Goal: Task Accomplishment & Management: Use online tool/utility

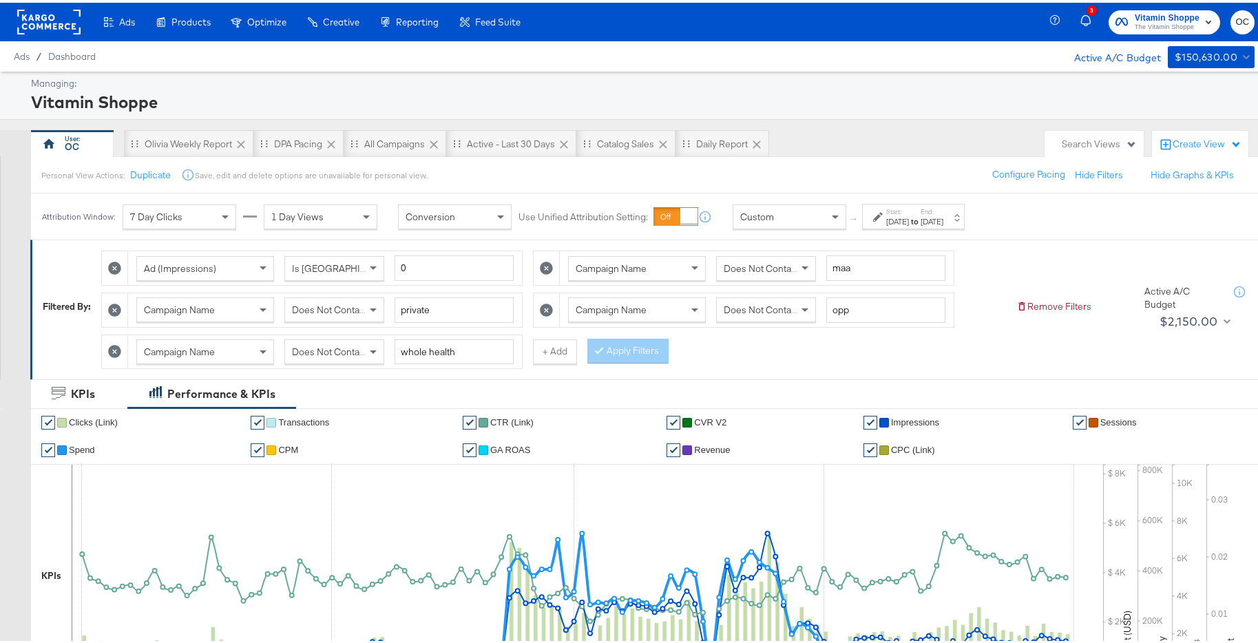
click at [749, 271] on span "Does Not Contain" at bounding box center [761, 266] width 75 height 12
click at [316, 310] on span "Does Not Contain" at bounding box center [329, 307] width 75 height 12
click at [648, 342] on button "Apply Filters" at bounding box center [627, 348] width 81 height 25
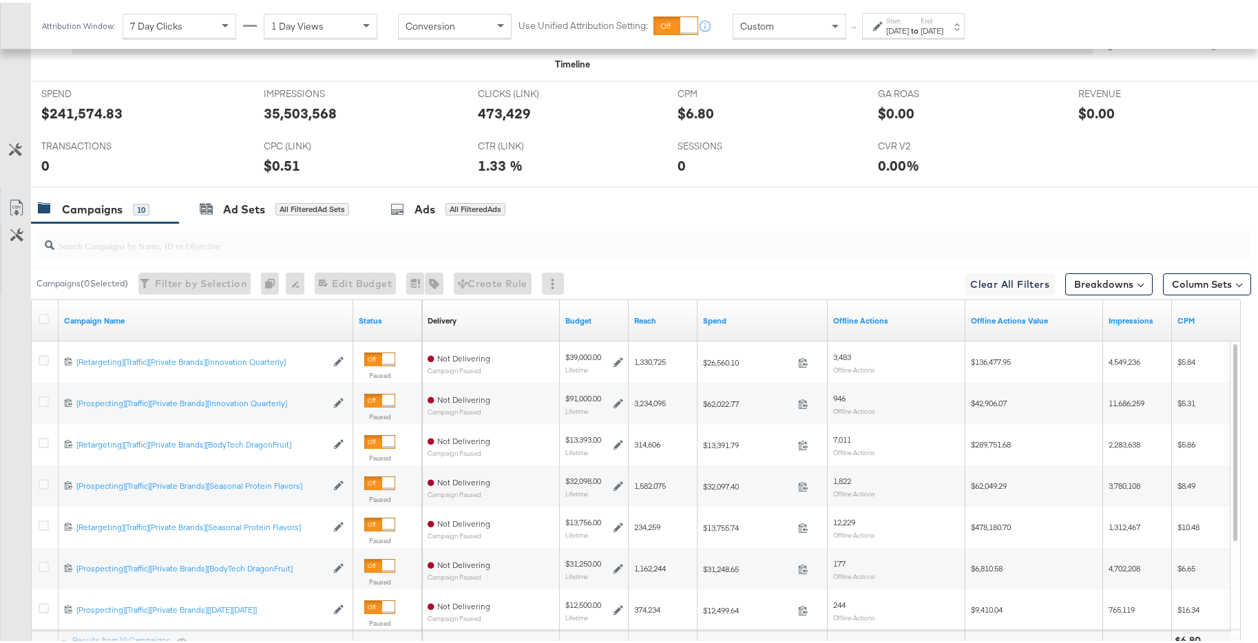
scroll to position [751, 0]
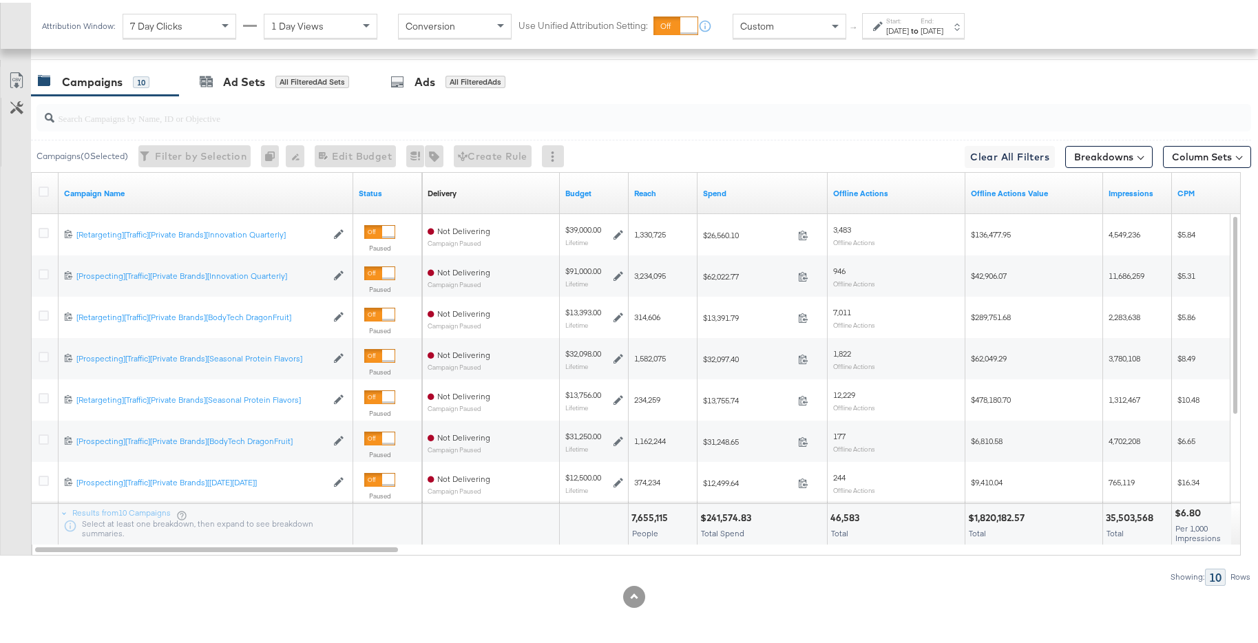
click at [944, 27] on div "Jan 31st 2025" at bounding box center [932, 28] width 23 height 11
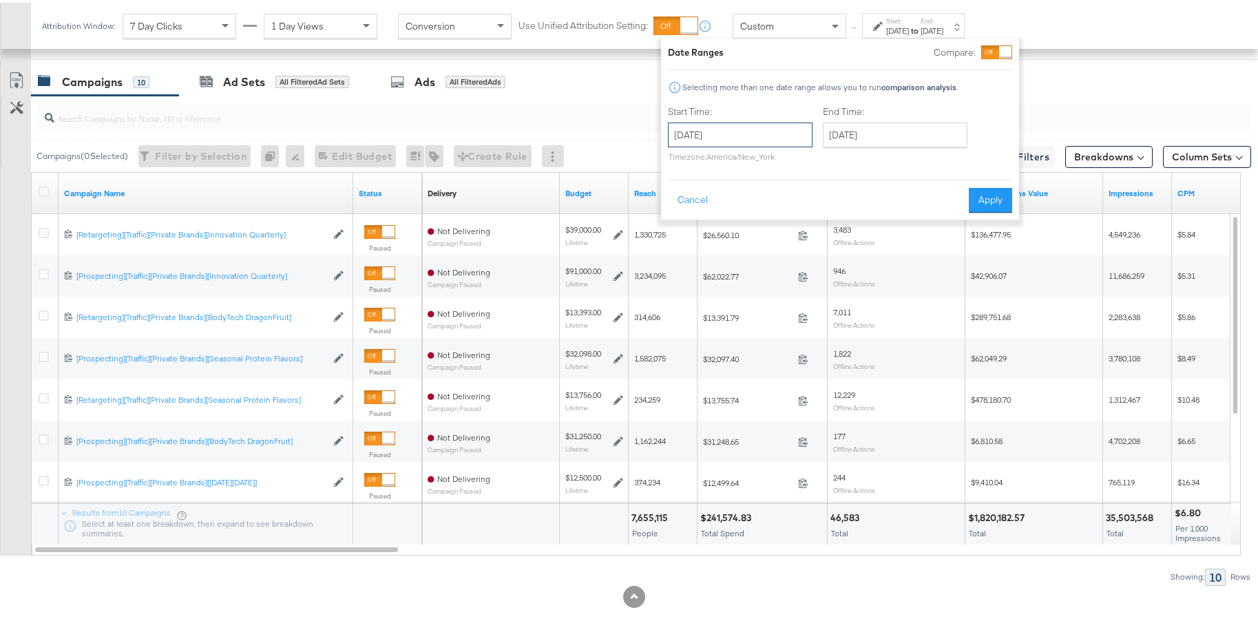
click at [734, 129] on input "October 1st 2024" at bounding box center [740, 132] width 145 height 25
click at [784, 277] on td "31" at bounding box center [777, 278] width 23 height 19
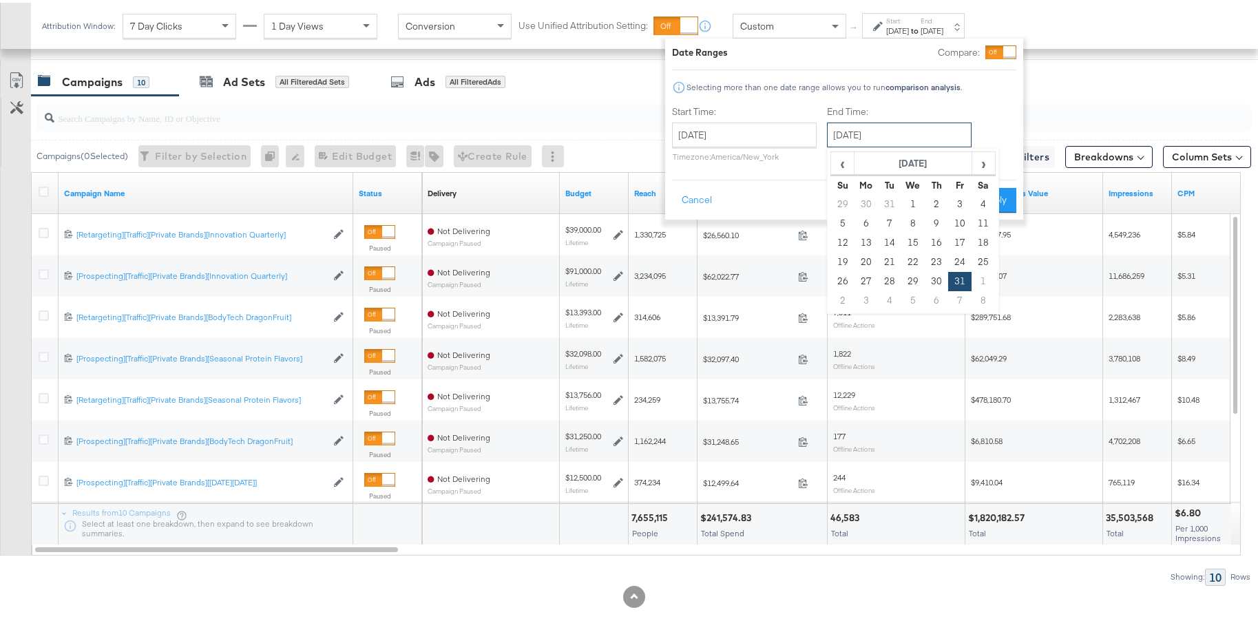
click at [918, 137] on input "January 31st 2025" at bounding box center [899, 132] width 145 height 25
click at [846, 160] on span "‹" at bounding box center [842, 160] width 21 height 21
click at [762, 141] on input "[DATE]" at bounding box center [744, 132] width 145 height 25
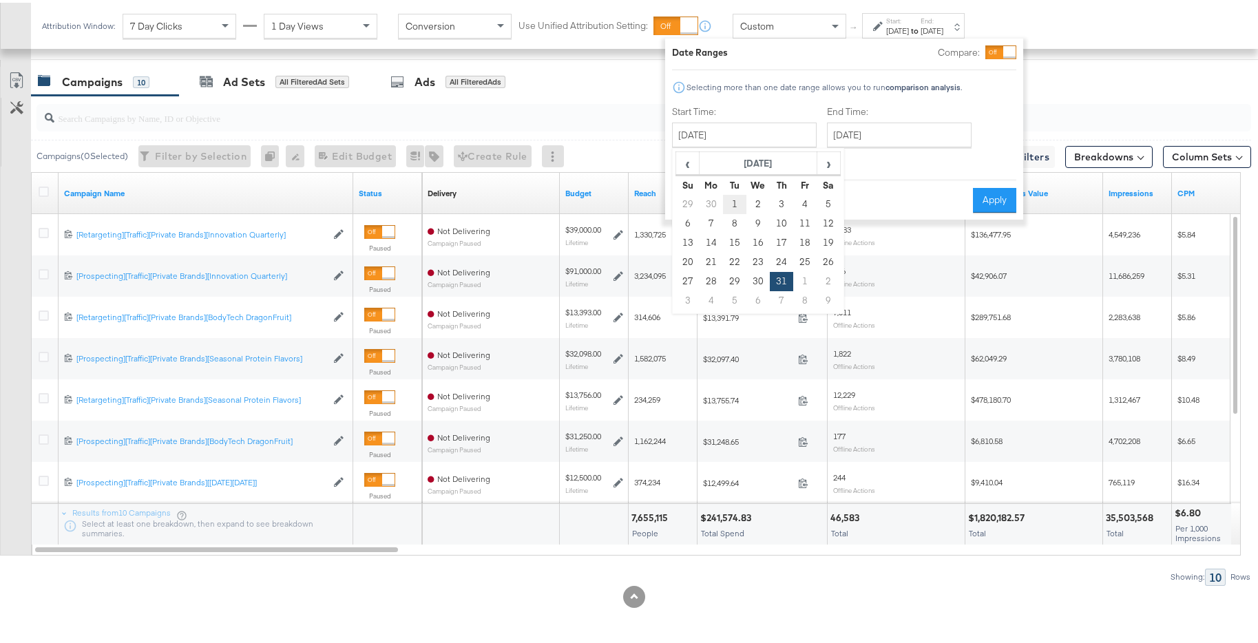
click at [736, 204] on td "1" at bounding box center [734, 201] width 23 height 19
type input "[DATE]"
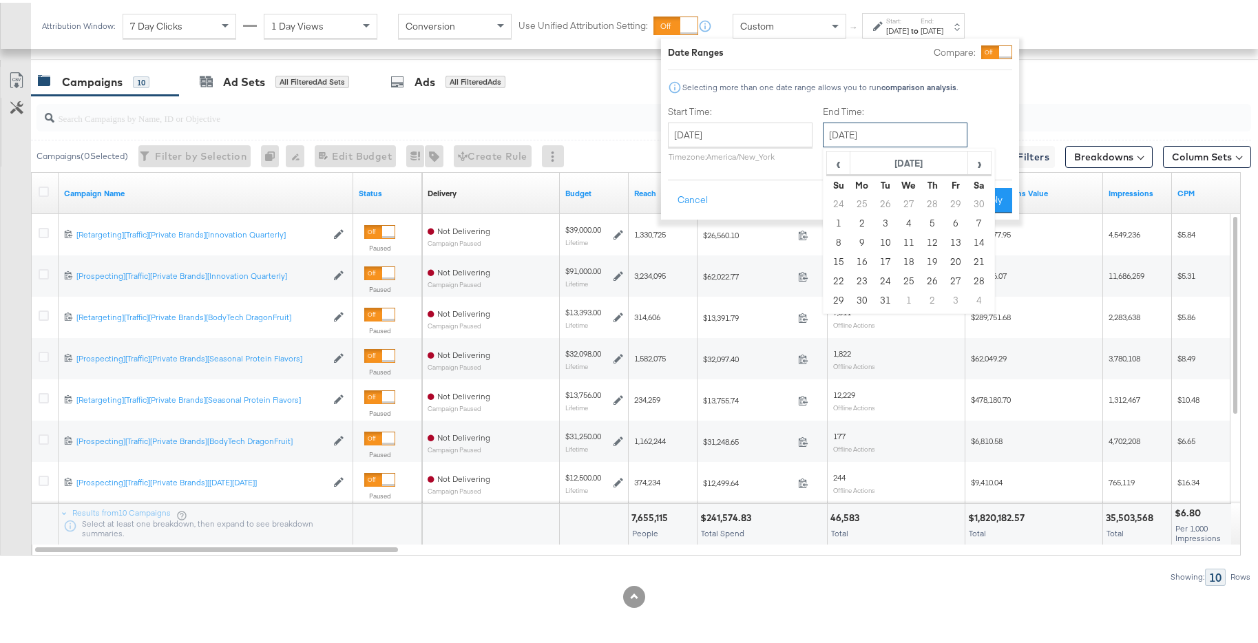
click at [917, 123] on input "January 31st 2025" at bounding box center [895, 132] width 145 height 25
click at [831, 160] on span "‹" at bounding box center [838, 160] width 21 height 21
click at [973, 166] on span "›" at bounding box center [979, 160] width 21 height 21
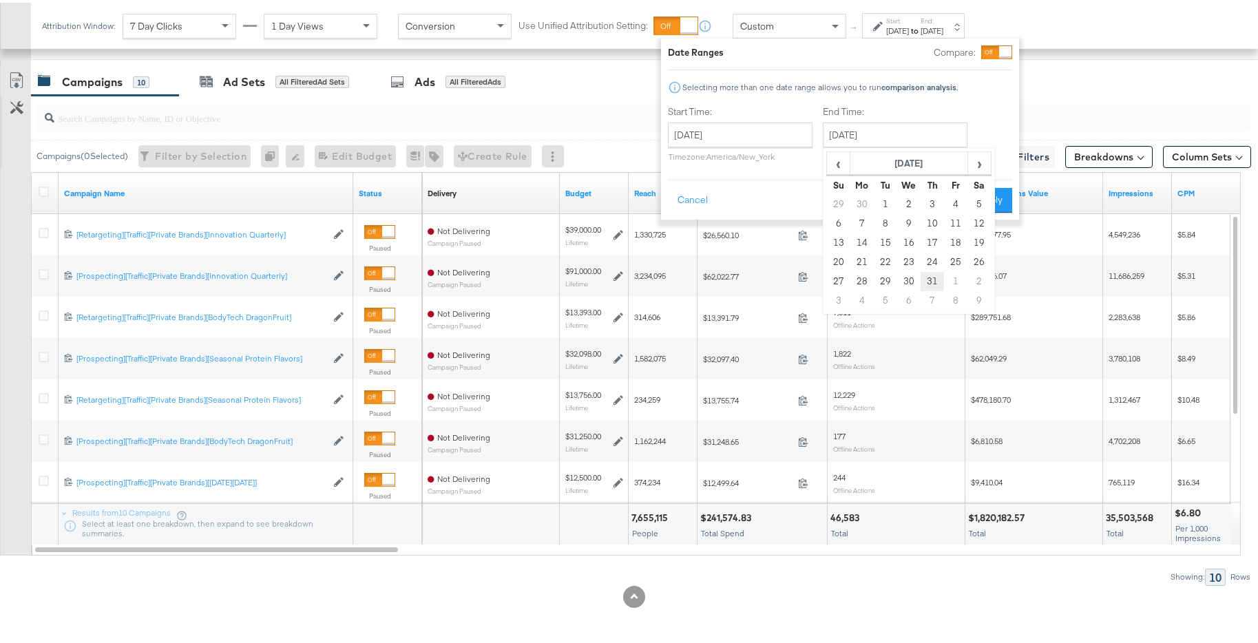
click at [937, 276] on td "31" at bounding box center [932, 278] width 23 height 19
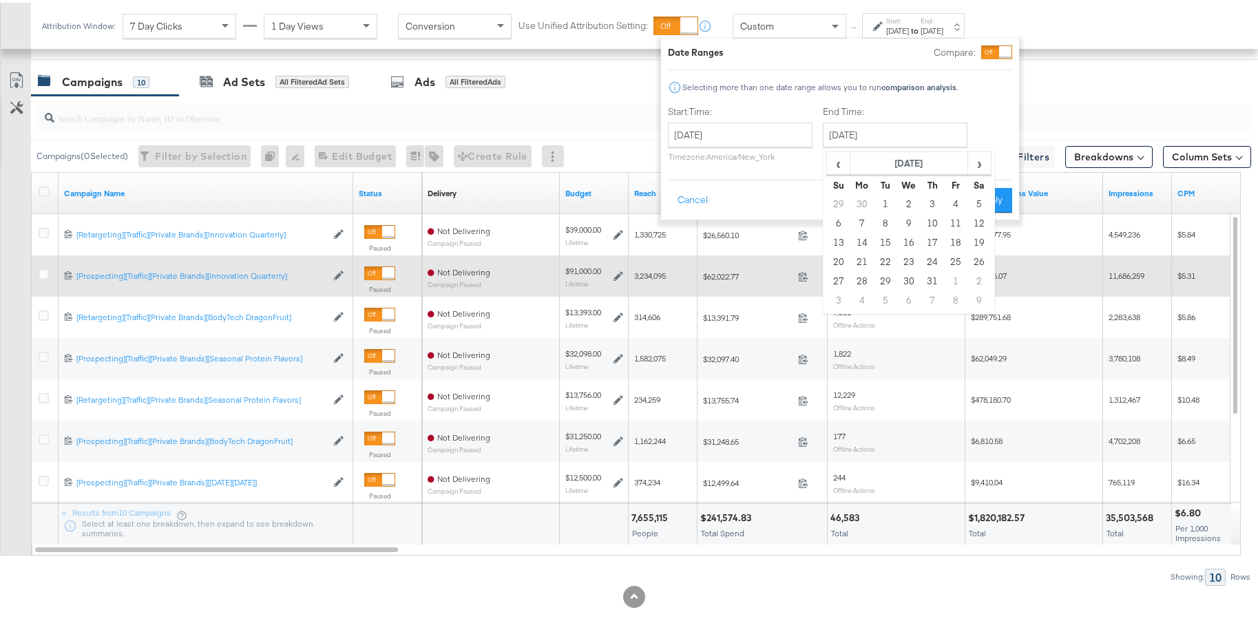
type input "October 31st 2024"
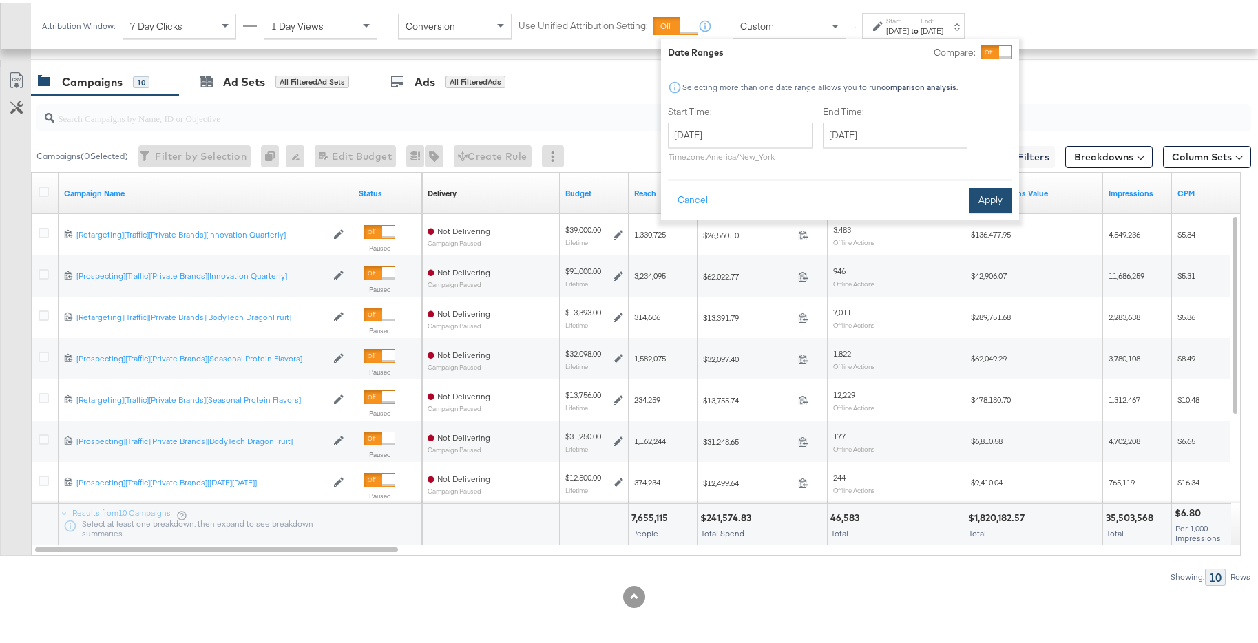
click at [995, 193] on button "Apply" at bounding box center [990, 197] width 43 height 25
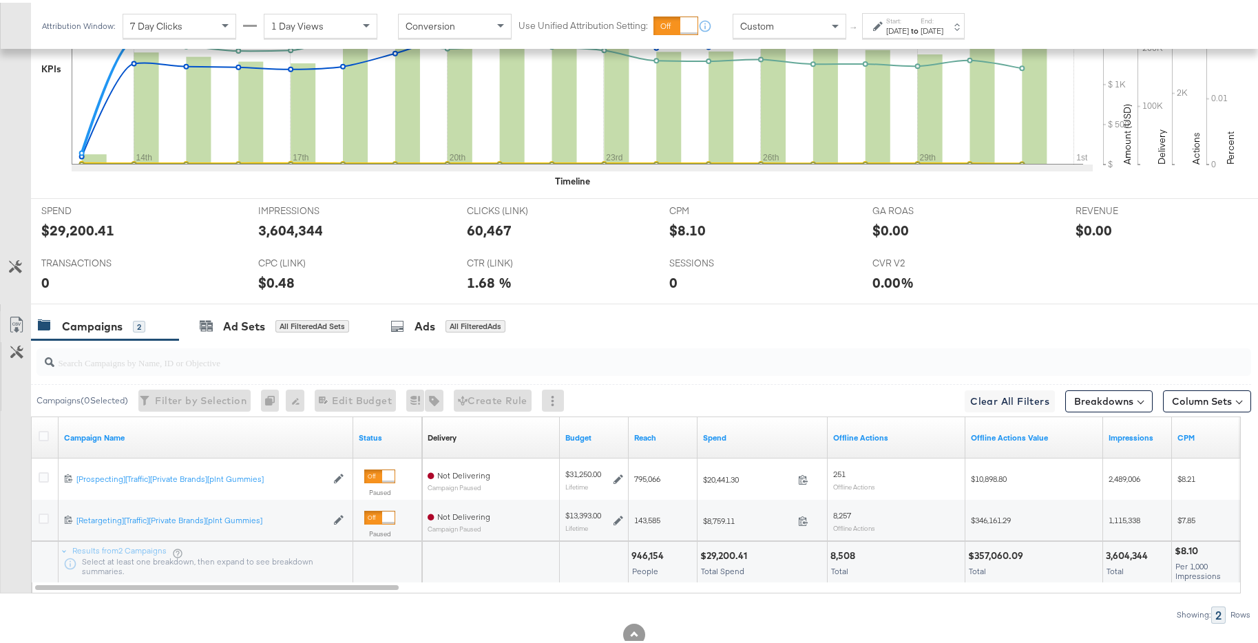
scroll to position [545, 0]
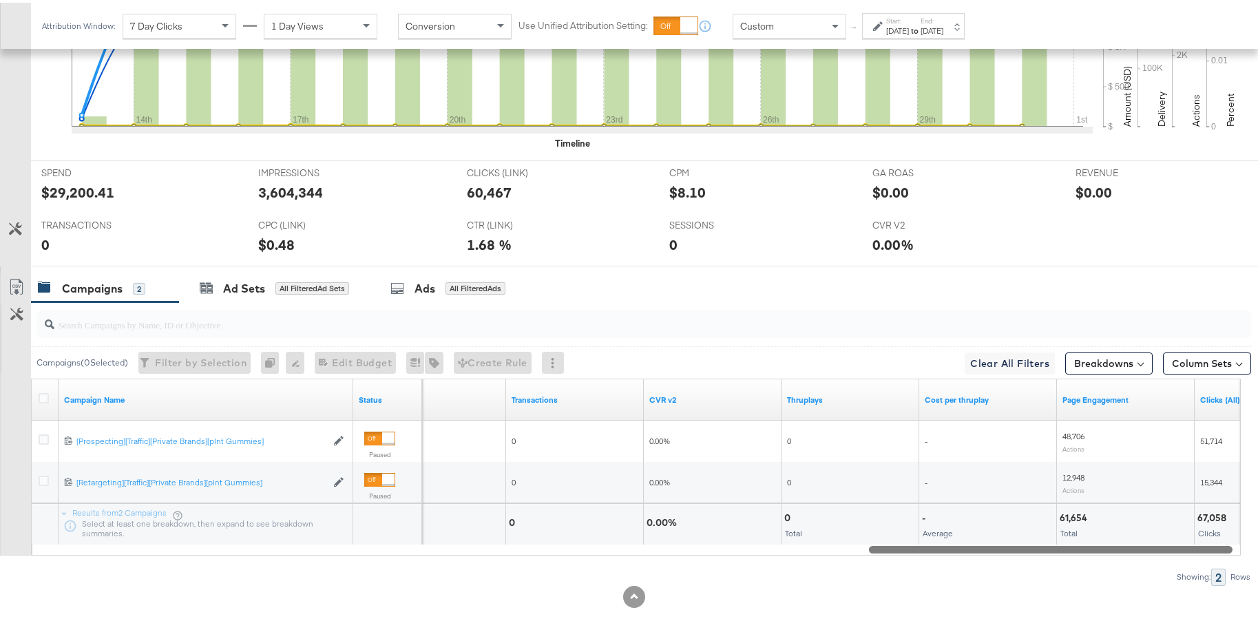
drag, startPoint x: 374, startPoint y: 545, endPoint x: 1213, endPoint y: 519, distance: 839.3
click at [1213, 519] on div "Campaign Name Status Revenue Transactions CVR v2 Thruplays Cost per thruplay Pa…" at bounding box center [636, 464] width 1210 height 177
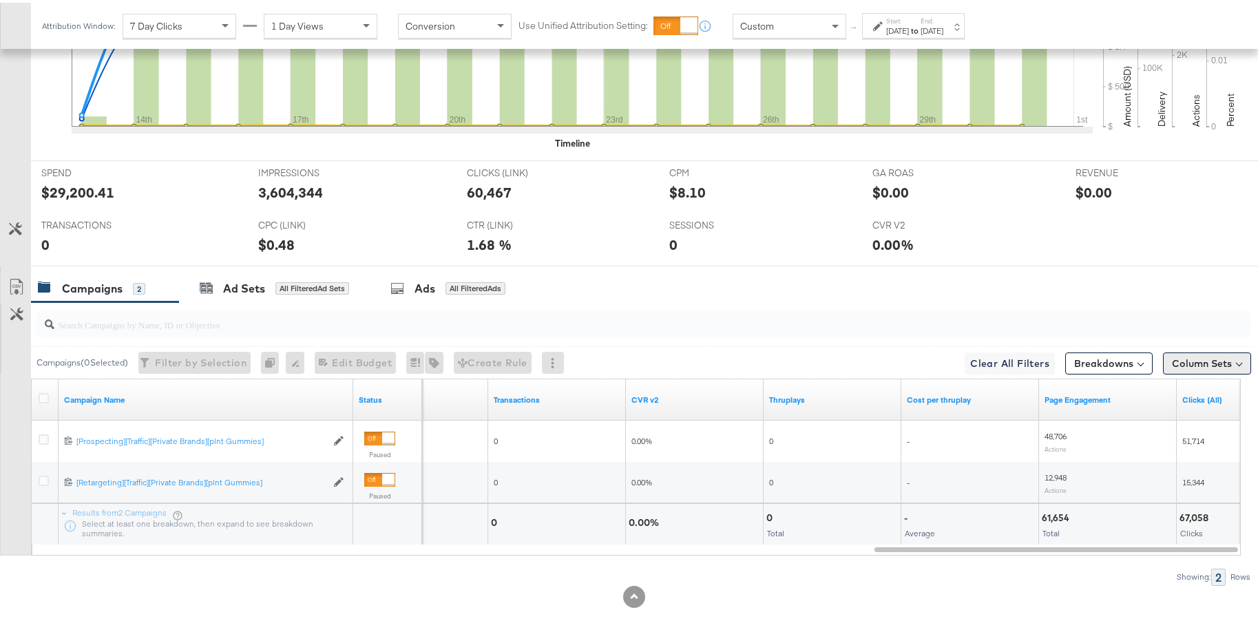
click at [1214, 363] on button "Column Sets" at bounding box center [1207, 361] width 88 height 22
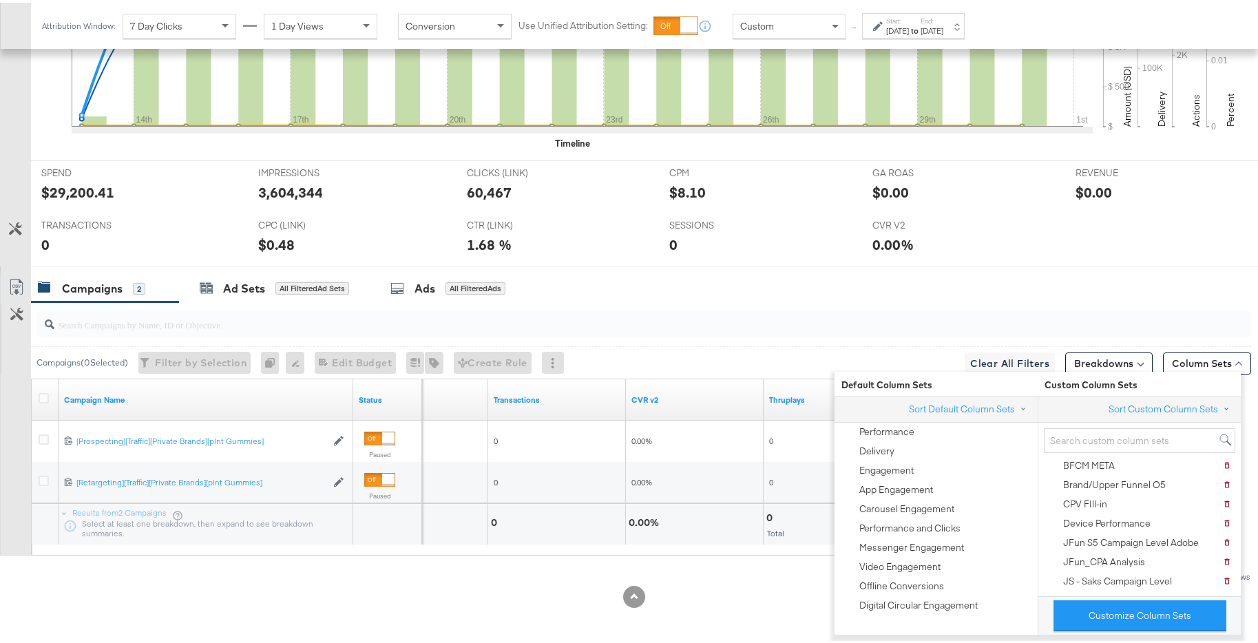
scroll to position [144, 0]
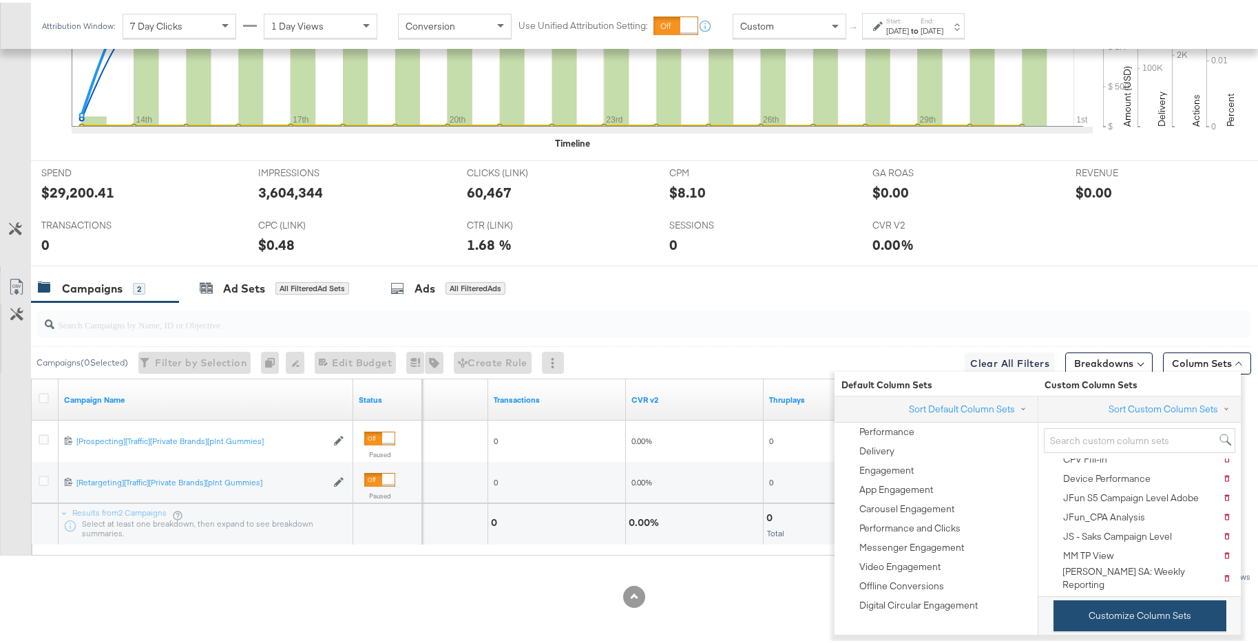
click at [1192, 606] on button "Customize Column Sets" at bounding box center [1140, 613] width 173 height 31
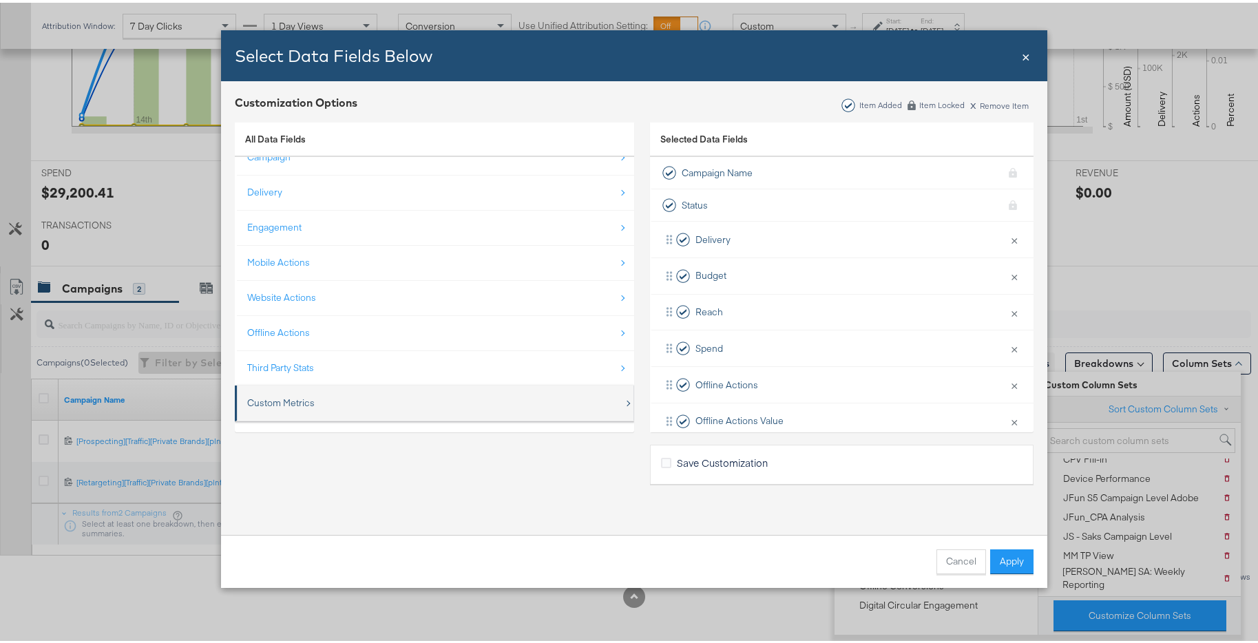
scroll to position [20, 0]
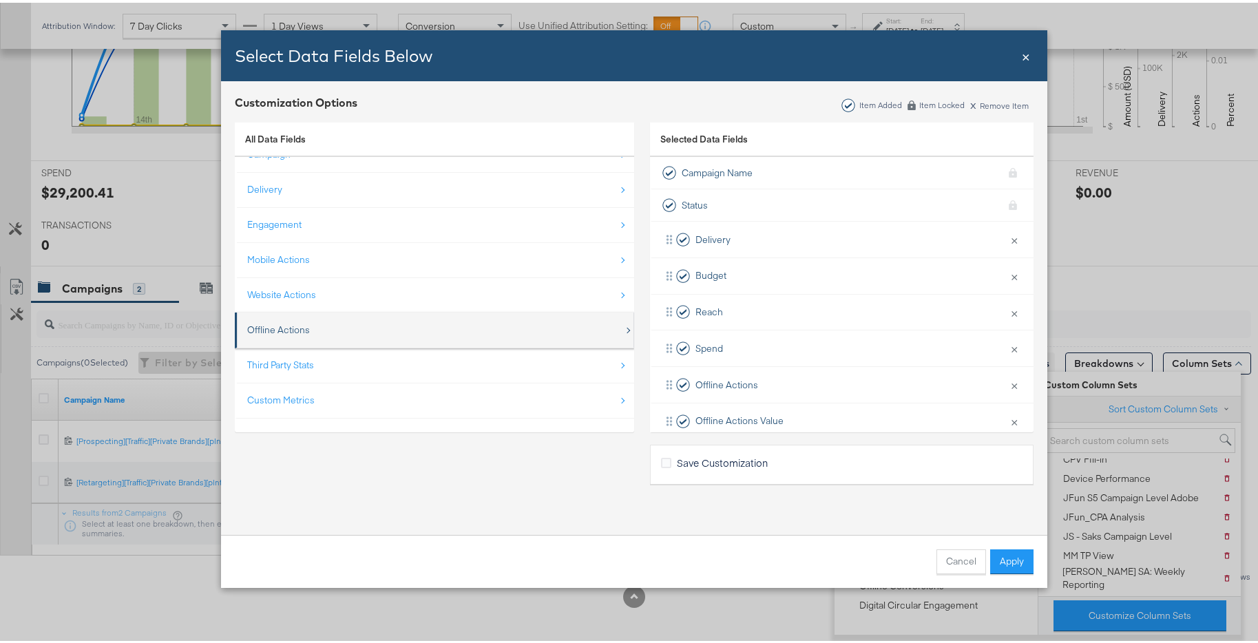
click at [528, 329] on div "Offline Actions" at bounding box center [435, 327] width 377 height 28
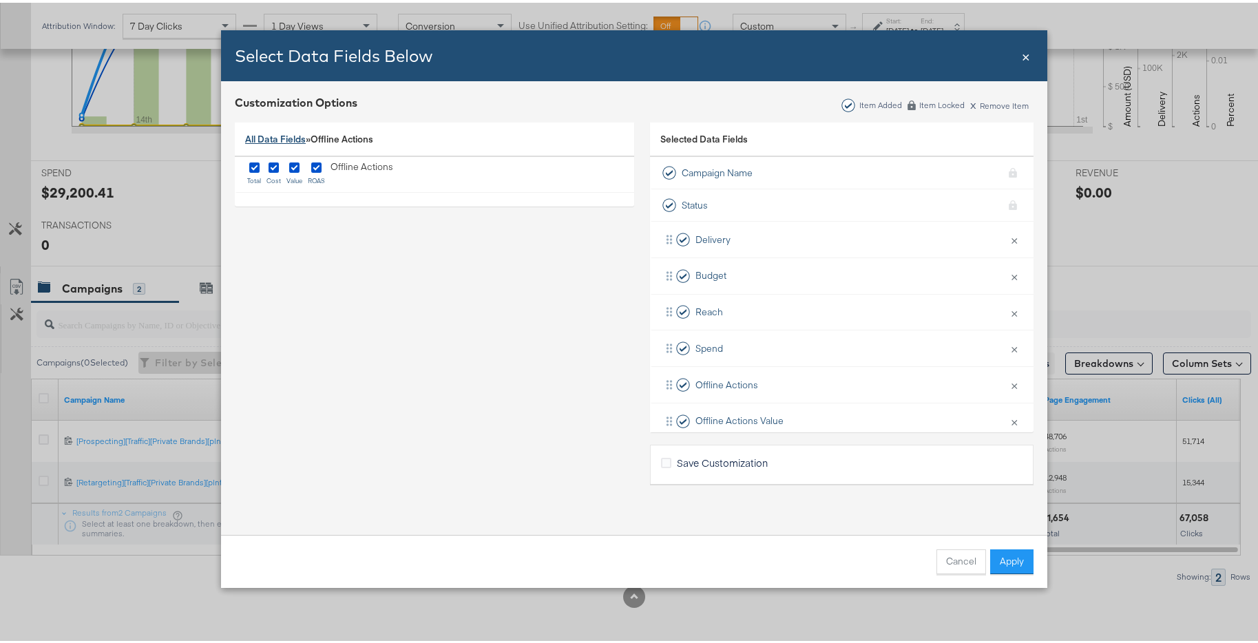
click at [249, 134] on link "All Data Fields" at bounding box center [275, 136] width 61 height 12
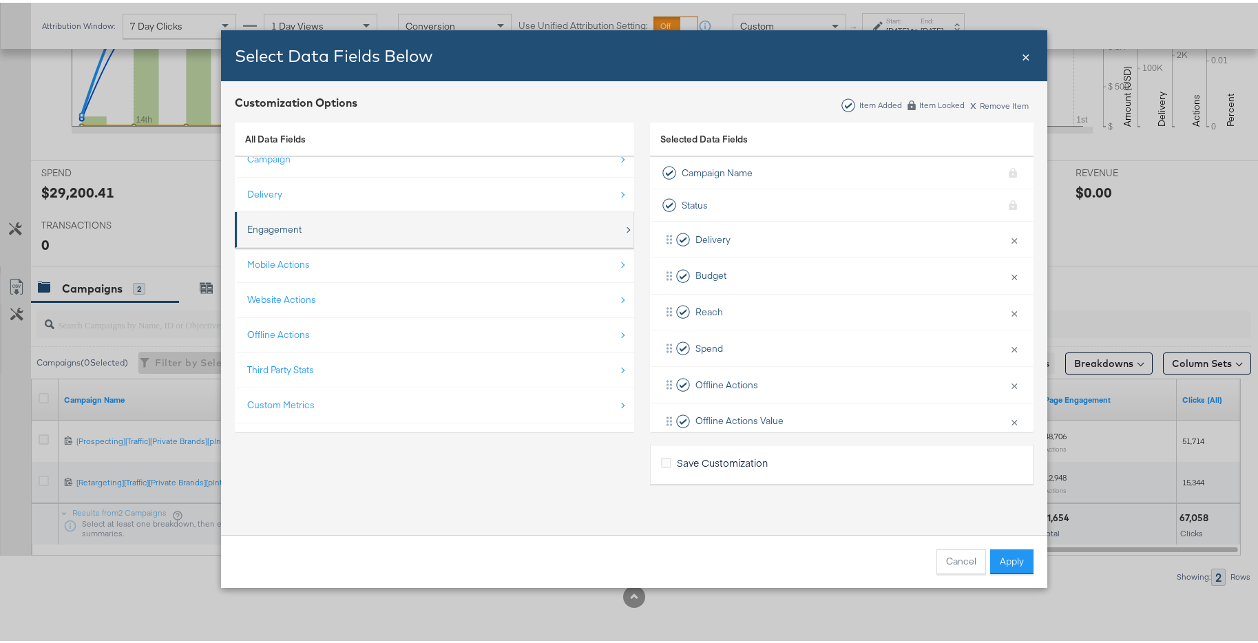
scroll to position [20, 0]
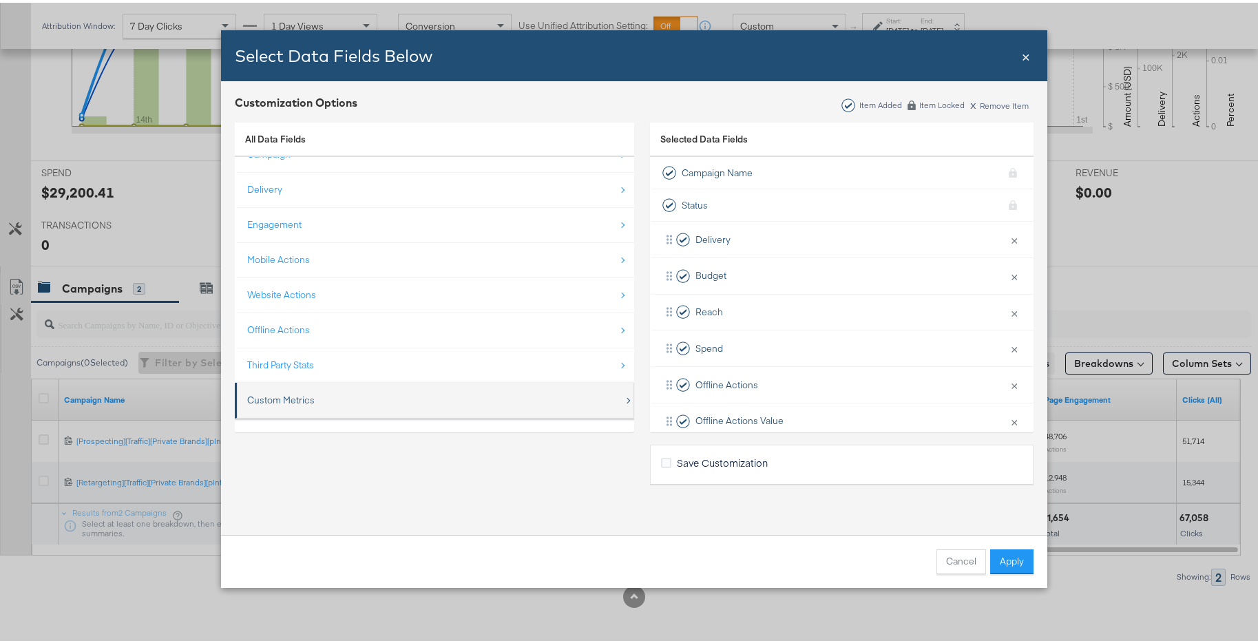
click at [326, 398] on div "Custom Metrics" at bounding box center [435, 398] width 377 height 28
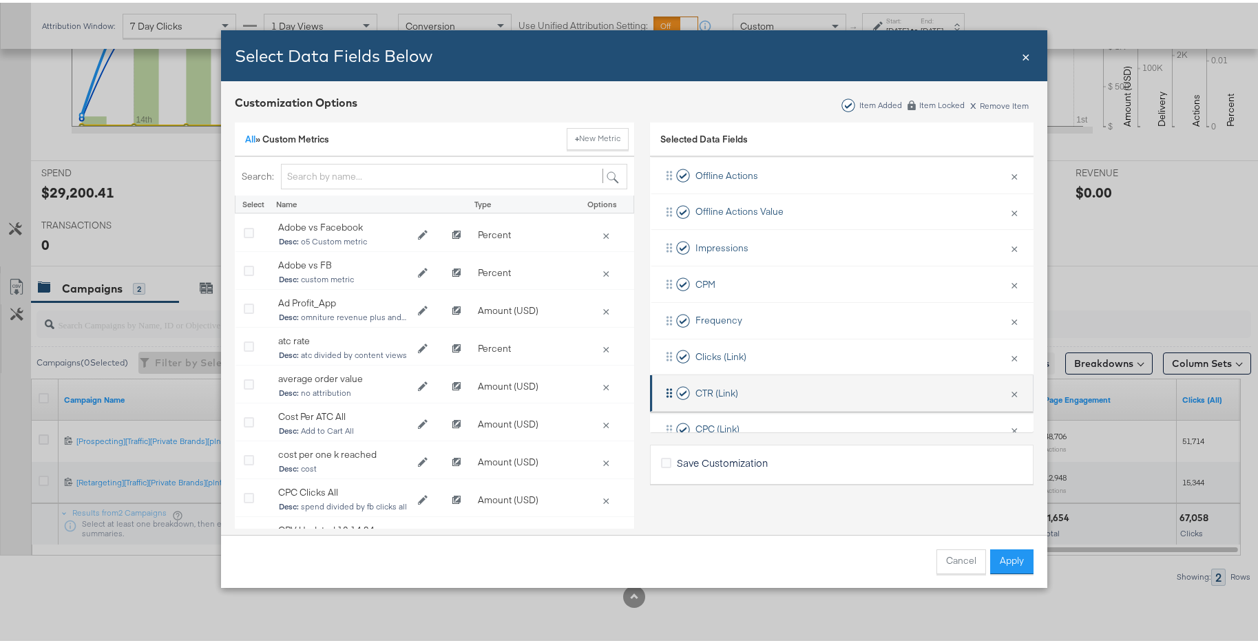
scroll to position [216, 0]
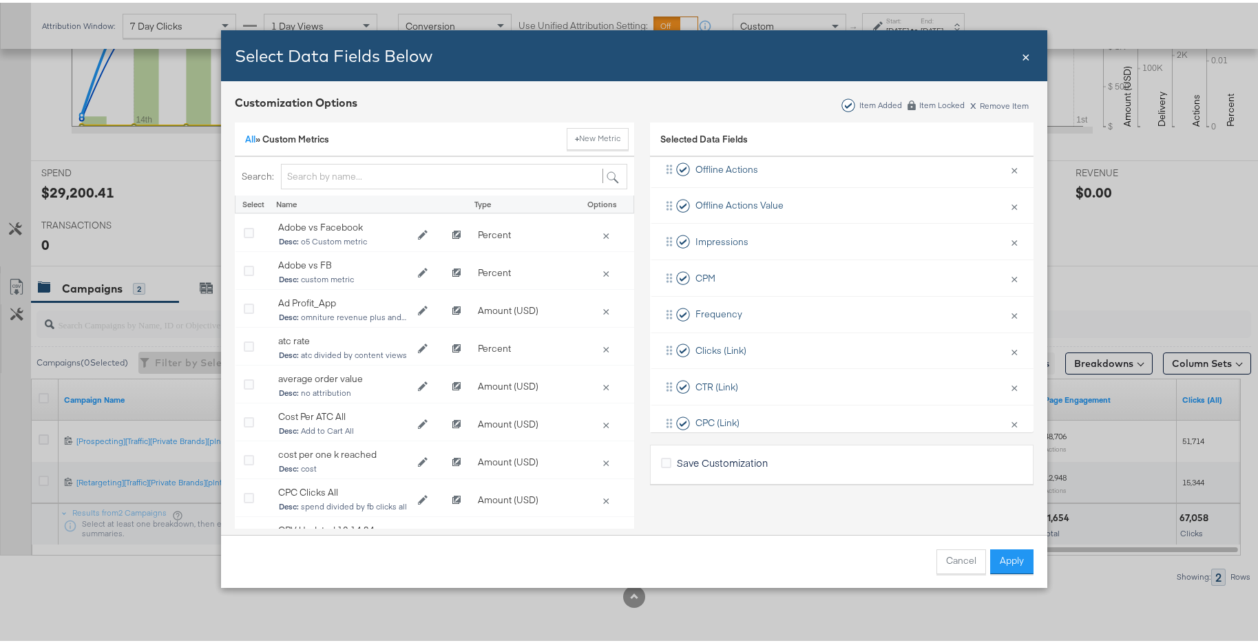
click at [1022, 56] on span "×" at bounding box center [1026, 52] width 8 height 19
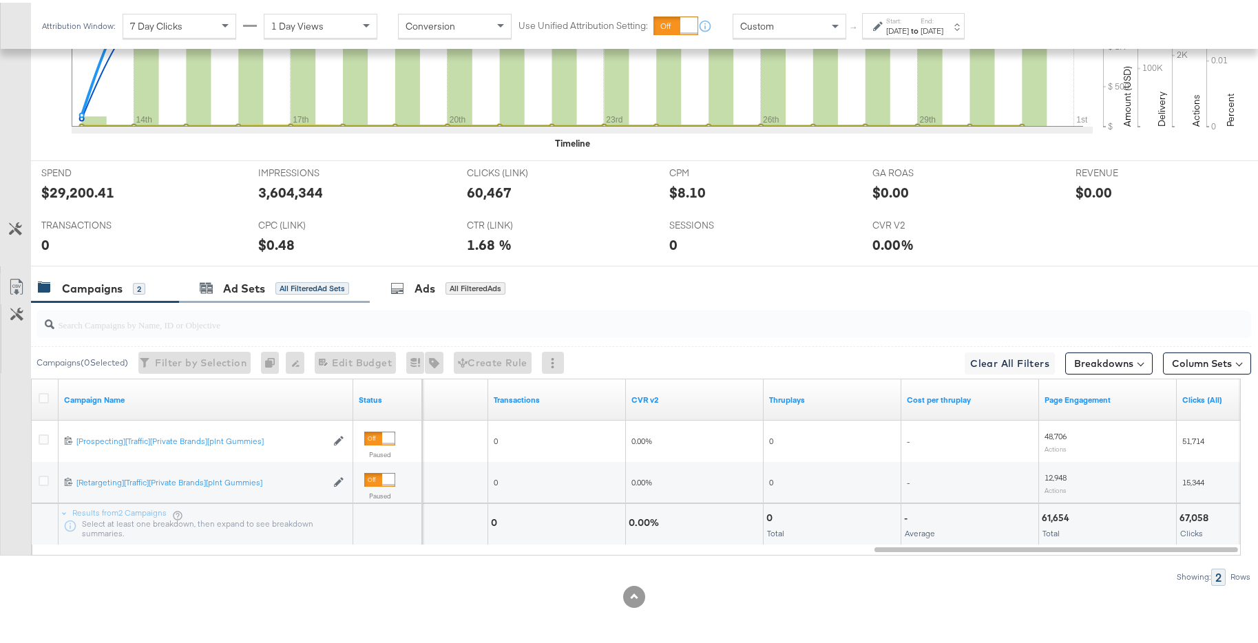
scroll to position [0, 0]
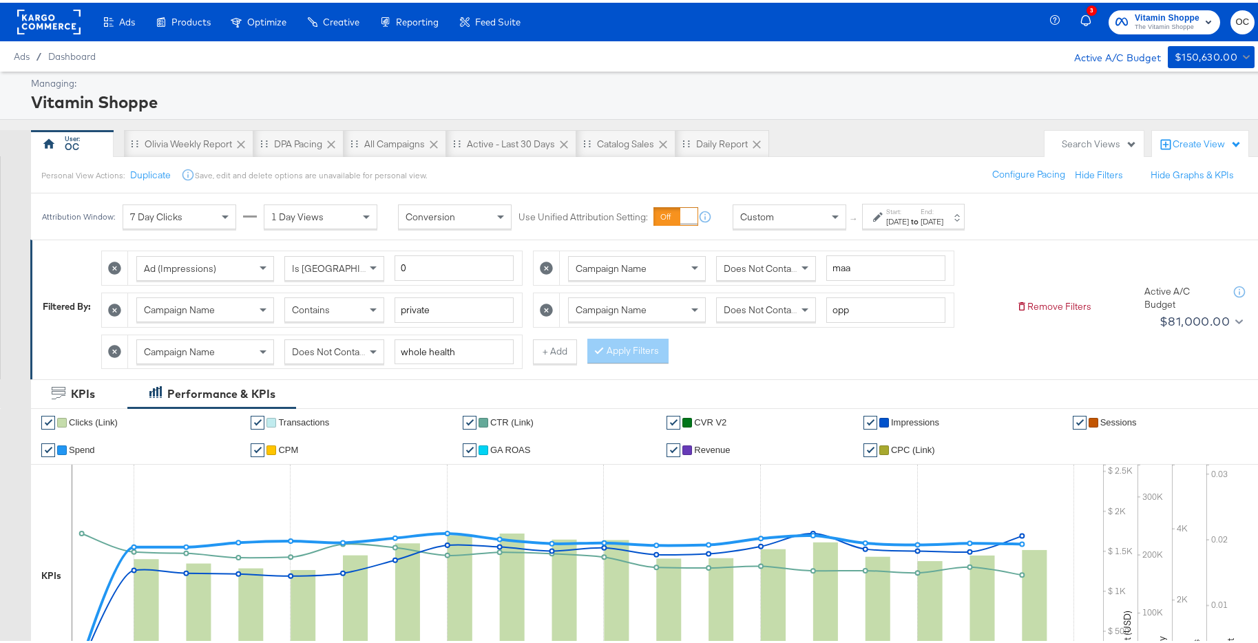
click at [54, 25] on rect at bounding box center [48, 19] width 63 height 25
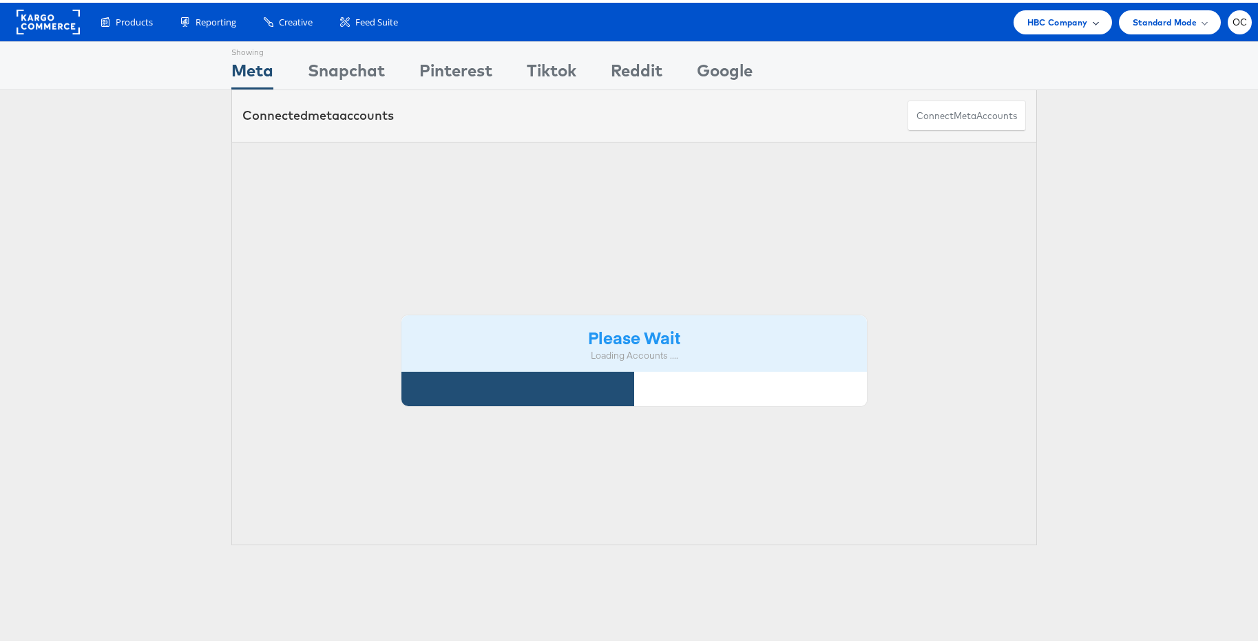
click at [1062, 25] on span "HBC Company" at bounding box center [1058, 19] width 61 height 14
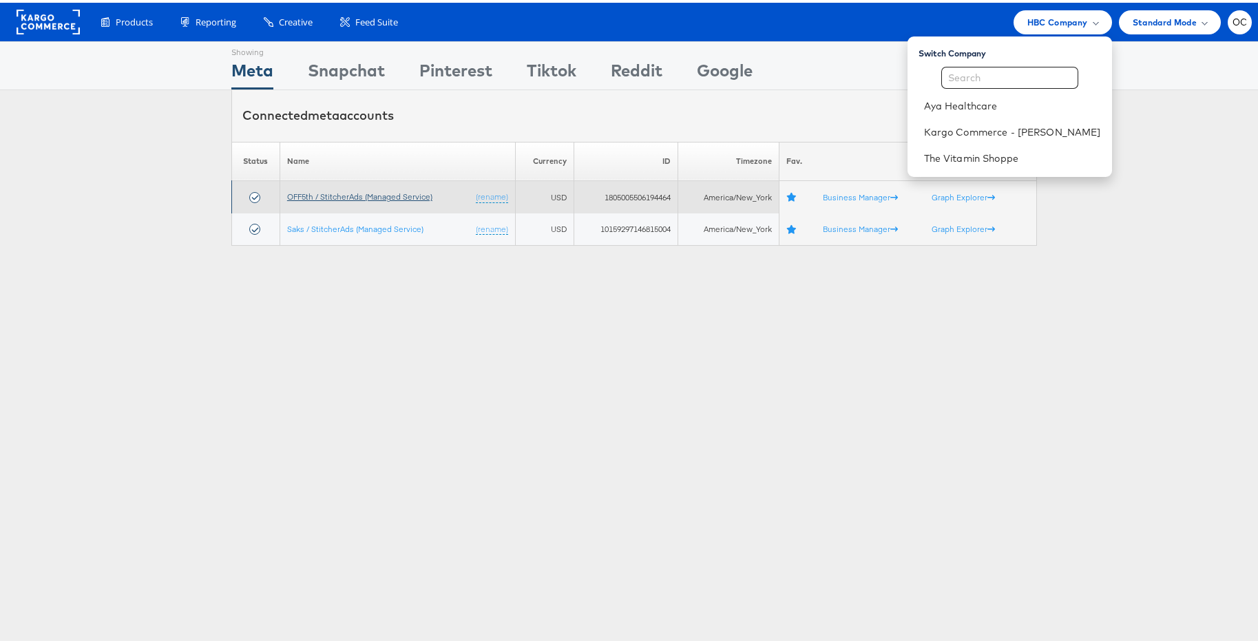
click at [401, 192] on link "OFF5th / StitcherAds (Managed Service)" at bounding box center [359, 194] width 145 height 10
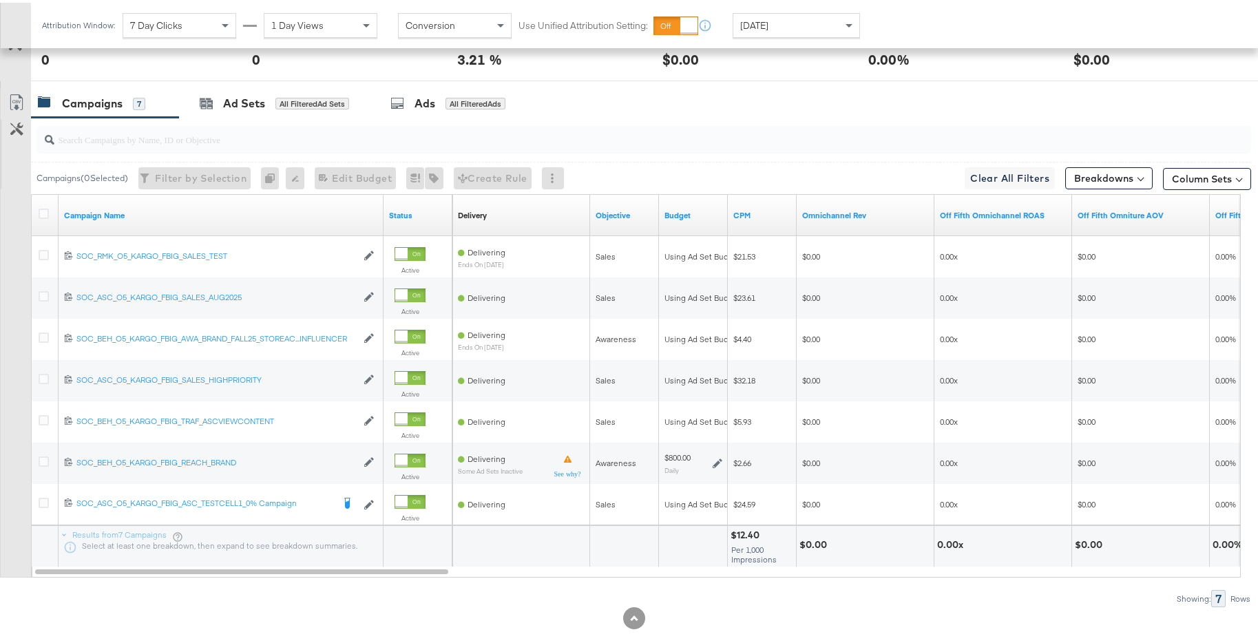
scroll to position [691, 0]
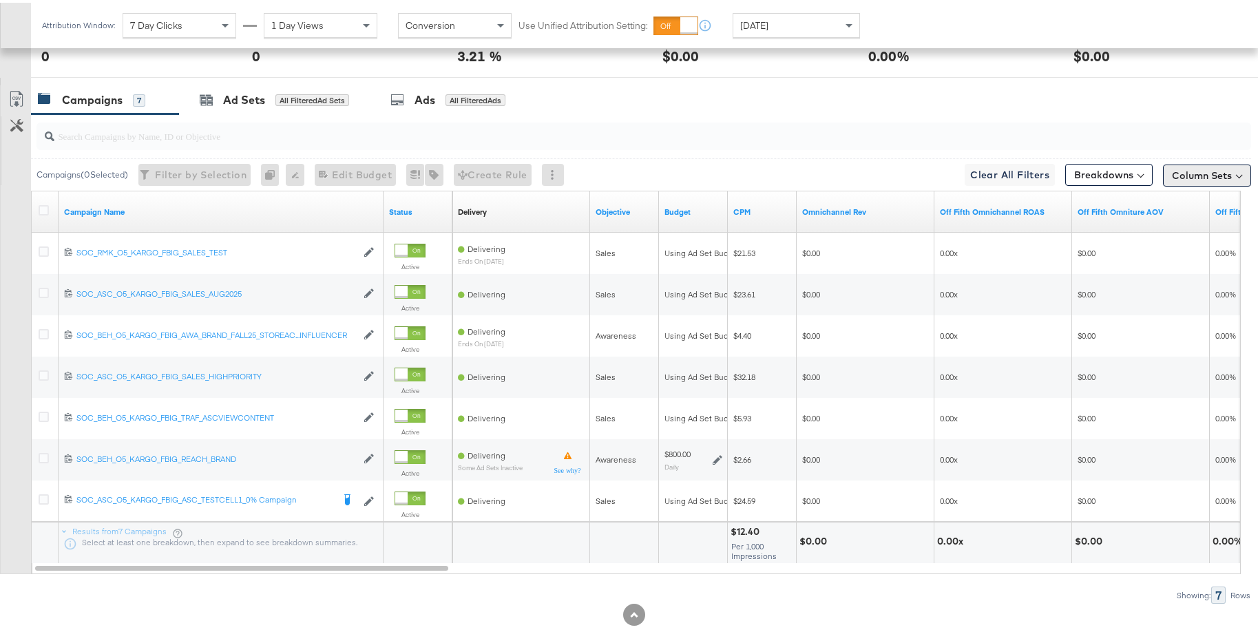
click at [1189, 175] on button "Column Sets" at bounding box center [1207, 173] width 88 height 22
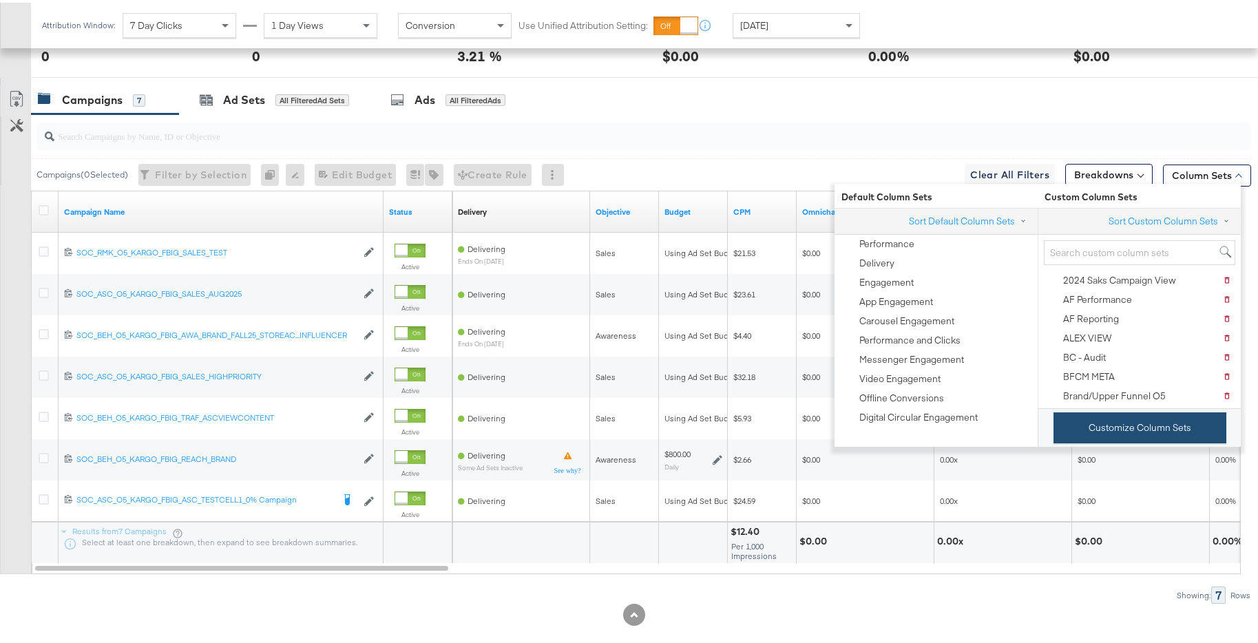
click at [1130, 427] on button "Customize Column Sets" at bounding box center [1140, 425] width 173 height 31
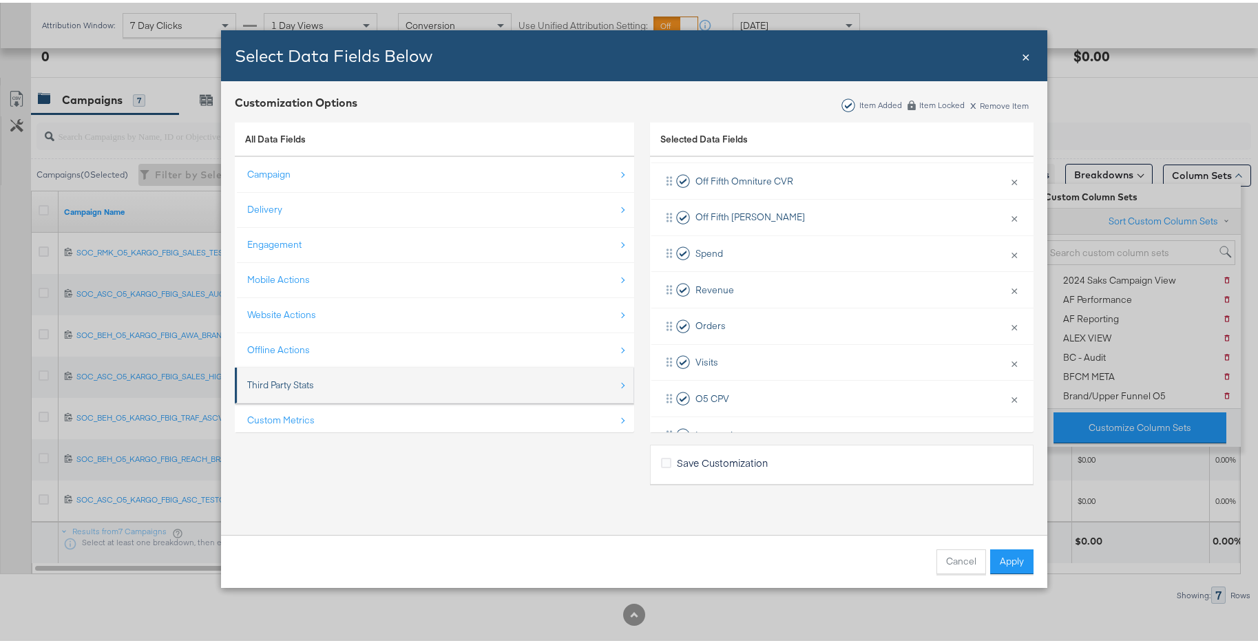
scroll to position [20, 0]
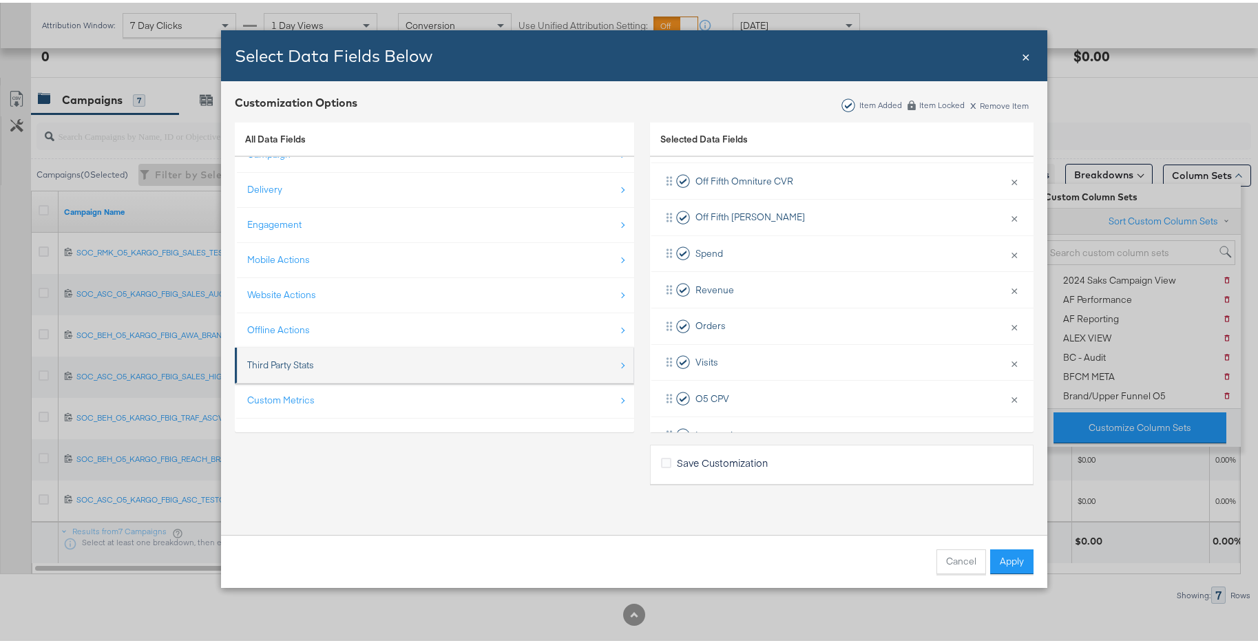
click at [368, 379] on li "Third Party Stats" at bounding box center [434, 363] width 399 height 36
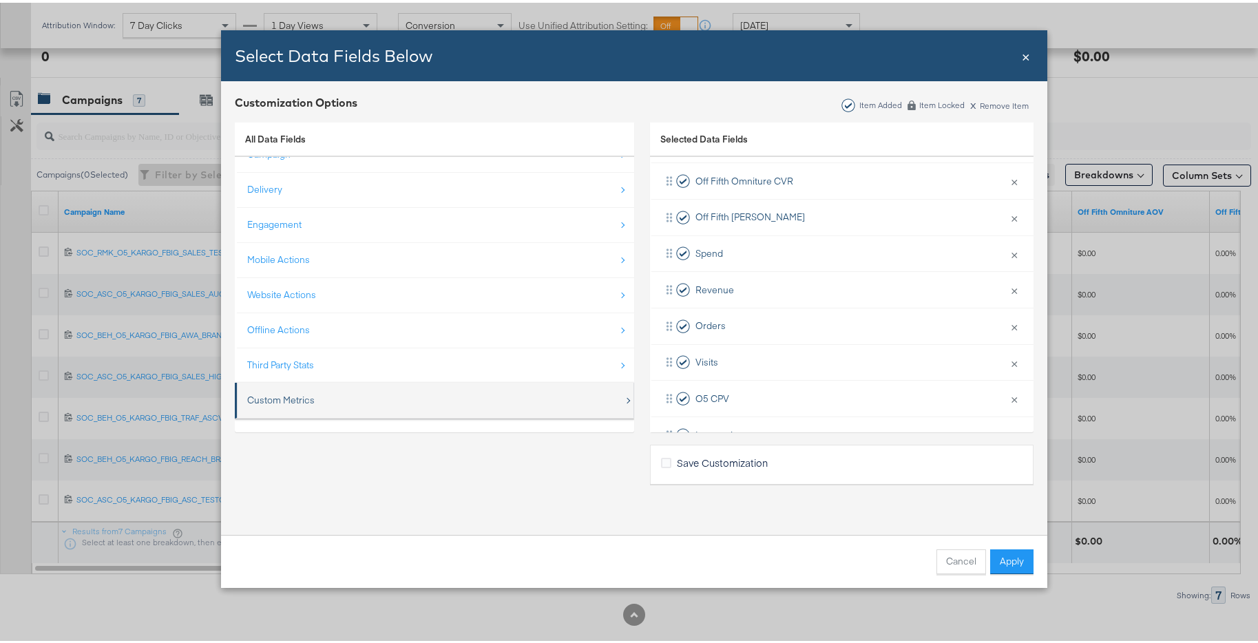
click at [372, 395] on div "Custom Metrics" at bounding box center [435, 398] width 377 height 28
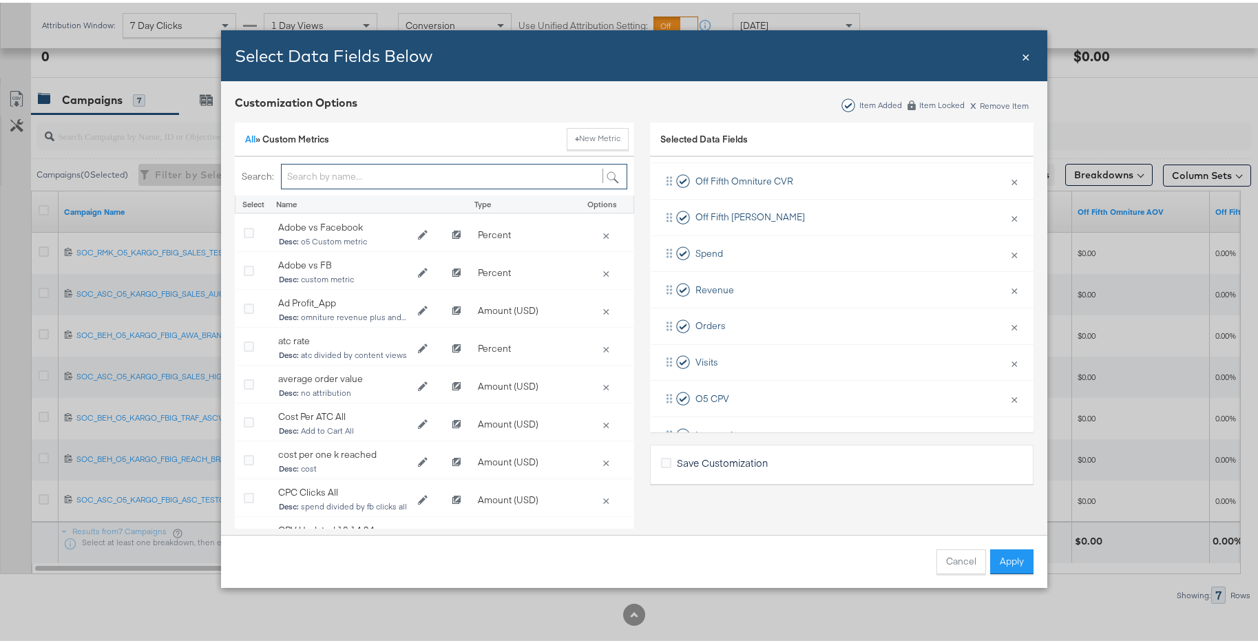
click at [369, 174] on input "Bulk Add Locations Modal" at bounding box center [454, 173] width 346 height 25
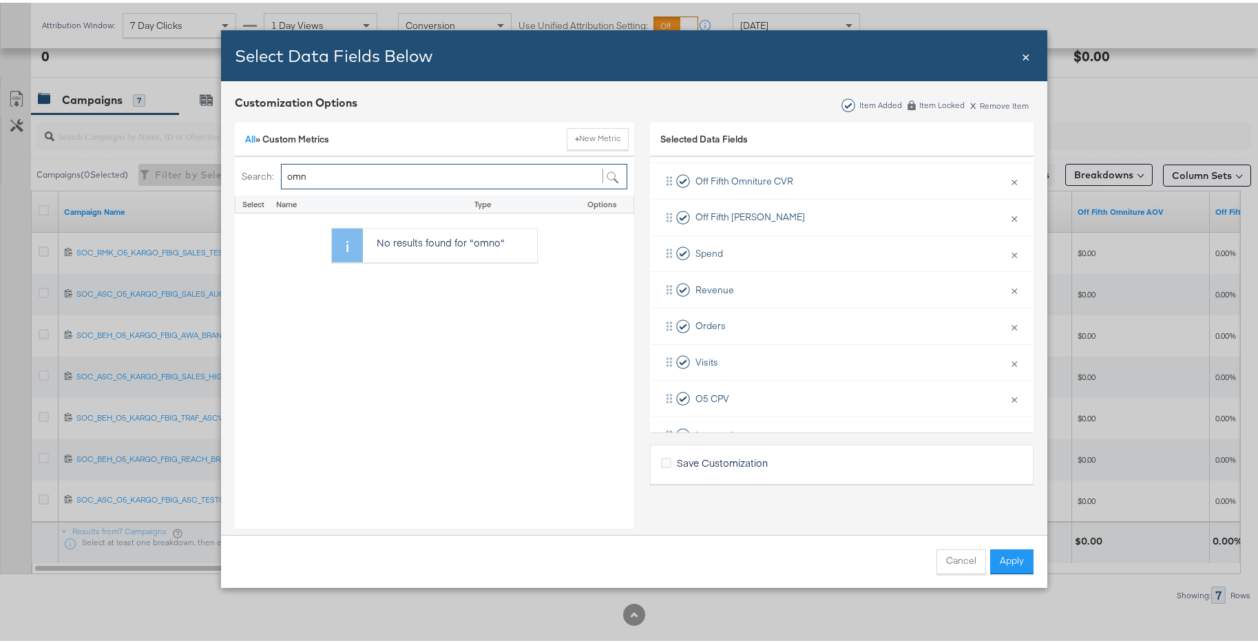
type input "omni"
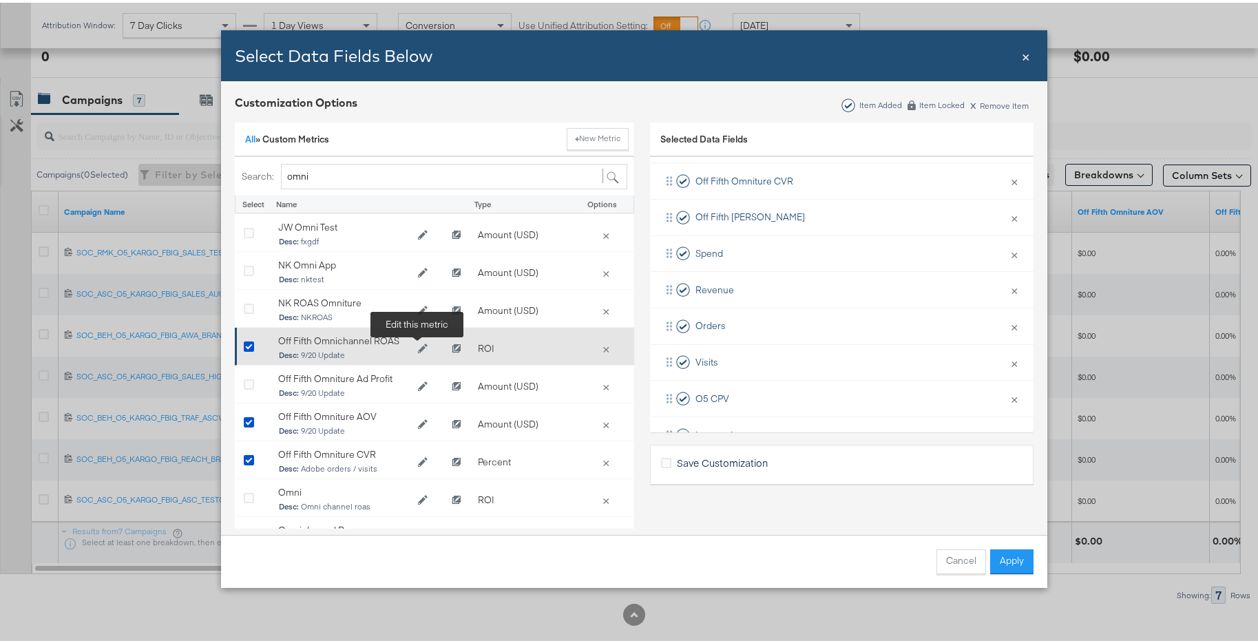
click at [419, 345] on icon "Edit Off Fifth Omnichannel ROAS" at bounding box center [423, 347] width 10 height 10
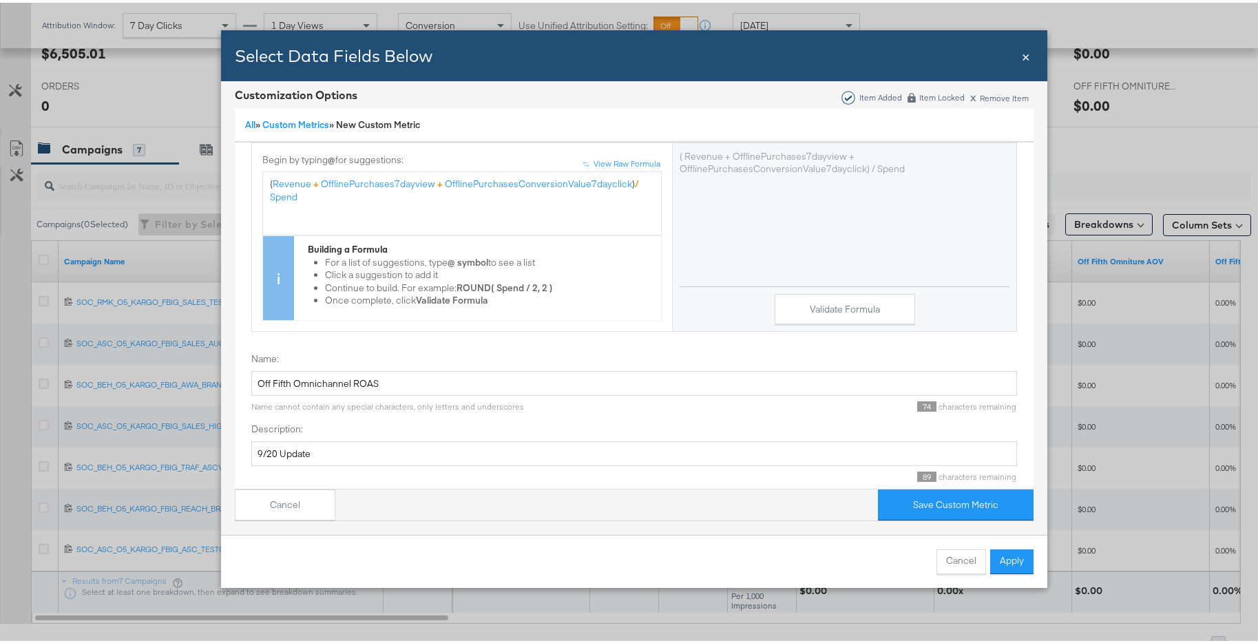
scroll to position [147, 0]
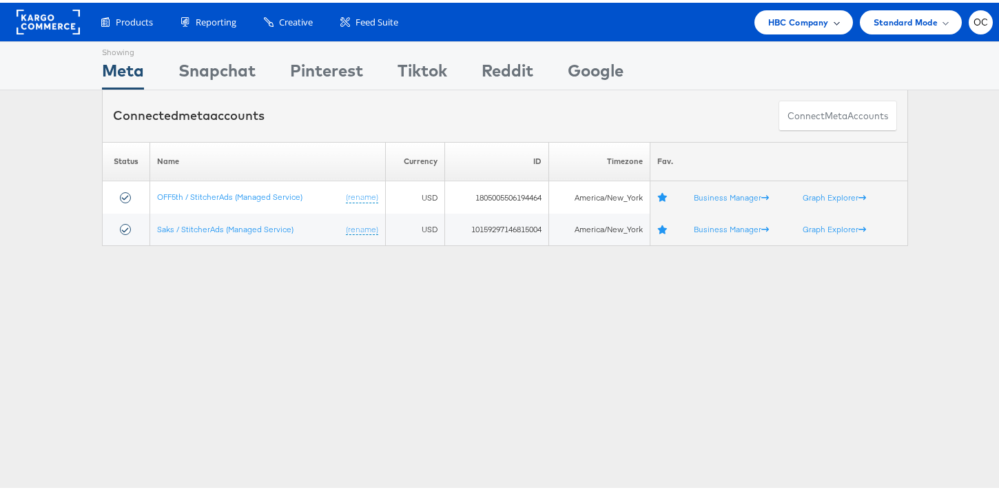
click at [768, 23] on span "HBC Company" at bounding box center [798, 19] width 61 height 14
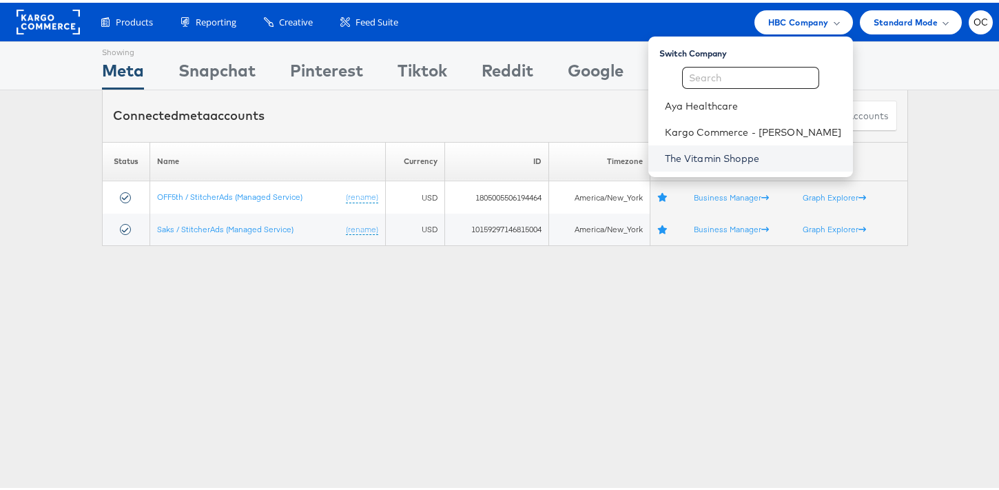
click at [734, 155] on link "The Vitamin Shoppe" at bounding box center [753, 156] width 177 height 14
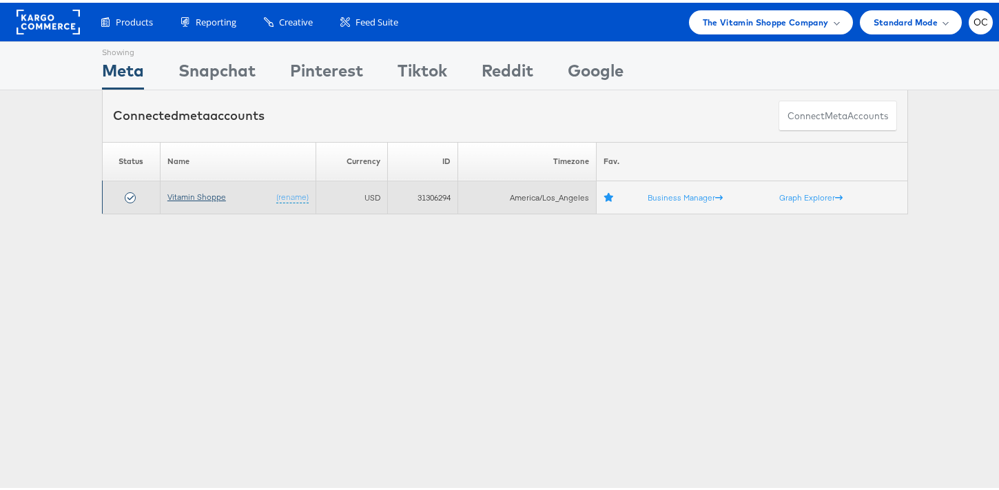
click at [202, 195] on link "Vitamin Shoppe" at bounding box center [196, 194] width 59 height 10
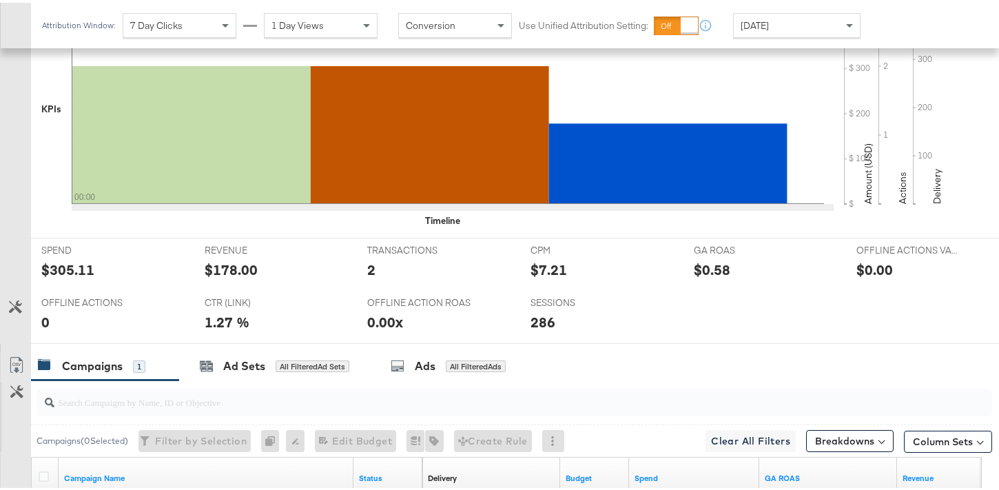
scroll to position [548, 0]
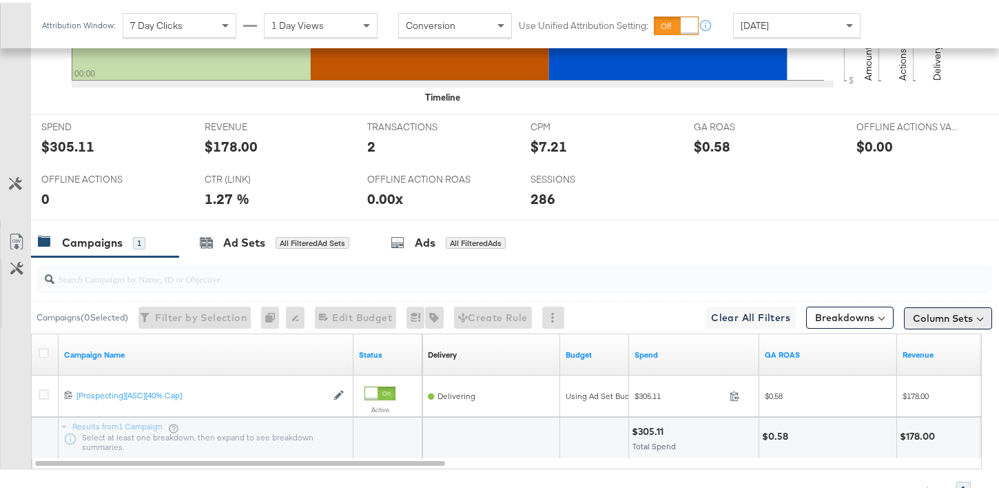
click at [941, 311] on button "Column Sets" at bounding box center [948, 315] width 88 height 22
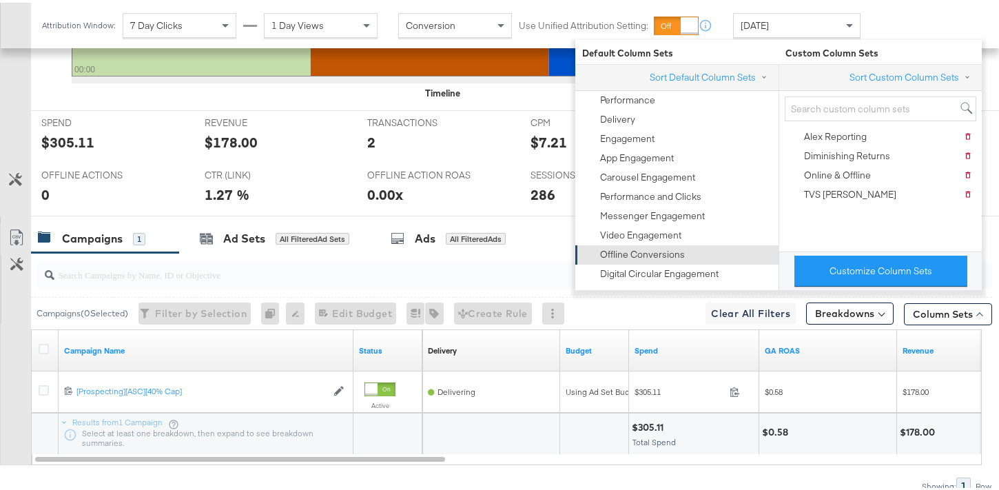
scroll to position [487, 0]
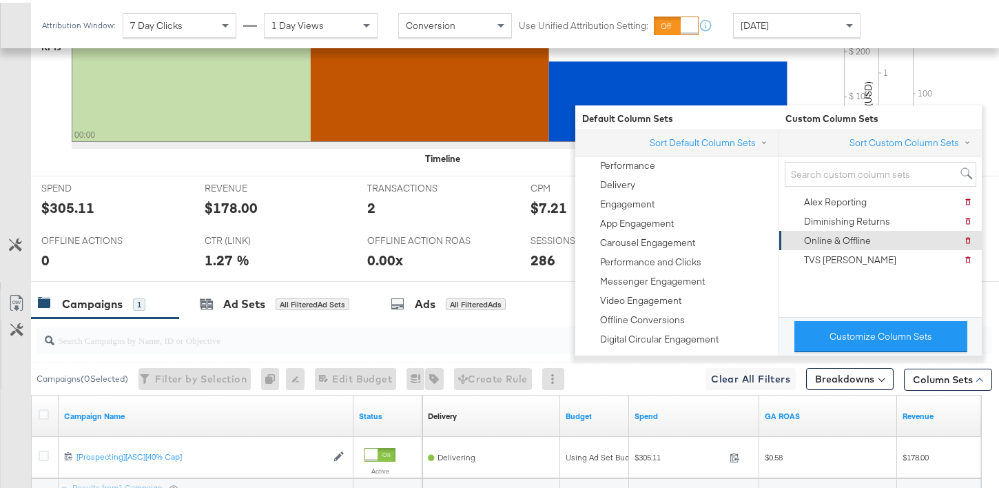
click at [823, 237] on div "Online & Offline" at bounding box center [837, 237] width 67 height 13
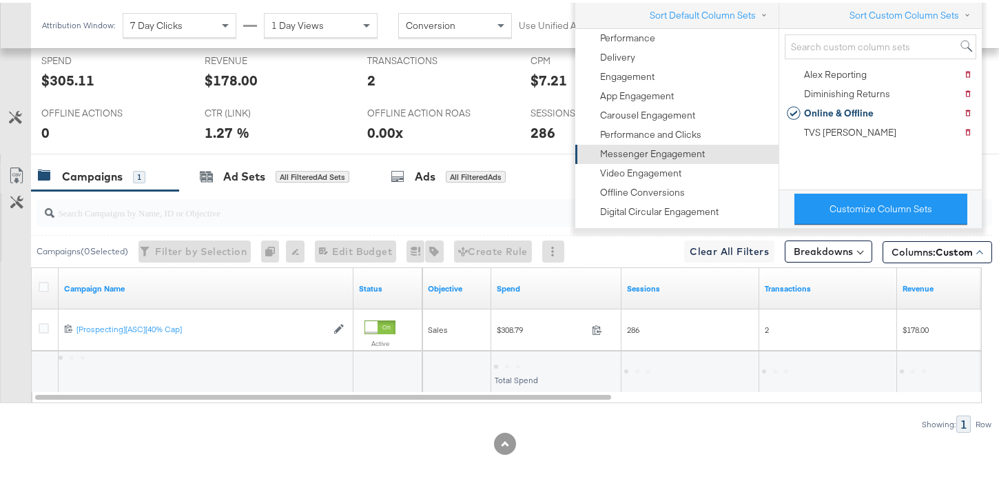
scroll to position [615, 0]
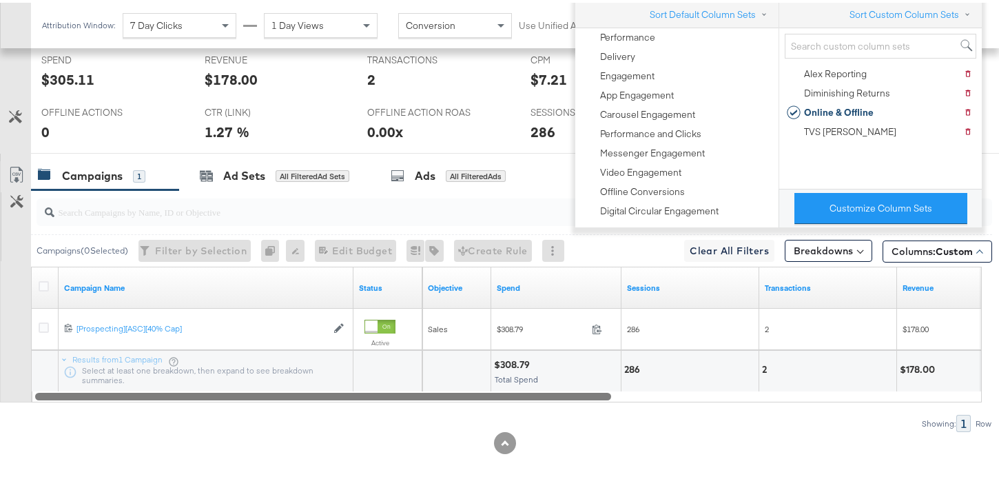
drag, startPoint x: 546, startPoint y: 396, endPoint x: 421, endPoint y: 371, distance: 127.8
click at [425, 371] on div "Campaign Name Status Objective Spend Sessions Transactions Revenue 674111294403…" at bounding box center [506, 332] width 950 height 136
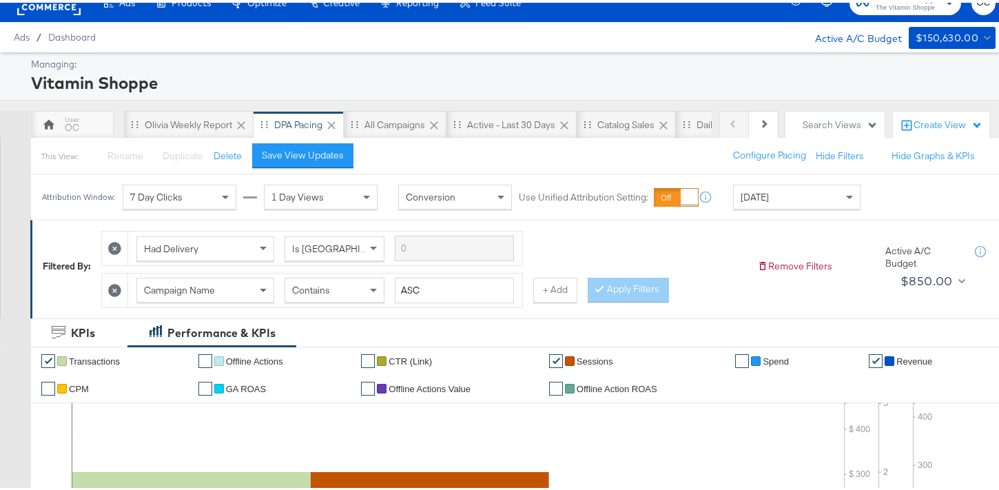
scroll to position [0, 0]
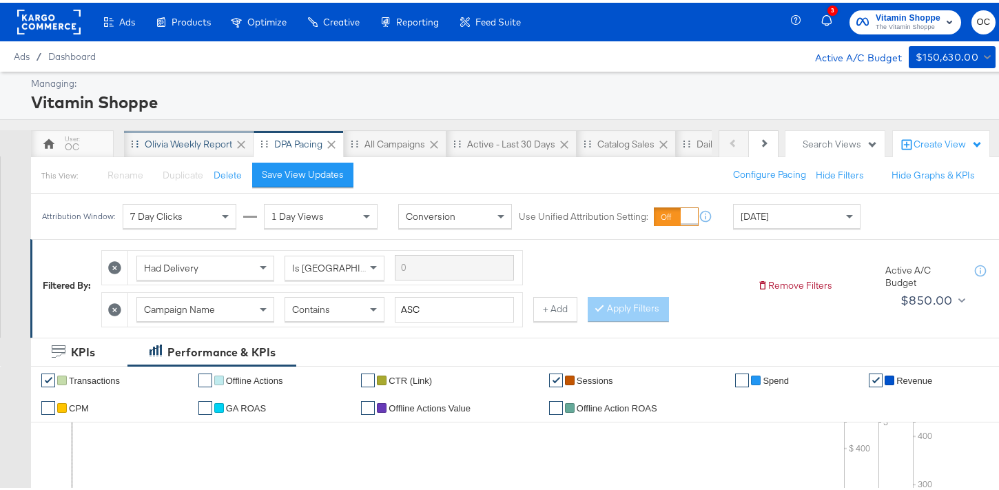
click at [160, 133] on div "Olivia Weekly Report" at bounding box center [188, 141] width 129 height 28
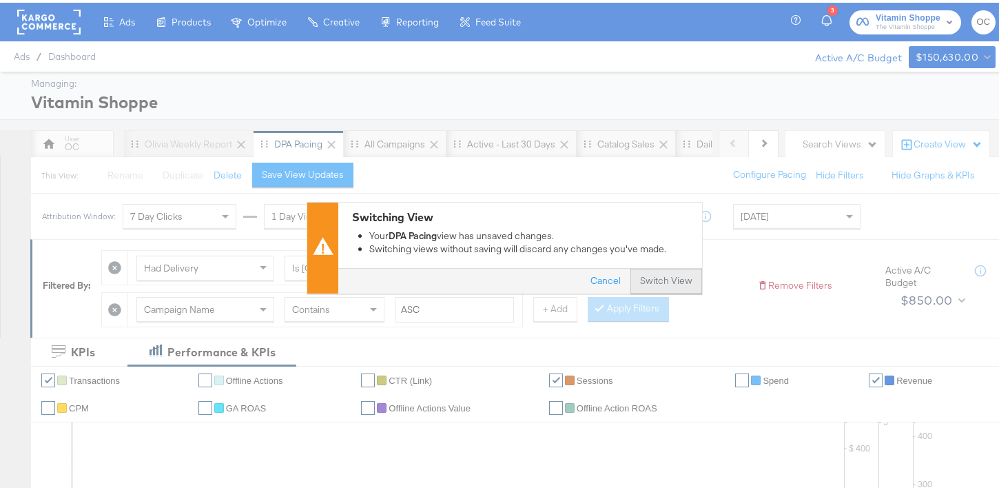
click at [673, 282] on button "Switch View" at bounding box center [666, 278] width 72 height 25
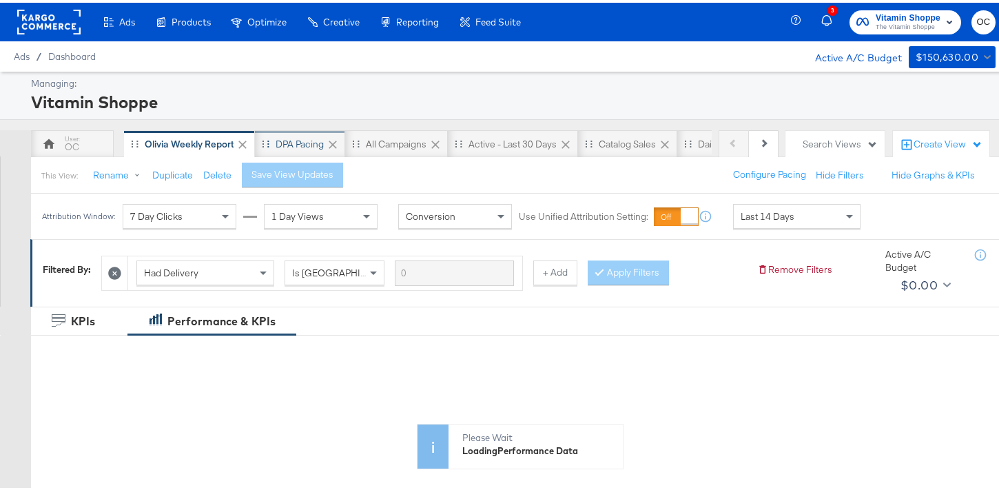
click at [307, 146] on div "DPA Pacing" at bounding box center [299, 141] width 48 height 13
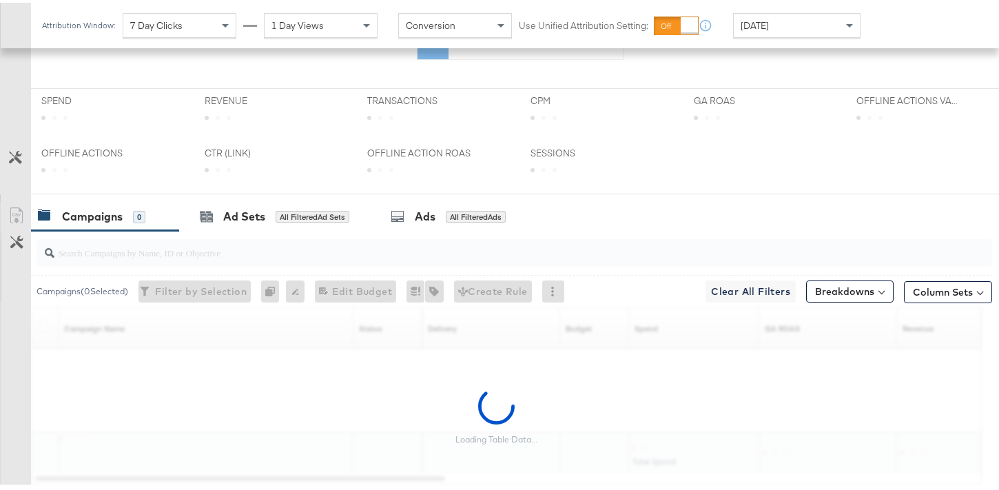
scroll to position [440, 0]
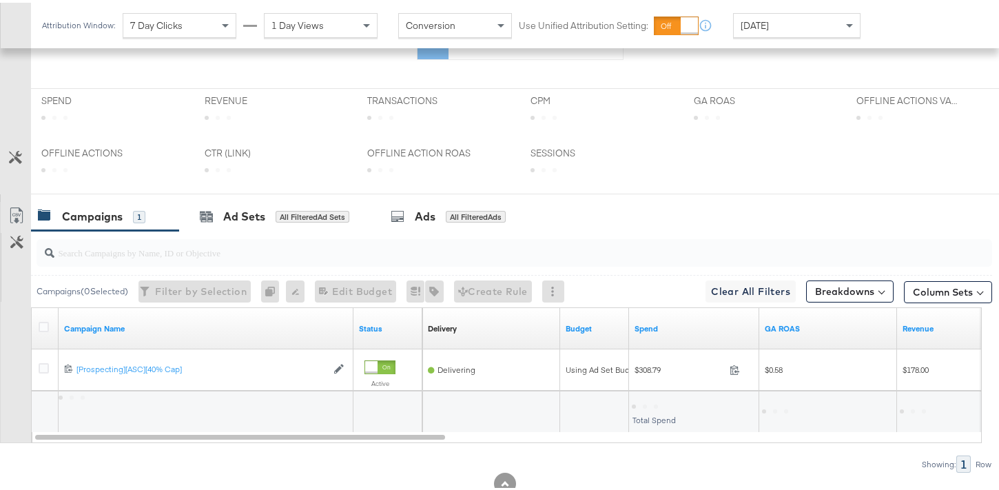
click at [976, 288] on span at bounding box center [979, 288] width 6 height 6
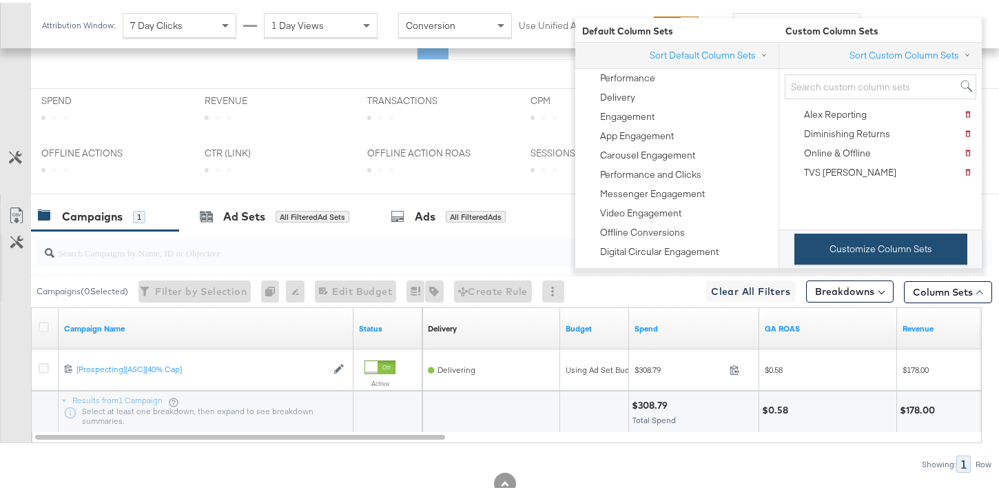
click at [906, 257] on button "Customize Column Sets" at bounding box center [880, 246] width 173 height 31
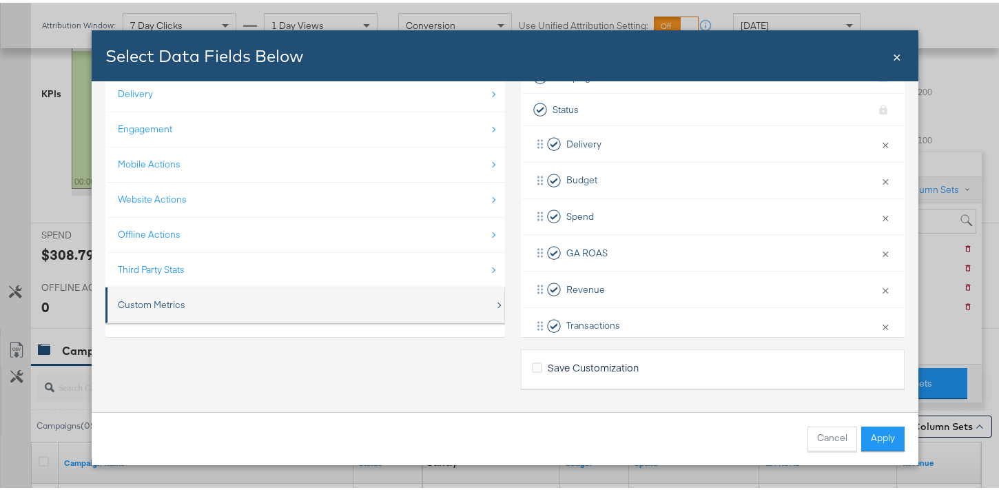
scroll to position [574, 0]
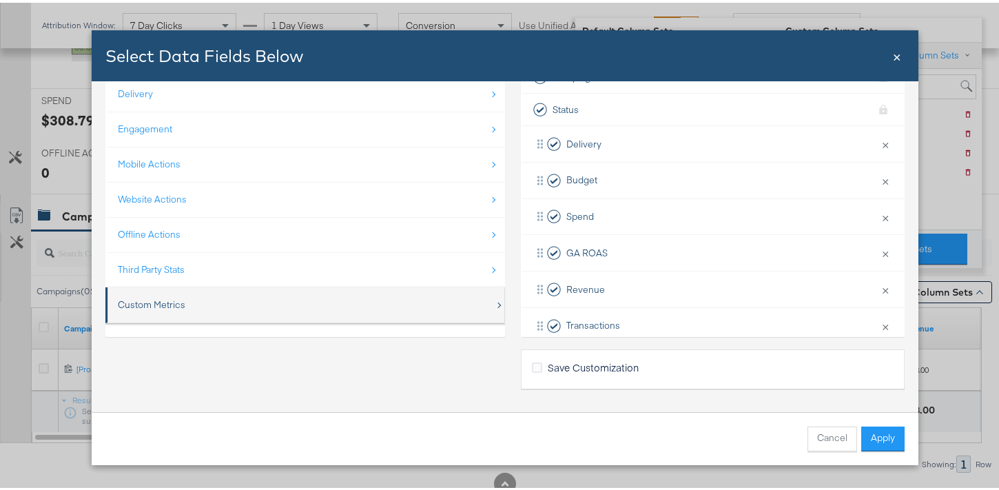
click at [317, 304] on div "Custom Metrics" at bounding box center [306, 302] width 377 height 28
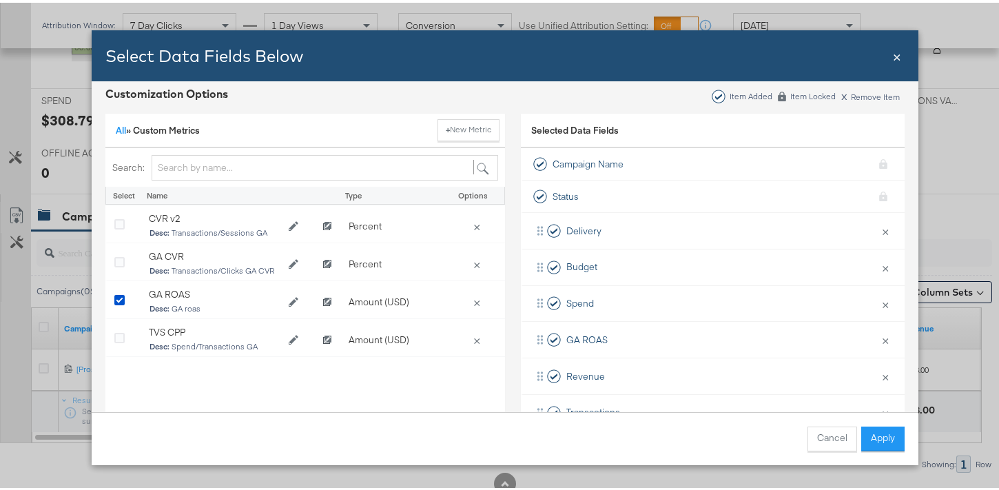
scroll to position [0, 0]
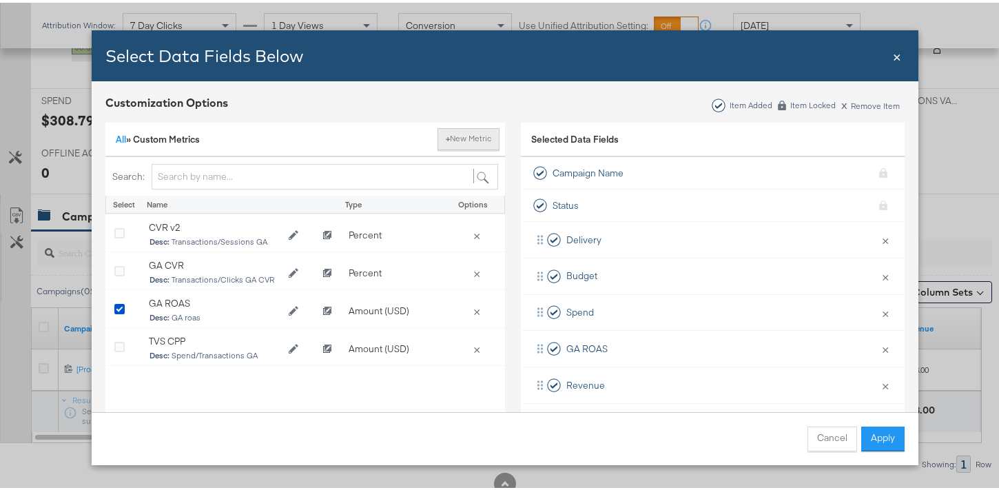
click at [480, 142] on button "+ New Metric" at bounding box center [468, 136] width 62 height 22
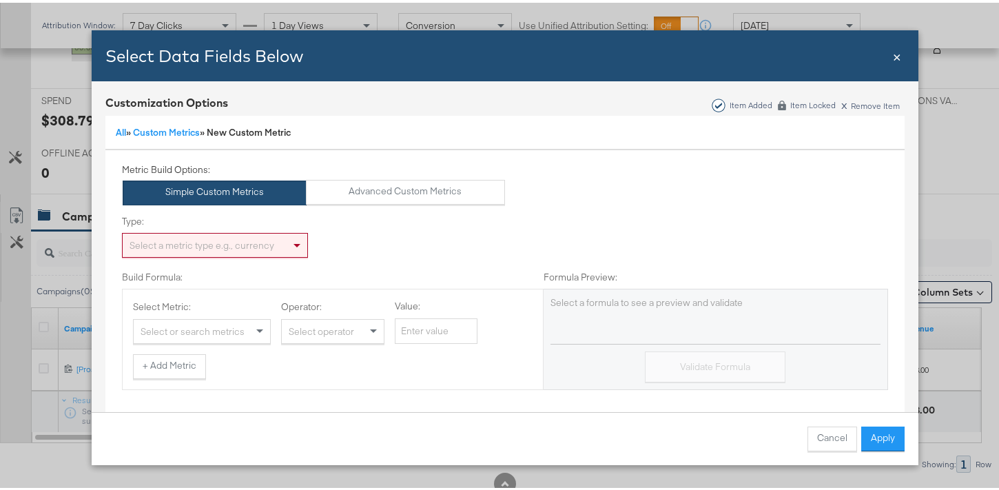
scroll to position [23, 0]
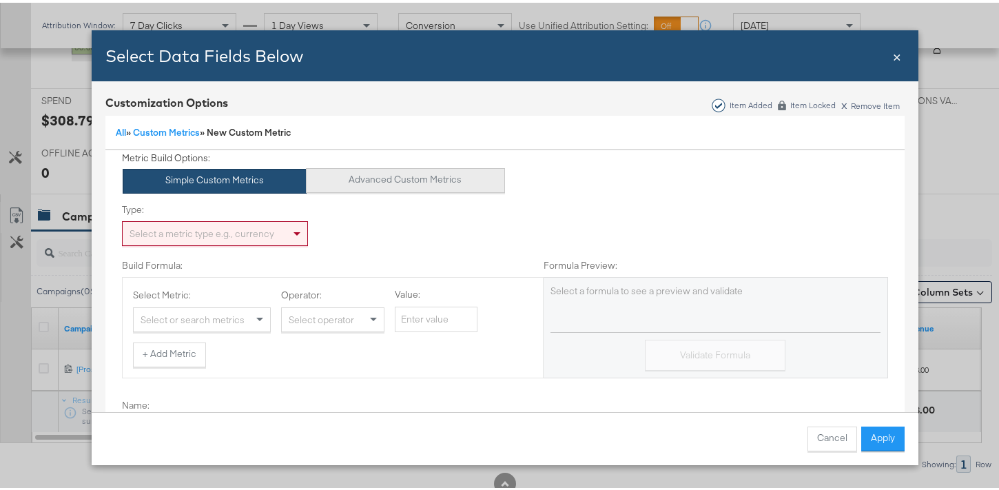
click at [345, 180] on button "Advanced Custom Metrics" at bounding box center [405, 177] width 199 height 25
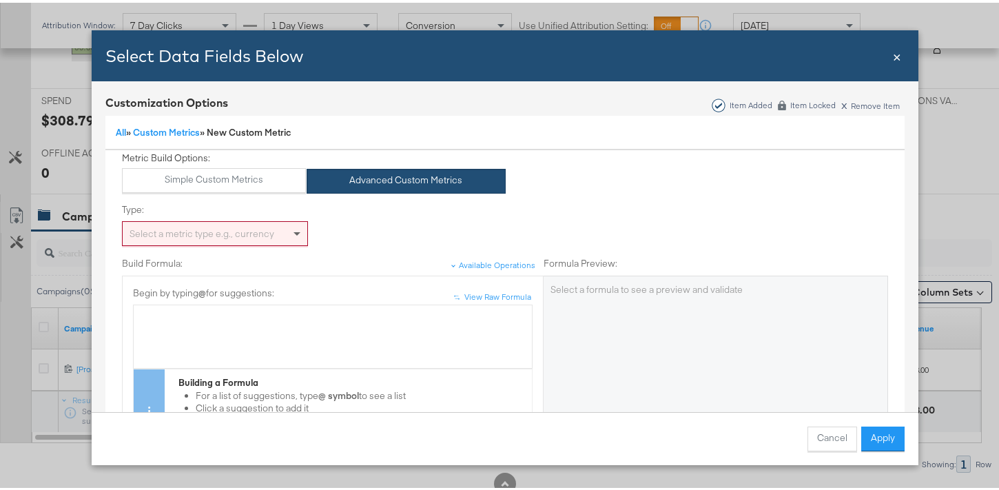
scroll to position [41, 0]
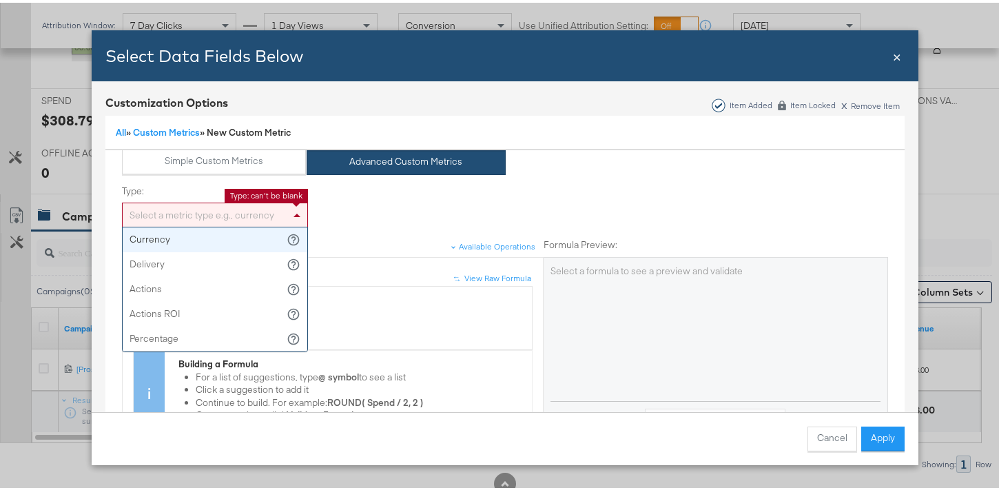
click at [257, 207] on div "Select a metric type e.g., currency" at bounding box center [215, 211] width 185 height 23
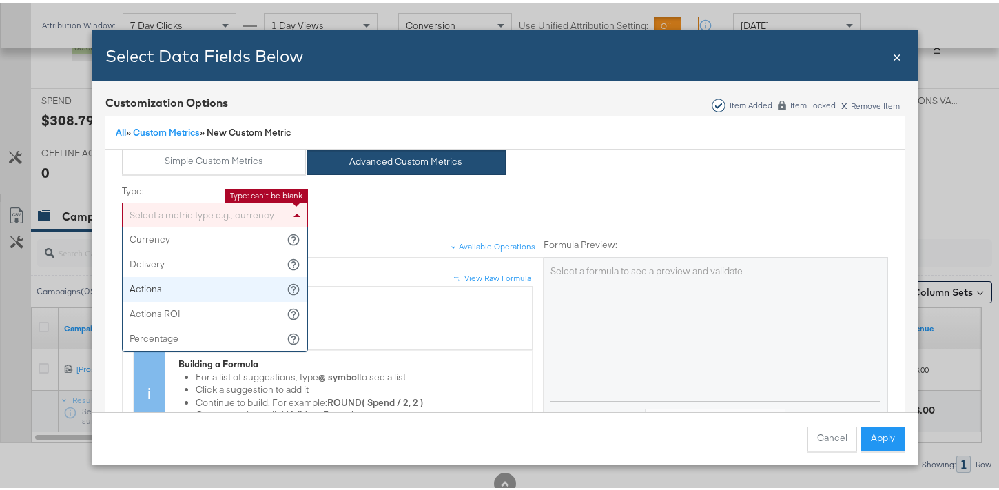
scroll to position [44, 0]
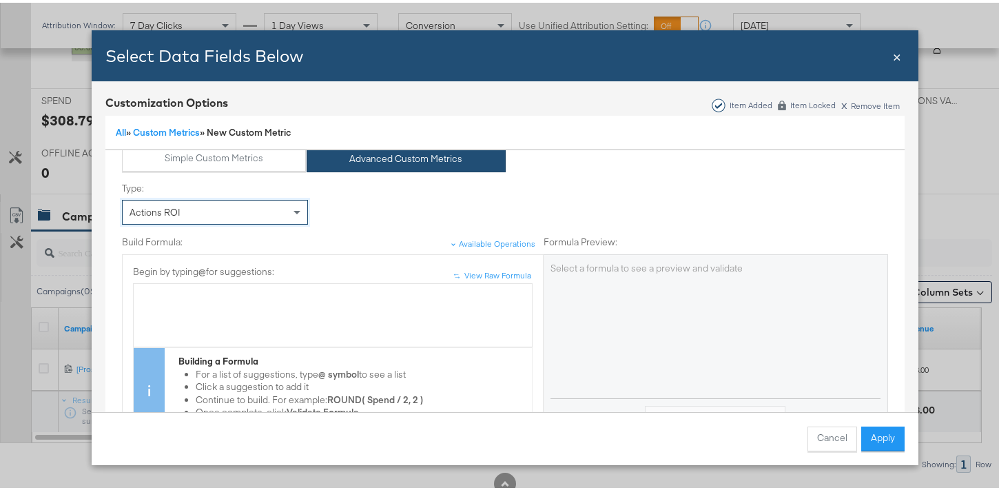
click at [301, 298] on div "Bulk Add Locations Modal" at bounding box center [333, 293] width 384 height 13
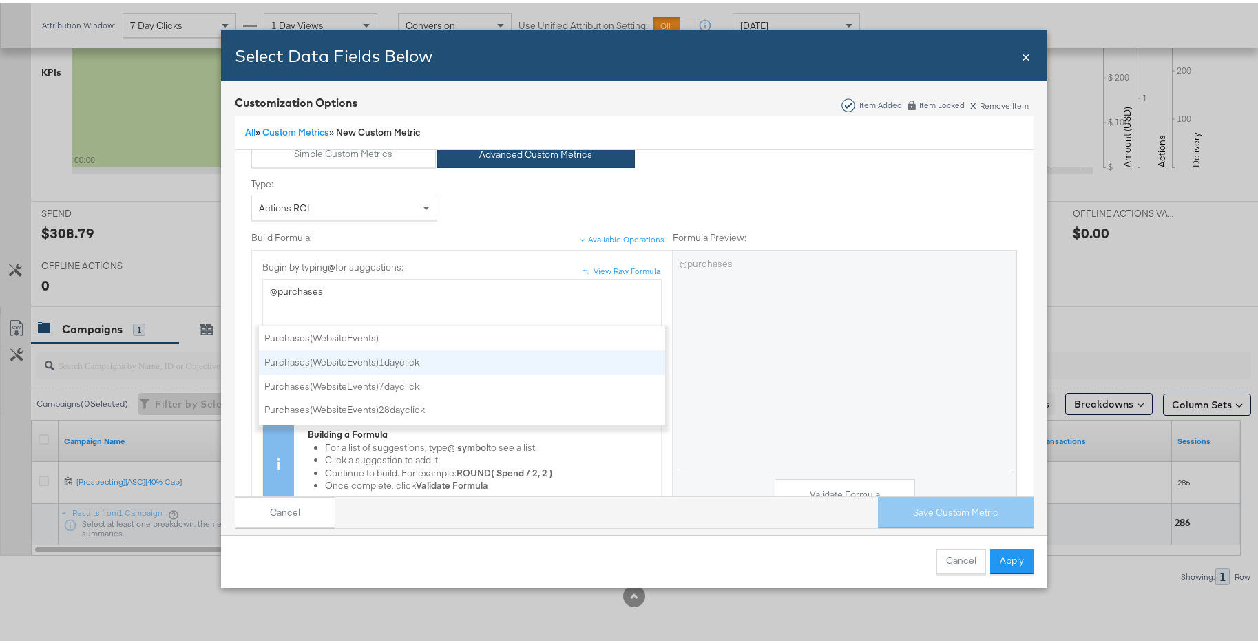
scroll to position [45, 0]
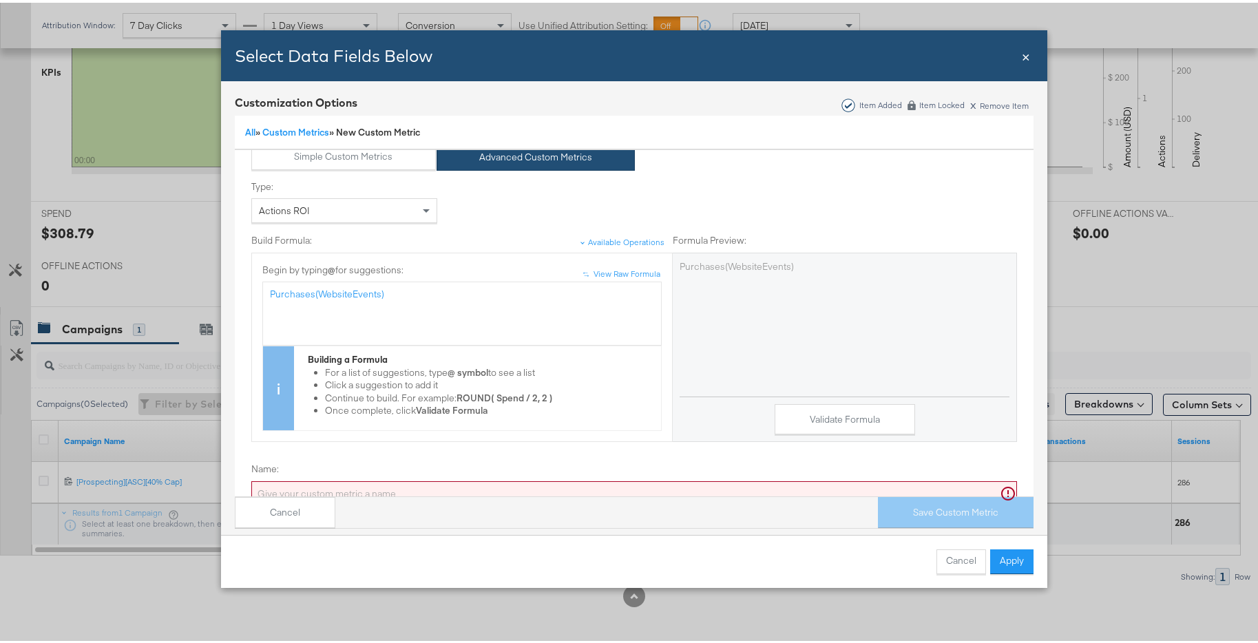
click at [262, 292] on div "Purchases(WebsiteEvents)" at bounding box center [461, 311] width 399 height 64
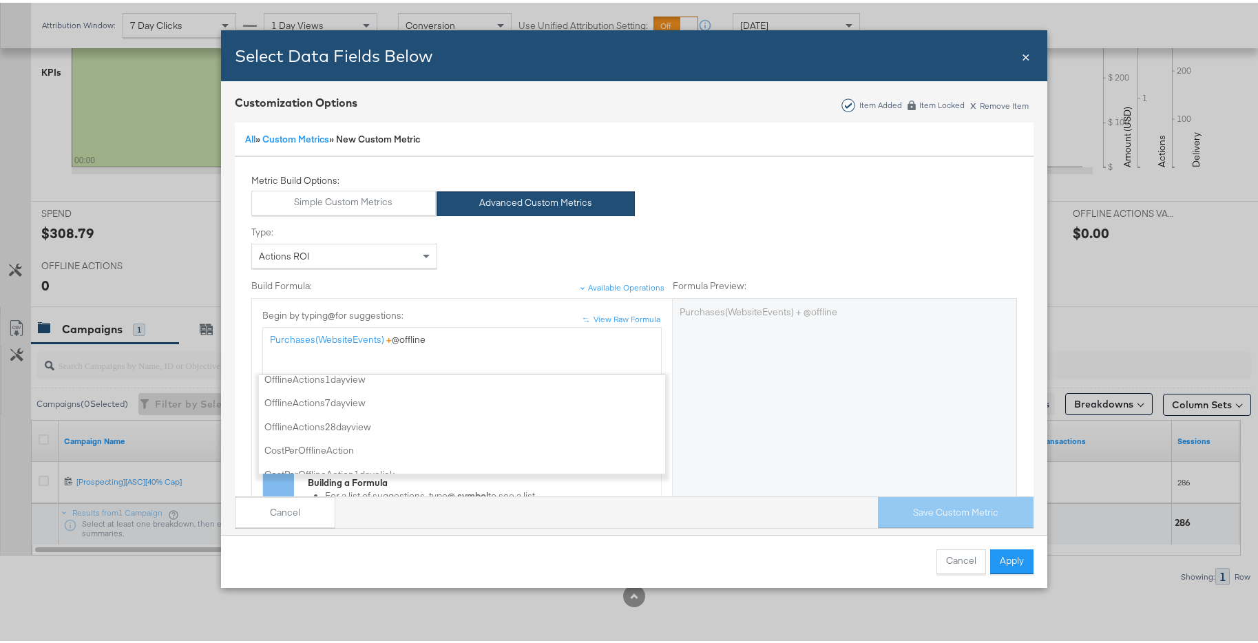
scroll to position [0, 0]
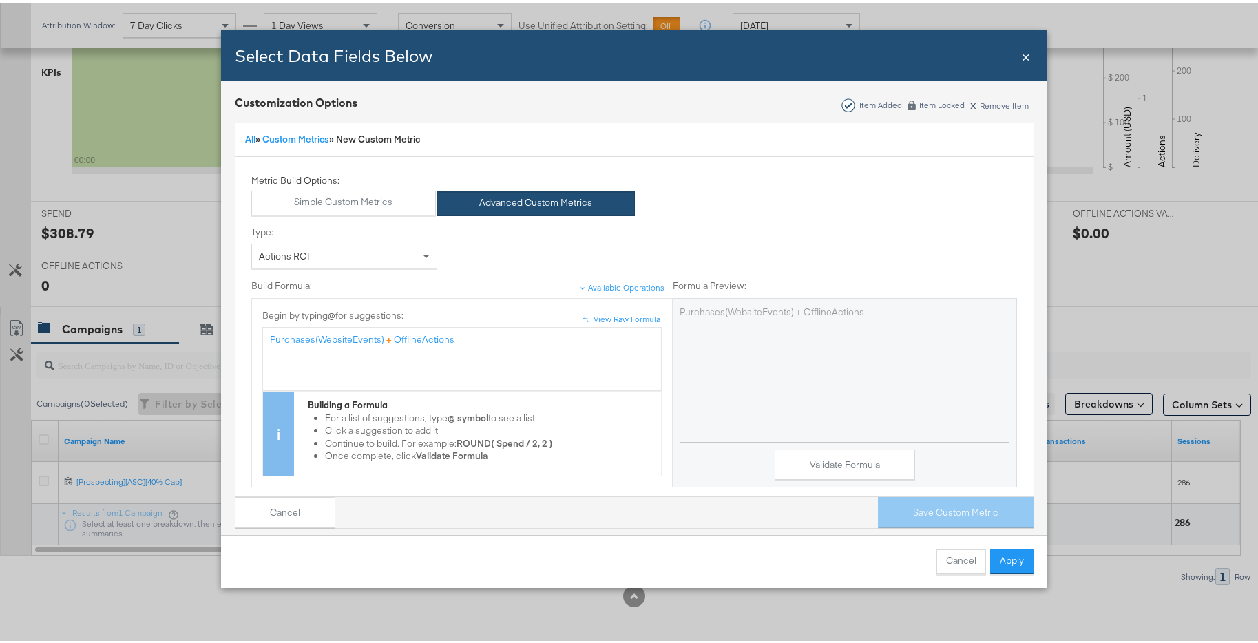
click at [386, 339] on span "+" at bounding box center [389, 337] width 6 height 12
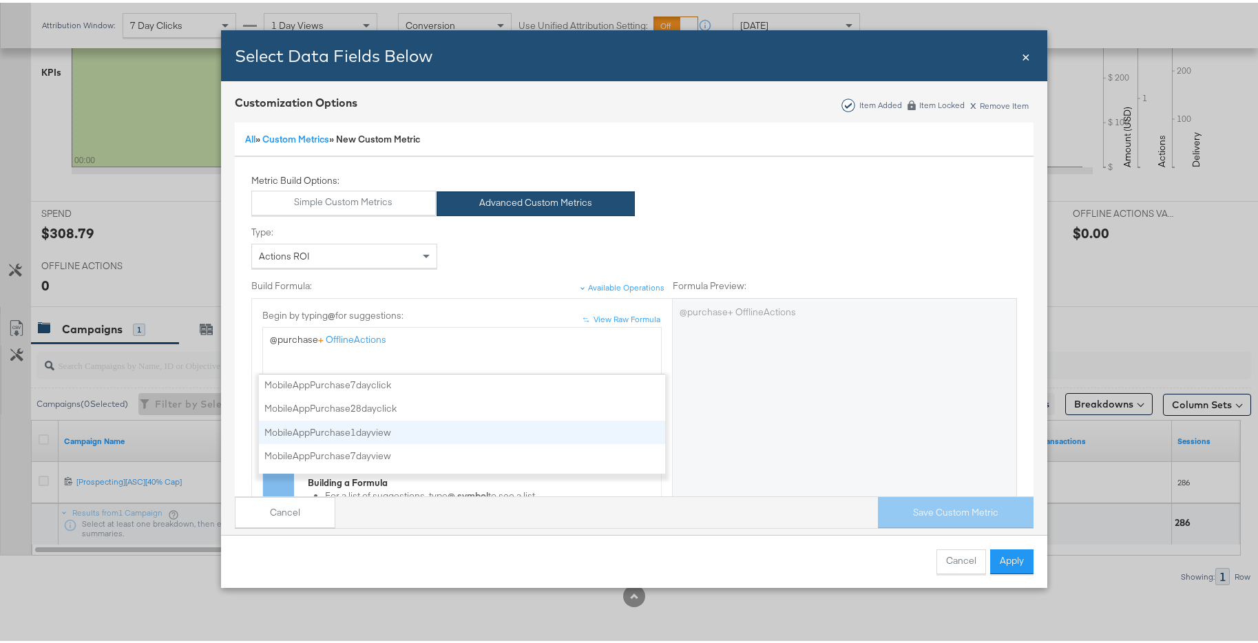
scroll to position [72, 0]
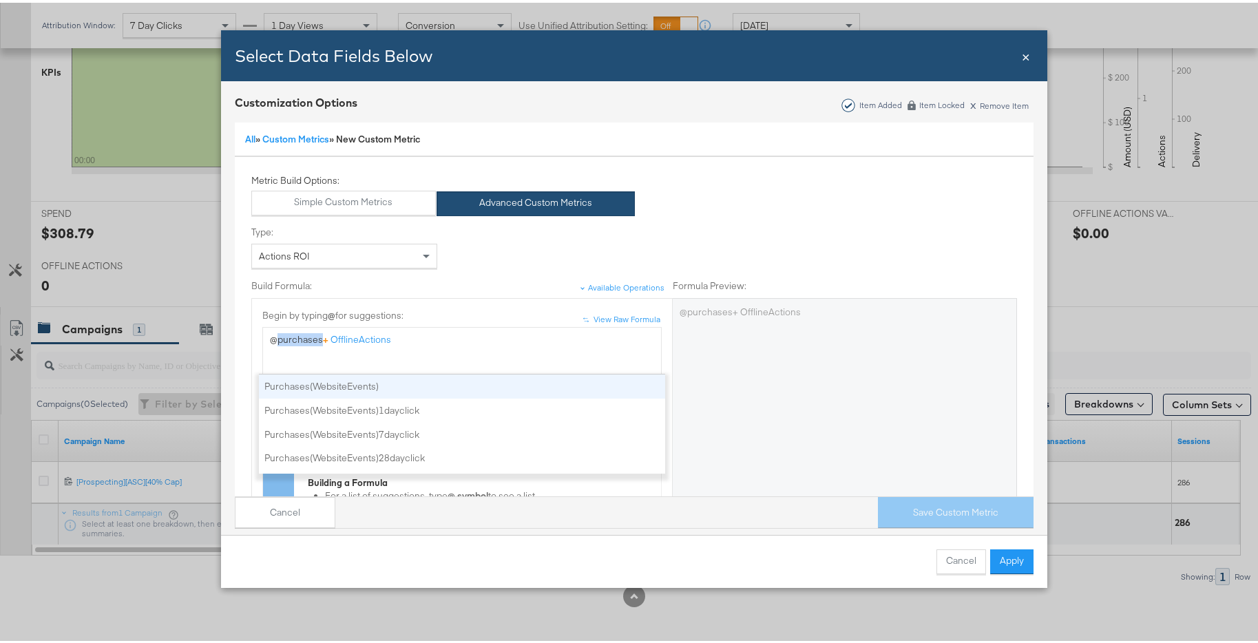
drag, startPoint x: 317, startPoint y: 340, endPoint x: 278, endPoint y: 339, distance: 39.3
click at [278, 339] on div "@purchases + OfflineActions" at bounding box center [462, 337] width 384 height 13
click at [274, 337] on span "@value" at bounding box center [285, 337] width 30 height 12
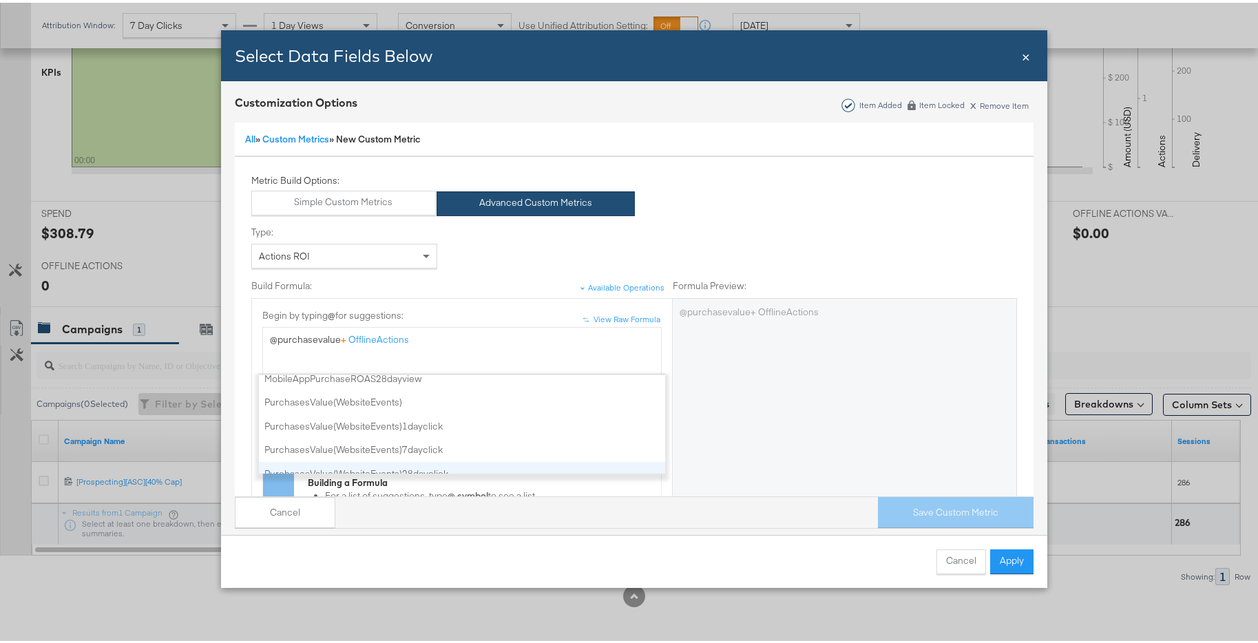
scroll to position [967, 0]
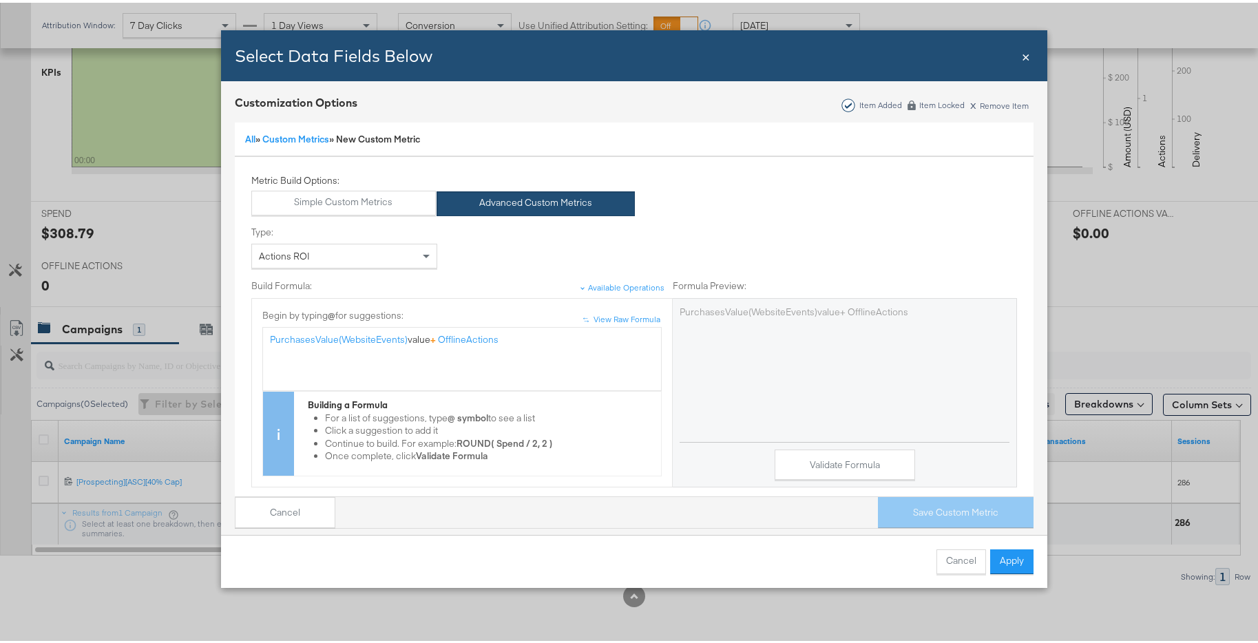
click at [422, 337] on span "value" at bounding box center [419, 337] width 23 height 12
click at [491, 340] on div "PurchasesValue(WebsiteEvents) + OfflineActions" at bounding box center [462, 337] width 384 height 13
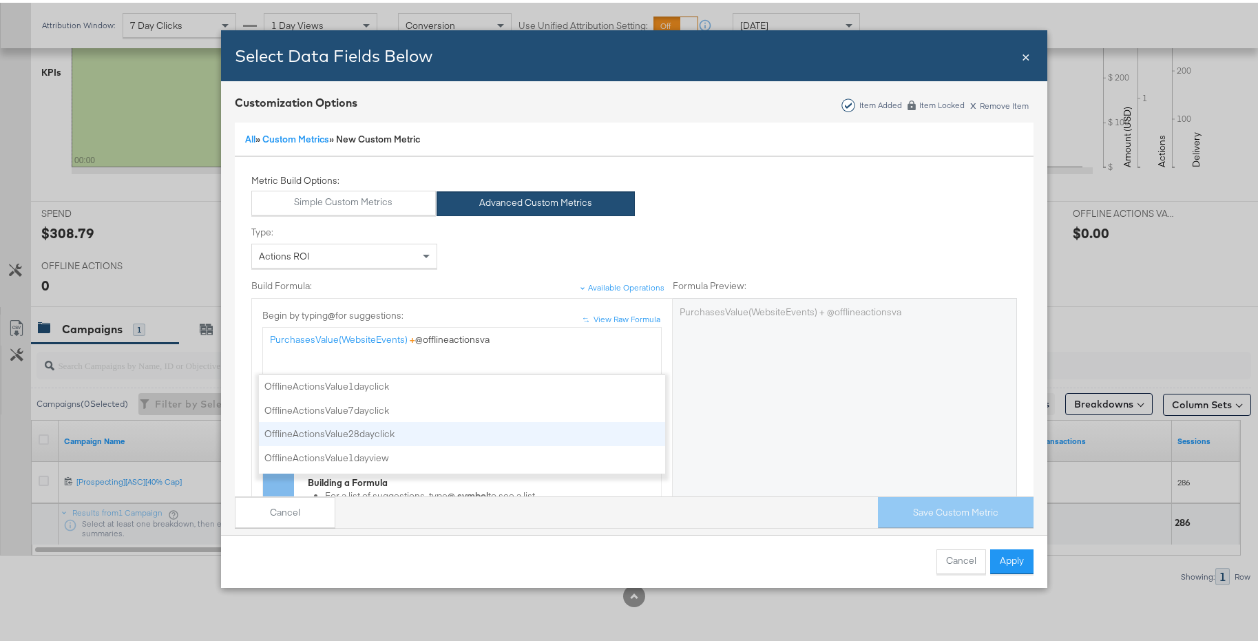
scroll to position [0, 0]
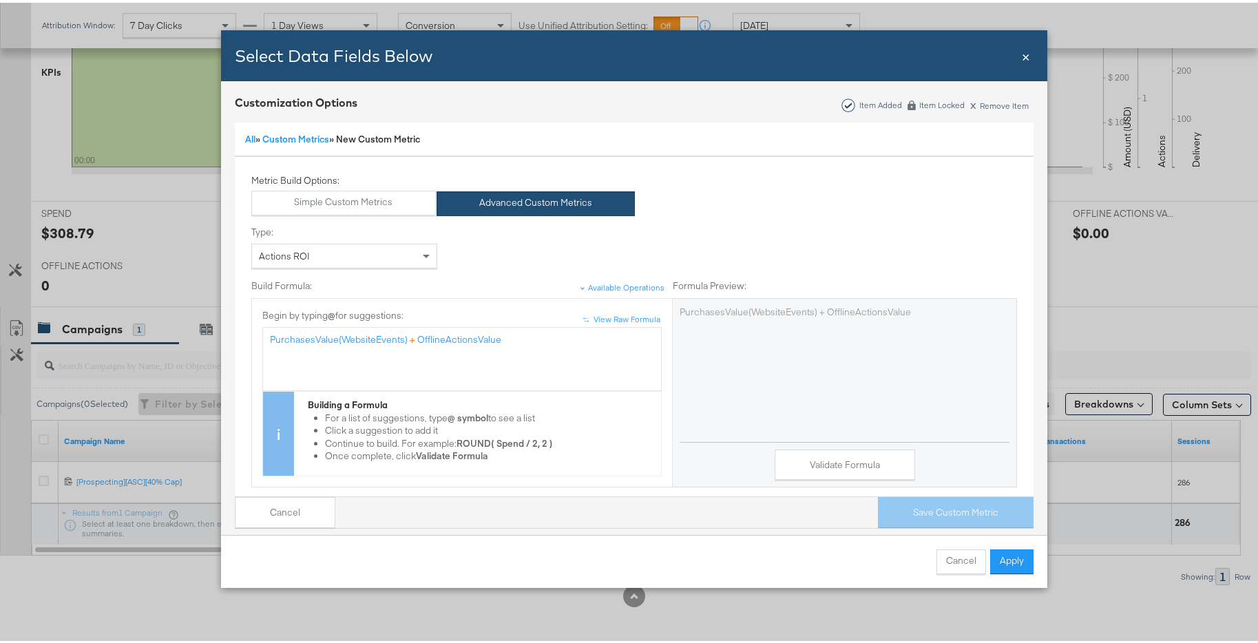
click at [264, 337] on div "PurchasesValue(WebsiteEvents) + OfflineActionsValue" at bounding box center [461, 356] width 399 height 64
click at [262, 337] on div "PurchasesValue(WebsiteEvents) + OfflineActionsValue )" at bounding box center [461, 356] width 399 height 64
click at [270, 337] on span "PurchasesValue(WebsiteEvents)" at bounding box center [339, 337] width 138 height 12
click at [521, 340] on div "( PurchasesValue(WebsiteEvents) + OfflineActionsValue )" at bounding box center [462, 337] width 384 height 13
click at [826, 457] on button "Validate Formula" at bounding box center [845, 462] width 141 height 31
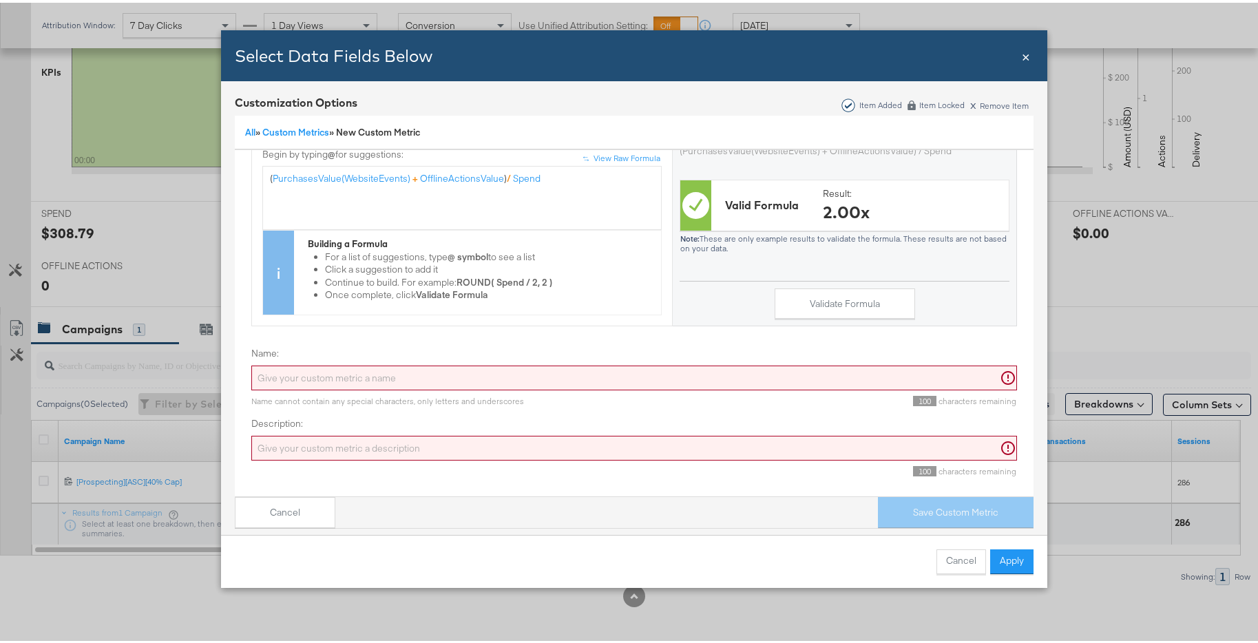
scroll to position [8, 0]
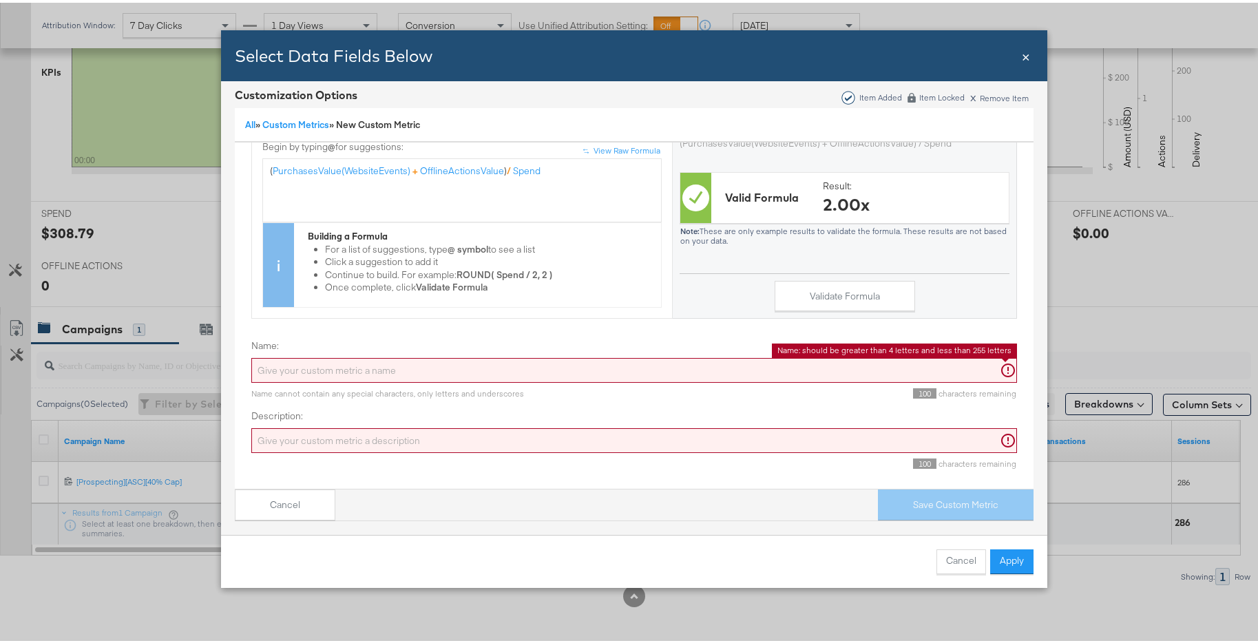
click at [364, 357] on input "Name:" at bounding box center [634, 367] width 766 height 25
type input "M"
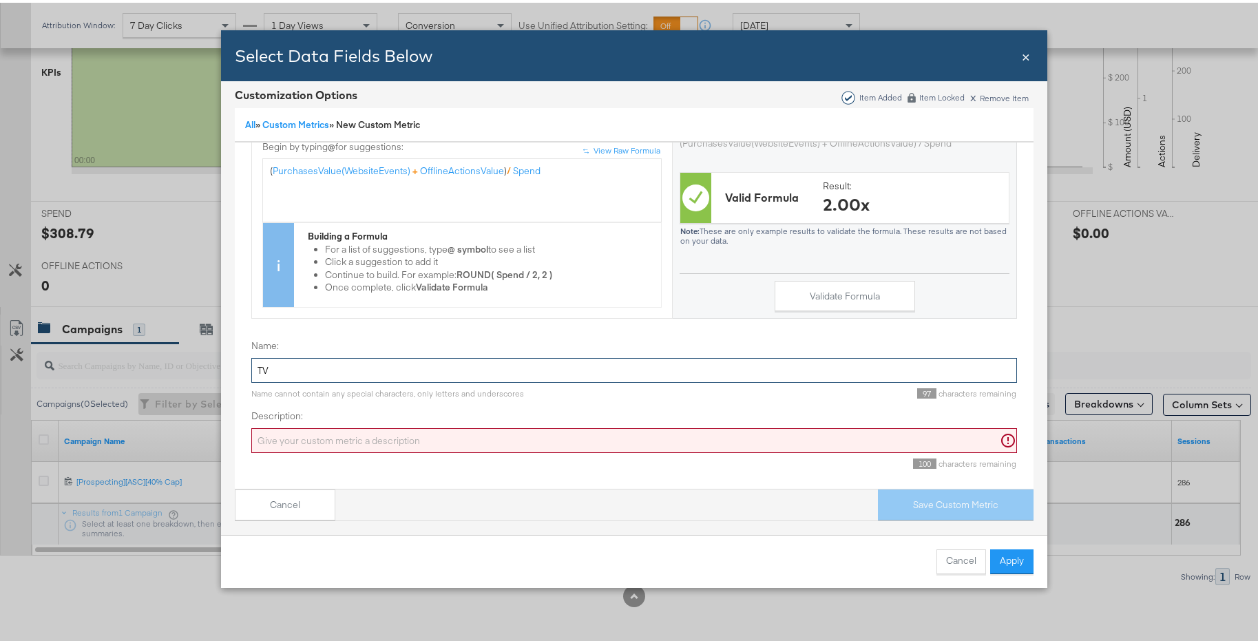
type input "T"
type input "M"
drag, startPoint x: 273, startPoint y: 357, endPoint x: 242, endPoint y: 352, distance: 32.2
click at [242, 352] on div "Metric Build Options: Simple Custom Metrics Advanced Custom Metrics Type: Actio…" at bounding box center [634, 245] width 800 height 484
type input "TVS Meta Omni ROAS"
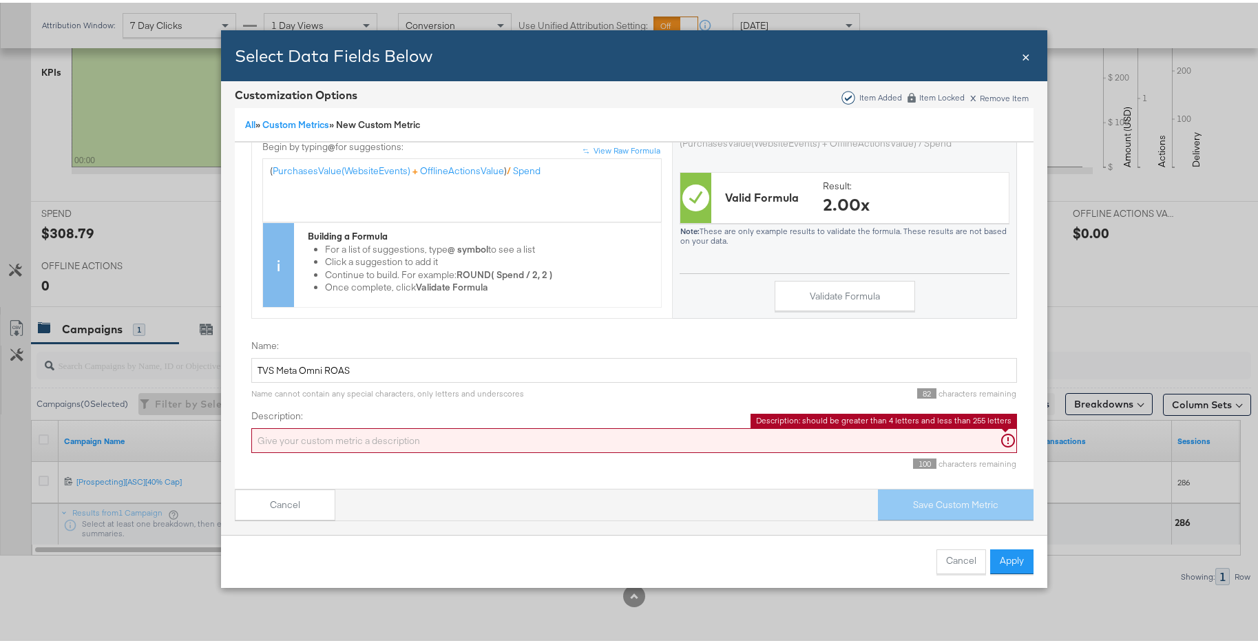
click at [300, 426] on input "Description:" at bounding box center [634, 438] width 766 height 25
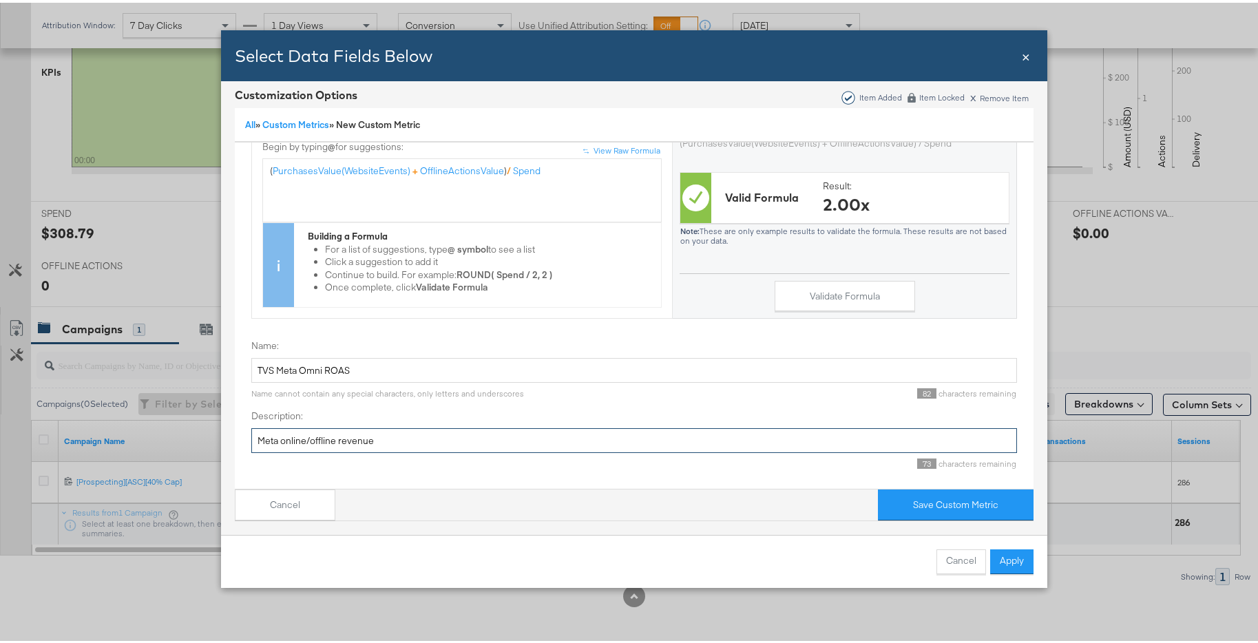
type input "Meta online/offline revenue"
drag, startPoint x: 273, startPoint y: 362, endPoint x: 249, endPoint y: 355, distance: 25.1
click at [251, 355] on input "TVS Meta Omni ROAS" at bounding box center [634, 367] width 766 height 25
type input "TVS Meta Omni ROAS"
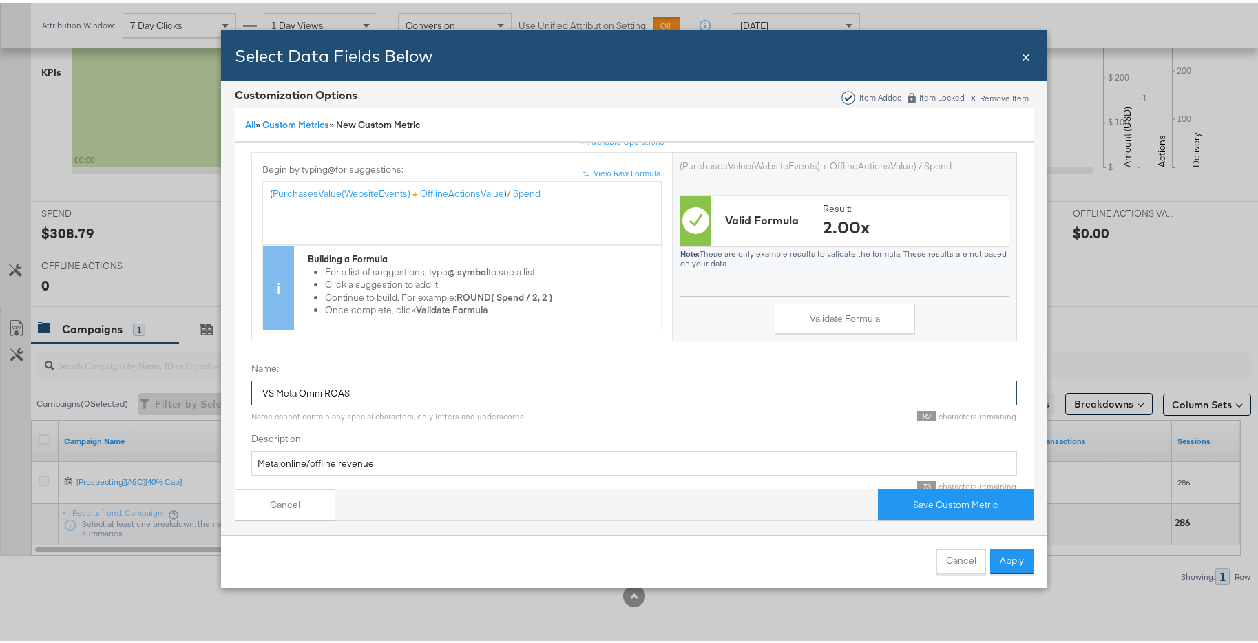
scroll to position [171, 0]
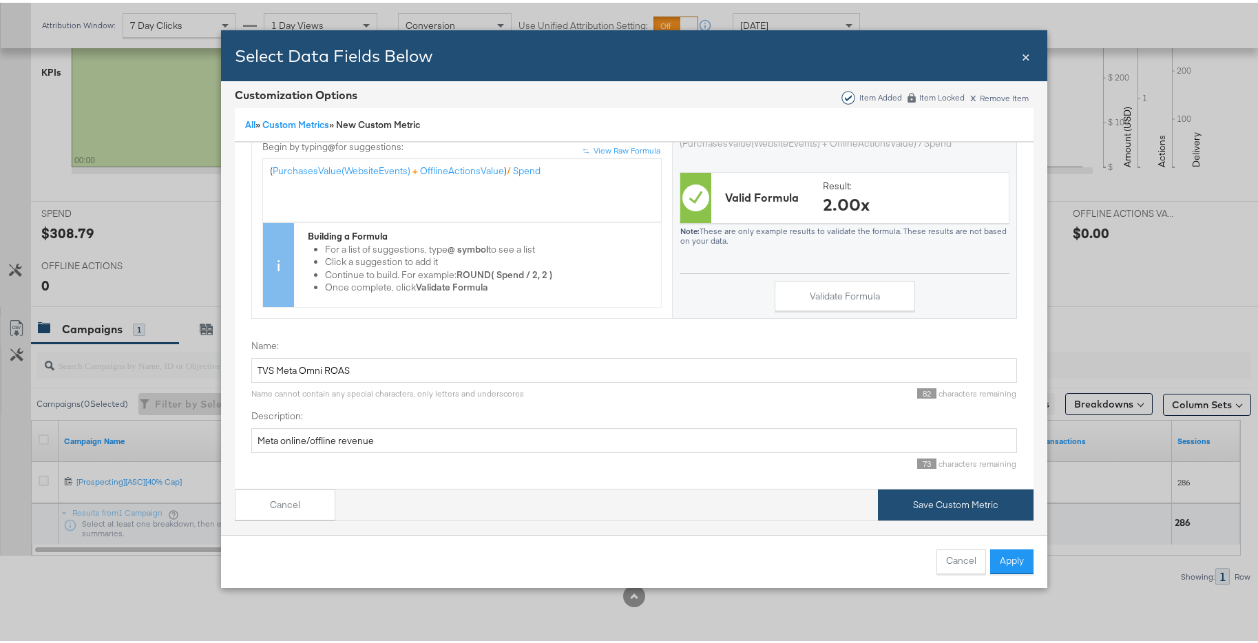
click at [992, 489] on button "Save Custom Metric" at bounding box center [956, 502] width 156 height 31
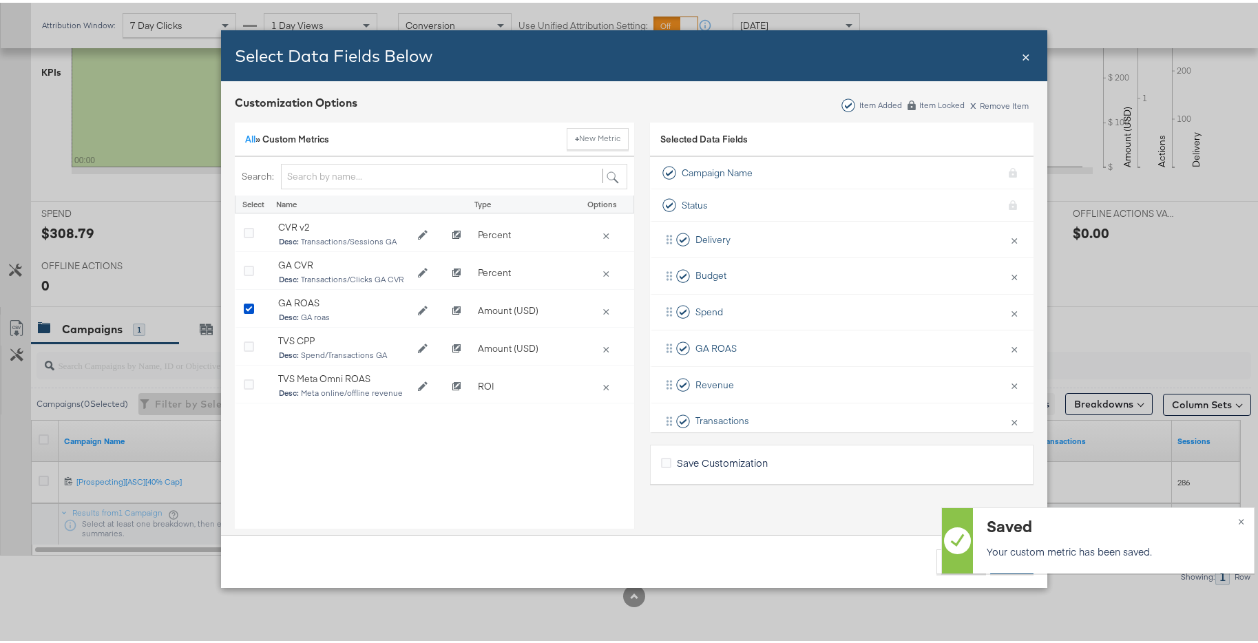
scroll to position [30, 0]
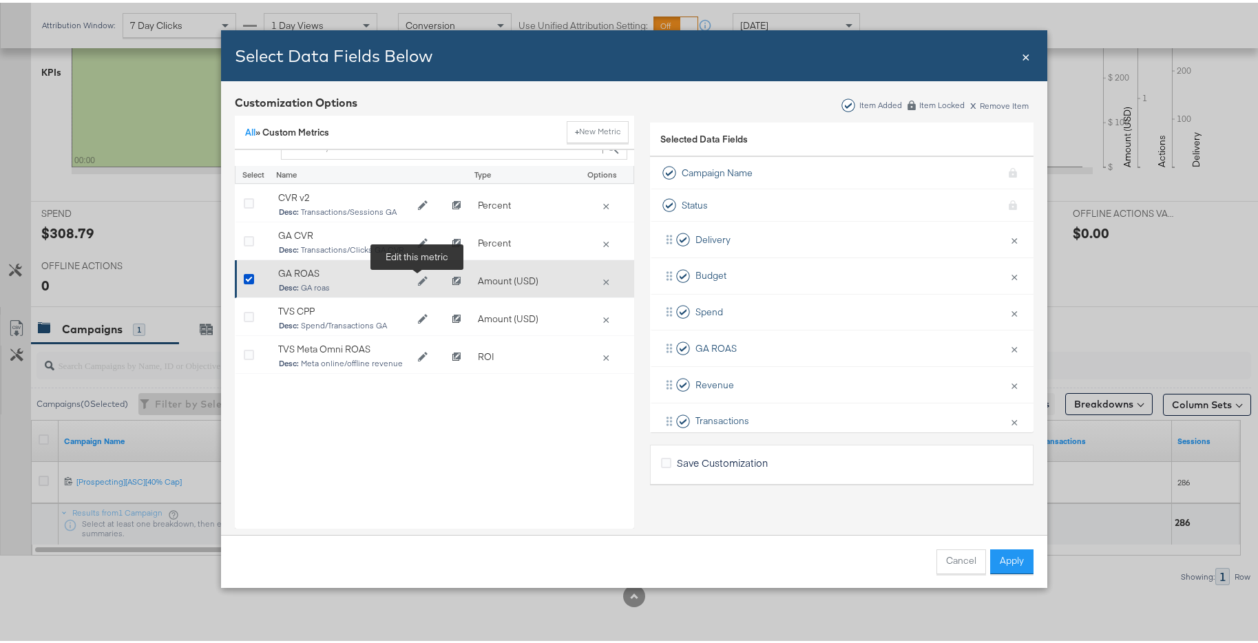
click at [420, 280] on icon "Edit GA ROAS" at bounding box center [423, 278] width 10 height 10
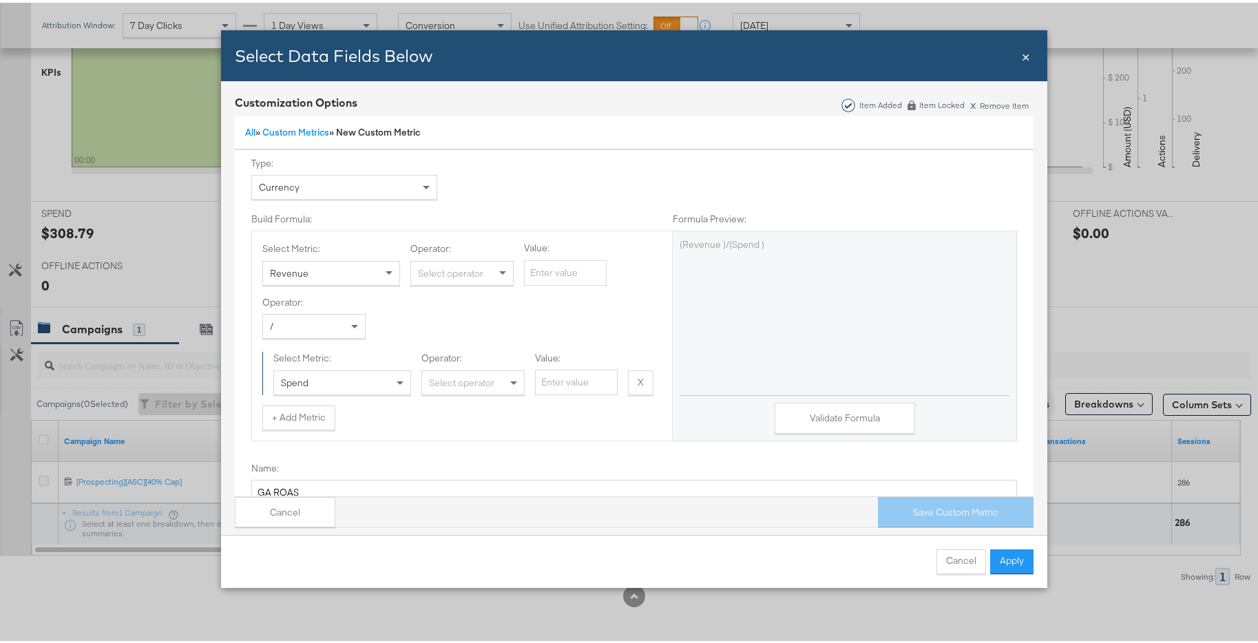
scroll to position [0, 0]
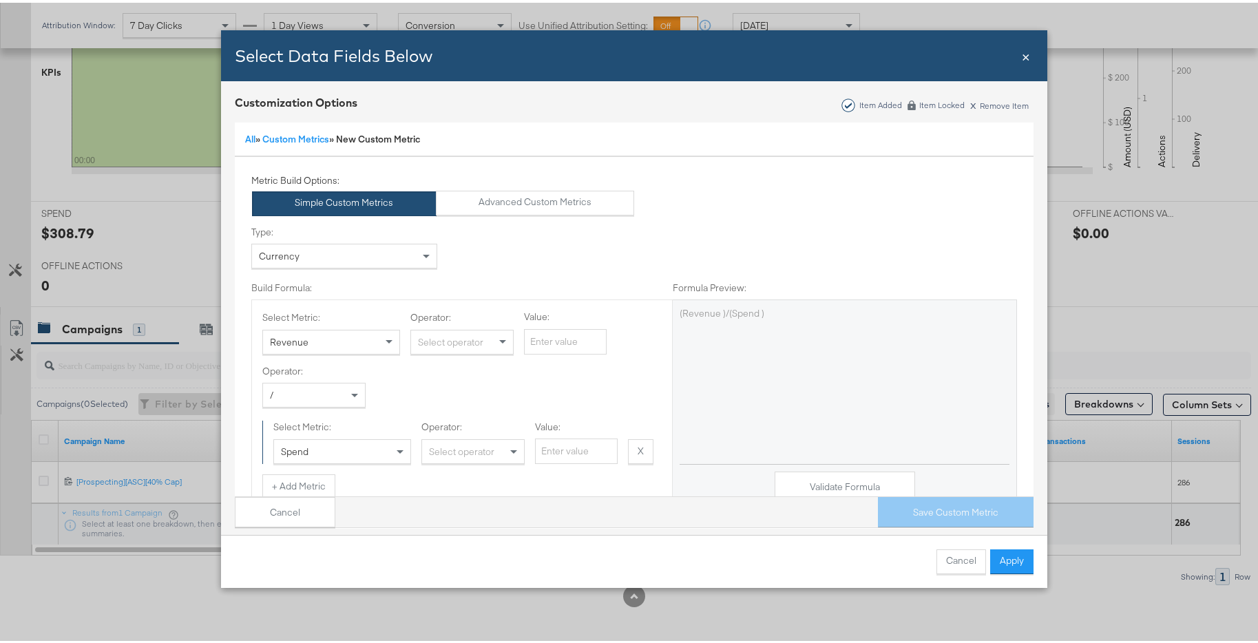
click at [1008, 54] on span "×" at bounding box center [1026, 52] width 8 height 19
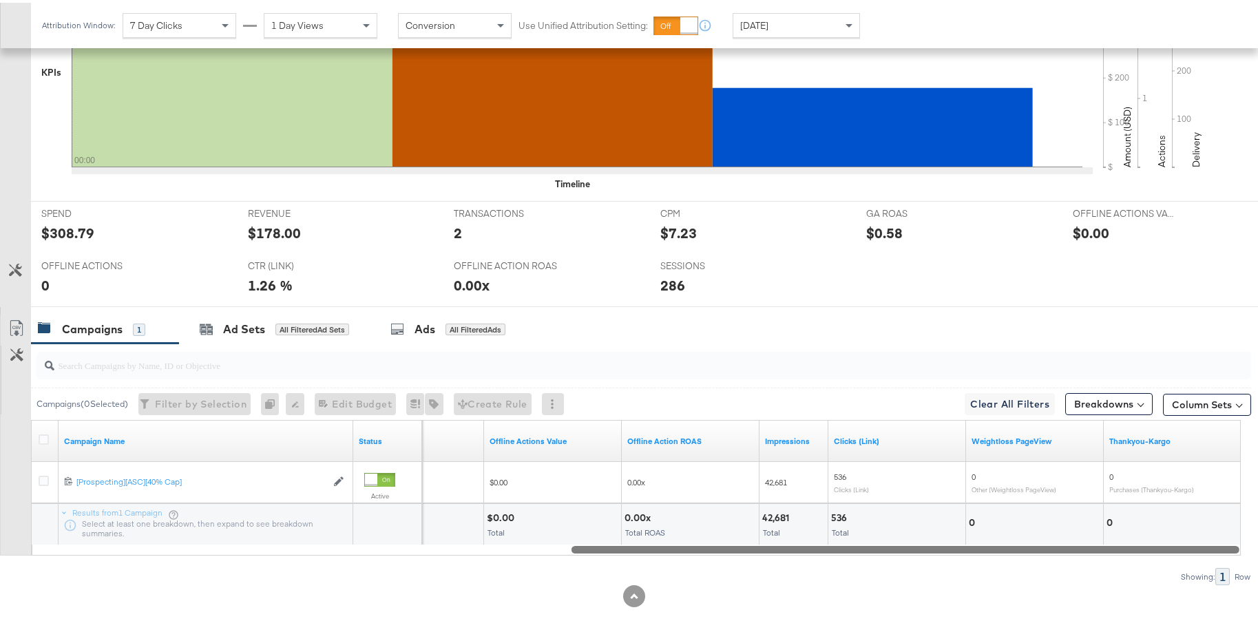
drag, startPoint x: 663, startPoint y: 547, endPoint x: 1322, endPoint y: 539, distance: 659.9
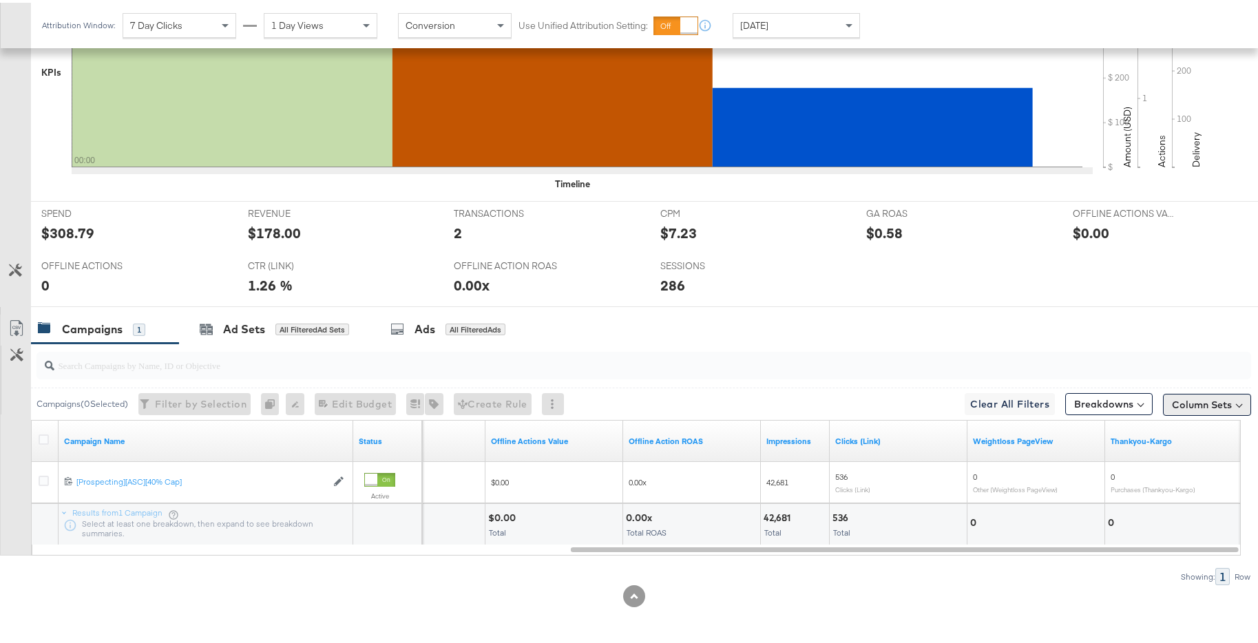
click at [1008, 400] on button "Column Sets" at bounding box center [1207, 402] width 88 height 22
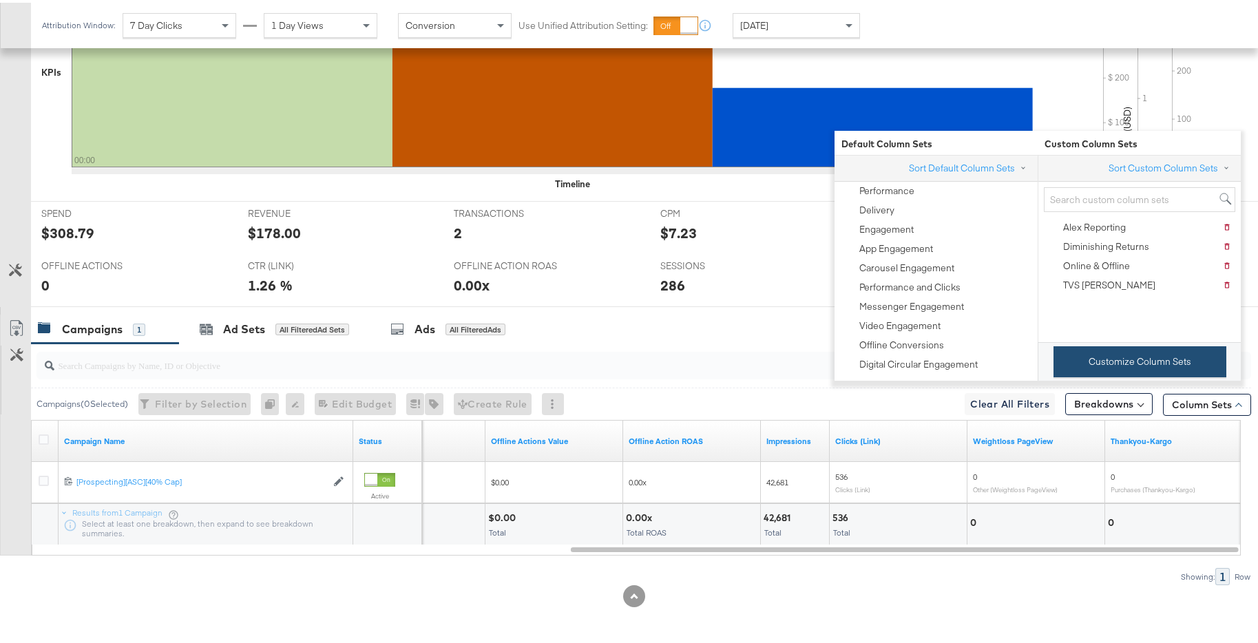
click at [1008, 375] on button "Customize Column Sets" at bounding box center [1140, 359] width 173 height 31
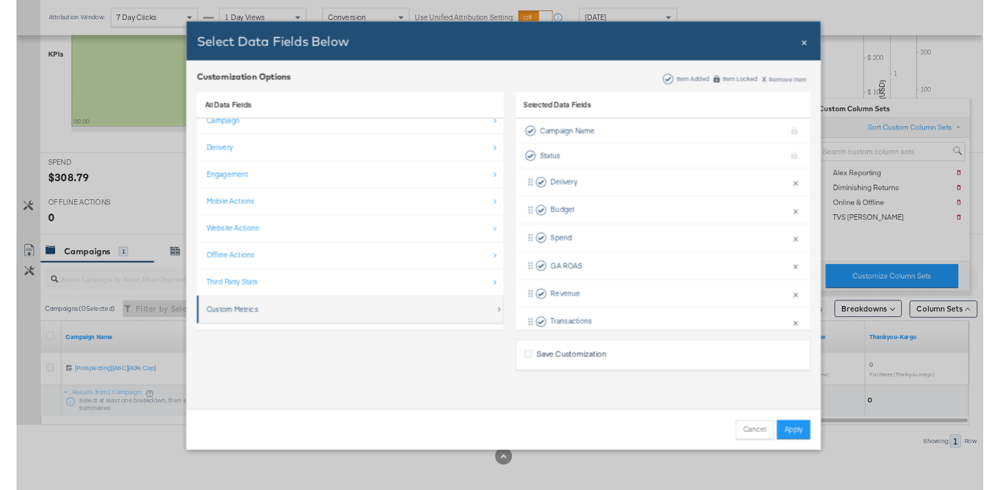
scroll to position [20, 0]
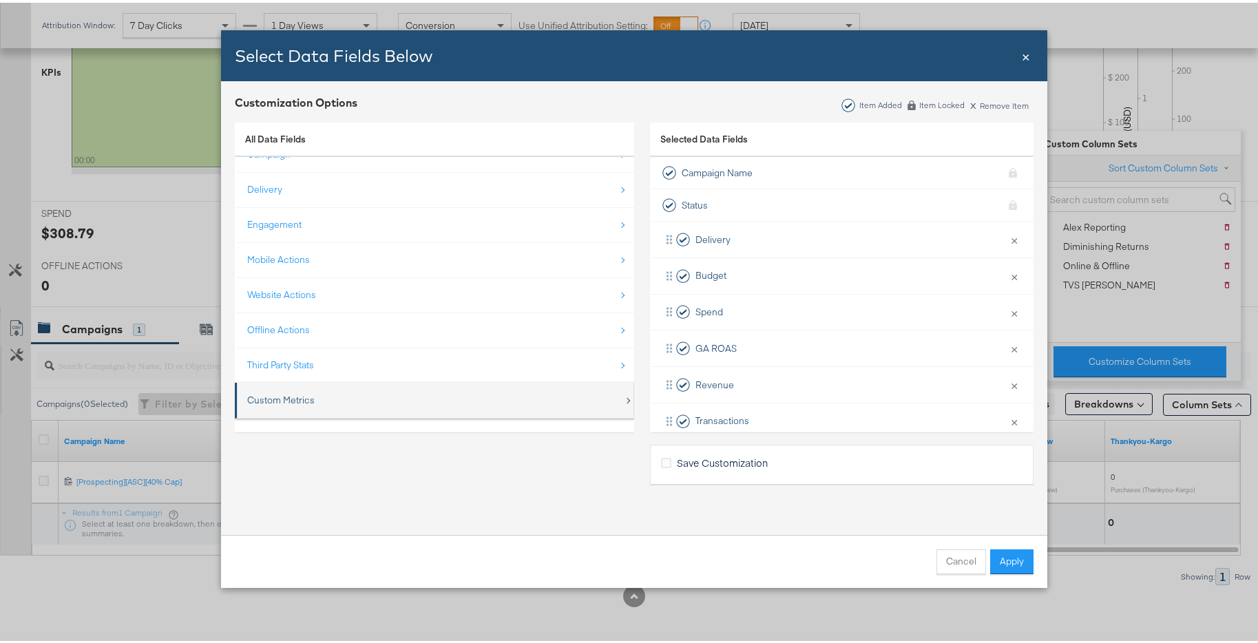
click at [517, 410] on div "Custom Metrics" at bounding box center [435, 398] width 377 height 28
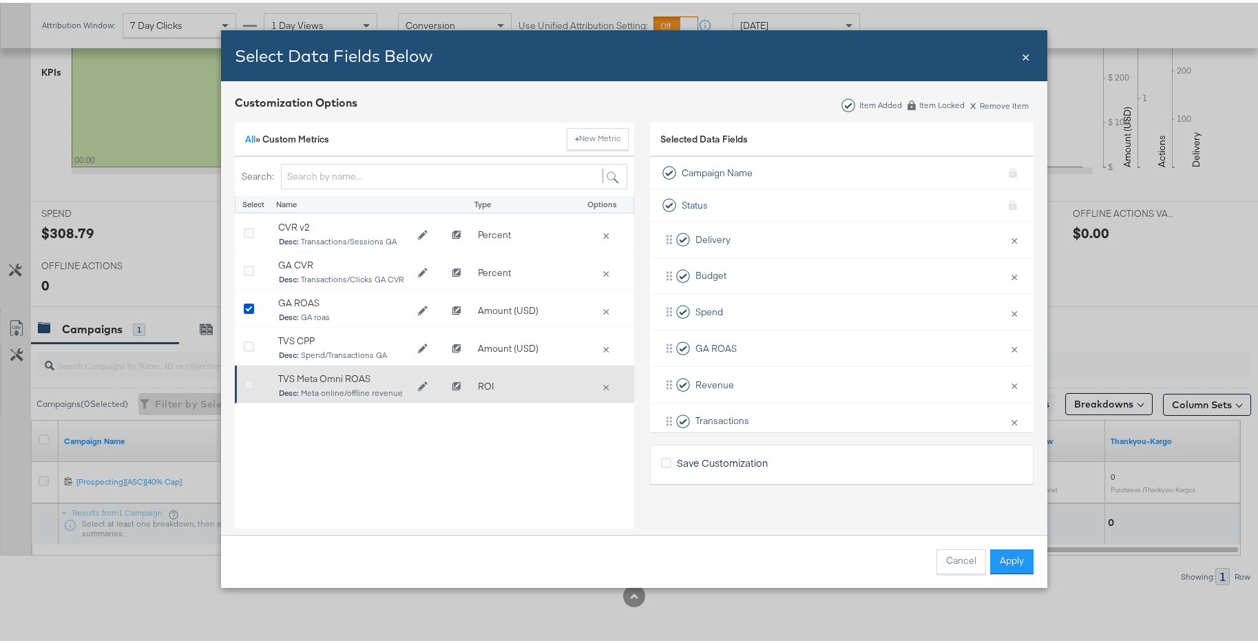
click at [246, 382] on icon "Bulk Add Locations Modal" at bounding box center [249, 382] width 10 height 10
click at [0, 0] on input "Bulk Add Locations Modal" at bounding box center [0, 0] width 0 height 0
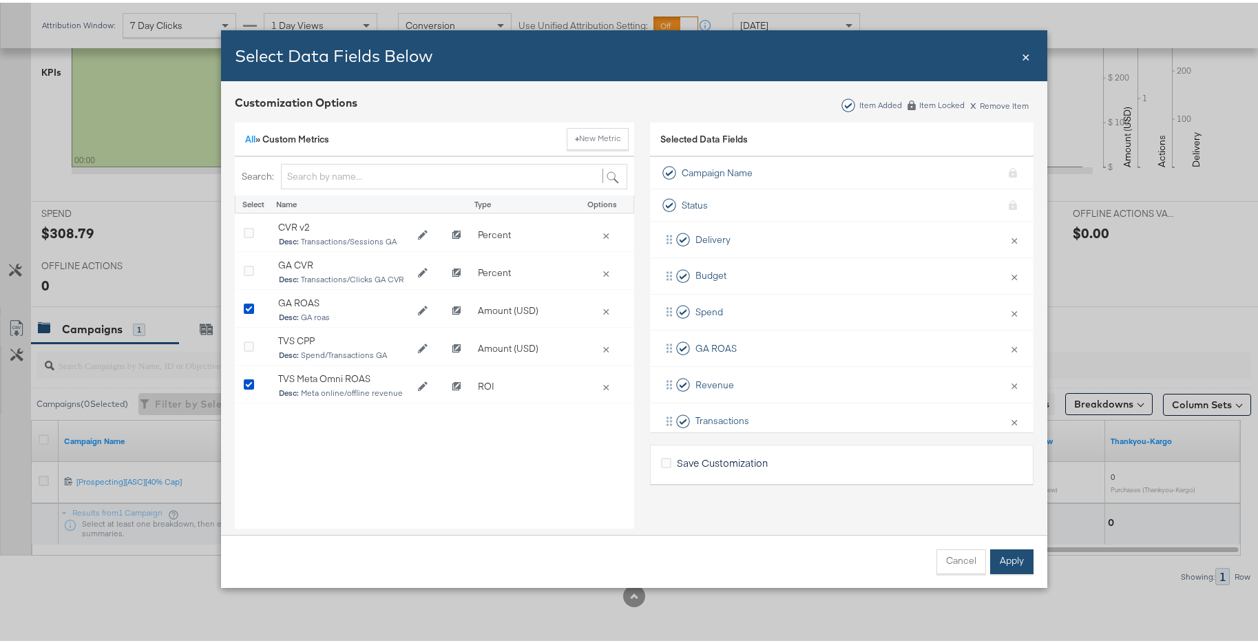
click at [1008, 489] on button "Apply" at bounding box center [1011, 559] width 43 height 25
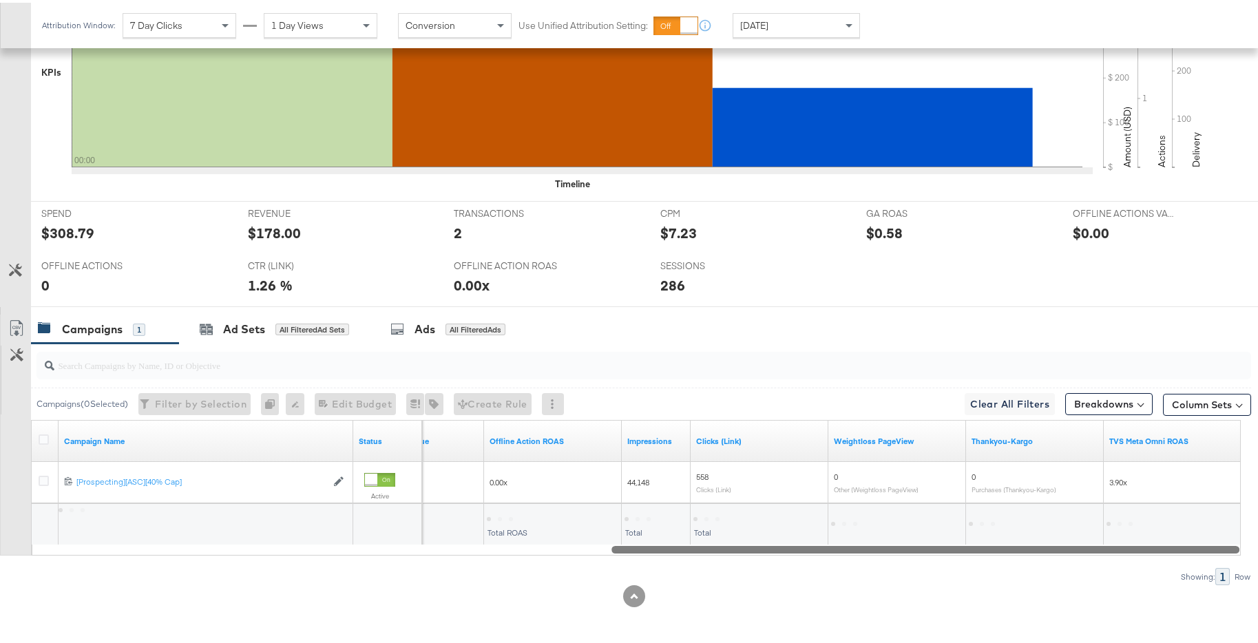
drag, startPoint x: 1012, startPoint y: 550, endPoint x: 1225, endPoint y: 550, distance: 213.5
click at [1008, 489] on div at bounding box center [926, 547] width 628 height 12
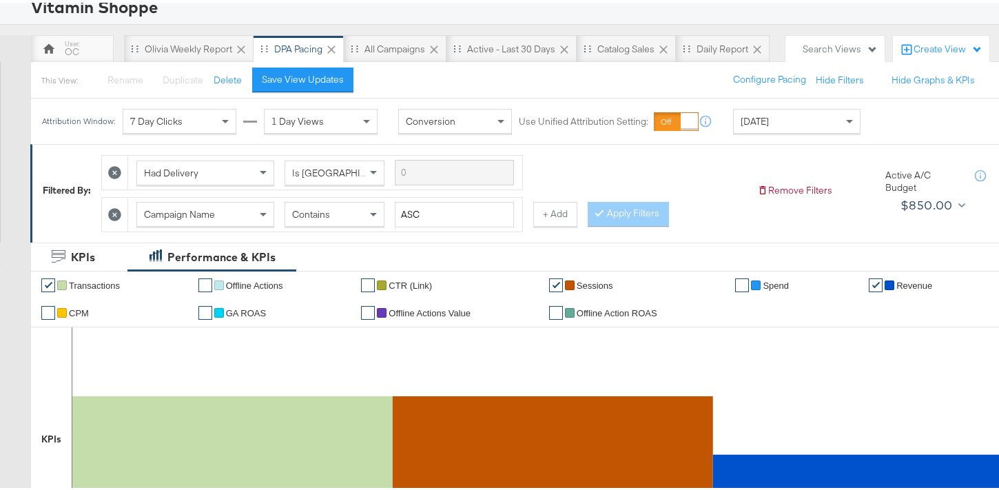
scroll to position [53, 0]
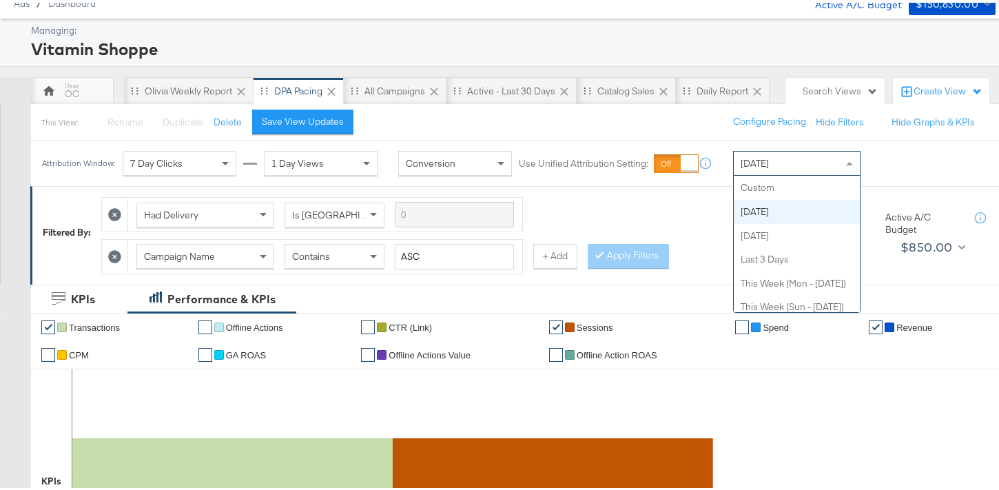
click at [811, 163] on div "Today" at bounding box center [797, 160] width 126 height 23
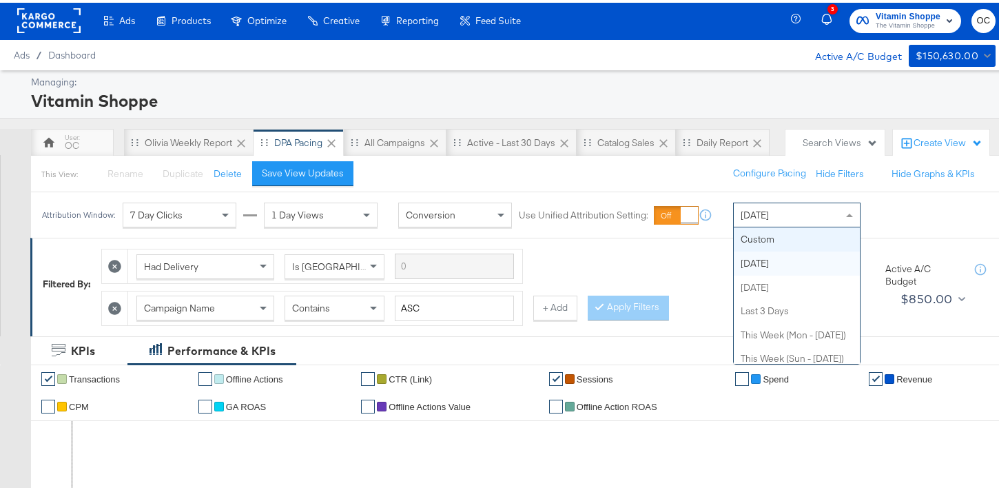
scroll to position [0, 0]
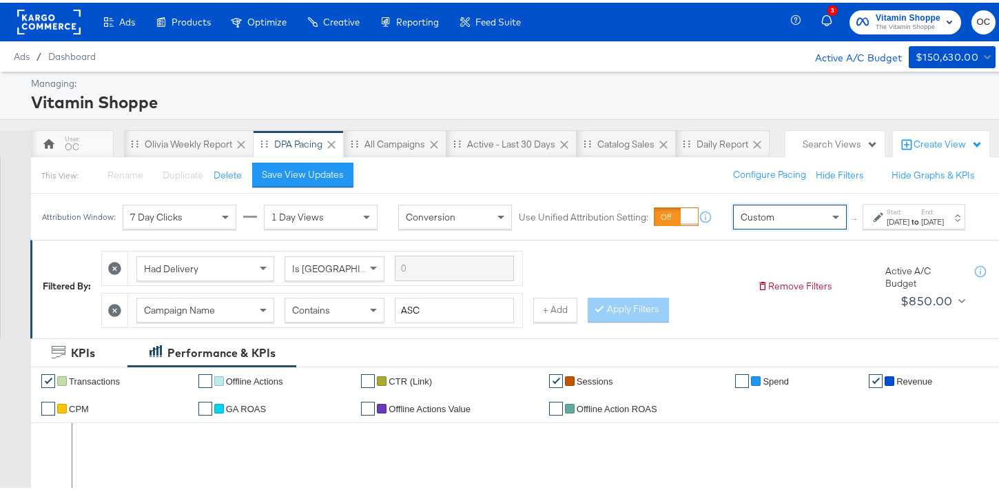
click at [870, 227] on div "Start: Sep 25th 2025 to End: Sep 25th 2025" at bounding box center [913, 213] width 103 height 25
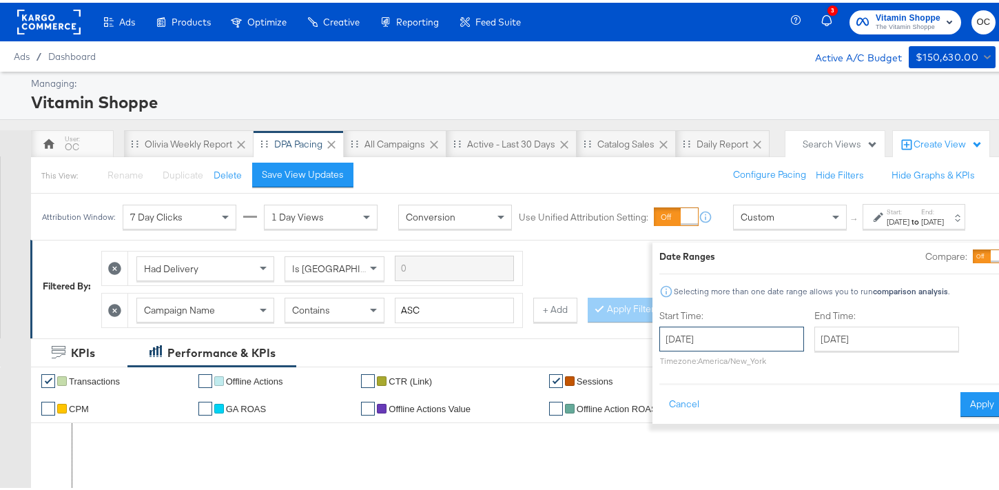
click at [691, 335] on input "September 25th 2025" at bounding box center [731, 336] width 145 height 25
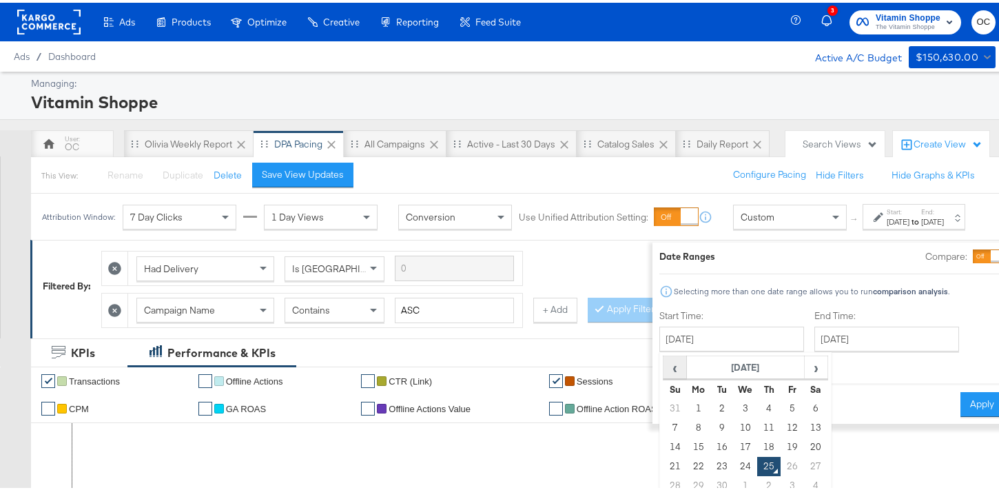
click at [664, 364] on span "‹" at bounding box center [674, 364] width 21 height 21
click at [664, 362] on span "‹" at bounding box center [674, 364] width 21 height 21
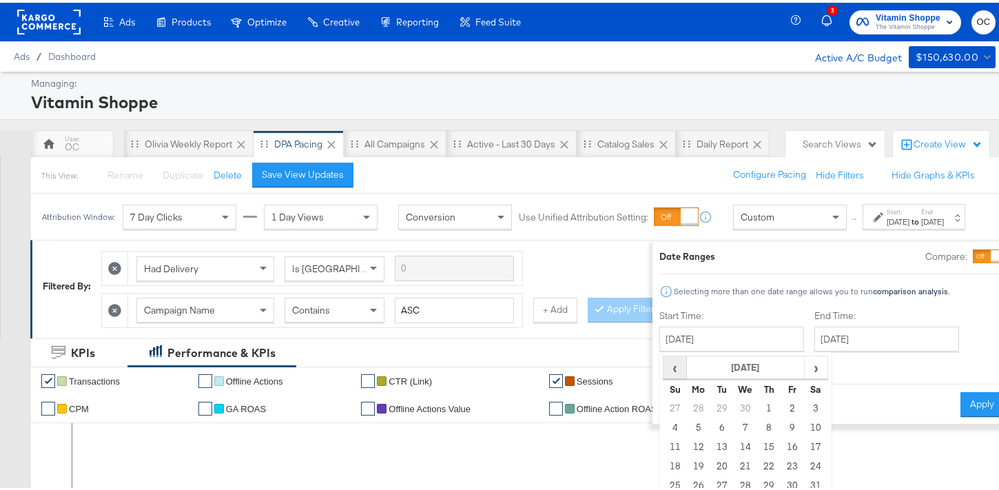
click at [664, 362] on span "‹" at bounding box center [674, 364] width 21 height 21
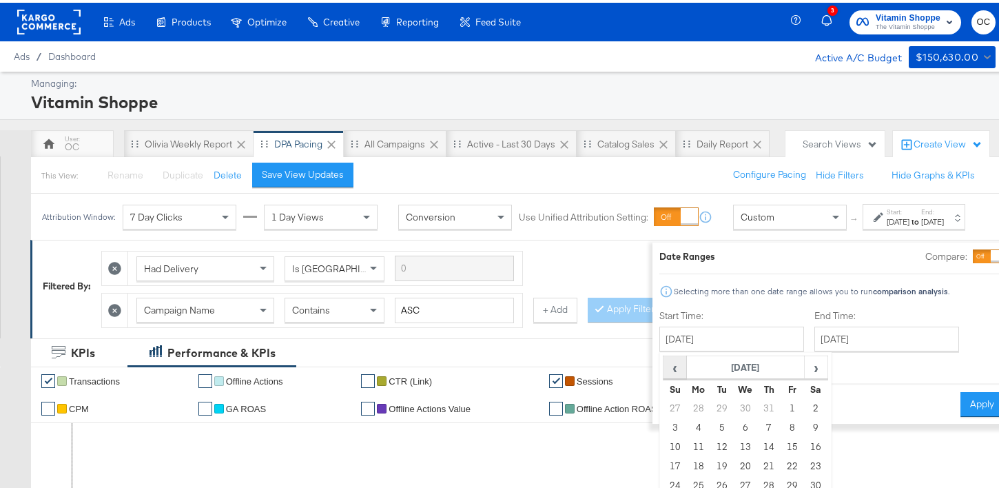
click at [664, 368] on span "‹" at bounding box center [674, 364] width 21 height 21
click at [710, 406] on td "1" at bounding box center [721, 405] width 23 height 19
type input "October 1st 2024"
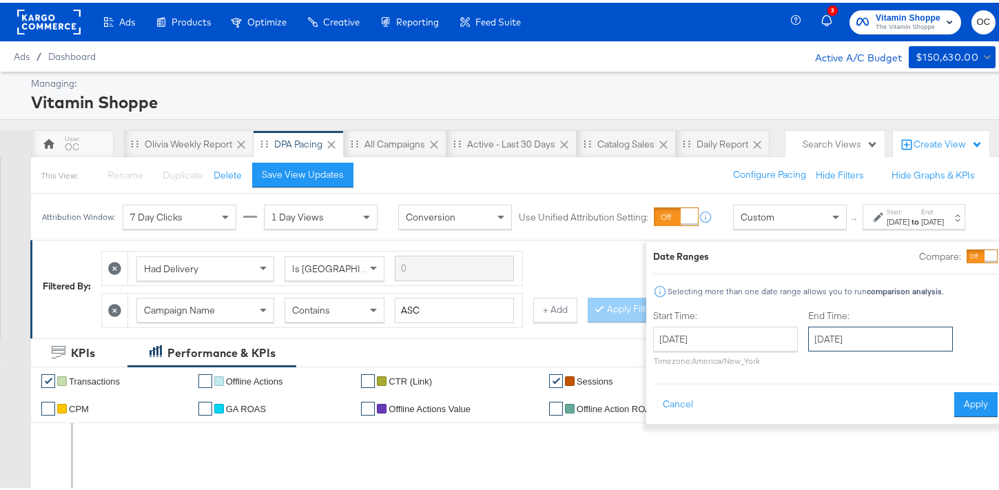
click at [834, 340] on input "September 25th 2025" at bounding box center [880, 336] width 145 height 25
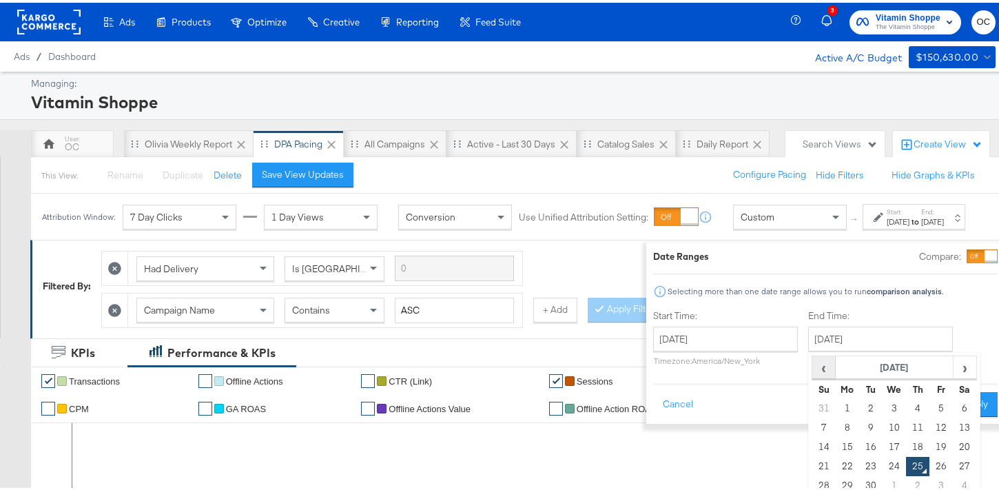
click at [813, 367] on span "‹" at bounding box center [823, 364] width 21 height 21
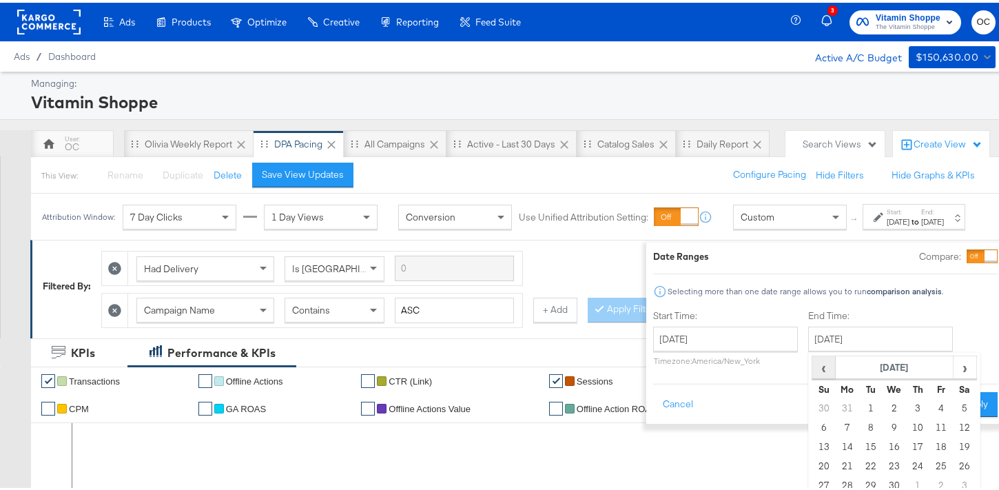
click at [813, 367] on span "‹" at bounding box center [823, 364] width 21 height 21
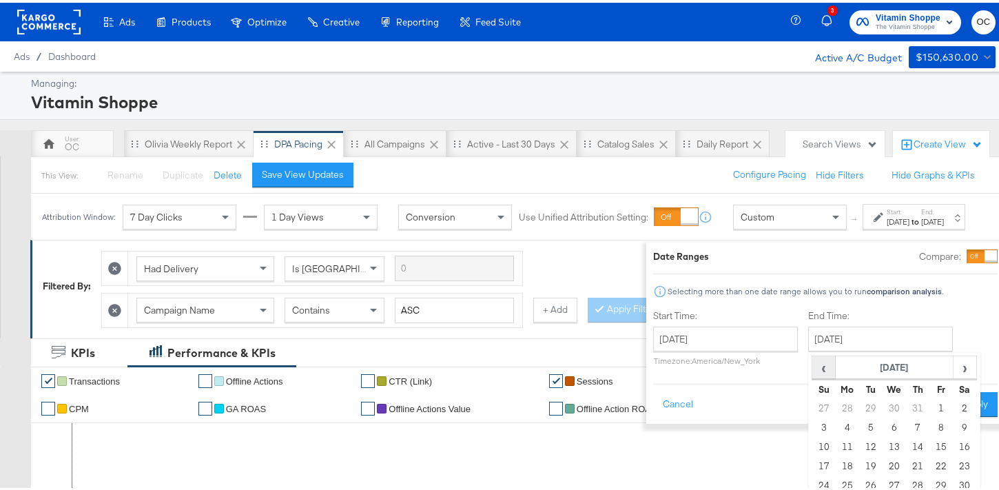
click at [813, 367] on span "‹" at bounding box center [823, 364] width 21 height 21
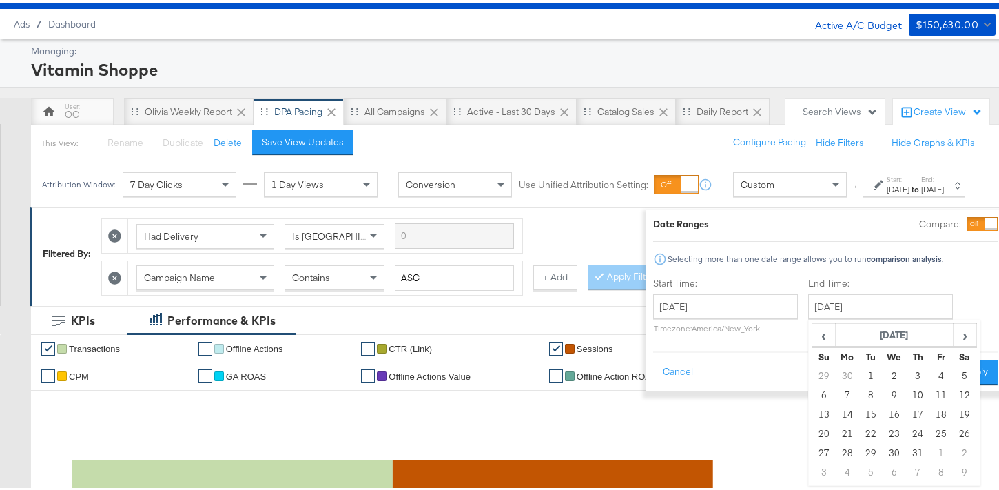
scroll to position [50, 0]
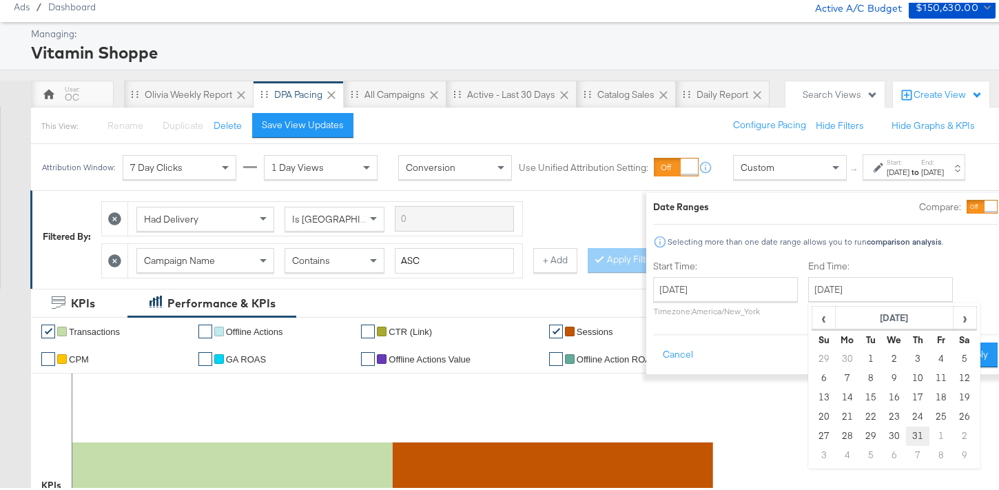
click at [906, 432] on td "31" at bounding box center [917, 433] width 23 height 19
type input "October 31st 2024"
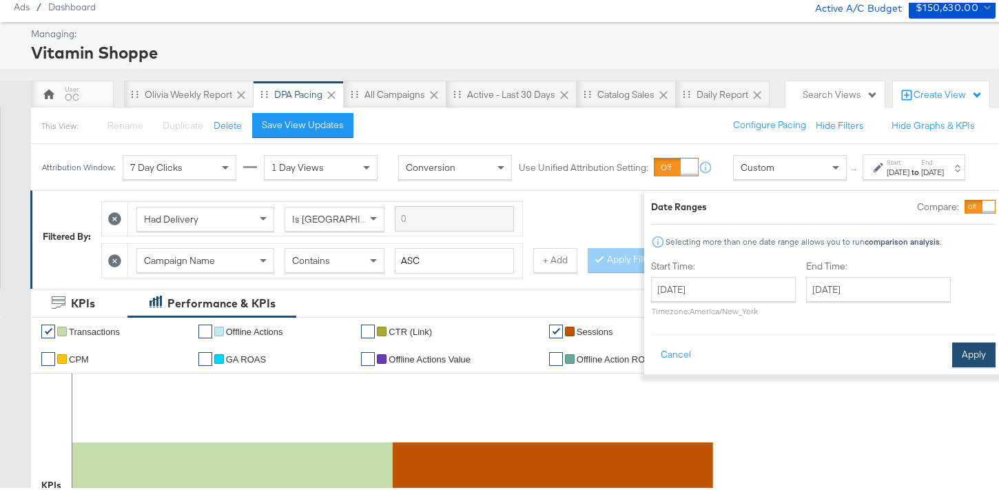
click at [952, 359] on button "Apply" at bounding box center [973, 352] width 43 height 25
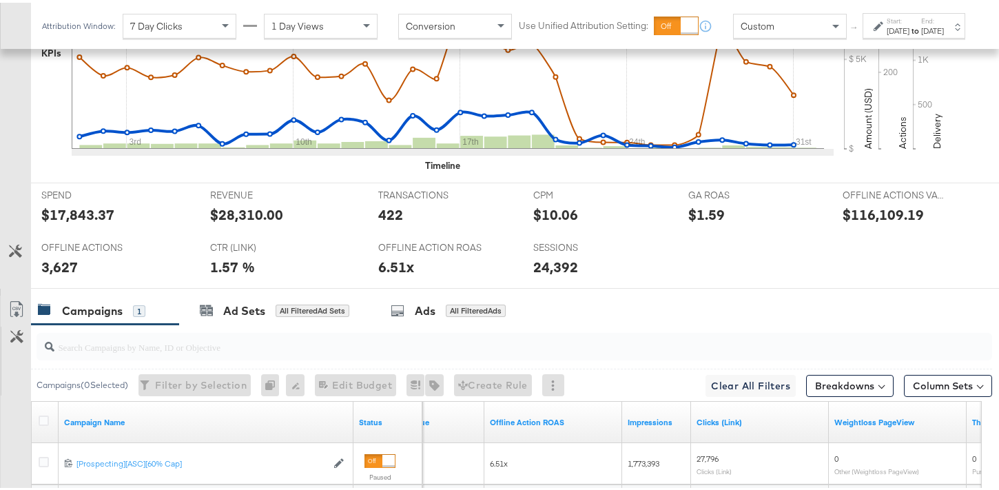
scroll to position [628, 0]
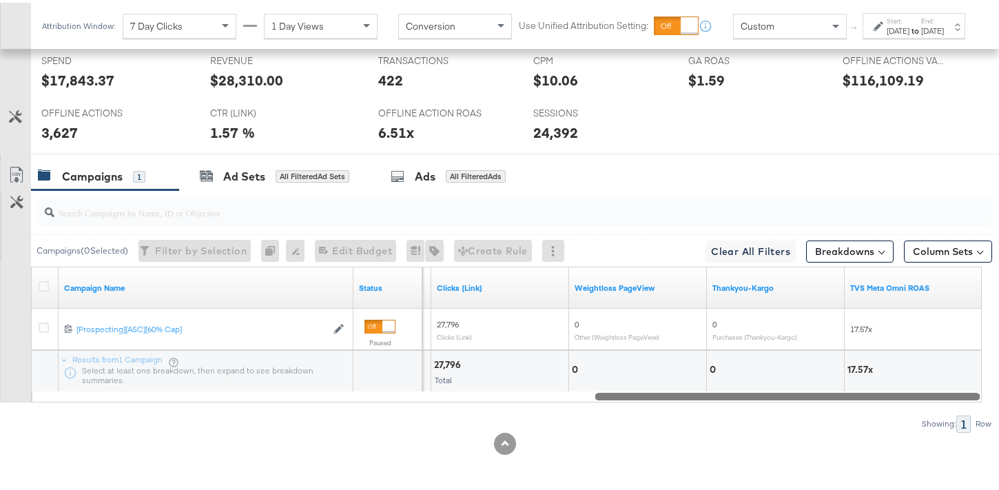
drag, startPoint x: 856, startPoint y: 391, endPoint x: 1008, endPoint y: 399, distance: 152.4
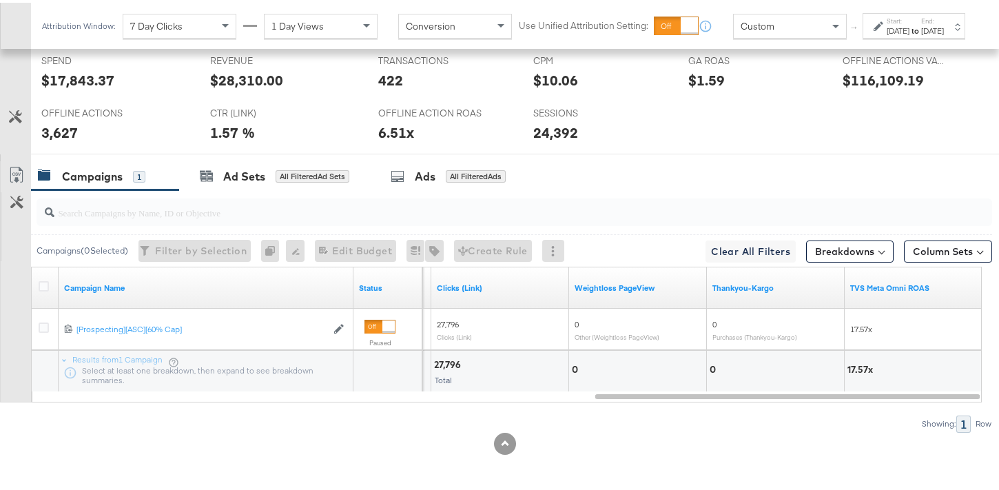
click at [886, 34] on div "Oct 1st 2024" at bounding box center [897, 28] width 23 height 11
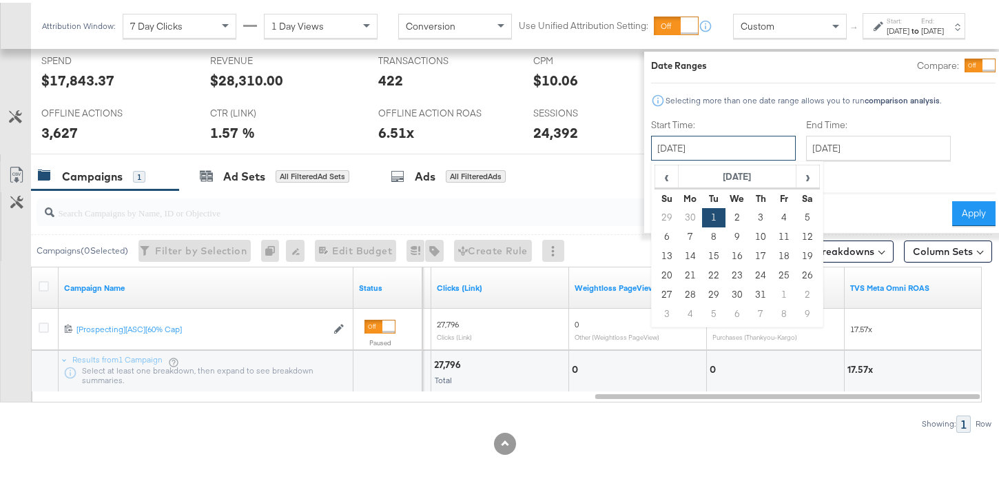
click at [711, 148] on input "October 1st 2024" at bounding box center [723, 145] width 145 height 25
click at [797, 183] on span "›" at bounding box center [807, 173] width 21 height 21
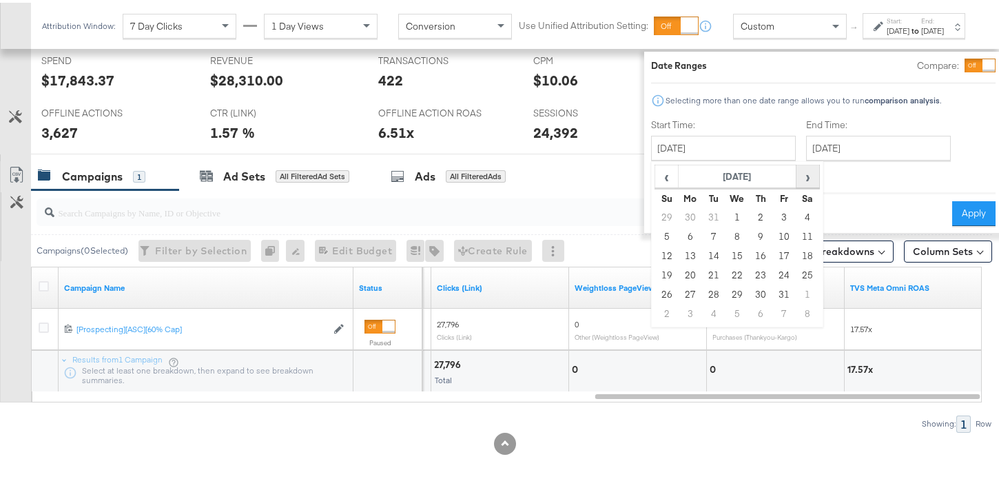
click at [797, 183] on span "›" at bounding box center [807, 173] width 21 height 21
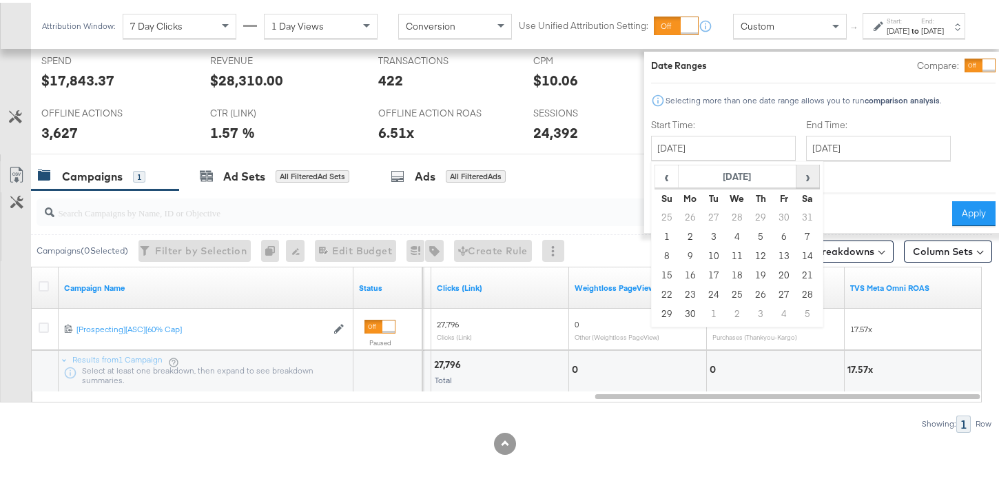
click at [797, 183] on span "›" at bounding box center [807, 173] width 21 height 21
click at [656, 175] on span "‹" at bounding box center [666, 173] width 21 height 21
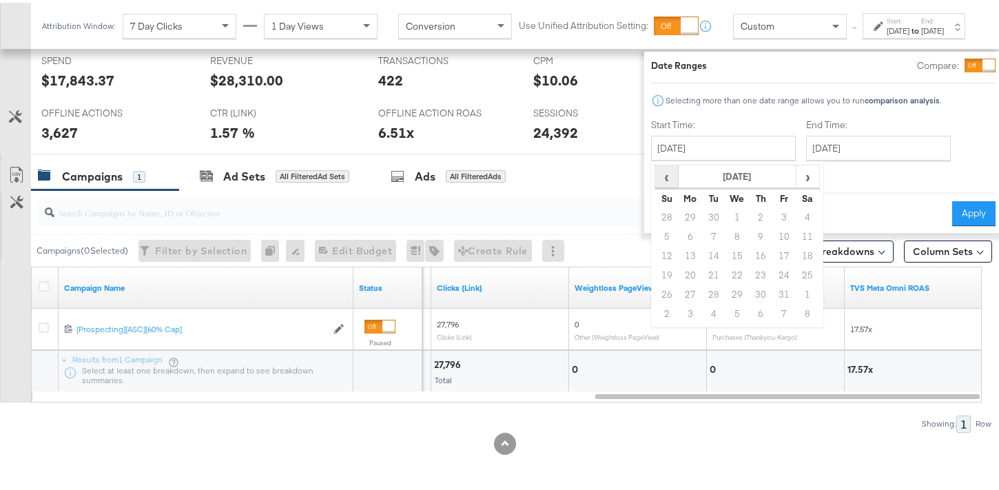
click at [656, 175] on span "‹" at bounding box center [666, 173] width 21 height 21
click at [655, 255] on td "14" at bounding box center [666, 253] width 23 height 19
type input "September 14th 2025"
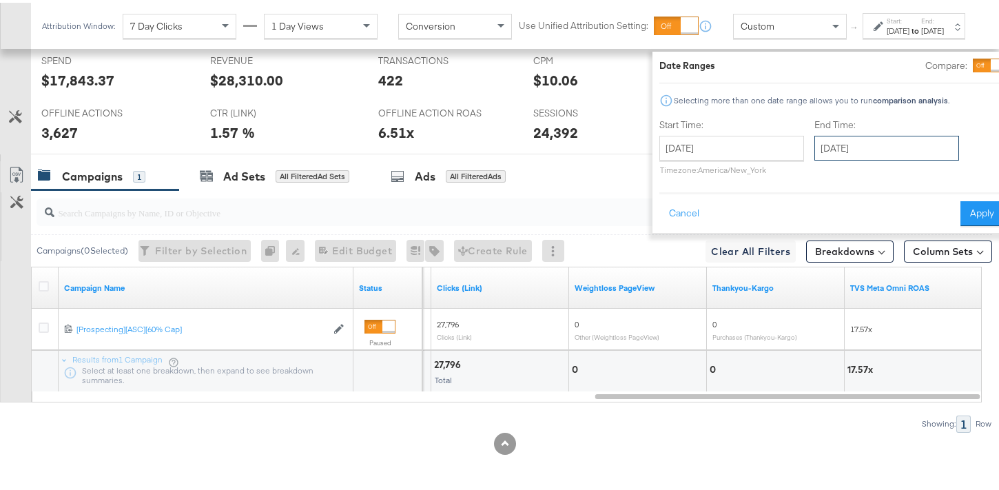
click at [912, 145] on input "September 14th 2025" at bounding box center [886, 145] width 145 height 25
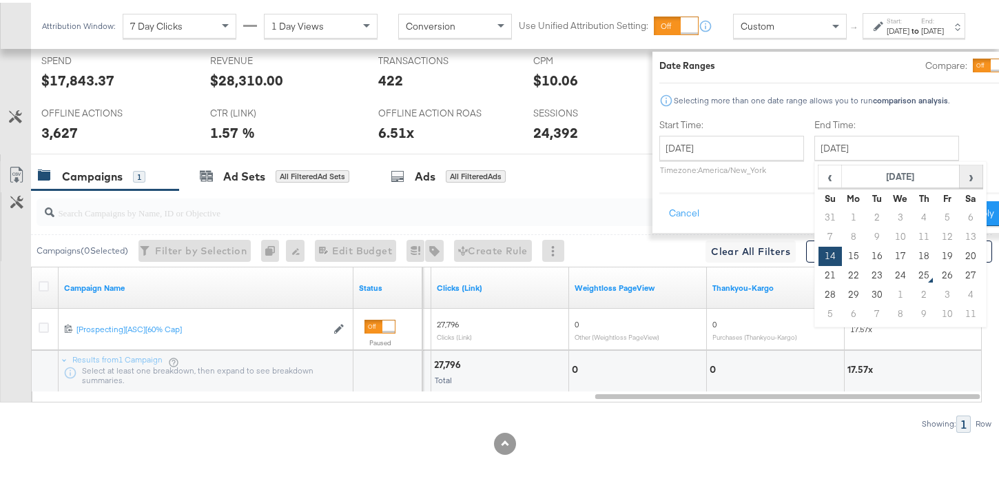
click at [960, 180] on span "›" at bounding box center [970, 173] width 21 height 21
click at [842, 176] on th "October 2025" at bounding box center [901, 174] width 118 height 23
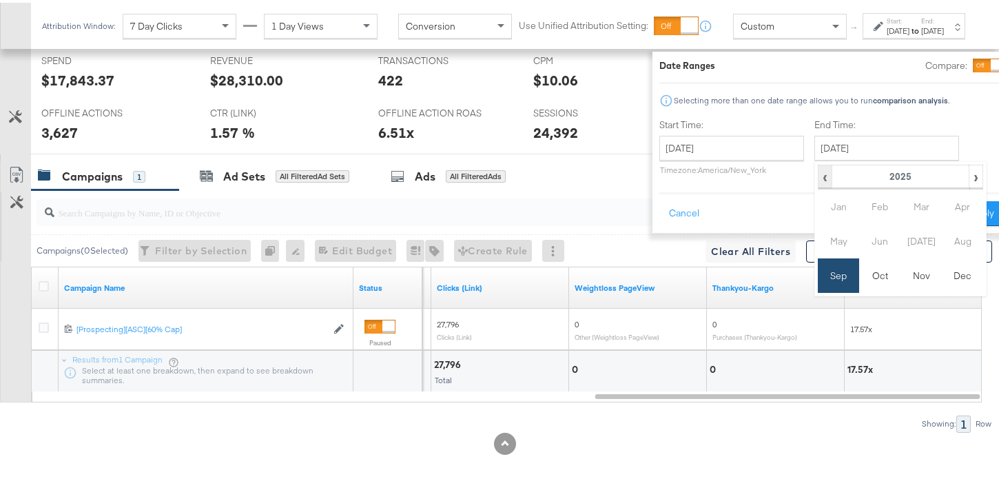
click at [819, 176] on span "‹" at bounding box center [825, 173] width 12 height 21
click at [970, 180] on span "›" at bounding box center [976, 173] width 12 height 21
click at [818, 275] on td "Sep" at bounding box center [838, 273] width 41 height 34
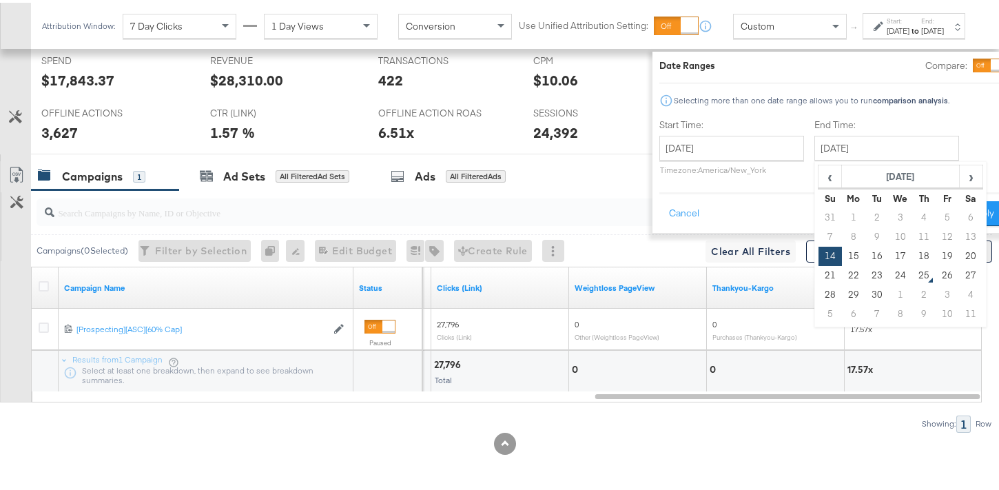
click at [959, 256] on td "20" at bounding box center [970, 253] width 23 height 19
type input "September 20th 2025"
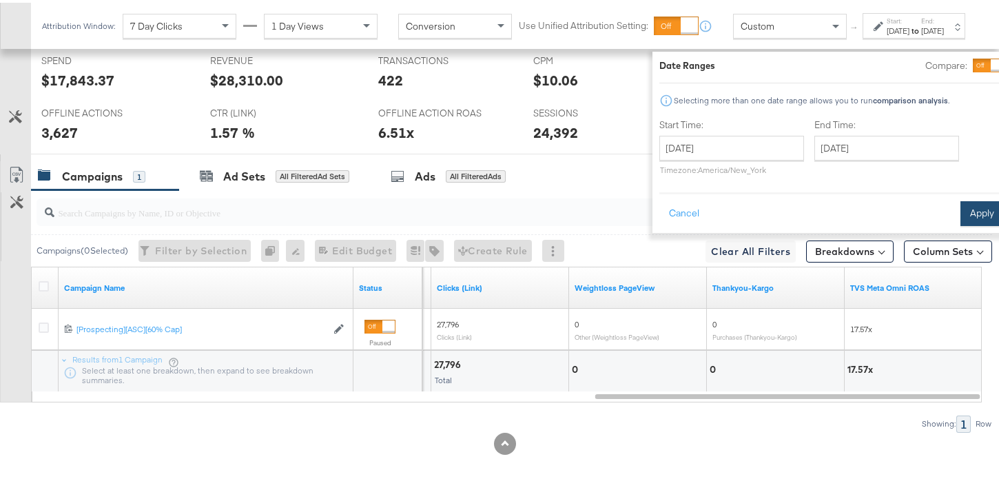
click at [960, 218] on button "Apply" at bounding box center [981, 210] width 43 height 25
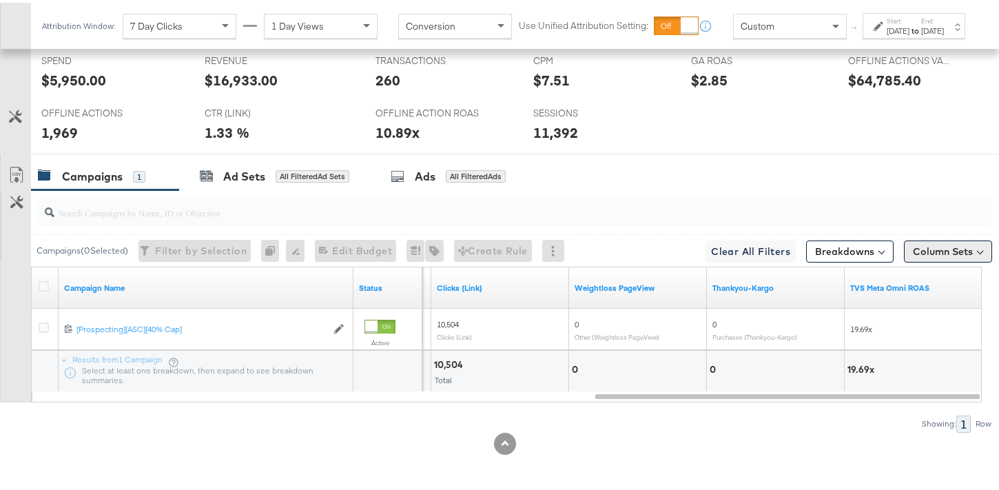
click at [931, 251] on button "Column Sets" at bounding box center [948, 249] width 88 height 22
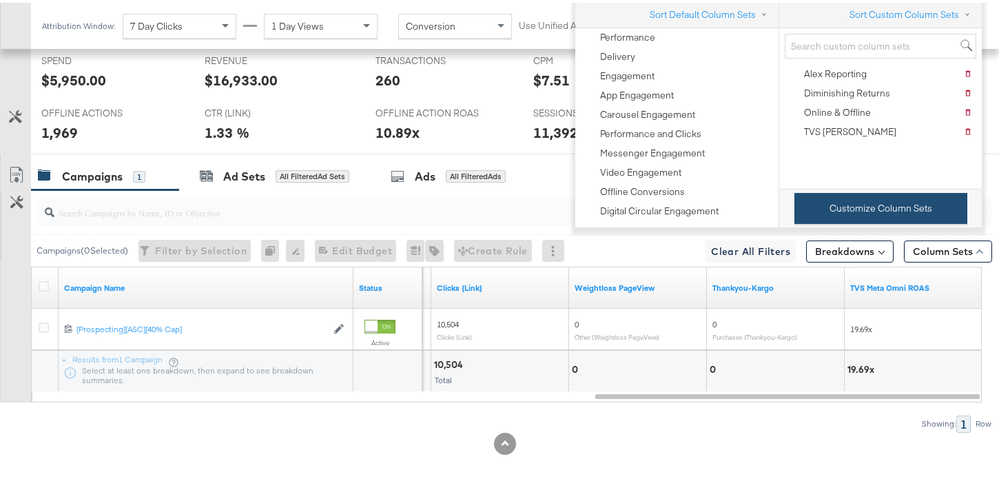
click at [916, 218] on button "Customize Column Sets" at bounding box center [880, 205] width 173 height 31
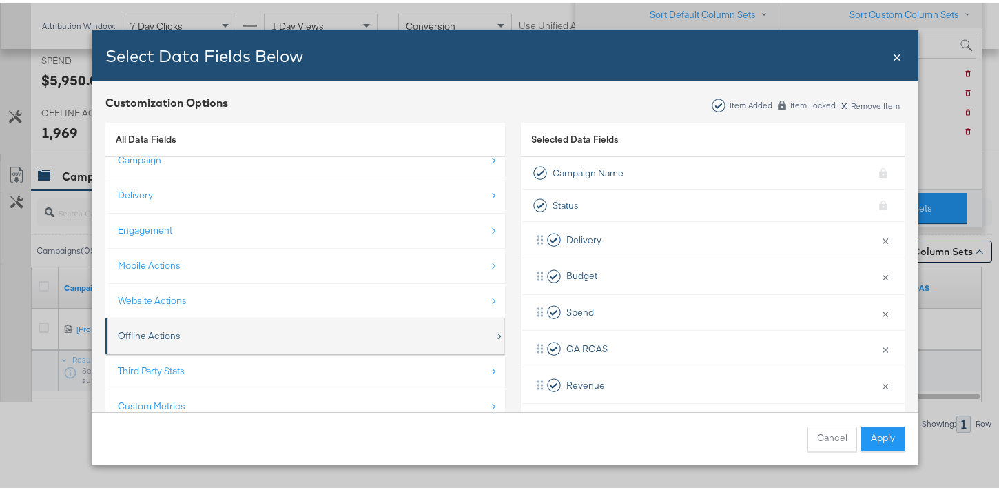
scroll to position [20, 0]
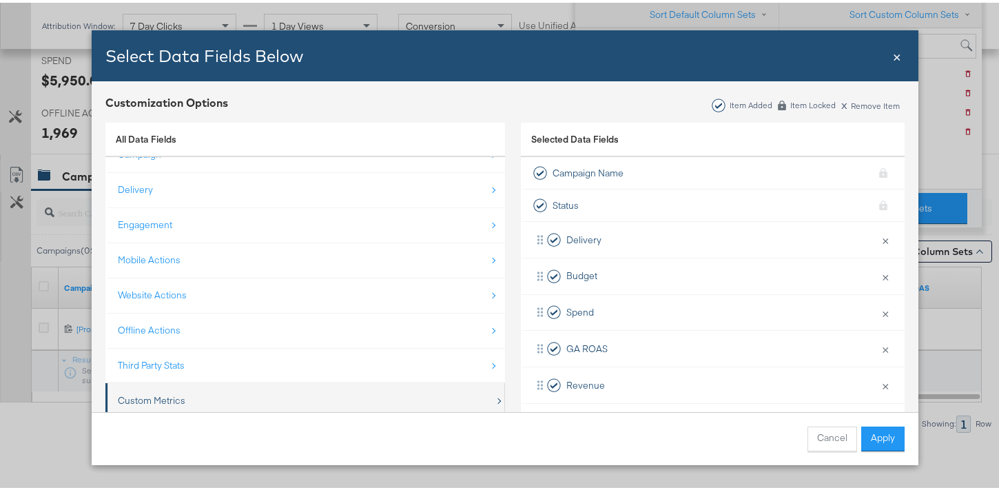
click at [317, 395] on div "Custom Metrics" at bounding box center [306, 398] width 377 height 28
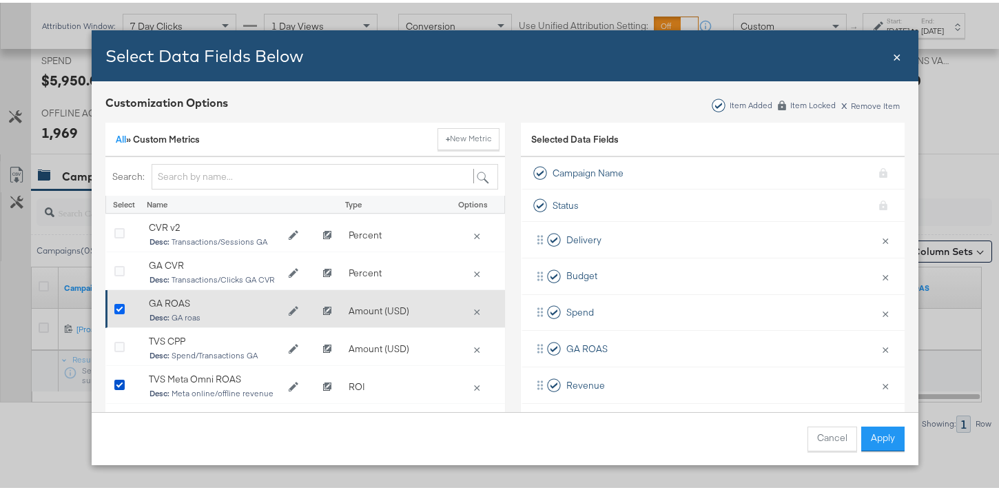
click at [114, 303] on icon "Bulk Add Locations Modal" at bounding box center [119, 307] width 10 height 10
click at [0, 0] on input "Bulk Add Locations Modal" at bounding box center [0, 0] width 0 height 0
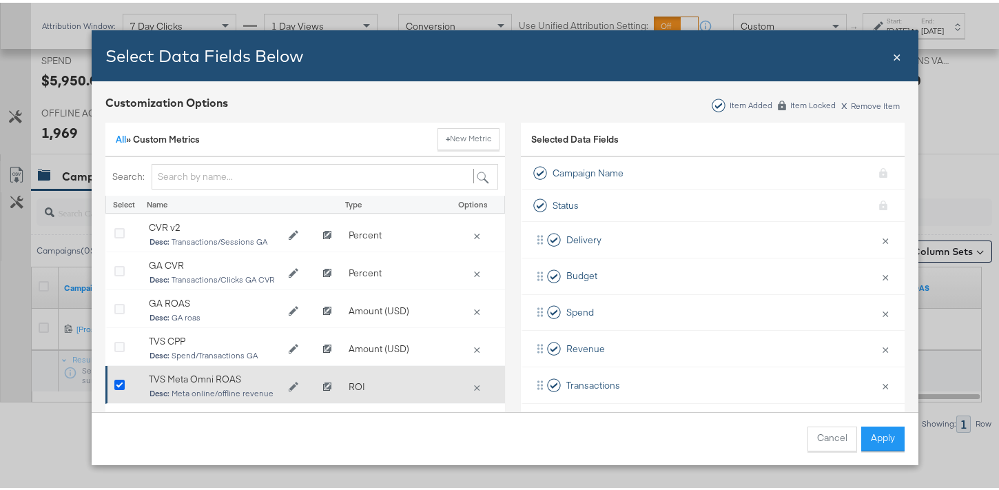
click at [115, 383] on icon "Bulk Add Locations Modal" at bounding box center [119, 382] width 10 height 10
click at [0, 0] on input "Bulk Add Locations Modal" at bounding box center [0, 0] width 0 height 0
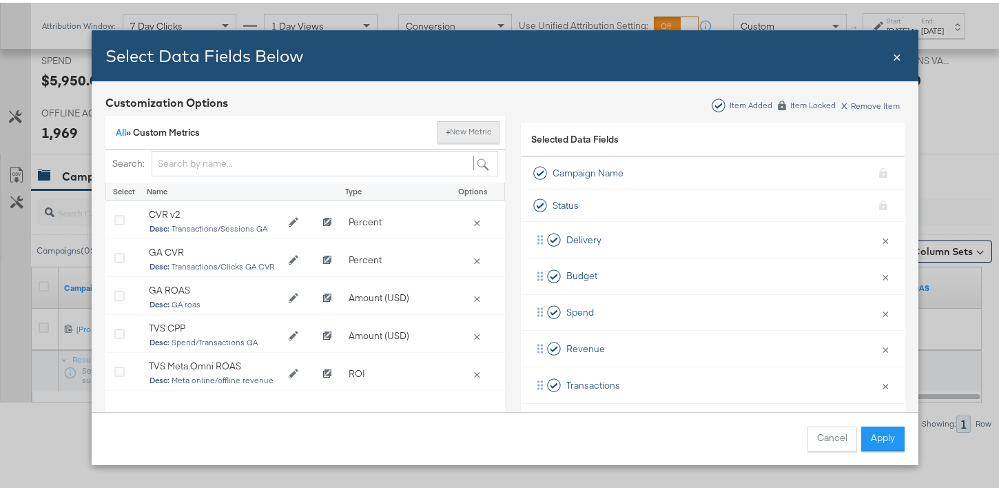
scroll to position [0, 0]
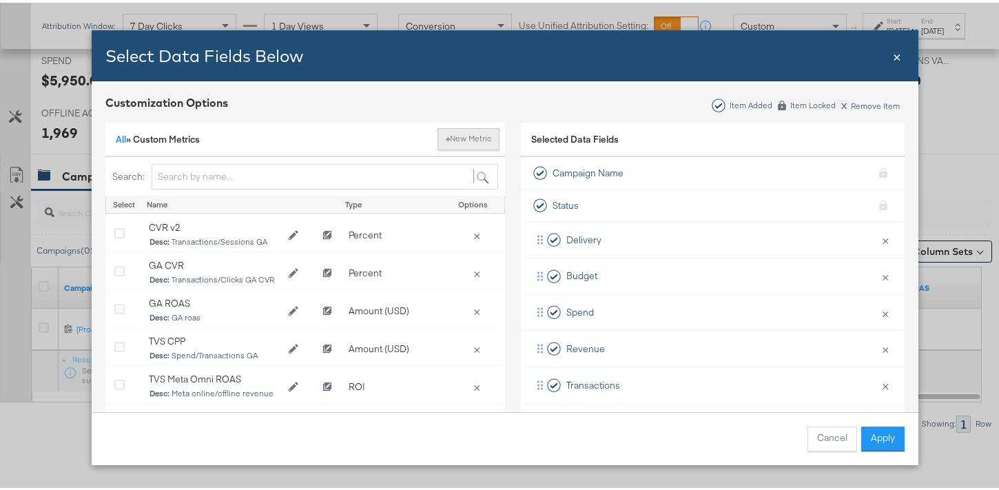
click at [453, 136] on button "+ New Metric" at bounding box center [468, 136] width 62 height 22
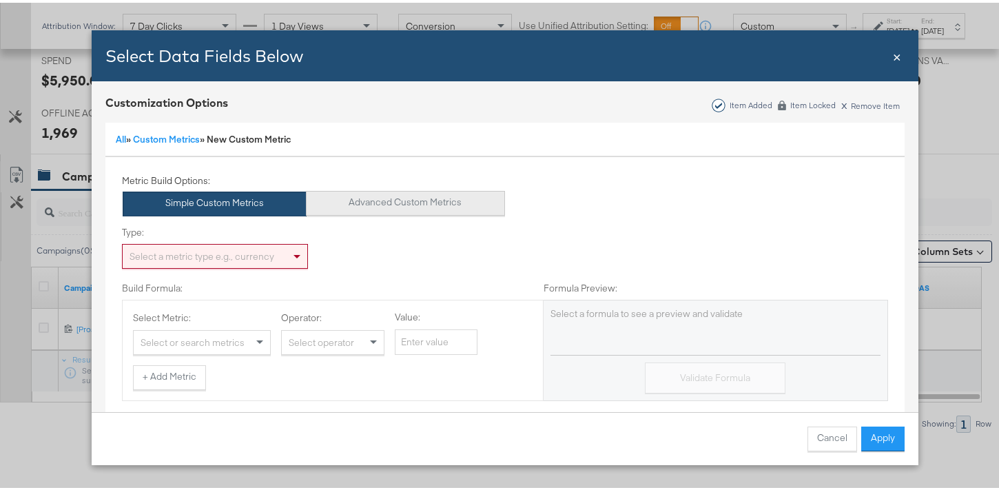
click at [359, 208] on button "Advanced Custom Metrics" at bounding box center [405, 200] width 199 height 25
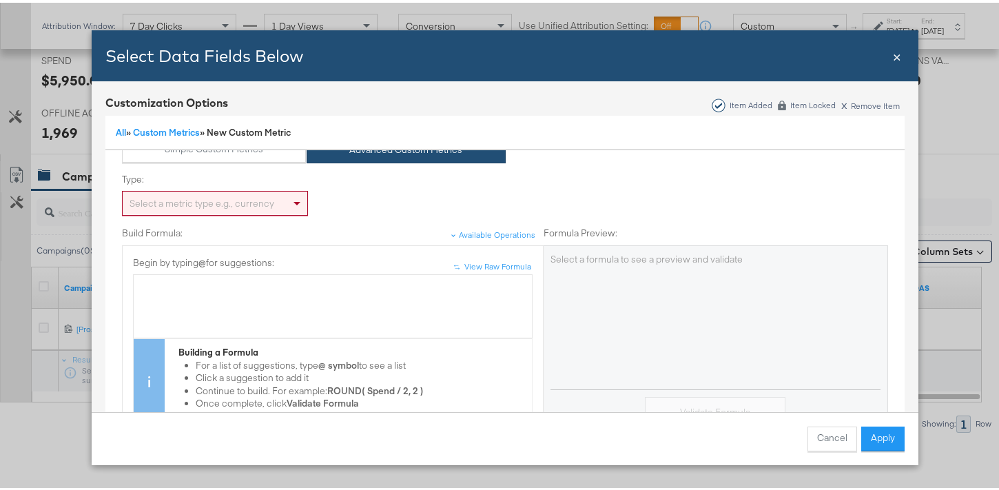
scroll to position [112, 0]
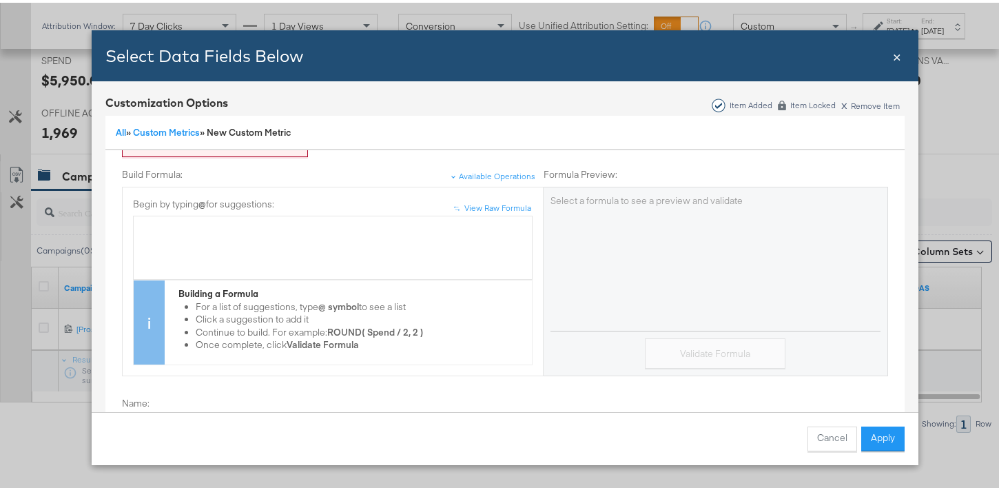
click at [262, 140] on div "All » Custom Metrics » New Custom Metric" at bounding box center [504, 130] width 799 height 35
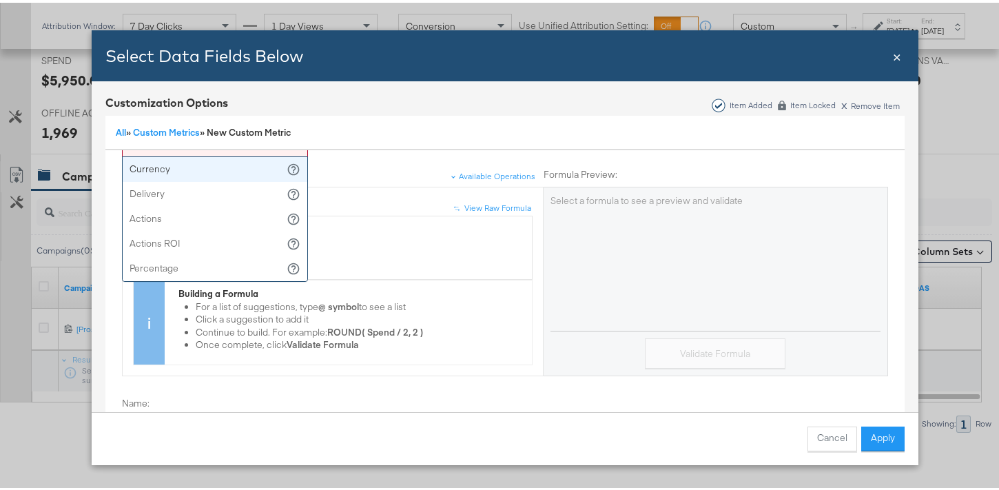
click at [264, 148] on div "Select a metric type e.g., currency" at bounding box center [215, 141] width 185 height 23
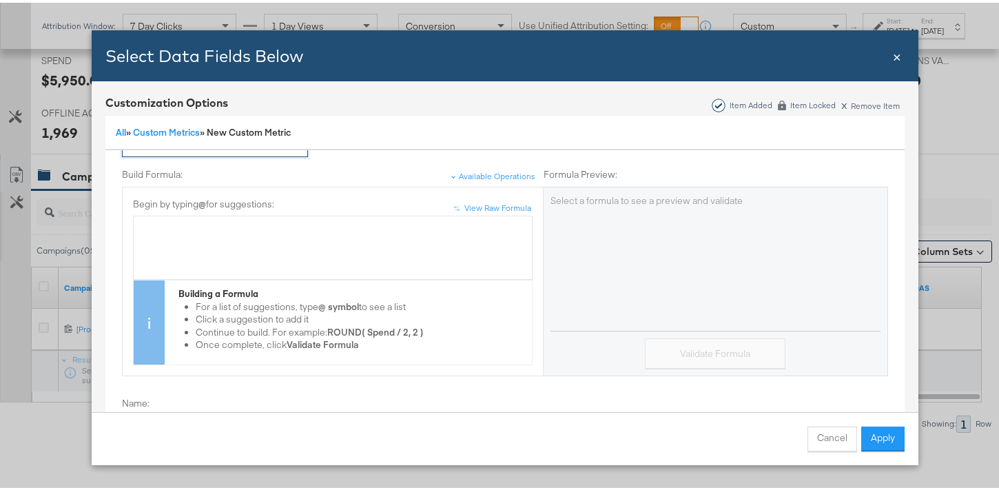
scroll to position [85, 0]
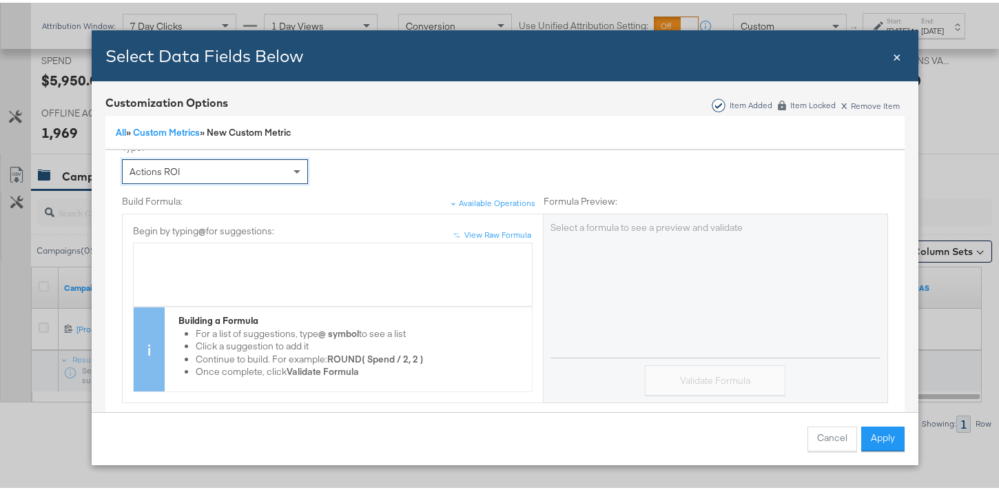
click at [251, 260] on div "Bulk Add Locations Modal" at bounding box center [333, 272] width 384 height 52
click at [141, 251] on span "Revenue" at bounding box center [160, 252] width 39 height 12
click at [317, 260] on div "( Revenue + OfflineActionsValue )" at bounding box center [333, 272] width 384 height 52
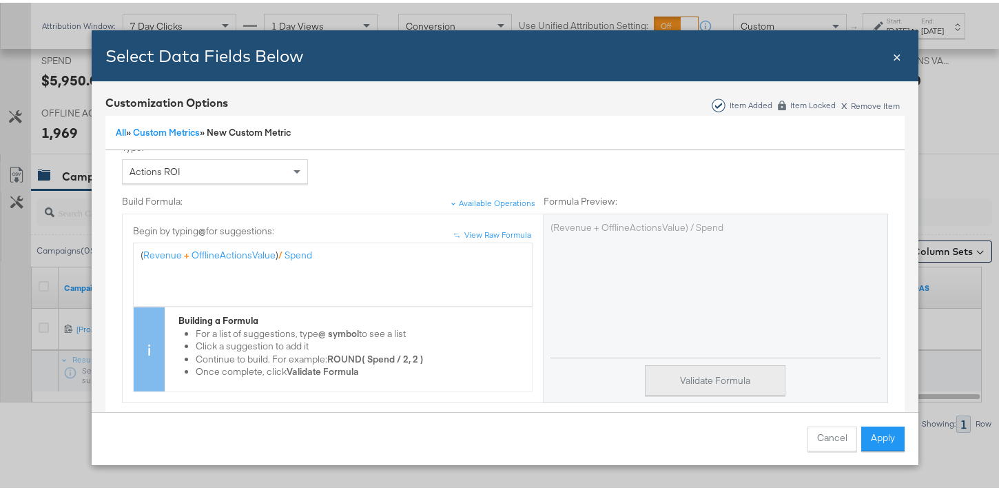
click at [673, 374] on button "Validate Formula" at bounding box center [715, 377] width 141 height 31
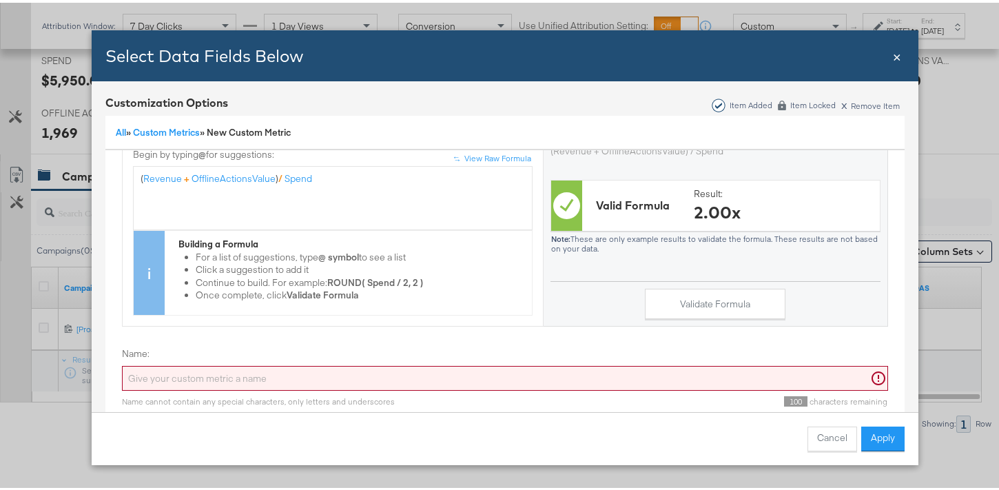
scroll to position [171, 0]
click at [240, 363] on input "Name:" at bounding box center [505, 375] width 766 height 25
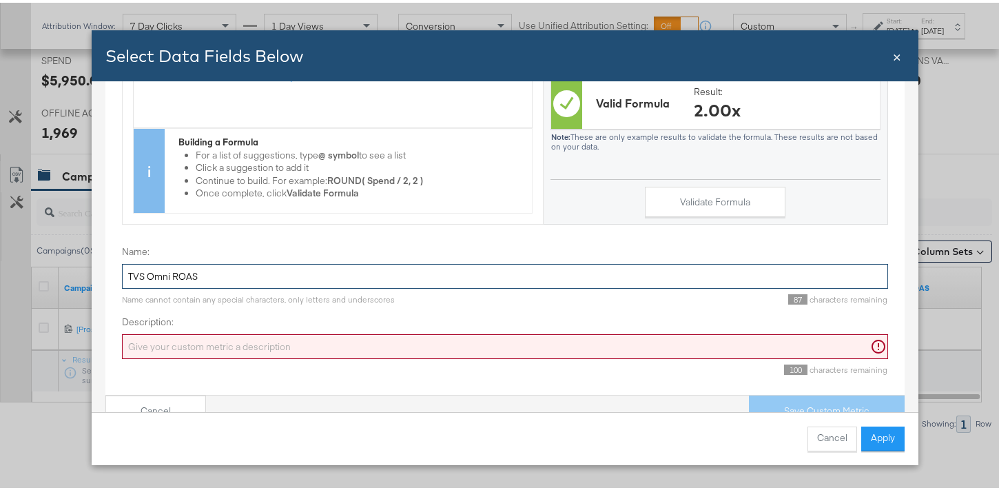
scroll to position [115, 0]
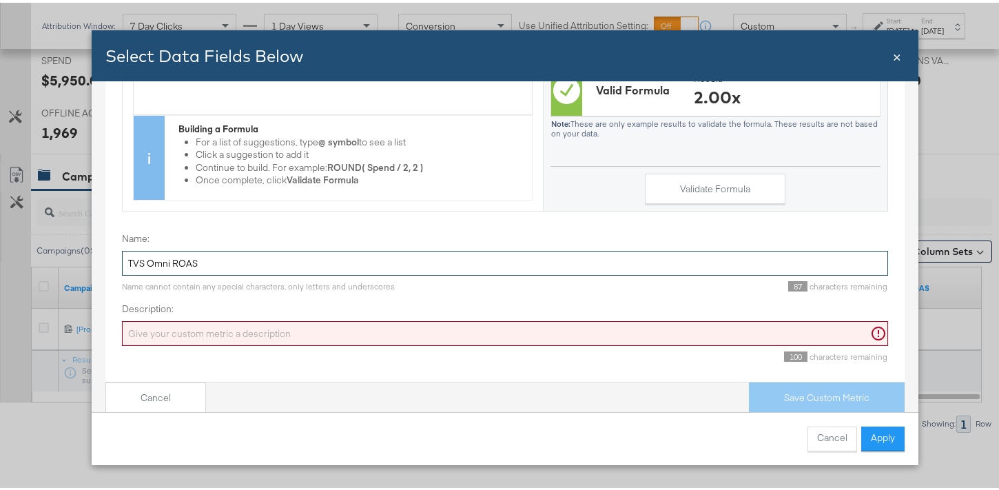
type input "TVS Omni ROAS"
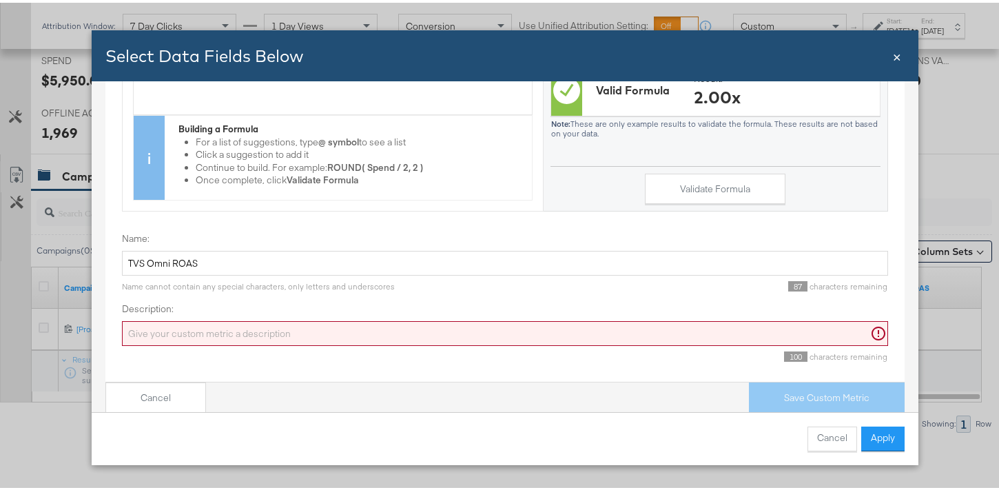
click at [225, 320] on input "Description:" at bounding box center [505, 330] width 766 height 25
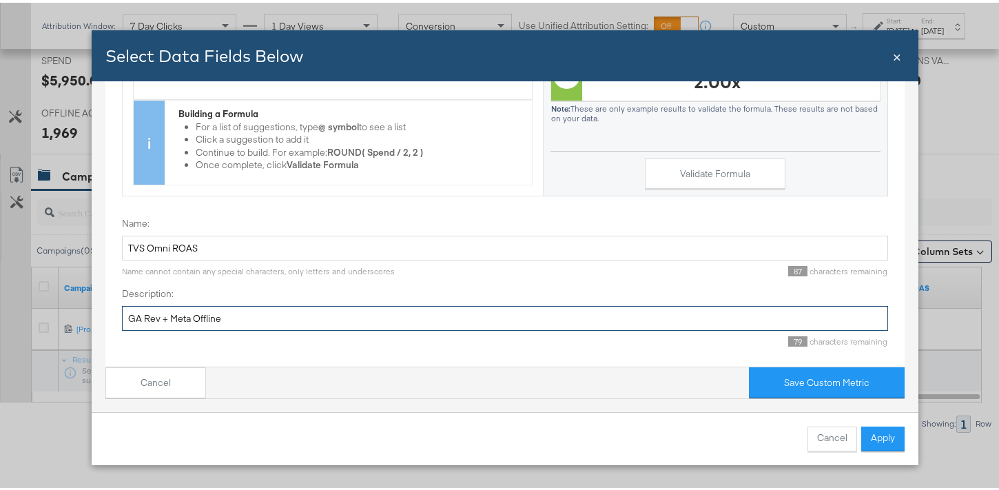
scroll to position [171, 0]
type input "GA Rev + Meta Offline"
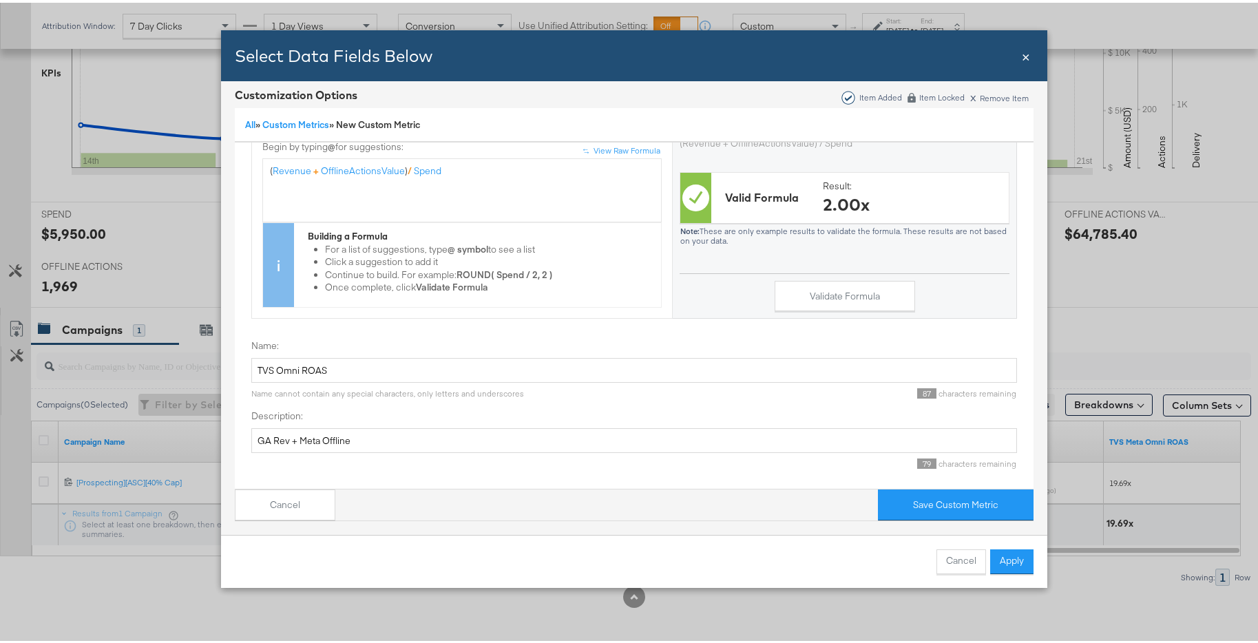
scroll to position [151, 0]
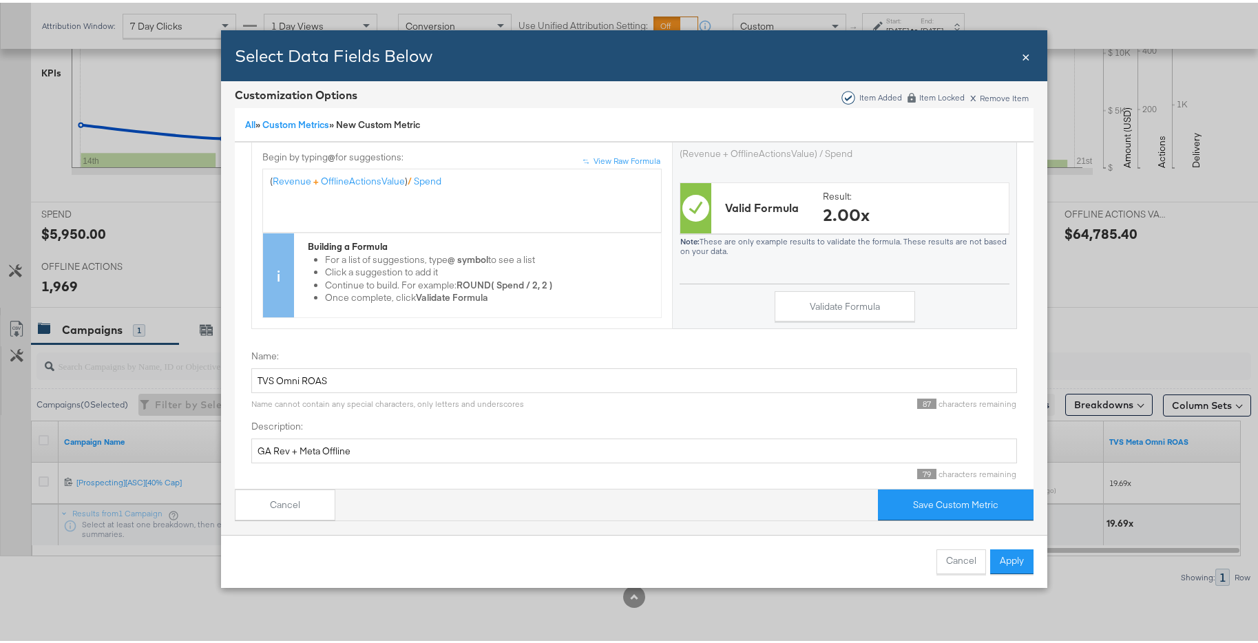
click at [1008, 58] on span "×" at bounding box center [1026, 52] width 8 height 19
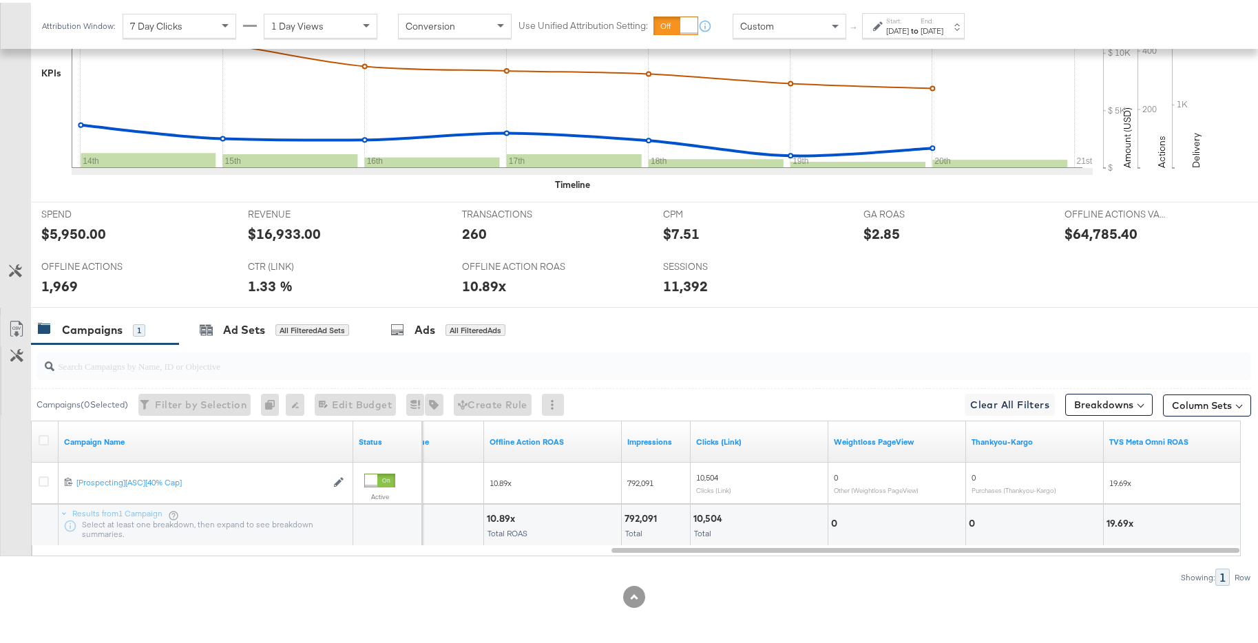
scroll to position [0, 0]
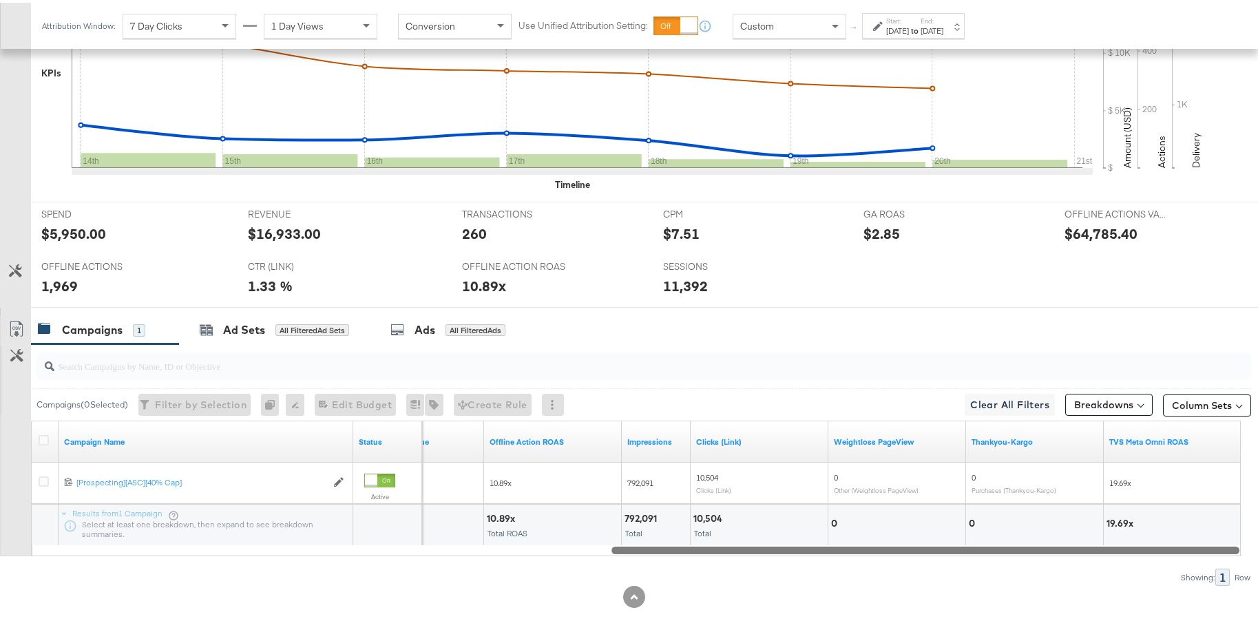
drag, startPoint x: 935, startPoint y: 549, endPoint x: 1094, endPoint y: 554, distance: 158.5
click at [1008, 489] on div "Campaigns ( 0 Selected) Filter by Selection Filter 0 campaigns 0 Rename 0 campa…" at bounding box center [625, 463] width 1251 height 242
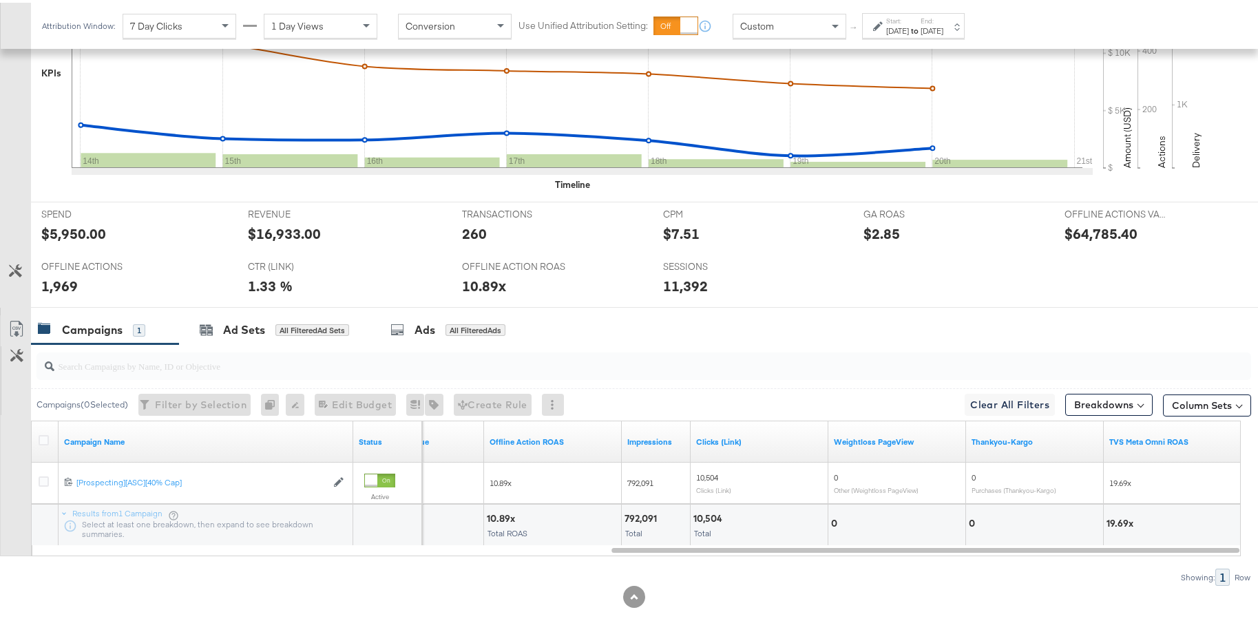
click at [1008, 489] on div at bounding box center [634, 594] width 1269 height 22
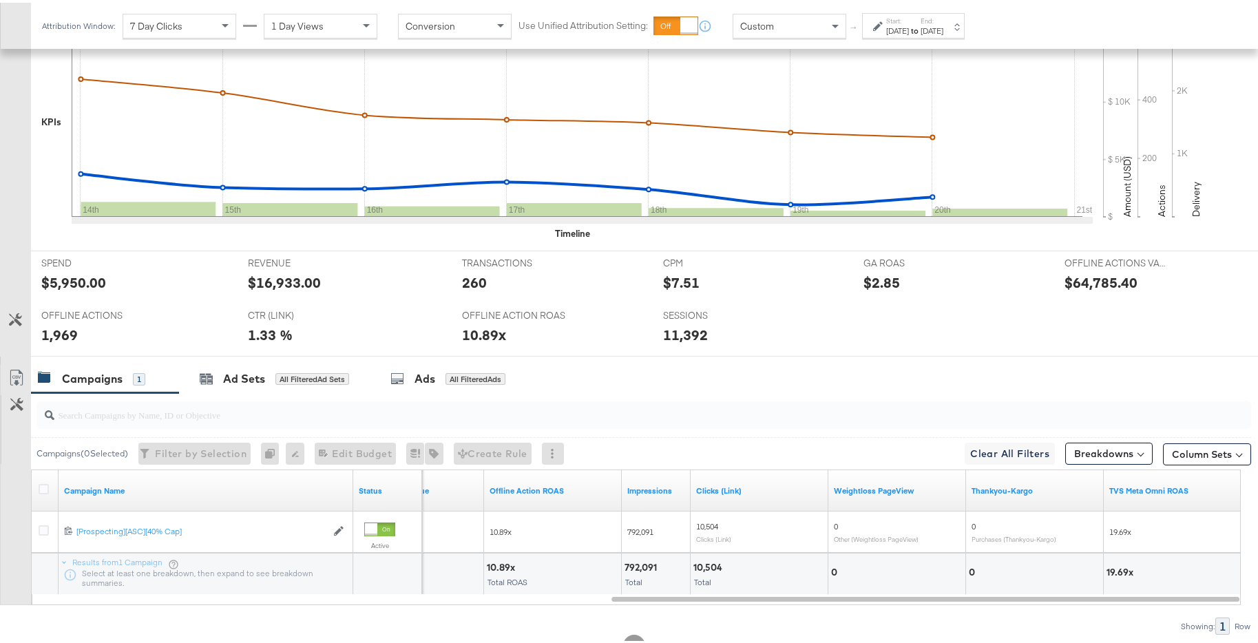
click at [944, 28] on div "[DATE]" at bounding box center [932, 28] width 23 height 11
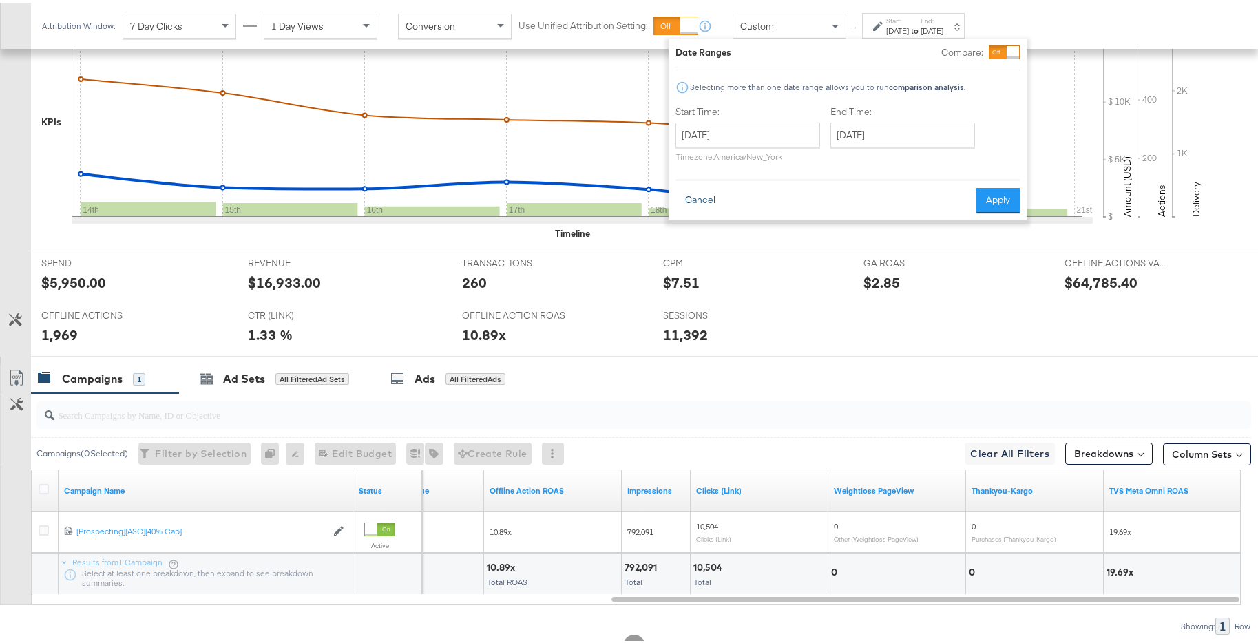
click at [713, 199] on button "Cancel" at bounding box center [701, 197] width 50 height 25
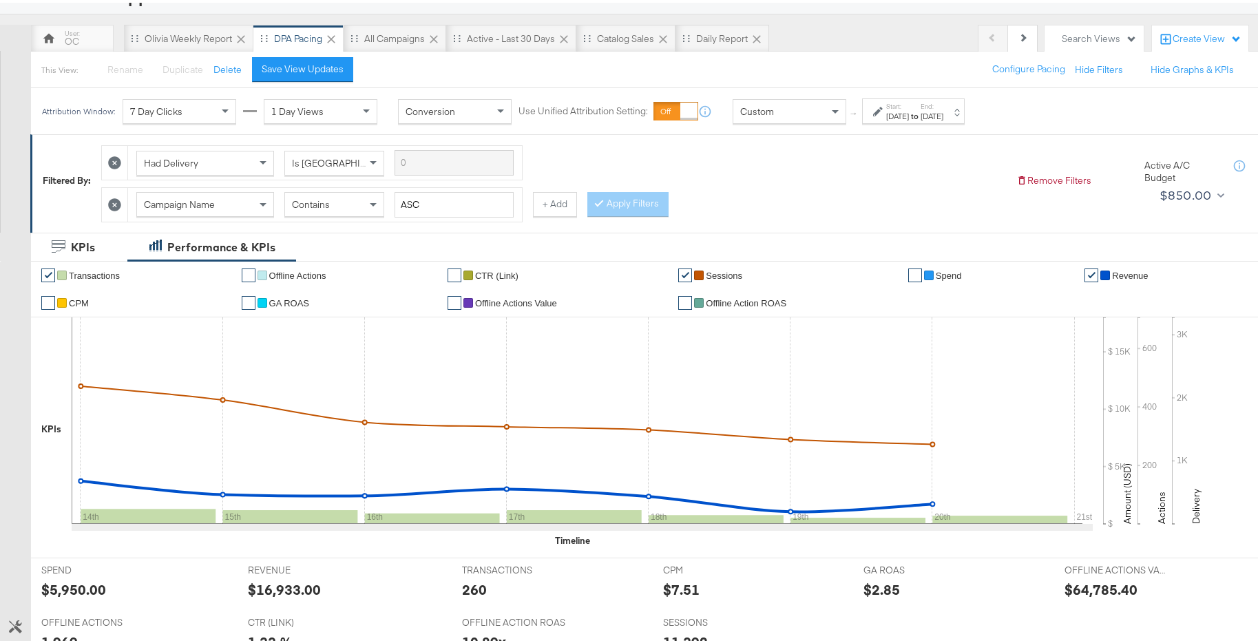
scroll to position [93, 0]
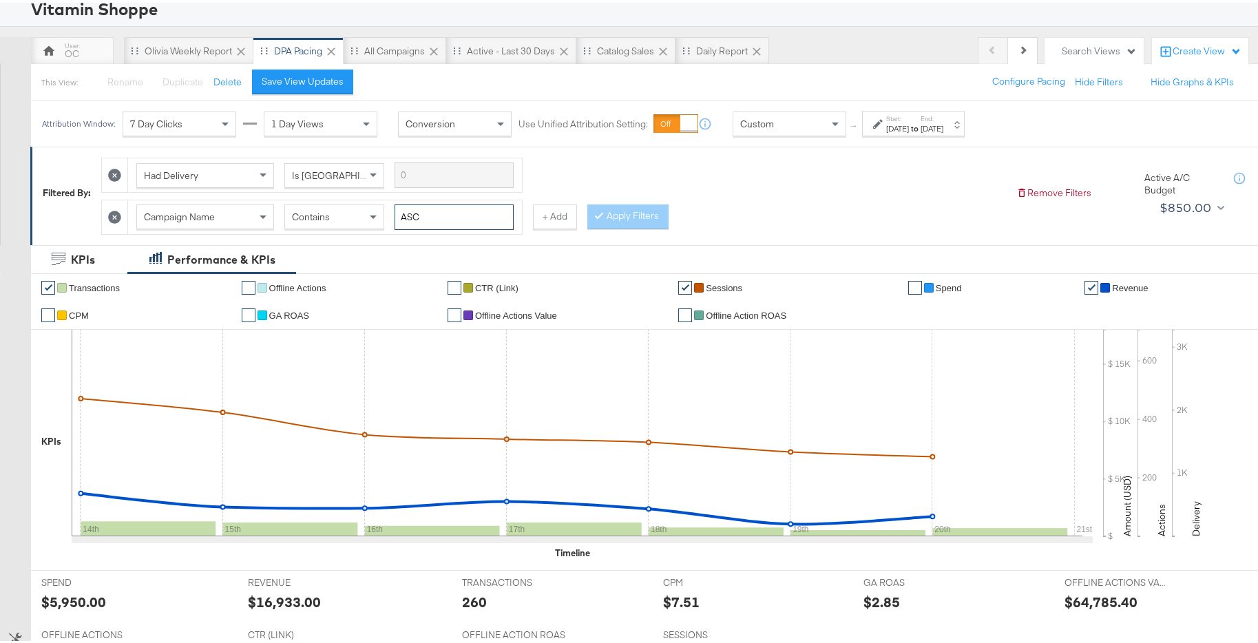
drag, startPoint x: 439, startPoint y: 214, endPoint x: 350, endPoint y: 211, distance: 89.6
click at [350, 211] on div "Campaign Name Contains ASC" at bounding box center [324, 214] width 377 height 25
type input "m"
click at [625, 225] on button "Apply Filters" at bounding box center [627, 214] width 81 height 25
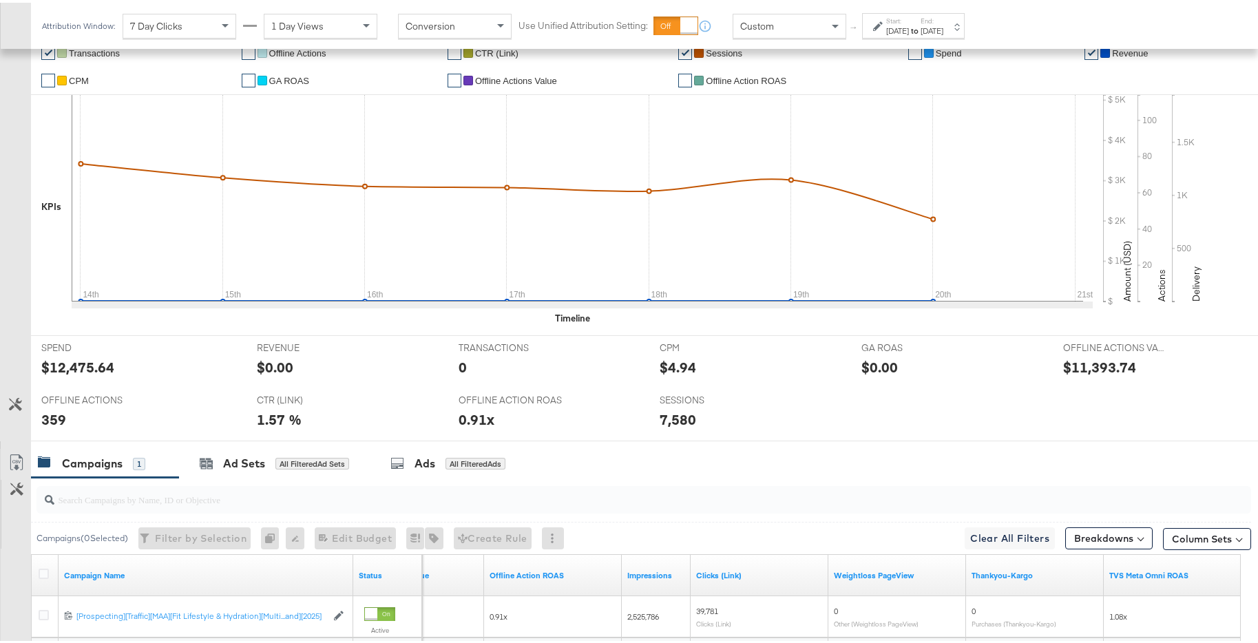
scroll to position [462, 0]
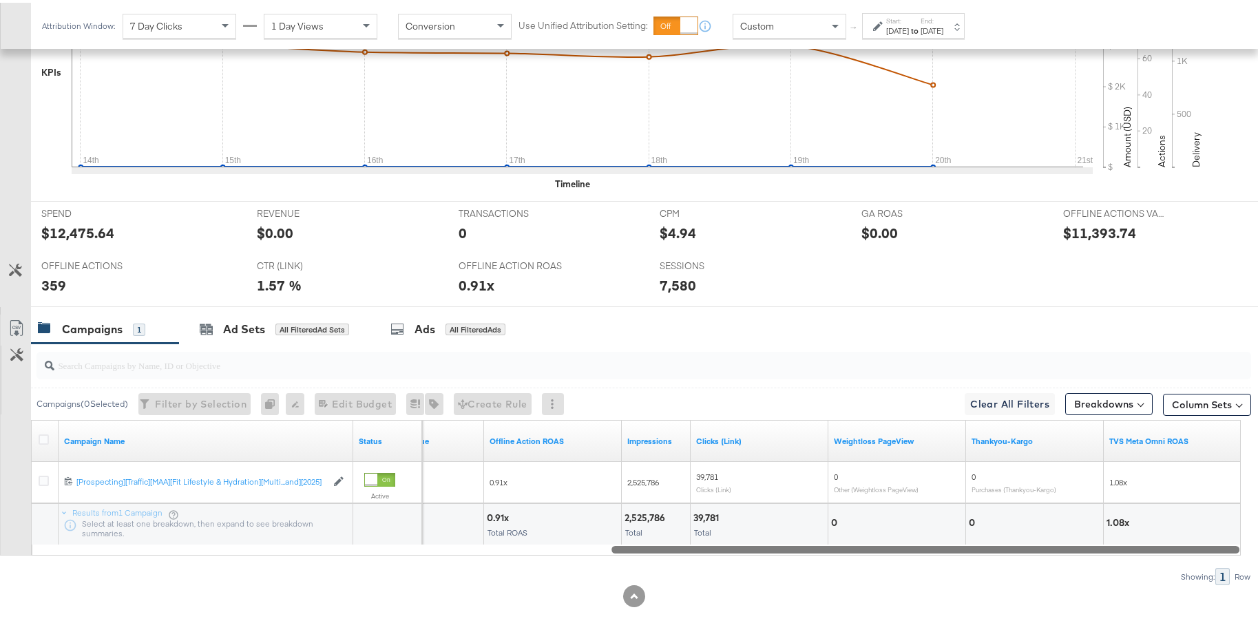
drag, startPoint x: 926, startPoint y: 549, endPoint x: 947, endPoint y: 523, distance: 32.8
click at [947, 489] on div "Campaign Name Status Offline Actions Value Offline Action ROAS Impressions Clic…" at bounding box center [636, 485] width 1210 height 136
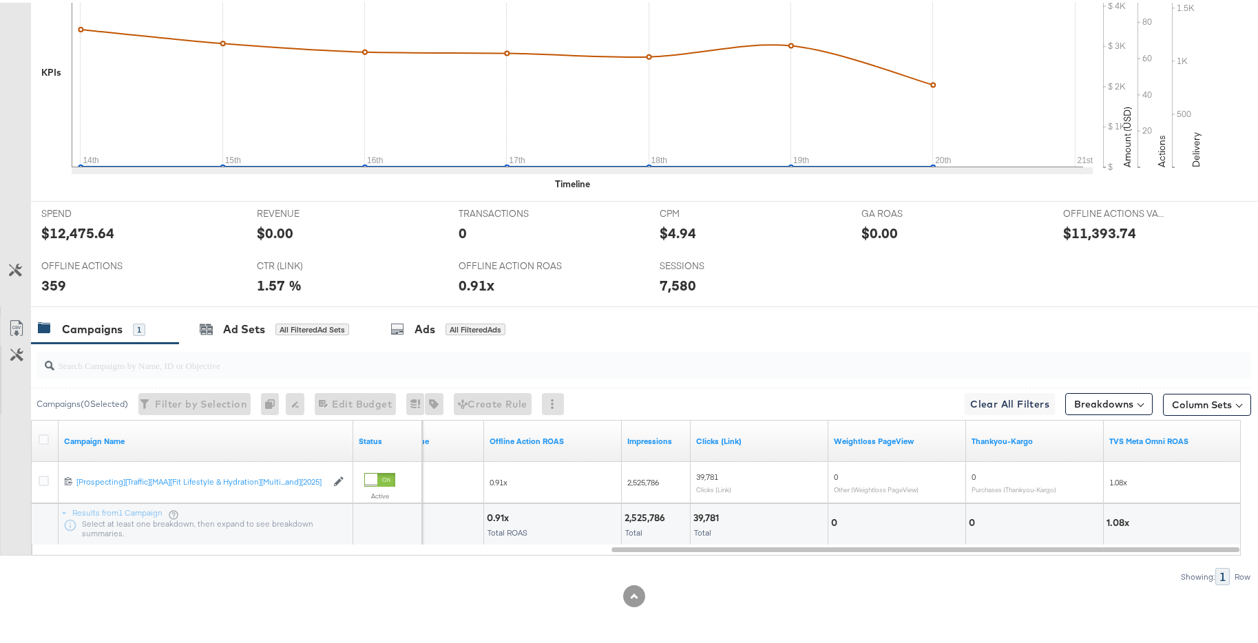
scroll to position [0, 0]
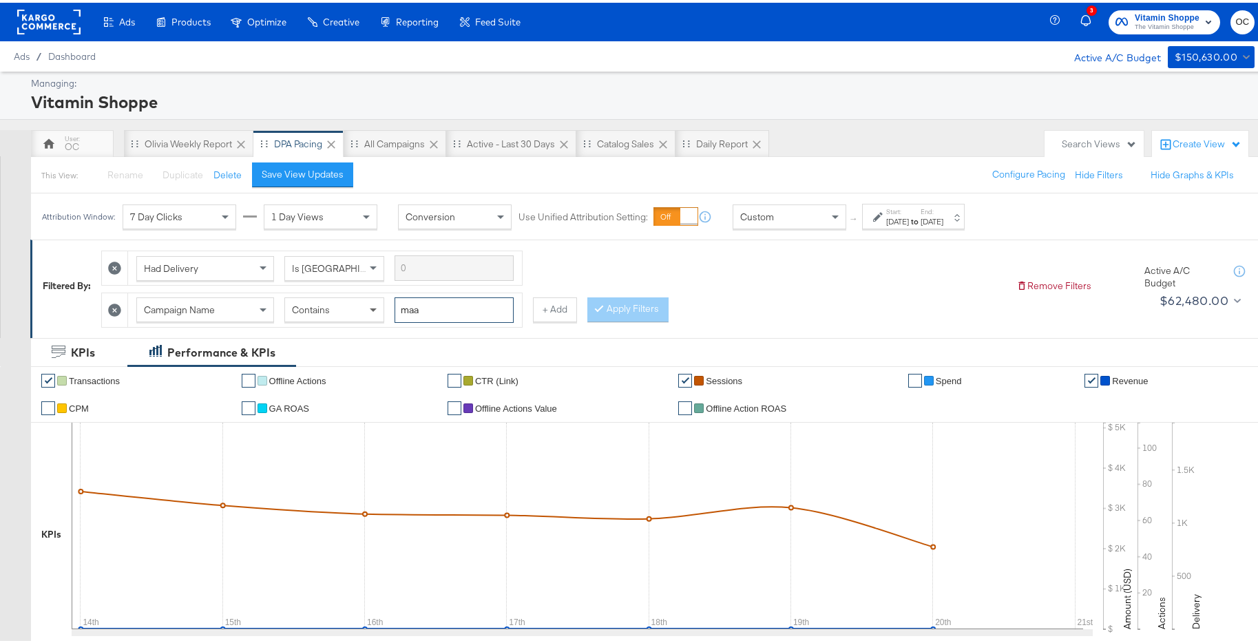
drag, startPoint x: 401, startPoint y: 310, endPoint x: 381, endPoint y: 310, distance: 20.0
click at [381, 310] on div "Campaign Name Contains maa" at bounding box center [324, 307] width 377 height 25
type input "whole"
click at [647, 303] on button "Apply Filters" at bounding box center [627, 307] width 81 height 25
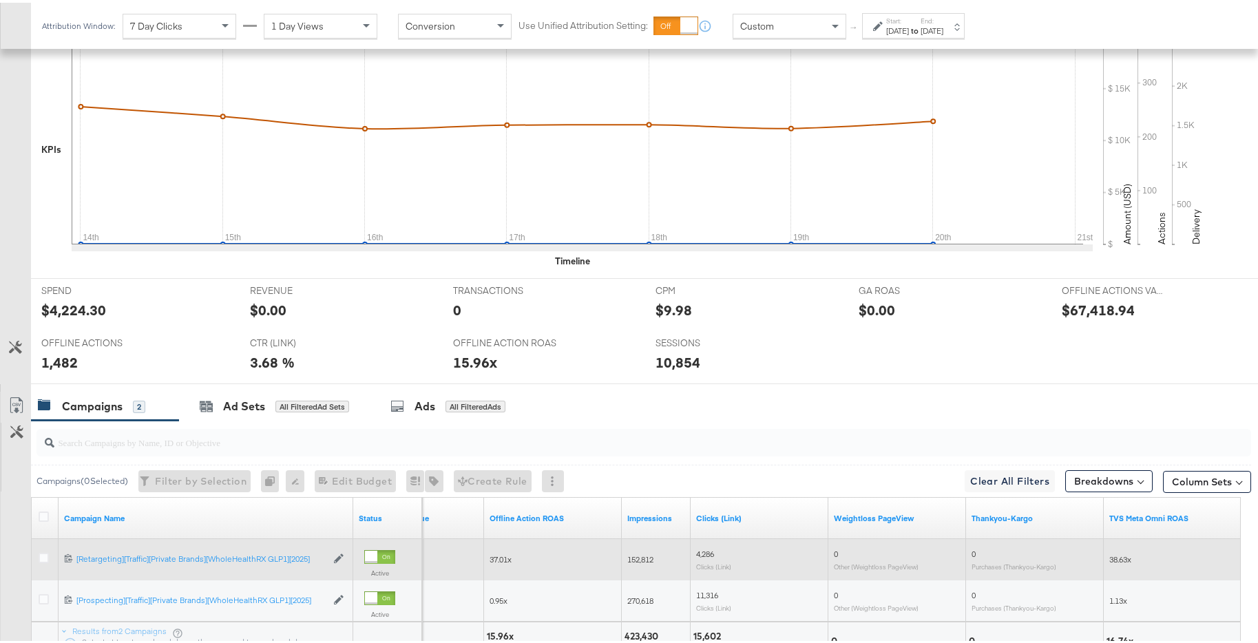
scroll to position [437, 0]
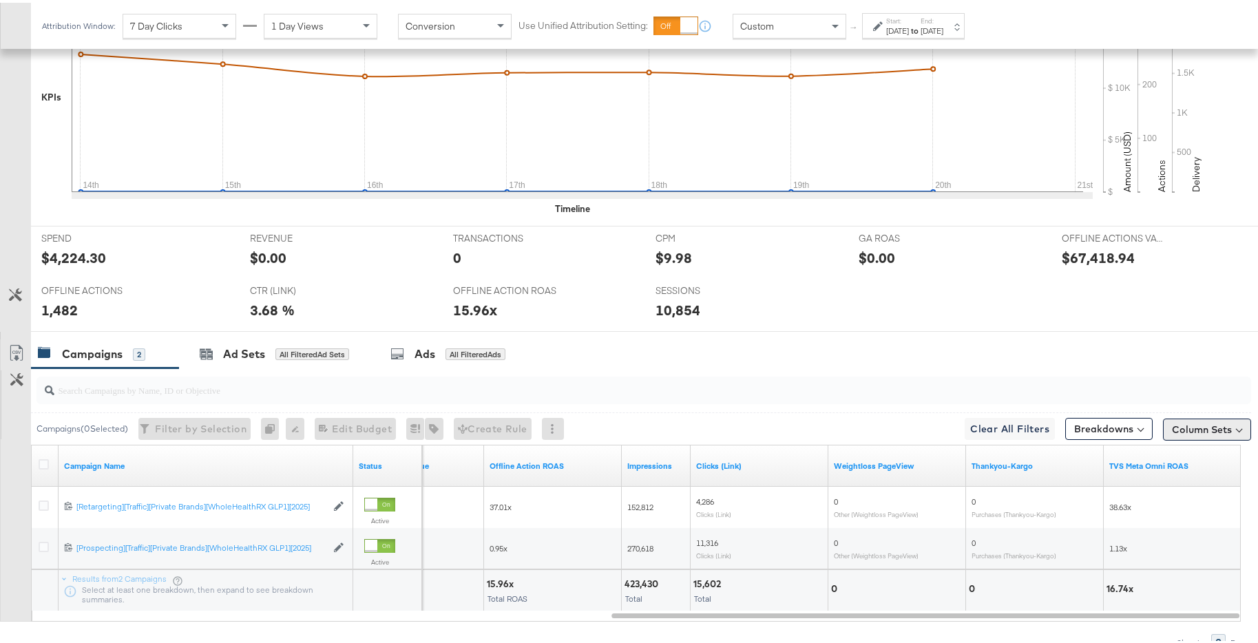
click at [1008, 426] on button "Column Sets" at bounding box center [1207, 427] width 88 height 22
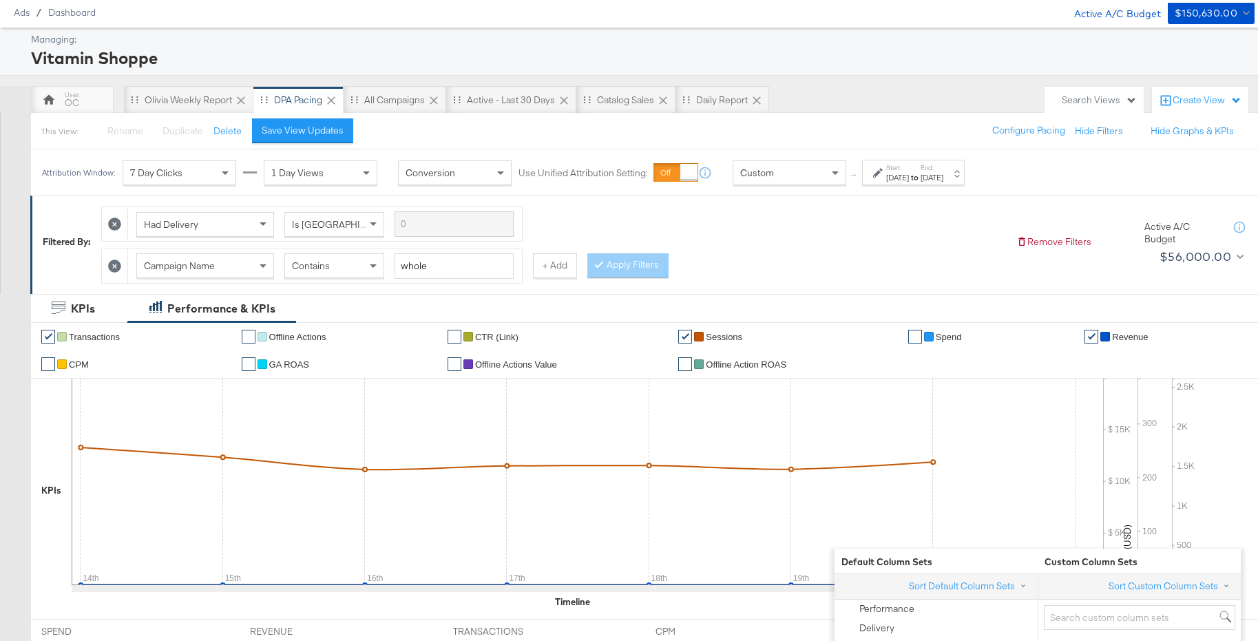
scroll to position [0, 0]
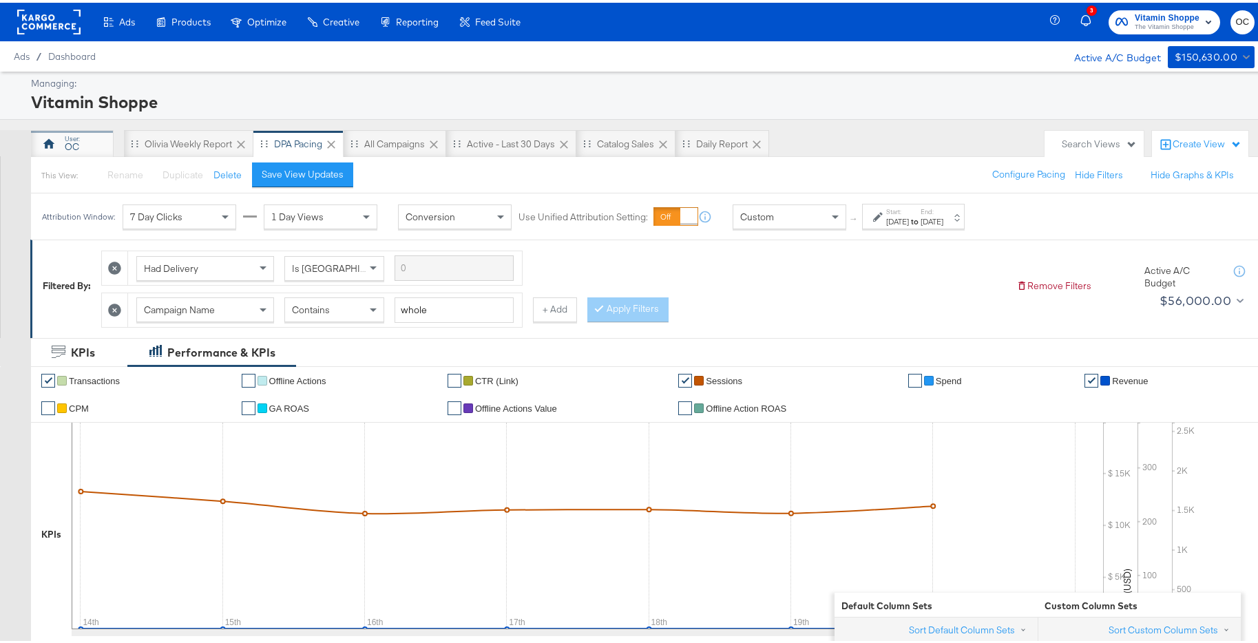
click at [90, 143] on div "OC" at bounding box center [72, 141] width 83 height 28
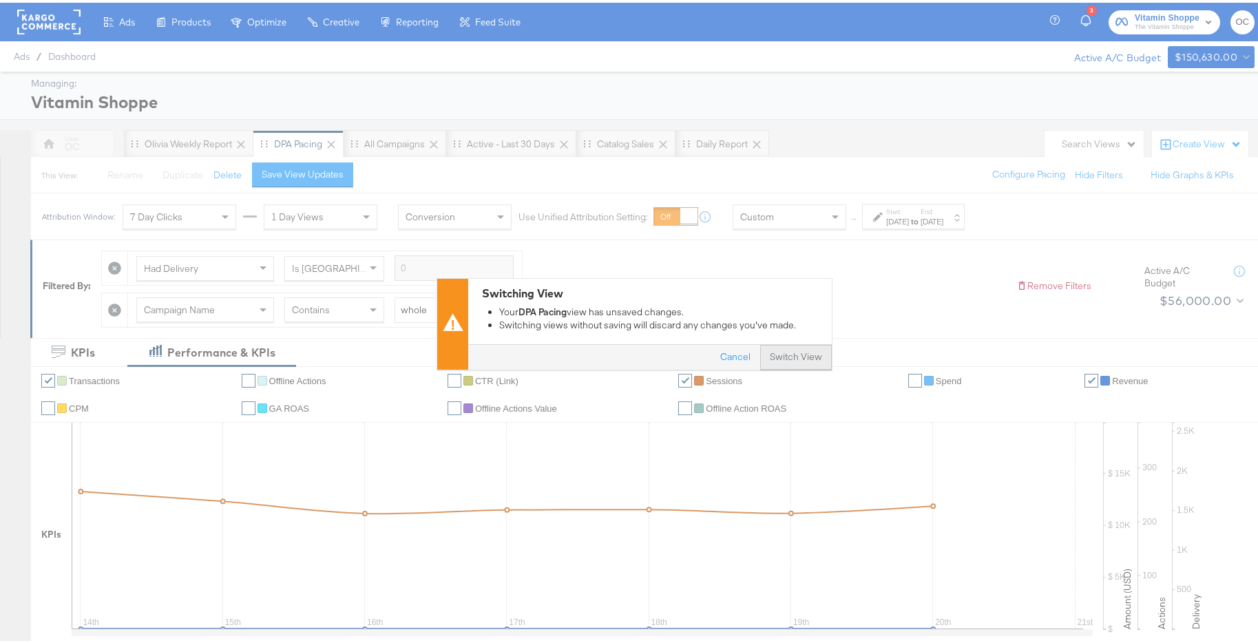
click at [764, 351] on button "Switch View" at bounding box center [796, 355] width 72 height 25
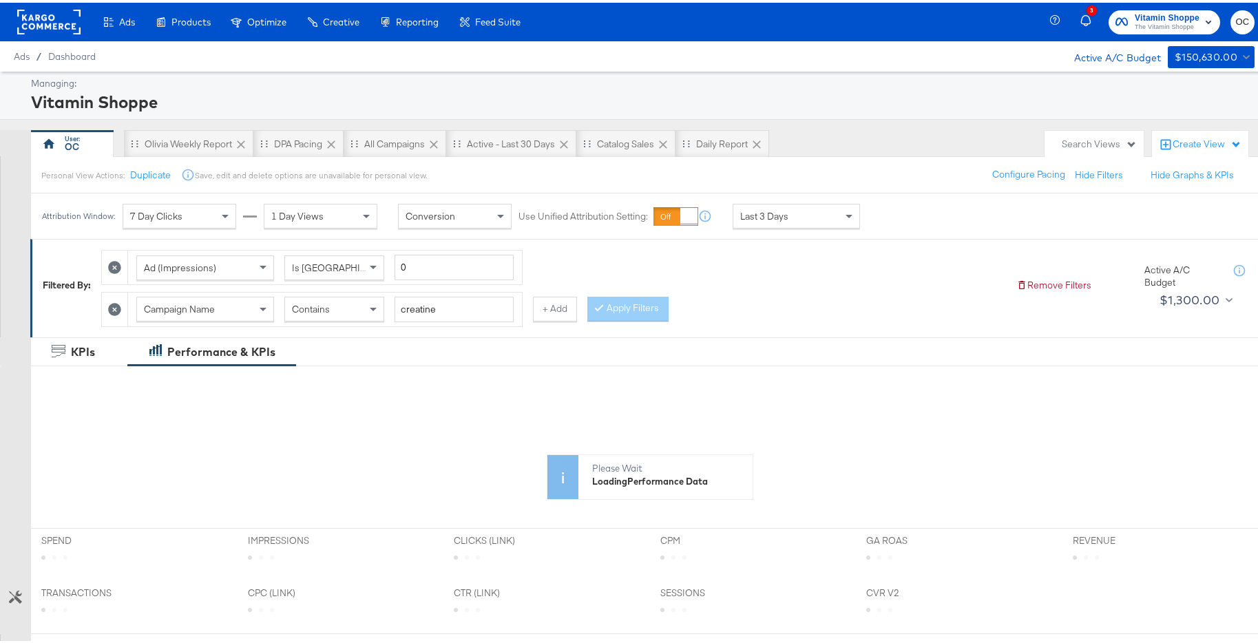
click at [119, 306] on icon at bounding box center [114, 306] width 13 height 13
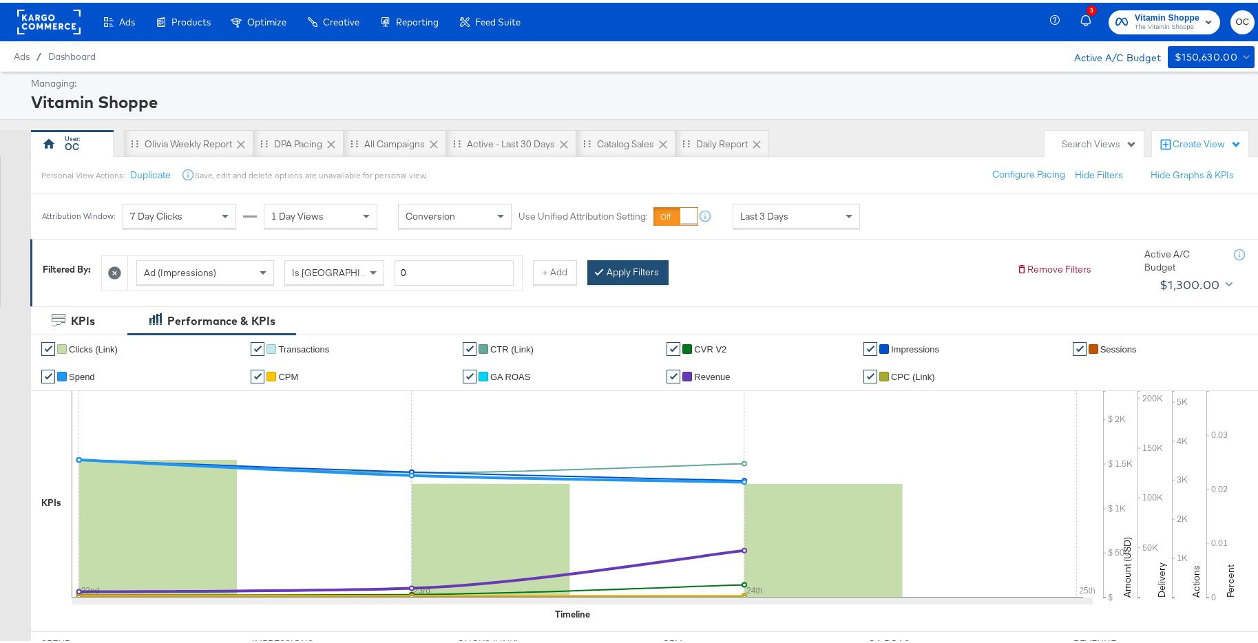
click at [622, 270] on button "Apply Filters" at bounding box center [627, 270] width 81 height 25
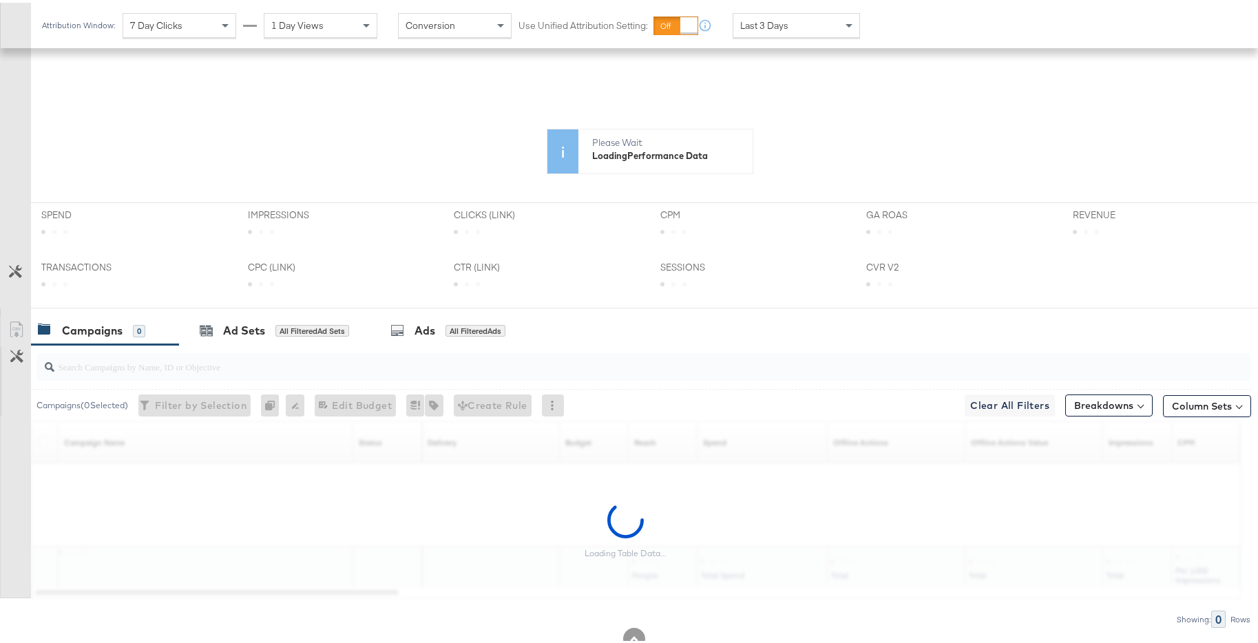
scroll to position [337, 0]
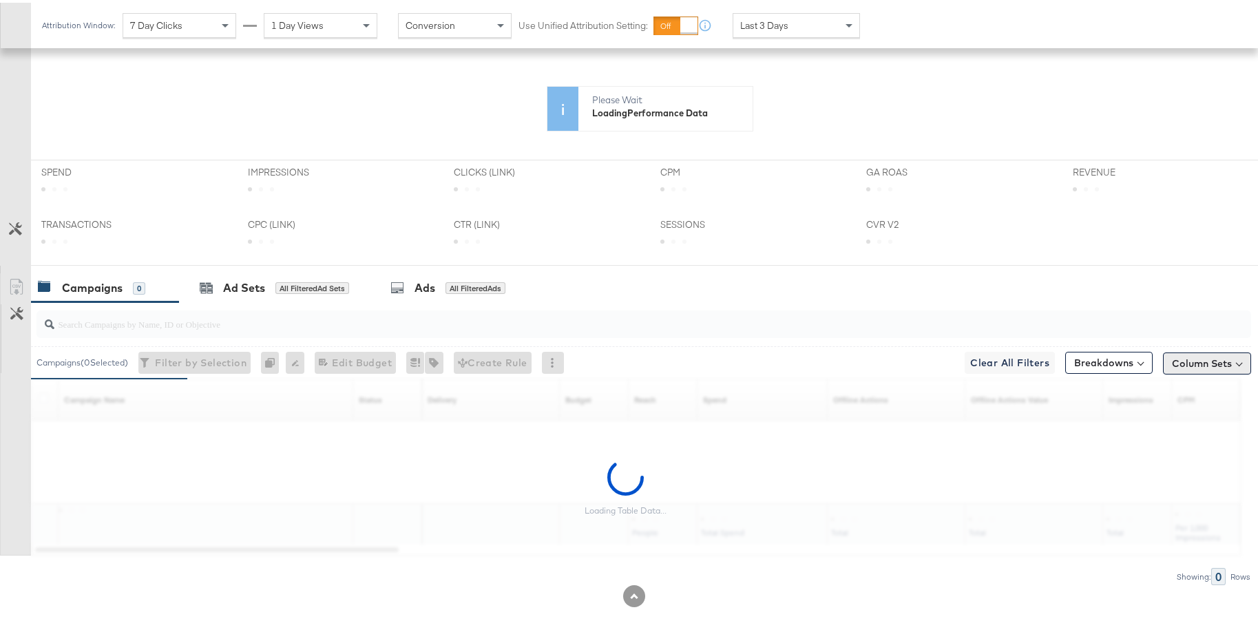
click at [1008, 365] on button "Column Sets" at bounding box center [1207, 361] width 88 height 22
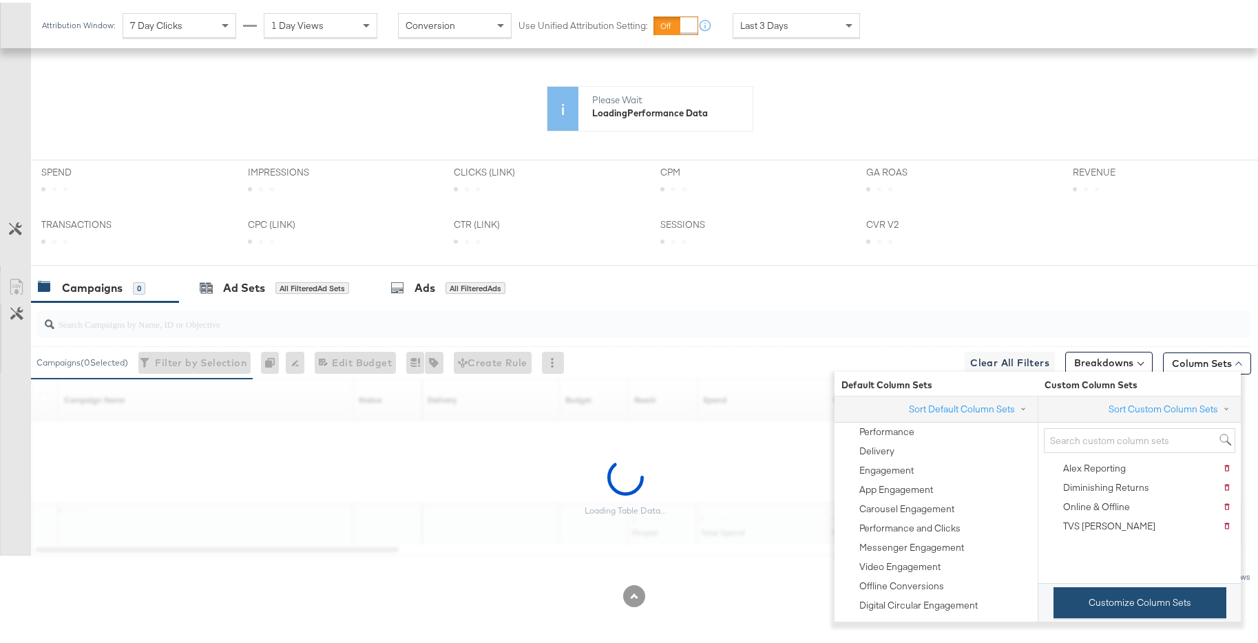
click at [1008, 489] on button "Customize Column Sets" at bounding box center [1140, 600] width 173 height 31
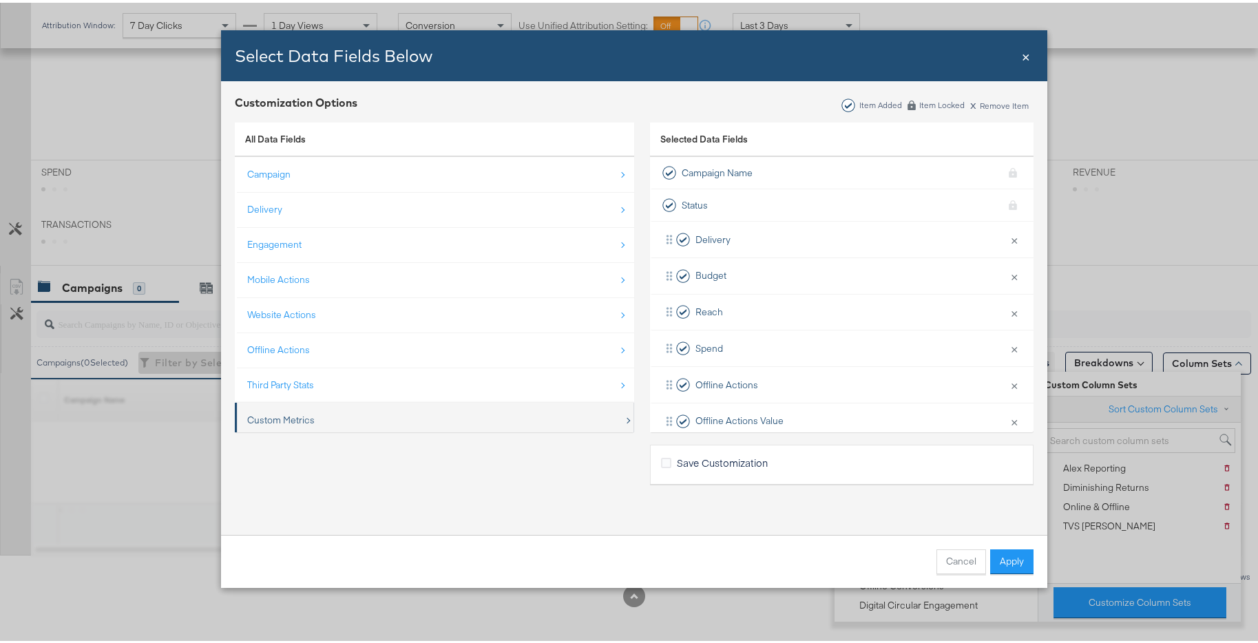
click at [479, 407] on div "Custom Metrics" at bounding box center [435, 418] width 377 height 28
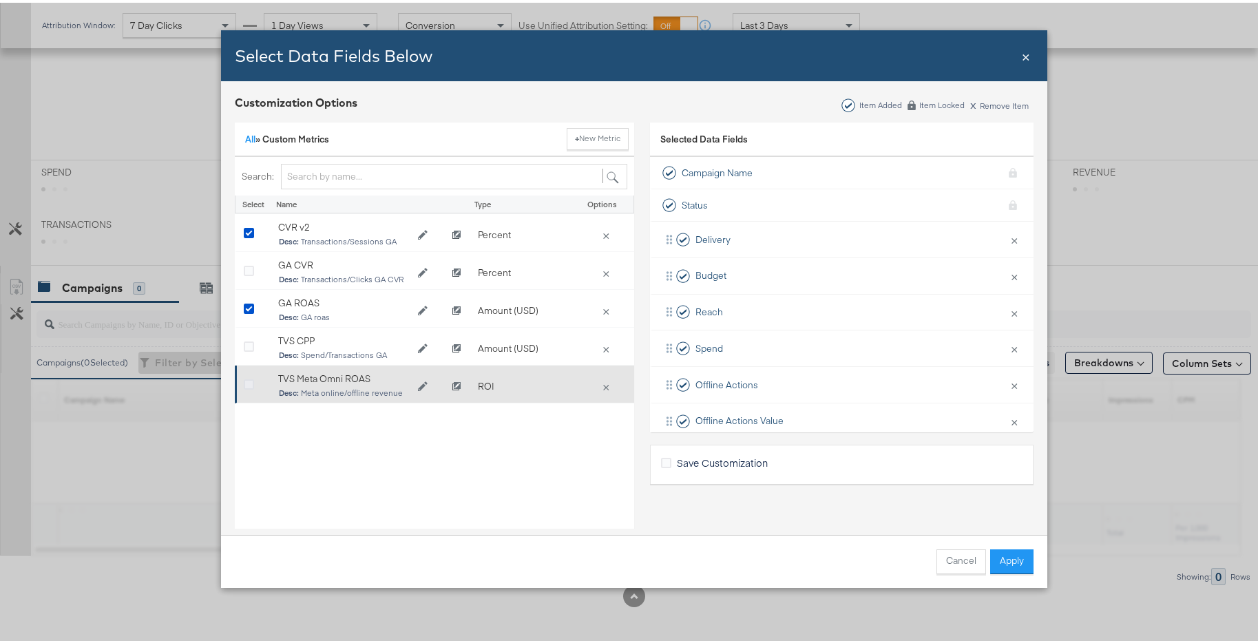
click at [244, 382] on icon "Bulk Add Locations Modal" at bounding box center [249, 382] width 10 height 10
click at [0, 0] on input "Bulk Add Locations Modal" at bounding box center [0, 0] width 0 height 0
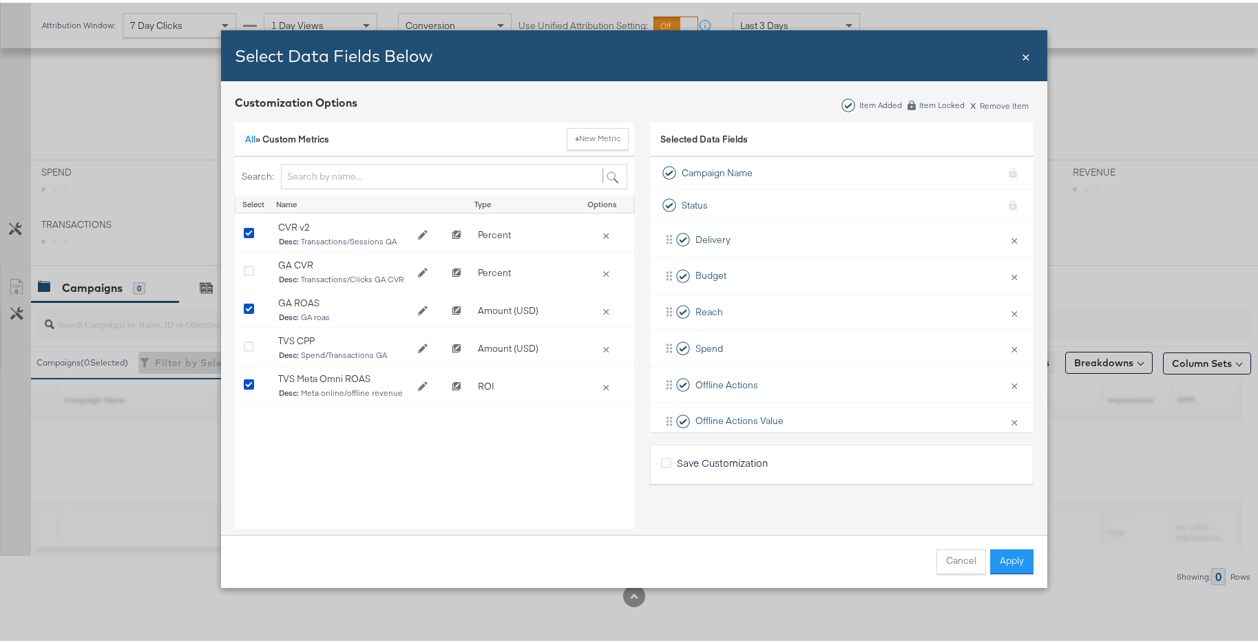
scroll to position [472, 0]
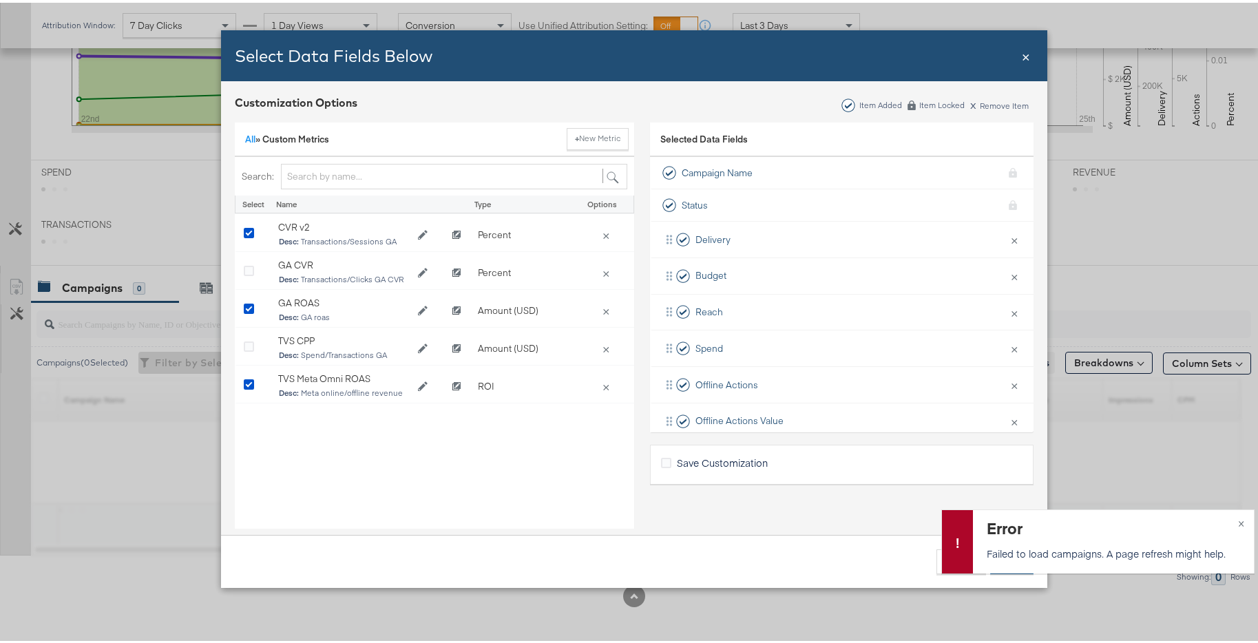
click at [1008, 55] on span "×" at bounding box center [1026, 52] width 8 height 19
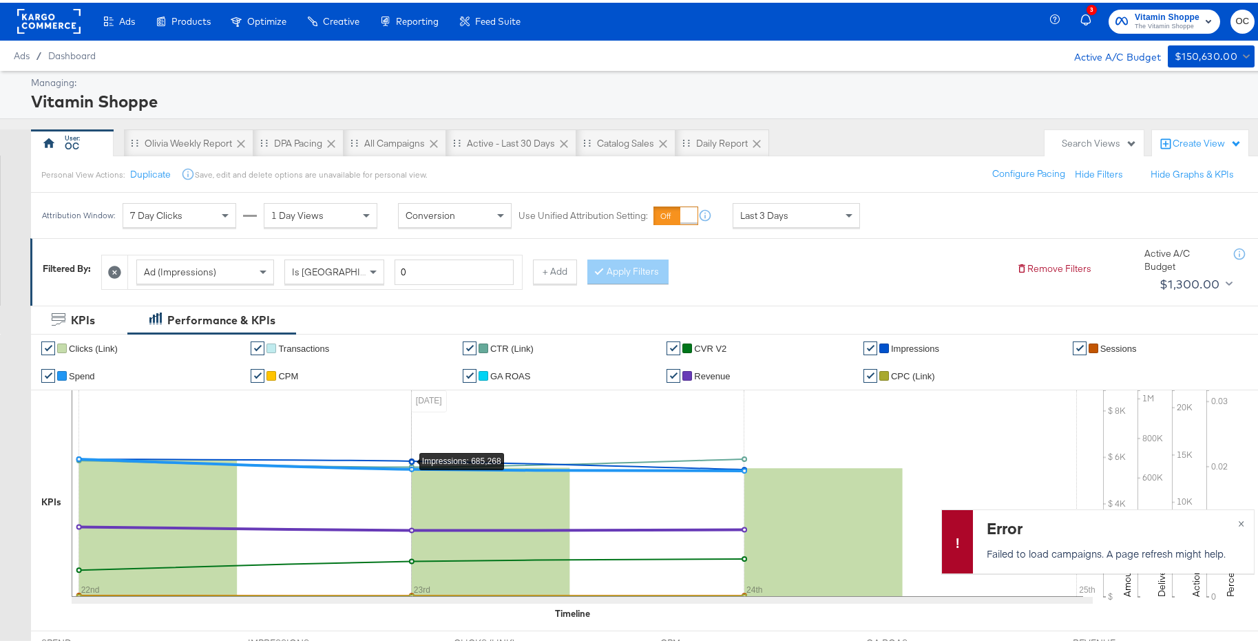
scroll to position [0, 0]
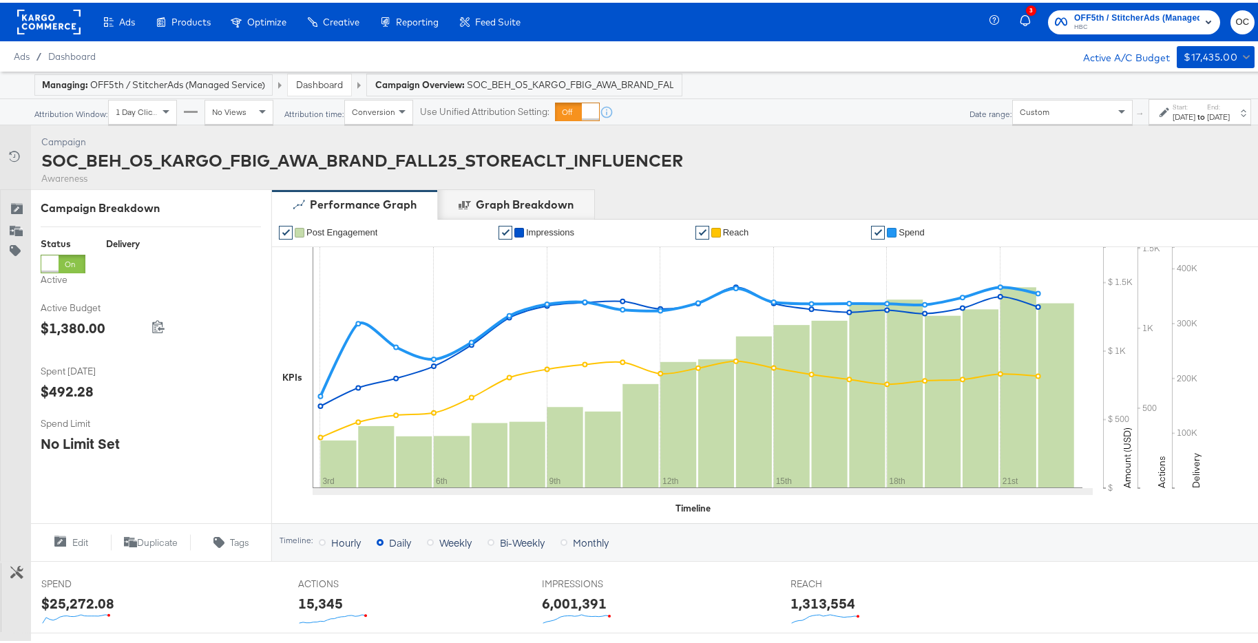
click at [333, 90] on div "Dashboard" at bounding box center [319, 82] width 63 height 21
click at [334, 83] on link "Dashboard" at bounding box center [319, 82] width 47 height 12
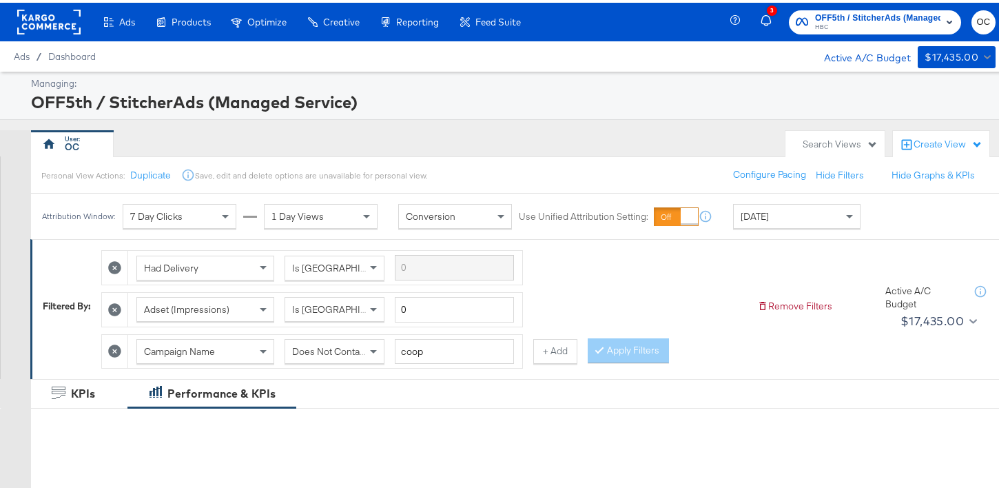
click at [30, 28] on rect at bounding box center [48, 19] width 63 height 25
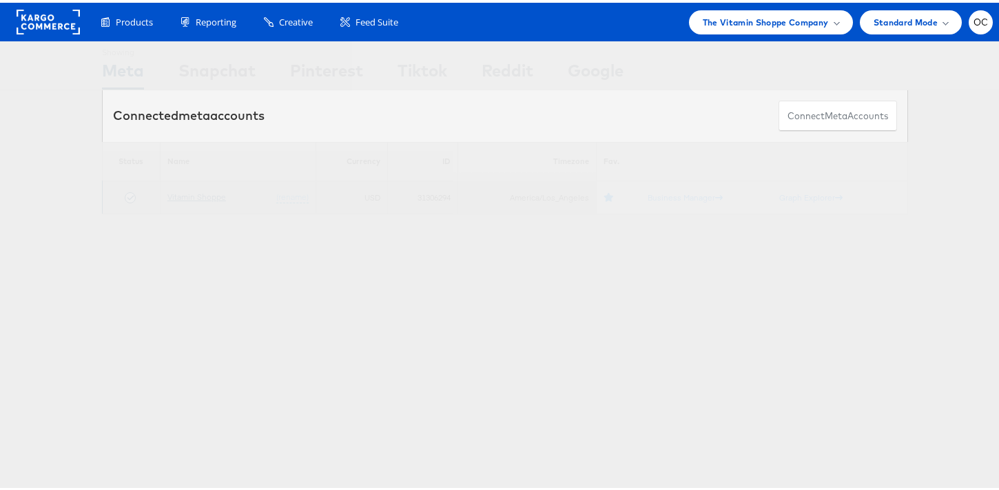
click at [213, 198] on link "Vitamin Shoppe" at bounding box center [196, 194] width 59 height 10
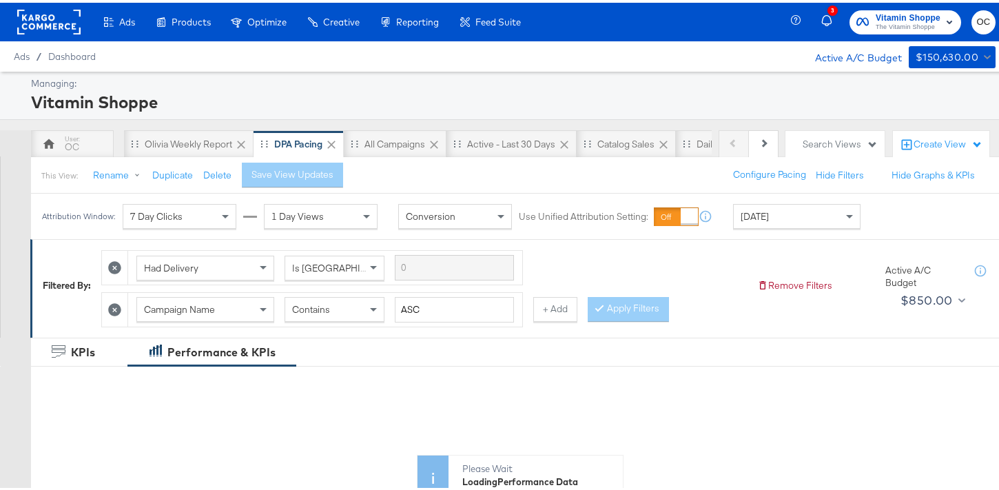
click at [779, 220] on div "[DATE]" at bounding box center [797, 213] width 126 height 23
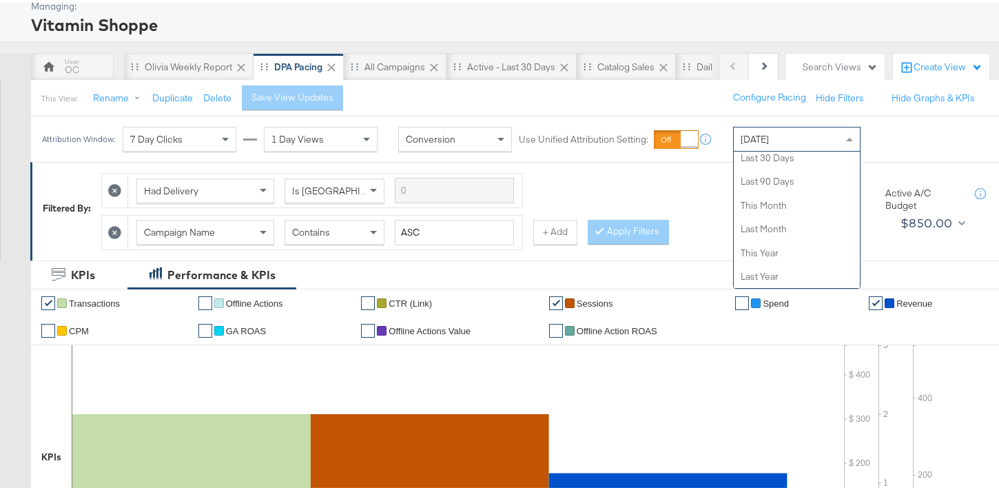
scroll to position [461, 0]
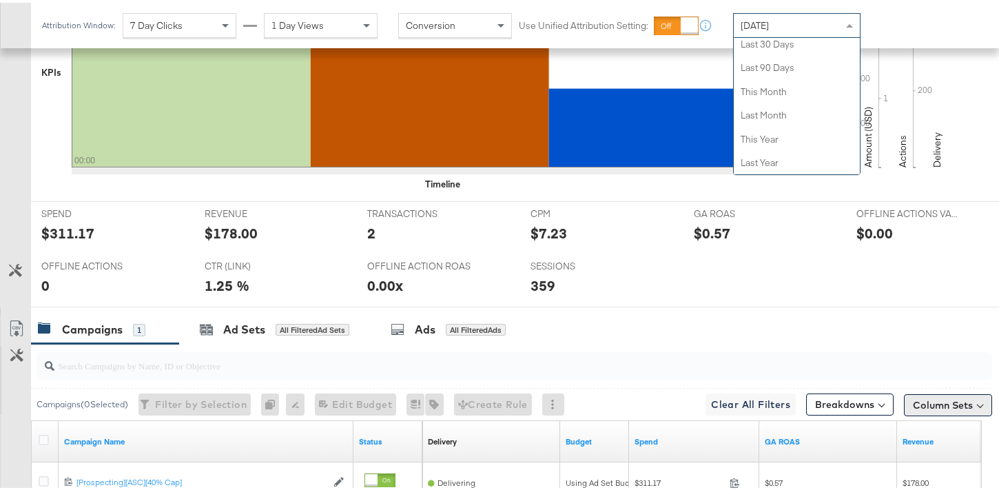
click at [933, 403] on button "Column Sets" at bounding box center [948, 402] width 88 height 22
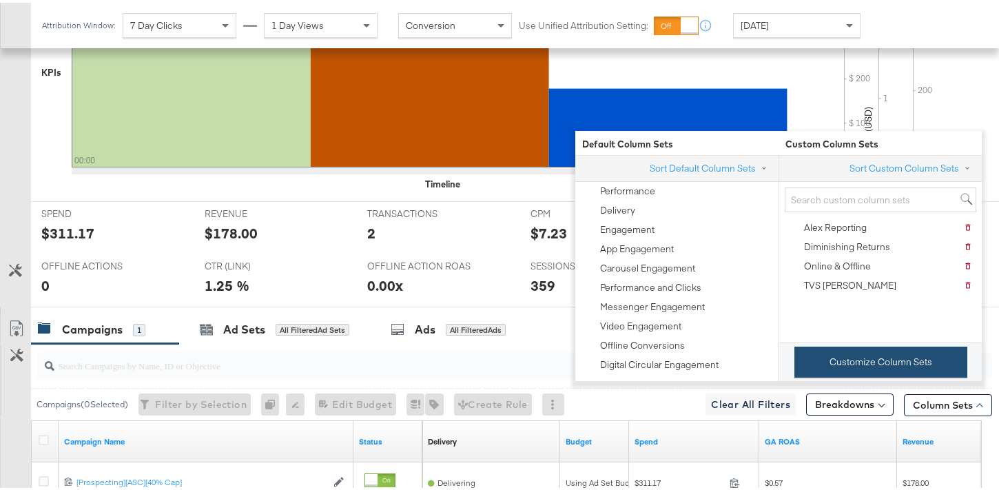
click at [877, 364] on button "Customize Column Sets" at bounding box center [880, 359] width 173 height 31
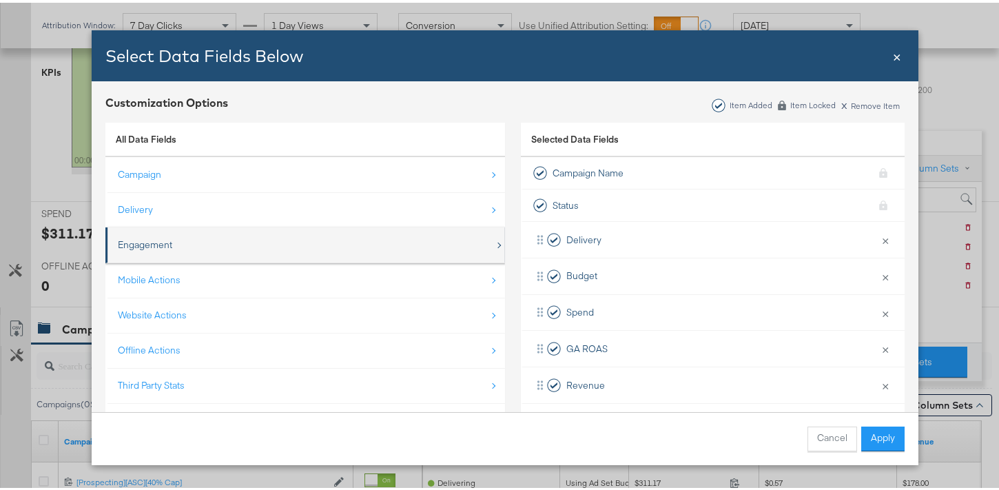
scroll to position [20, 0]
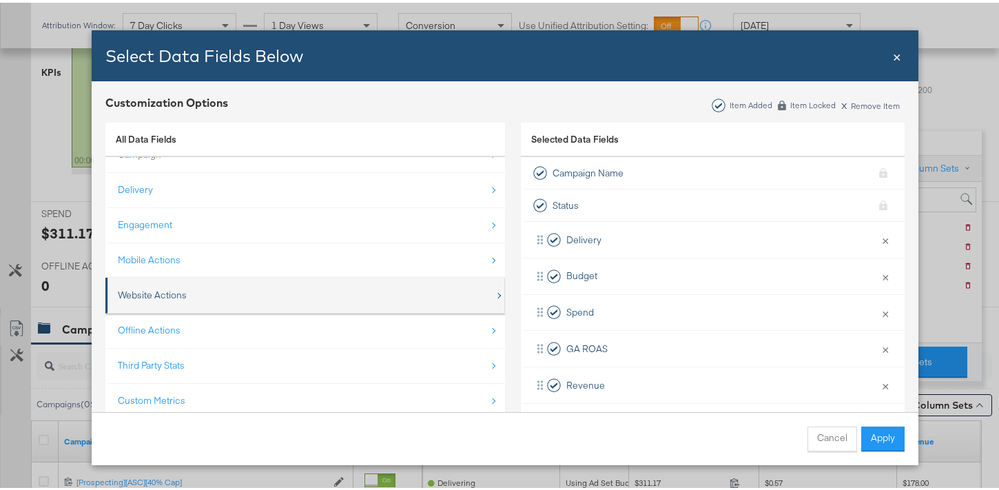
click at [187, 289] on div "Website Actions" at bounding box center [306, 292] width 377 height 28
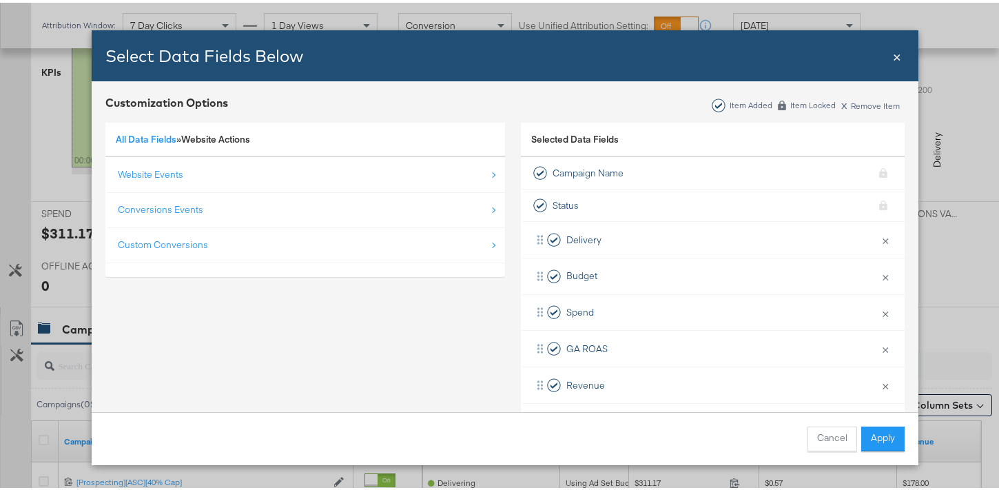
scroll to position [0, 0]
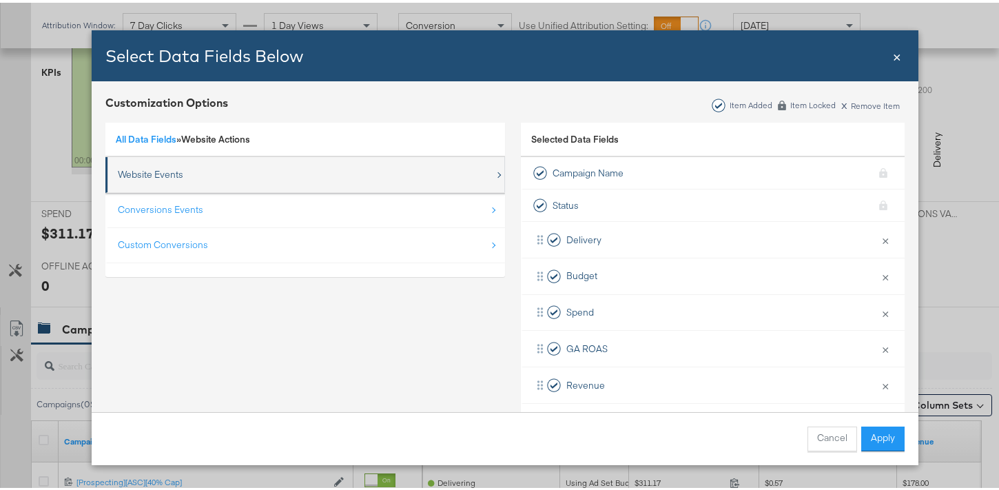
click at [180, 178] on div "Website Events" at bounding box center [306, 172] width 377 height 28
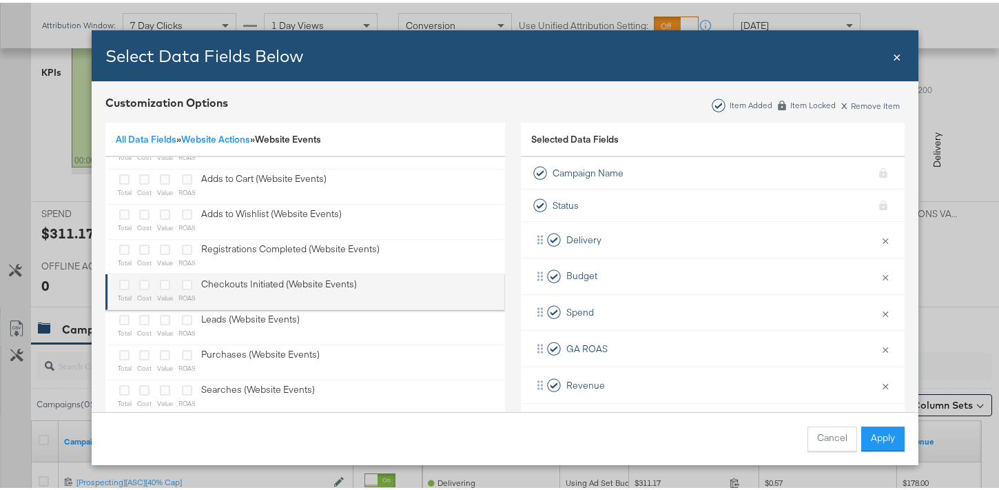
scroll to position [25, 0]
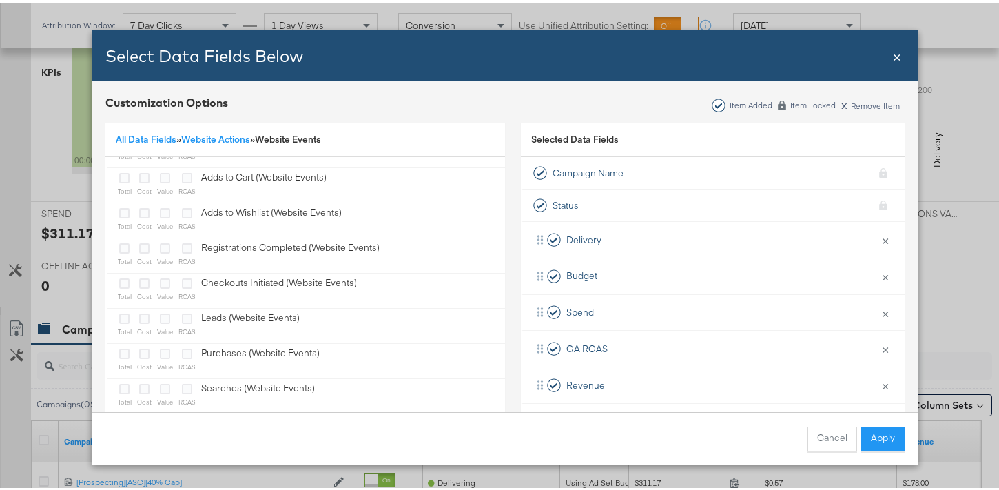
click at [893, 56] on span "×" at bounding box center [897, 52] width 8 height 19
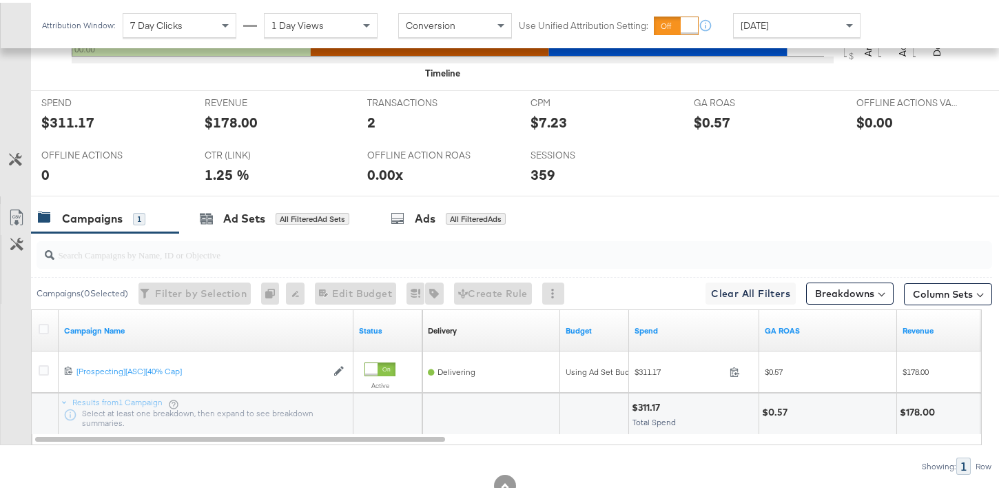
scroll to position [615, 0]
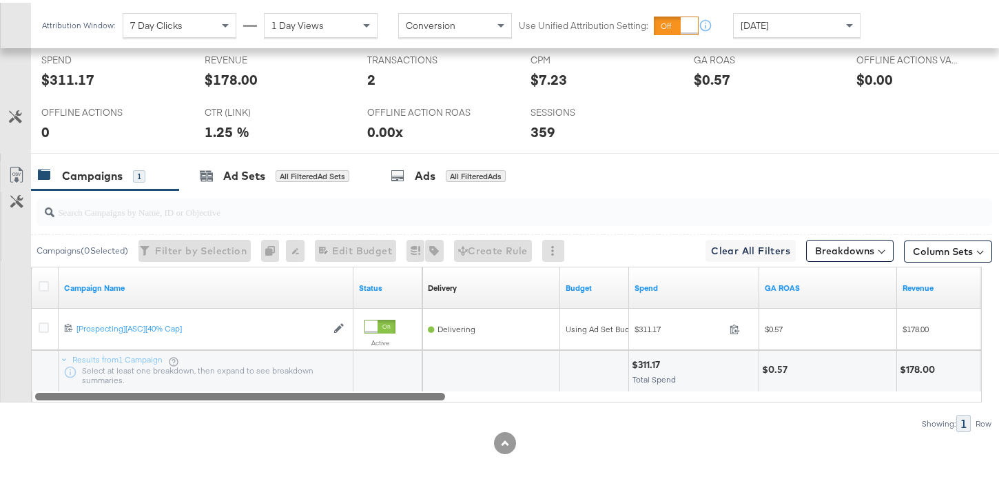
drag, startPoint x: 415, startPoint y: 395, endPoint x: 364, endPoint y: 379, distance: 53.4
click at [364, 379] on div "Campaign Name Status Delivery Sorting Unavailable Budget Spend GA ROAS Revenue …" at bounding box center [506, 332] width 950 height 136
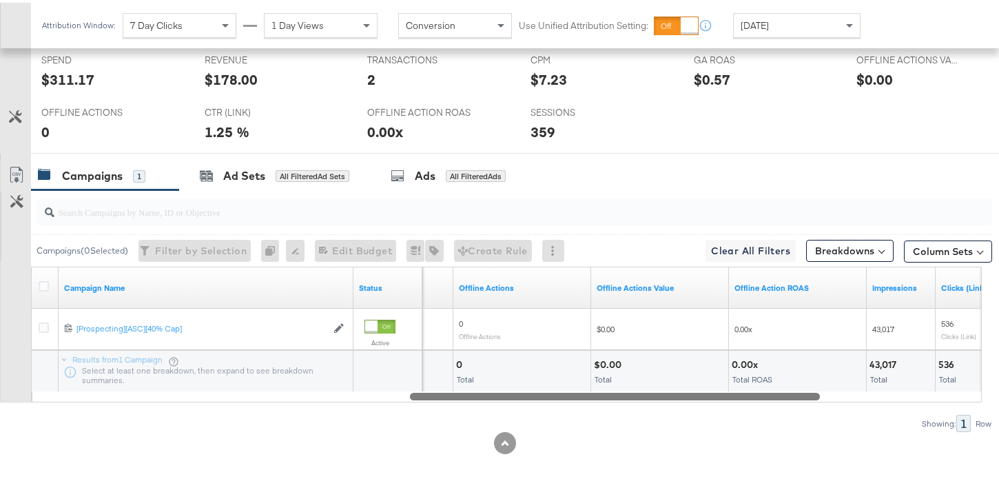
drag, startPoint x: 438, startPoint y: 391, endPoint x: 842, endPoint y: 391, distance: 404.3
click at [842, 391] on div at bounding box center [507, 393] width 950 height 12
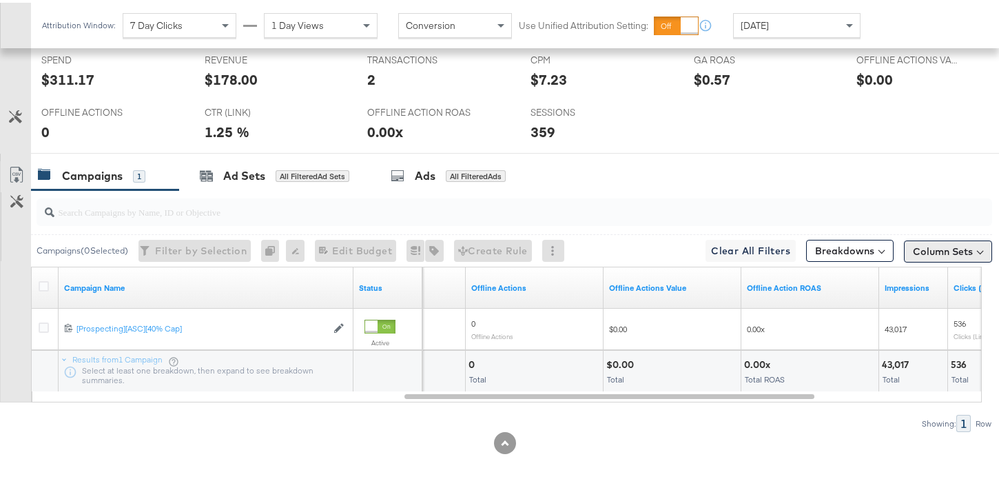
click at [951, 250] on button "Column Sets" at bounding box center [948, 249] width 88 height 22
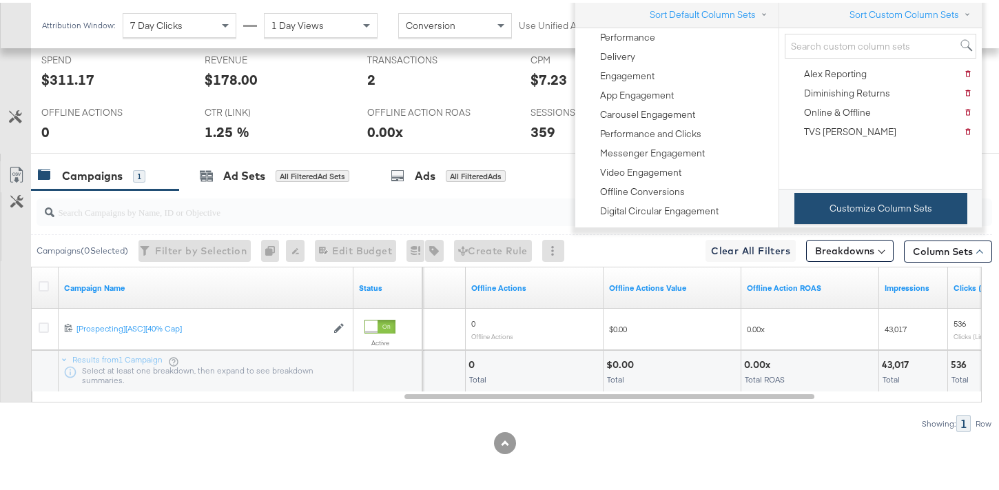
click at [899, 211] on button "Customize Column Sets" at bounding box center [880, 205] width 173 height 31
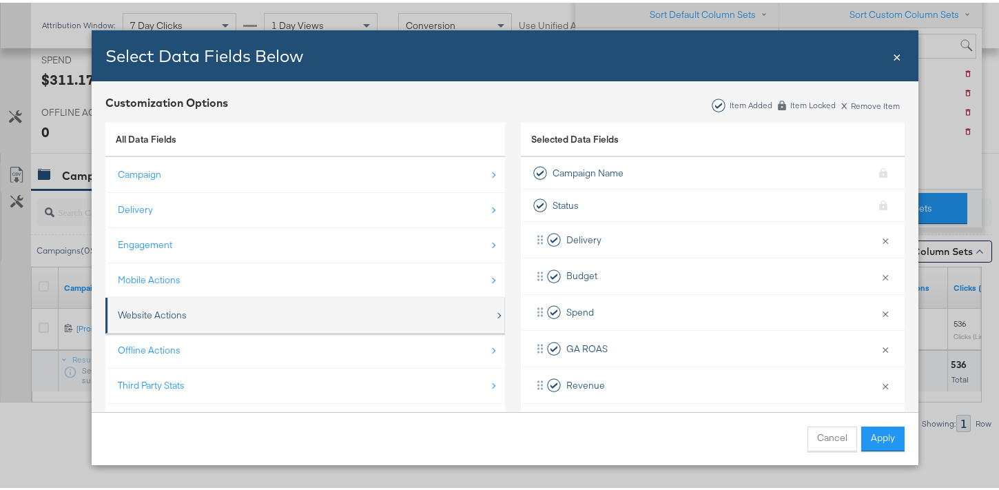
click at [280, 304] on div "Website Actions" at bounding box center [306, 312] width 377 height 28
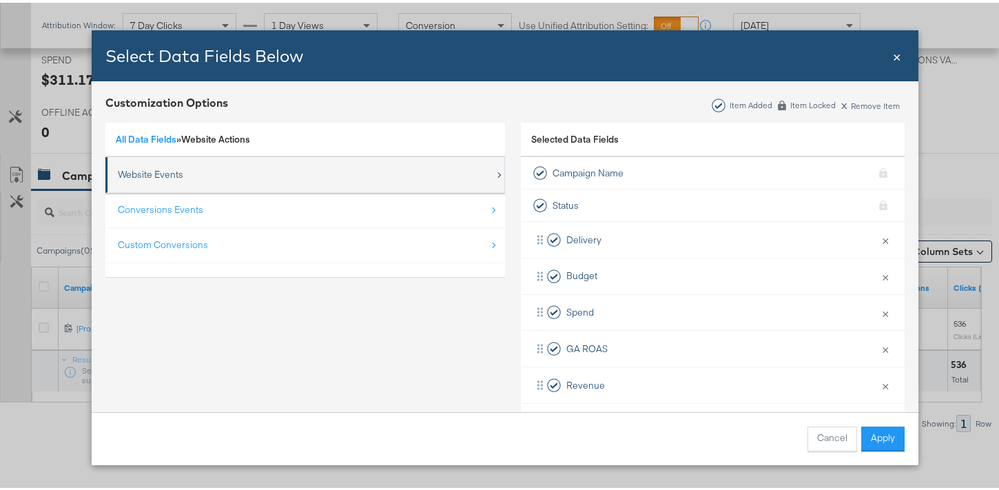
click at [257, 182] on div "Website Events" at bounding box center [306, 172] width 377 height 28
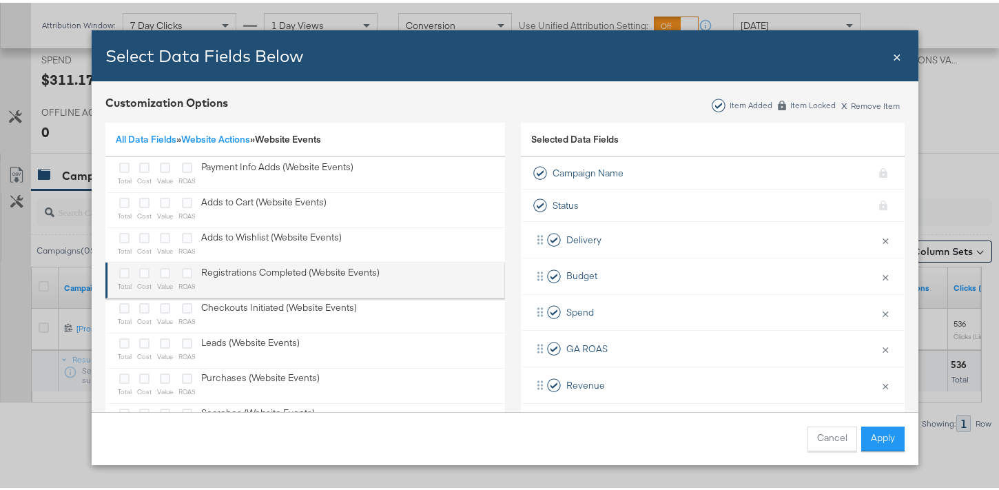
scroll to position [491, 0]
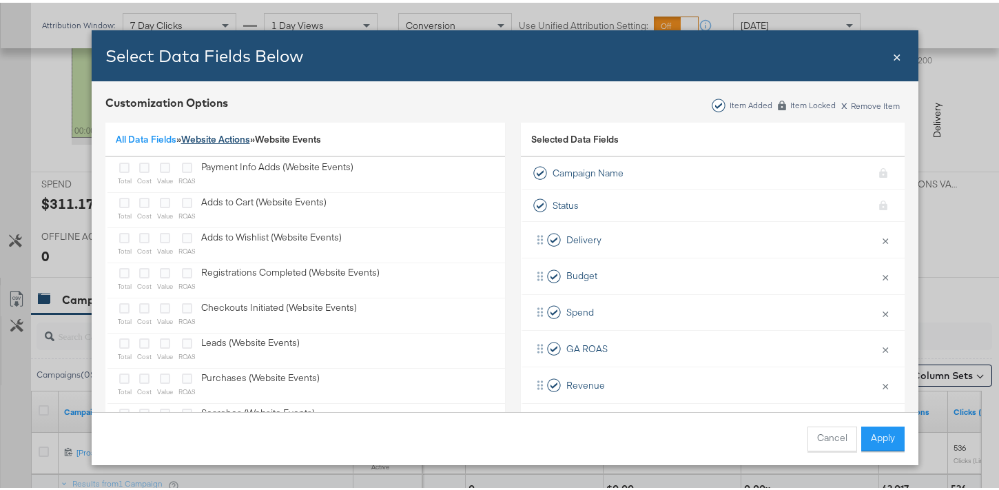
click at [213, 136] on link "Website Actions" at bounding box center [215, 136] width 69 height 12
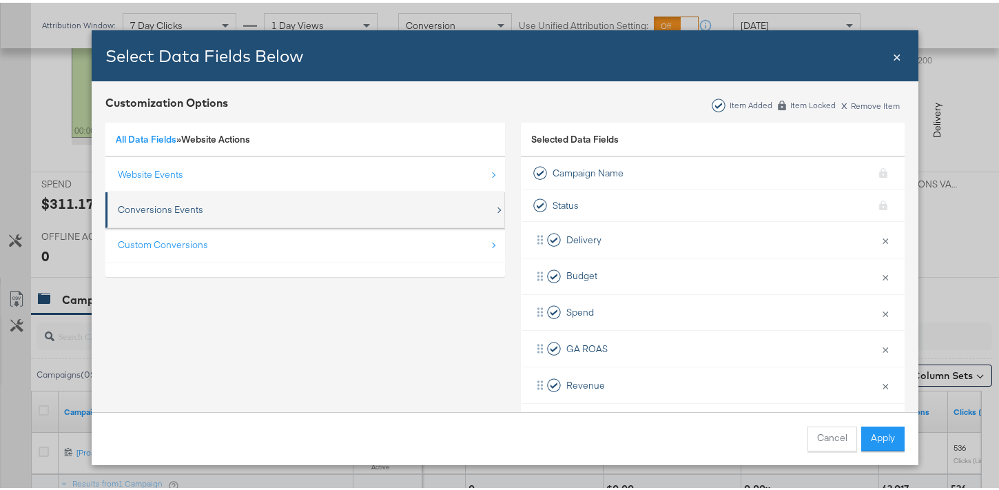
click at [198, 213] on div "Conversions Events" at bounding box center [306, 207] width 377 height 28
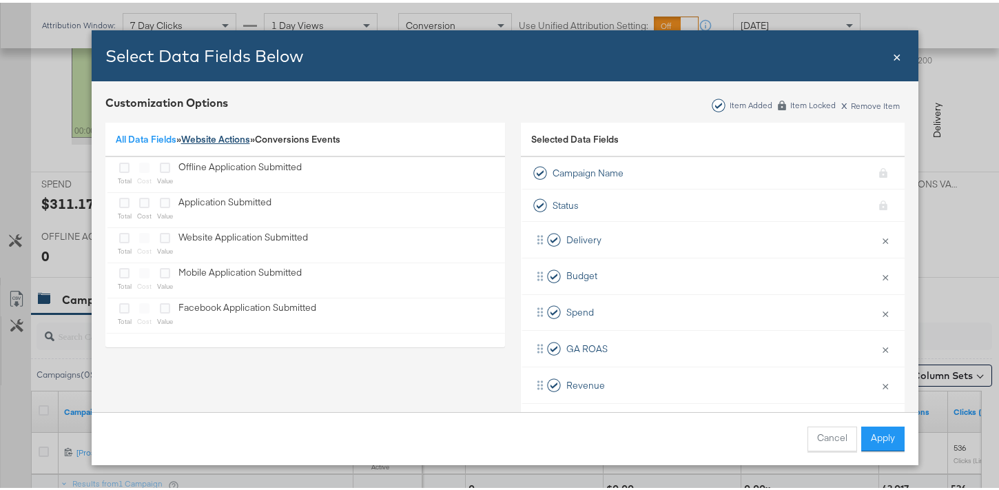
click at [223, 131] on link "Website Actions" at bounding box center [215, 136] width 69 height 12
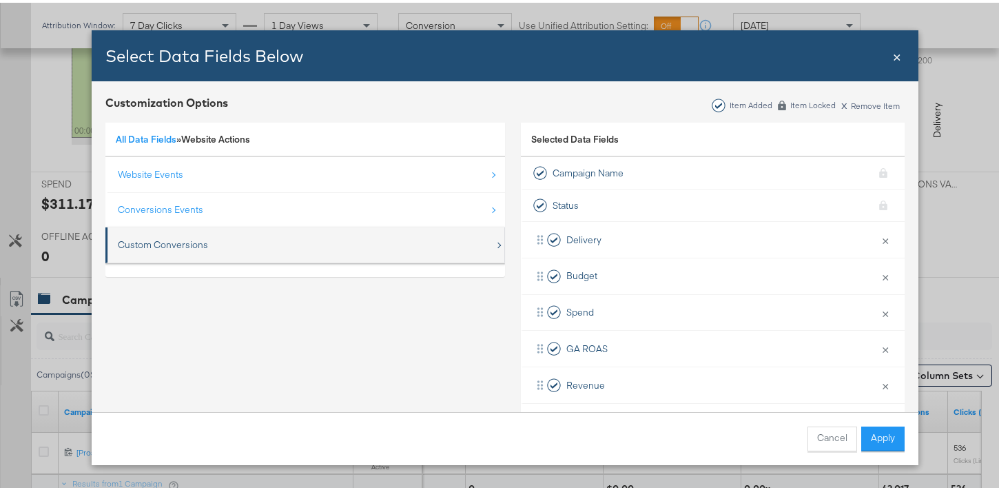
click at [194, 235] on div "Custom Conversions" at bounding box center [306, 242] width 377 height 28
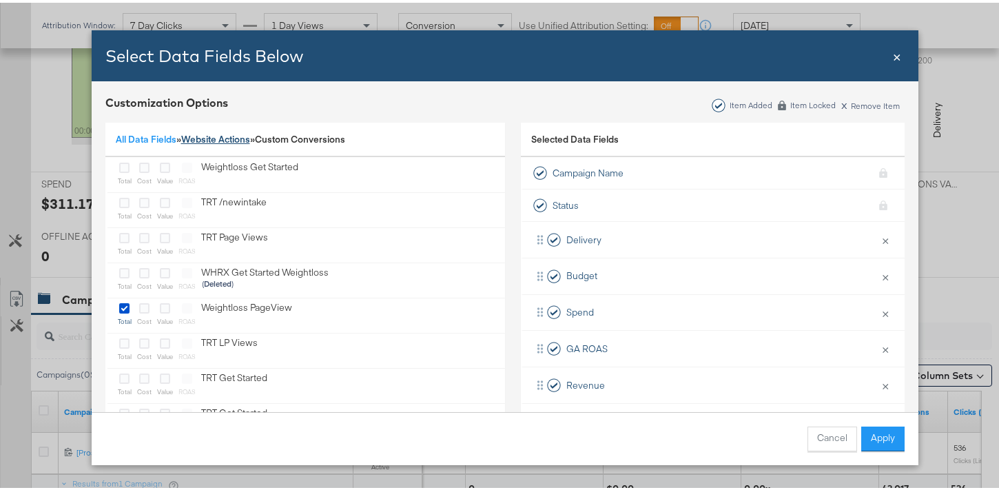
click at [229, 132] on link "Website Actions" at bounding box center [215, 136] width 69 height 12
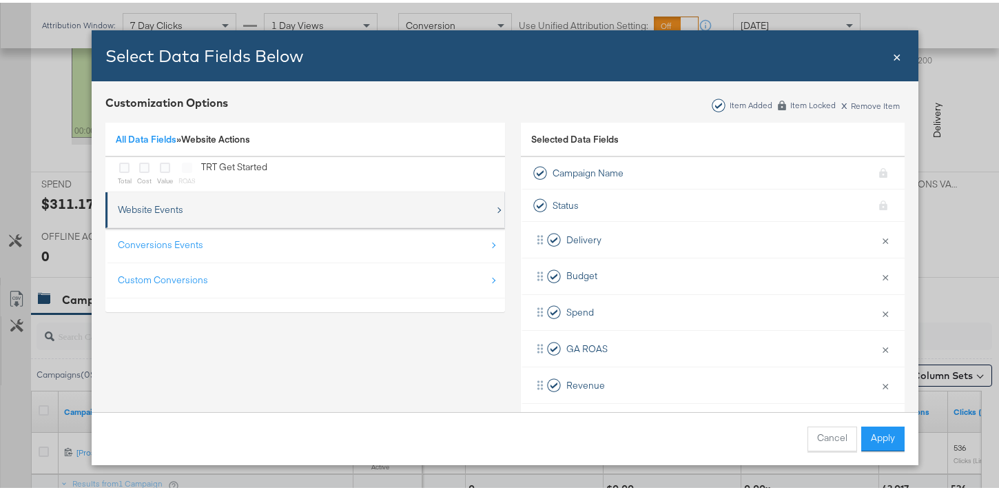
click at [158, 202] on div "Website Events" at bounding box center [150, 206] width 65 height 13
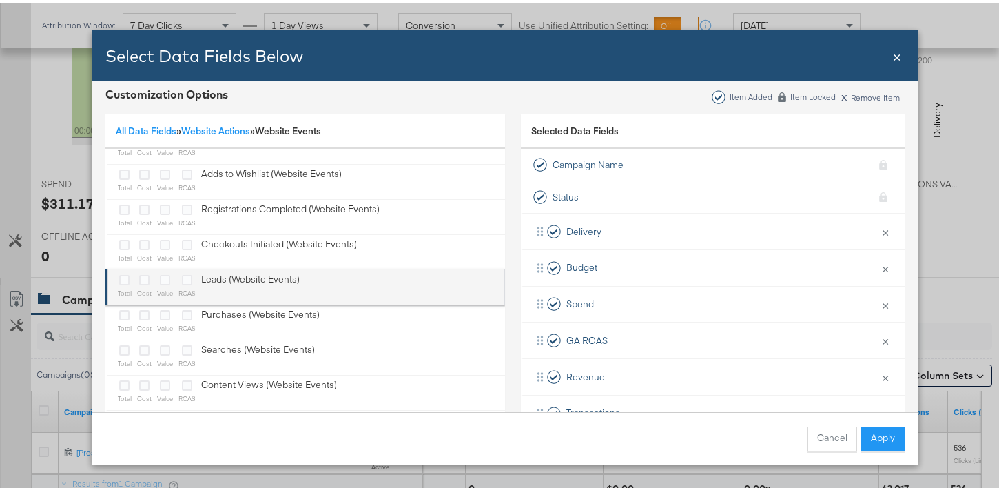
scroll to position [21, 0]
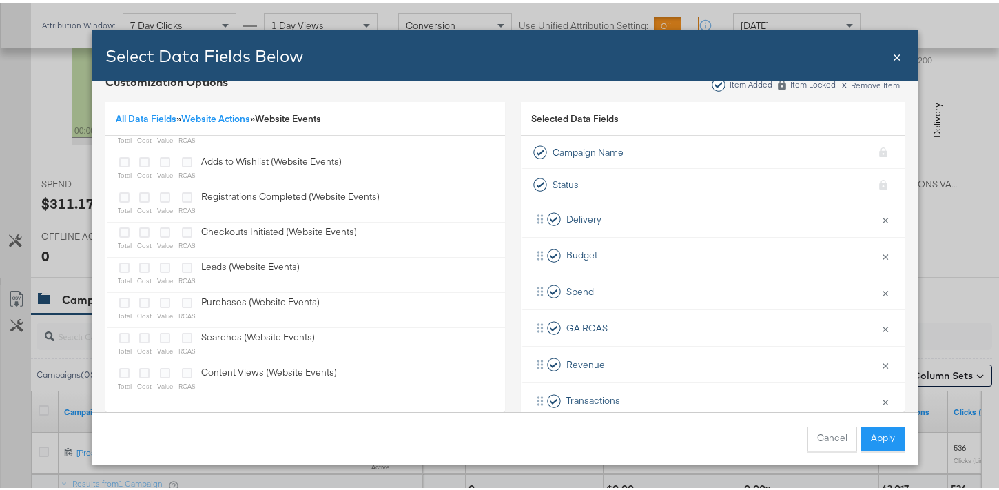
click at [895, 58] on div "Select Data Fields Below Close ×" at bounding box center [505, 53] width 826 height 51
click at [893, 59] on span "×" at bounding box center [897, 52] width 8 height 19
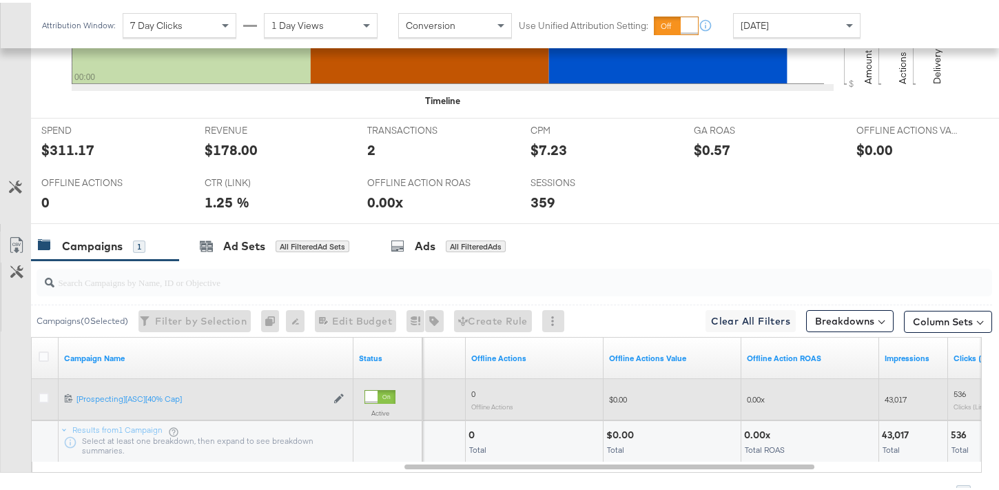
scroll to position [615, 0]
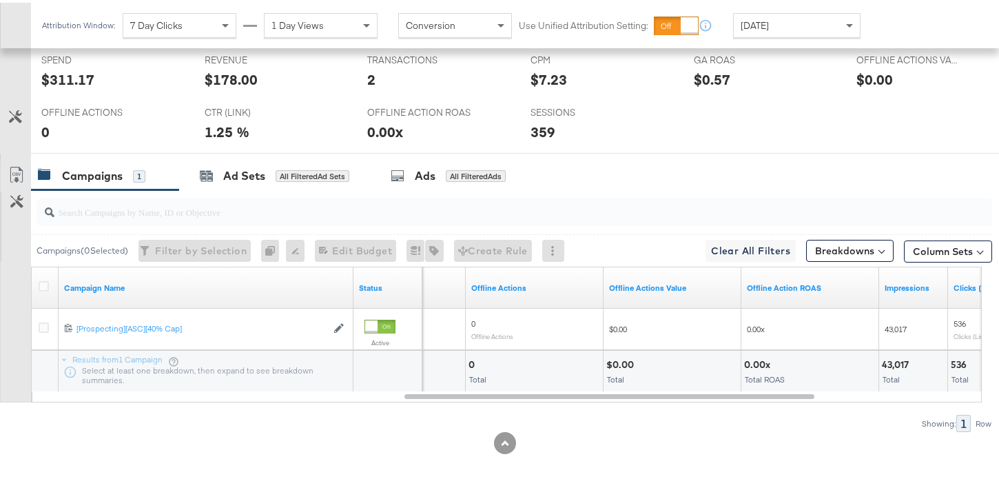
click at [793, 400] on div "Campaigns ( 0 Selected) Filter by Selection Filter 0 campaigns 0 Rename 0 campa…" at bounding box center [496, 308] width 992 height 242
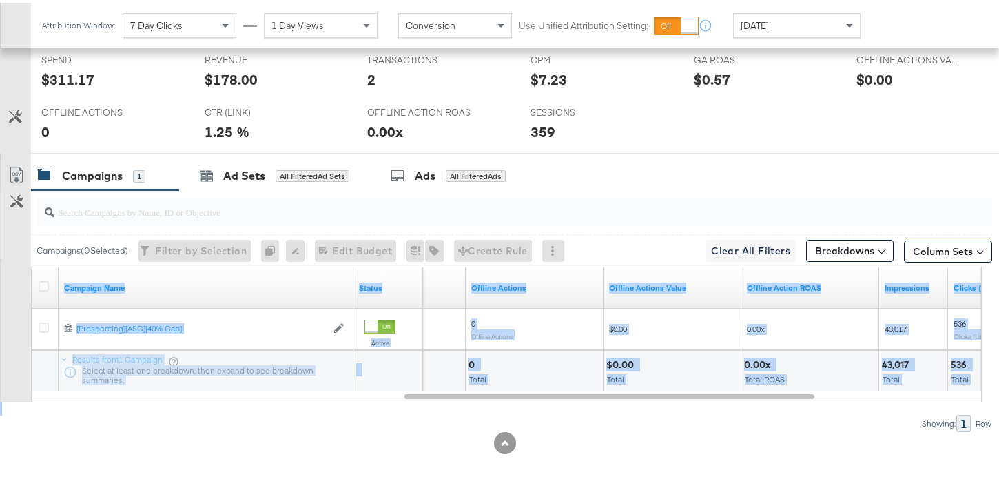
click at [793, 400] on div "Campaigns ( 0 Selected) Filter by Selection Filter 0 campaigns 0 Rename 0 campa…" at bounding box center [496, 308] width 992 height 242
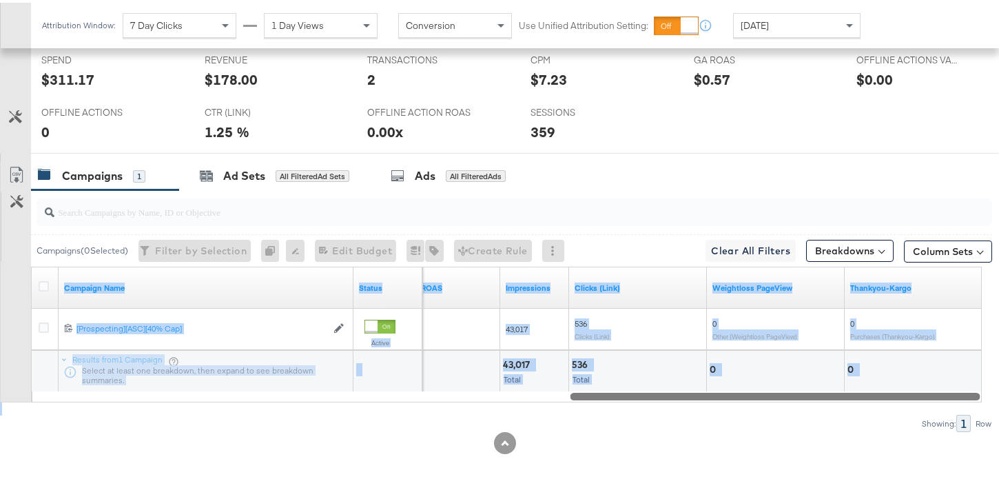
drag, startPoint x: 791, startPoint y: 397, endPoint x: 1008, endPoint y: 398, distance: 217.0
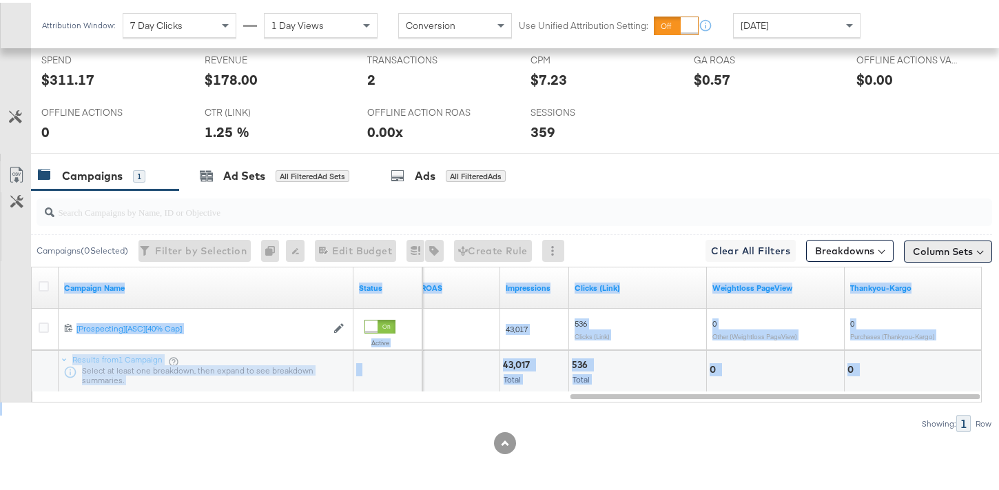
click at [951, 249] on button "Column Sets" at bounding box center [948, 249] width 88 height 22
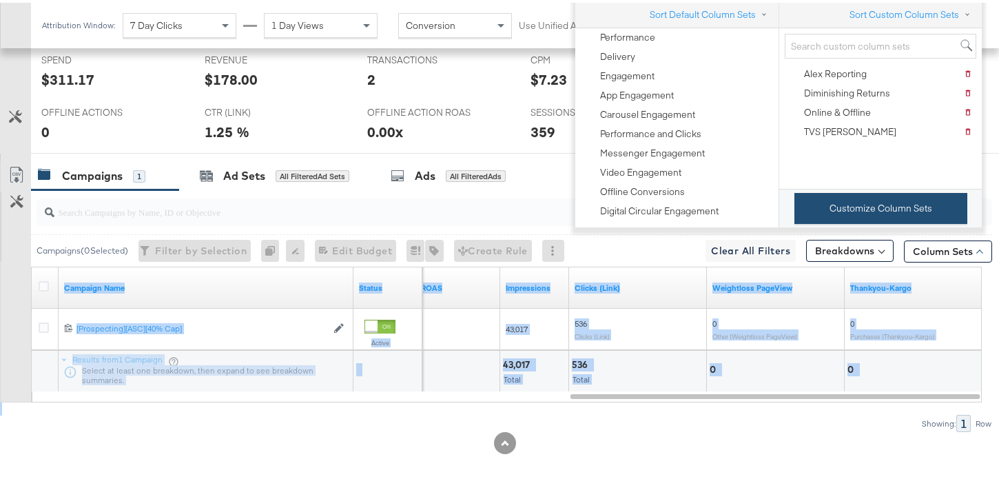
click at [875, 210] on button "Customize Column Sets" at bounding box center [880, 205] width 173 height 31
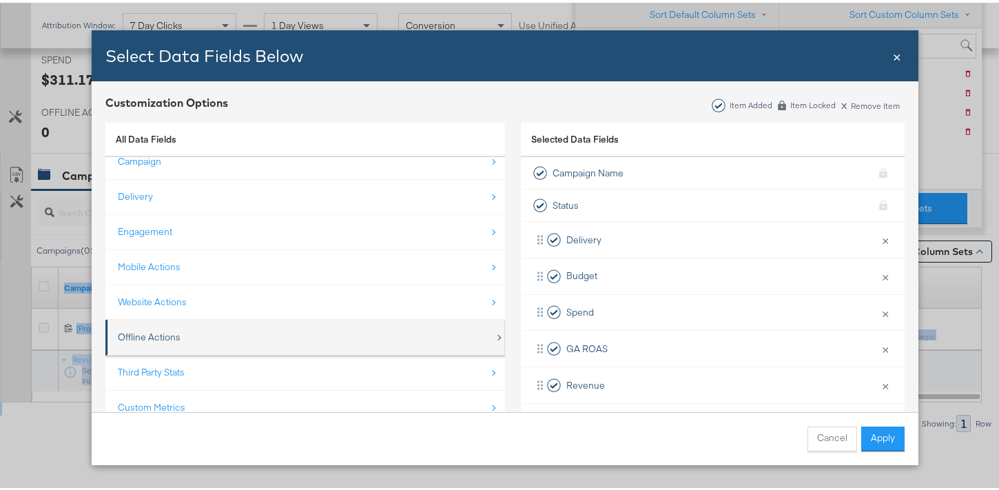
scroll to position [20, 0]
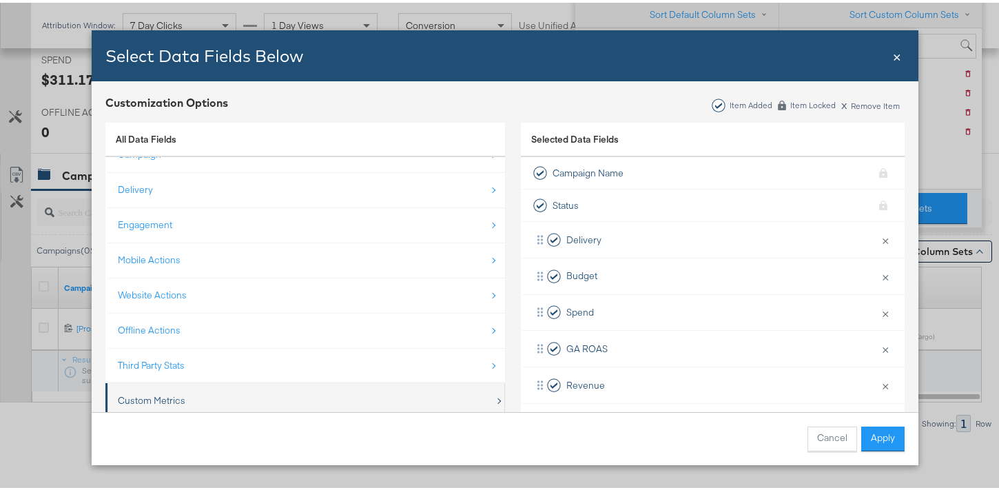
click at [185, 397] on div "Custom Metrics" at bounding box center [306, 398] width 377 height 28
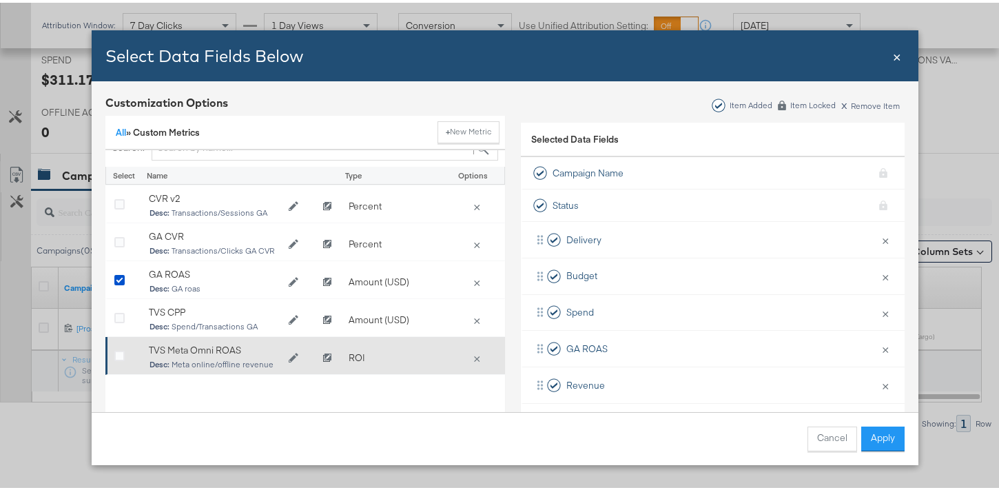
scroll to position [30, 0]
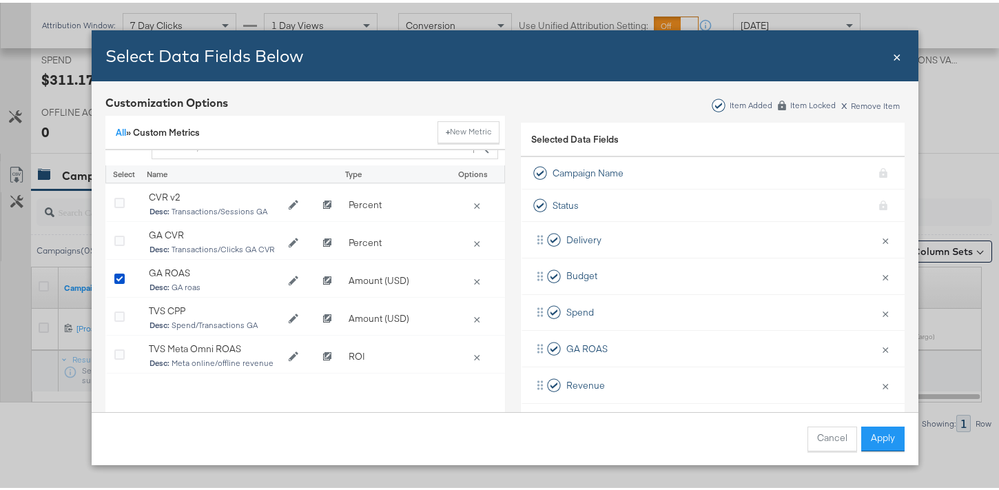
click at [893, 57] on span "×" at bounding box center [897, 52] width 8 height 19
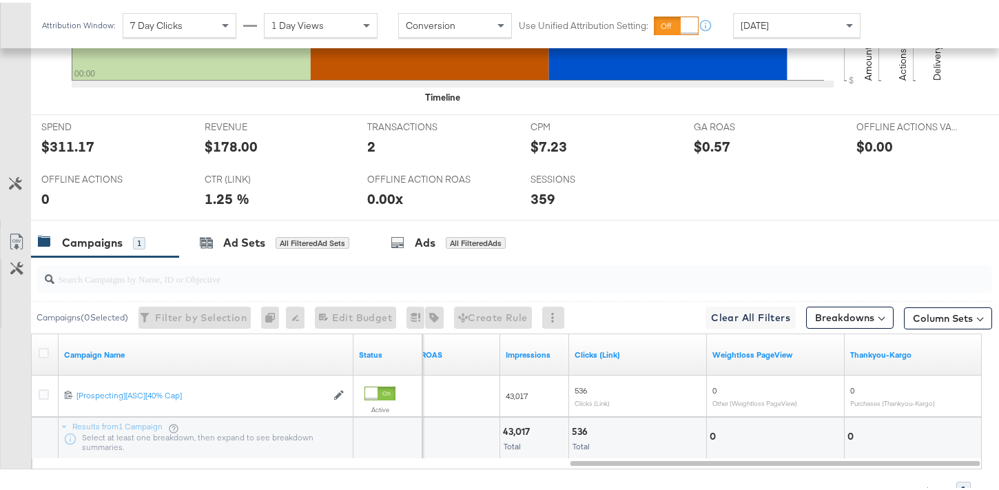
scroll to position [530, 0]
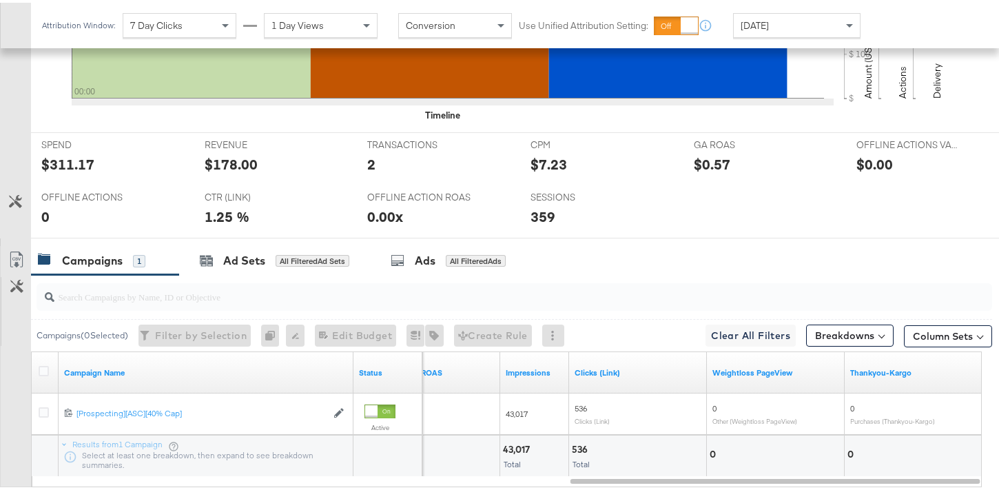
click at [789, 31] on div "[DATE]" at bounding box center [797, 22] width 126 height 23
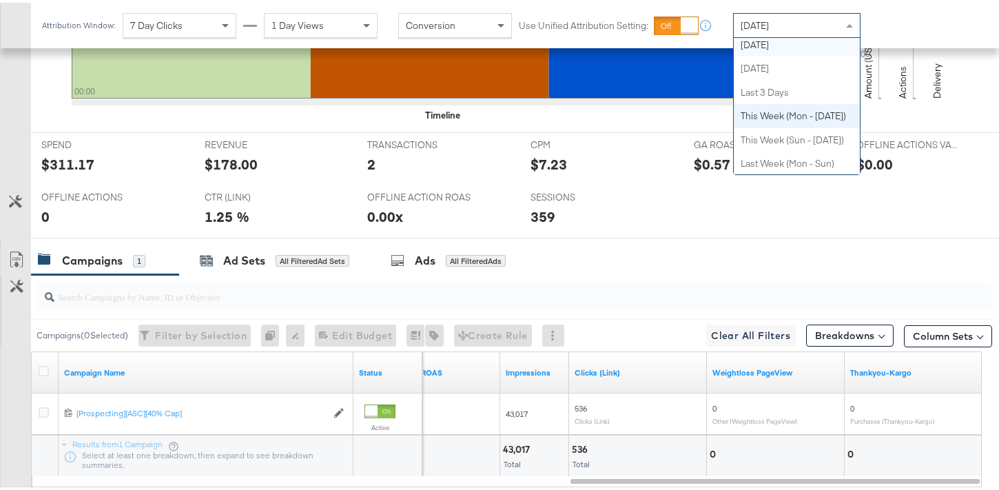
scroll to position [0, 0]
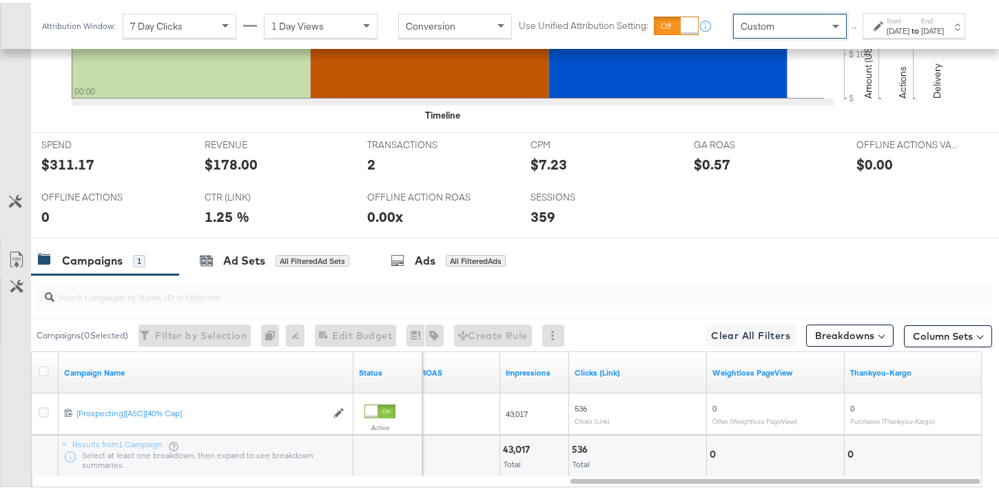
click at [886, 34] on div "[DATE]" at bounding box center [897, 28] width 23 height 11
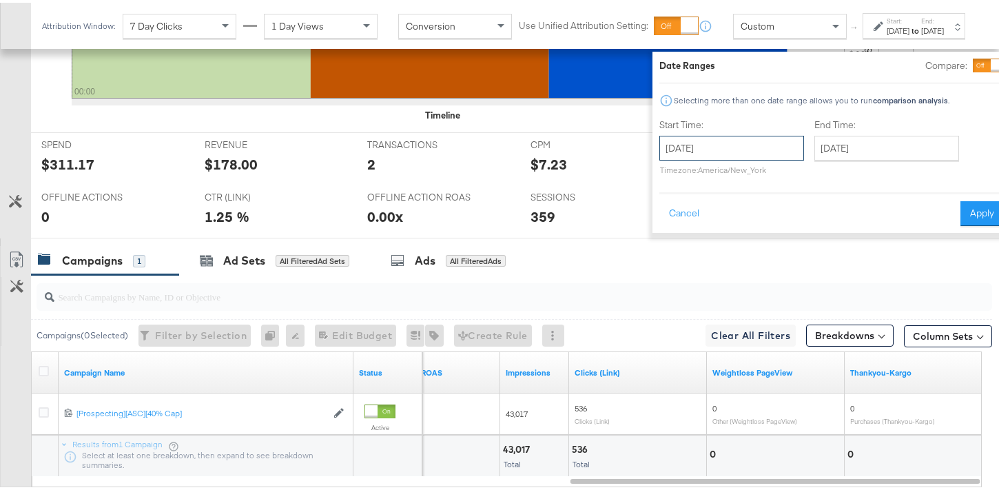
click at [722, 150] on input "[DATE]" at bounding box center [731, 145] width 145 height 25
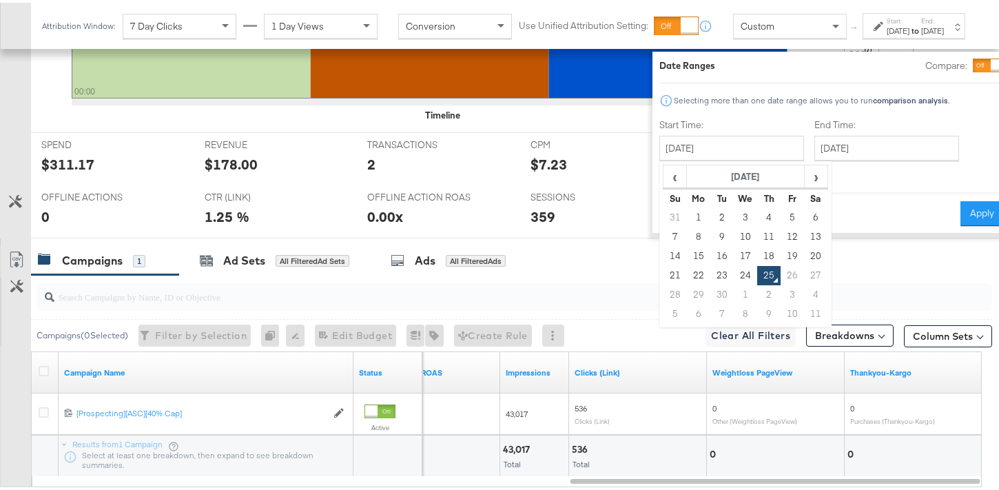
click at [663, 254] on td "14" at bounding box center [674, 253] width 23 height 19
type input "September 14th 2025"
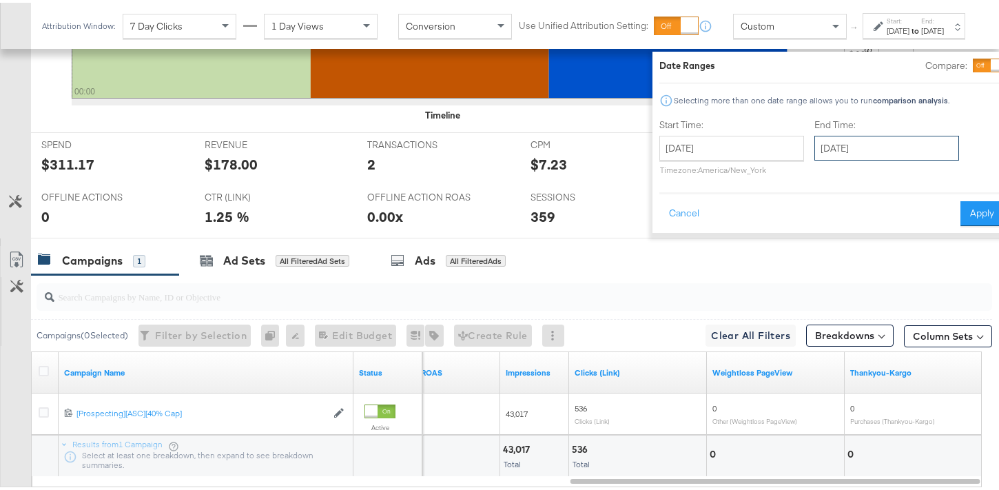
click at [859, 146] on input "[DATE]" at bounding box center [886, 145] width 145 height 25
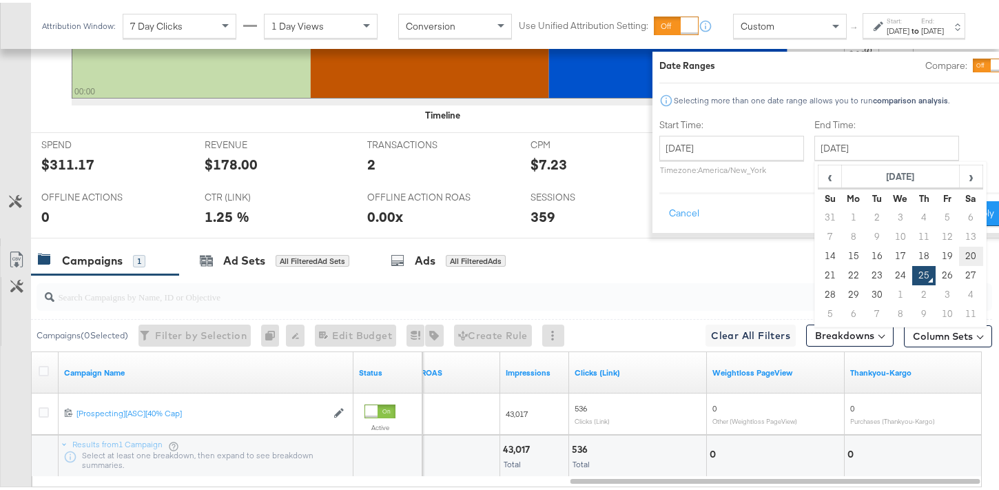
click at [959, 253] on td "20" at bounding box center [970, 253] width 23 height 19
type input "September 20th 2025"
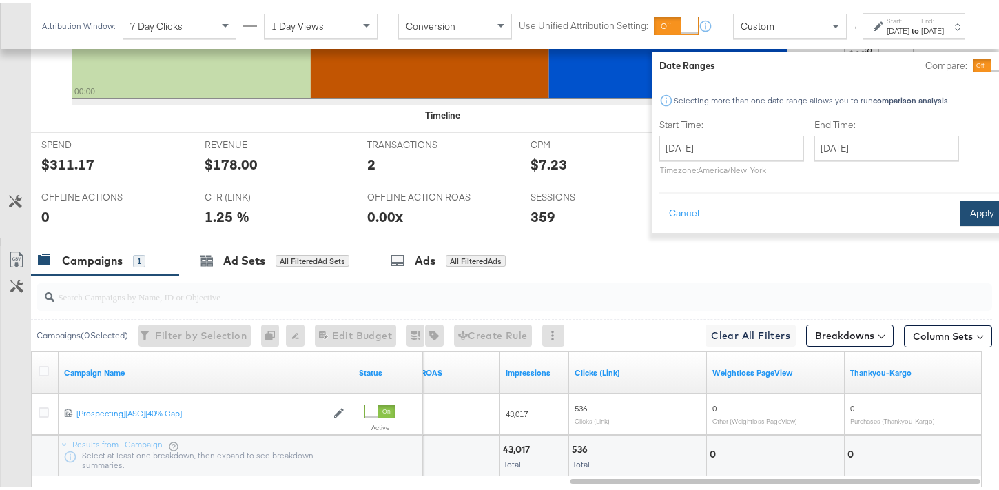
click at [960, 216] on button "Apply" at bounding box center [981, 210] width 43 height 25
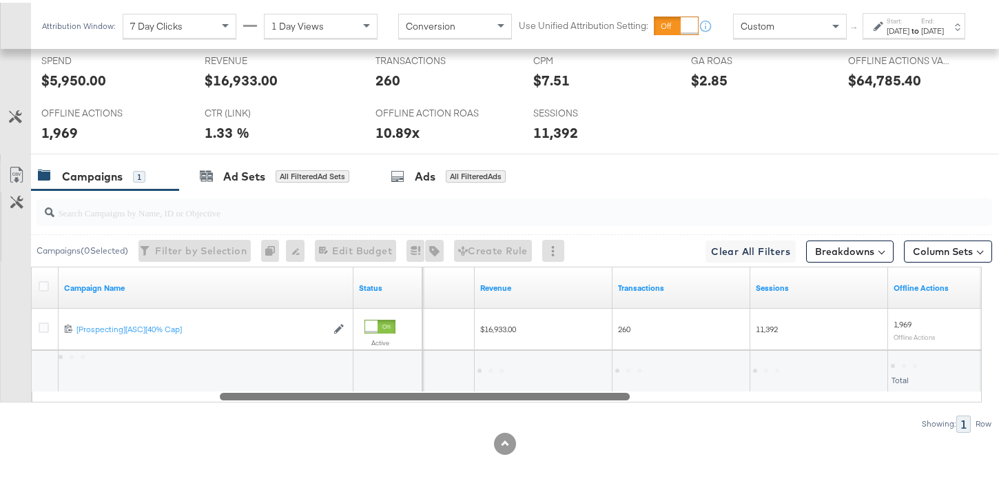
scroll to position [628, 0]
drag, startPoint x: 831, startPoint y: 395, endPoint x: 479, endPoint y: 412, distance: 353.1
click at [479, 412] on div "Campaigns ( 0 Selected) Filter by Selection Filter 0 campaigns 0 Rename 0 campa…" at bounding box center [496, 308] width 992 height 242
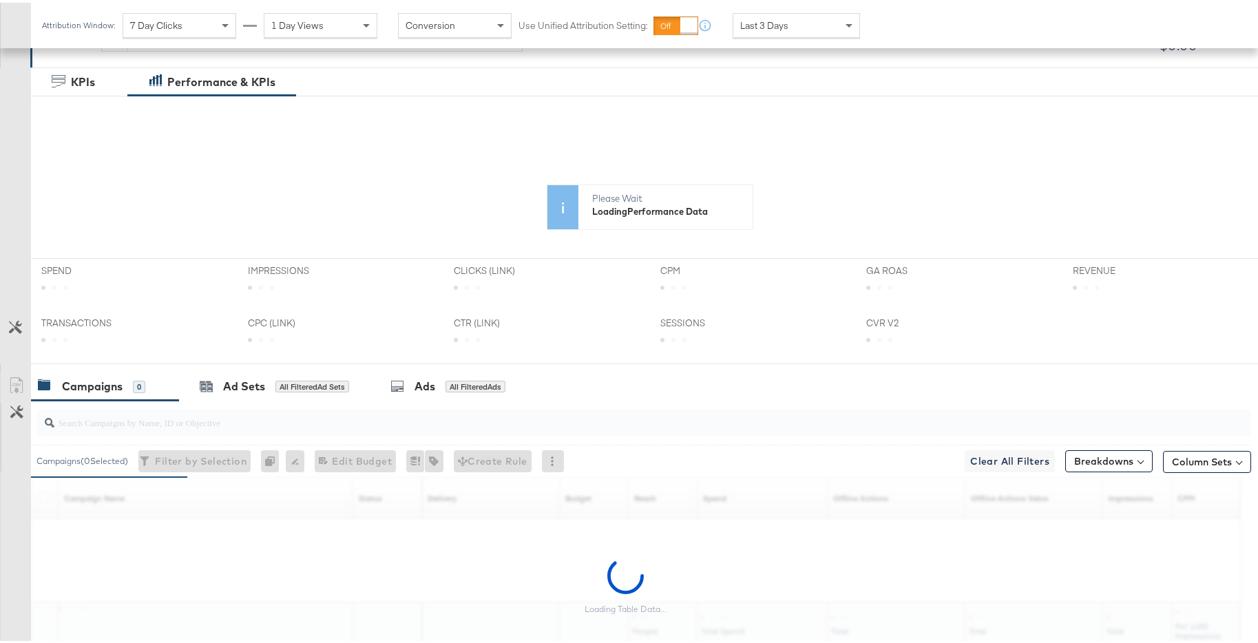
scroll to position [337, 0]
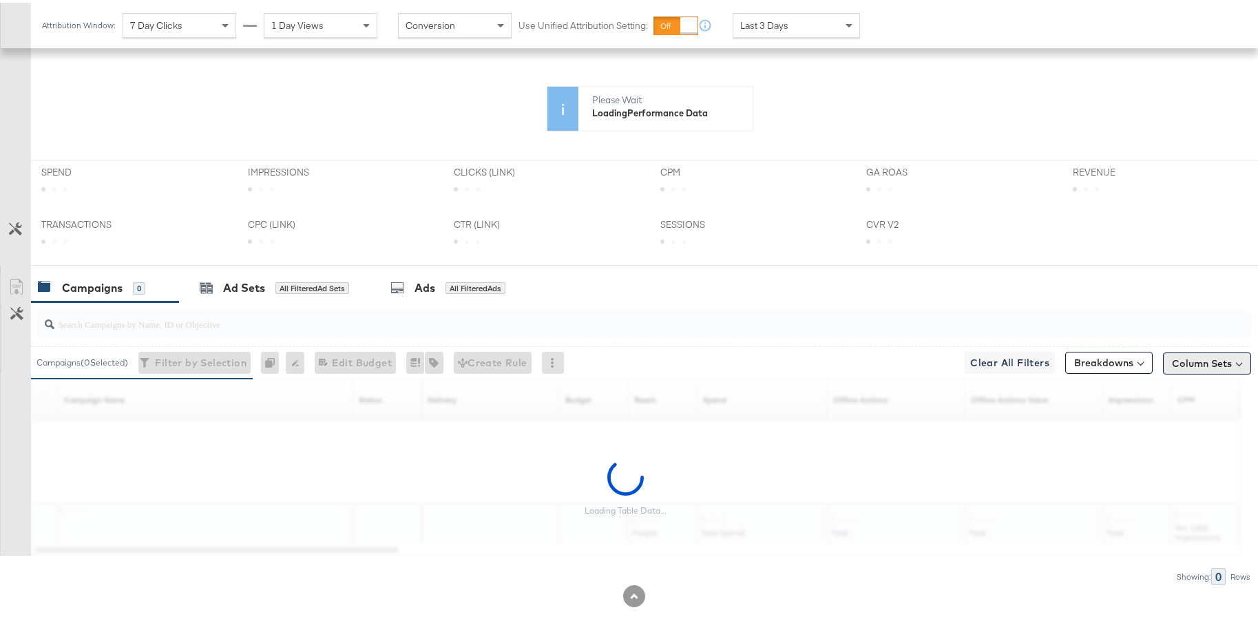
click at [1219, 362] on button "Column Sets" at bounding box center [1207, 361] width 88 height 22
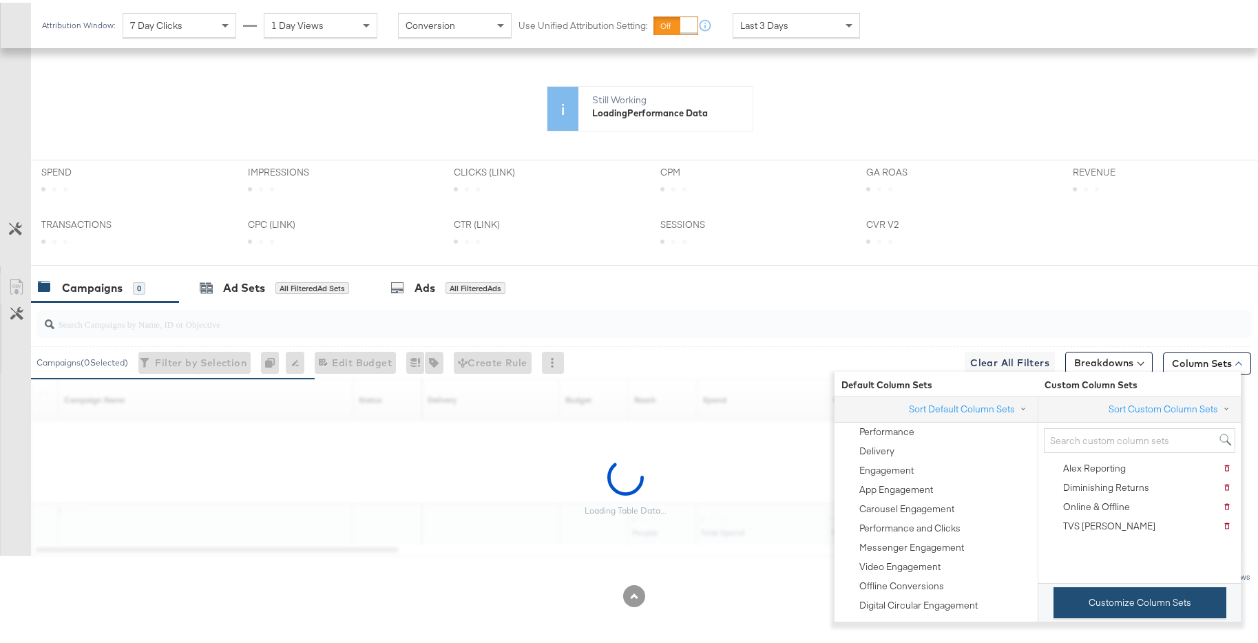
click at [1174, 616] on button "Customize Column Sets" at bounding box center [1140, 600] width 173 height 31
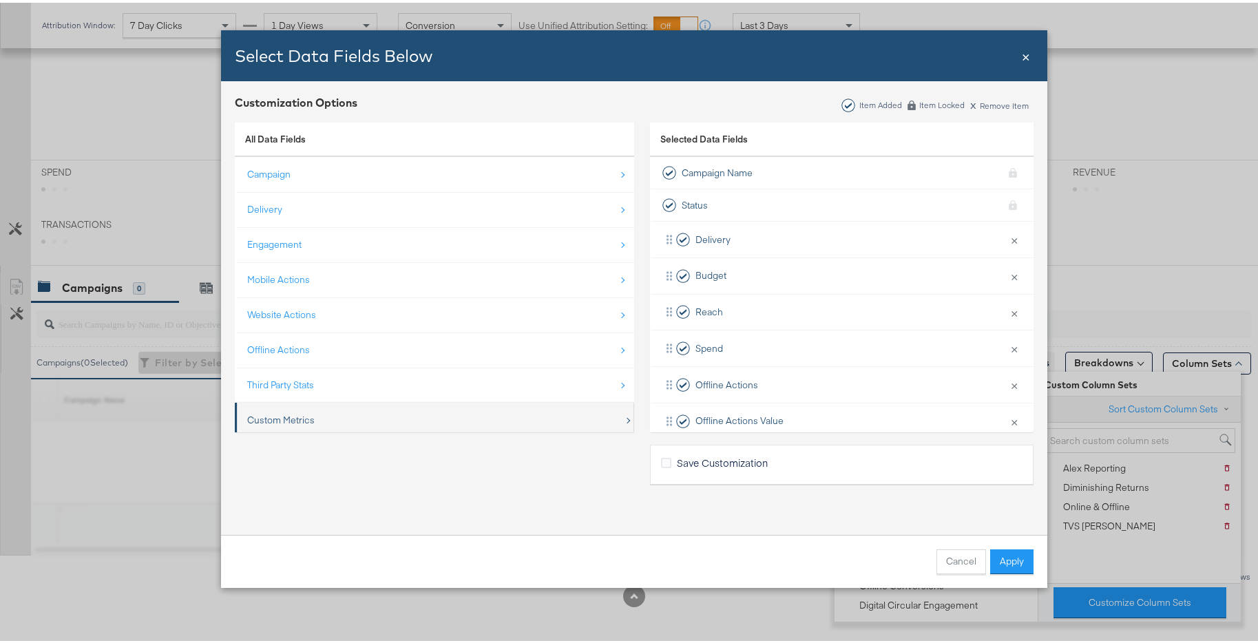
click at [489, 423] on div "Custom Metrics" at bounding box center [435, 418] width 377 height 28
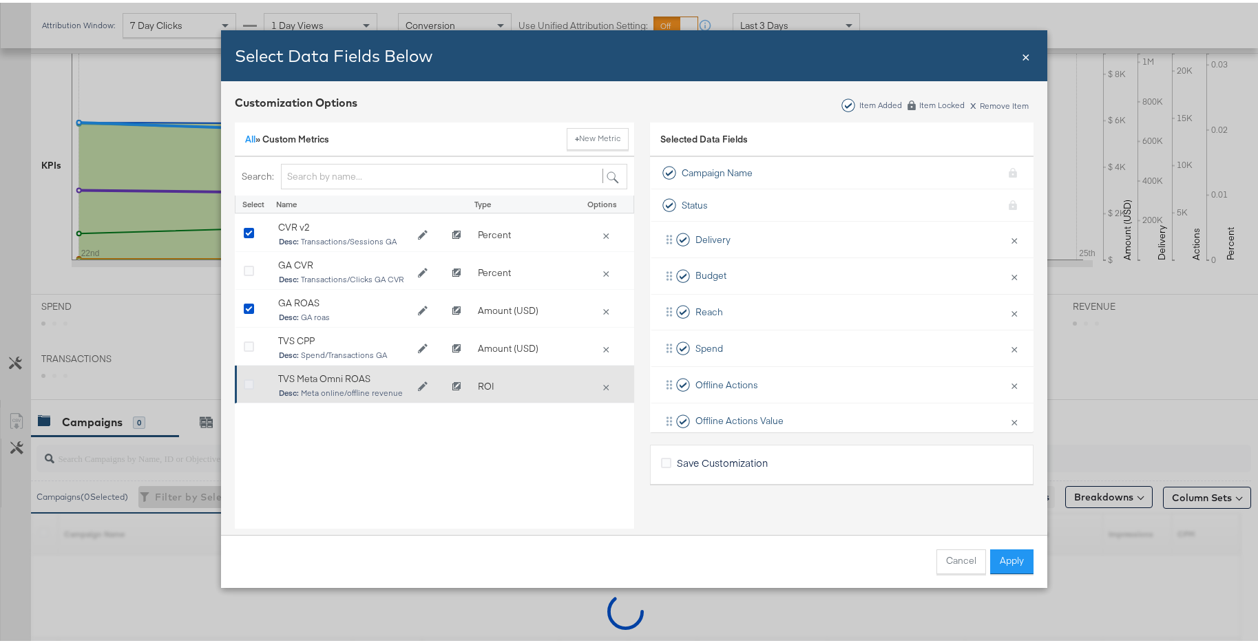
scroll to position [472, 0]
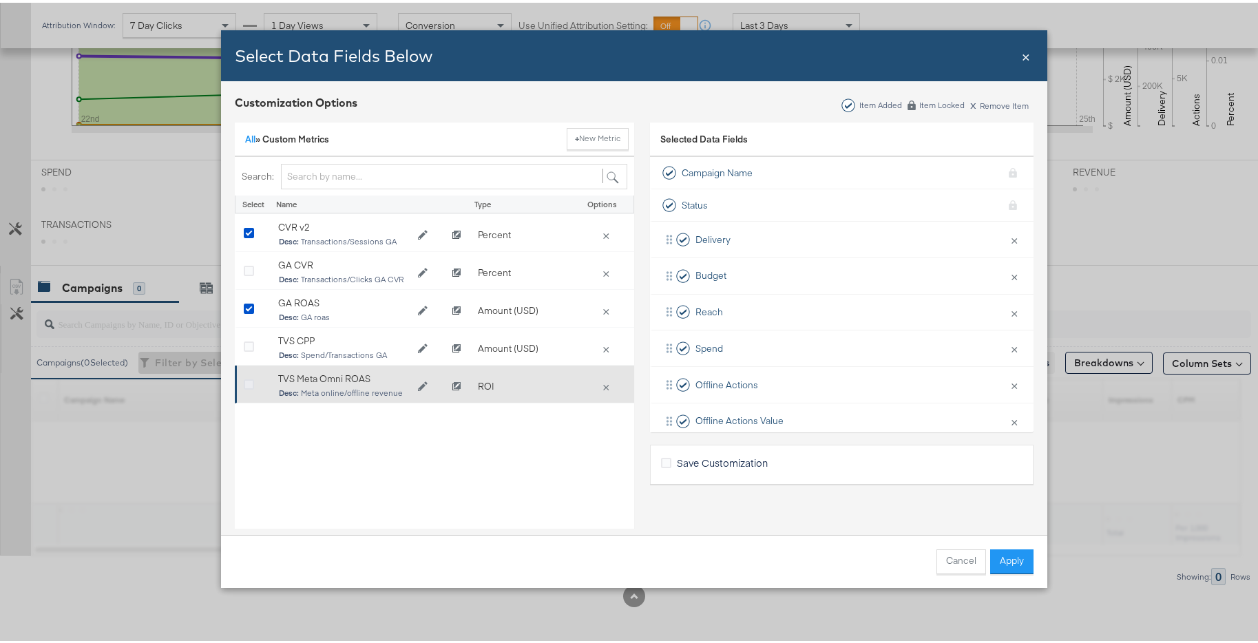
click at [245, 381] on icon "Bulk Add Locations Modal" at bounding box center [249, 382] width 10 height 10
click at [0, 0] on input "Bulk Add Locations Modal" at bounding box center [0, 0] width 0 height 0
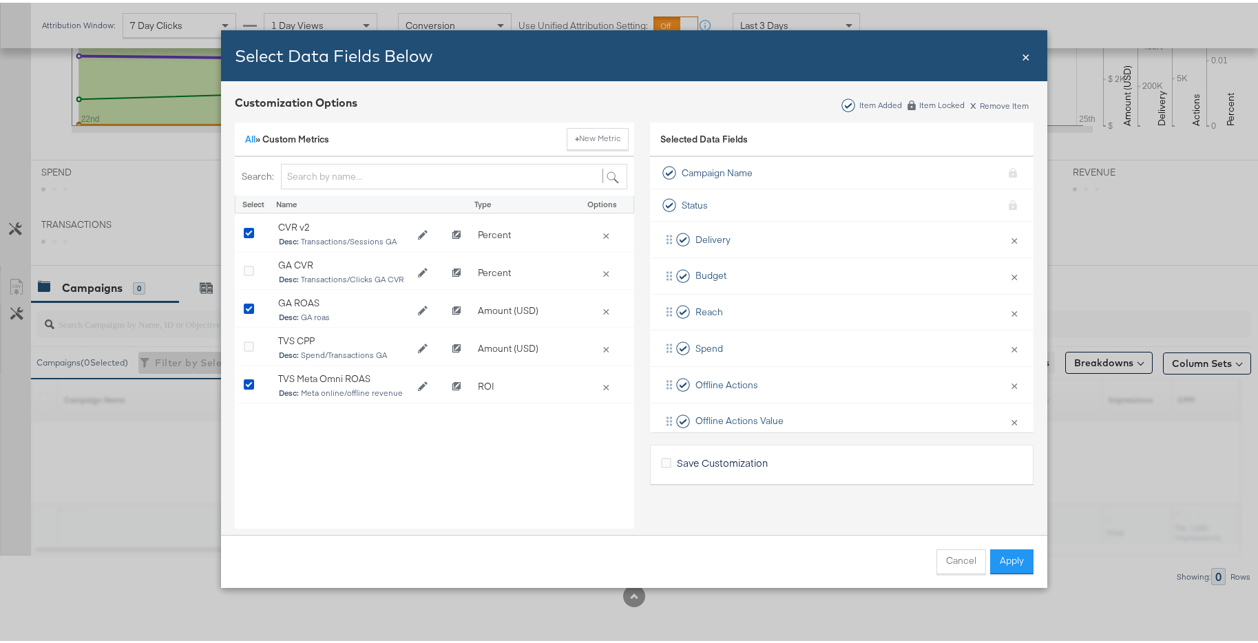
click at [1008, 563] on button "Apply" at bounding box center [1011, 559] width 43 height 25
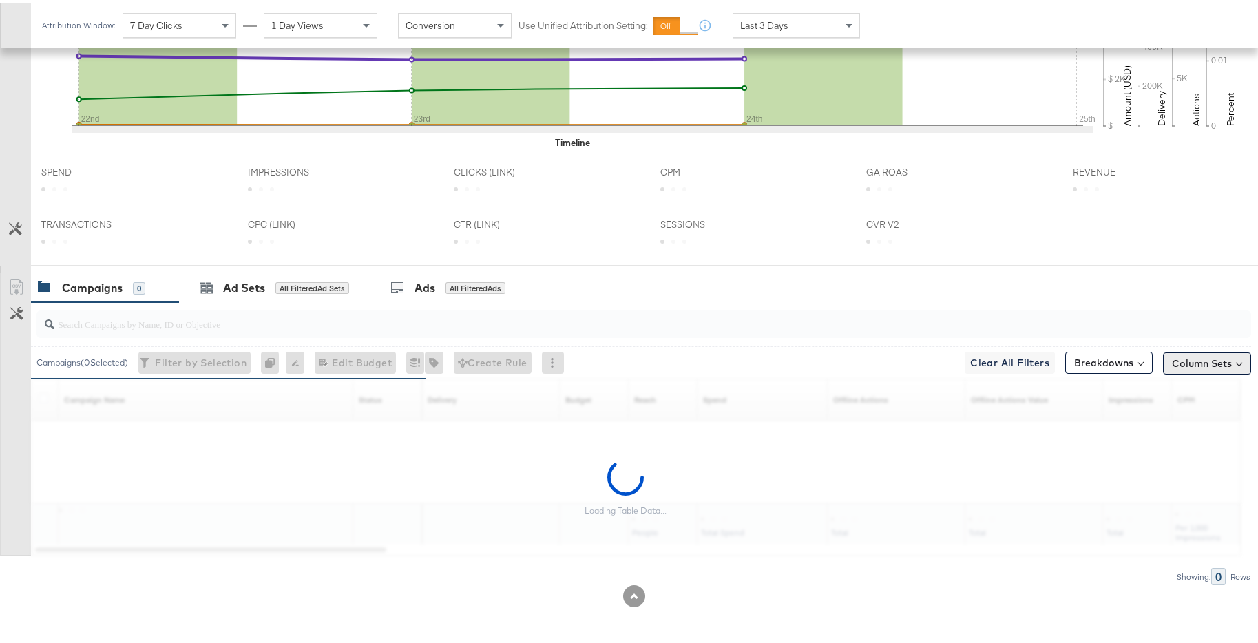
click at [1176, 360] on button "Column Sets" at bounding box center [1207, 361] width 88 height 22
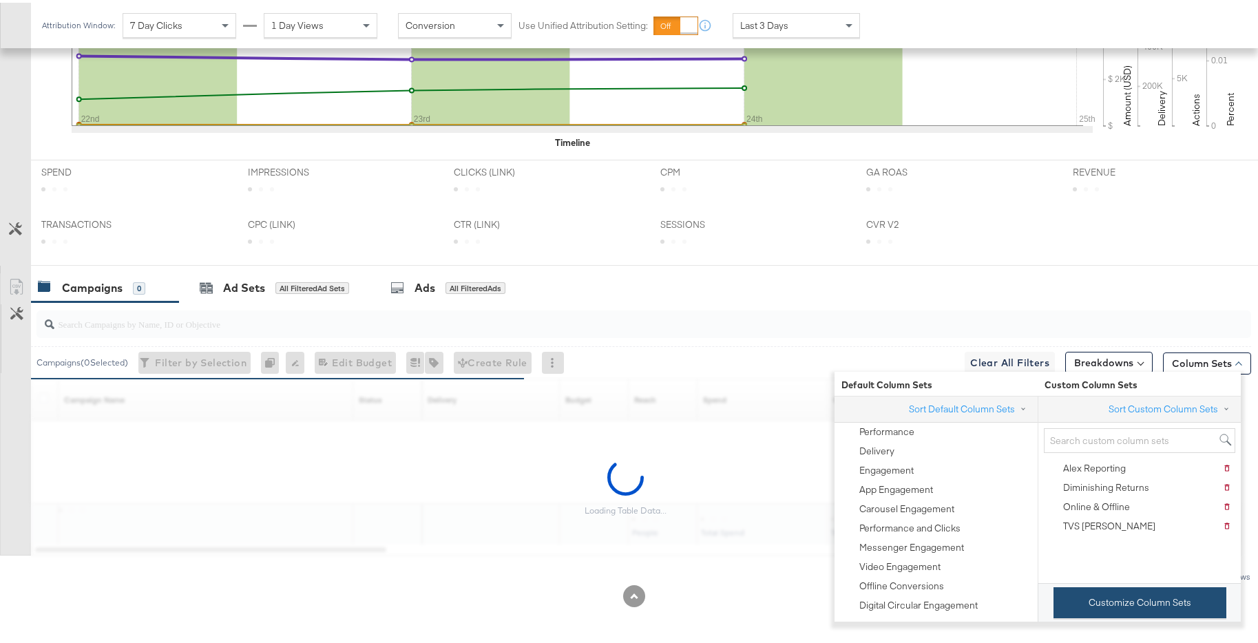
click at [1127, 603] on button "Customize Column Sets" at bounding box center [1140, 600] width 173 height 31
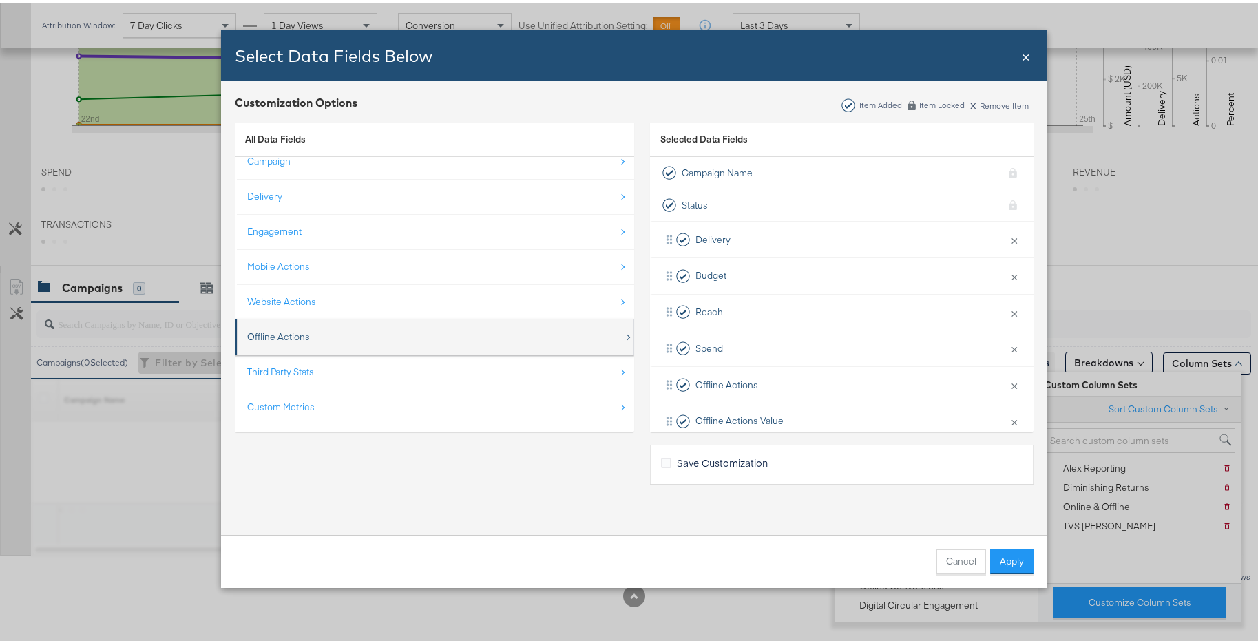
scroll to position [20, 0]
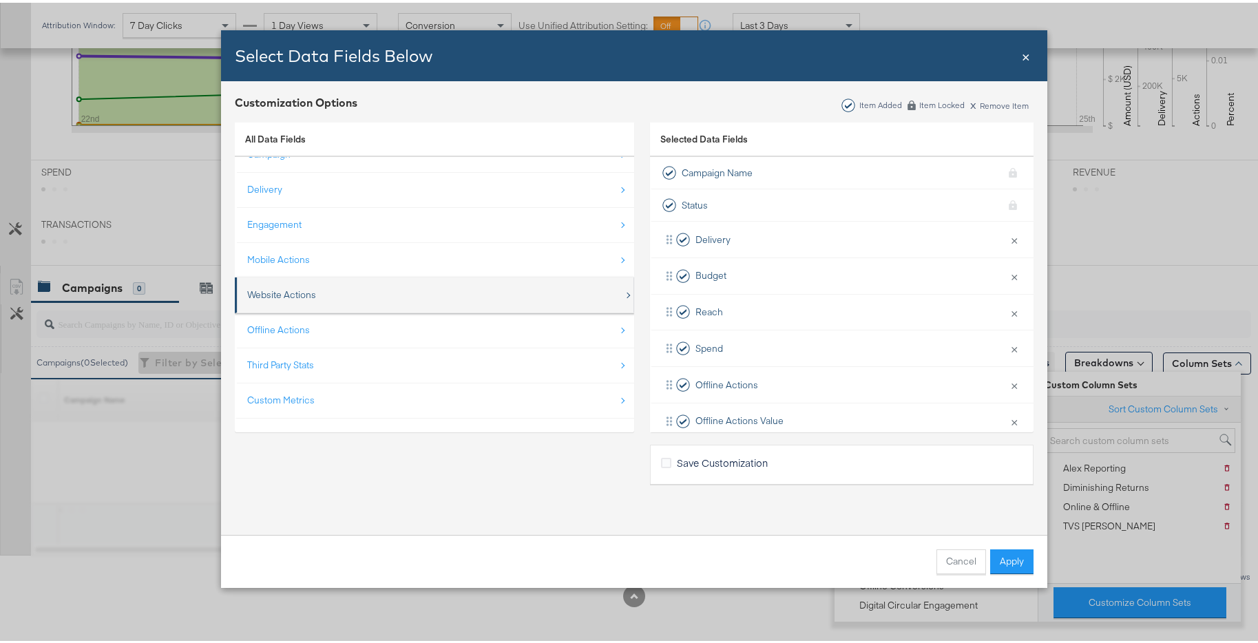
click at [471, 296] on div "Website Actions" at bounding box center [435, 292] width 377 height 28
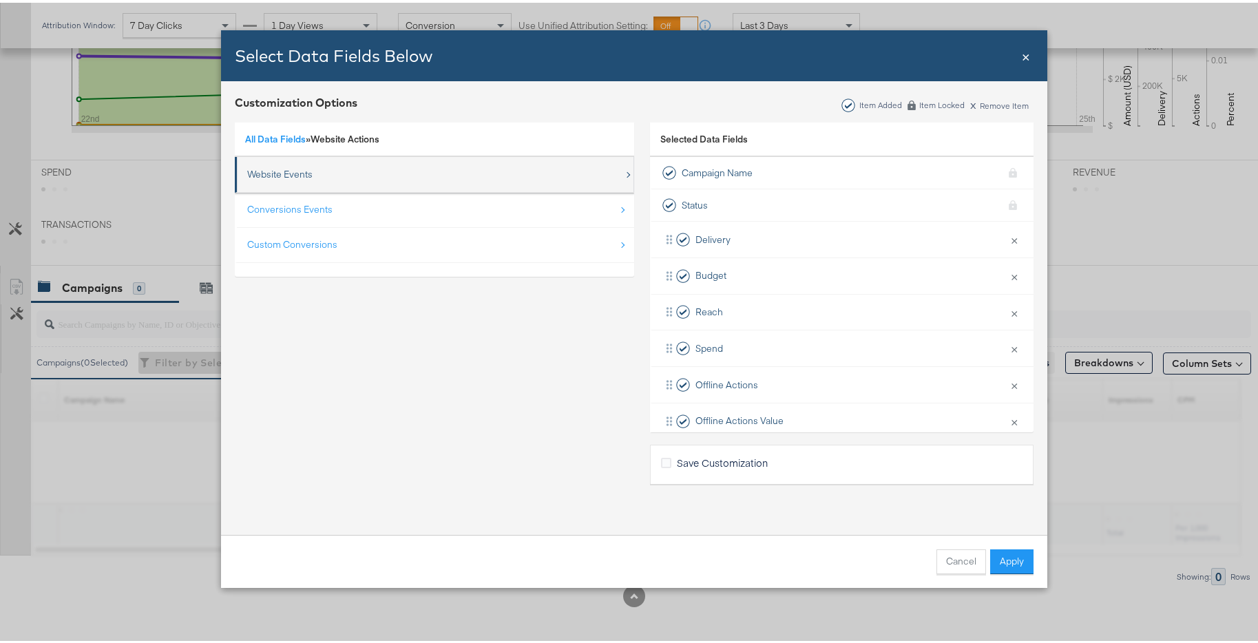
click at [444, 183] on div "Website Events" at bounding box center [435, 172] width 377 height 28
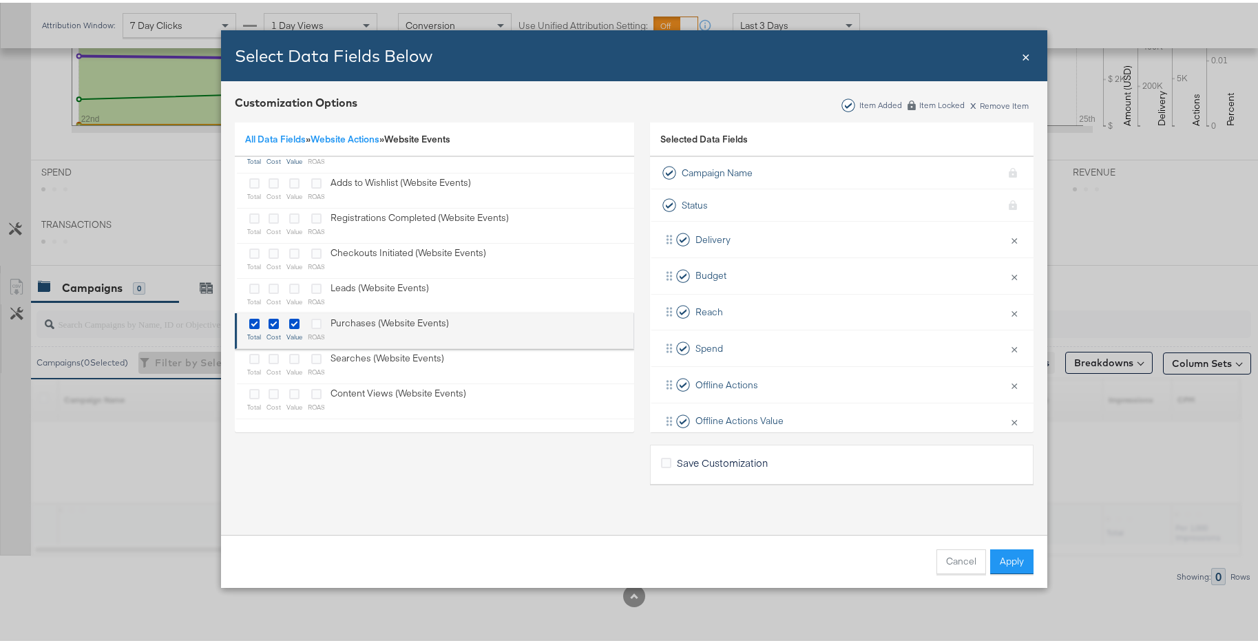
scroll to position [55, 0]
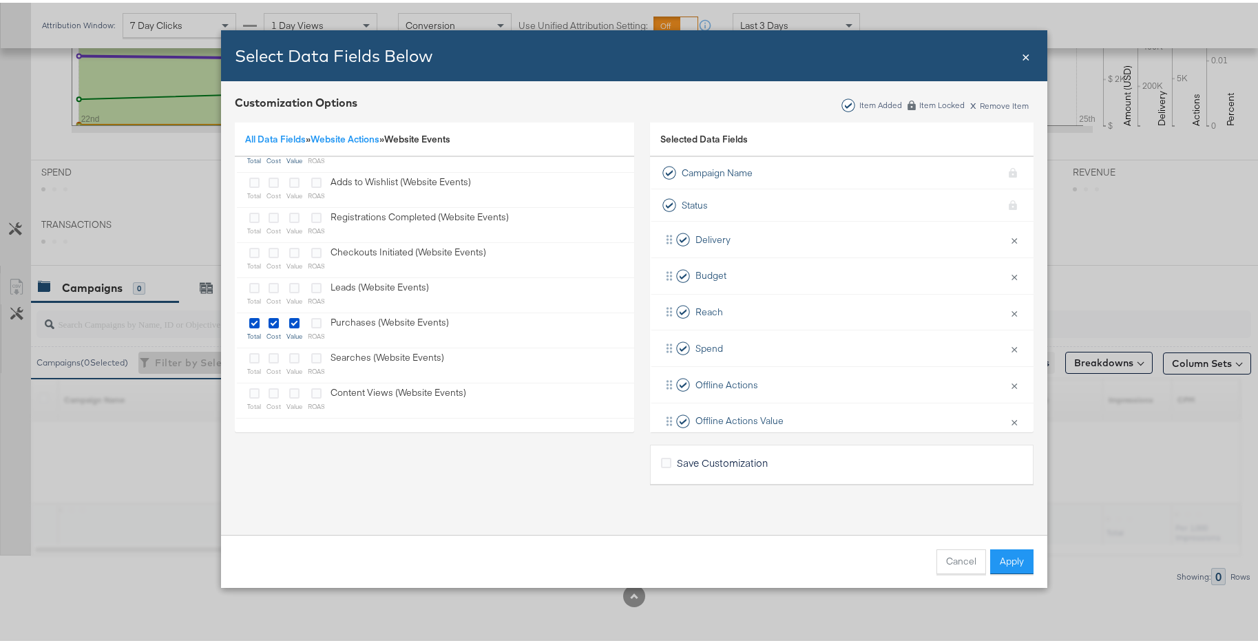
click at [1022, 55] on span "×" at bounding box center [1026, 52] width 8 height 19
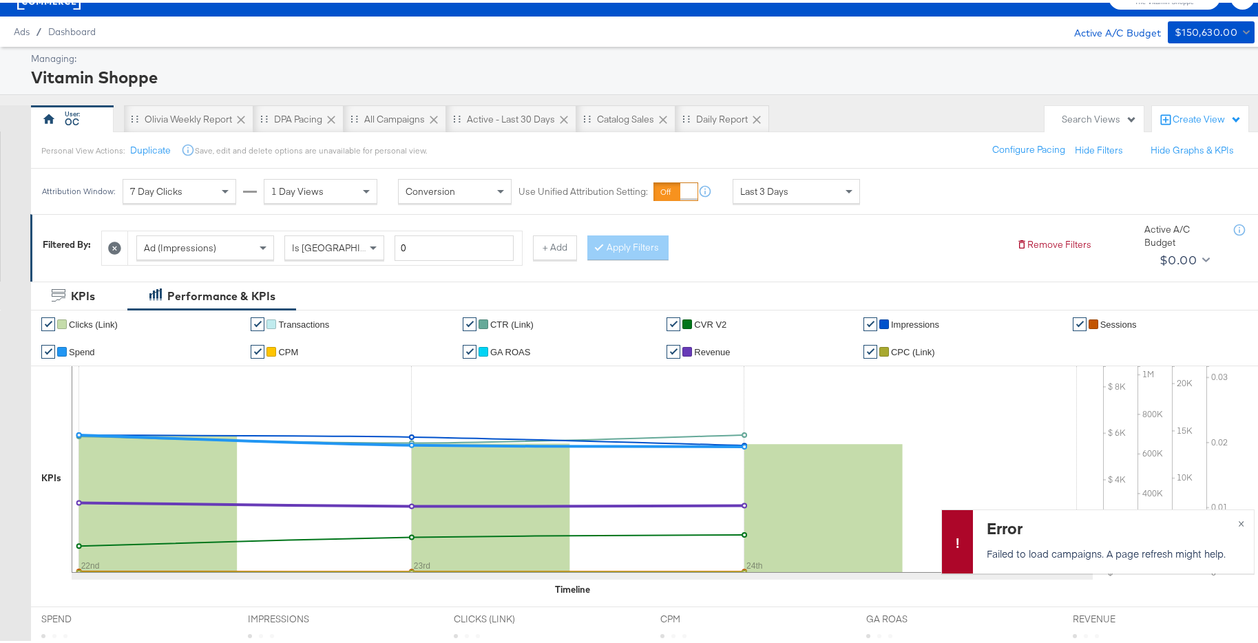
scroll to position [0, 0]
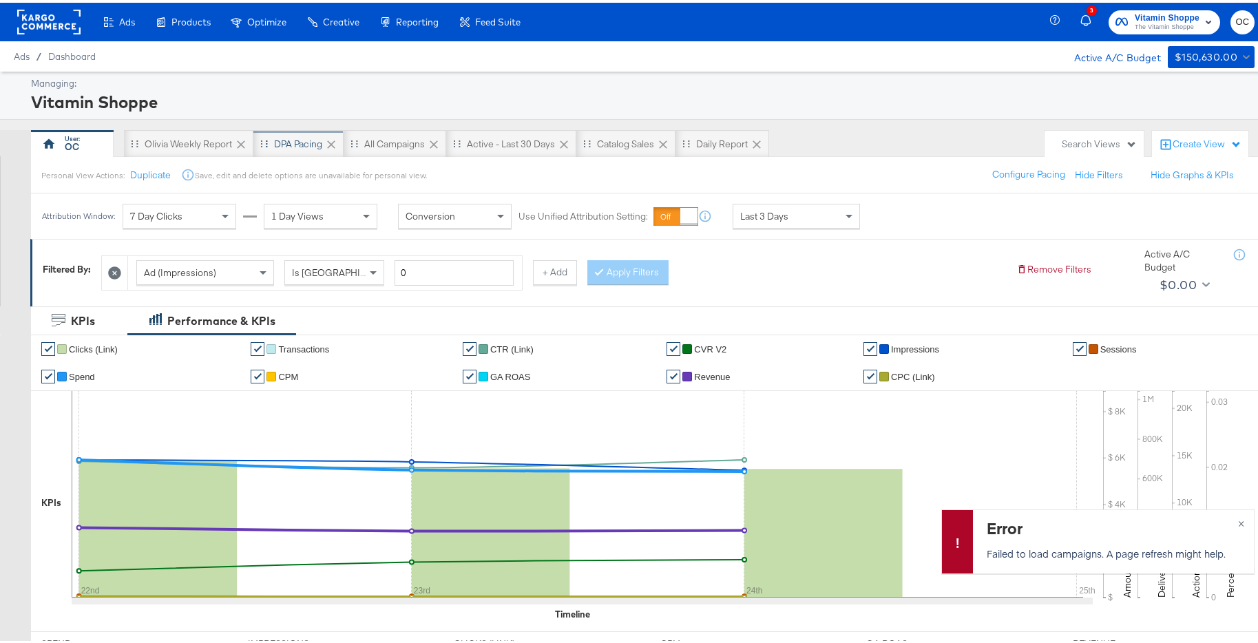
click at [291, 143] on div "DPA Pacing" at bounding box center [298, 141] width 48 height 13
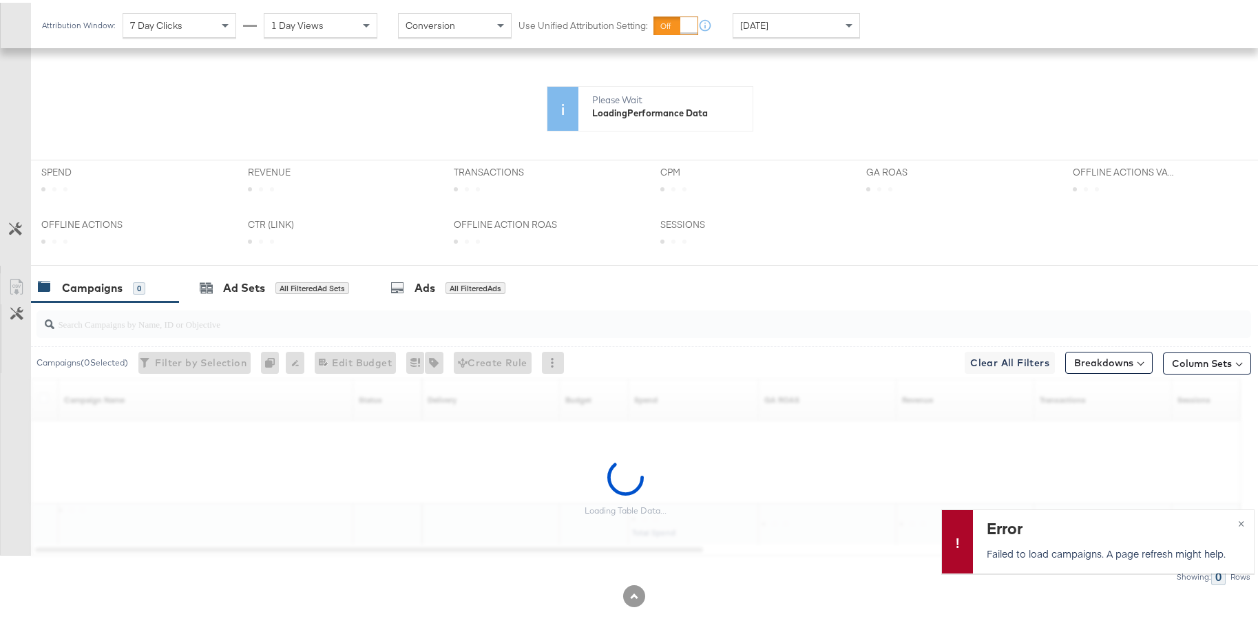
scroll to position [327, 0]
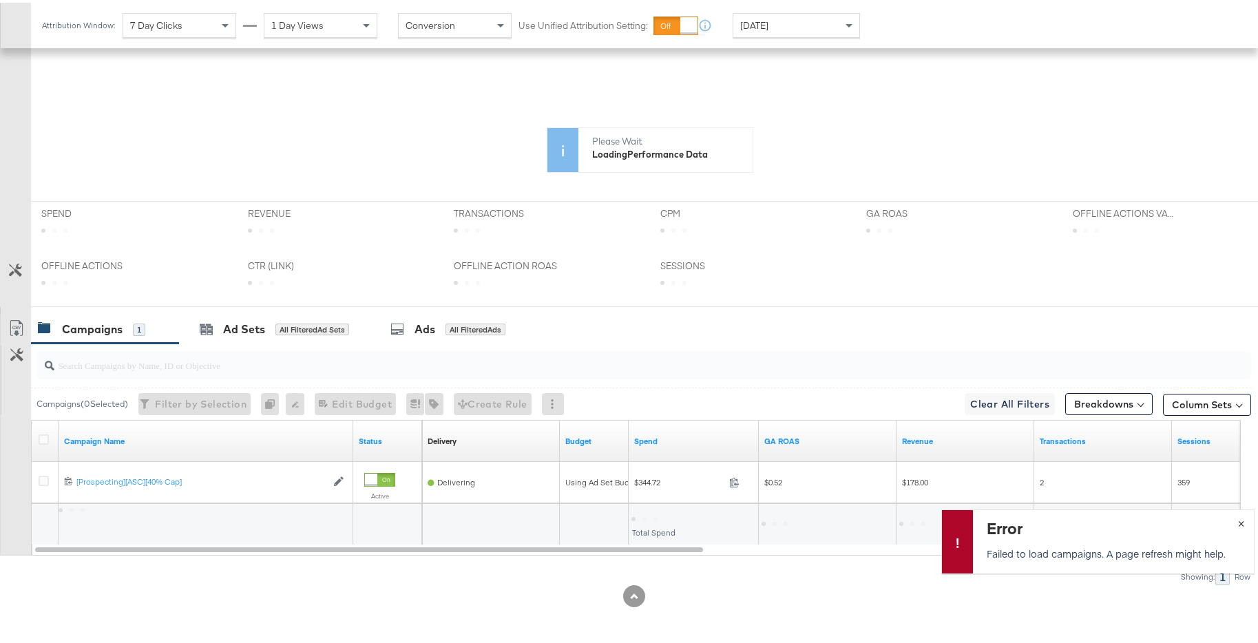
click at [1238, 519] on span "×" at bounding box center [1241, 520] width 6 height 16
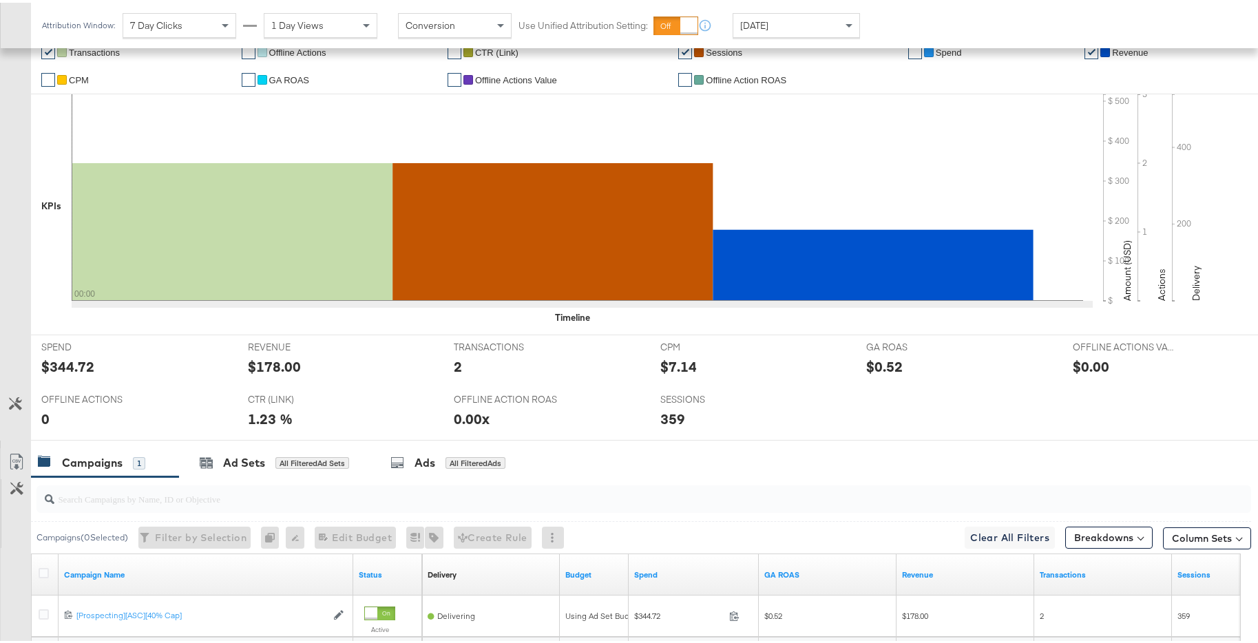
scroll to position [461, 0]
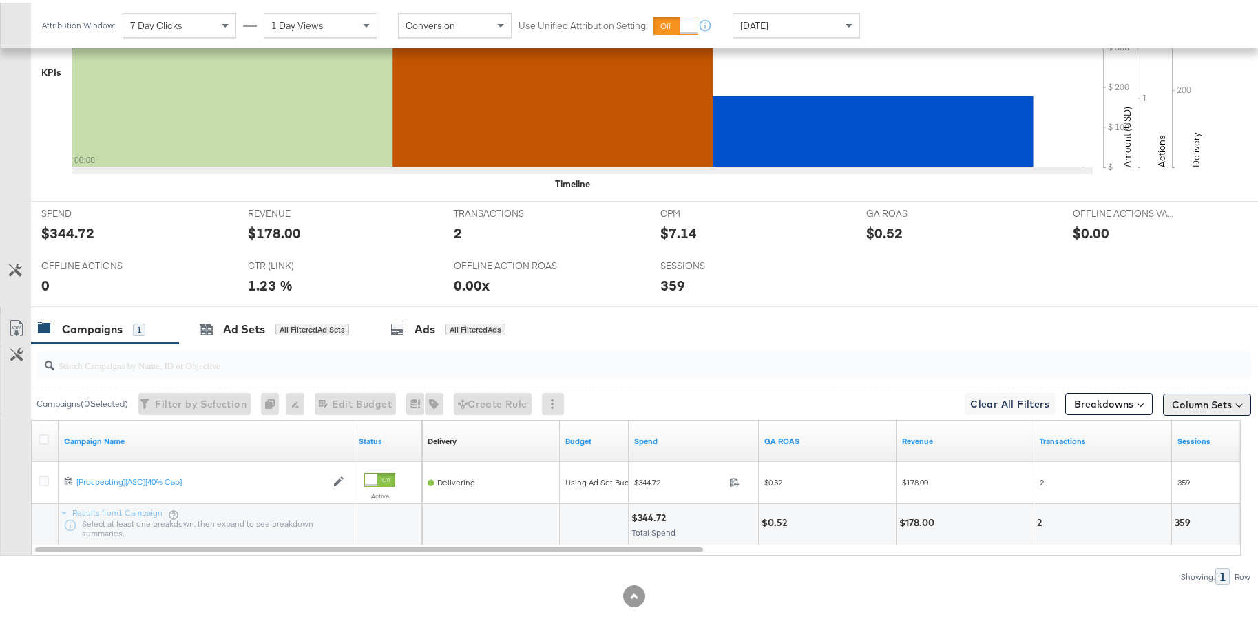
click at [1200, 400] on button "Column Sets" at bounding box center [1207, 402] width 88 height 22
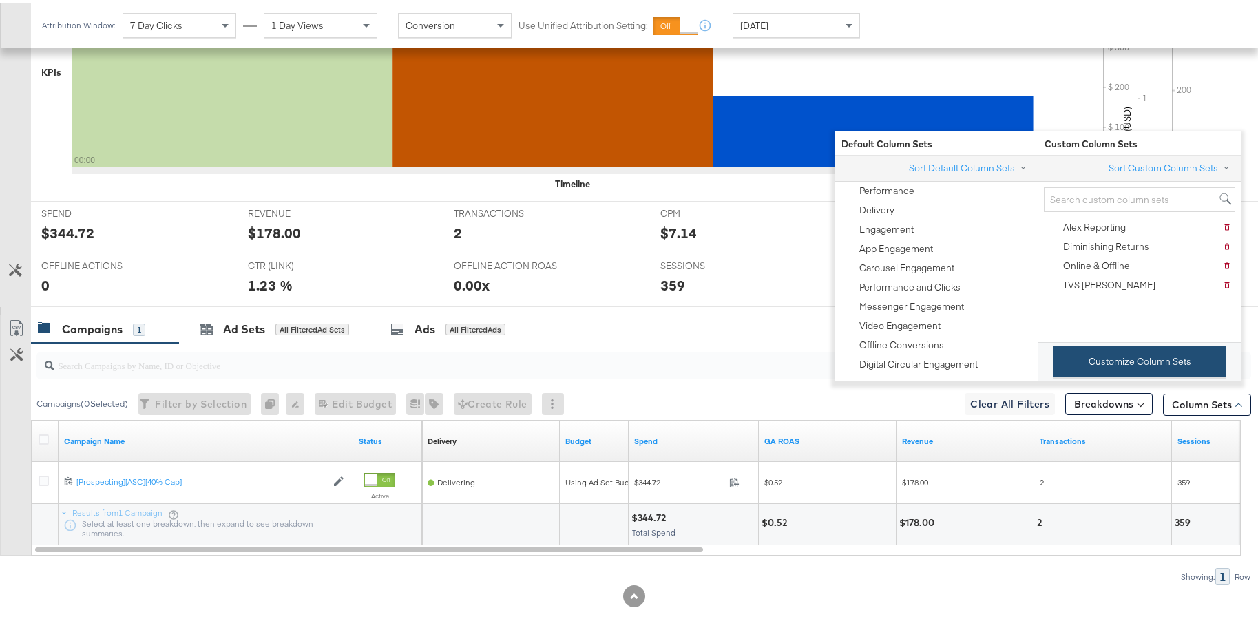
click at [1154, 360] on button "Customize Column Sets" at bounding box center [1140, 359] width 173 height 31
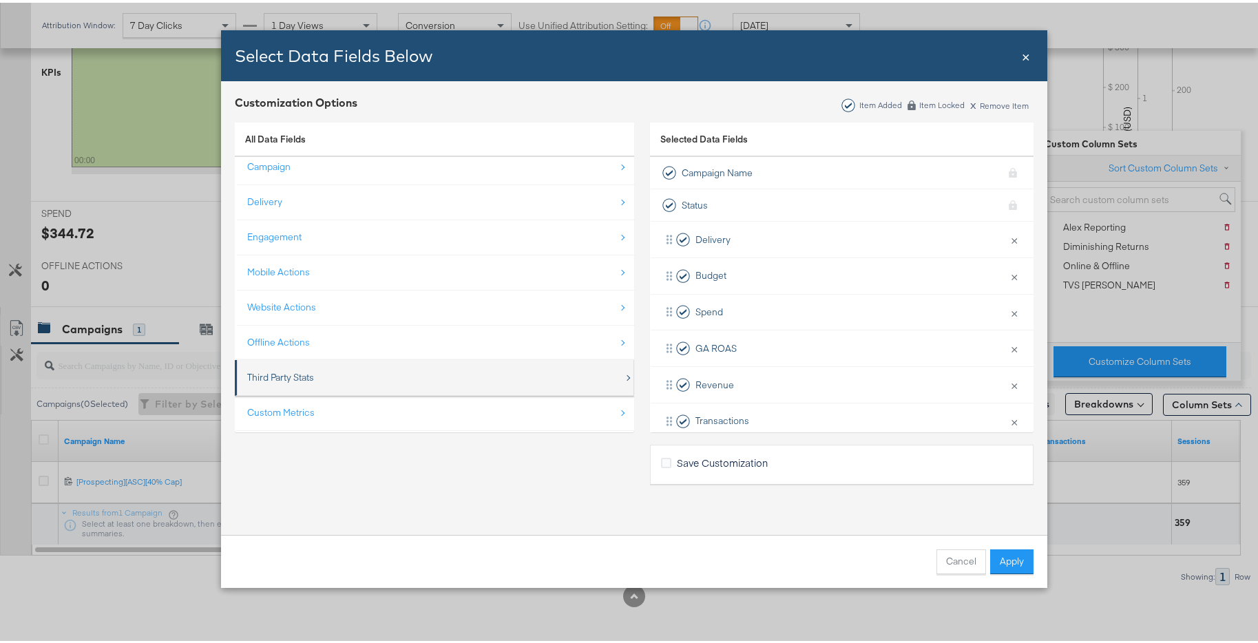
scroll to position [20, 0]
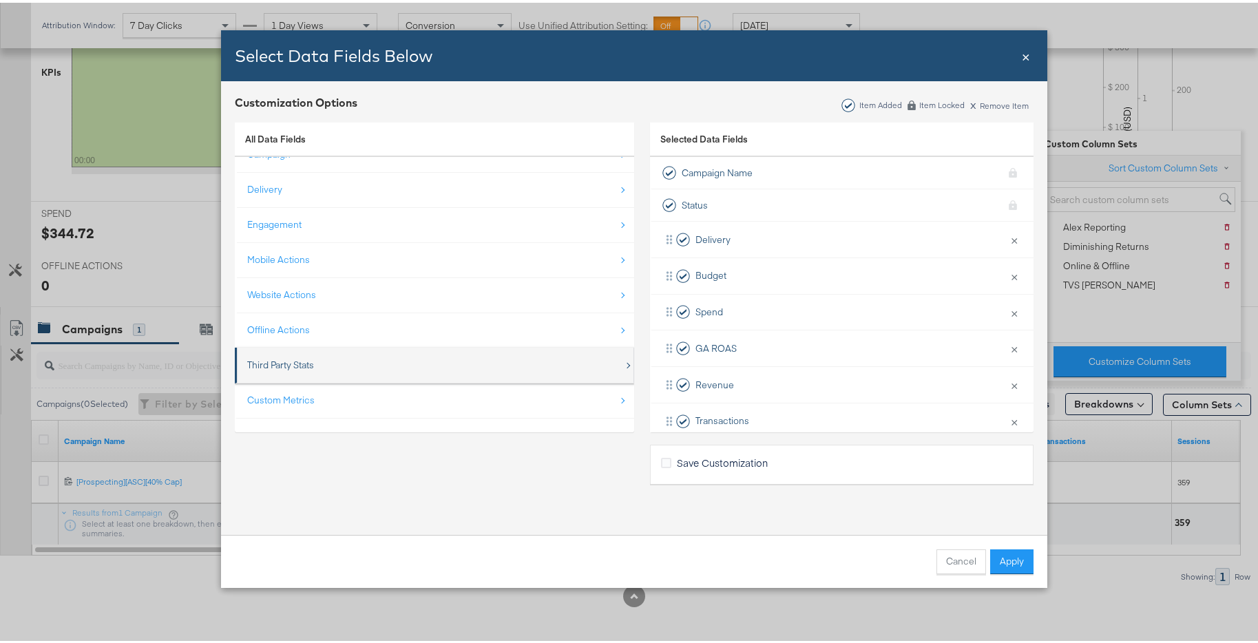
click at [360, 360] on div "Third Party Stats" at bounding box center [435, 362] width 377 height 28
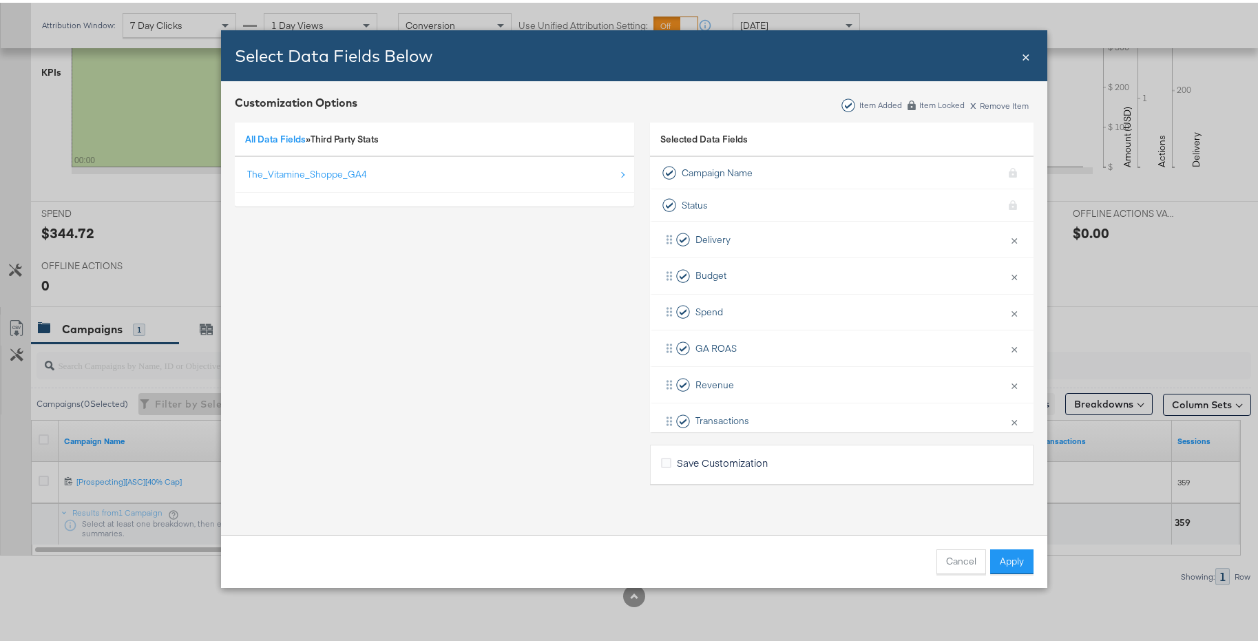
scroll to position [0, 0]
click at [271, 134] on link "All Data Fields" at bounding box center [275, 136] width 61 height 12
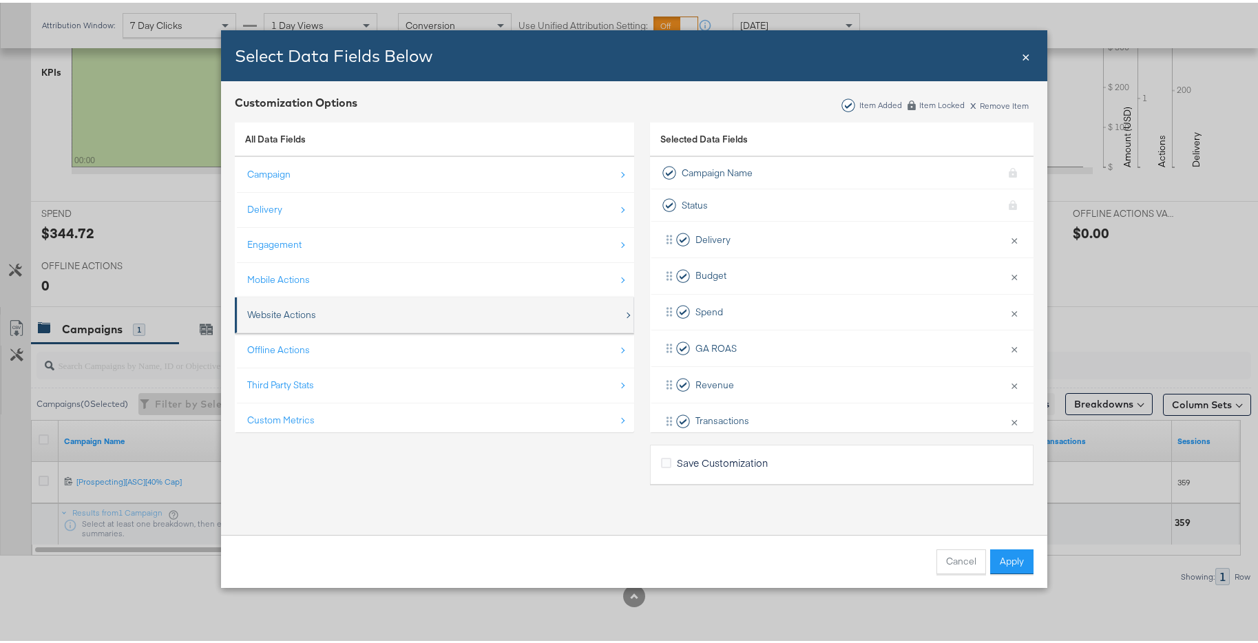
click at [389, 308] on div "Website Actions" at bounding box center [435, 312] width 377 height 28
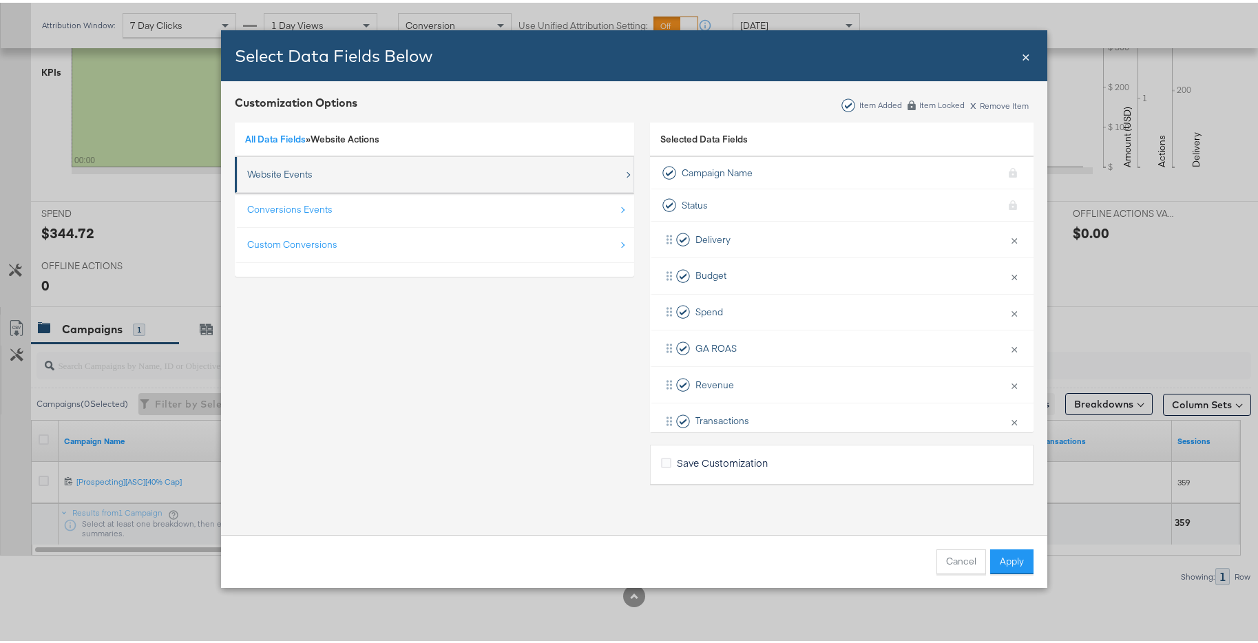
click at [346, 181] on div "Website Events" at bounding box center [435, 172] width 377 height 28
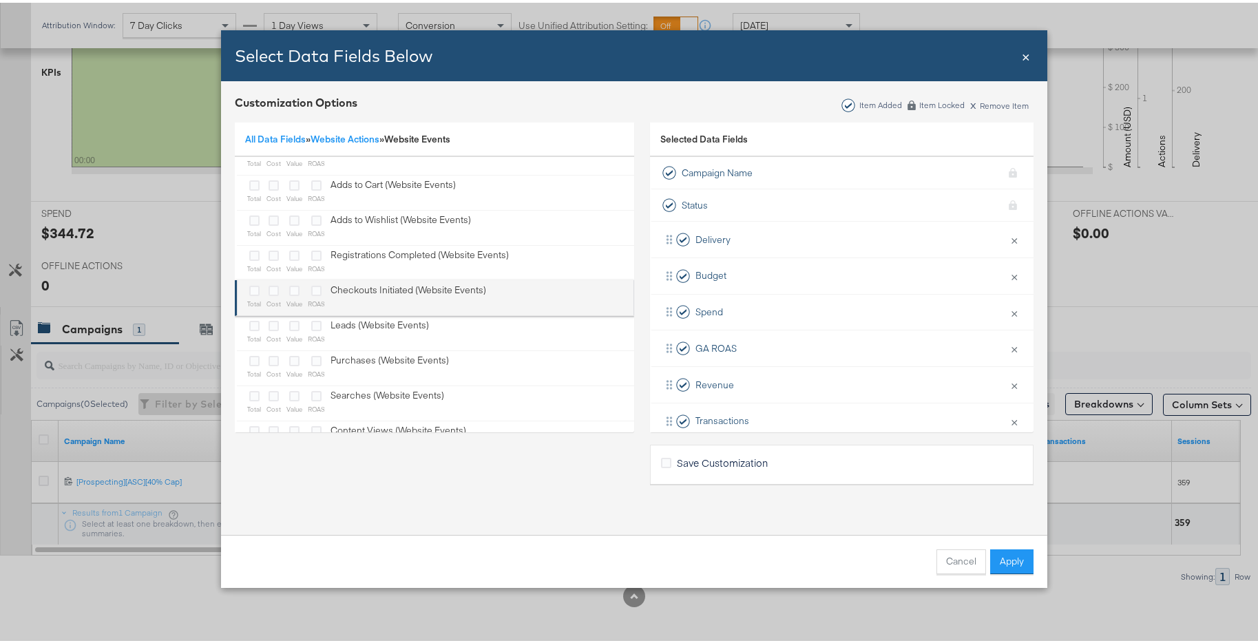
scroll to position [26, 0]
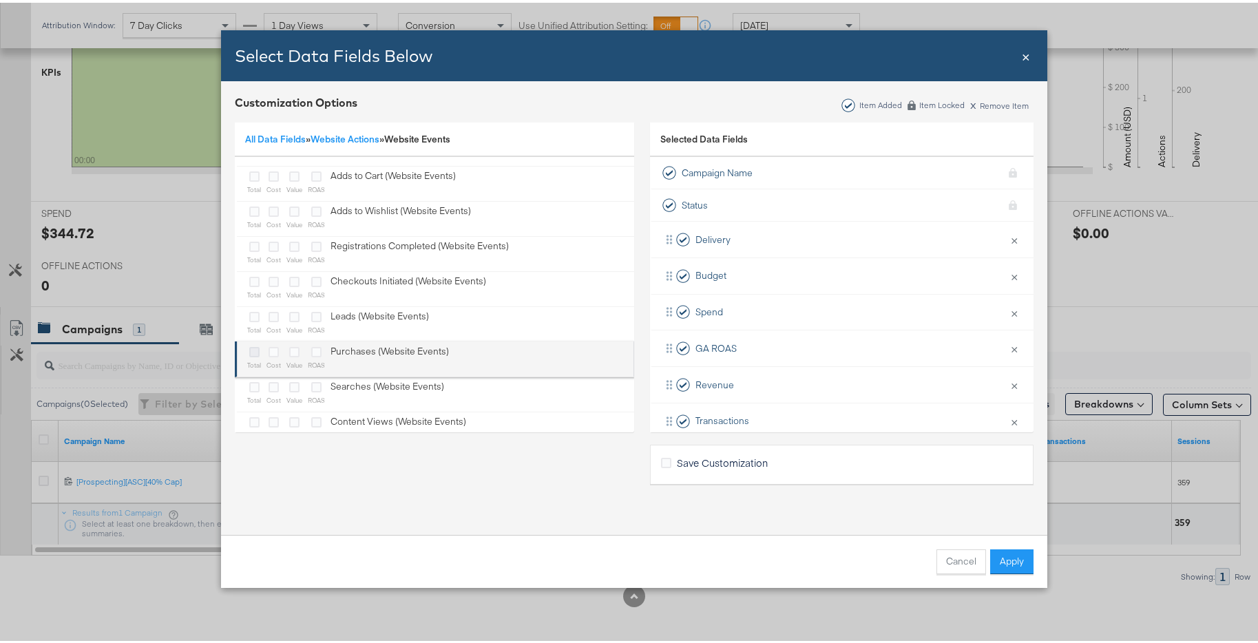
click at [249, 348] on icon "Bulk Add Locations Modal" at bounding box center [254, 349] width 10 height 10
click at [0, 0] on input "Bulk Add Locations Modal" at bounding box center [0, 0] width 0 height 0
click at [269, 348] on icon "Bulk Add Locations Modal" at bounding box center [274, 349] width 10 height 10
click at [0, 0] on input "Bulk Add Locations Modal" at bounding box center [0, 0] width 0 height 0
click at [289, 351] on icon "Bulk Add Locations Modal" at bounding box center [294, 349] width 10 height 10
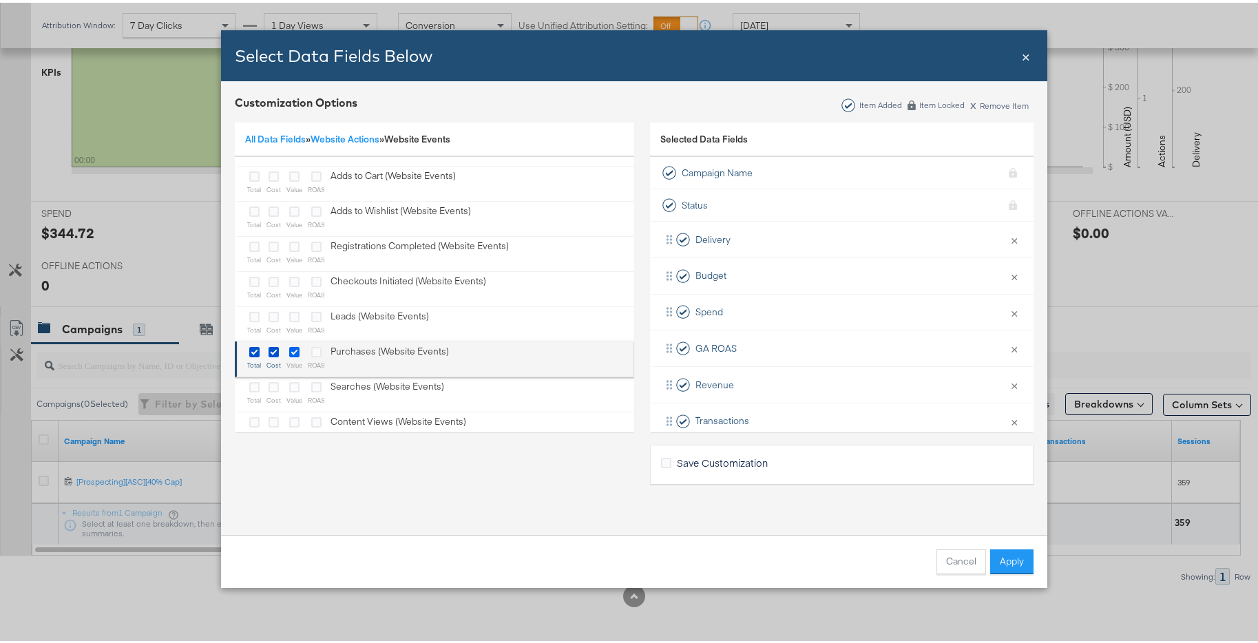
click at [0, 0] on input "Bulk Add Locations Modal" at bounding box center [0, 0] width 0 height 0
click at [315, 349] on icon "Bulk Add Locations Modal" at bounding box center [316, 349] width 10 height 10
click at [0, 0] on input "Bulk Add Locations Modal" at bounding box center [0, 0] width 0 height 0
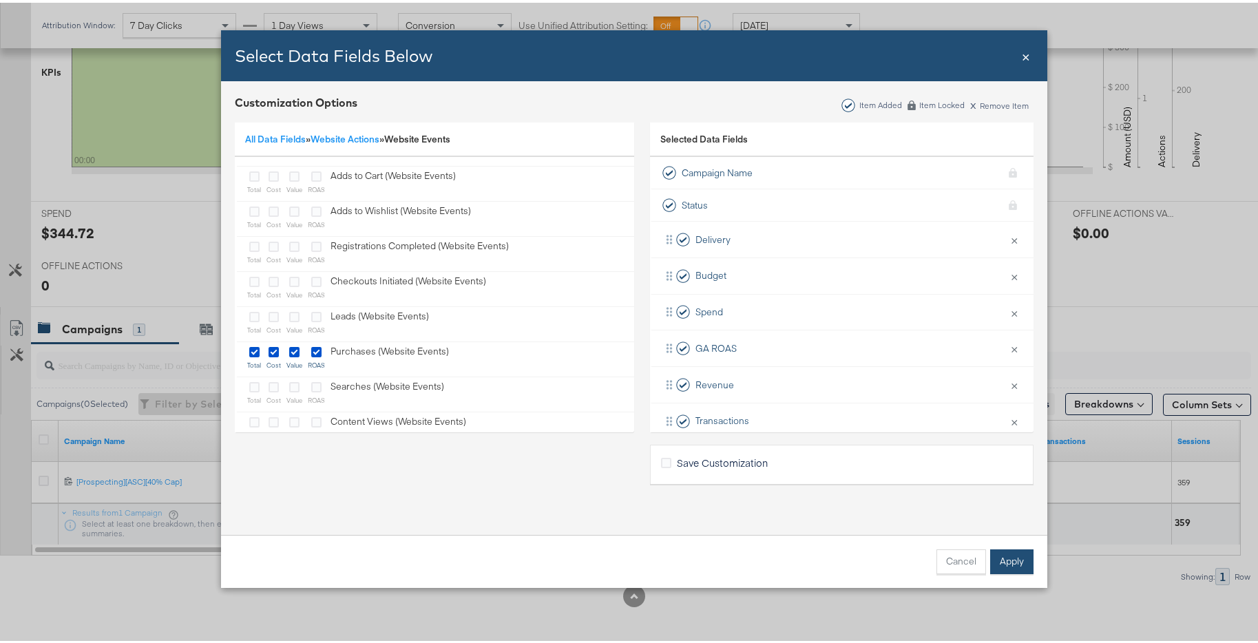
click at [1001, 565] on button "Apply" at bounding box center [1011, 559] width 43 height 25
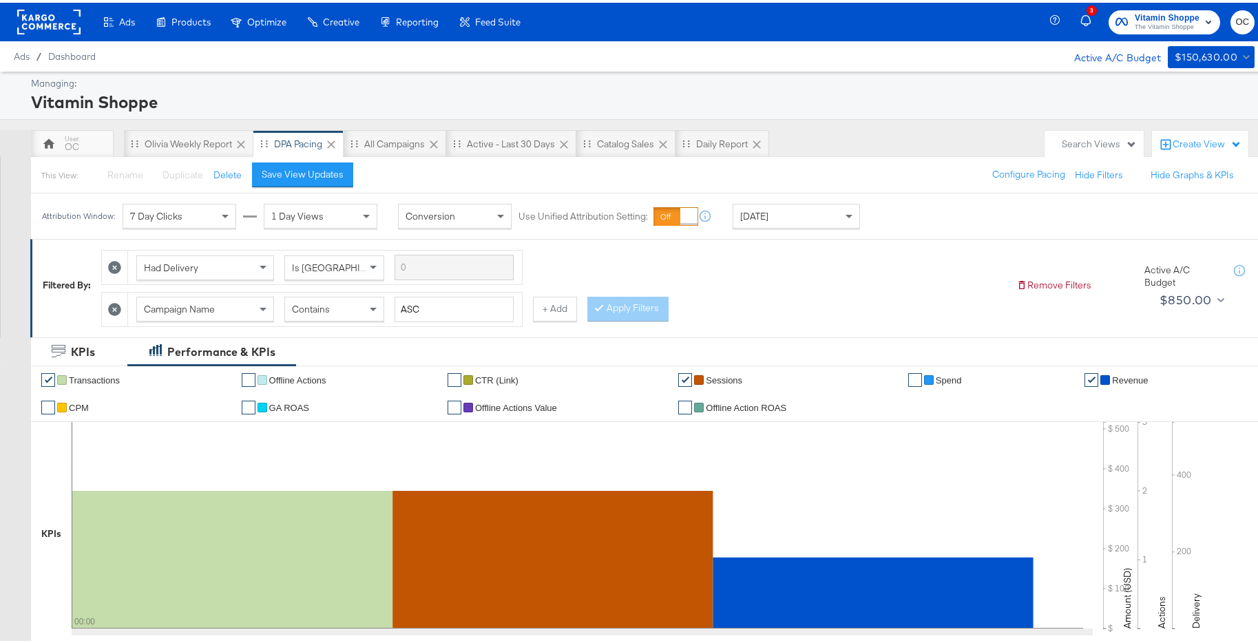
scroll to position [461, 0]
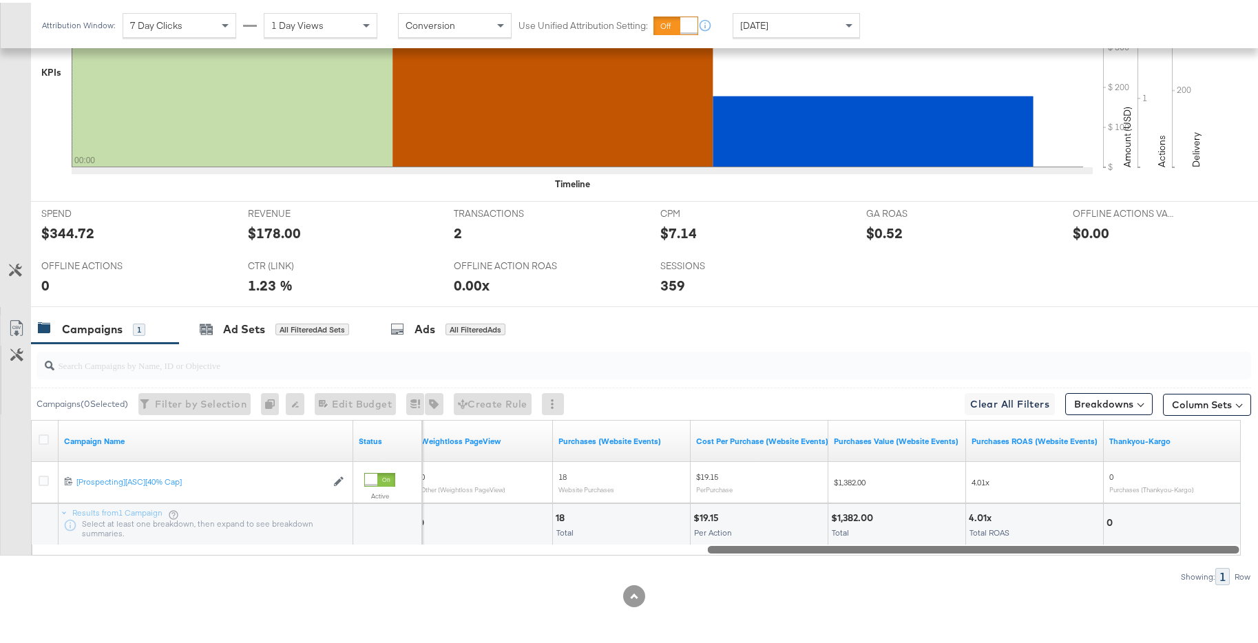
drag, startPoint x: 554, startPoint y: 547, endPoint x: 1300, endPoint y: 535, distance: 745.3
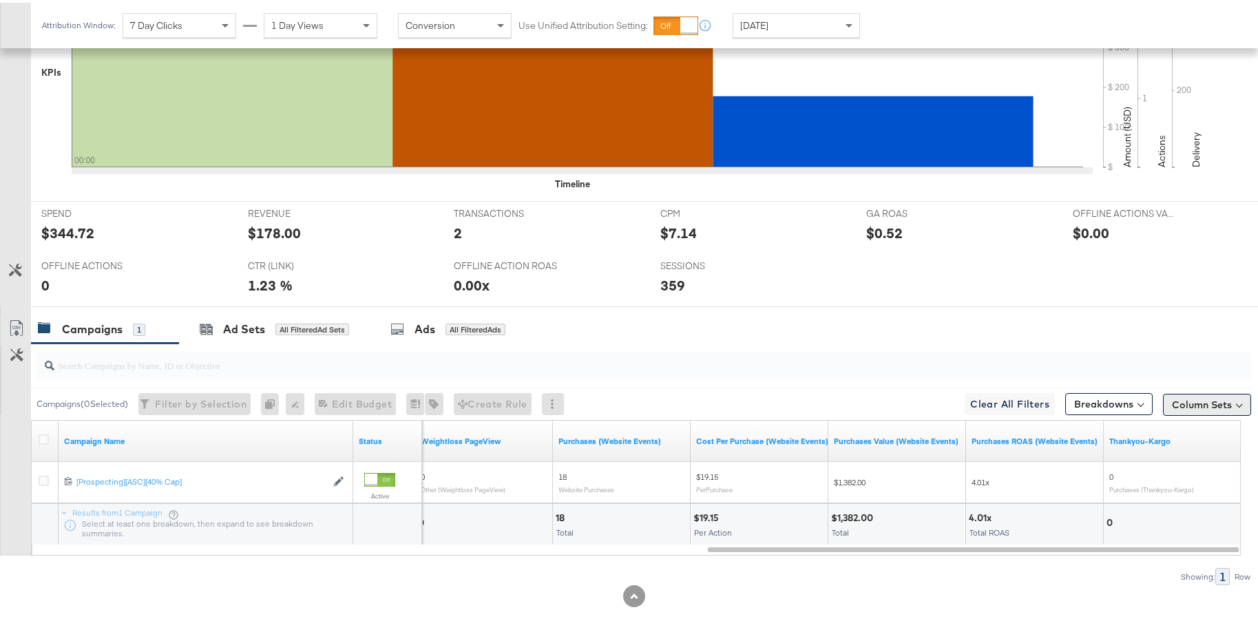
click at [1187, 407] on button "Column Sets" at bounding box center [1207, 402] width 88 height 22
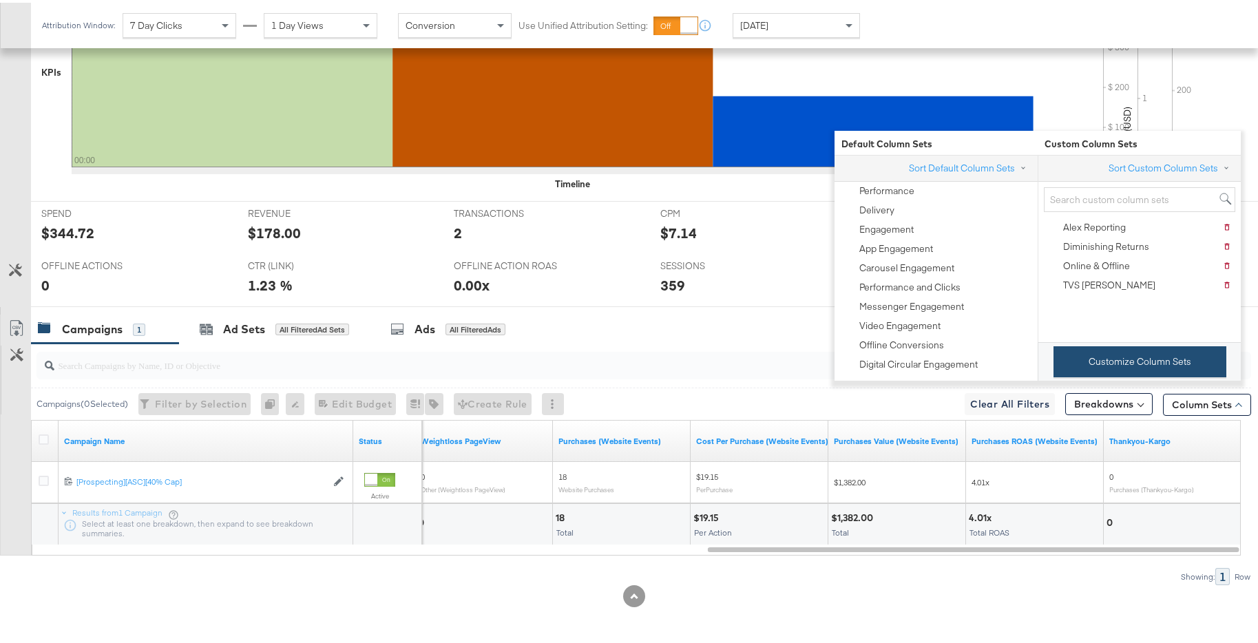
click at [1124, 367] on button "Customize Column Sets" at bounding box center [1140, 359] width 173 height 31
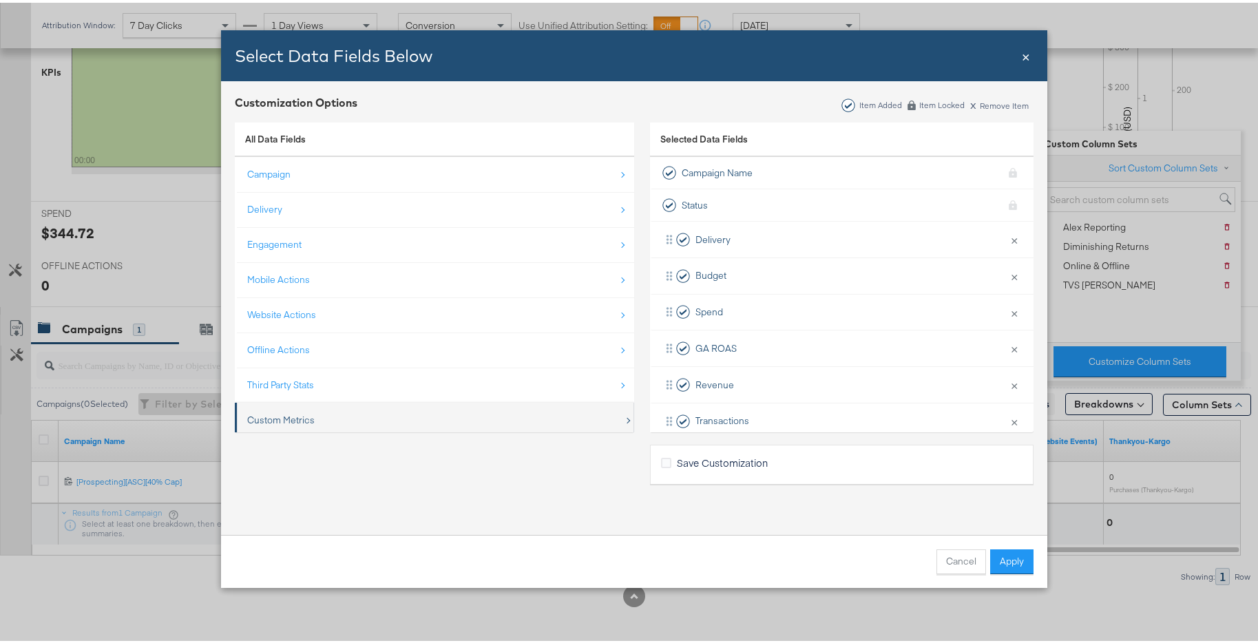
click at [417, 417] on div "Custom Metrics" at bounding box center [435, 418] width 377 height 28
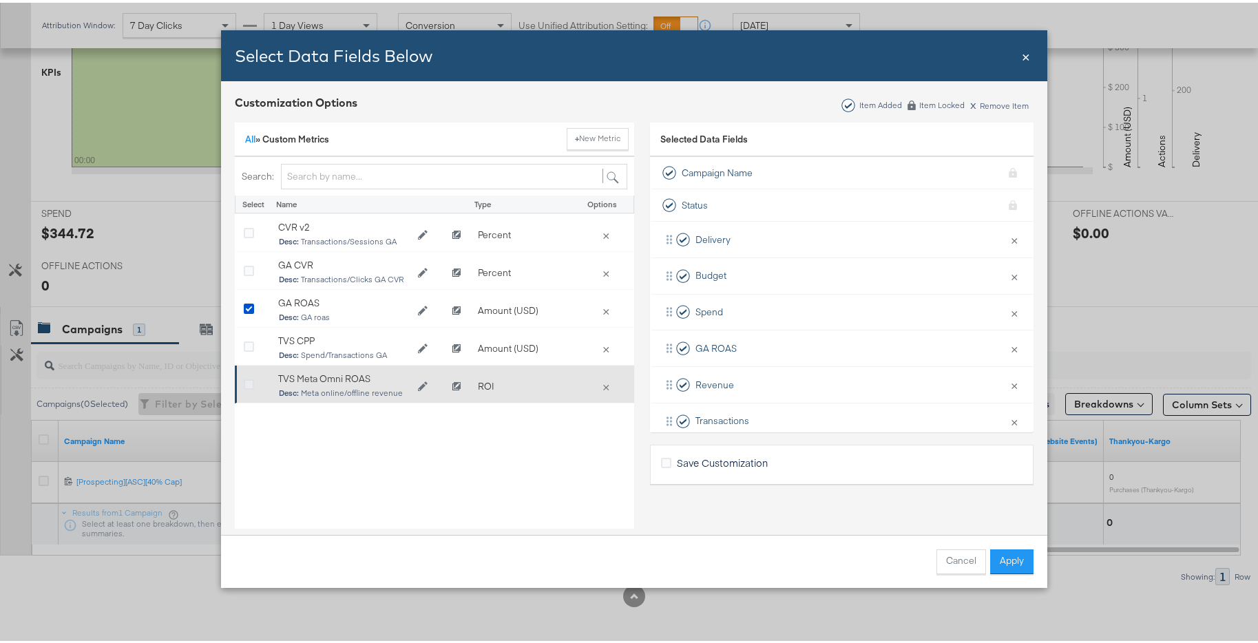
click at [247, 380] on icon "Bulk Add Locations Modal" at bounding box center [249, 382] width 10 height 10
click at [0, 0] on input "Bulk Add Locations Modal" at bounding box center [0, 0] width 0 height 0
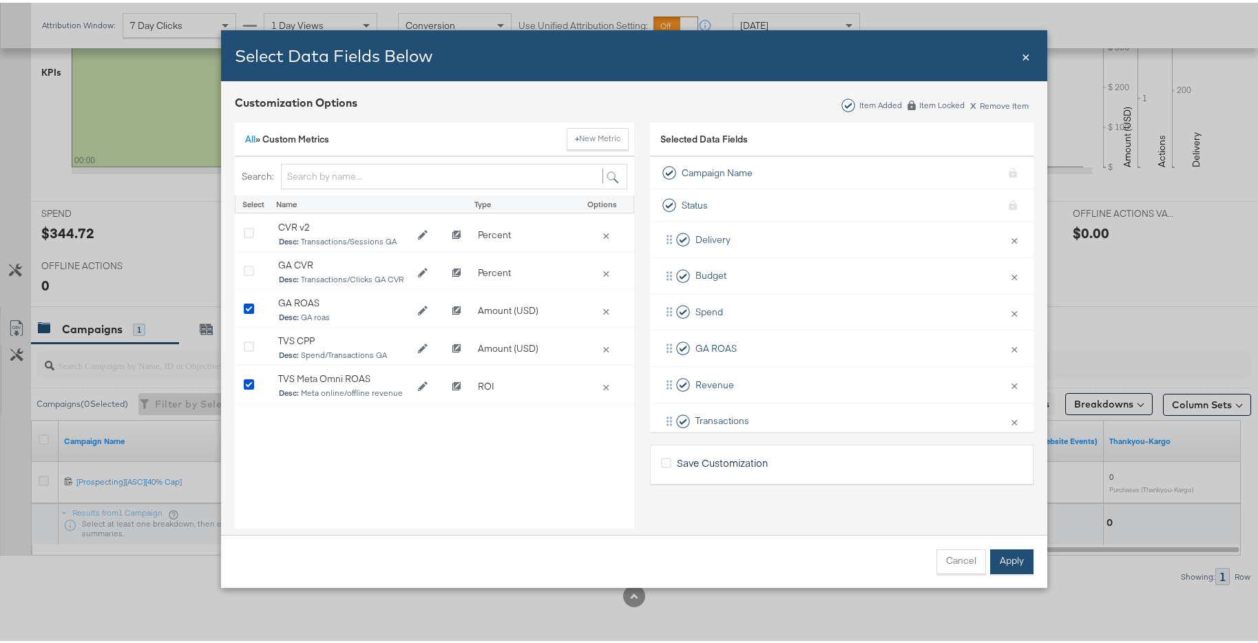
click at [1004, 554] on button "Apply" at bounding box center [1011, 559] width 43 height 25
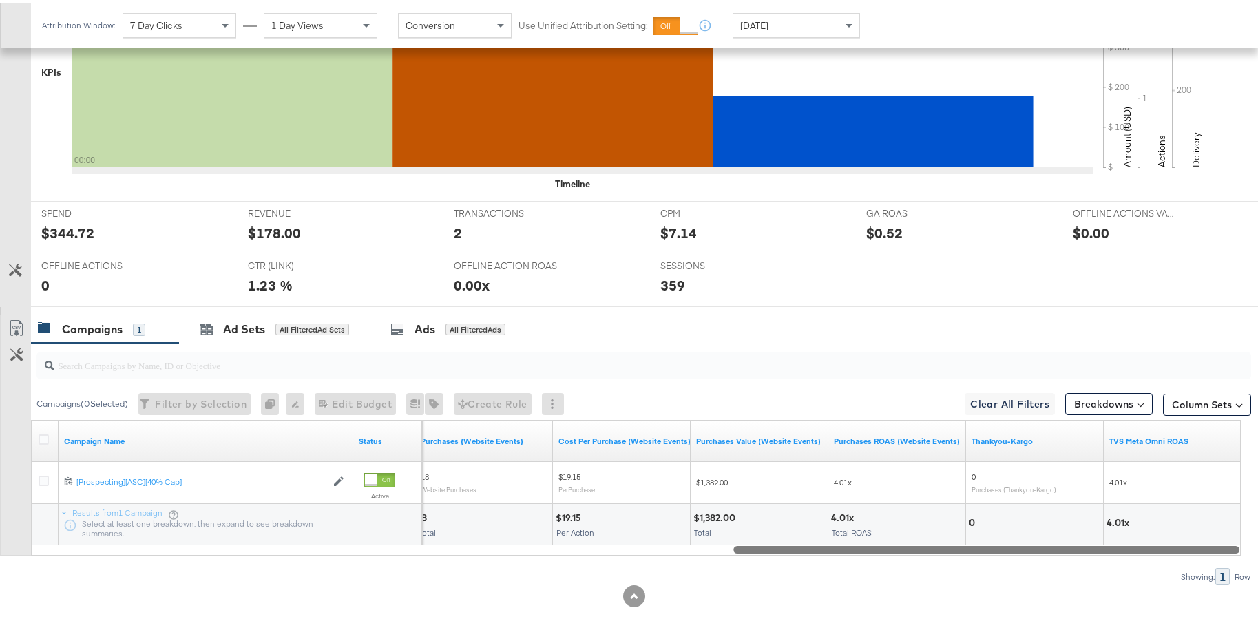
drag, startPoint x: 888, startPoint y: 545, endPoint x: 1130, endPoint y: 534, distance: 241.3
click at [1130, 534] on div "Campaign Name Status Purchases (Website Events) Cost Per Purchase (Website Even…" at bounding box center [636, 485] width 1210 height 136
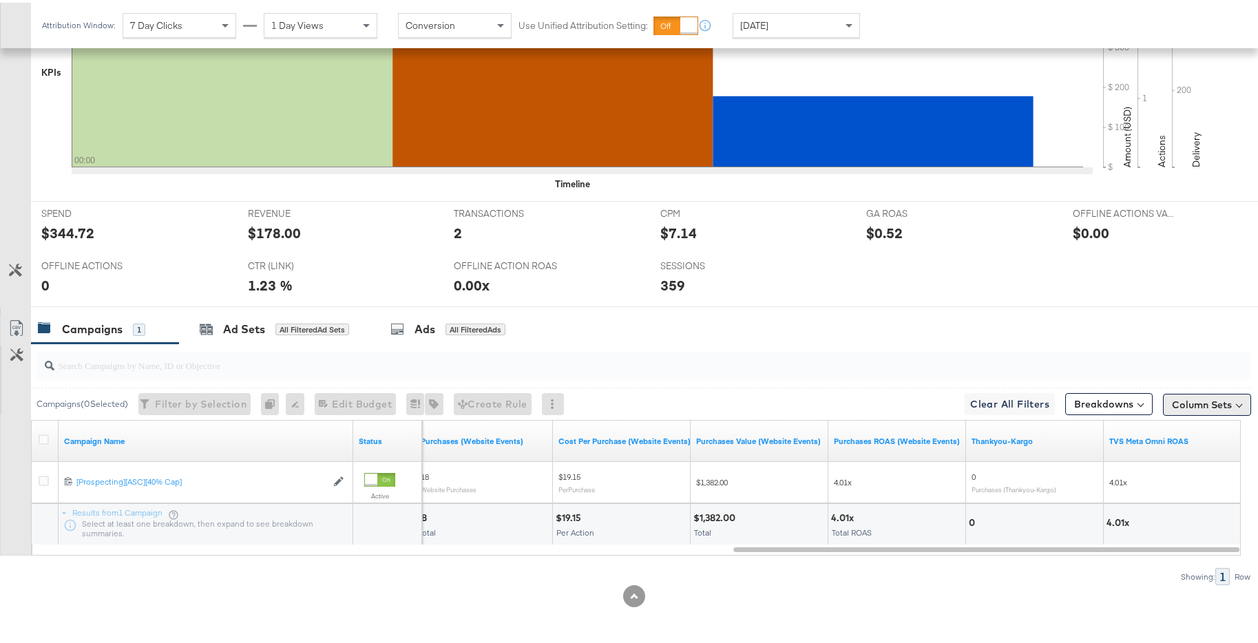
click at [1187, 395] on button "Column Sets" at bounding box center [1207, 402] width 88 height 22
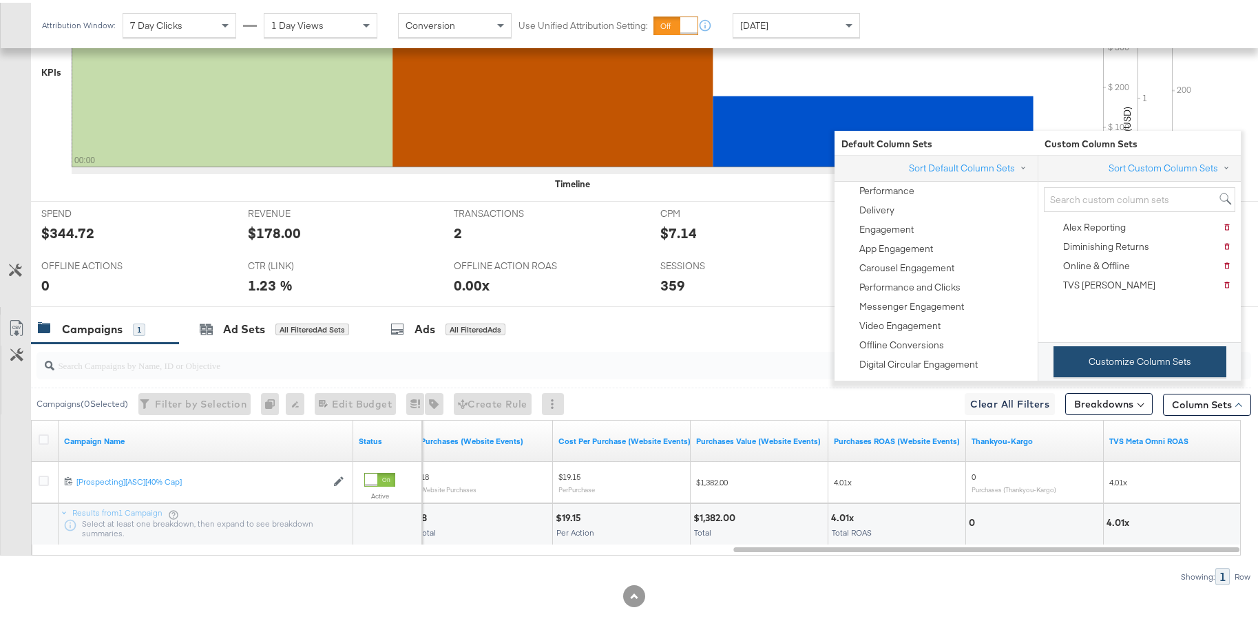
click at [1131, 368] on button "Customize Column Sets" at bounding box center [1140, 359] width 173 height 31
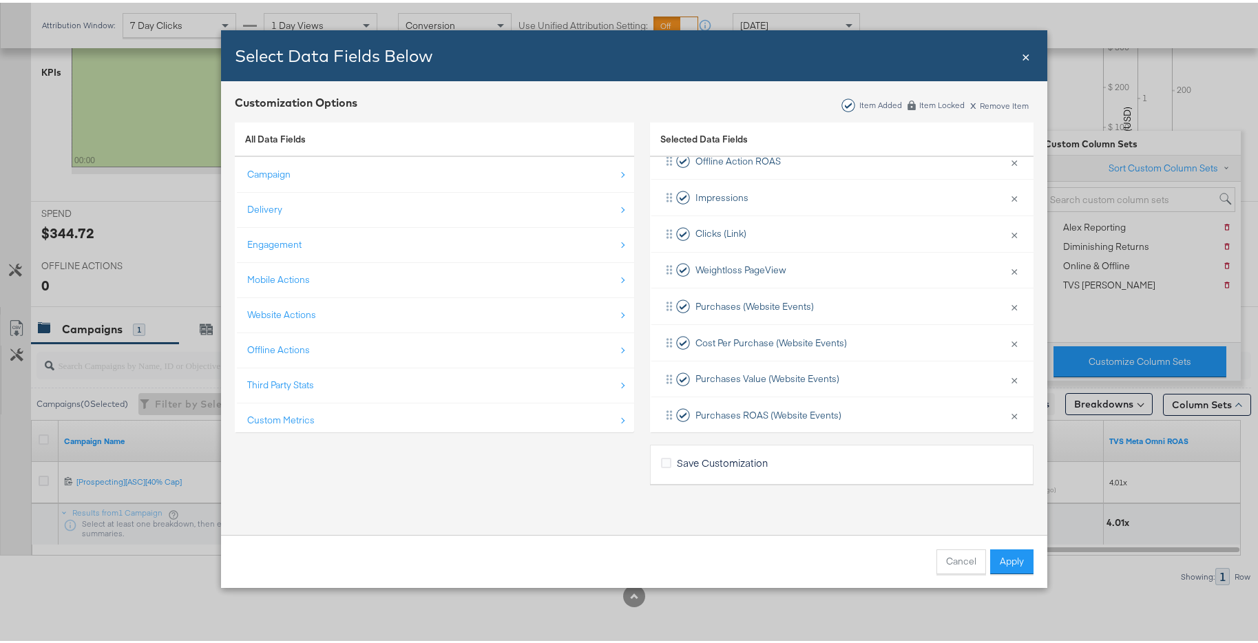
scroll to position [492, 0]
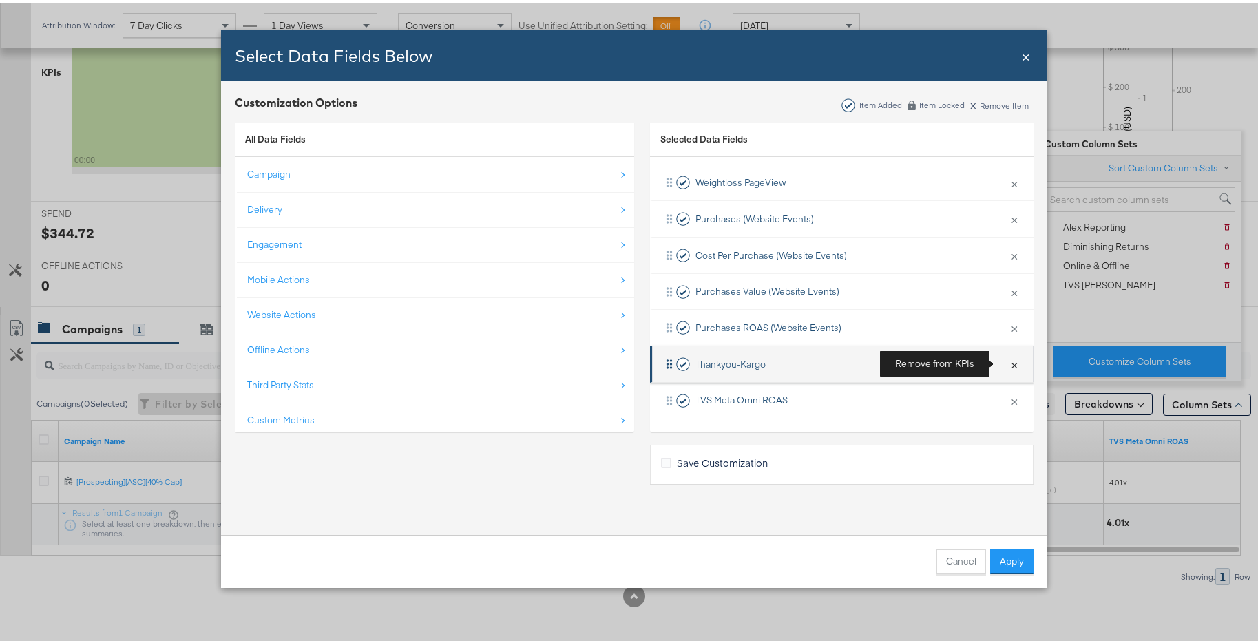
click at [1006, 366] on button "×" at bounding box center [1015, 361] width 18 height 29
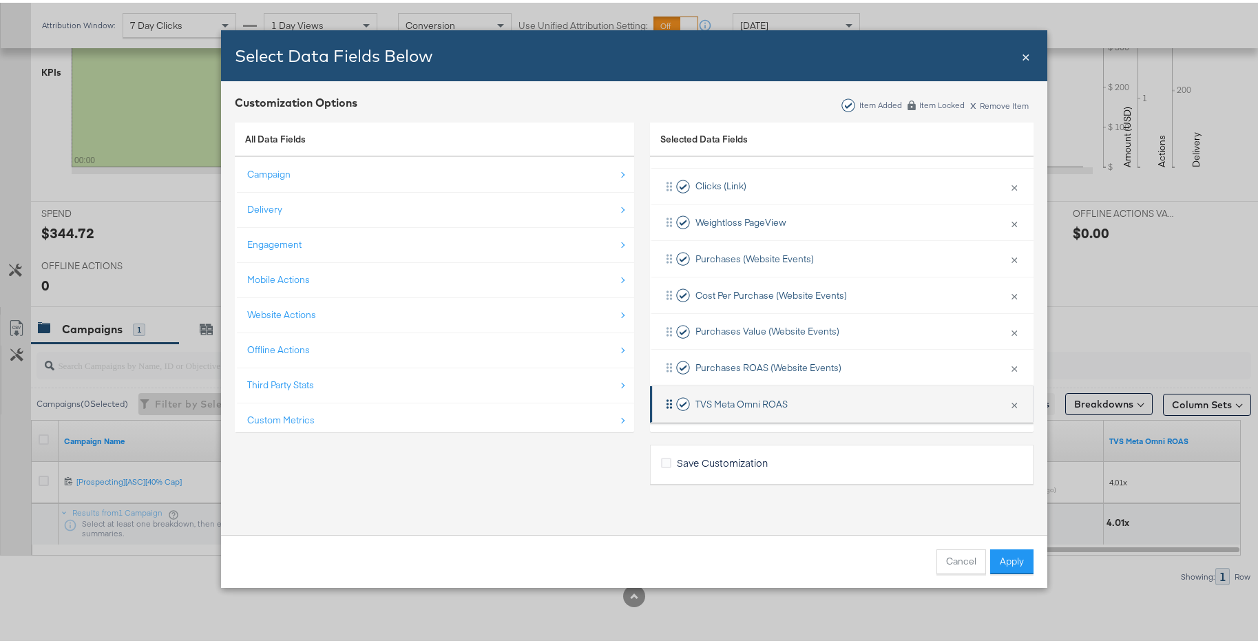
scroll to position [457, 0]
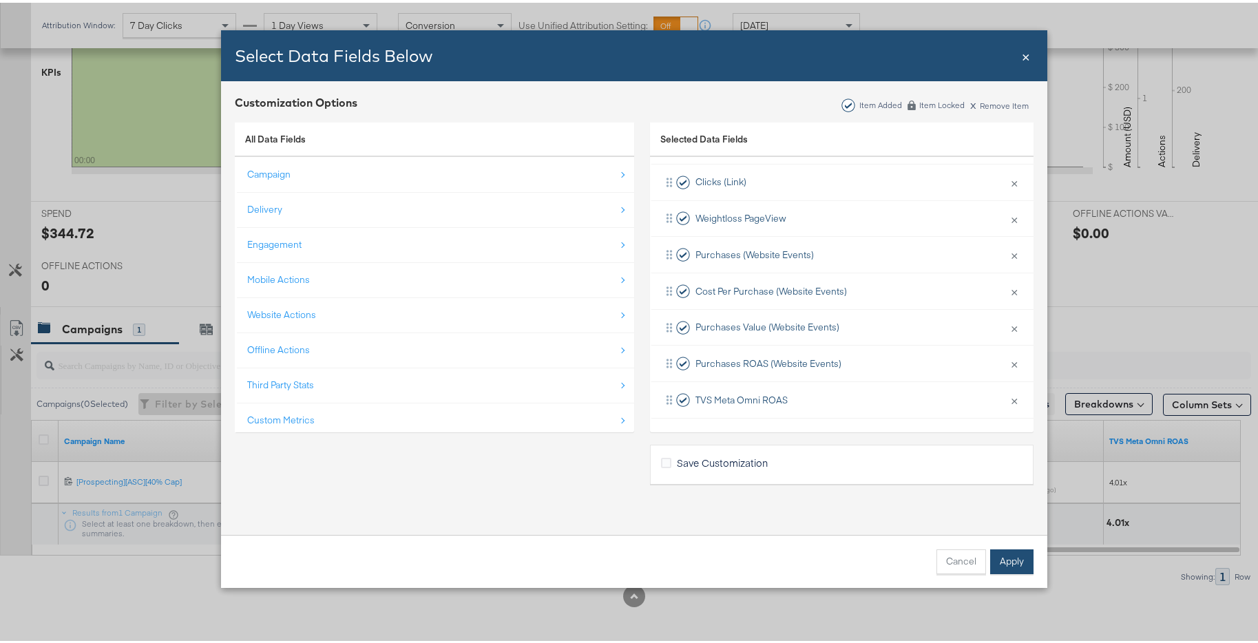
click at [1006, 568] on button "Apply" at bounding box center [1011, 559] width 43 height 25
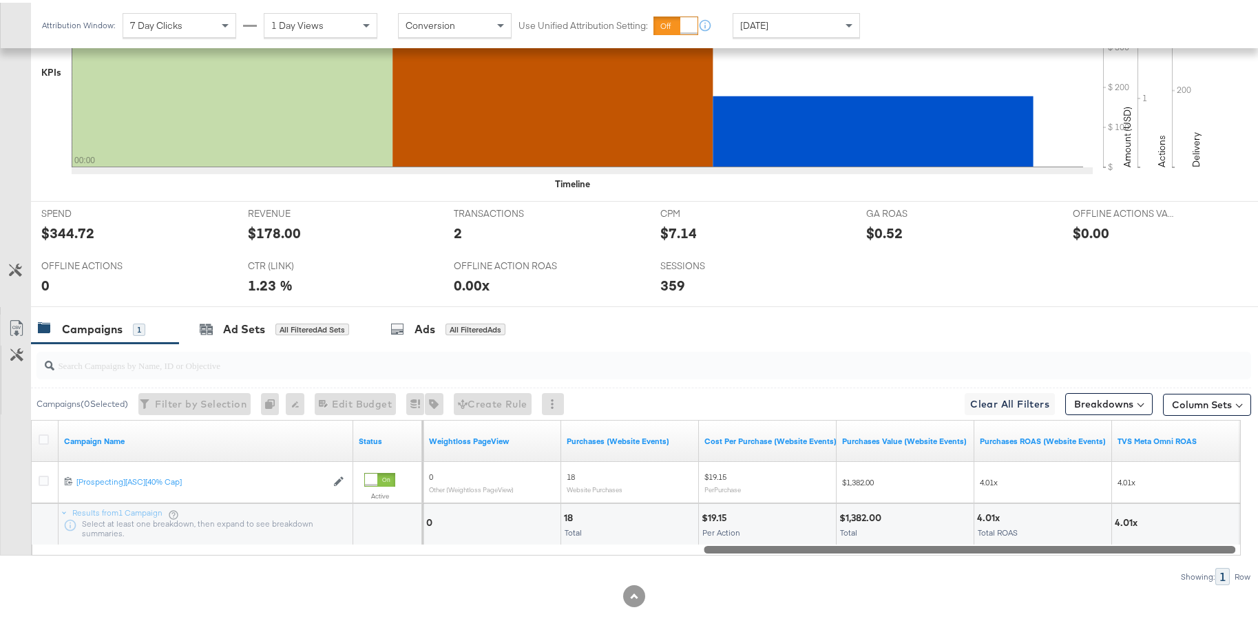
click at [1070, 551] on div at bounding box center [970, 547] width 532 height 12
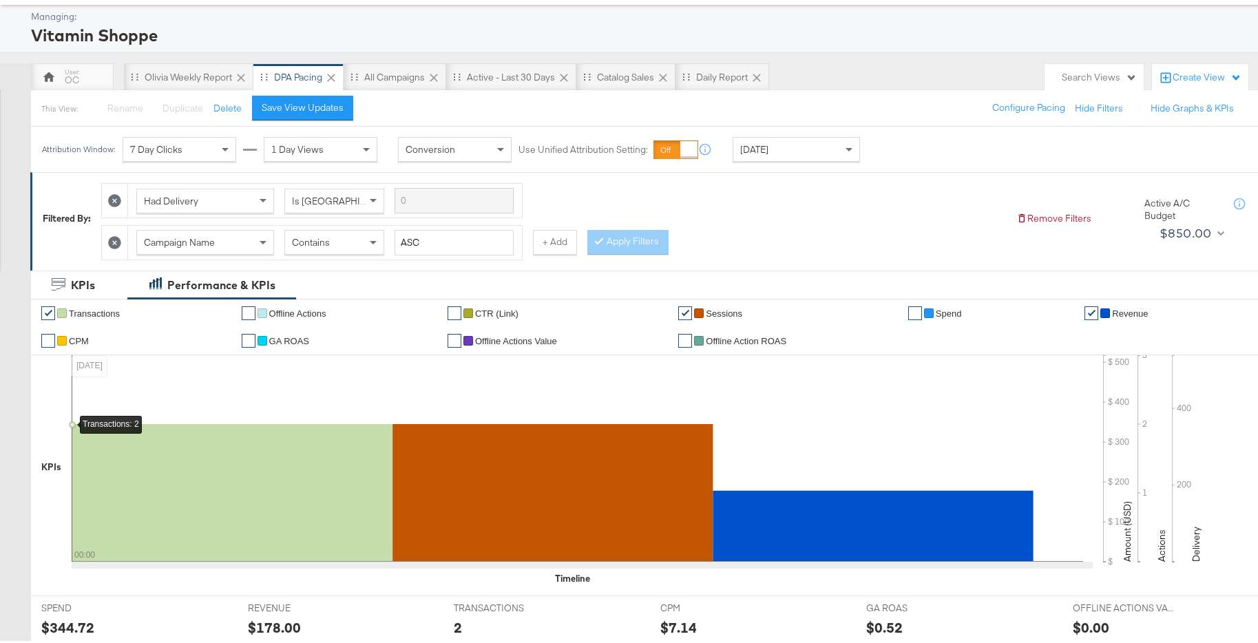
scroll to position [0, 0]
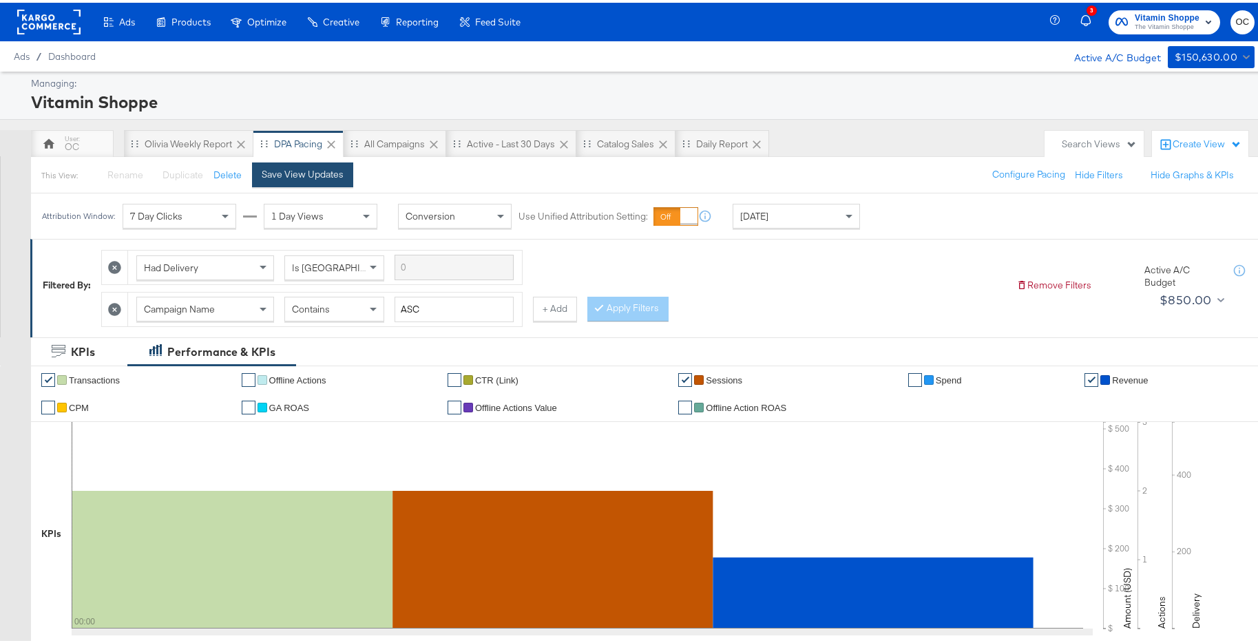
click at [317, 173] on div "Save View Updates" at bounding box center [303, 171] width 82 height 13
click at [802, 225] on div "[DATE]" at bounding box center [797, 213] width 126 height 23
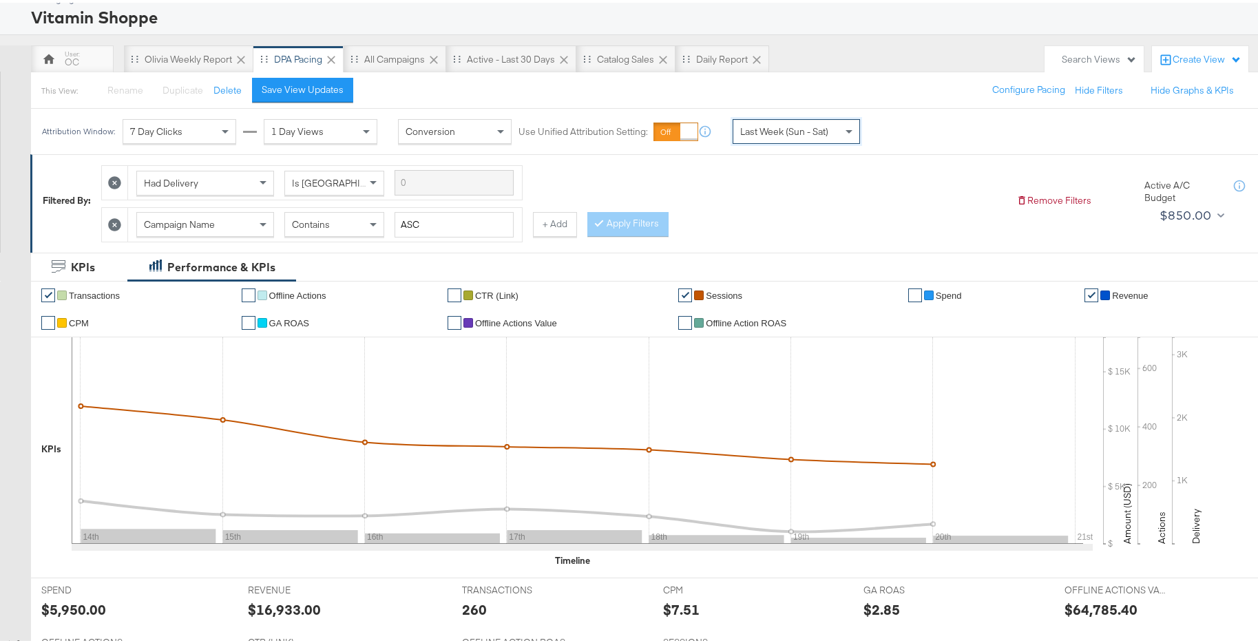
scroll to position [54, 0]
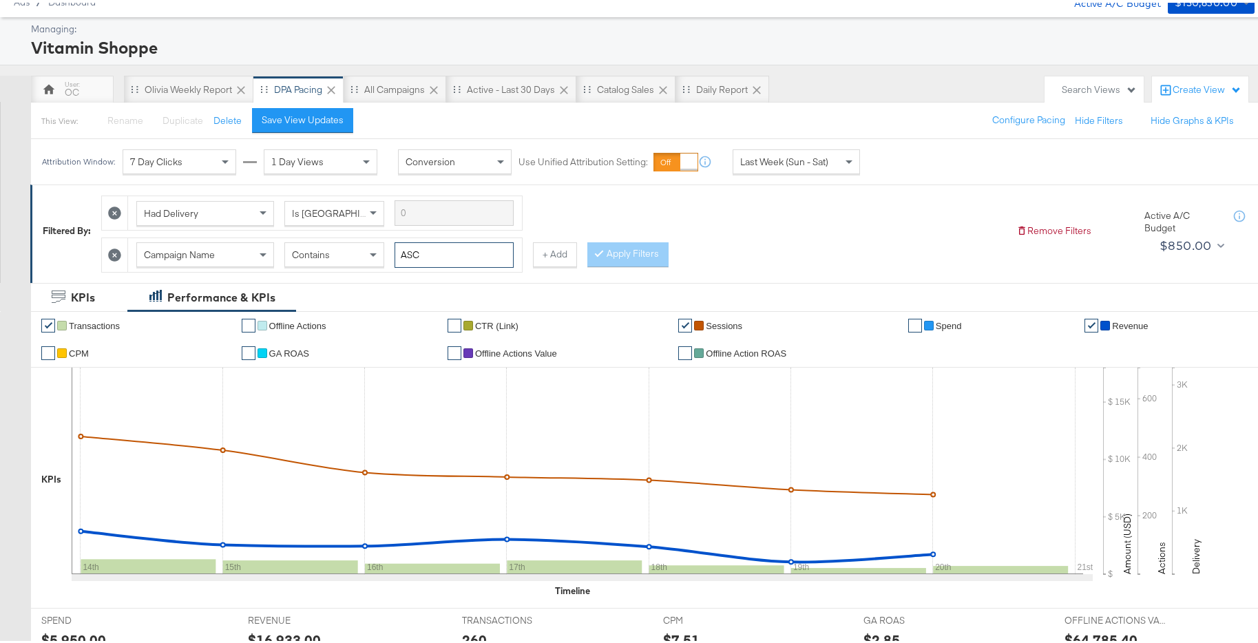
drag, startPoint x: 466, startPoint y: 250, endPoint x: 395, endPoint y: 248, distance: 71.7
click at [395, 248] on div "Campaign Name Contains ASC" at bounding box center [324, 252] width 377 height 25
type input "whole"
click at [597, 251] on icon at bounding box center [599, 250] width 4 height 8
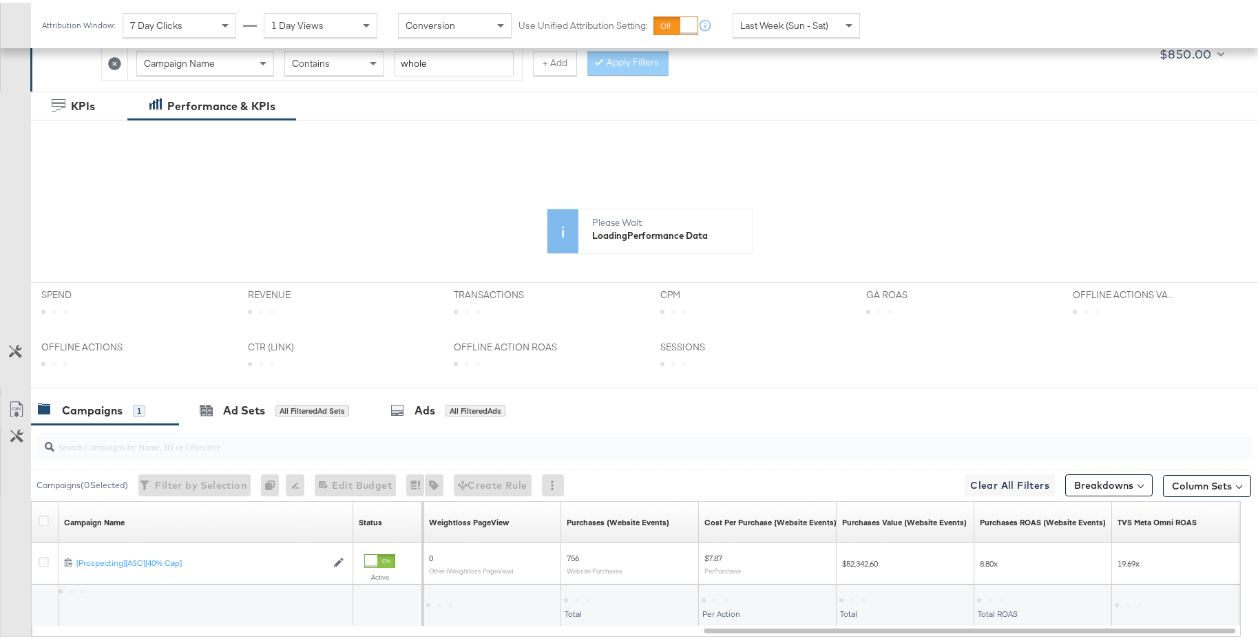
scroll to position [327, 0]
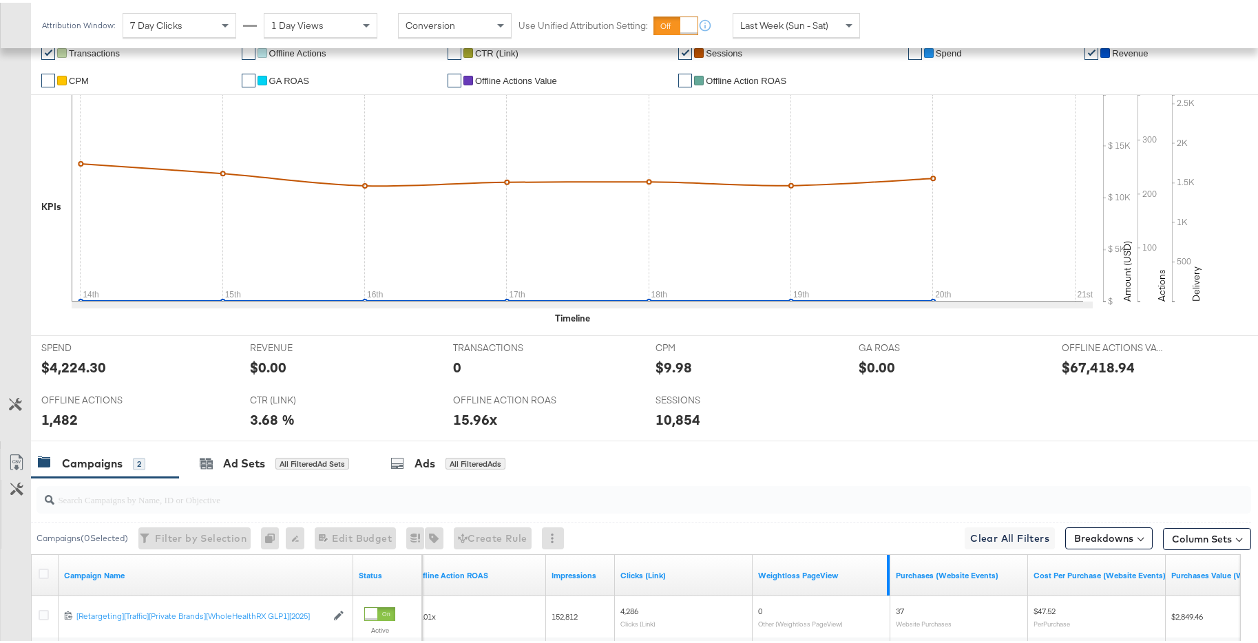
drag, startPoint x: 1030, startPoint y: 586, endPoint x: 885, endPoint y: 584, distance: 145.3
click at [885, 584] on div "Campaign Name Status Offline Action ROAS Impressions Clicks (Link) Weightloss P…" at bounding box center [636, 640] width 1210 height 177
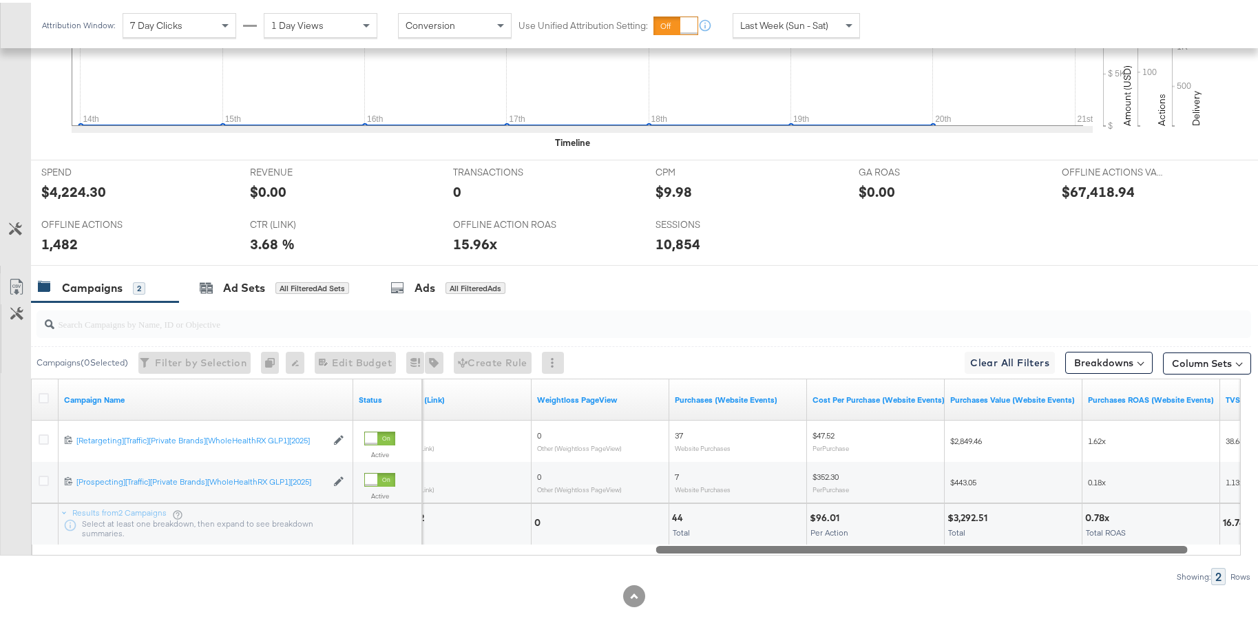
drag, startPoint x: 897, startPoint y: 546, endPoint x: 994, endPoint y: 554, distance: 96.8
click at [994, 554] on div "Campaigns ( 0 Selected) Filter by Selection Filter 0 campaigns 0 Rename 0 campa…" at bounding box center [625, 441] width 1251 height 283
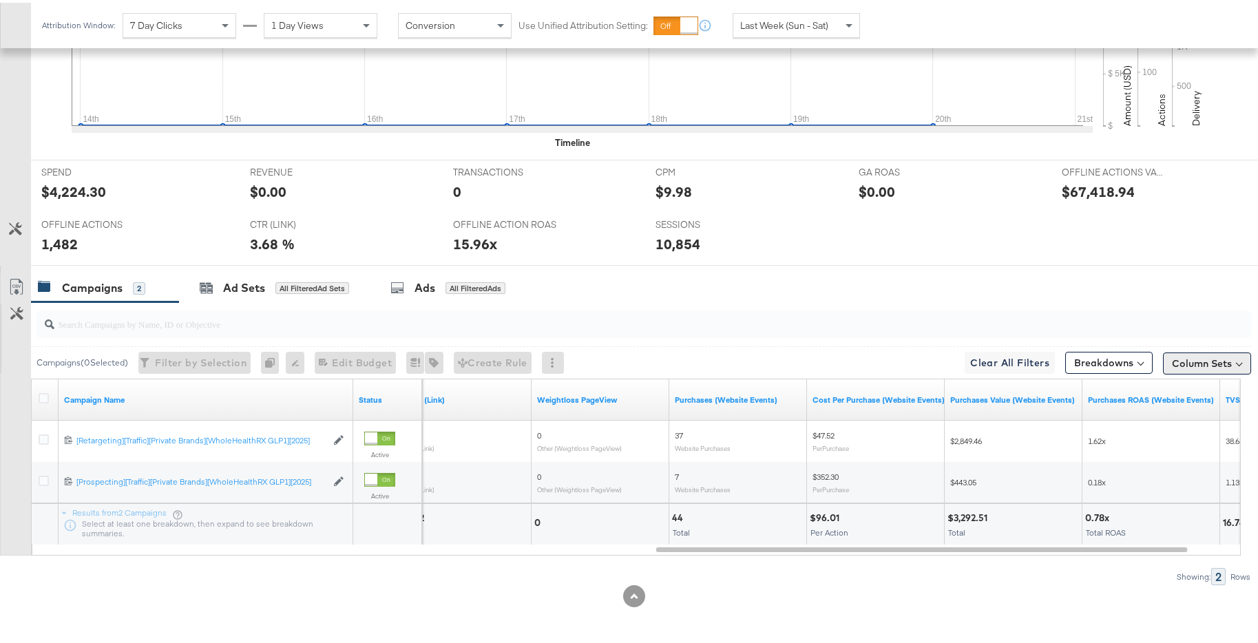
click at [1180, 364] on button "Column Sets" at bounding box center [1207, 361] width 88 height 22
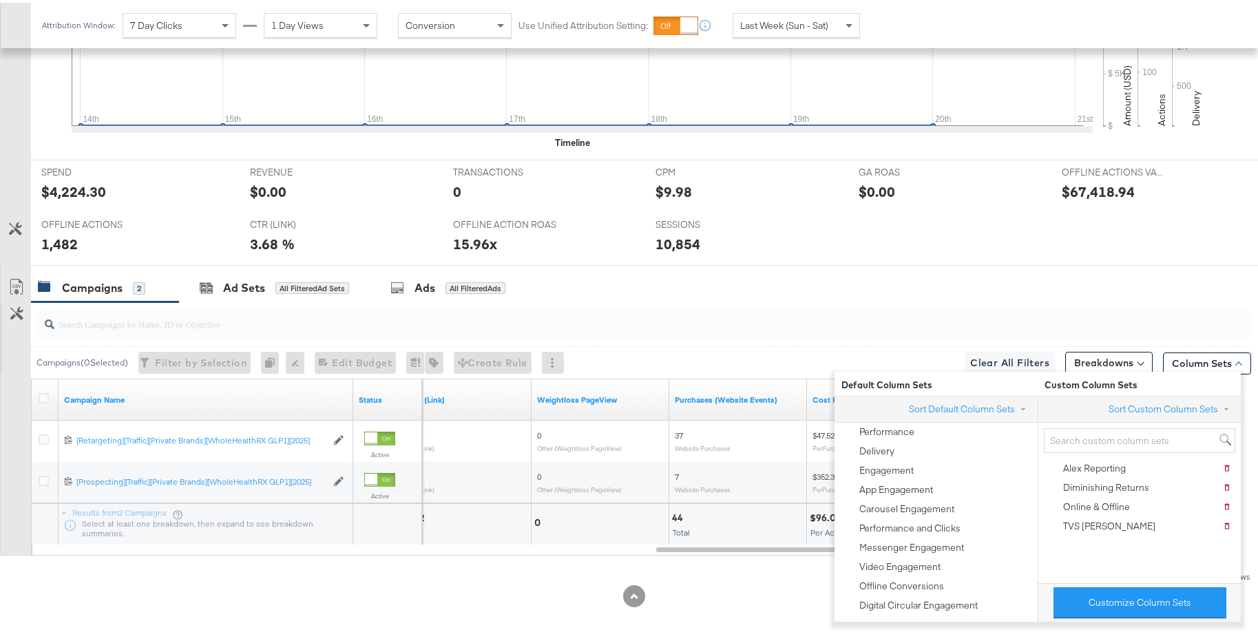
click at [756, 584] on div at bounding box center [634, 594] width 1269 height 22
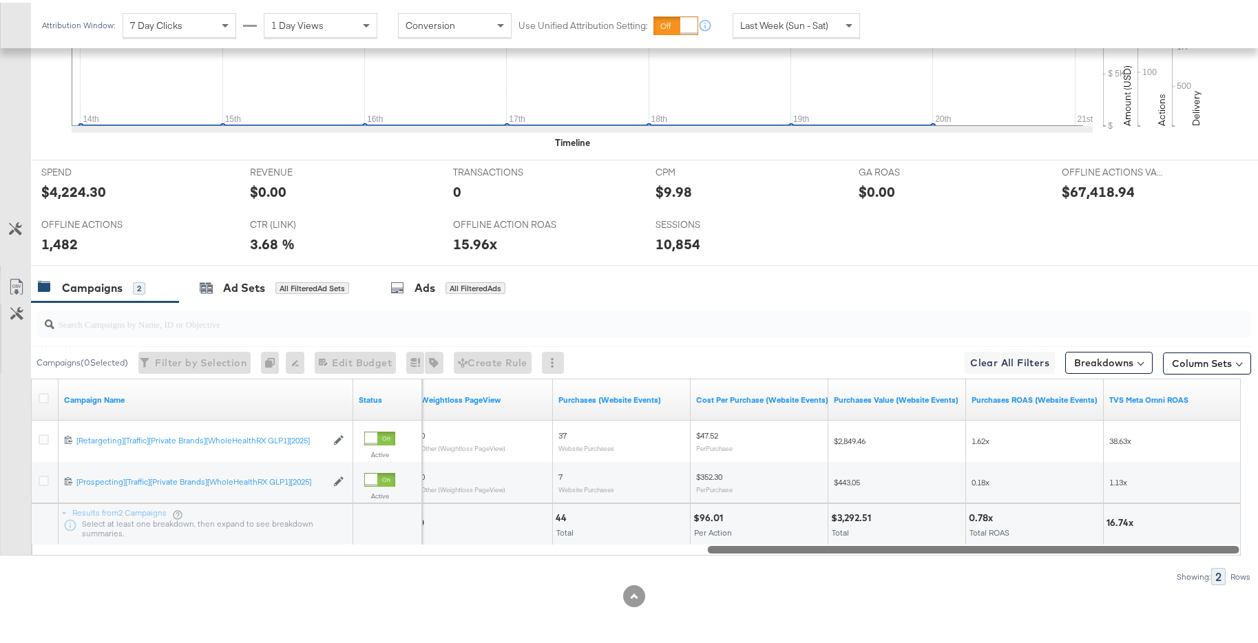
drag, startPoint x: 926, startPoint y: 548, endPoint x: 1144, endPoint y: 554, distance: 218.4
click at [1144, 554] on div "Campaigns ( 0 Selected) Filter by Selection Filter 0 campaigns 0 Rename 0 campa…" at bounding box center [625, 441] width 1251 height 283
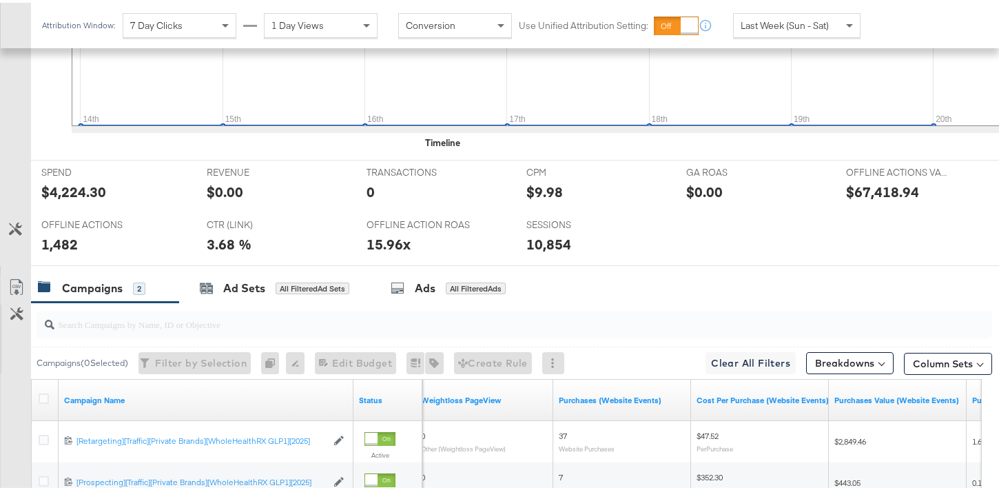
scroll to position [656, 0]
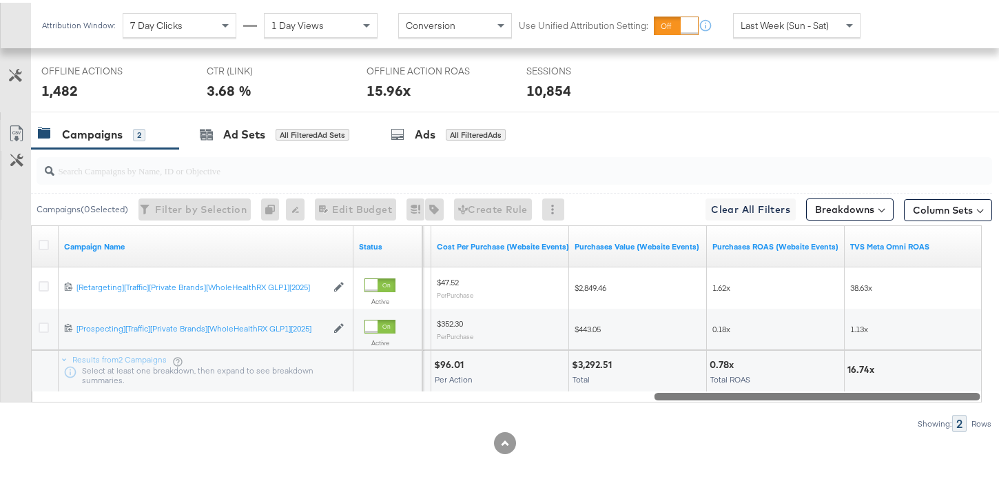
drag, startPoint x: 650, startPoint y: 391, endPoint x: 853, endPoint y: 395, distance: 202.5
click at [853, 395] on div at bounding box center [817, 393] width 326 height 12
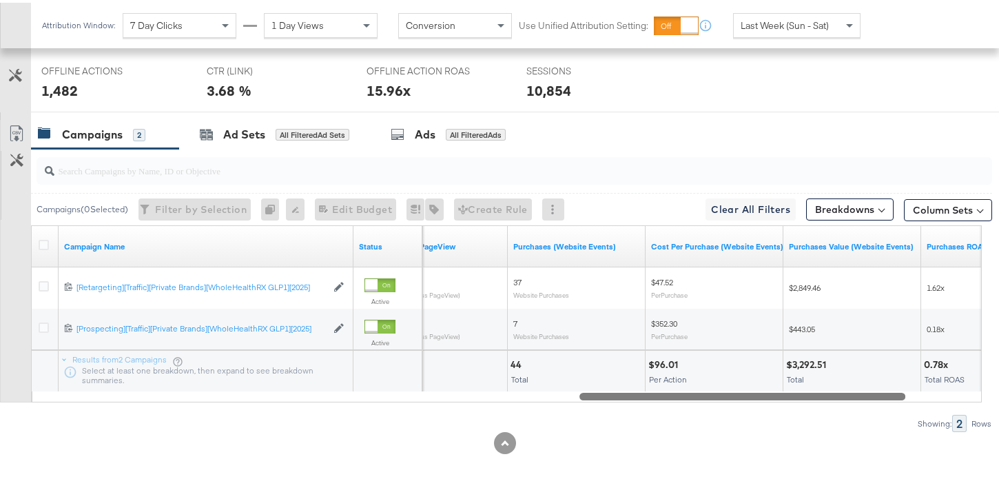
drag, startPoint x: 815, startPoint y: 389, endPoint x: 740, endPoint y: 395, distance: 74.6
click at [740, 395] on div at bounding box center [742, 393] width 326 height 12
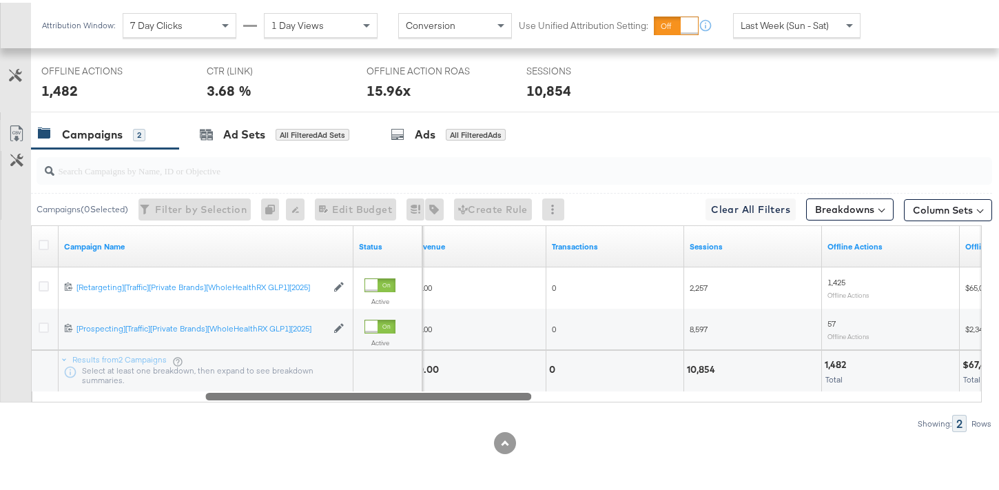
drag, startPoint x: 740, startPoint y: 395, endPoint x: 500, endPoint y: 401, distance: 240.4
click at [500, 401] on div "Campaigns ( 0 Selected) Filter by Selection Filter 0 campaigns 0 Rename 0 campa…" at bounding box center [496, 287] width 992 height 283
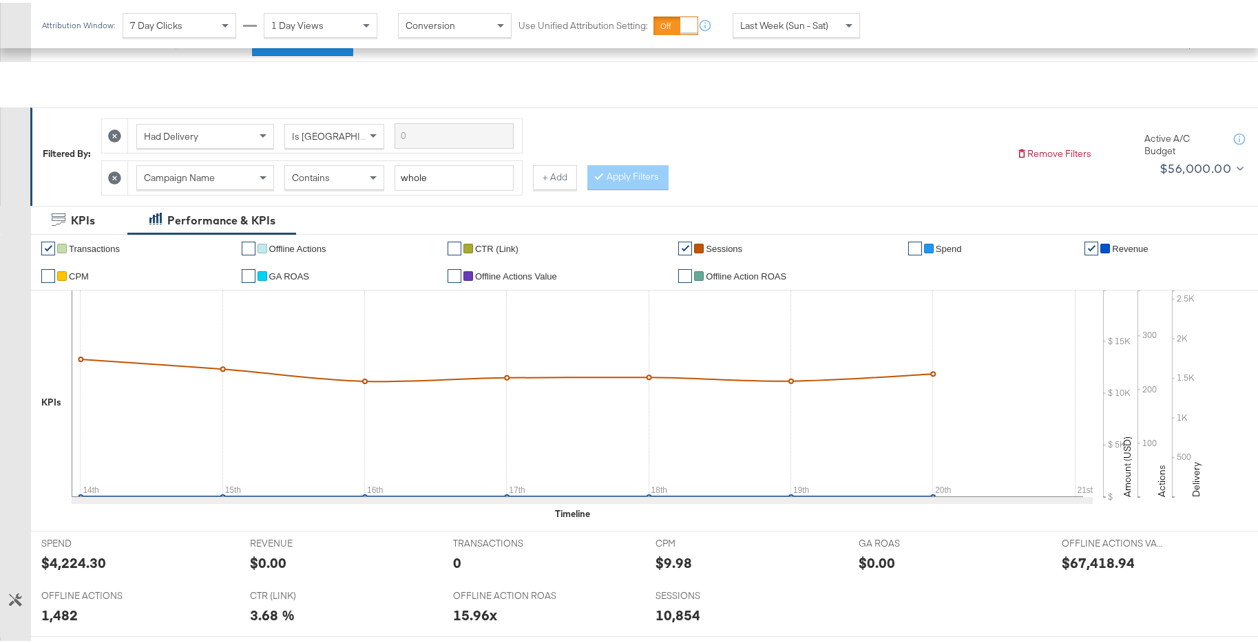
scroll to position [0, 0]
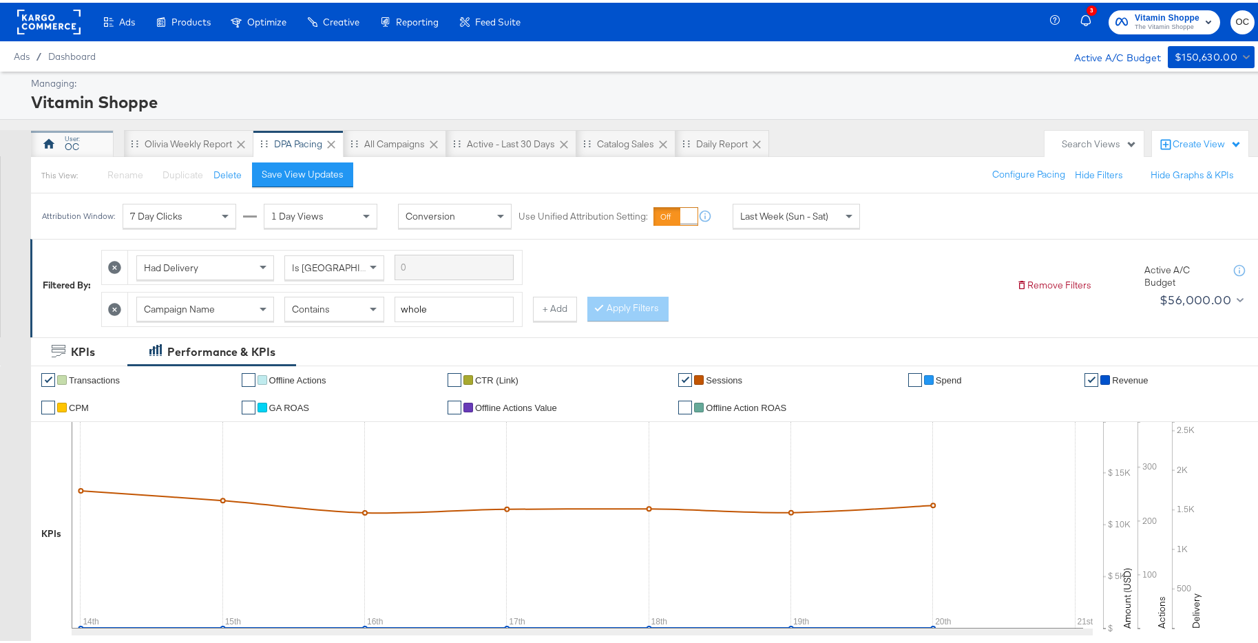
click at [108, 139] on div "OC" at bounding box center [72, 141] width 83 height 28
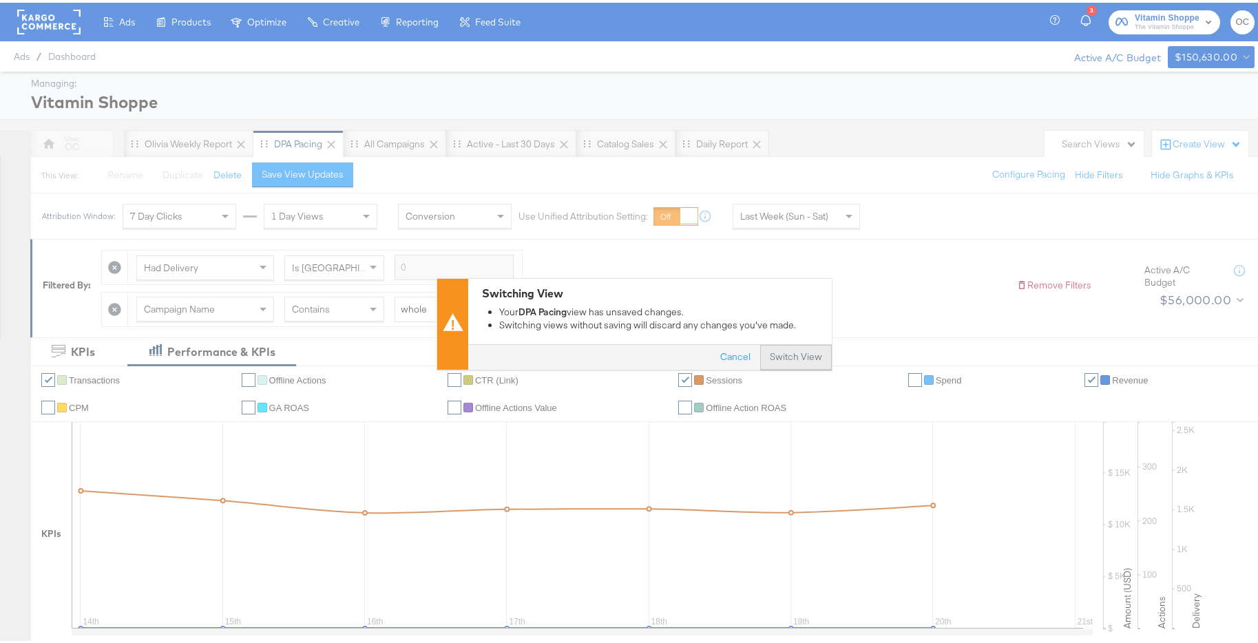
click at [776, 348] on button "Switch View" at bounding box center [796, 355] width 72 height 25
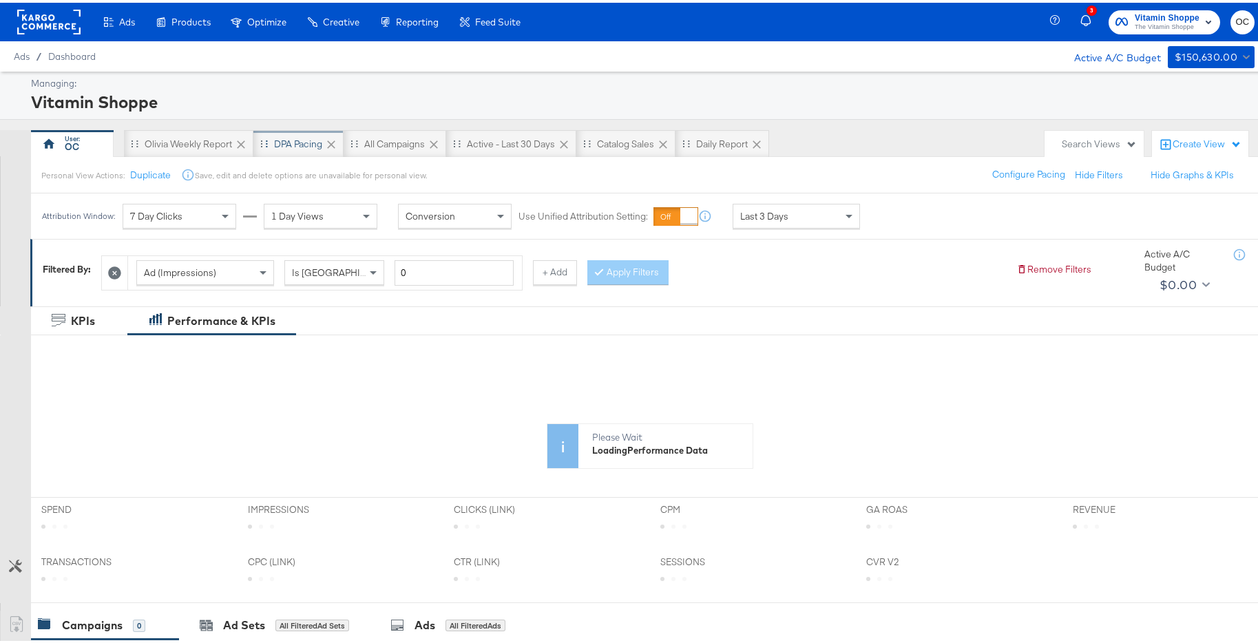
click at [291, 141] on div "DPA Pacing" at bounding box center [298, 141] width 48 height 13
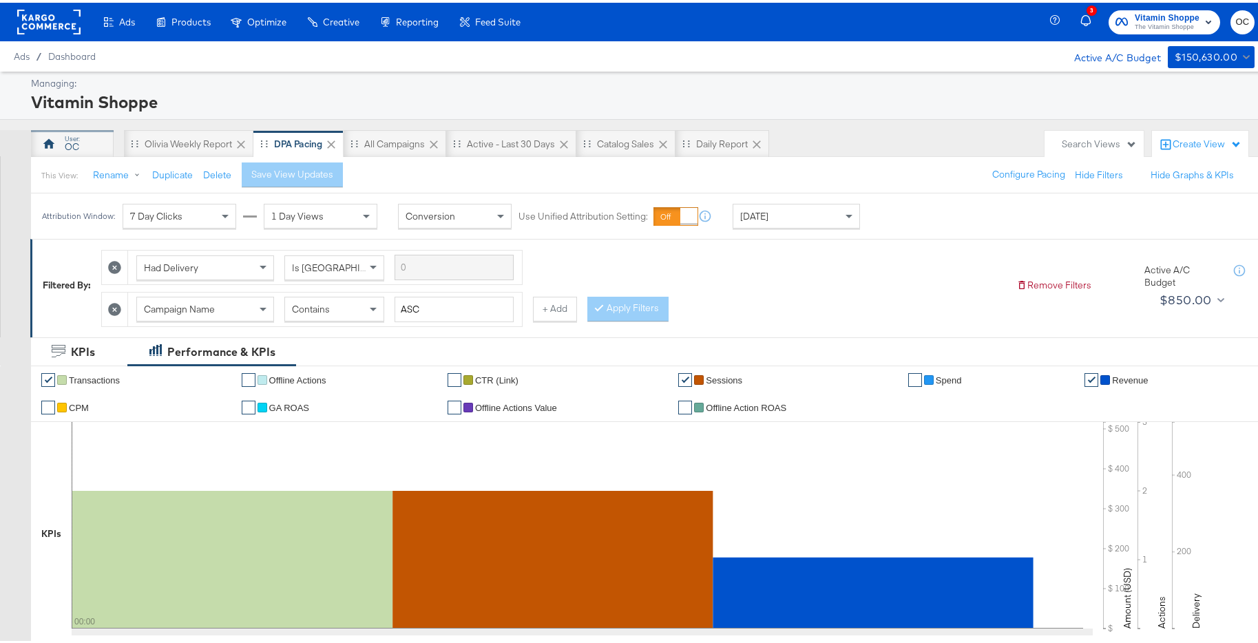
click at [82, 141] on div "OC" at bounding box center [72, 141] width 83 height 28
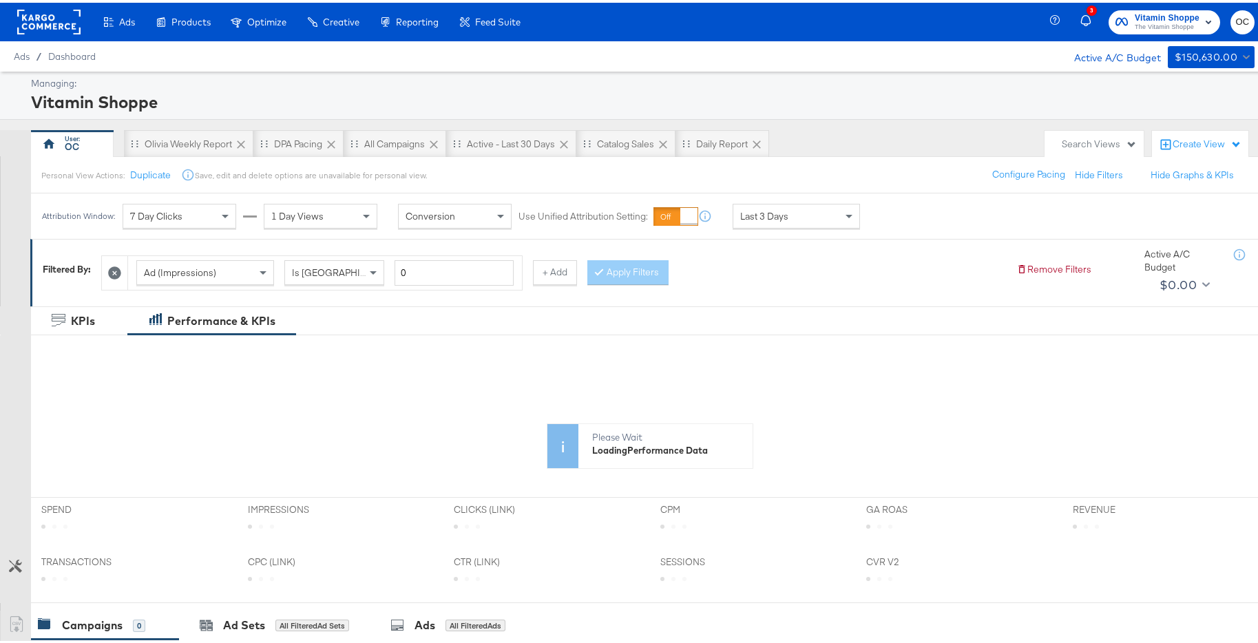
scroll to position [337, 0]
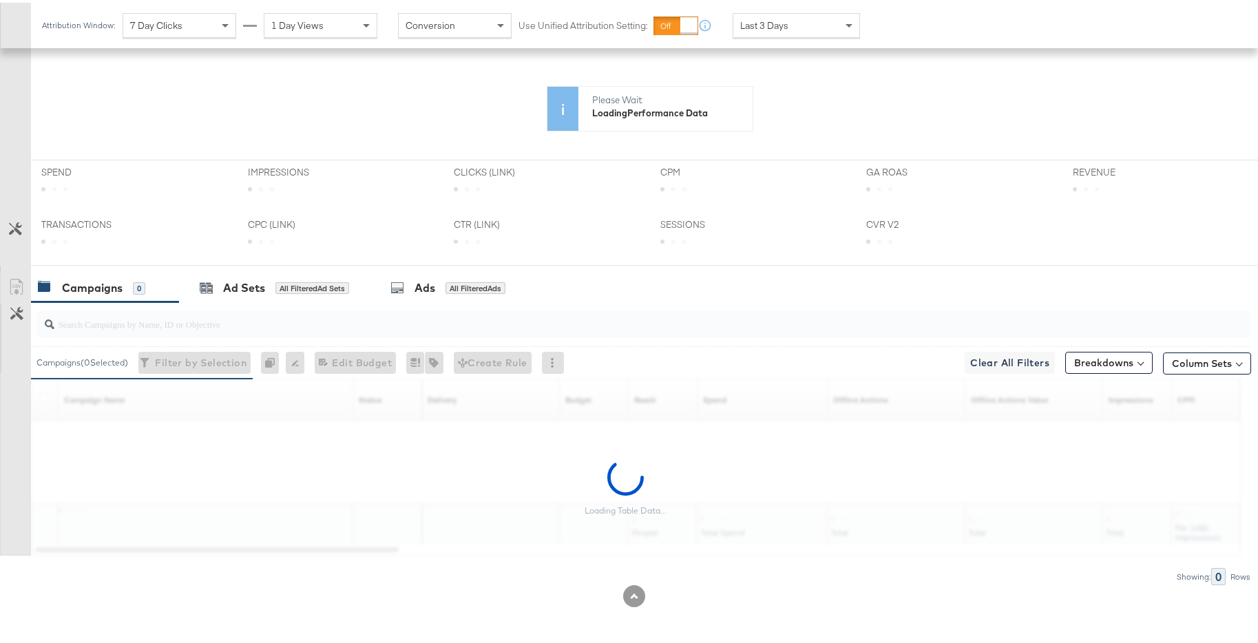
click at [787, 27] on span "Last 3 Days" at bounding box center [764, 23] width 48 height 12
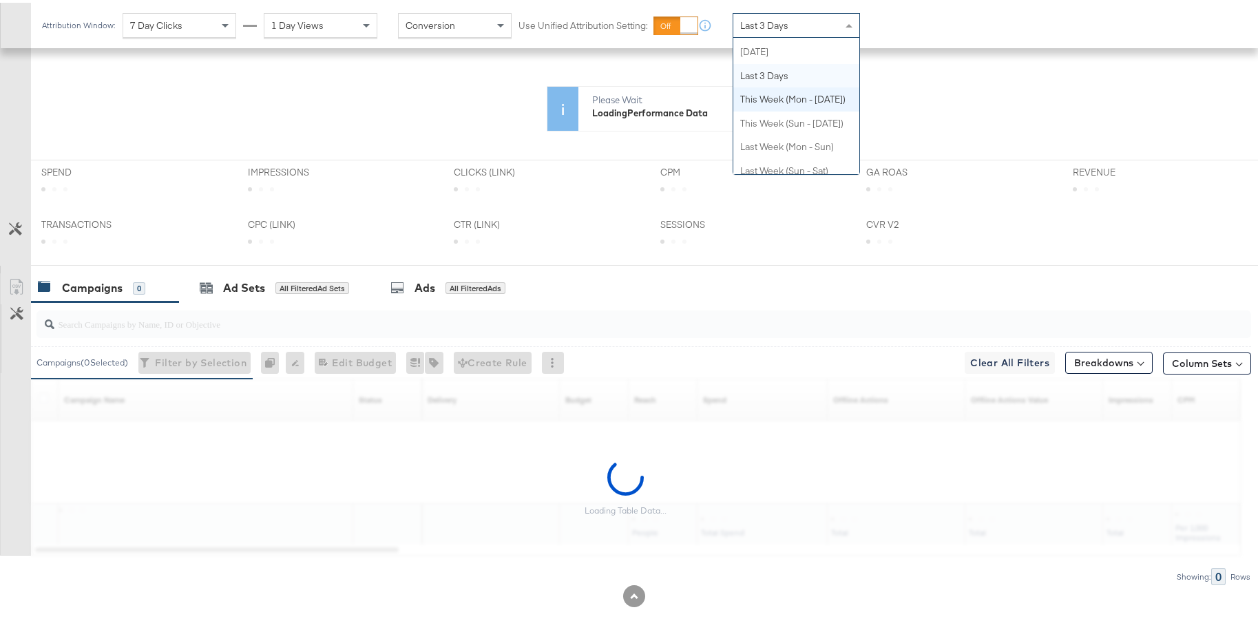
scroll to position [0, 0]
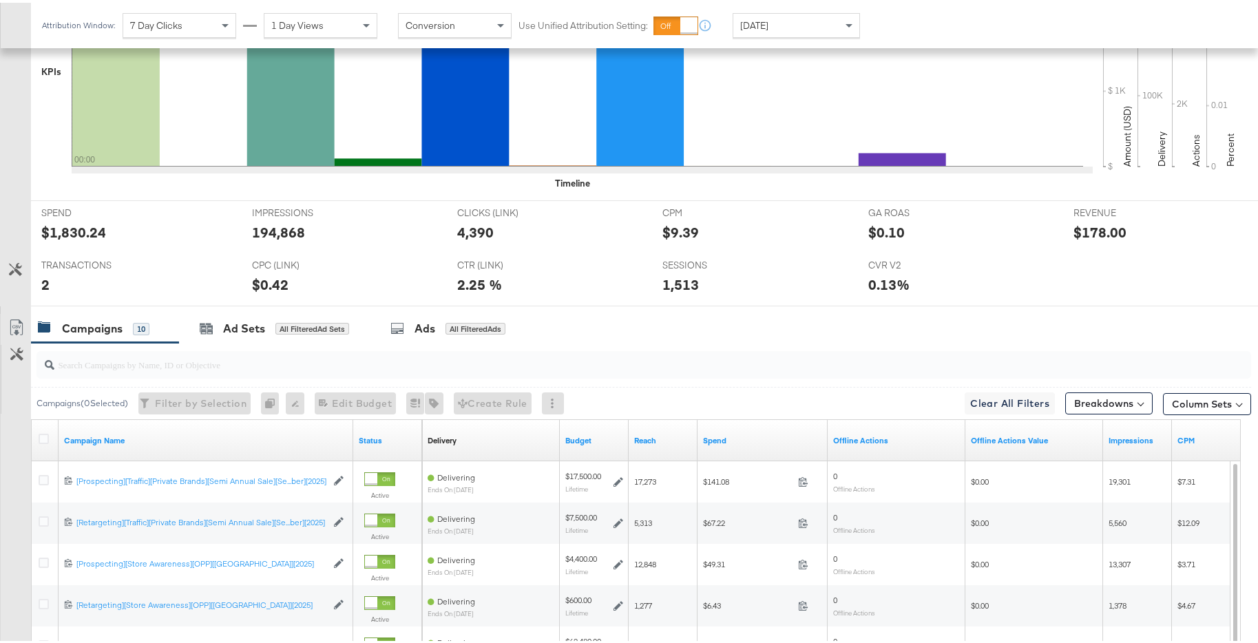
scroll to position [678, 0]
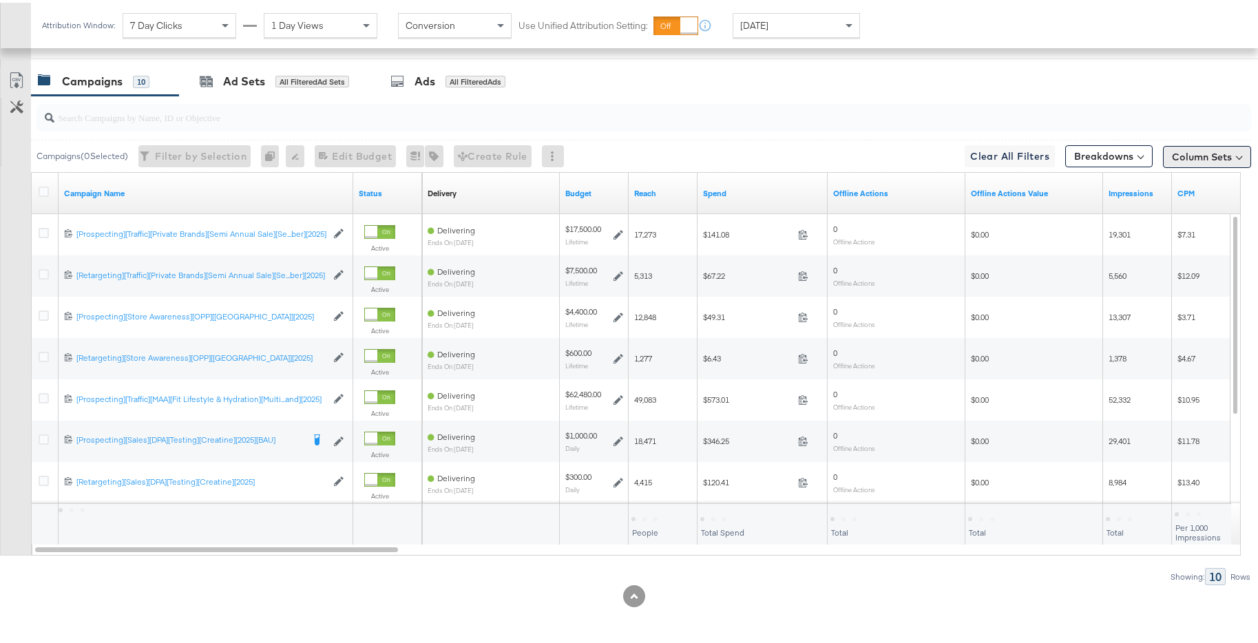
click at [1203, 156] on button "Column Sets" at bounding box center [1207, 154] width 88 height 22
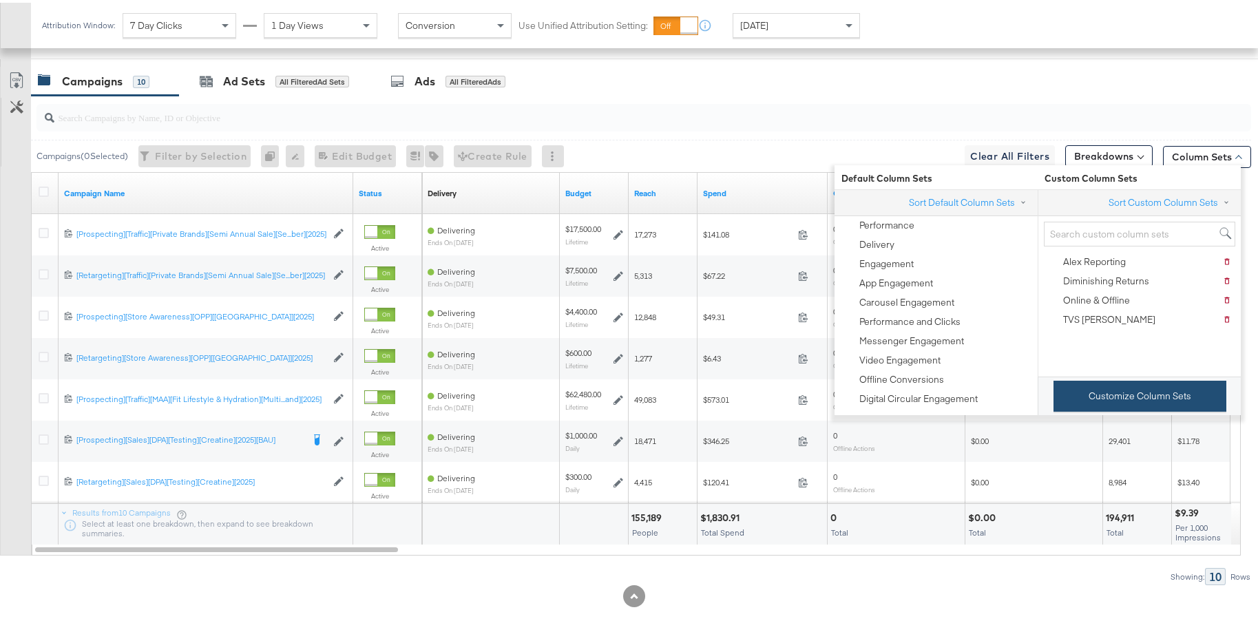
click at [1136, 386] on div "Customize Column Sets" at bounding box center [1139, 393] width 203 height 39
click at [1143, 398] on button "Customize Column Sets" at bounding box center [1140, 393] width 173 height 31
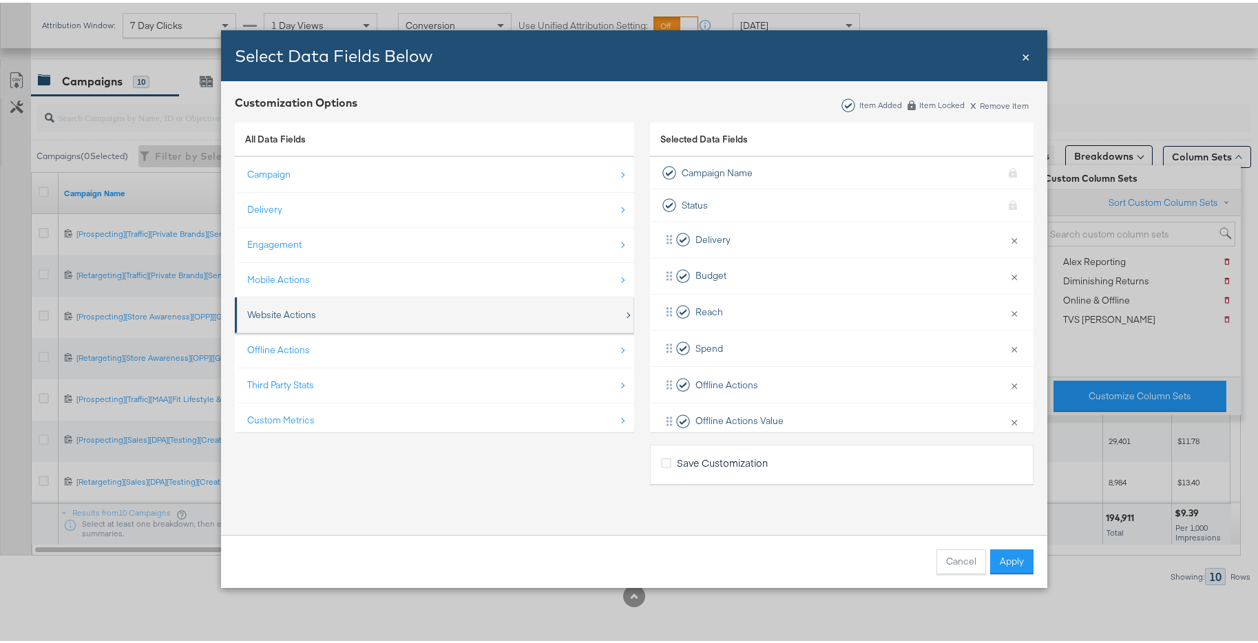
click at [329, 315] on div "Website Actions" at bounding box center [435, 312] width 377 height 28
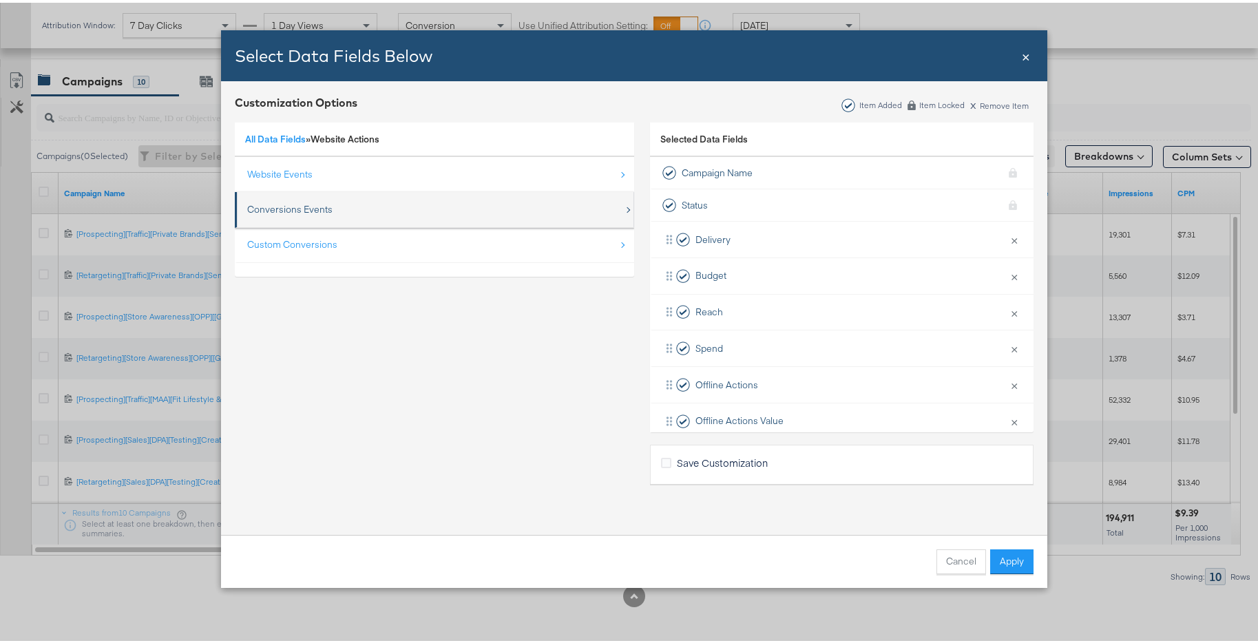
click at [341, 211] on div "Conversions Events" at bounding box center [435, 207] width 377 height 28
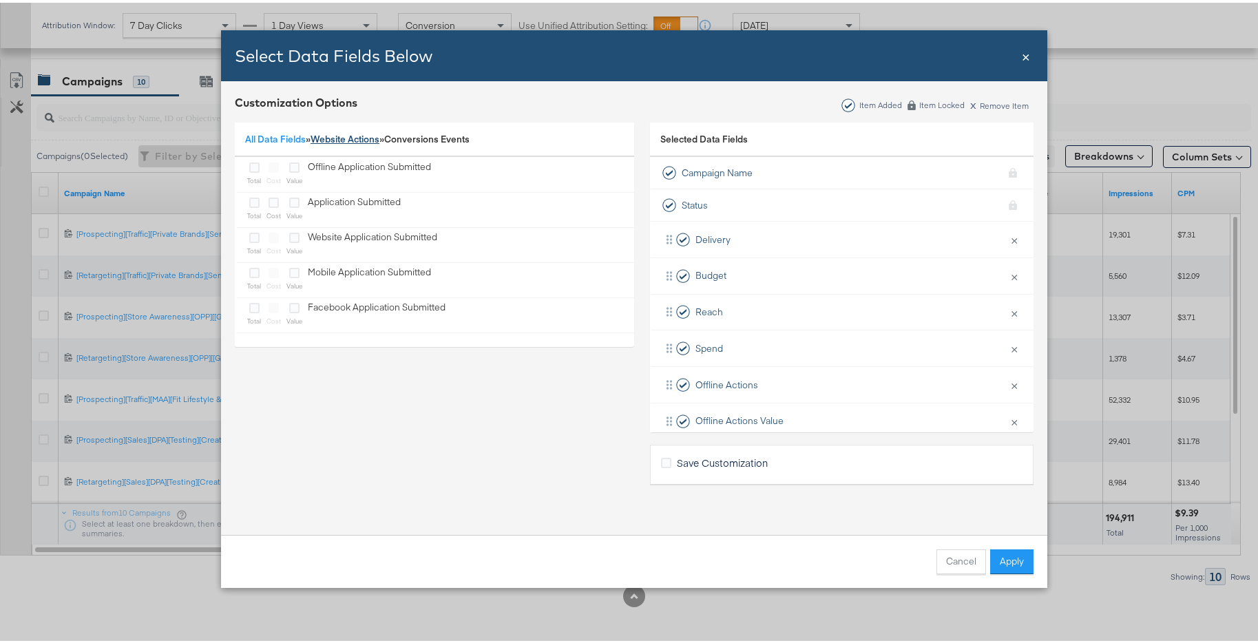
click at [320, 134] on link "Website Actions" at bounding box center [345, 136] width 69 height 12
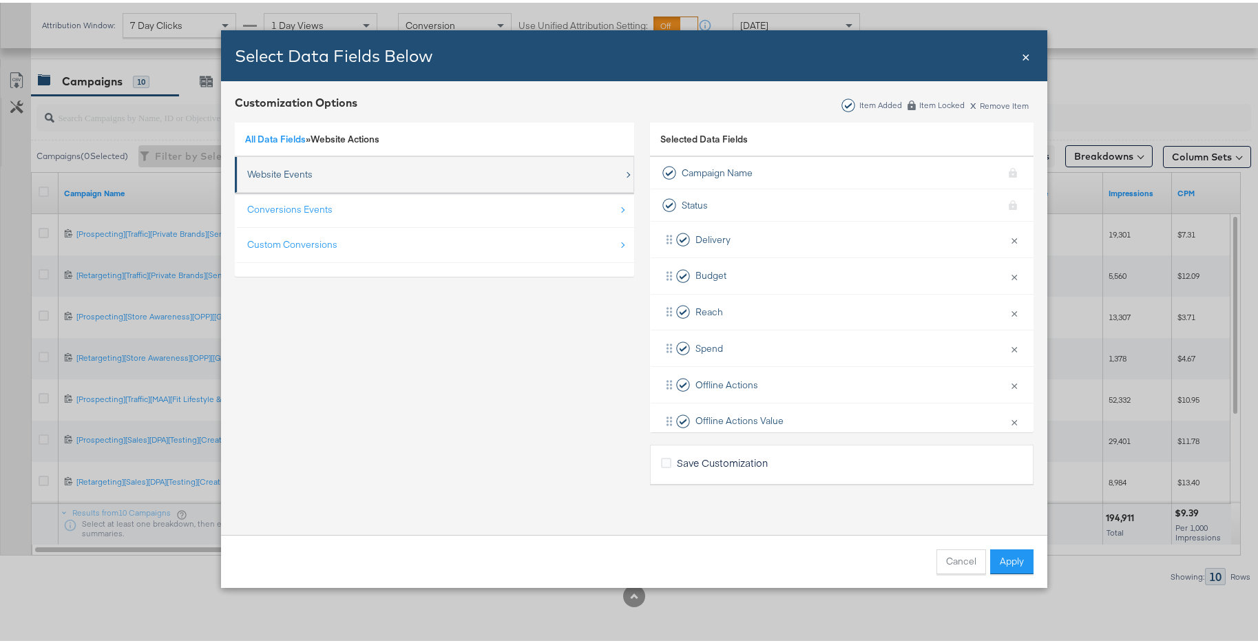
click at [314, 178] on div "Website Events" at bounding box center [435, 172] width 377 height 28
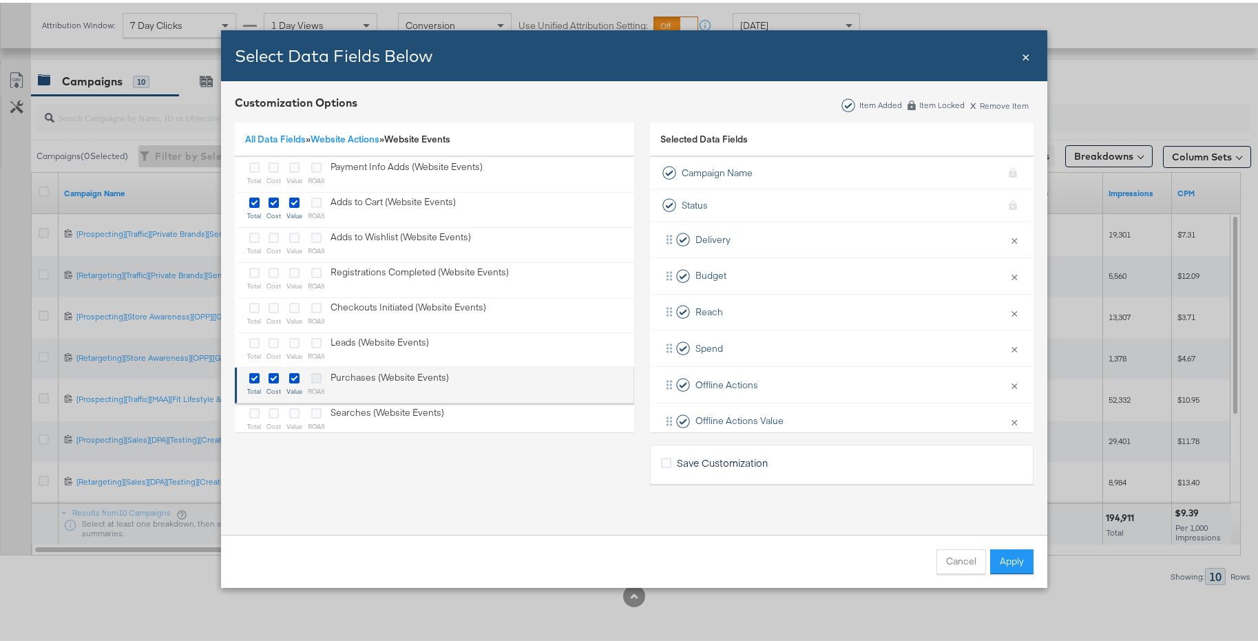
click at [314, 379] on icon "Bulk Add Locations Modal" at bounding box center [316, 376] width 10 height 10
click at [0, 0] on input "Bulk Add Locations Modal" at bounding box center [0, 0] width 0 height 0
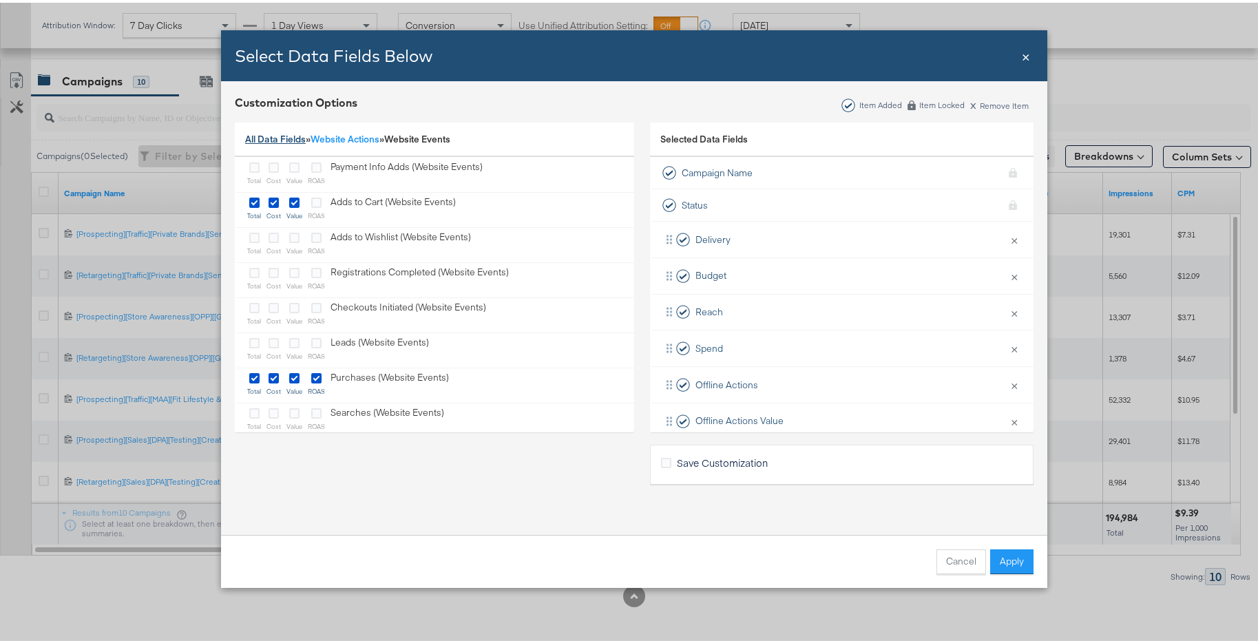
click at [290, 136] on link "All Data Fields" at bounding box center [275, 136] width 61 height 12
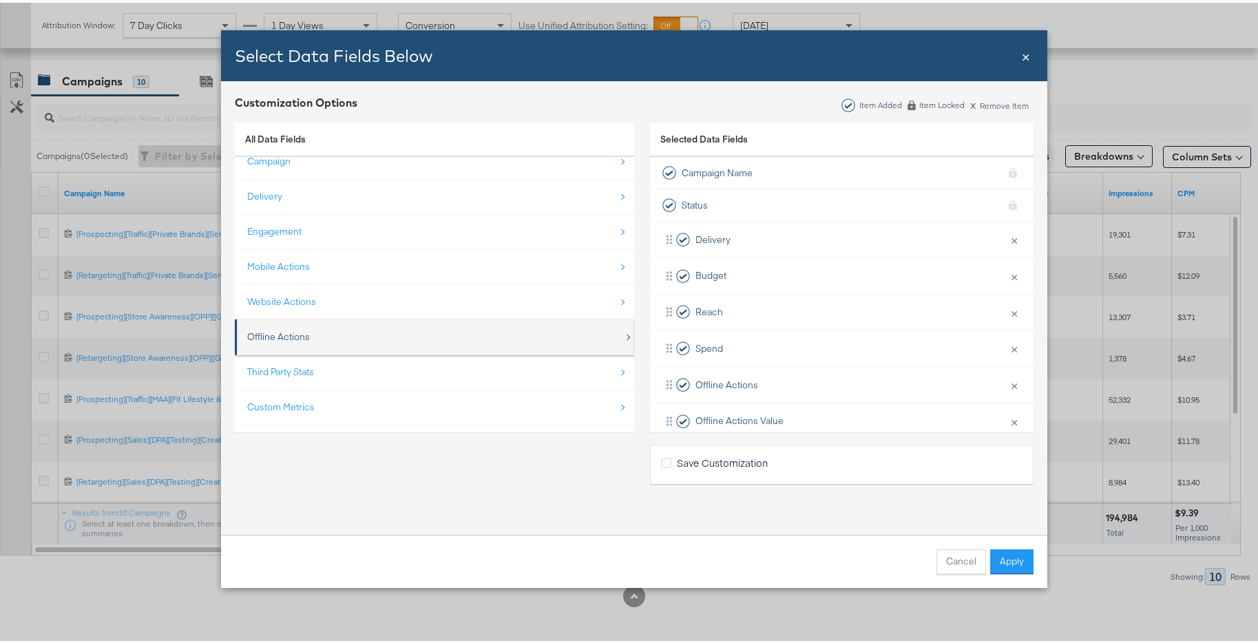
scroll to position [20, 0]
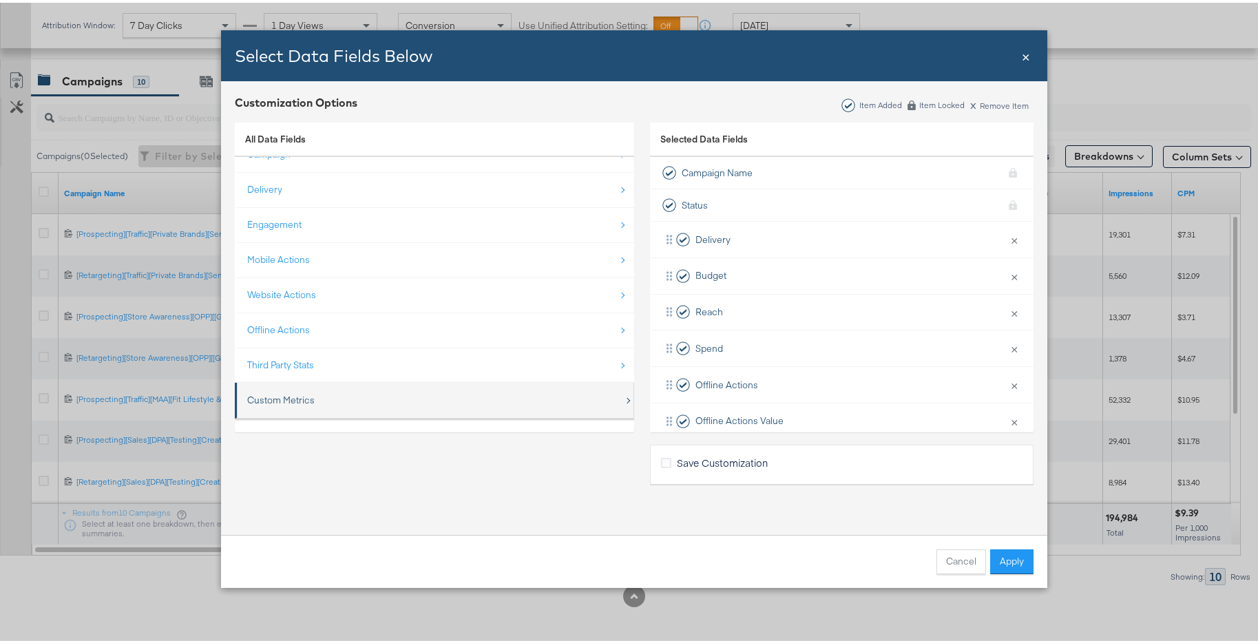
click at [365, 405] on div "Custom Metrics" at bounding box center [435, 398] width 377 height 28
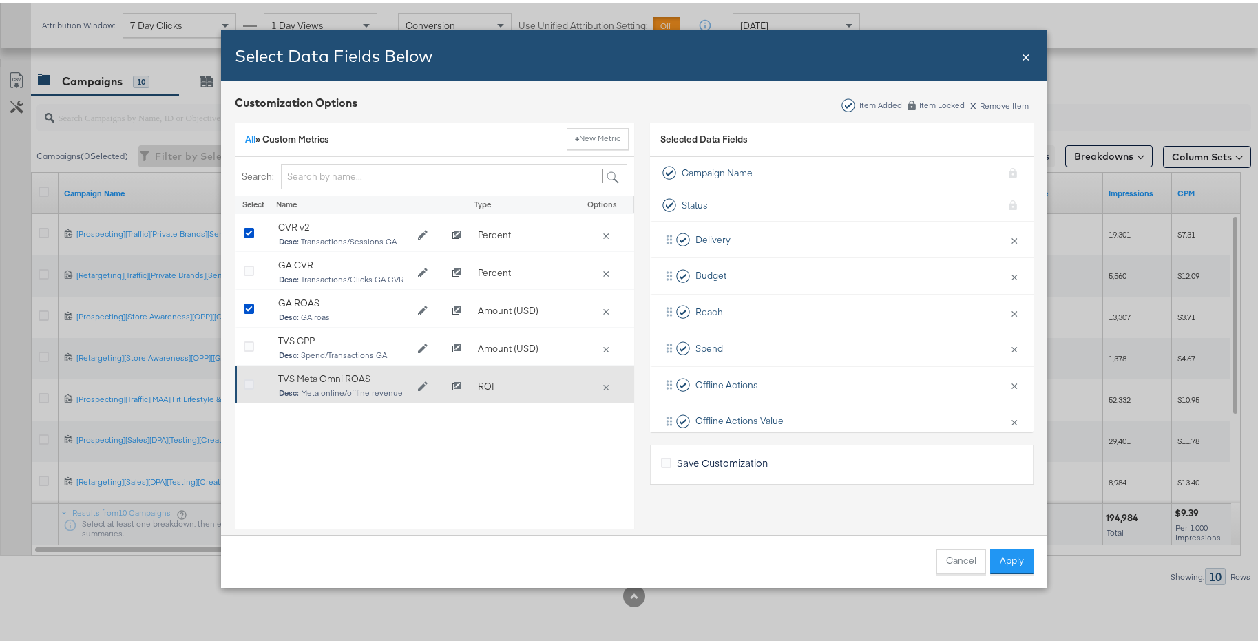
click at [247, 383] on icon "Bulk Add Locations Modal" at bounding box center [249, 382] width 10 height 10
click at [0, 0] on input "Bulk Add Locations Modal" at bounding box center [0, 0] width 0 height 0
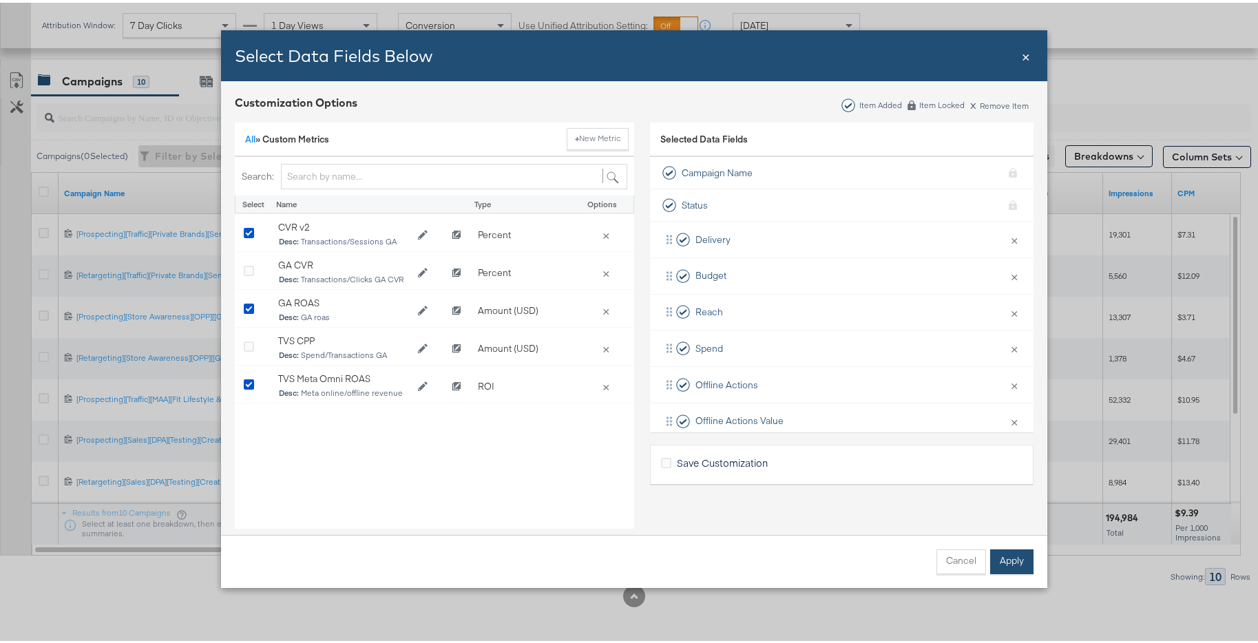
click at [1014, 563] on button "Apply" at bounding box center [1011, 559] width 43 height 25
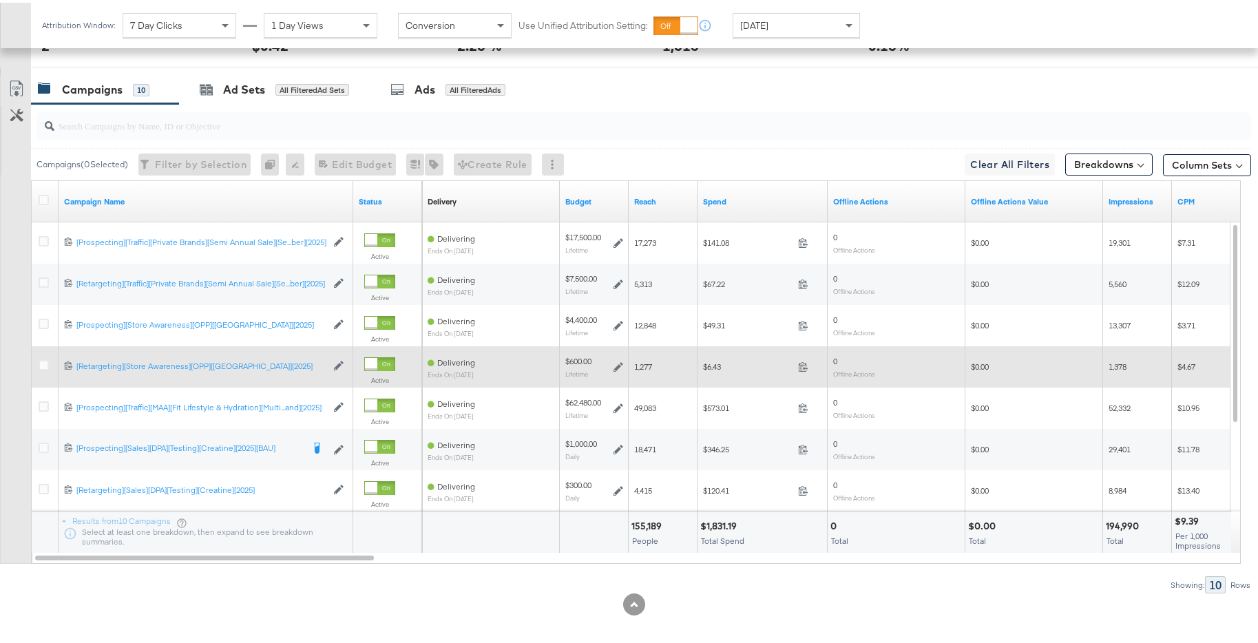
scroll to position [678, 0]
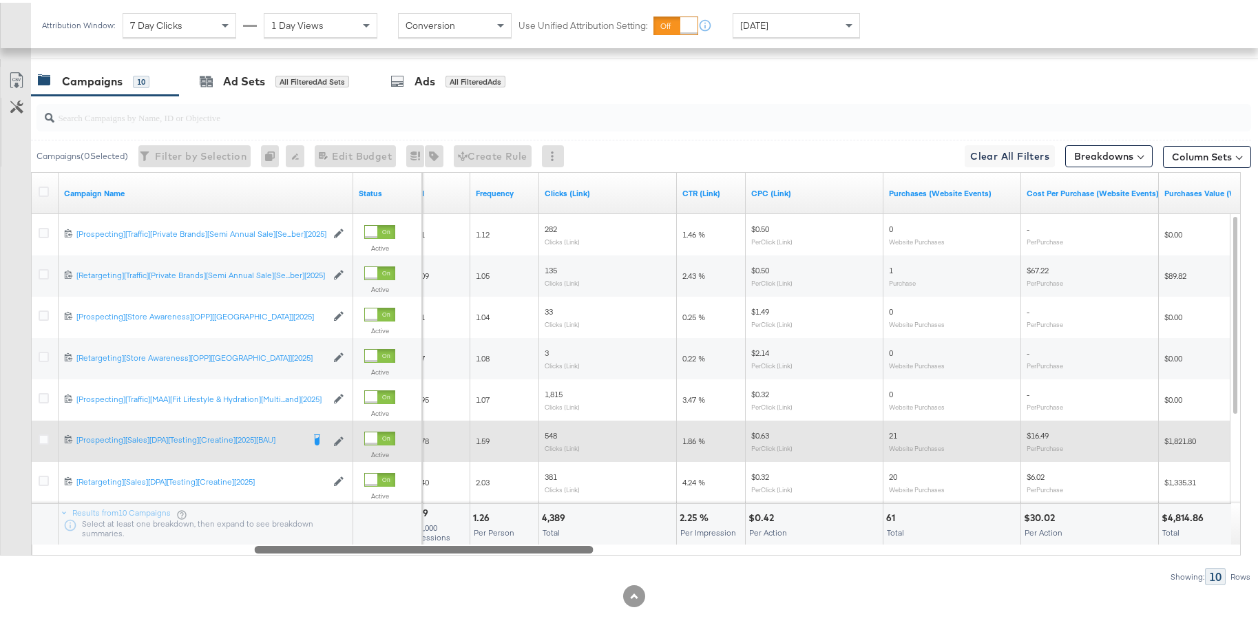
click at [547, 453] on div "Campaign Name Status CPM Frequency Clicks (Link) CTR (Link) CPC (Link) Purchase…" at bounding box center [636, 361] width 1210 height 384
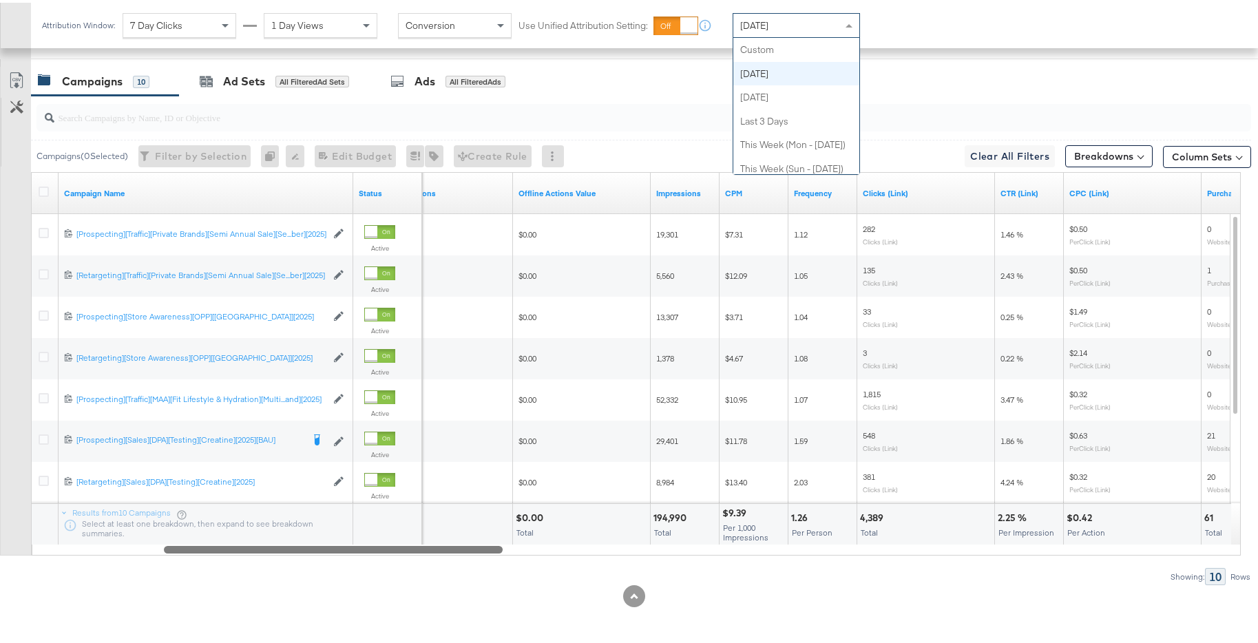
click at [778, 14] on div "Today" at bounding box center [797, 22] width 126 height 23
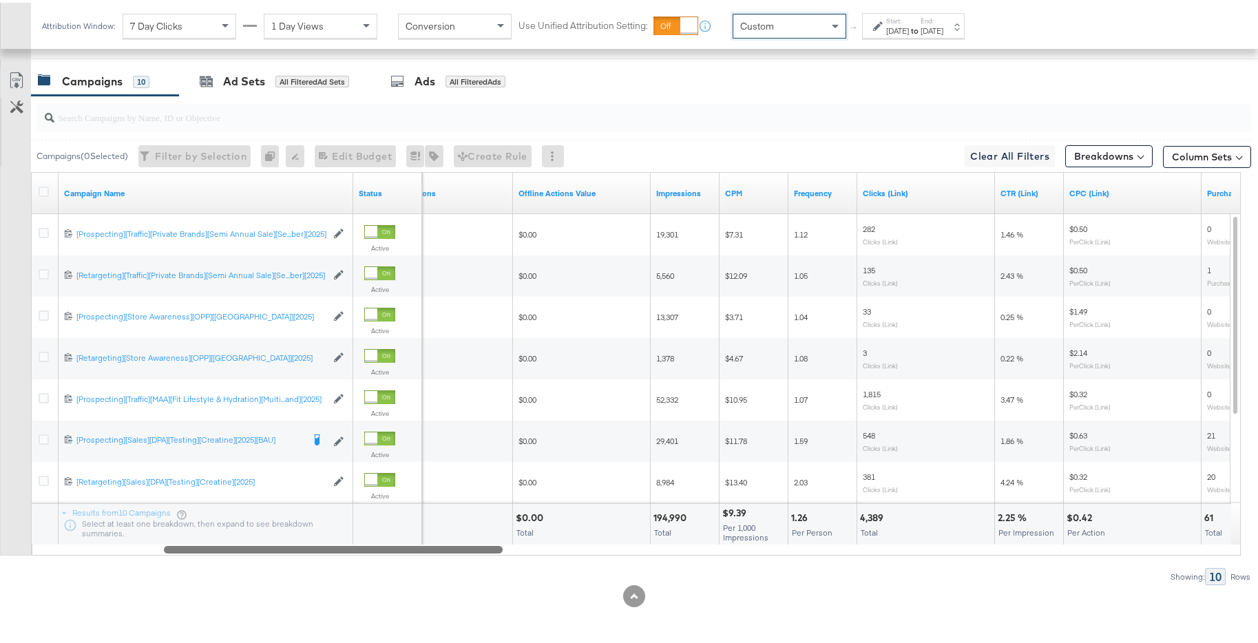
click at [927, 35] on div "Start: Sep 25th 2025 to End: Sep 25th 2025" at bounding box center [913, 22] width 103 height 25
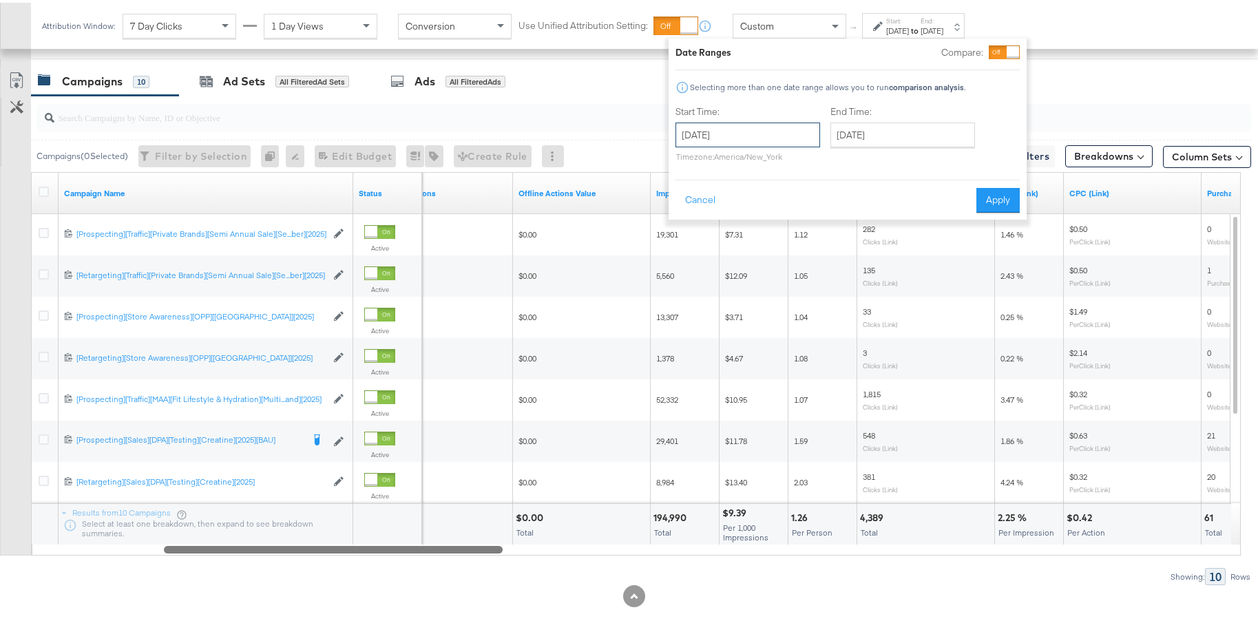
click at [741, 135] on input "September 25th 2025" at bounding box center [748, 132] width 145 height 25
click at [687, 165] on span "‹" at bounding box center [690, 160] width 21 height 21
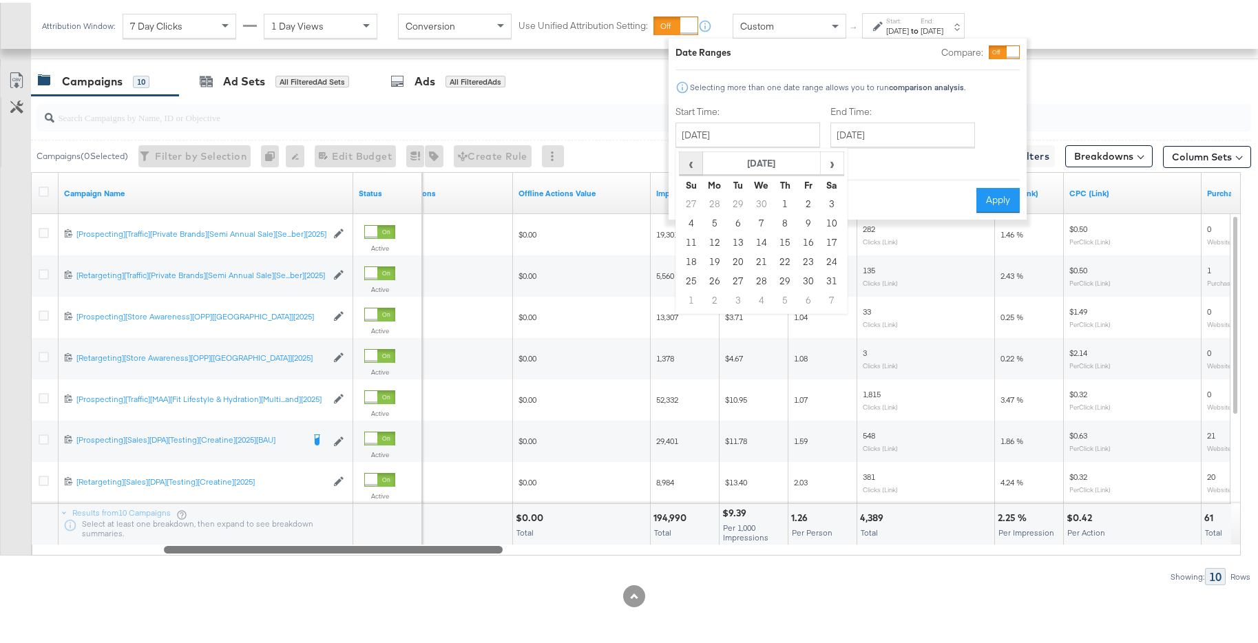
click at [687, 165] on span "‹" at bounding box center [690, 160] width 21 height 21
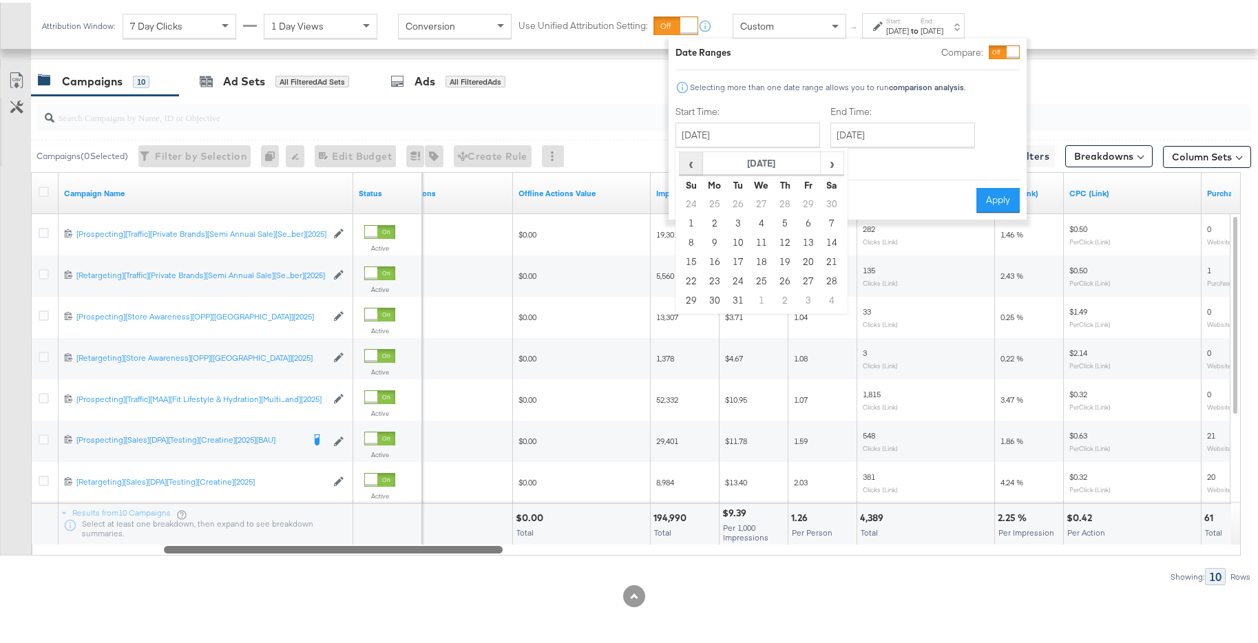
click at [687, 165] on span "‹" at bounding box center [690, 160] width 21 height 21
click at [738, 205] on td "1" at bounding box center [738, 201] width 23 height 19
type input "October 1st 2024"
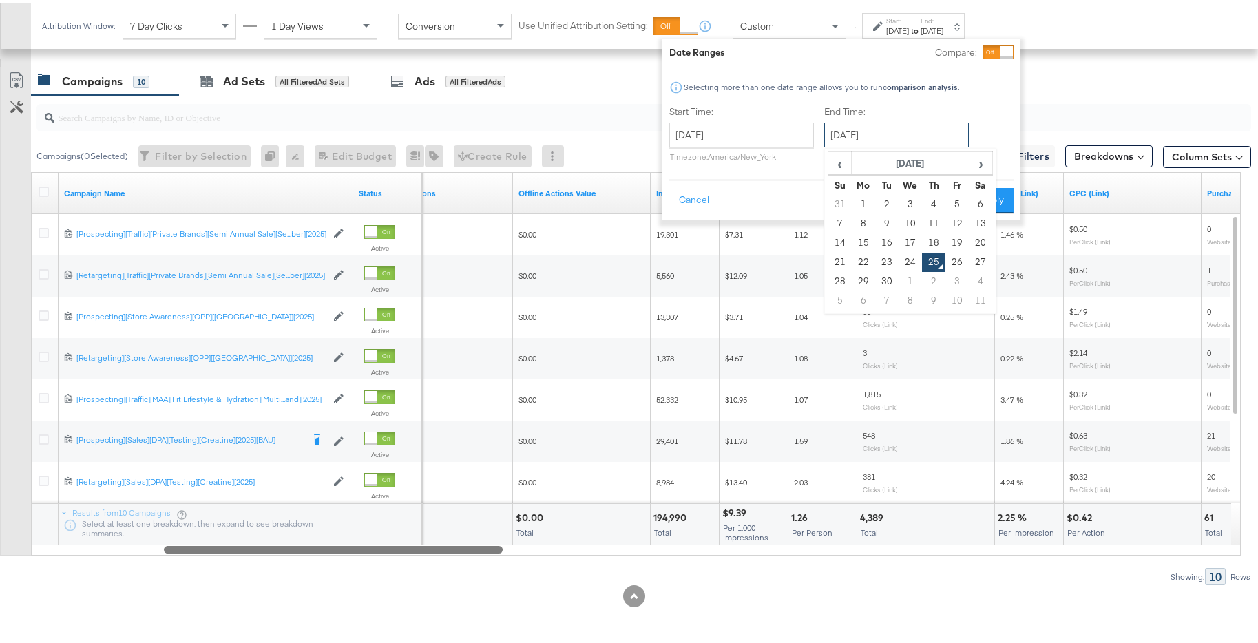
click at [874, 129] on input "September 25th 2025" at bounding box center [896, 132] width 145 height 25
click at [842, 166] on span "‹" at bounding box center [839, 160] width 21 height 21
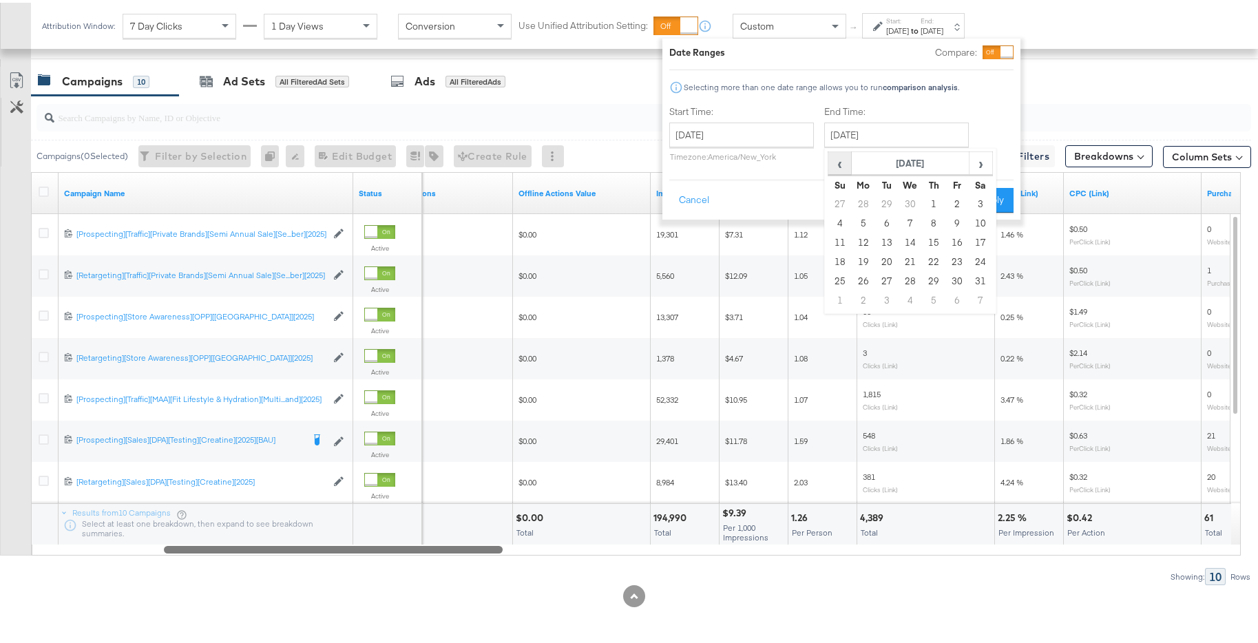
click at [842, 166] on span "‹" at bounding box center [839, 160] width 21 height 21
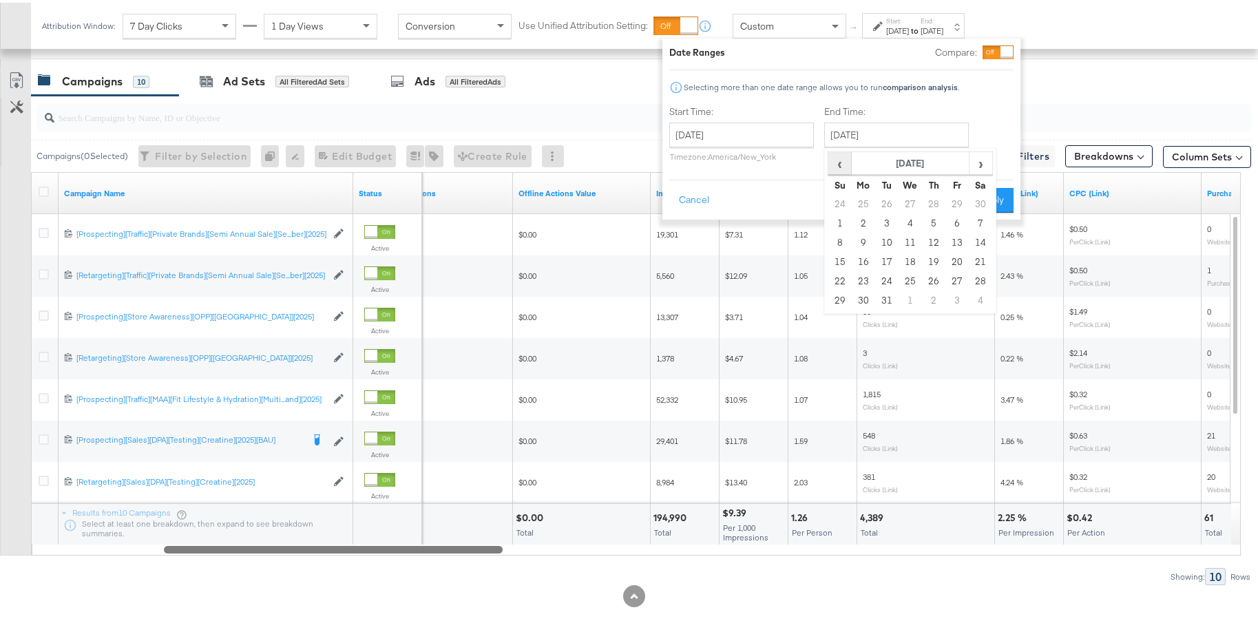
click at [842, 166] on span "‹" at bounding box center [839, 160] width 21 height 21
click at [940, 280] on td "31" at bounding box center [933, 278] width 23 height 19
type input "October 31st 2024"
click at [991, 199] on button "Apply" at bounding box center [990, 197] width 43 height 25
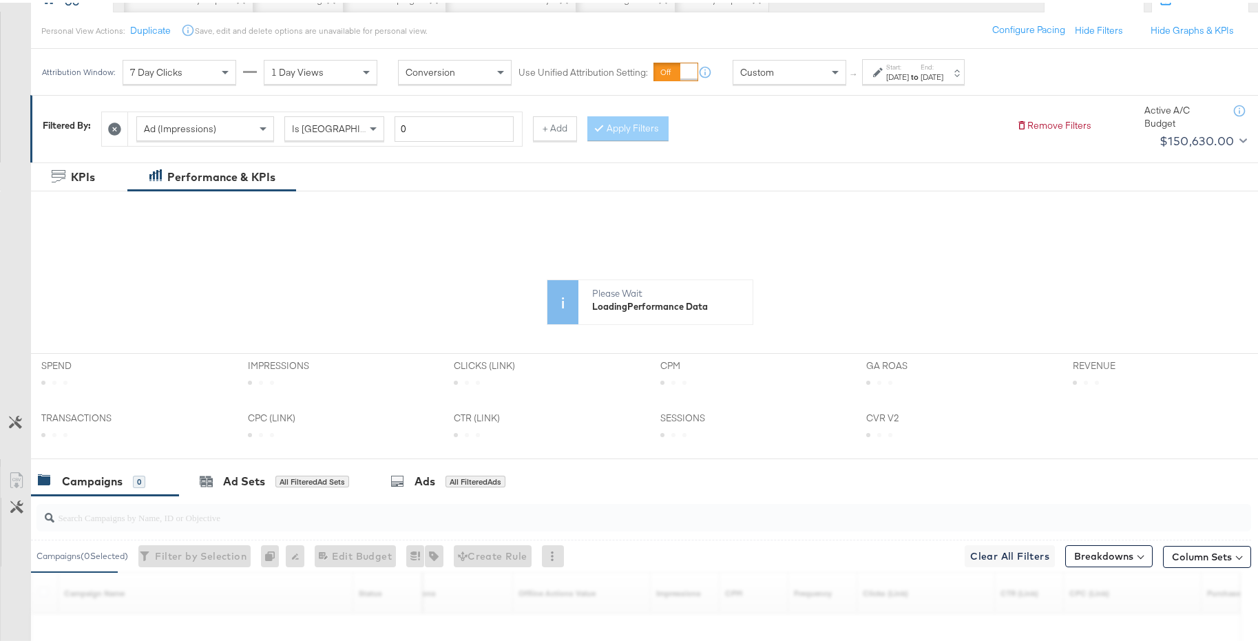
scroll to position [79, 0]
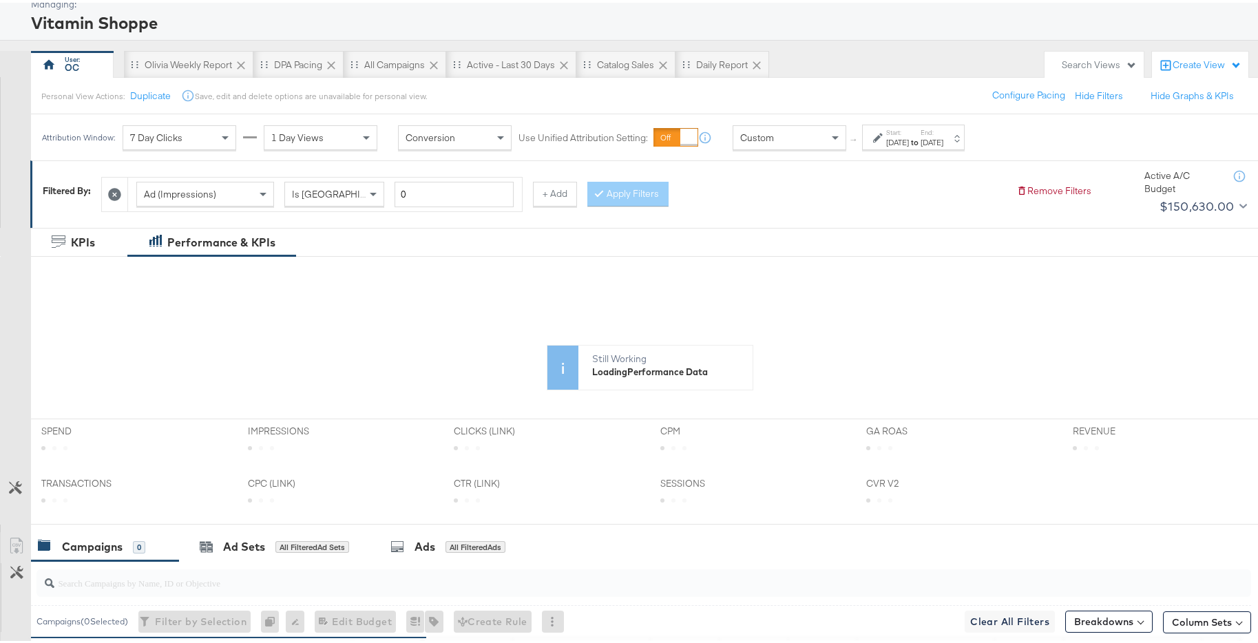
click at [919, 145] on div "Start: Oct 1st 2024 to End: Oct 31st 2024" at bounding box center [913, 134] width 103 height 25
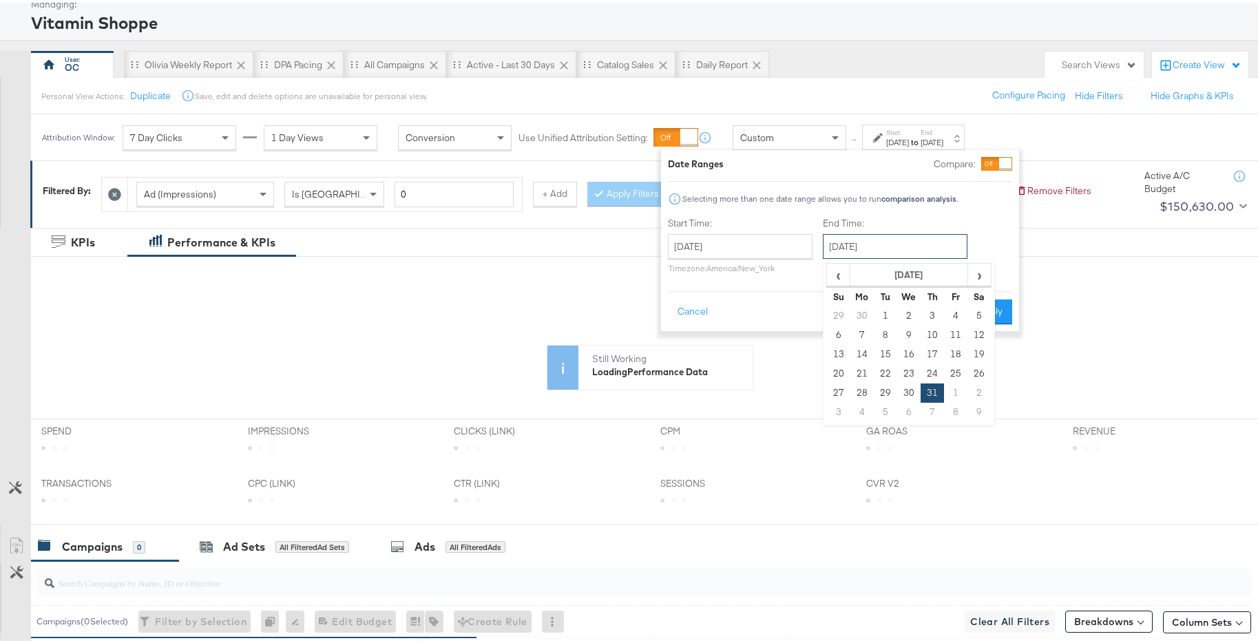
click at [932, 233] on input "October 31st 2024" at bounding box center [895, 243] width 145 height 25
click at [976, 269] on span "›" at bounding box center [979, 272] width 21 height 21
click at [983, 273] on span "›" at bounding box center [979, 272] width 21 height 21
click at [955, 388] on td "31" at bounding box center [955, 390] width 23 height 19
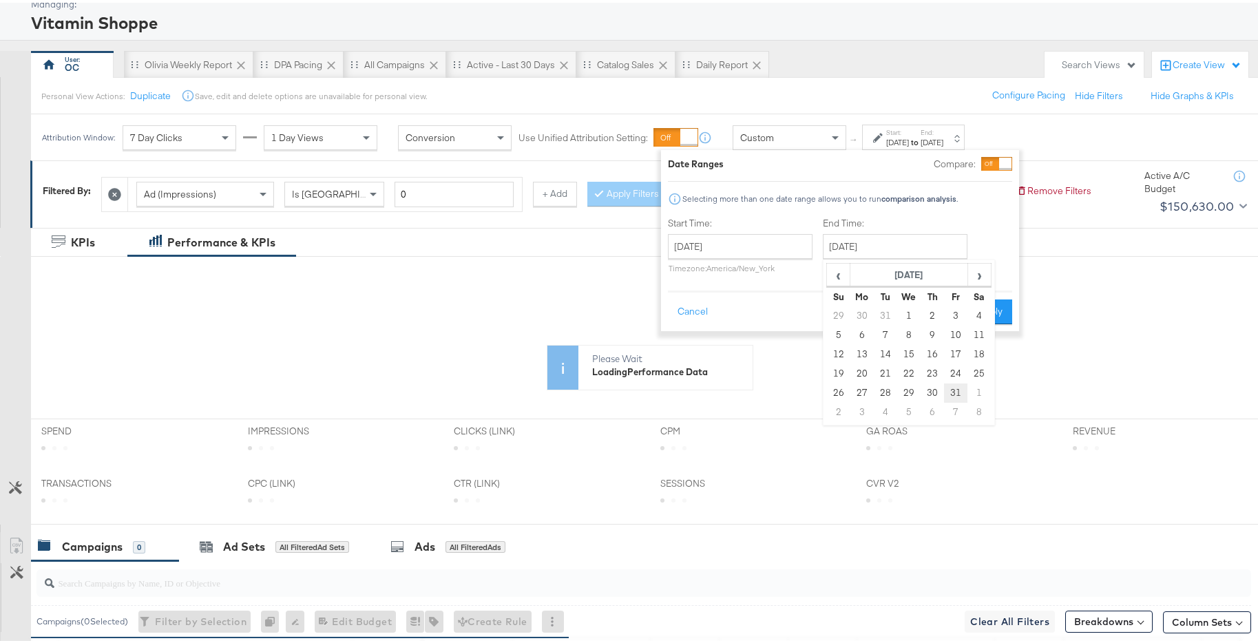
type input "January 31st 2025"
click at [990, 306] on button "Apply" at bounding box center [990, 309] width 43 height 25
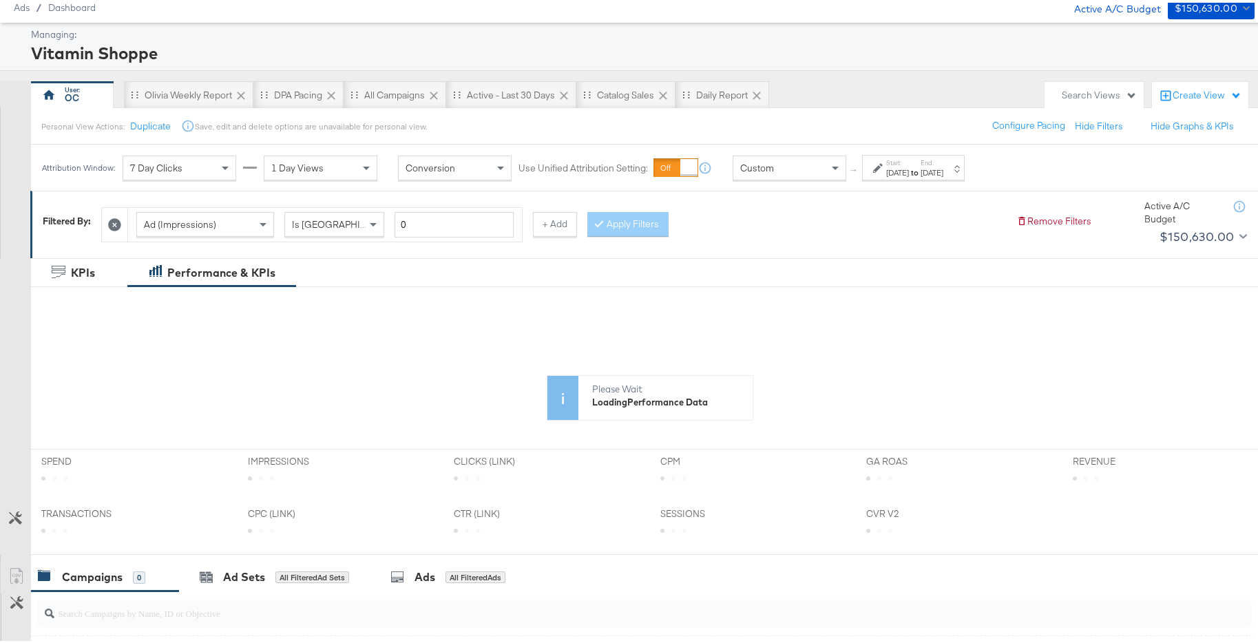
scroll to position [25, 0]
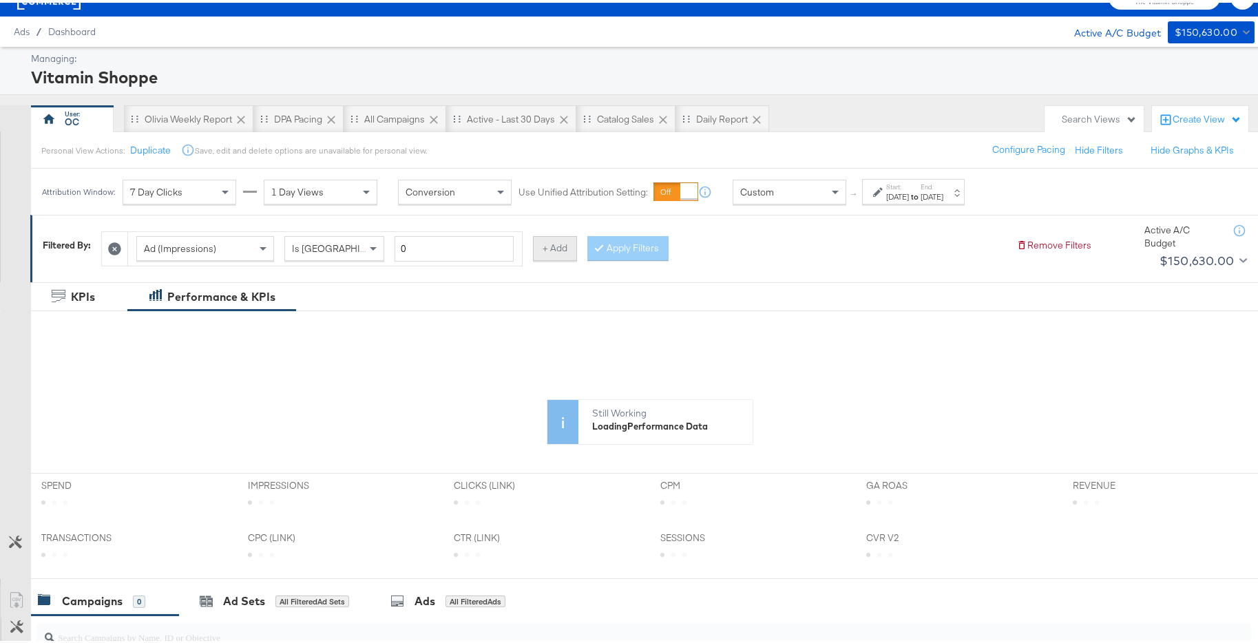
click at [548, 253] on button "+ Add" at bounding box center [555, 245] width 44 height 25
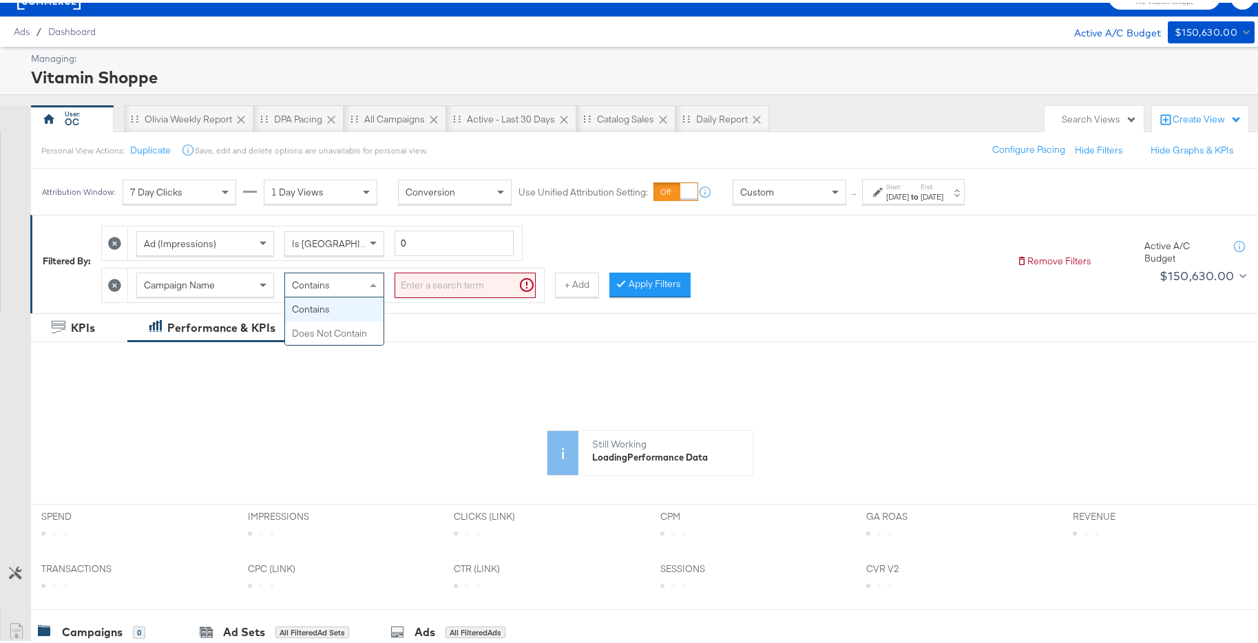
click at [350, 286] on div "Contains" at bounding box center [334, 282] width 98 height 23
click at [421, 293] on input "search" at bounding box center [465, 282] width 141 height 25
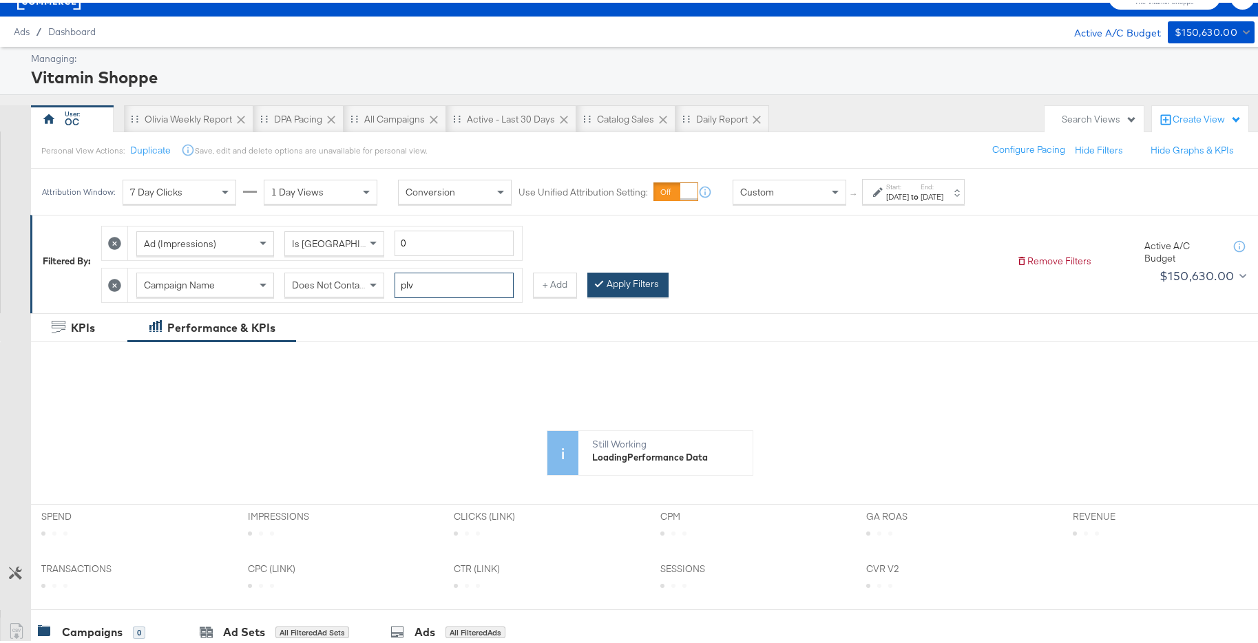
type input "plv"
click at [618, 284] on button "Apply Filters" at bounding box center [627, 282] width 81 height 25
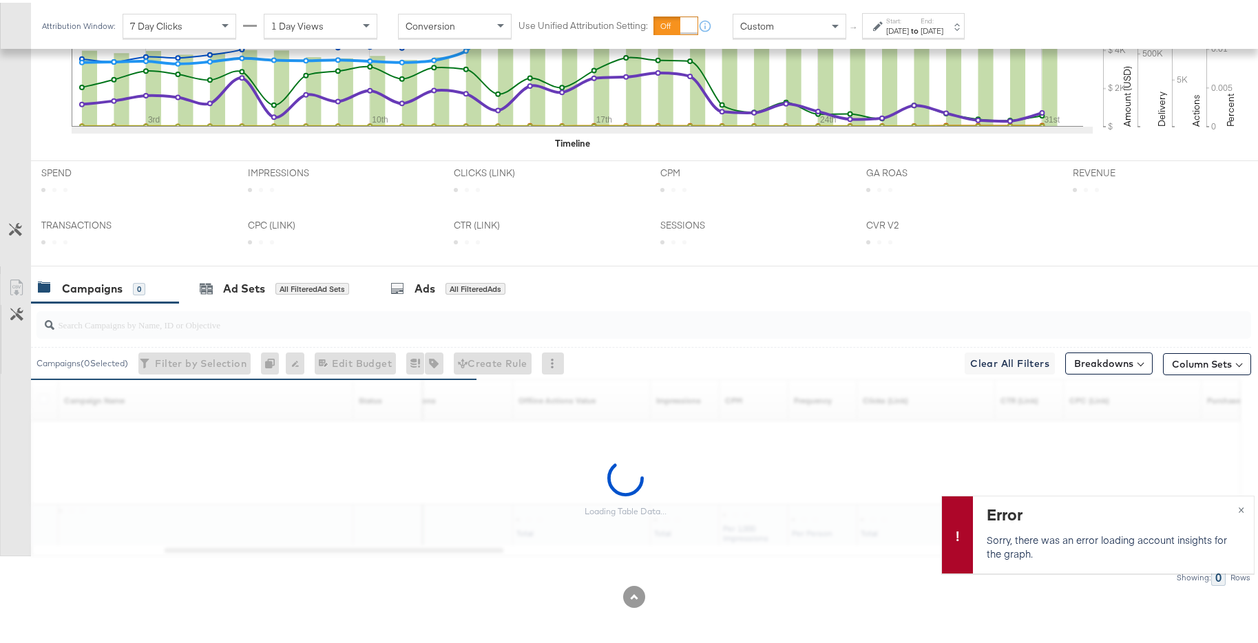
scroll to position [503, 0]
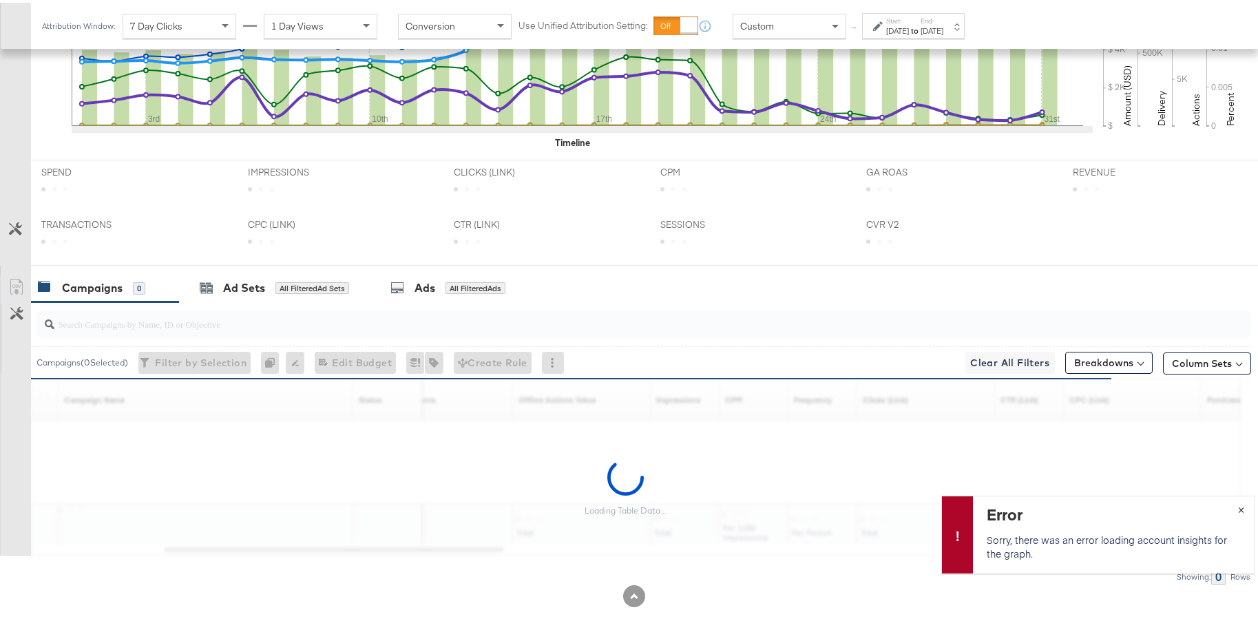
click at [1238, 512] on span "×" at bounding box center [1241, 506] width 6 height 16
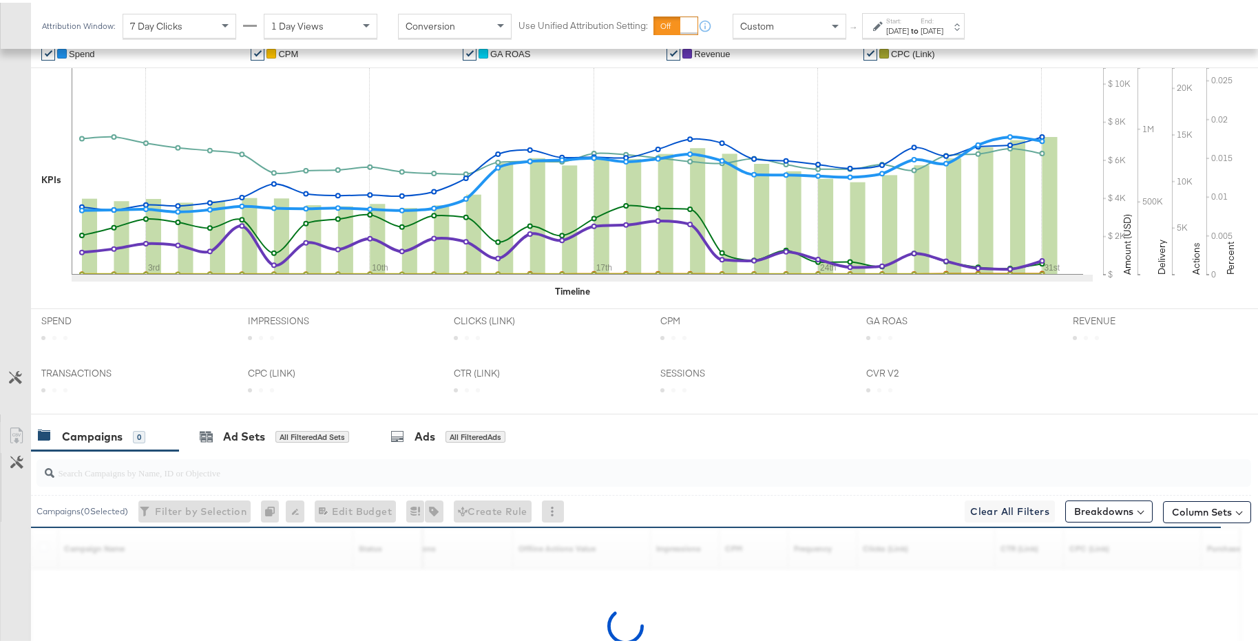
scroll to position [0, 0]
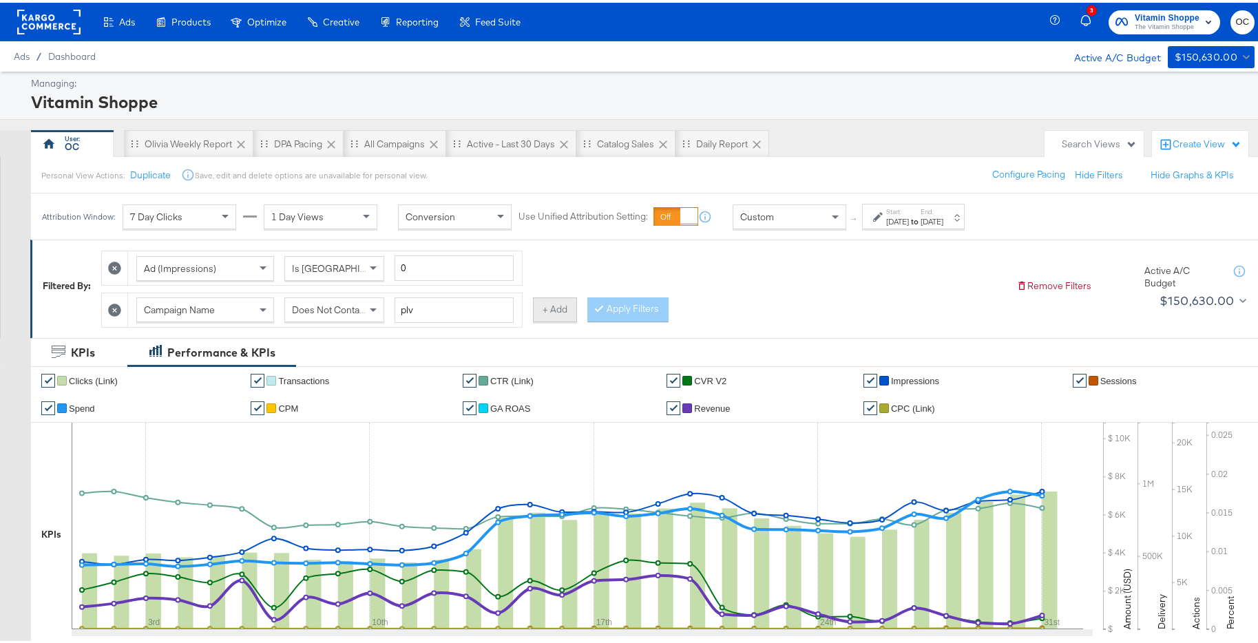
click at [545, 315] on button "+ Add" at bounding box center [555, 307] width 44 height 25
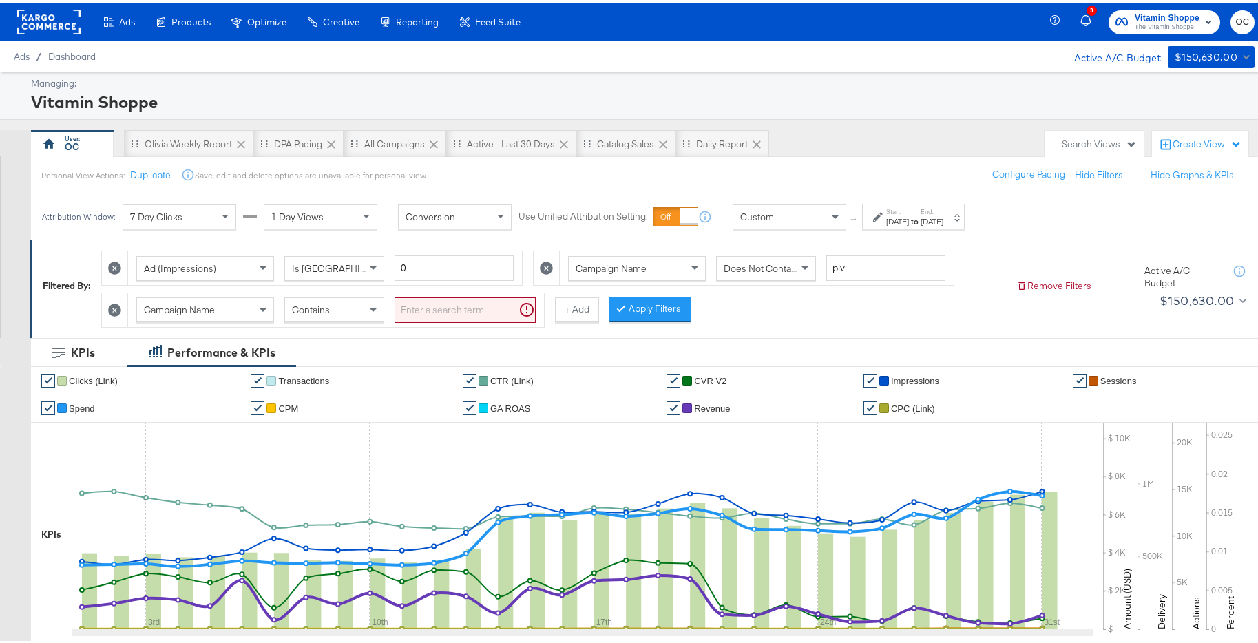
click at [351, 315] on div "Contains" at bounding box center [334, 306] width 98 height 23
click at [404, 323] on div "Campaign Name Does Not Contain" at bounding box center [336, 308] width 416 height 34
click at [424, 304] on input "search" at bounding box center [465, 307] width 141 height 25
type input "opp"
click at [646, 305] on button "Apply Filters" at bounding box center [627, 307] width 81 height 25
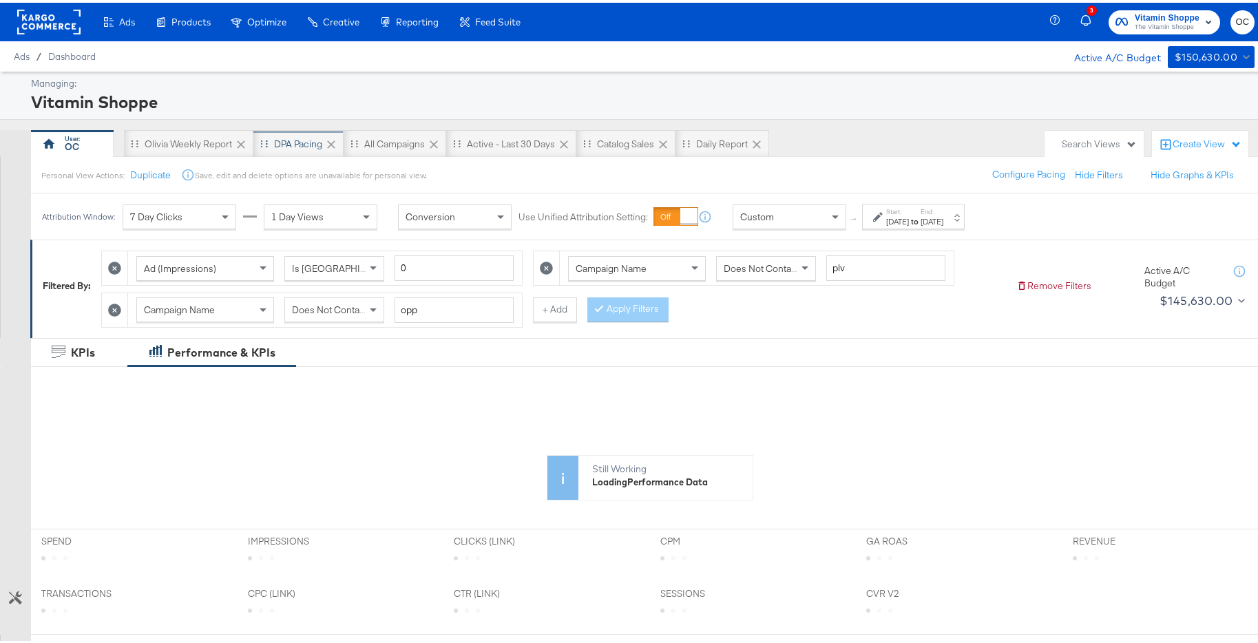
click at [306, 143] on div "DPA Pacing" at bounding box center [298, 141] width 48 height 13
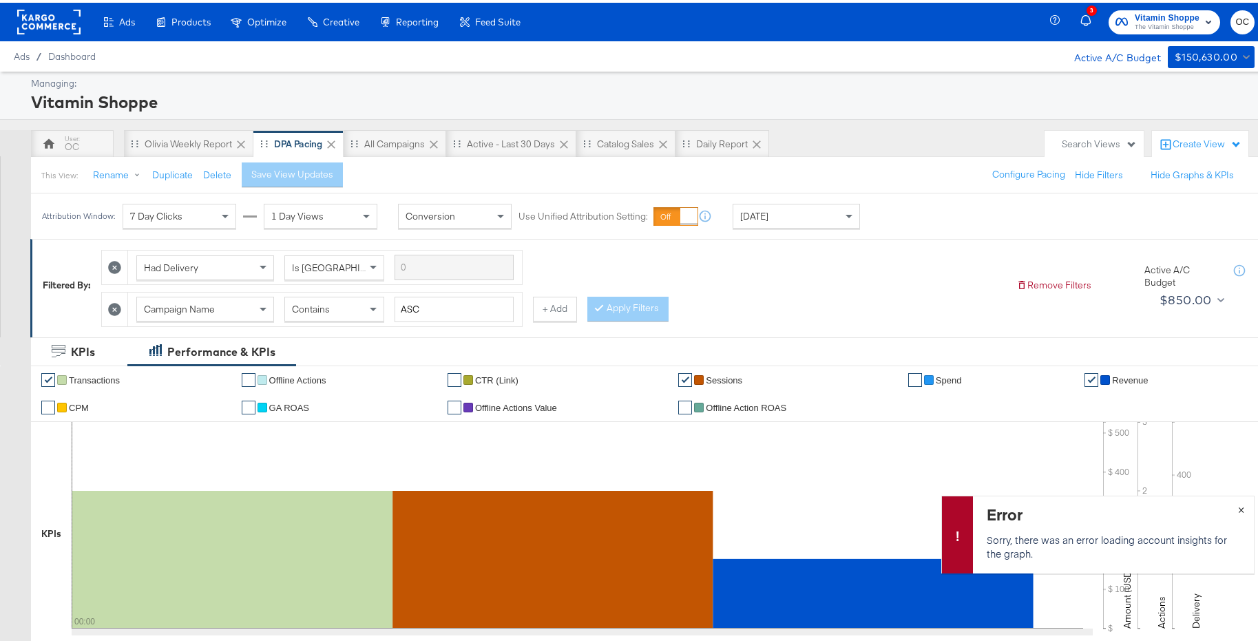
click at [1238, 507] on span "×" at bounding box center [1241, 506] width 6 height 16
click at [766, 213] on div "Today" at bounding box center [797, 213] width 126 height 23
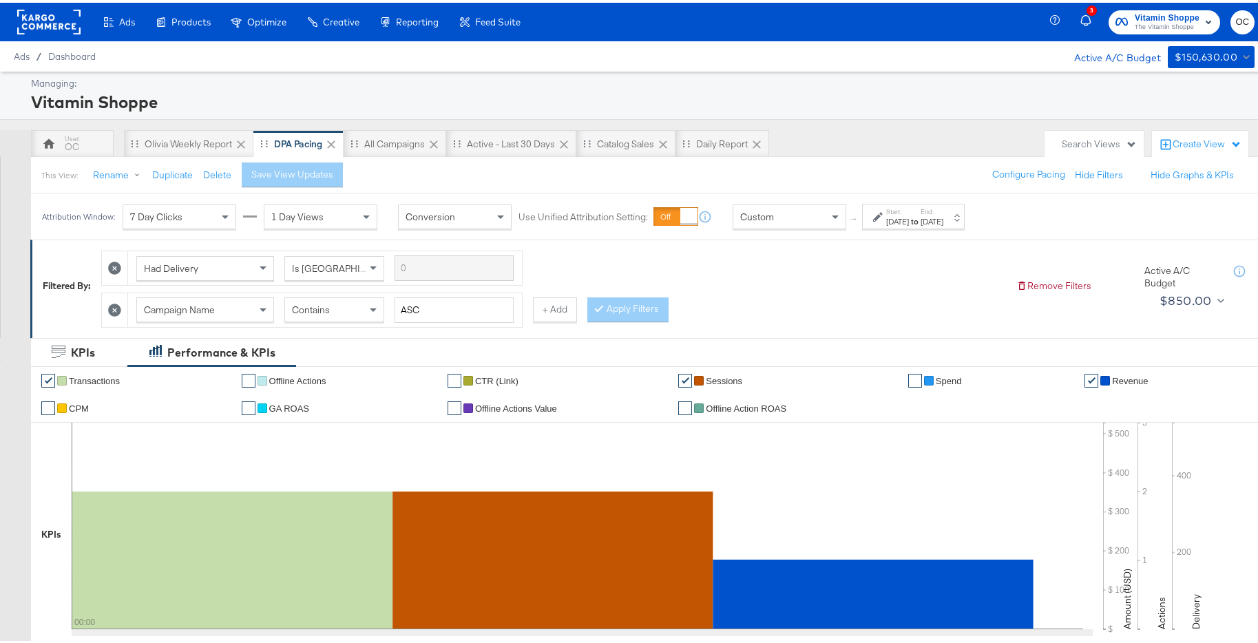
click at [921, 220] on strong "to" at bounding box center [915, 219] width 12 height 10
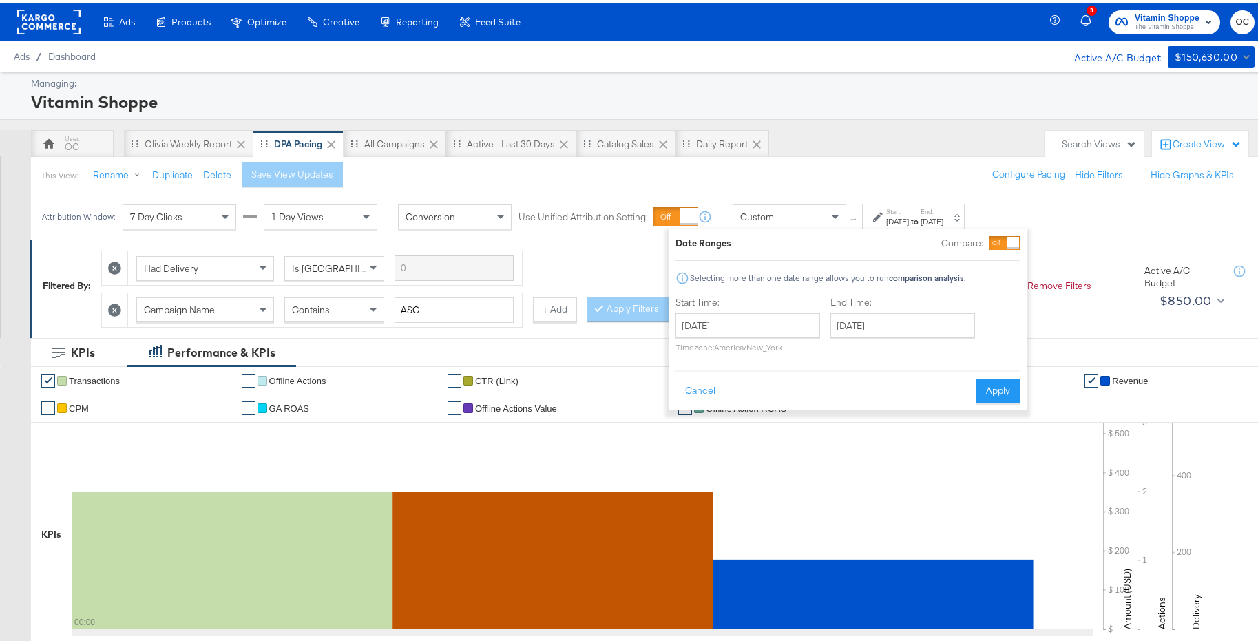
drag, startPoint x: 795, startPoint y: 302, endPoint x: 791, endPoint y: 310, distance: 9.2
click at [791, 309] on div "Start Time: September 25th 2025 ‹ September 2025 › Su Mo Tu We Th Fr Sa 31 1 2 …" at bounding box center [748, 324] width 145 height 63
click at [791, 318] on input "September 25th 2025" at bounding box center [748, 323] width 145 height 25
click at [684, 353] on span "‹" at bounding box center [690, 351] width 21 height 21
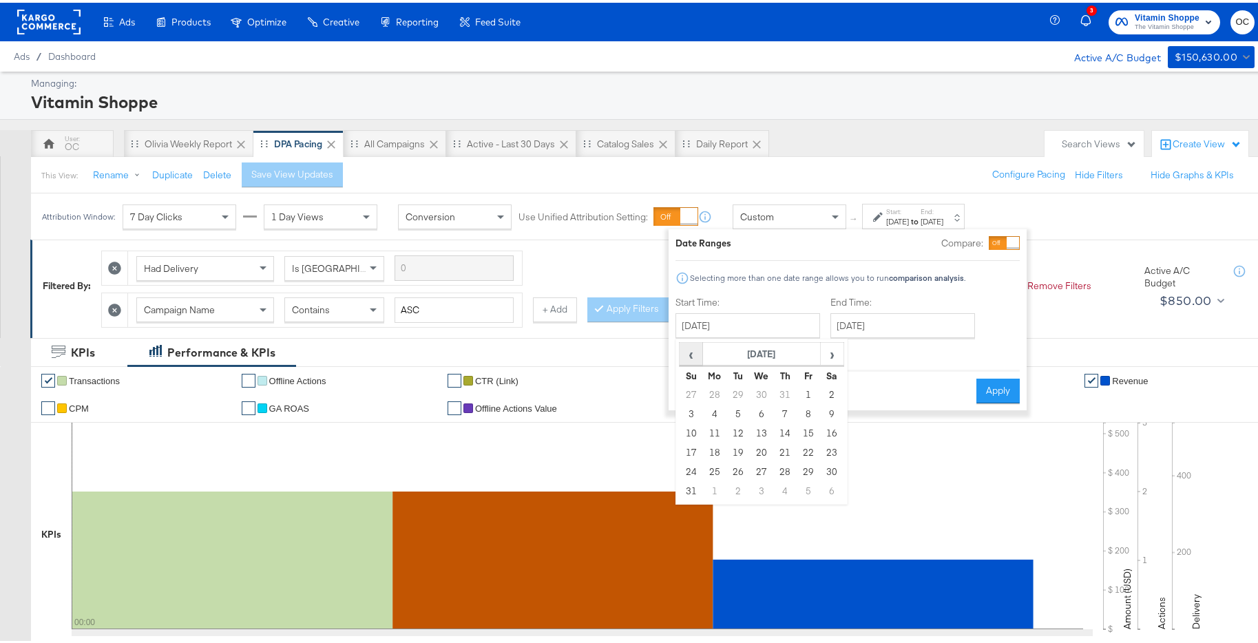
click at [684, 353] on span "‹" at bounding box center [690, 351] width 21 height 21
click at [683, 347] on span "‹" at bounding box center [690, 351] width 21 height 21
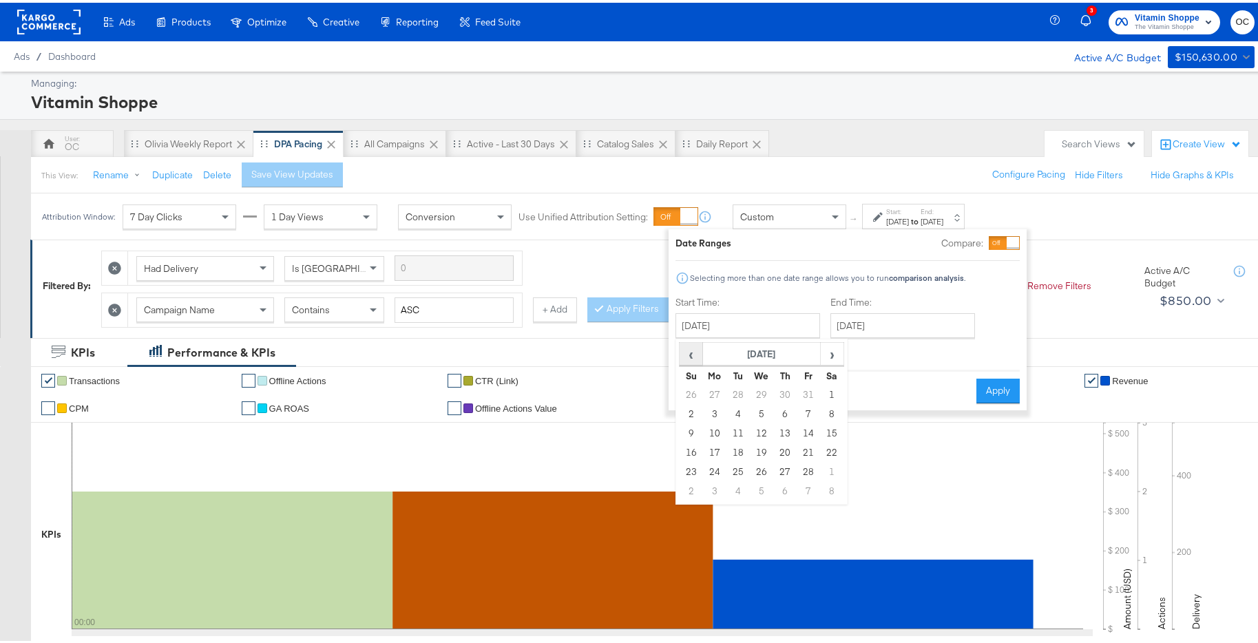
click at [695, 354] on span "‹" at bounding box center [690, 351] width 21 height 21
click at [734, 394] on td "1" at bounding box center [738, 392] width 23 height 19
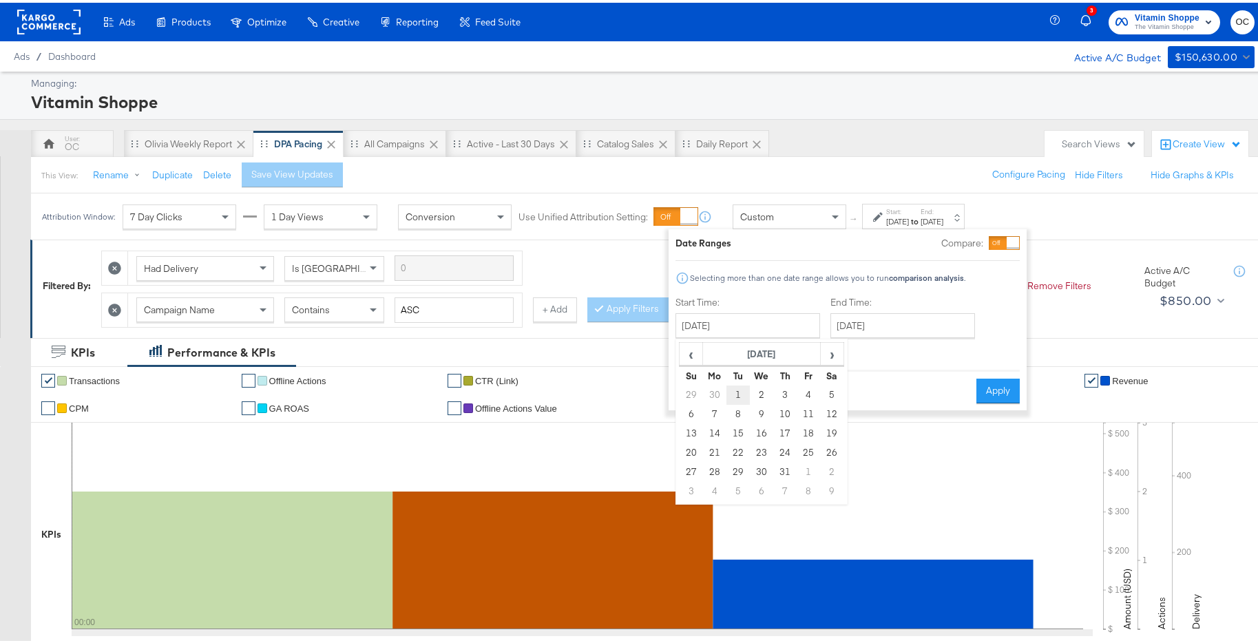
type input "October 1st 2024"
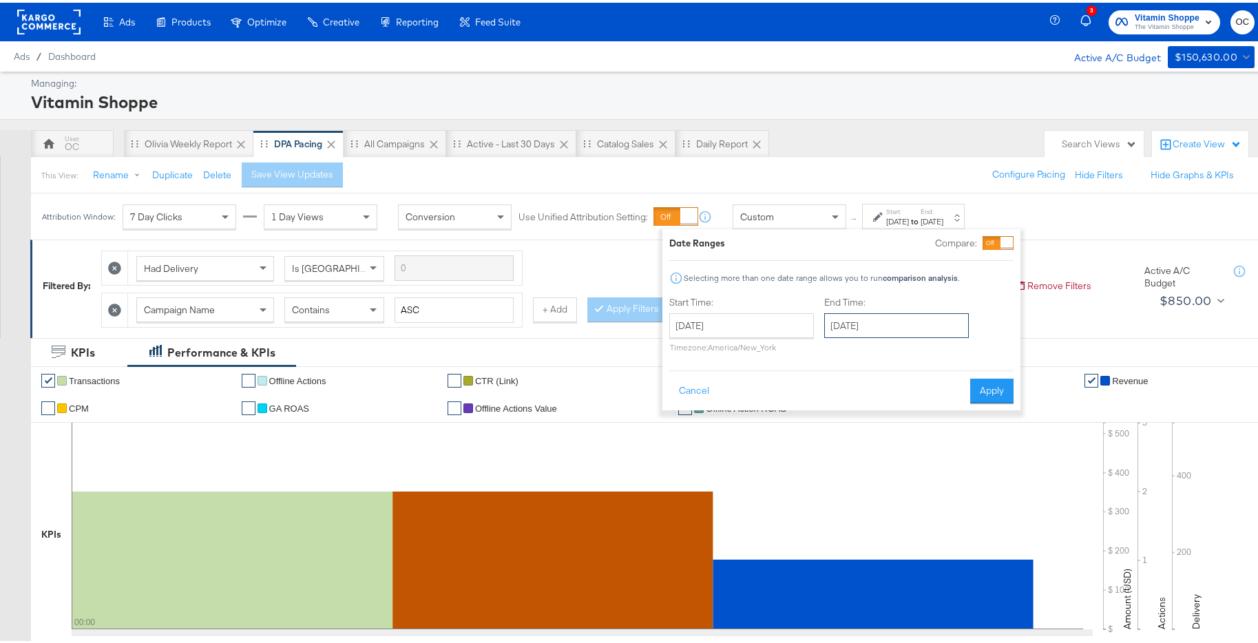
click at [876, 331] on input "September 25th 2025" at bounding box center [896, 323] width 145 height 25
click at [843, 351] on span "‹" at bounding box center [839, 351] width 21 height 21
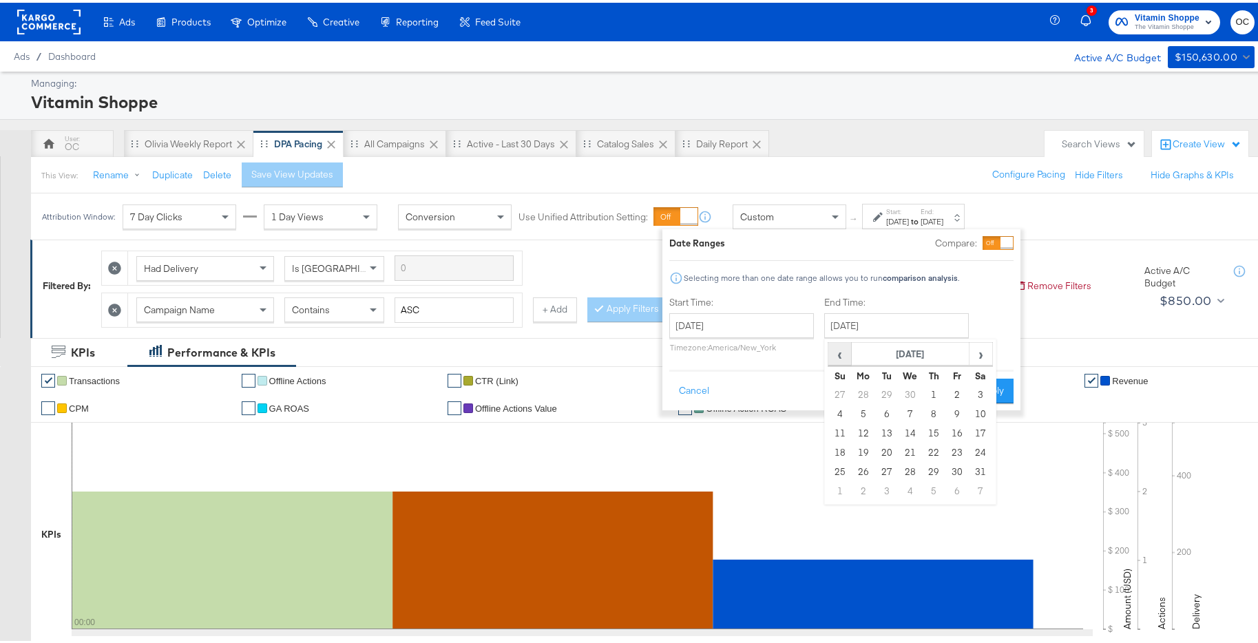
click at [843, 351] on span "‹" at bounding box center [839, 351] width 21 height 21
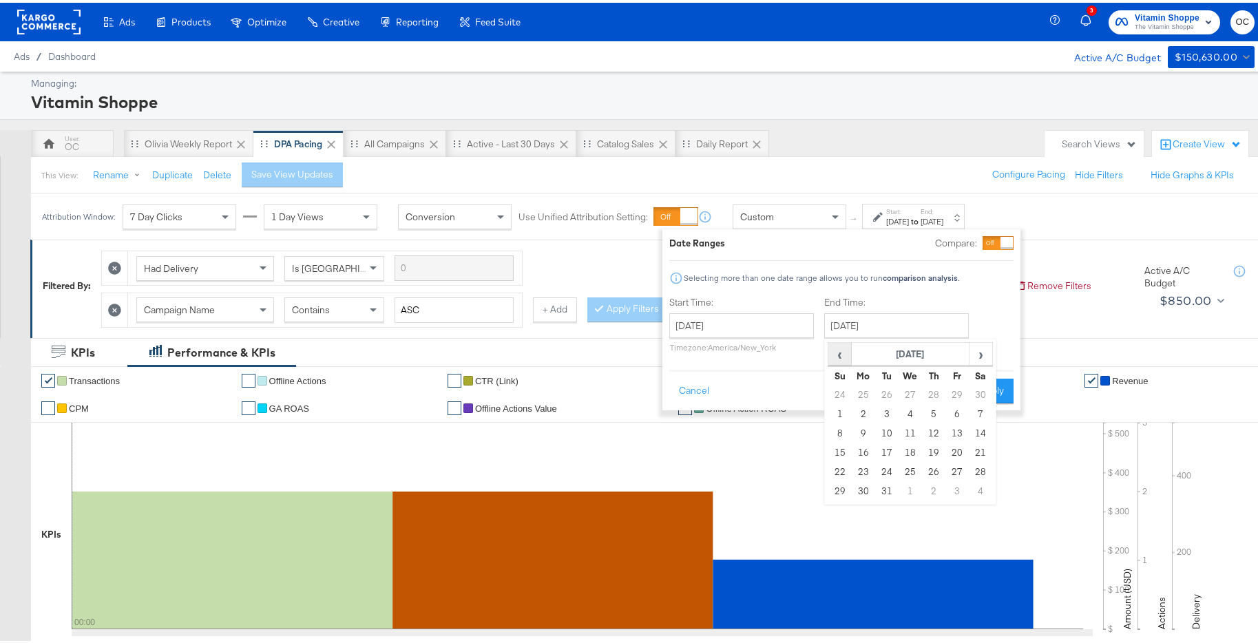
click at [843, 351] on span "‹" at bounding box center [839, 351] width 21 height 21
click at [989, 356] on th "›" at bounding box center [980, 351] width 23 height 23
click at [983, 356] on span "›" at bounding box center [980, 351] width 21 height 21
click at [953, 473] on td "31" at bounding box center [957, 469] width 23 height 19
type input "January 31st 2025"
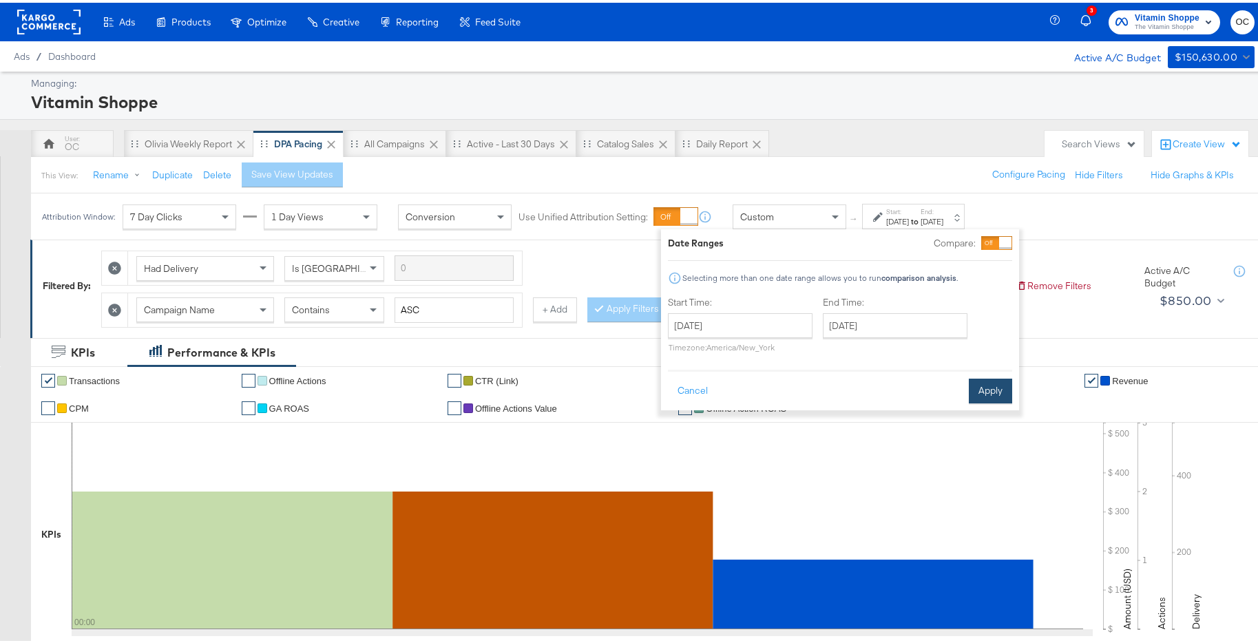
click at [994, 392] on button "Apply" at bounding box center [990, 388] width 43 height 25
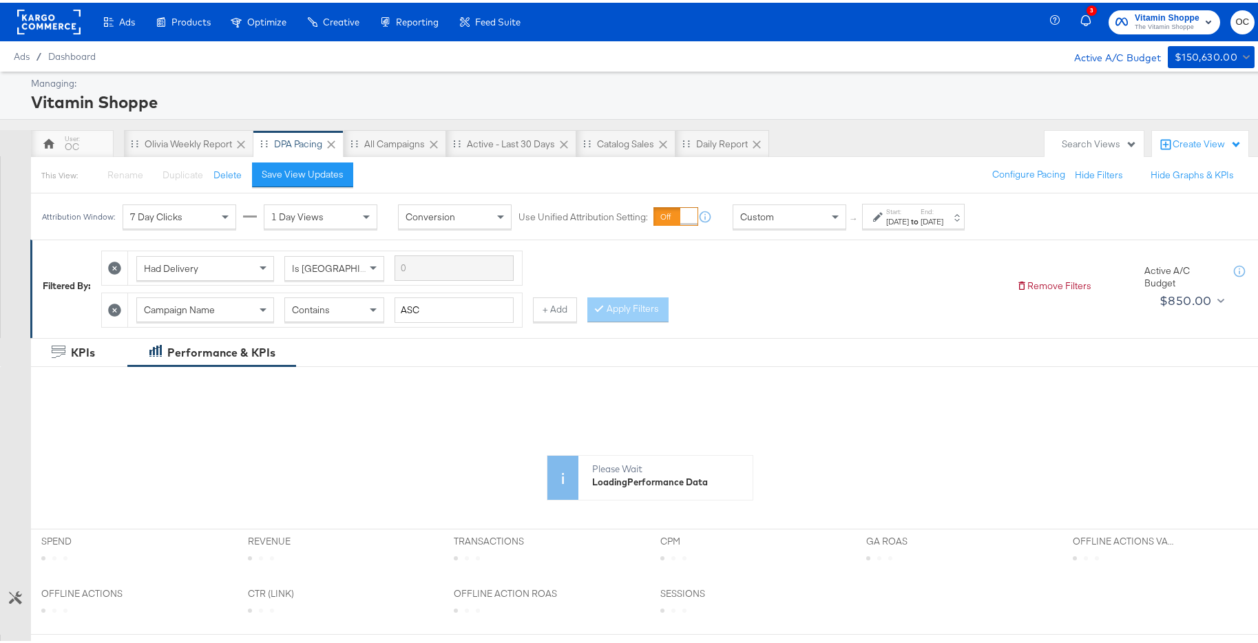
click at [116, 309] on icon at bounding box center [114, 307] width 13 height 13
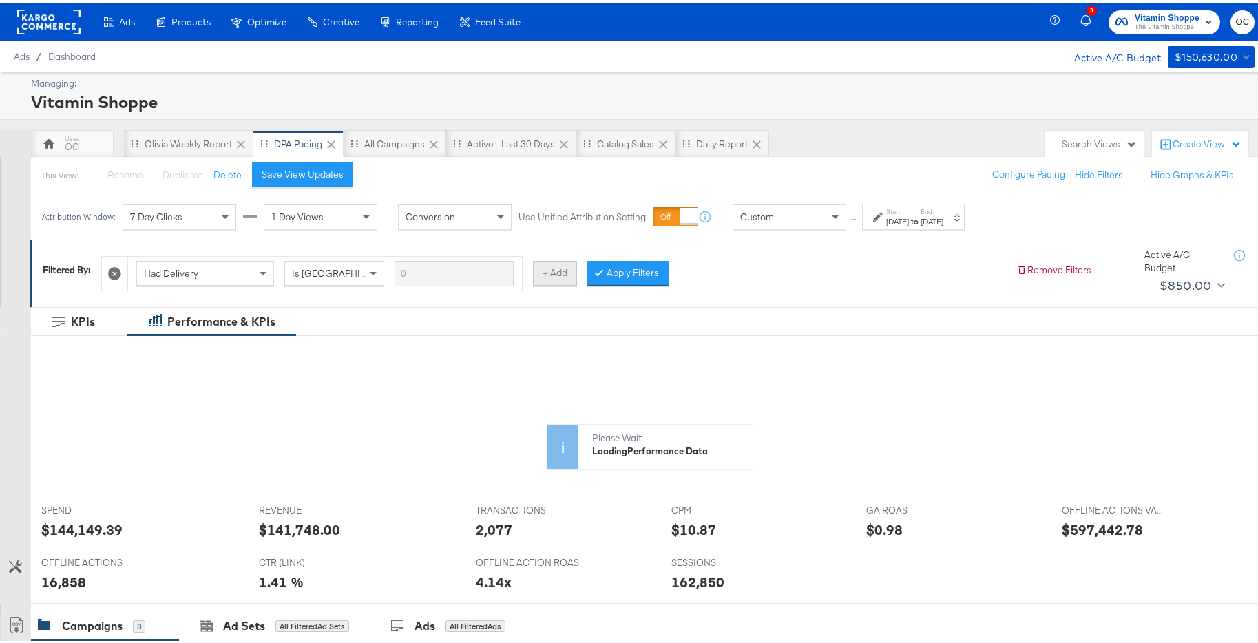
click at [559, 278] on button "+ Add" at bounding box center [555, 270] width 44 height 25
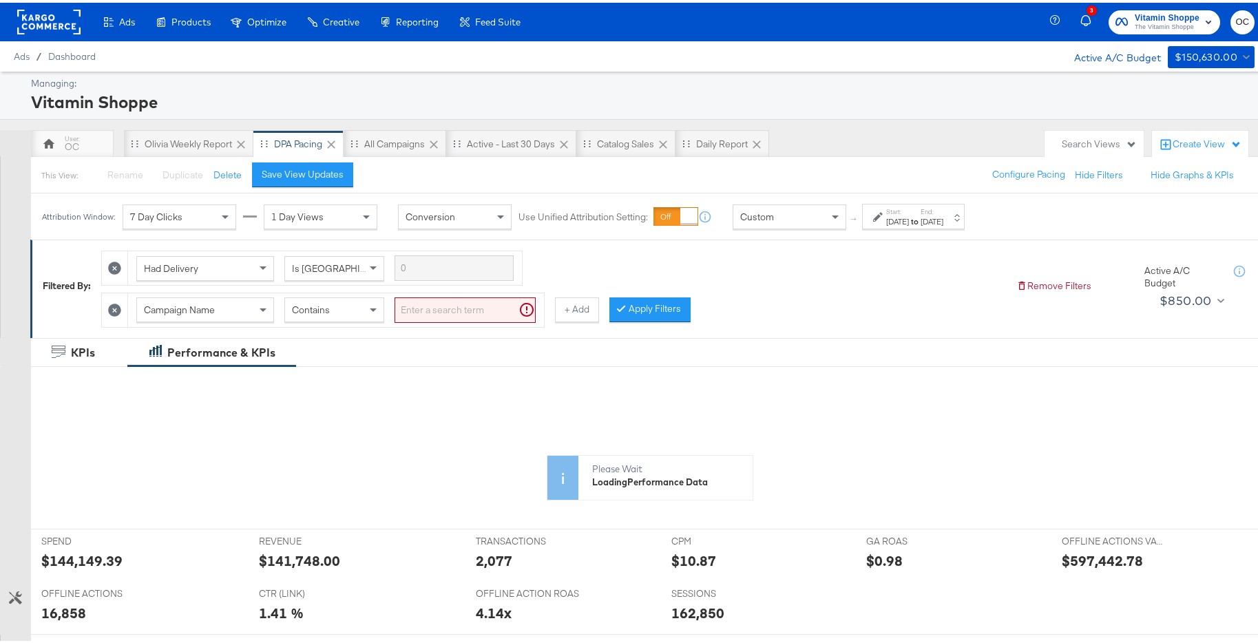
click at [342, 305] on div "Contains" at bounding box center [334, 306] width 98 height 23
click at [431, 317] on input "search" at bounding box center [465, 307] width 141 height 25
type input "plv"
click at [599, 304] on icon at bounding box center [599, 305] width 4 height 8
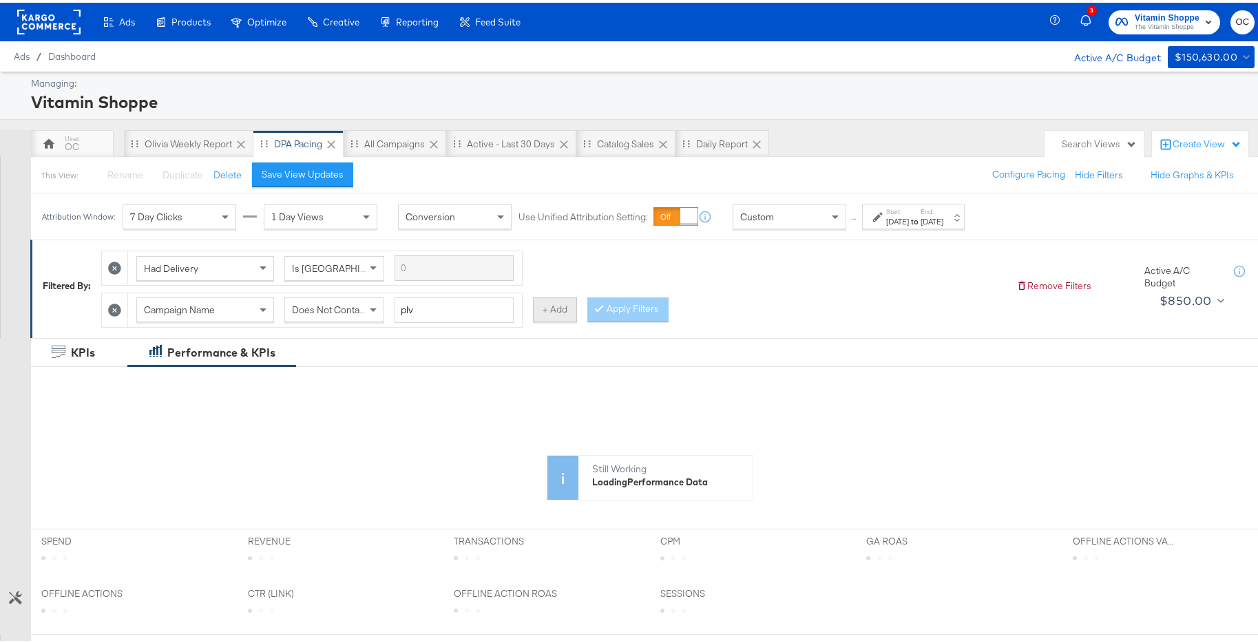
click at [548, 309] on button "+ Add" at bounding box center [555, 307] width 44 height 25
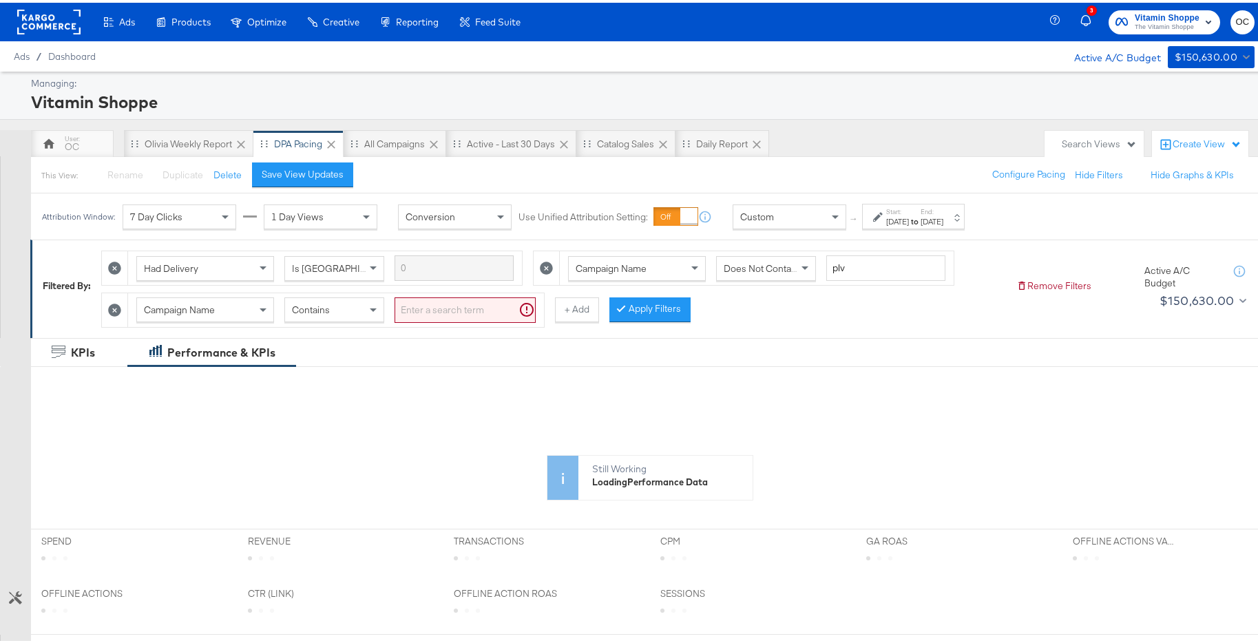
click at [354, 316] on div "Contains" at bounding box center [334, 306] width 98 height 23
click at [439, 306] on input "search" at bounding box center [465, 307] width 141 height 25
type input "opp"
click at [629, 309] on button "Apply Filters" at bounding box center [627, 307] width 81 height 25
click at [523, 304] on div "Campaign Name Does Not Contain opp + Add" at bounding box center [339, 307] width 476 height 35
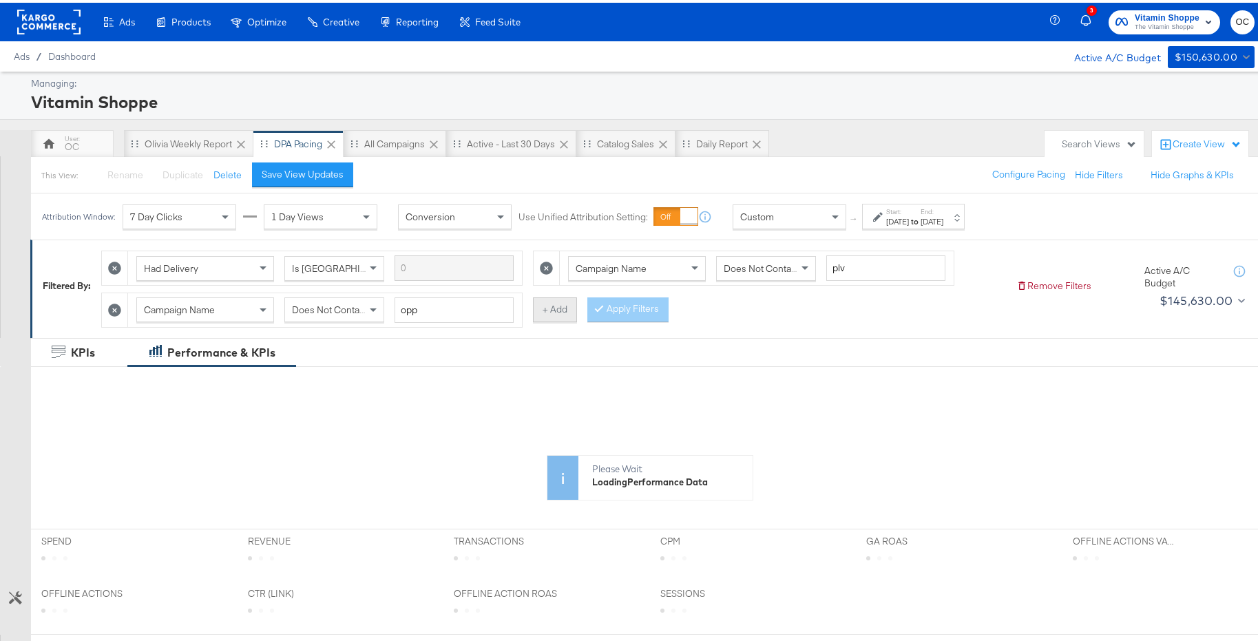
click at [545, 309] on button "+ Add" at bounding box center [555, 307] width 44 height 25
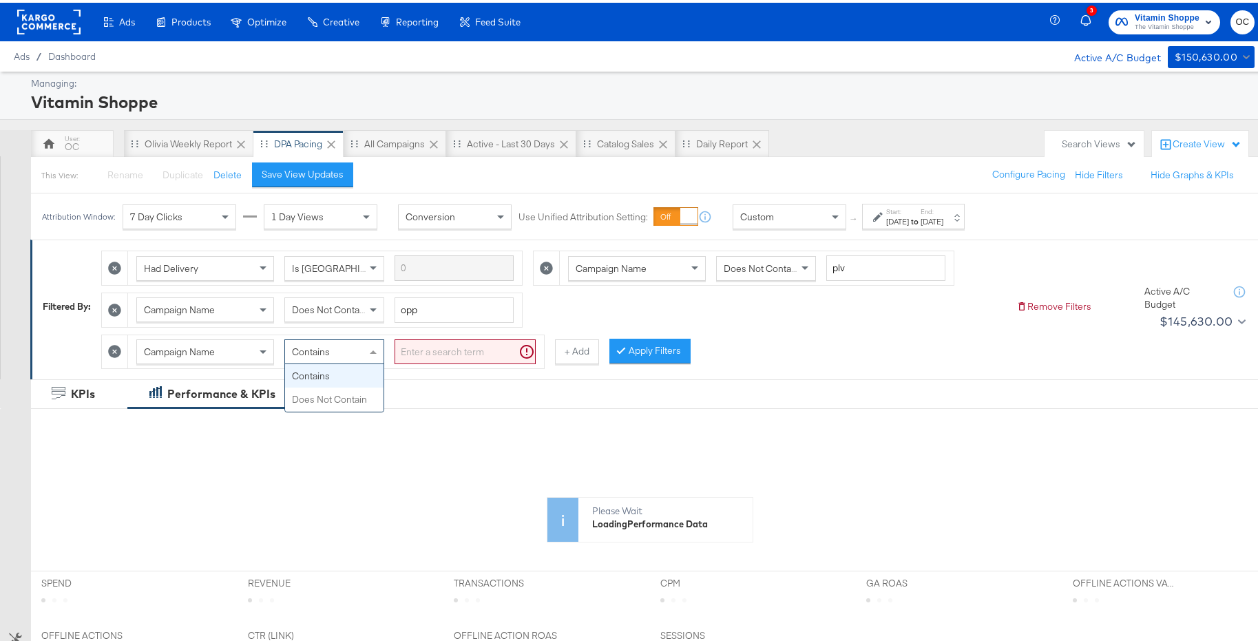
click at [373, 346] on span at bounding box center [374, 348] width 17 height 23
click at [433, 348] on input "search" at bounding box center [465, 349] width 141 height 25
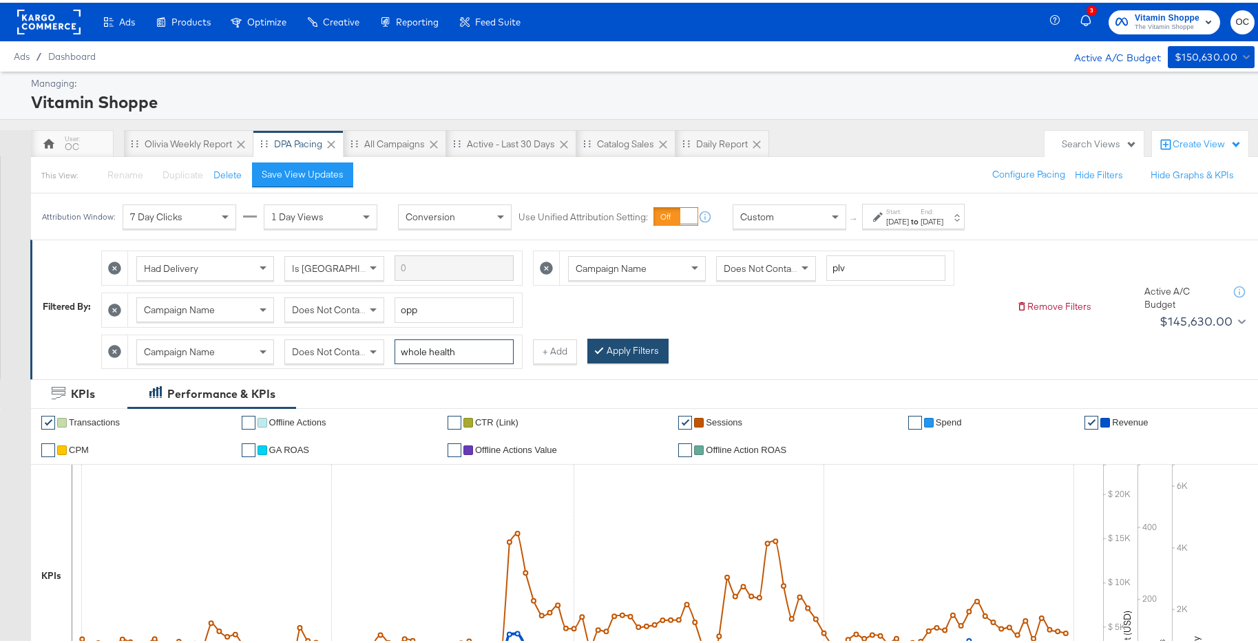
type input "whole health"
click at [599, 344] on icon at bounding box center [599, 347] width 4 height 8
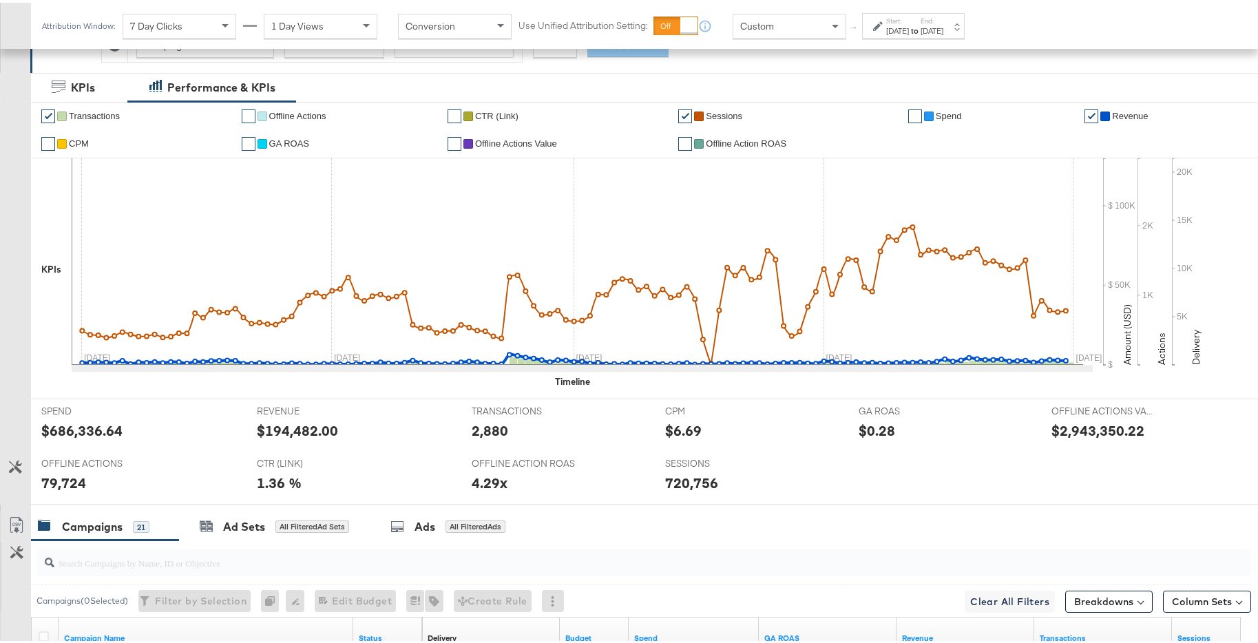
scroll to position [304, 0]
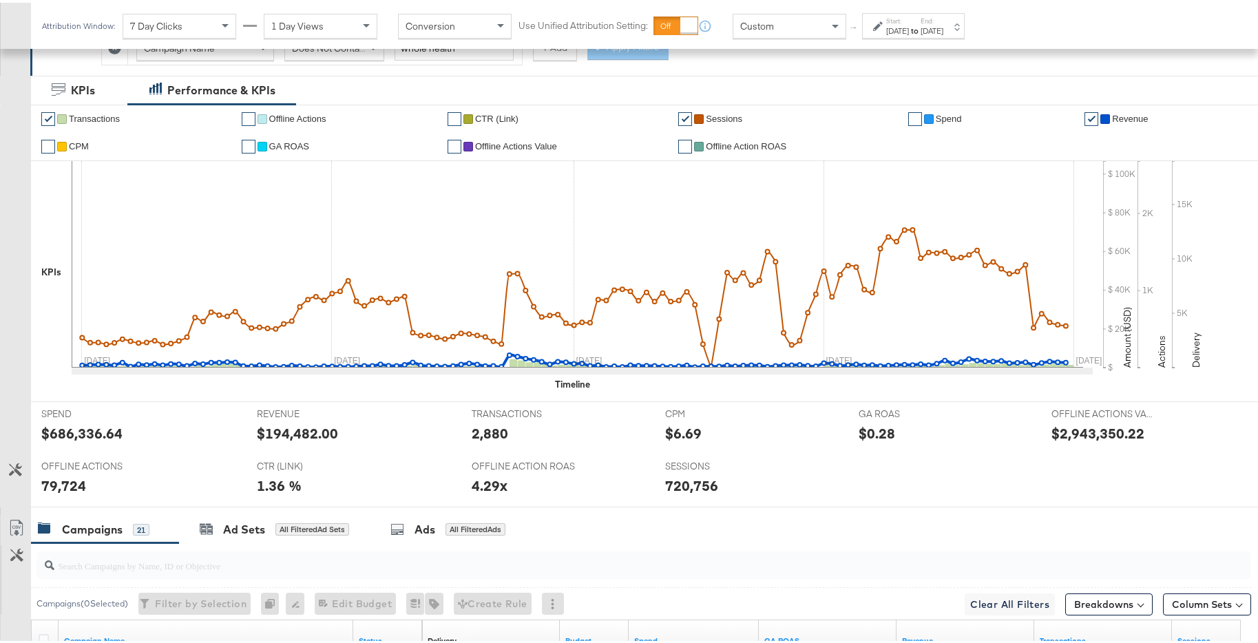
click at [944, 28] on div "Jan 31st 2025" at bounding box center [932, 28] width 23 height 11
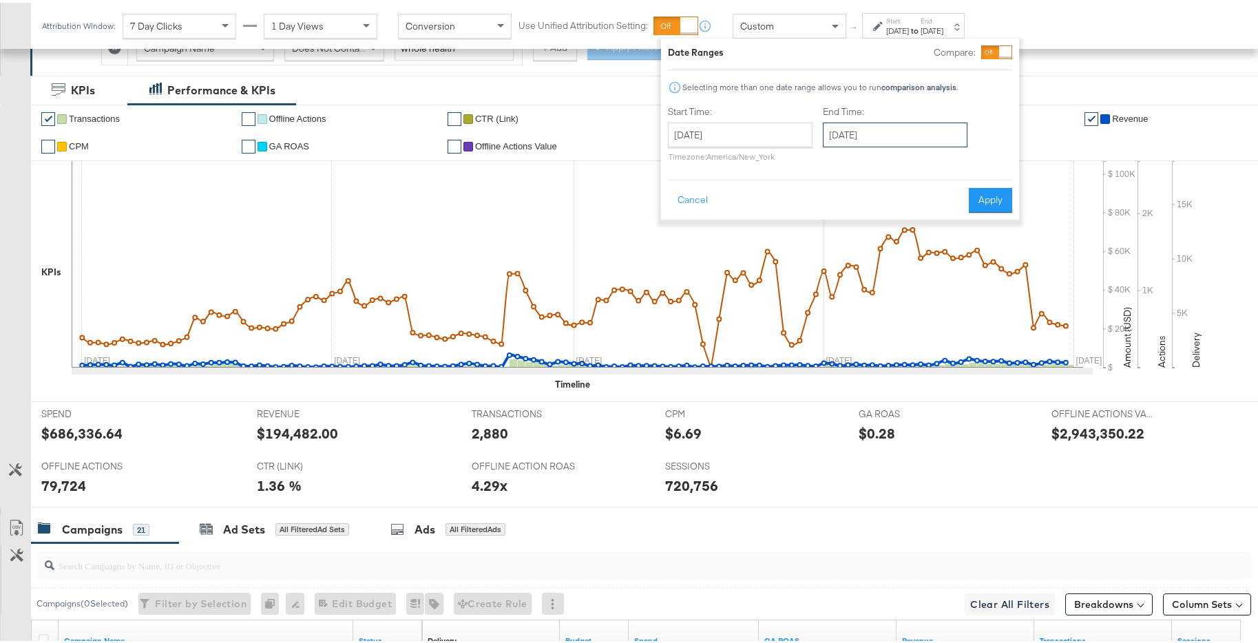
click at [854, 135] on input "January 31st 2025" at bounding box center [895, 132] width 145 height 25
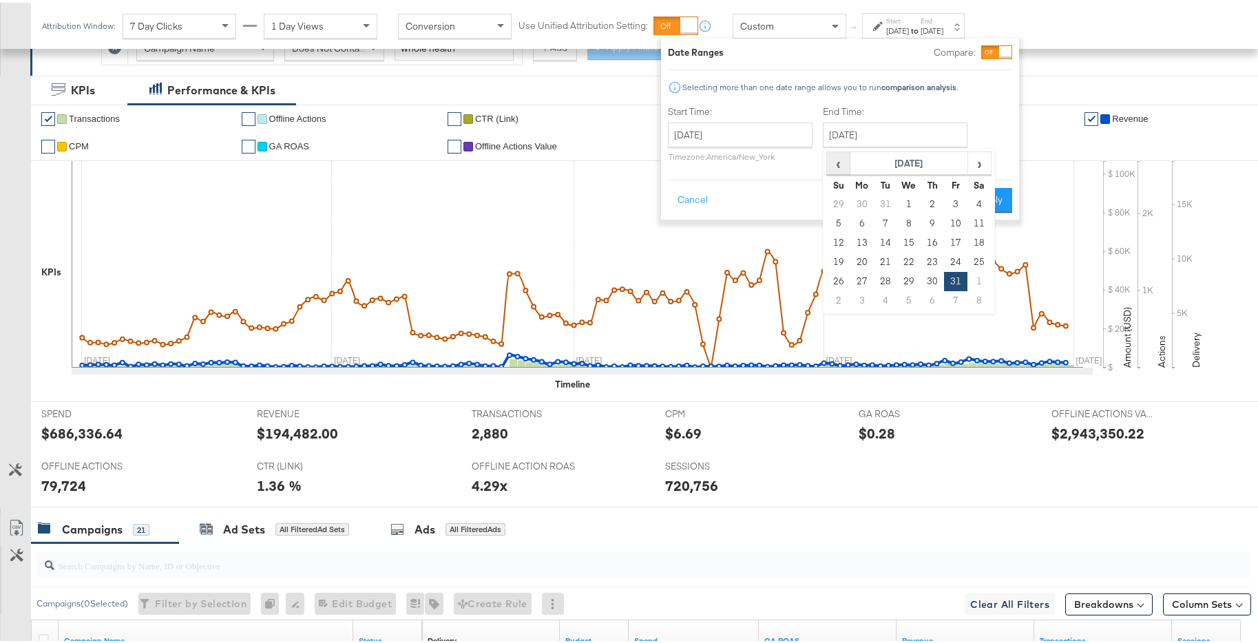
click at [834, 162] on span "‹" at bounding box center [838, 160] width 21 height 21
click at [925, 278] on td "31" at bounding box center [932, 278] width 23 height 19
type input "October 31st 2024"
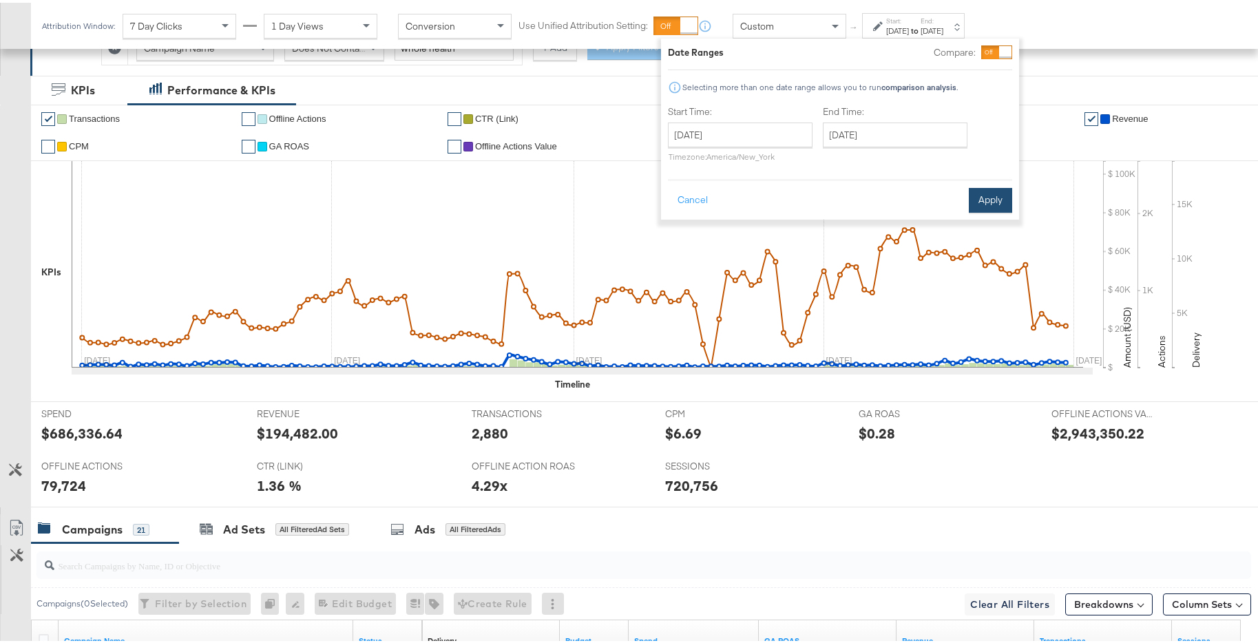
click at [979, 196] on button "Apply" at bounding box center [990, 197] width 43 height 25
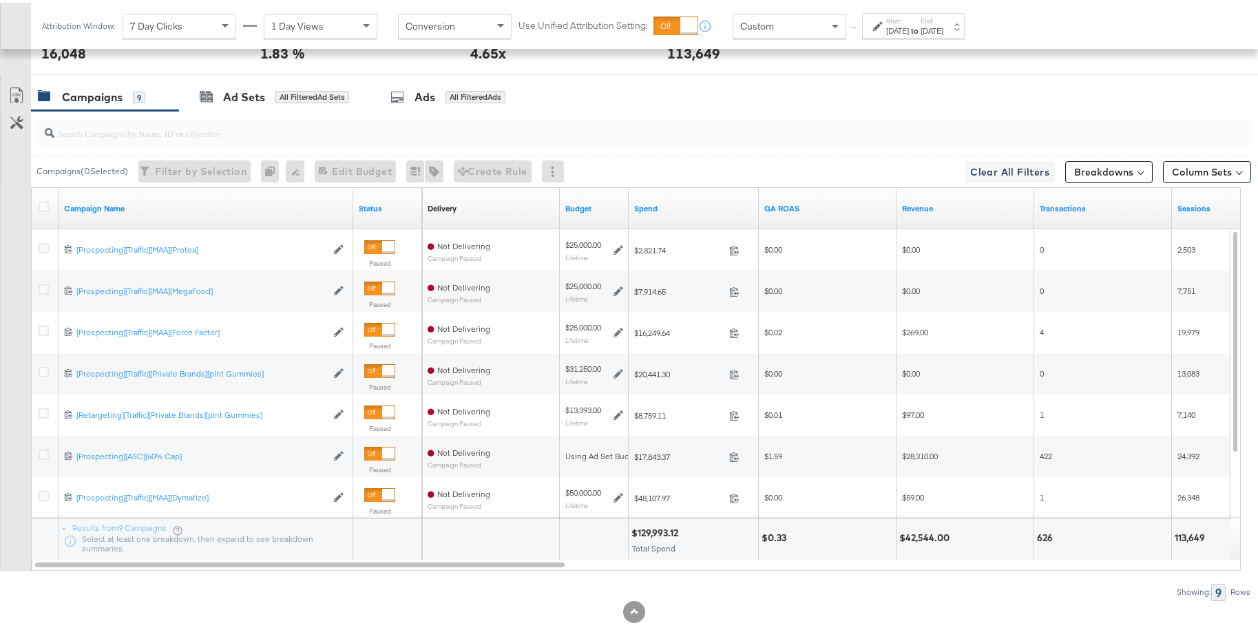
scroll to position [751, 0]
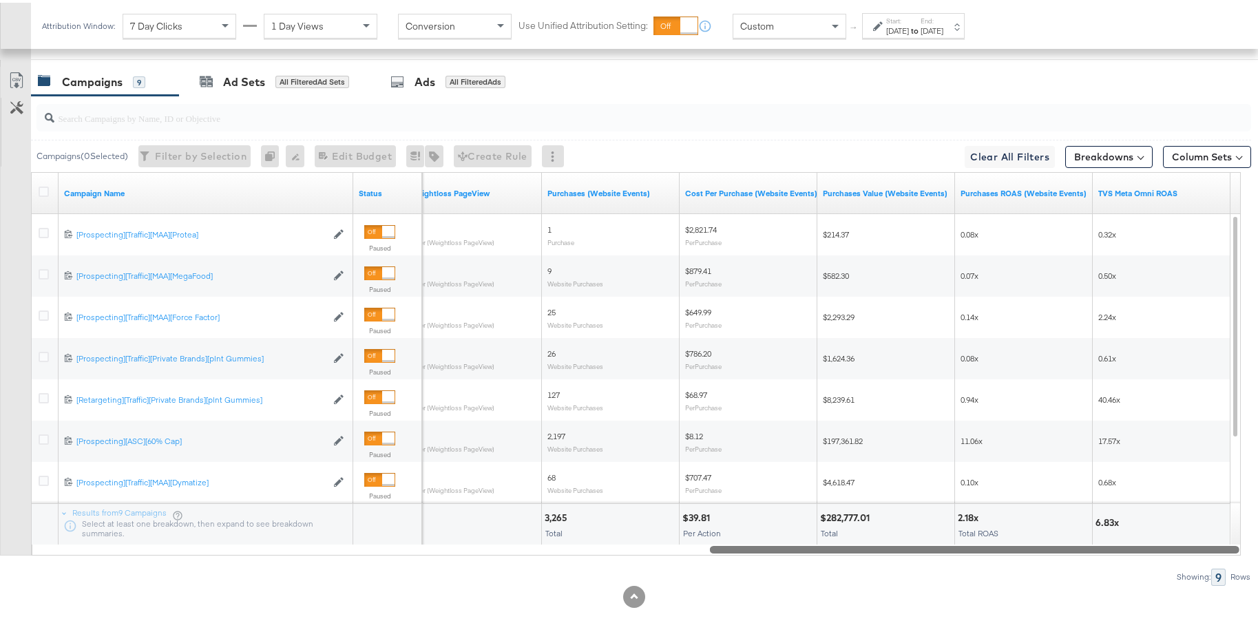
drag, startPoint x: 527, startPoint y: 548, endPoint x: 1233, endPoint y: 512, distance: 706.9
click at [1233, 512] on div "Campaign Name Status Weightloss PageView Purchases (Website Events) Cost Per Pu…" at bounding box center [636, 361] width 1210 height 384
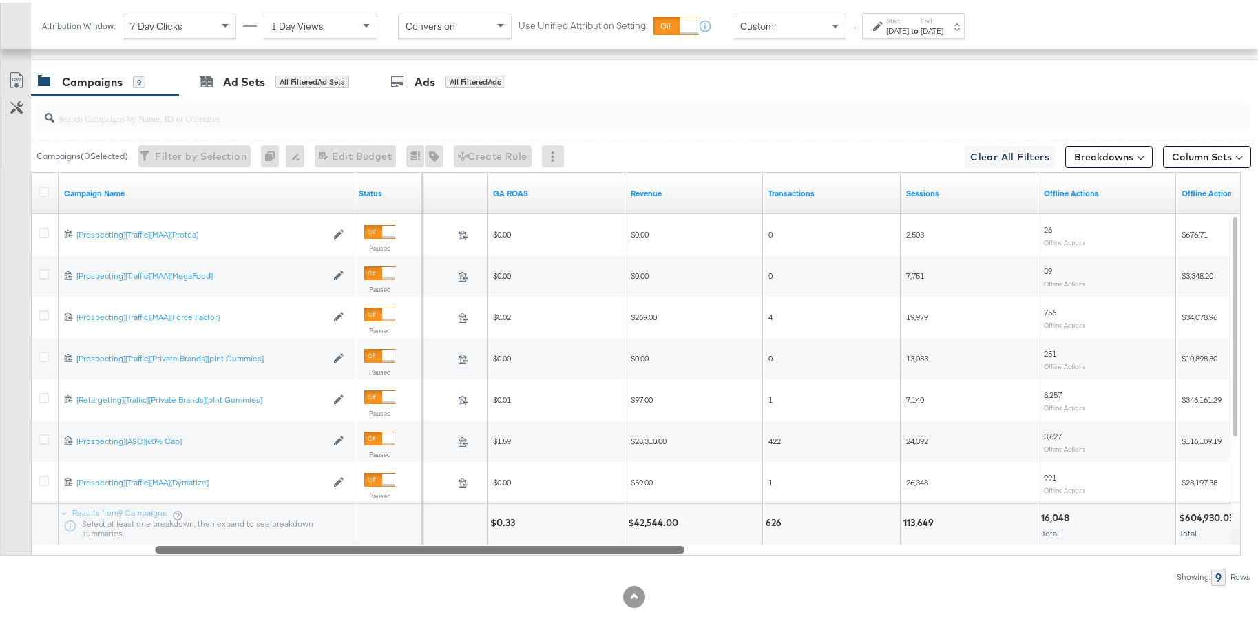
drag, startPoint x: 1096, startPoint y: 549, endPoint x: 541, endPoint y: 534, distance: 555.3
click at [541, 534] on div "Campaign Name Status Spend GA ROAS Revenue Transactions Sessions Offline Action…" at bounding box center [636, 361] width 1210 height 384
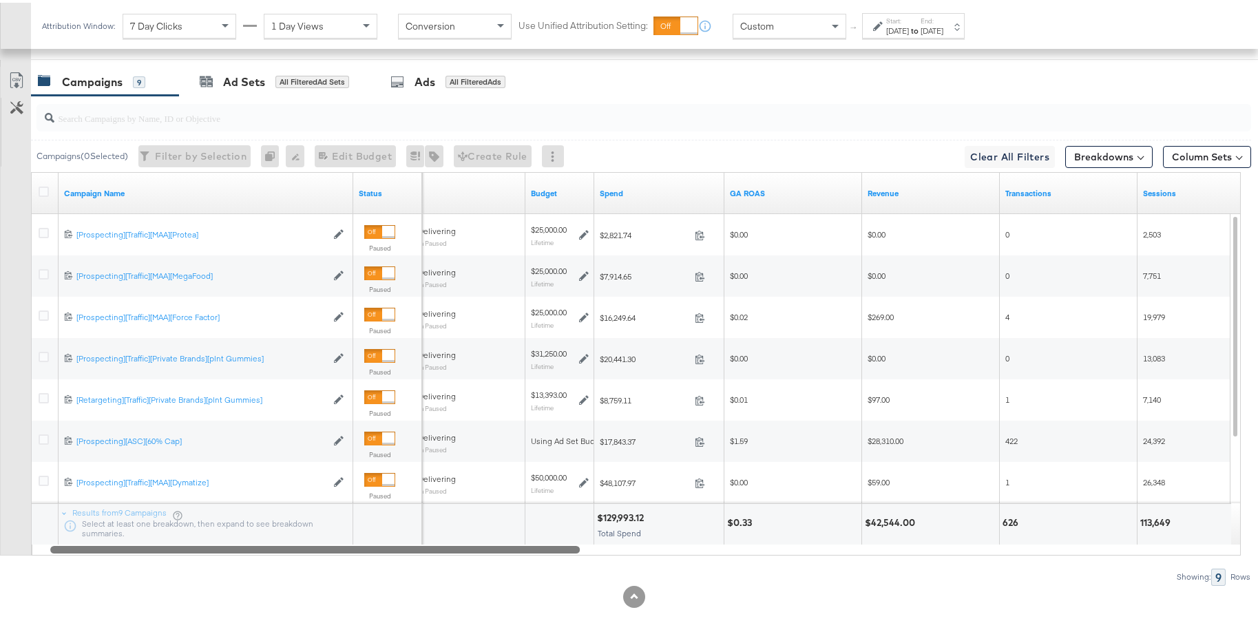
drag, startPoint x: 643, startPoint y: 545, endPoint x: 539, endPoint y: 547, distance: 104.7
click at [539, 547] on div at bounding box center [315, 547] width 530 height 12
click at [579, 547] on div at bounding box center [315, 547] width 530 height 12
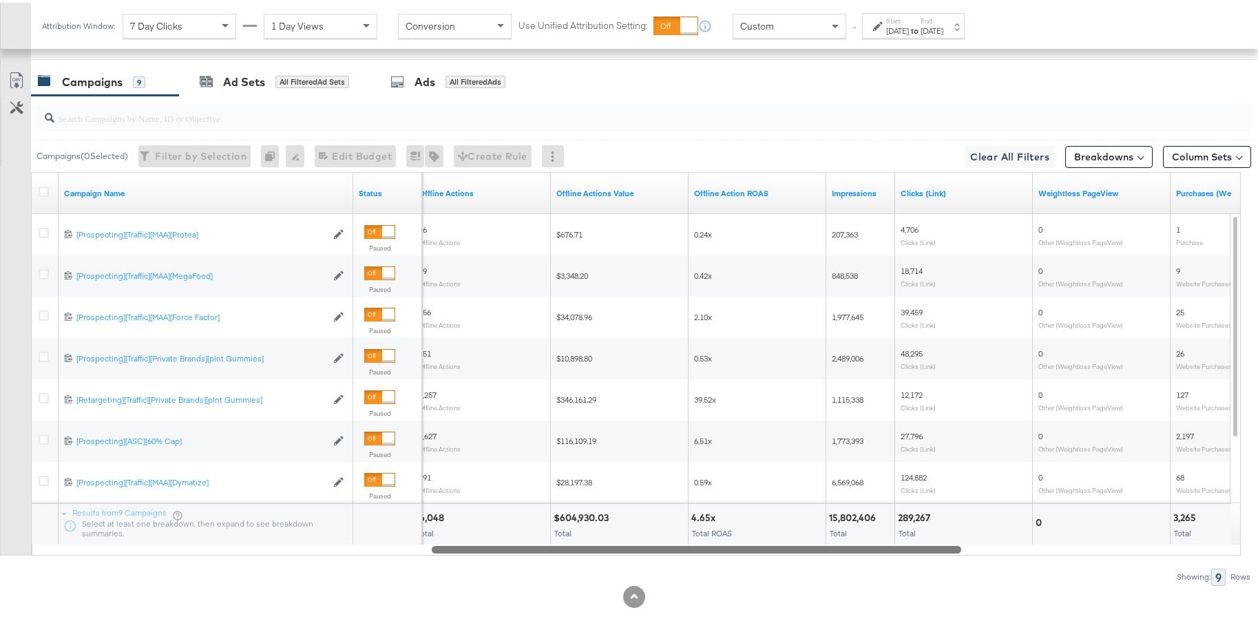
drag, startPoint x: 576, startPoint y: 549, endPoint x: 710, endPoint y: 516, distance: 137.6
click at [710, 516] on div "Campaign Name Status Offline Actions Offline Actions Value Offline Action ROAS …" at bounding box center [636, 361] width 1210 height 384
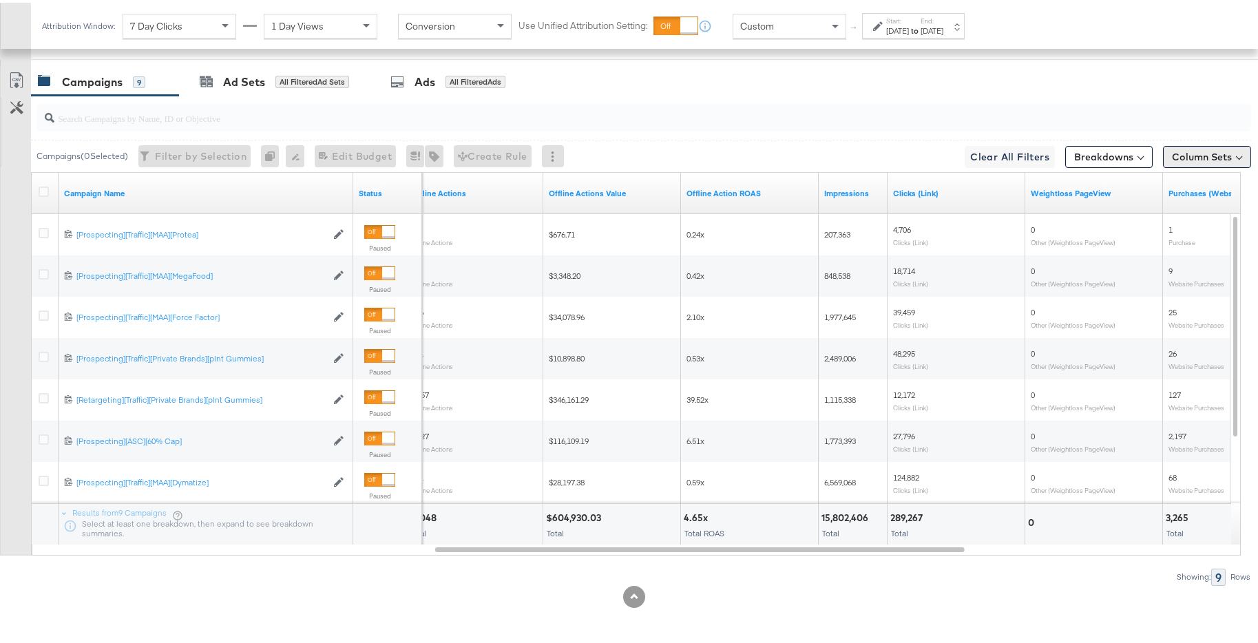
click at [1216, 156] on button "Column Sets" at bounding box center [1207, 154] width 88 height 22
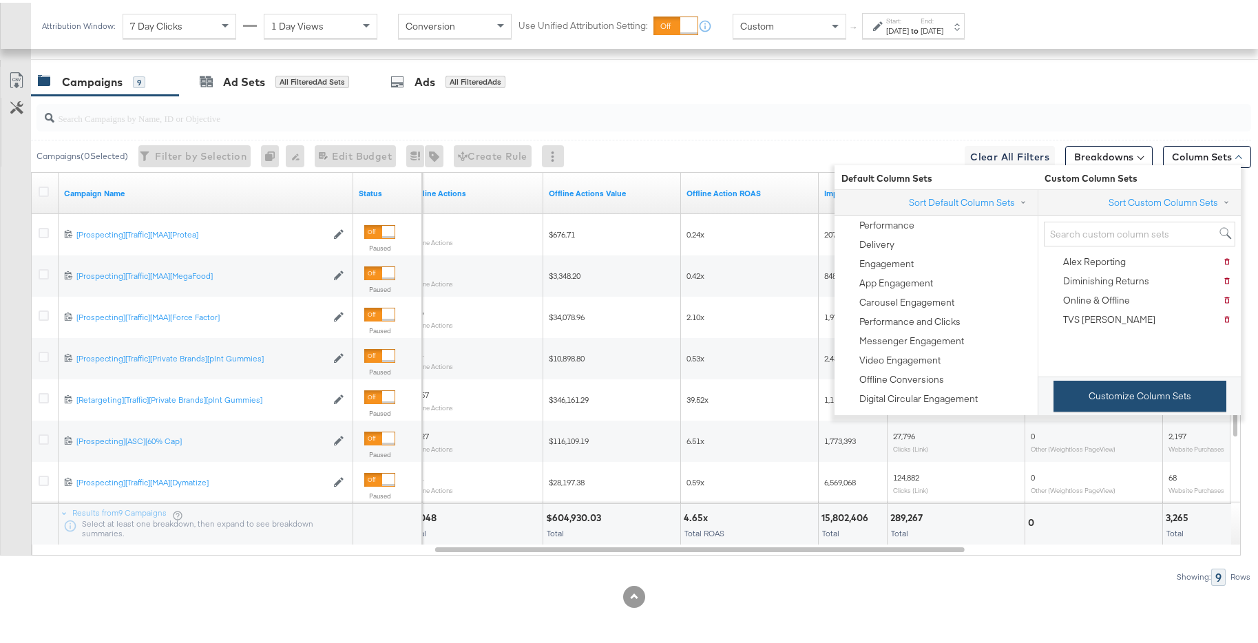
click at [1124, 408] on button "Customize Column Sets" at bounding box center [1140, 393] width 173 height 31
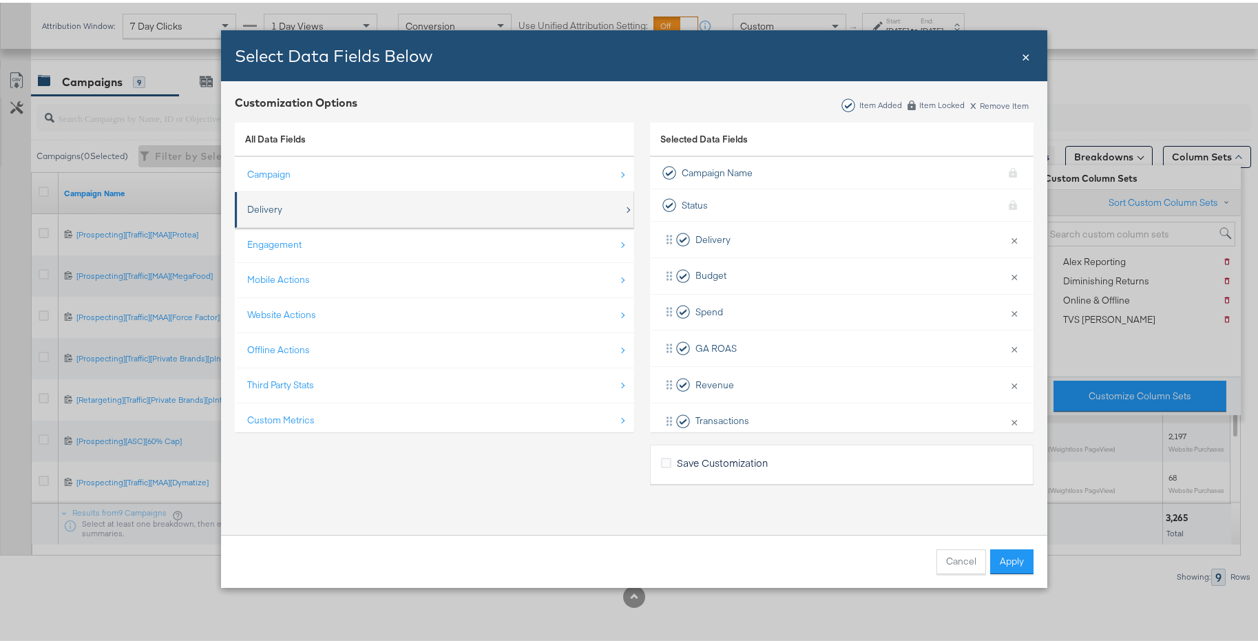
click at [512, 218] on div "Delivery" at bounding box center [435, 207] width 377 height 28
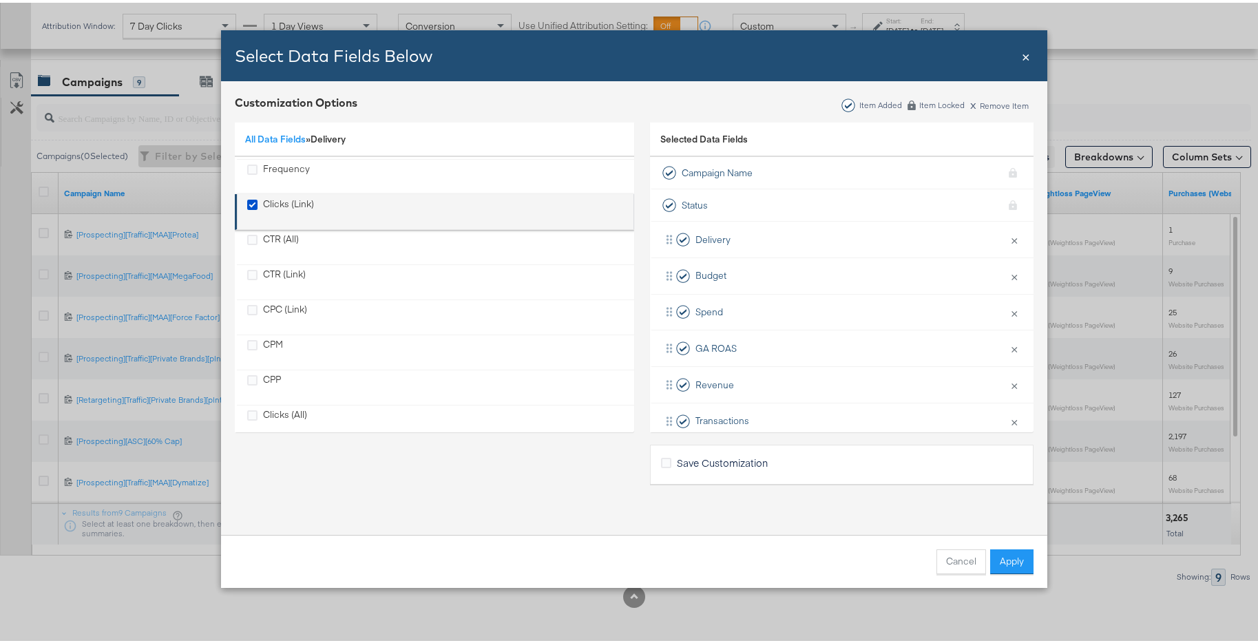
scroll to position [118, 0]
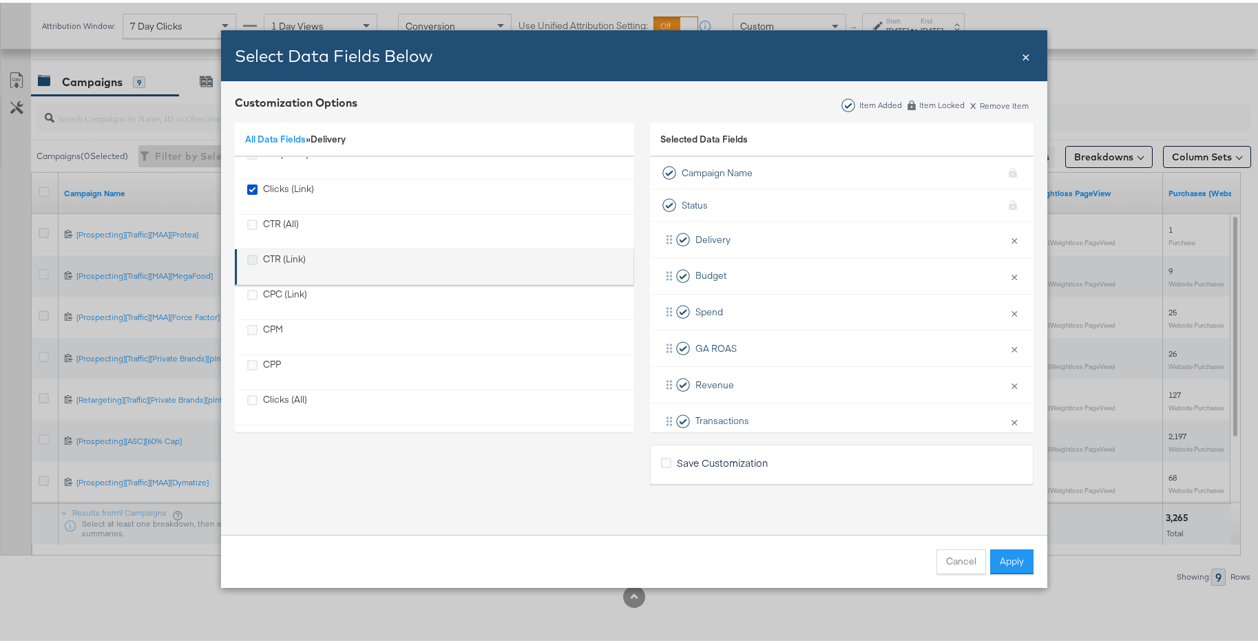
click at [249, 255] on icon "CTR (Link)" at bounding box center [252, 257] width 10 height 10
click at [0, 0] on input "CTR (Link)" at bounding box center [0, 0] width 0 height 0
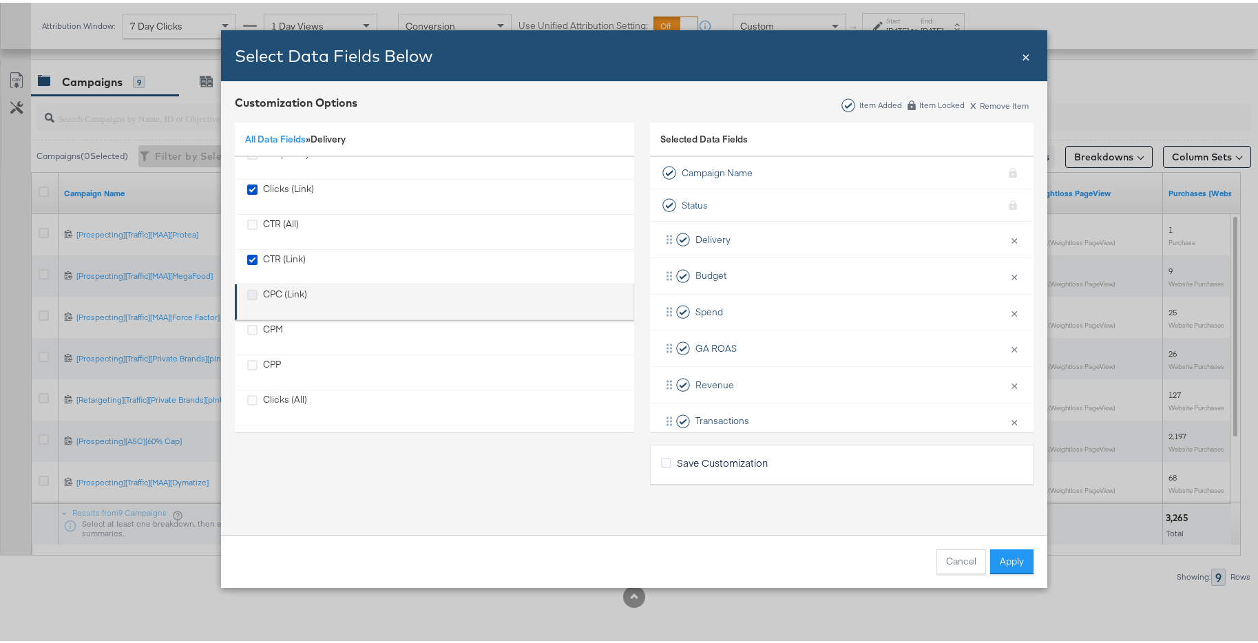
click at [247, 293] on icon "CPC (Link)" at bounding box center [252, 292] width 10 height 10
click at [0, 0] on input "CPC (Link)" at bounding box center [0, 0] width 0 height 0
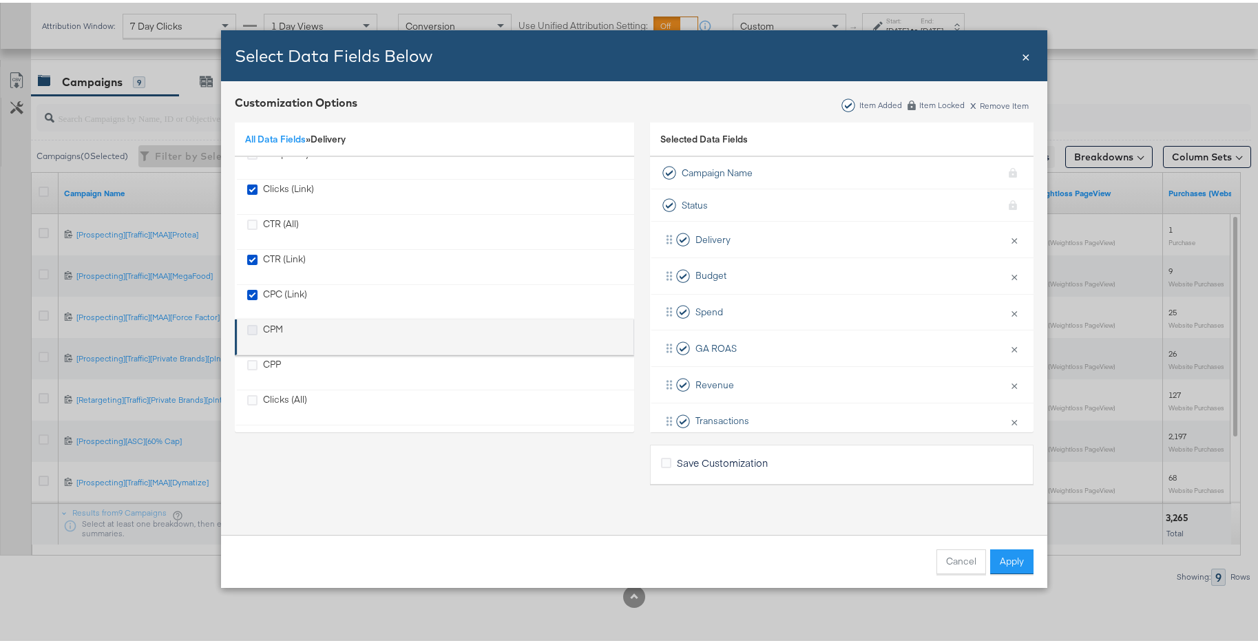
click at [247, 322] on icon "CPM" at bounding box center [252, 327] width 10 height 10
click at [0, 0] on input "CPM" at bounding box center [0, 0] width 0 height 0
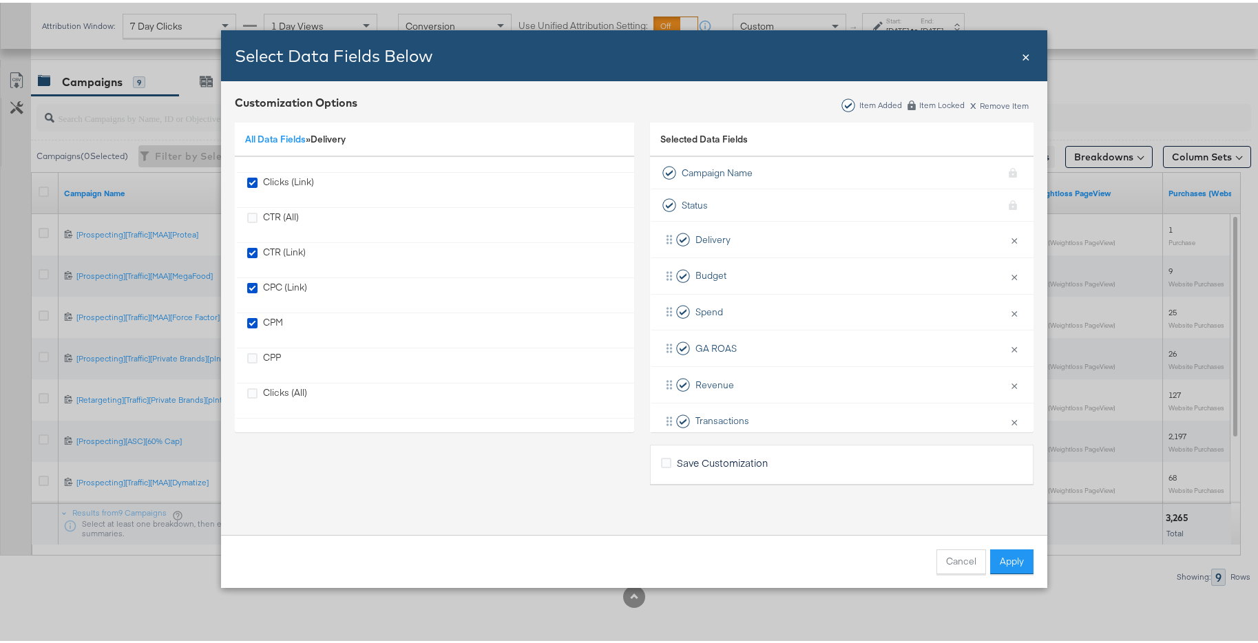
drag, startPoint x: 1010, startPoint y: 559, endPoint x: 1028, endPoint y: 556, distance: 17.3
click at [1010, 559] on button "Apply" at bounding box center [1011, 559] width 43 height 25
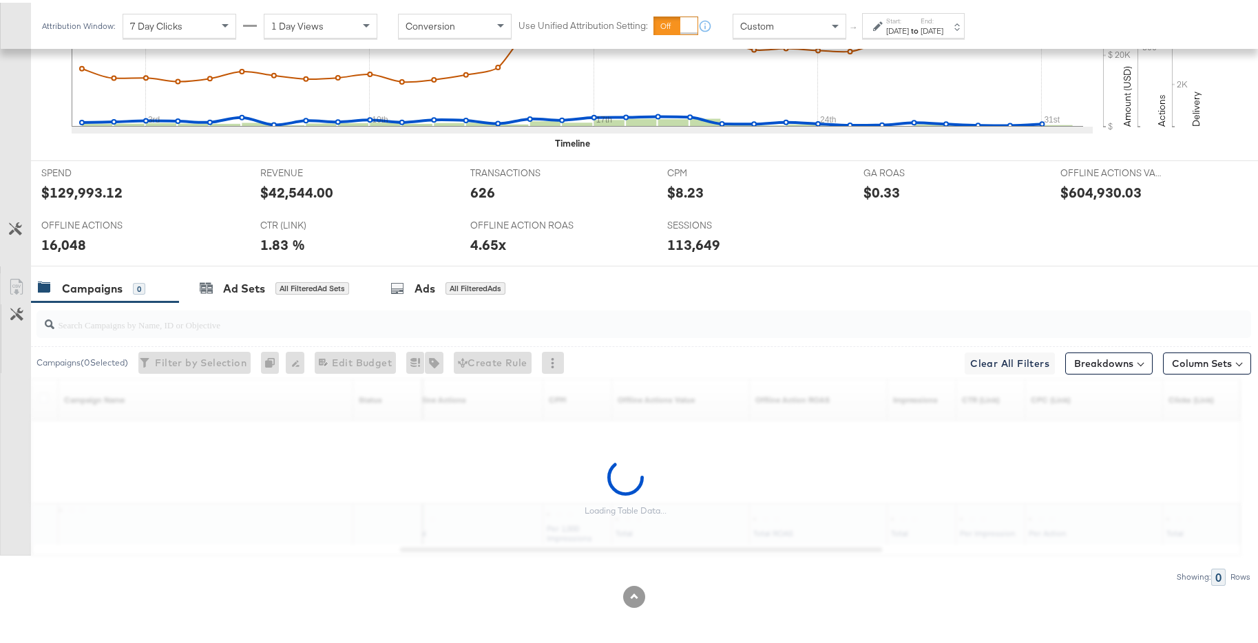
scroll to position [545, 0]
click at [833, 549] on div "Loading Table Data..." at bounding box center [625, 485] width 1251 height 136
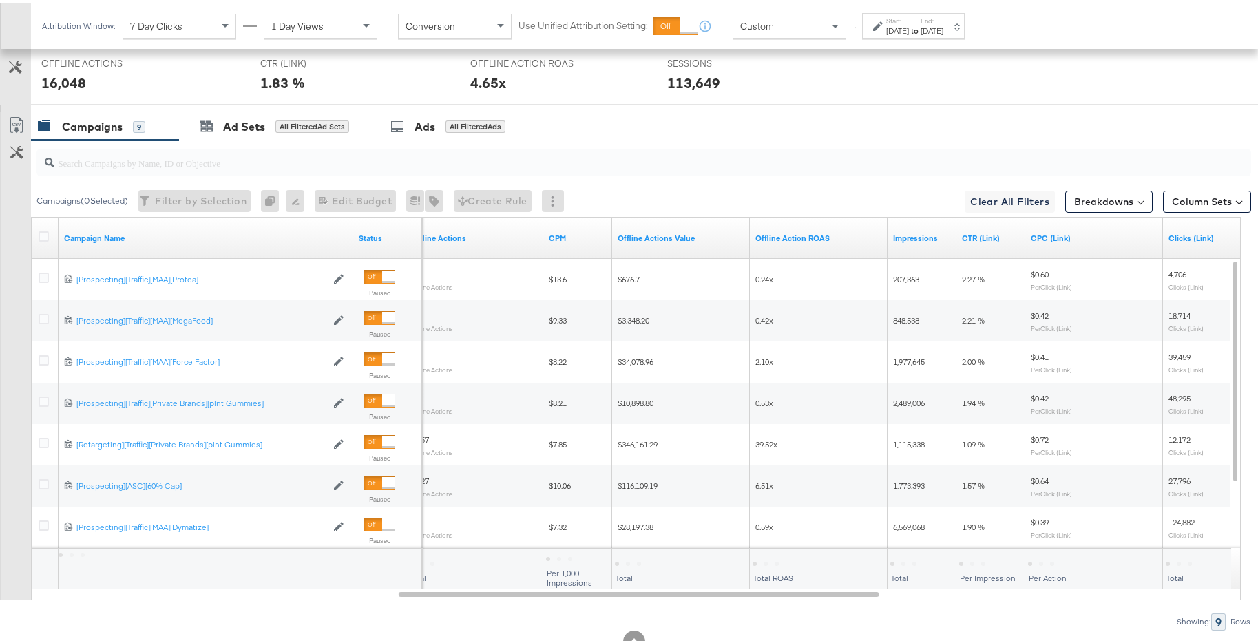
scroll to position [751, 0]
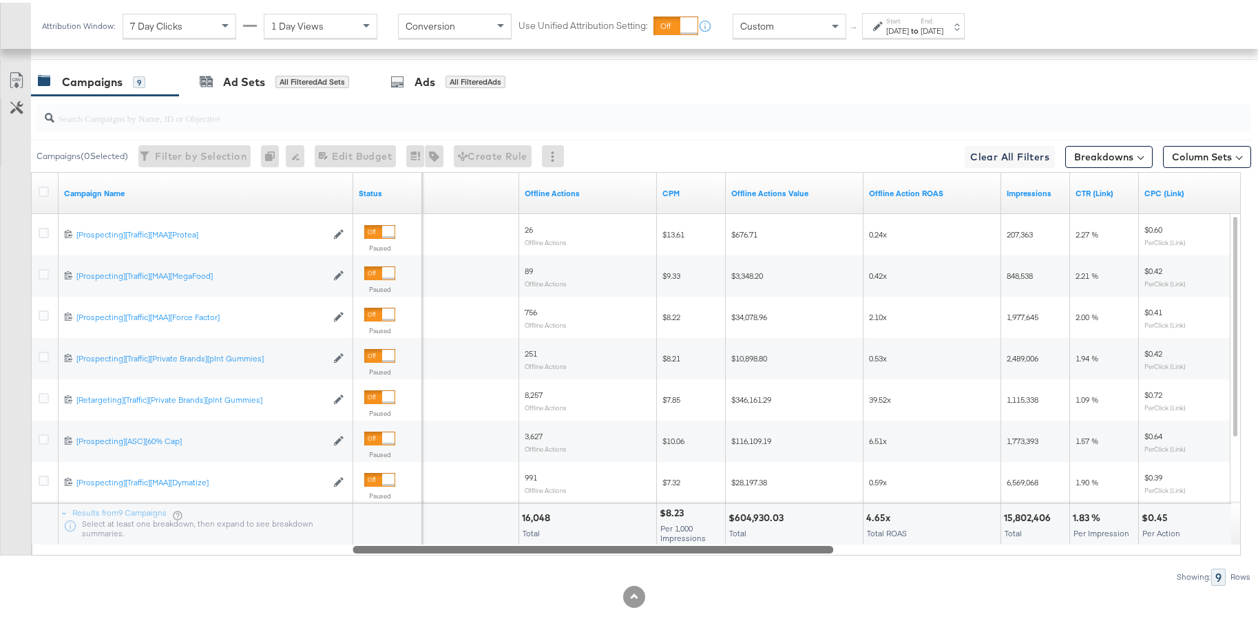
drag, startPoint x: 857, startPoint y: 546, endPoint x: 824, endPoint y: 518, distance: 43.5
click at [824, 518] on div "Campaign Name Status Sessions Offline Actions CPM Offline Actions Value Offline…" at bounding box center [636, 361] width 1210 height 384
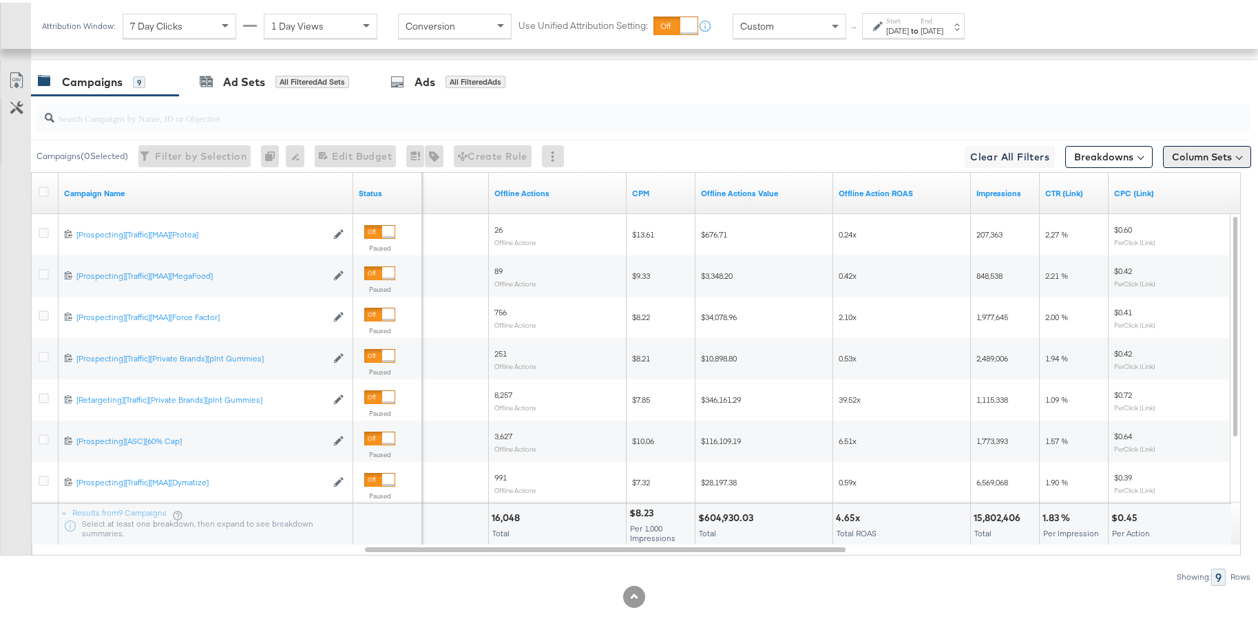
click at [1198, 152] on button "Column Sets" at bounding box center [1207, 154] width 88 height 22
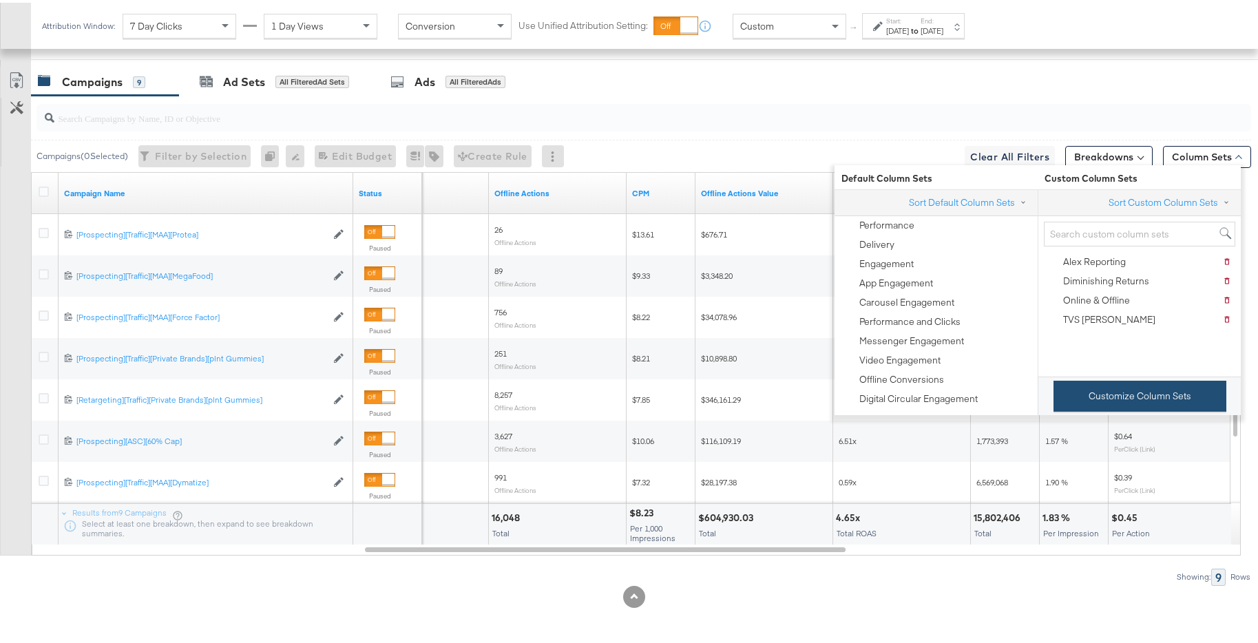
click at [1140, 402] on button "Customize Column Sets" at bounding box center [1140, 393] width 173 height 31
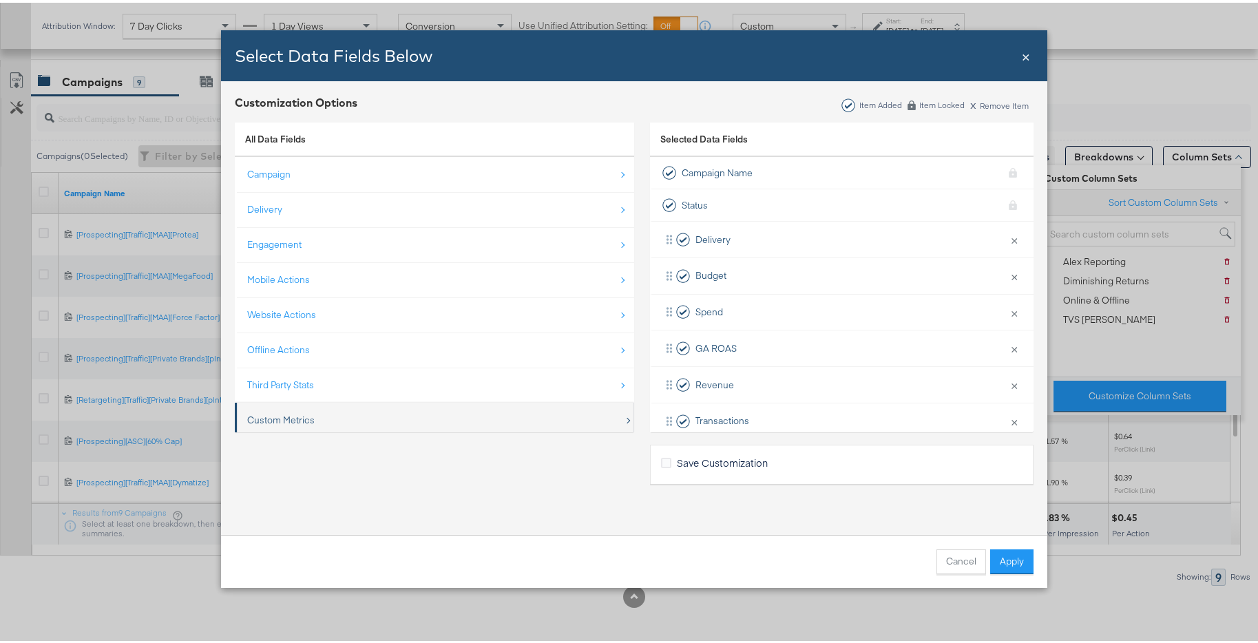
click at [430, 418] on div "Custom Metrics" at bounding box center [435, 418] width 377 height 28
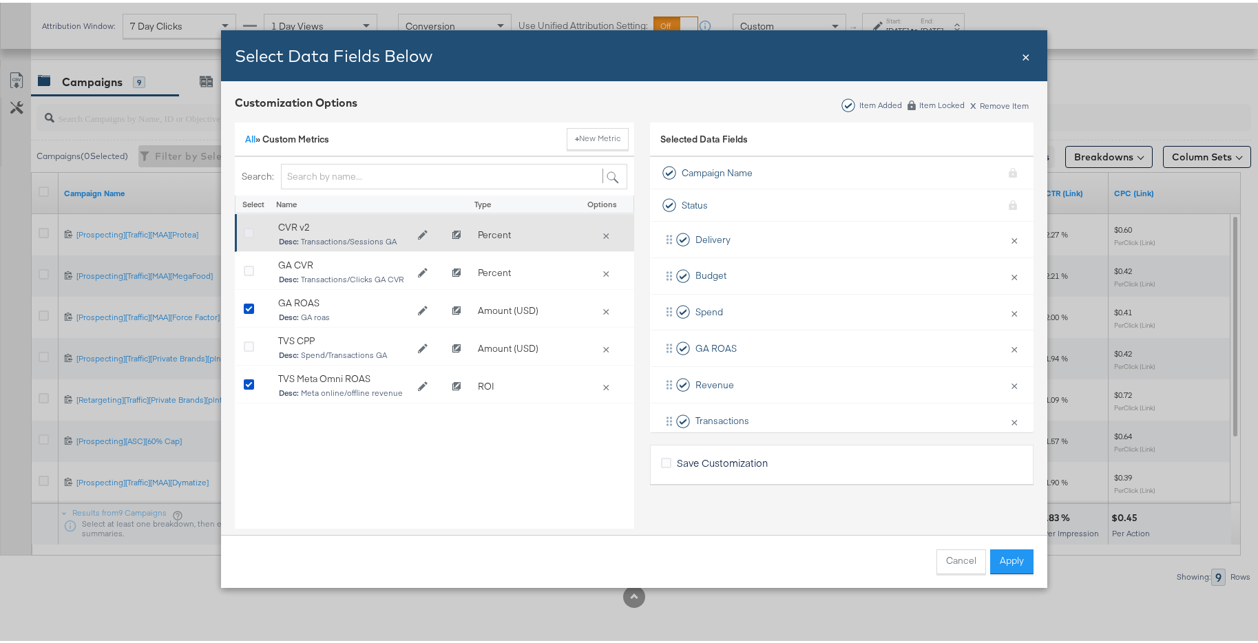
click at [246, 230] on icon "Bulk Add Locations Modal" at bounding box center [249, 231] width 10 height 10
click at [0, 0] on input "Bulk Add Locations Modal" at bounding box center [0, 0] width 0 height 0
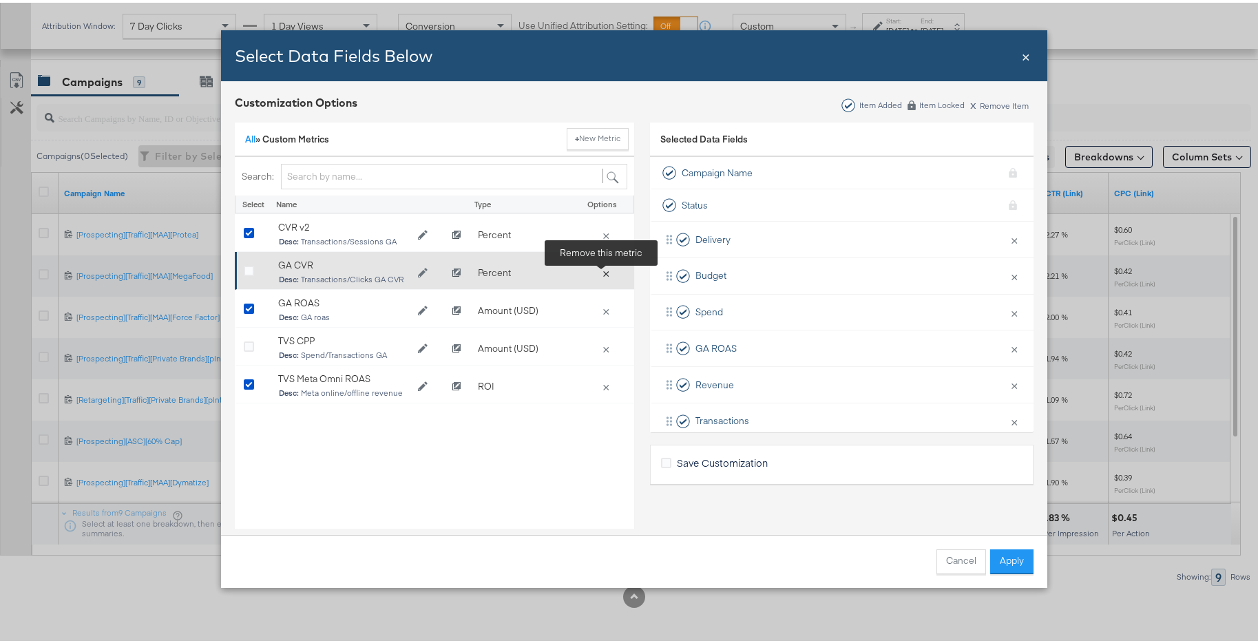
click at [603, 270] on button "×" at bounding box center [605, 270] width 19 height 12
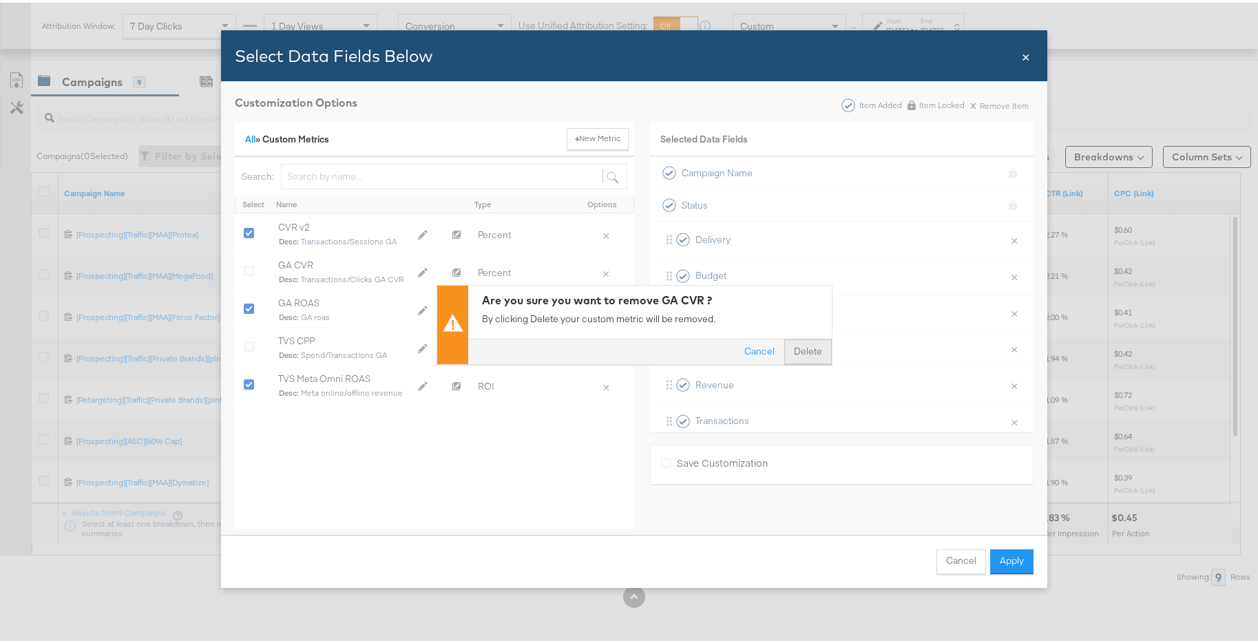
click at [791, 350] on button "Delete" at bounding box center [808, 348] width 48 height 25
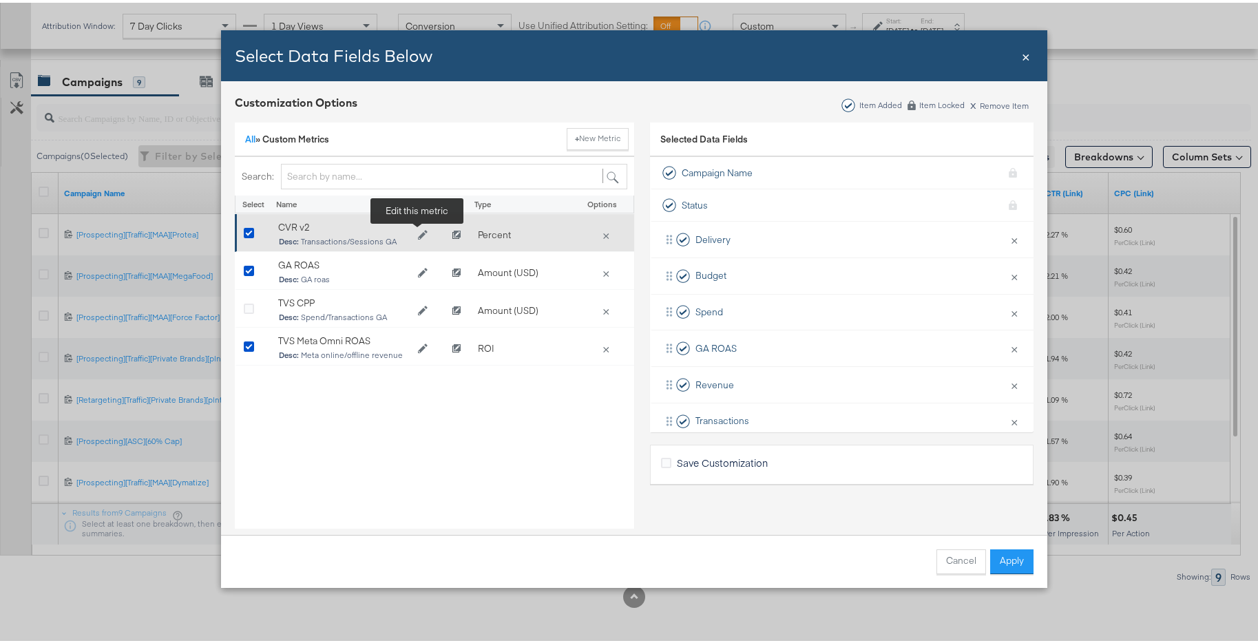
click at [418, 234] on icon "Edit CVR v2" at bounding box center [423, 232] width 10 height 10
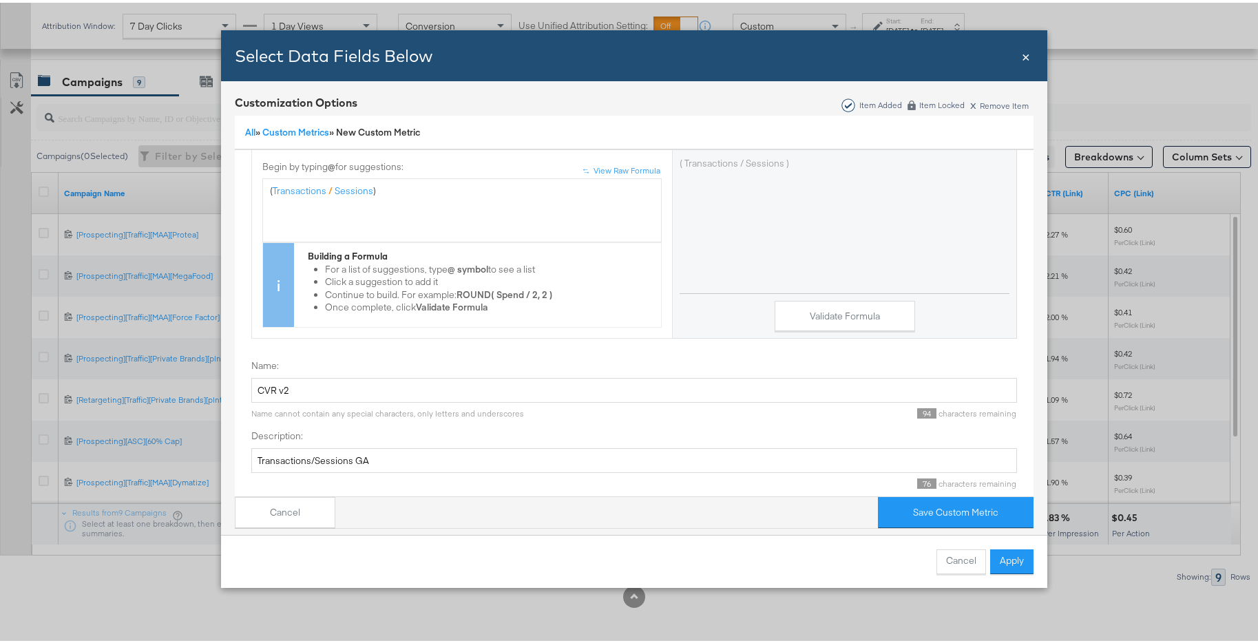
scroll to position [171, 0]
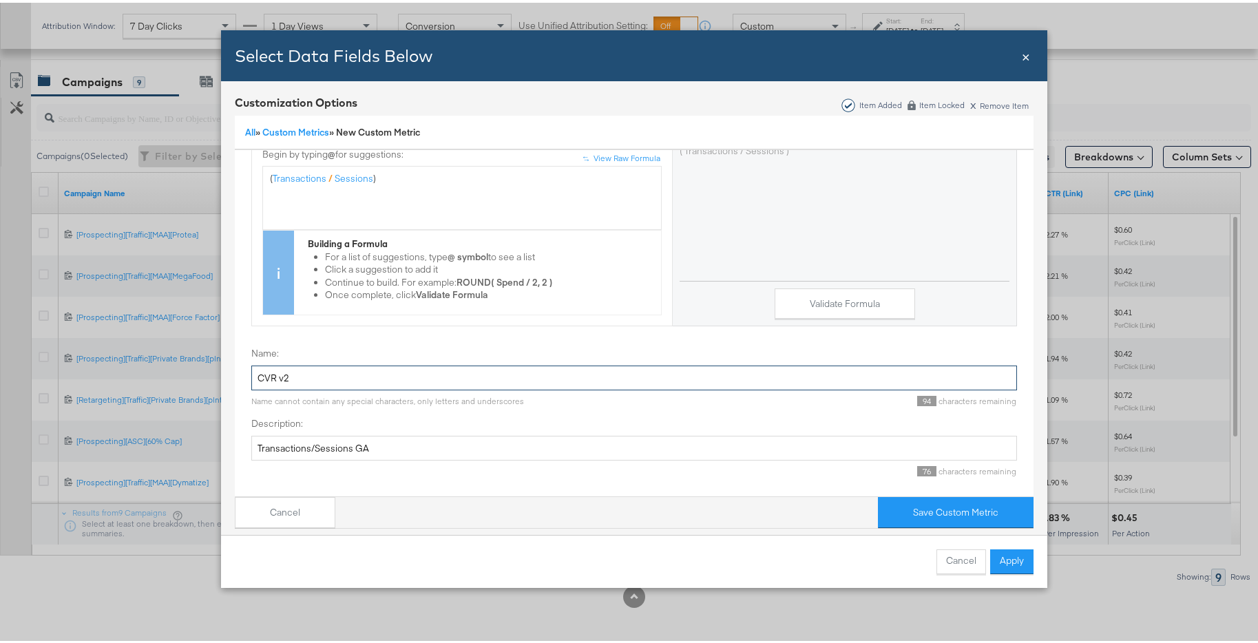
click at [253, 365] on input "CVR v2" at bounding box center [634, 375] width 766 height 25
drag, startPoint x: 289, startPoint y: 367, endPoint x: 343, endPoint y: 364, distance: 54.5
click at [329, 364] on input "GA CVR v2" at bounding box center [634, 375] width 766 height 25
type input "GA CVR"
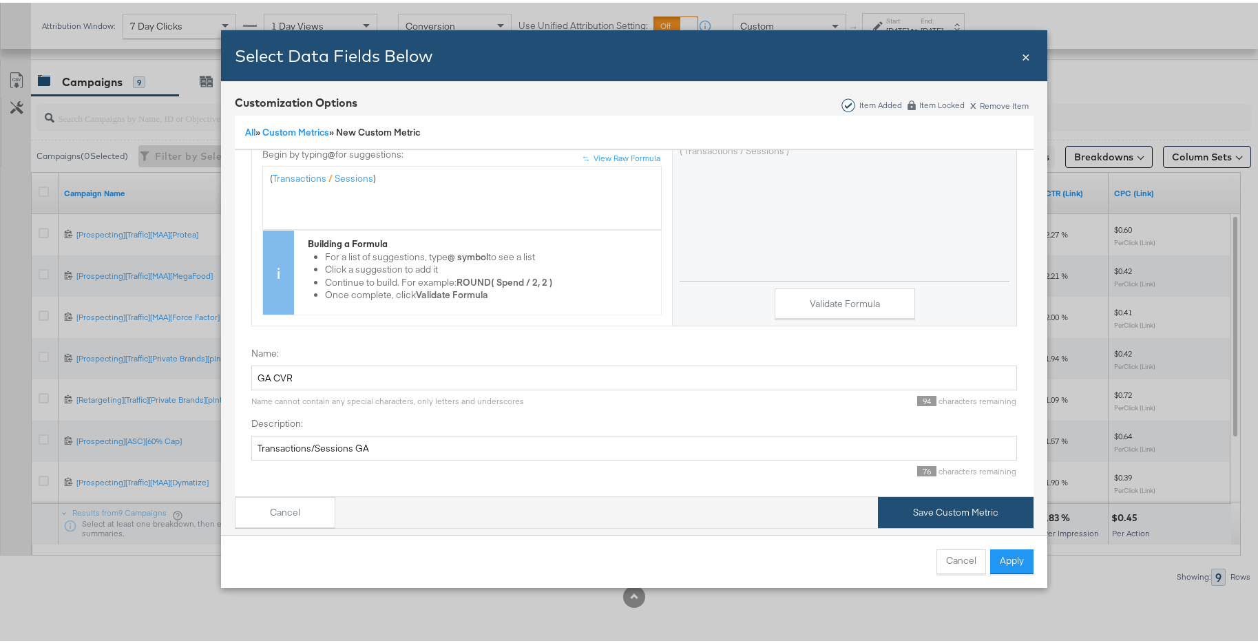
click at [907, 495] on button "Save Custom Metric" at bounding box center [956, 510] width 156 height 31
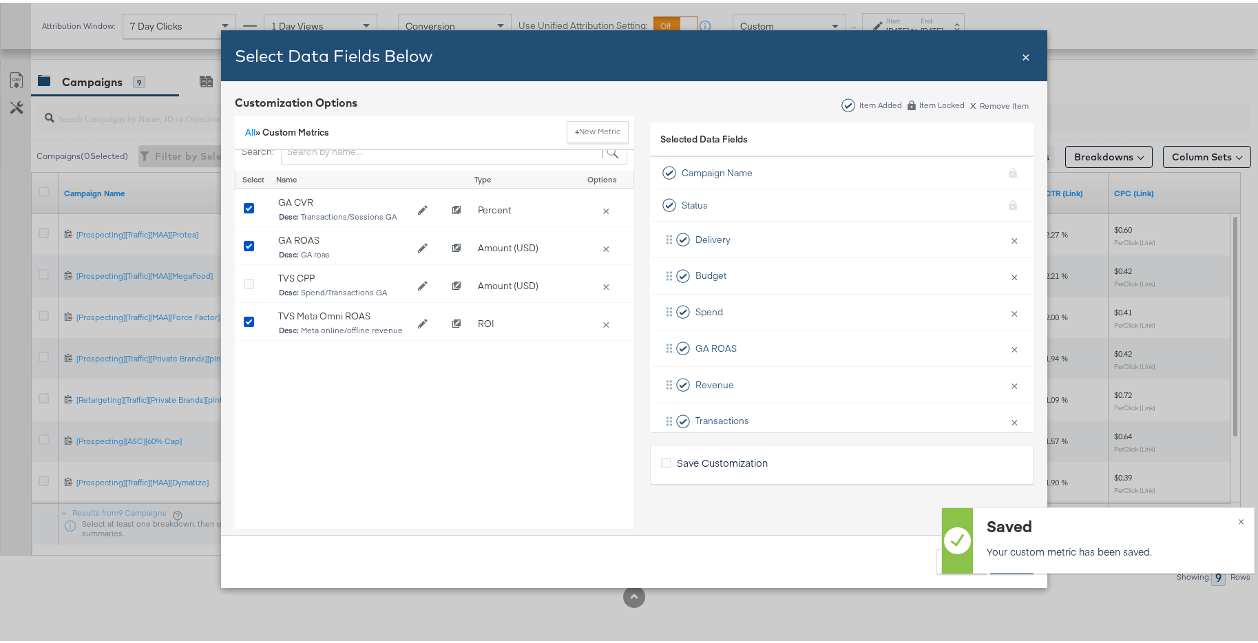
scroll to position [30, 0]
click at [1238, 519] on span "×" at bounding box center [1241, 518] width 6 height 16
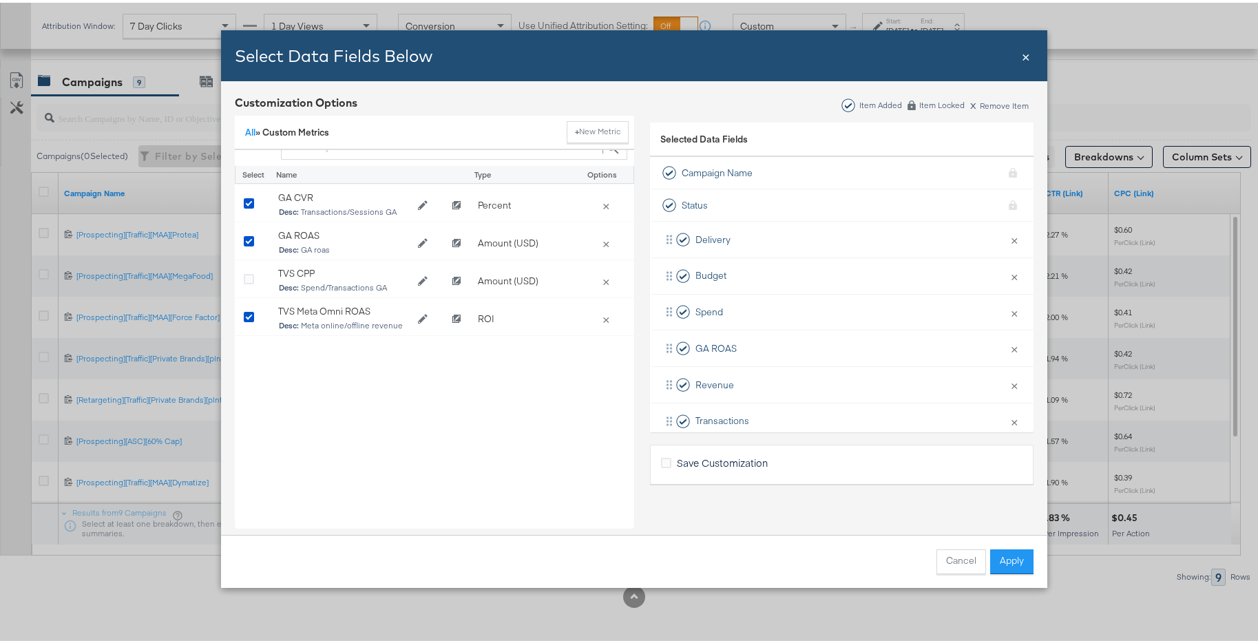
click at [1016, 561] on button "Apply" at bounding box center [1011, 559] width 43 height 25
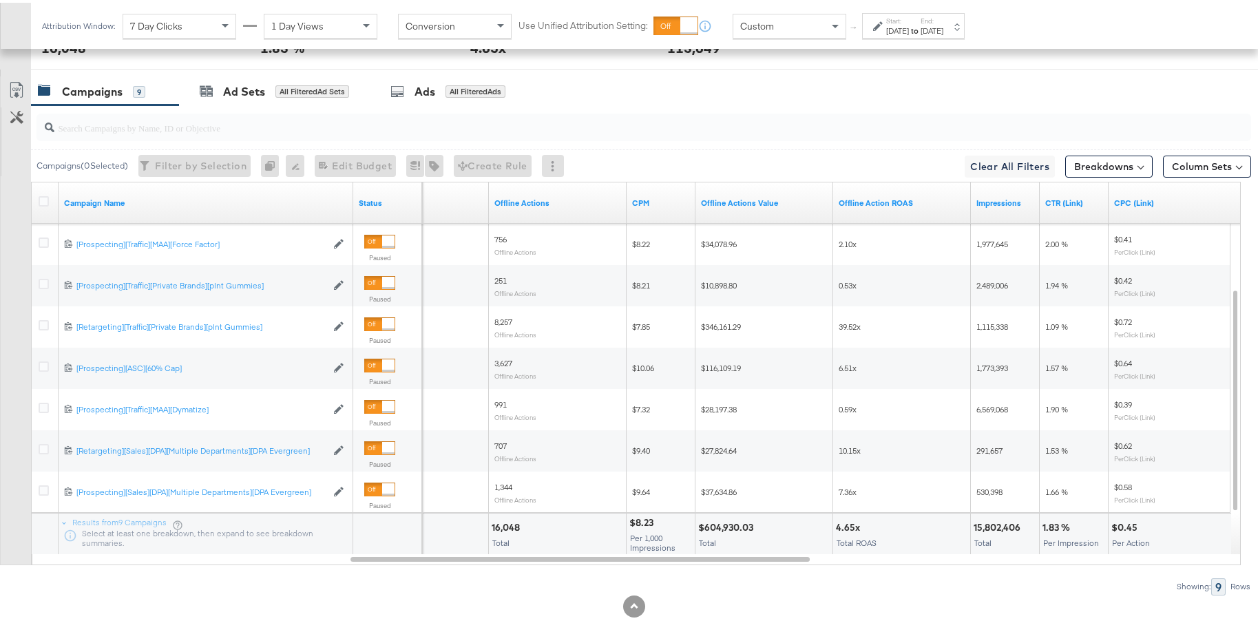
scroll to position [751, 0]
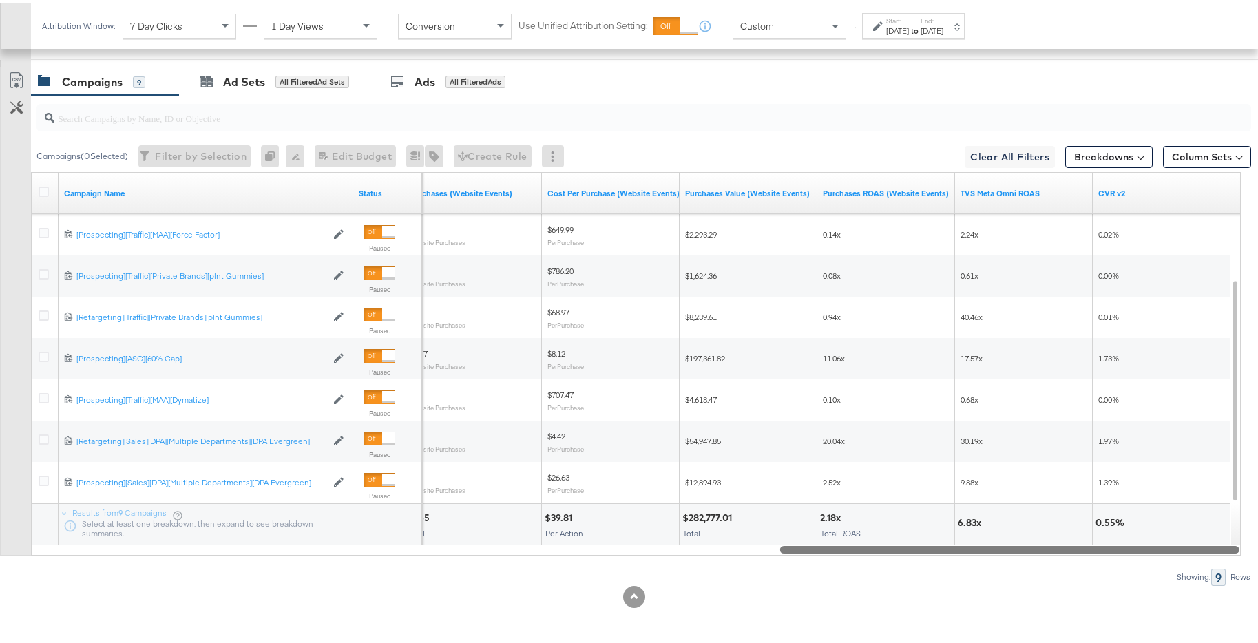
drag, startPoint x: 770, startPoint y: 549, endPoint x: 1241, endPoint y: 507, distance: 473.0
click at [1251, 506] on div "KPIs Performance & KPIs Customize KPIs ✔ Transactions ✔ Offline Actions ✔ CTR (…" at bounding box center [634, 134] width 1269 height 1018
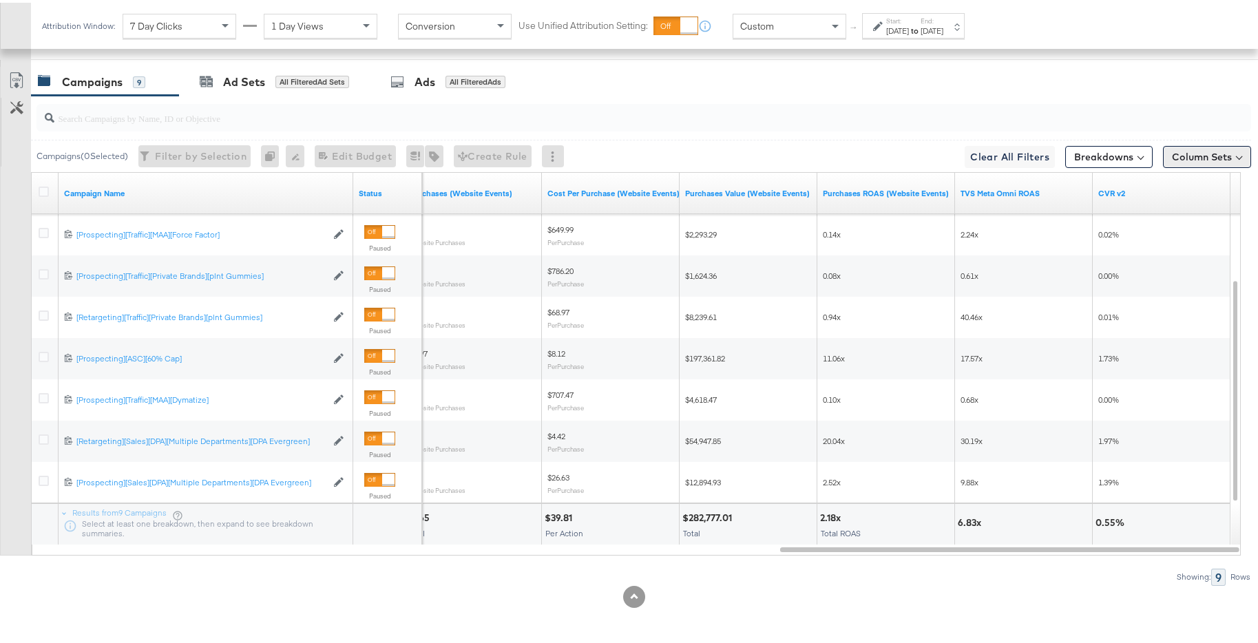
click at [1171, 158] on button "Column Sets" at bounding box center [1207, 154] width 88 height 22
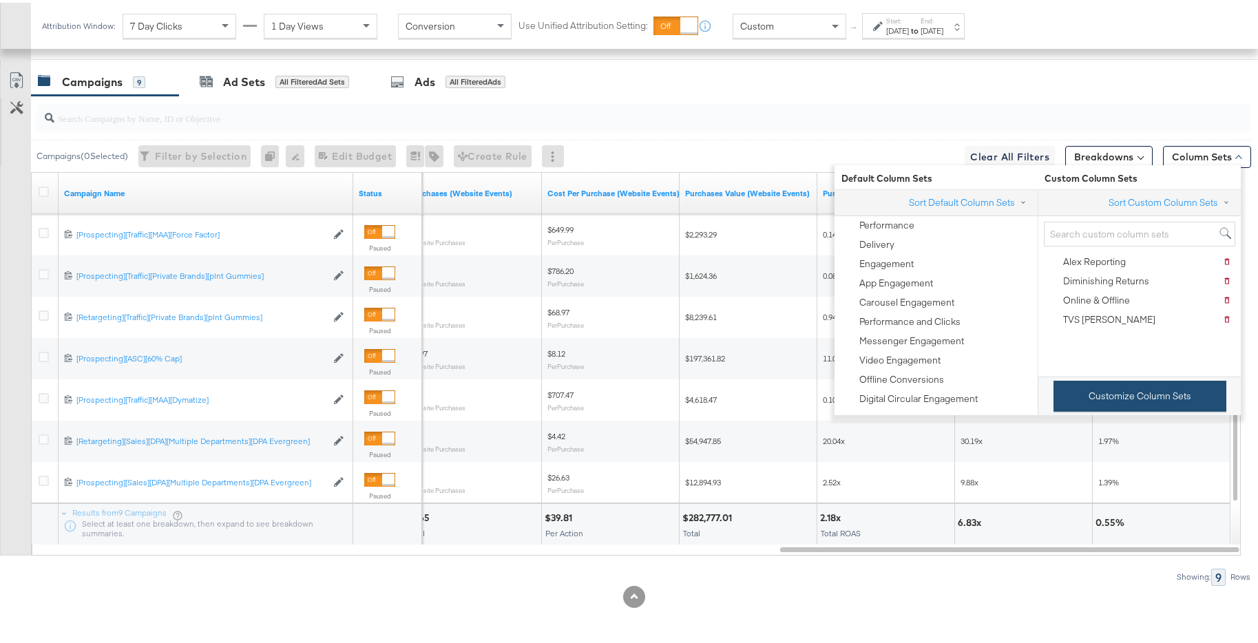
click at [1119, 403] on button "Customize Column Sets" at bounding box center [1140, 393] width 173 height 31
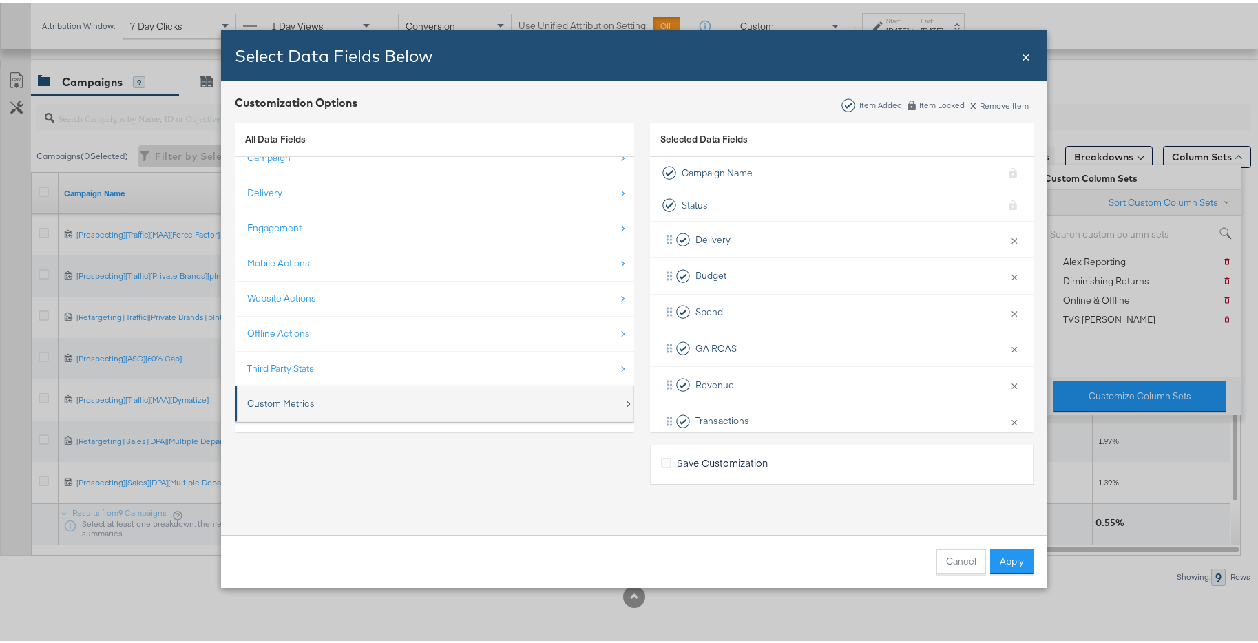
scroll to position [20, 0]
click at [375, 404] on div "Custom Metrics" at bounding box center [435, 398] width 377 height 28
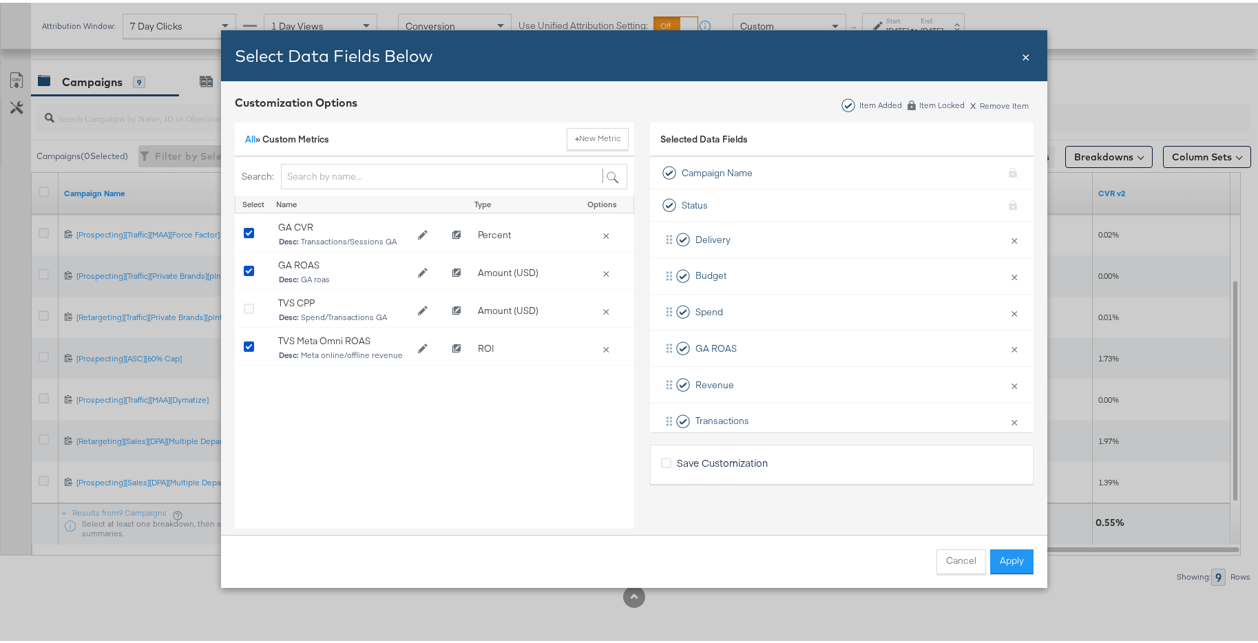
click at [1022, 59] on span "×" at bounding box center [1026, 52] width 8 height 19
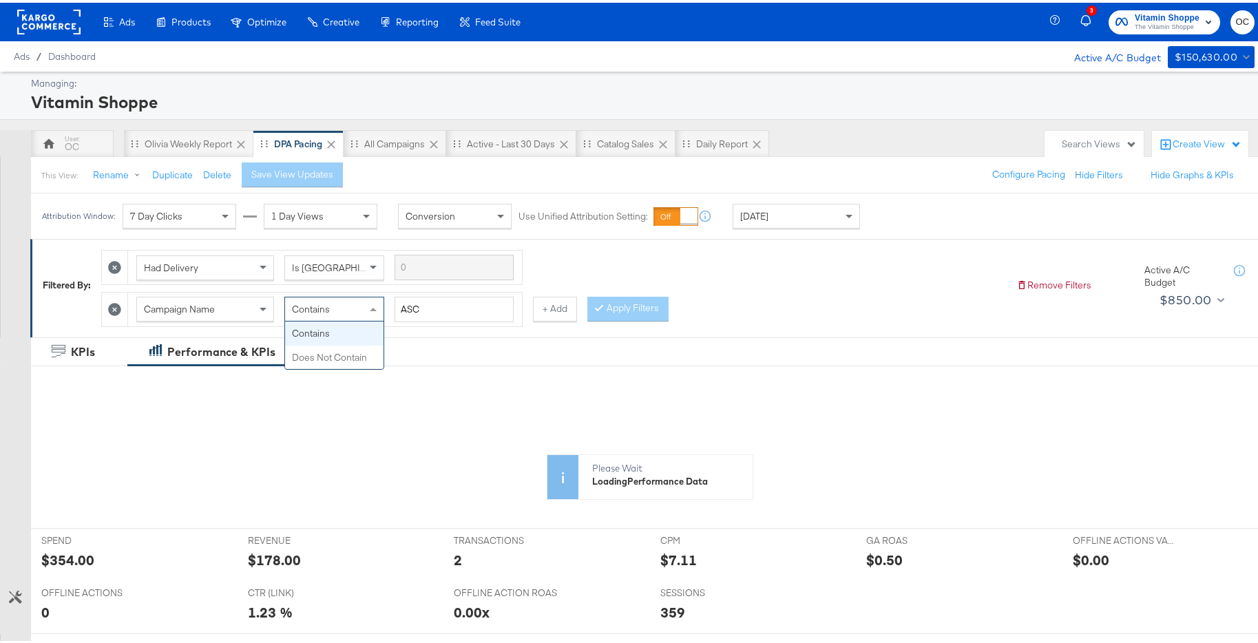
click at [318, 312] on span "Contains" at bounding box center [311, 306] width 38 height 12
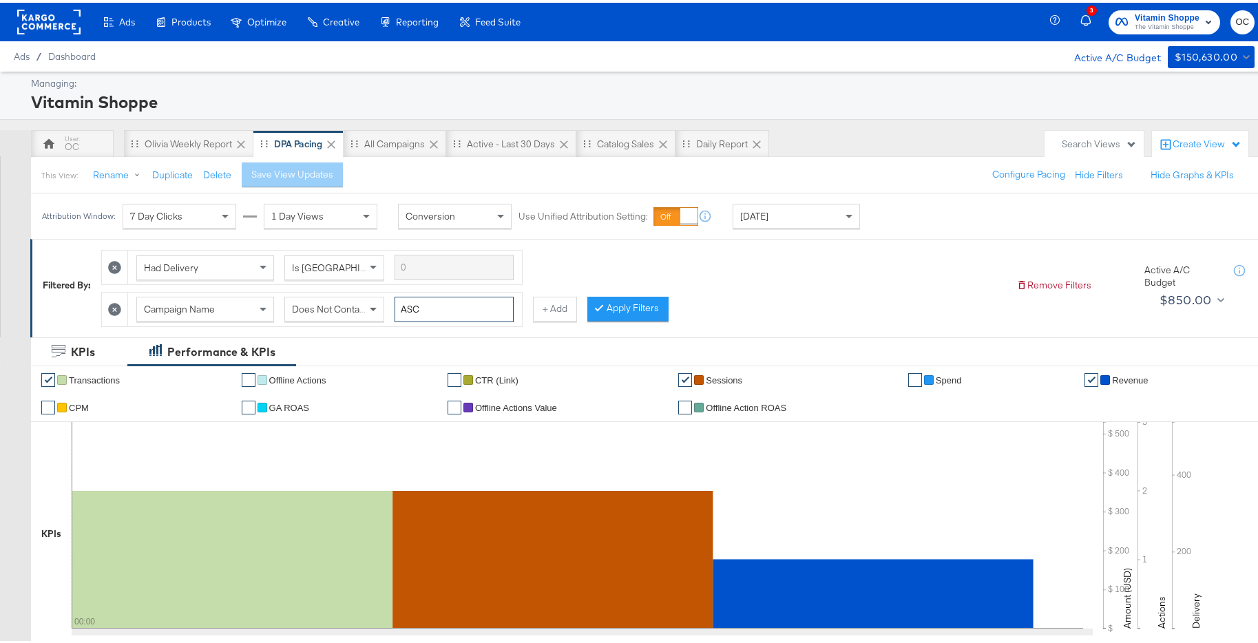
drag, startPoint x: 463, startPoint y: 302, endPoint x: 378, endPoint y: 305, distance: 84.8
click at [378, 305] on div "Campaign Name Does Not Contain ASC" at bounding box center [324, 306] width 377 height 25
type input "["
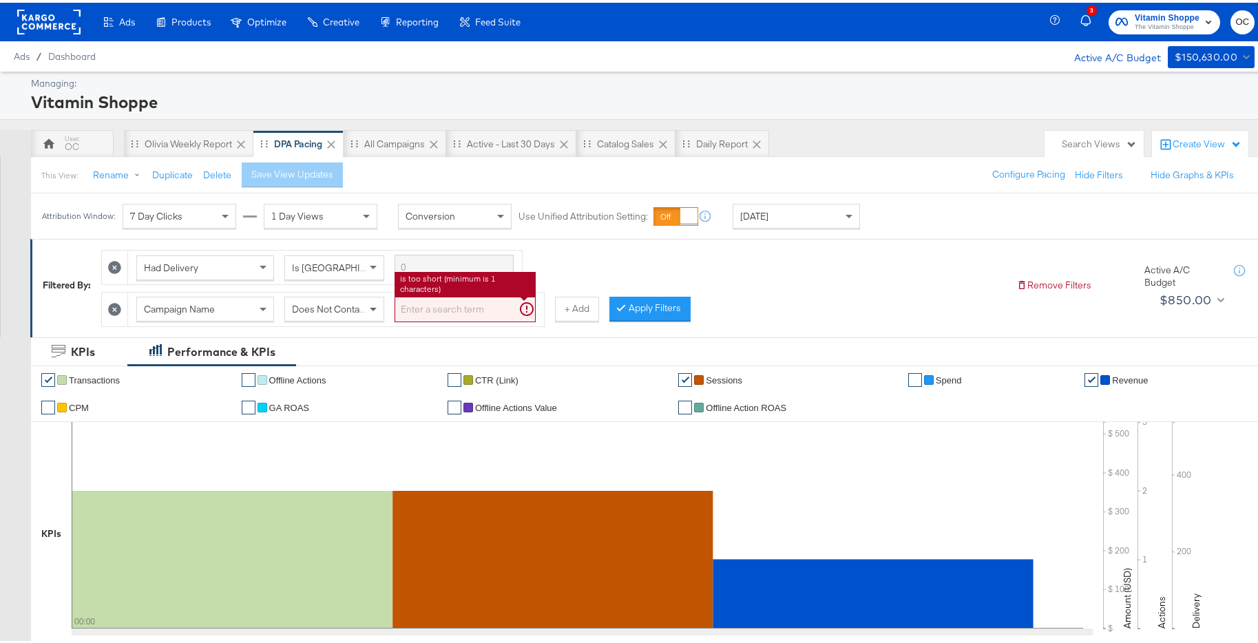
type input "l"
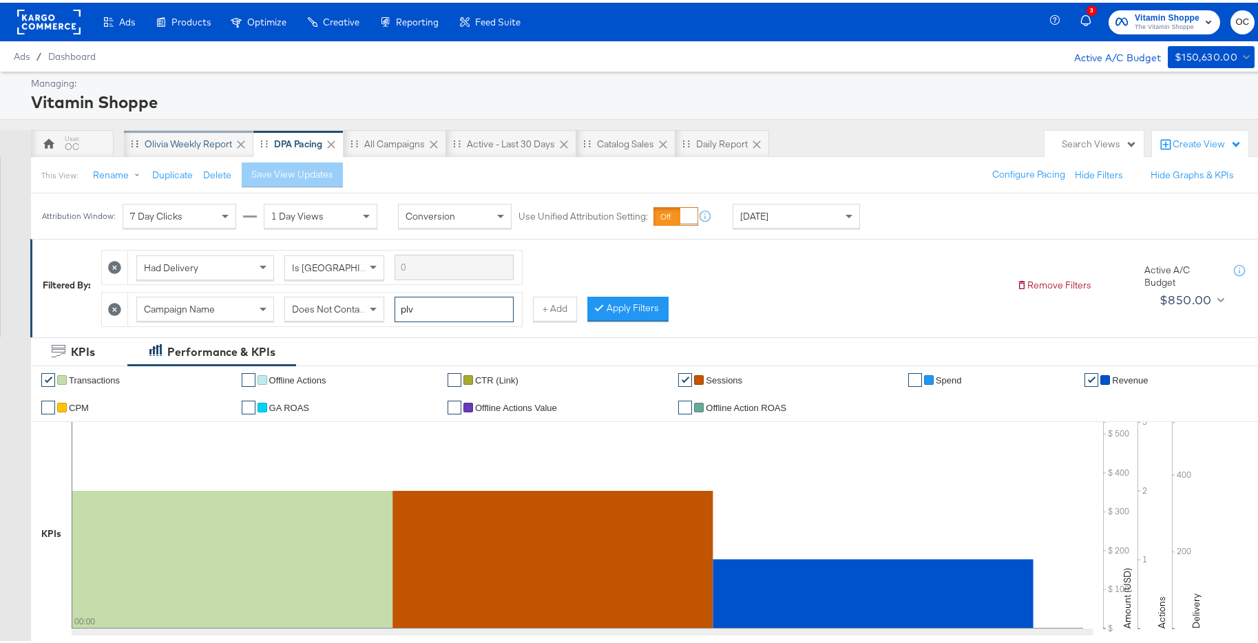
type input "plv"
click at [178, 149] on div "Olivia Weekly Report" at bounding box center [188, 141] width 129 height 28
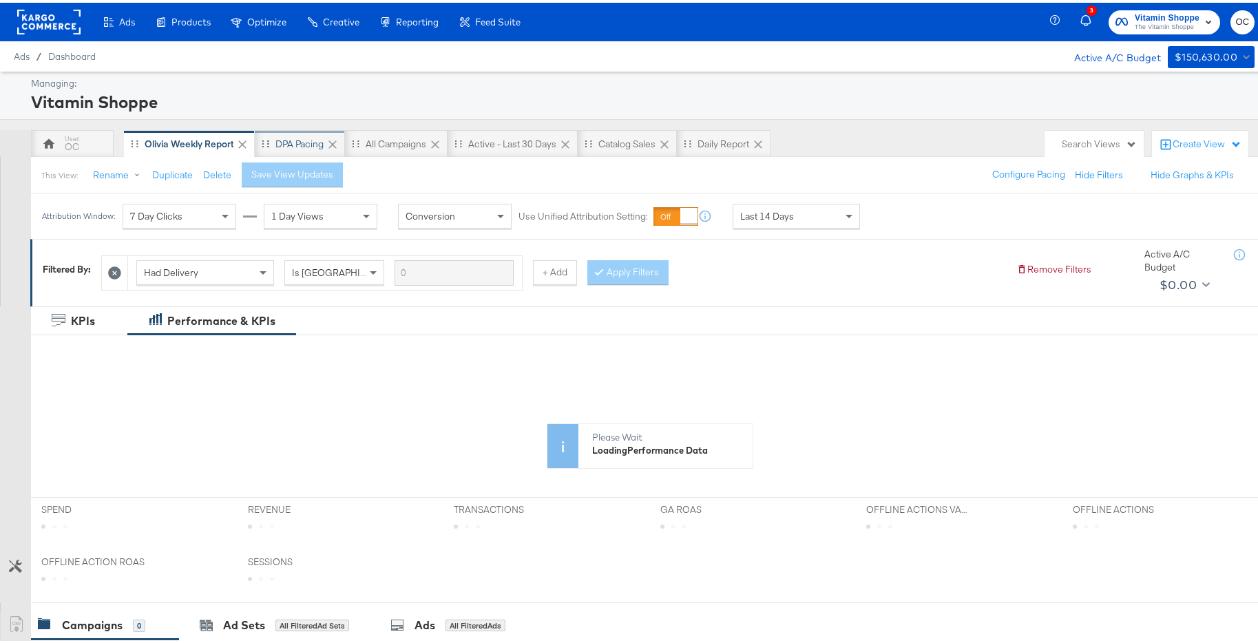
click at [305, 150] on div "DPA Pacing" at bounding box center [300, 141] width 90 height 28
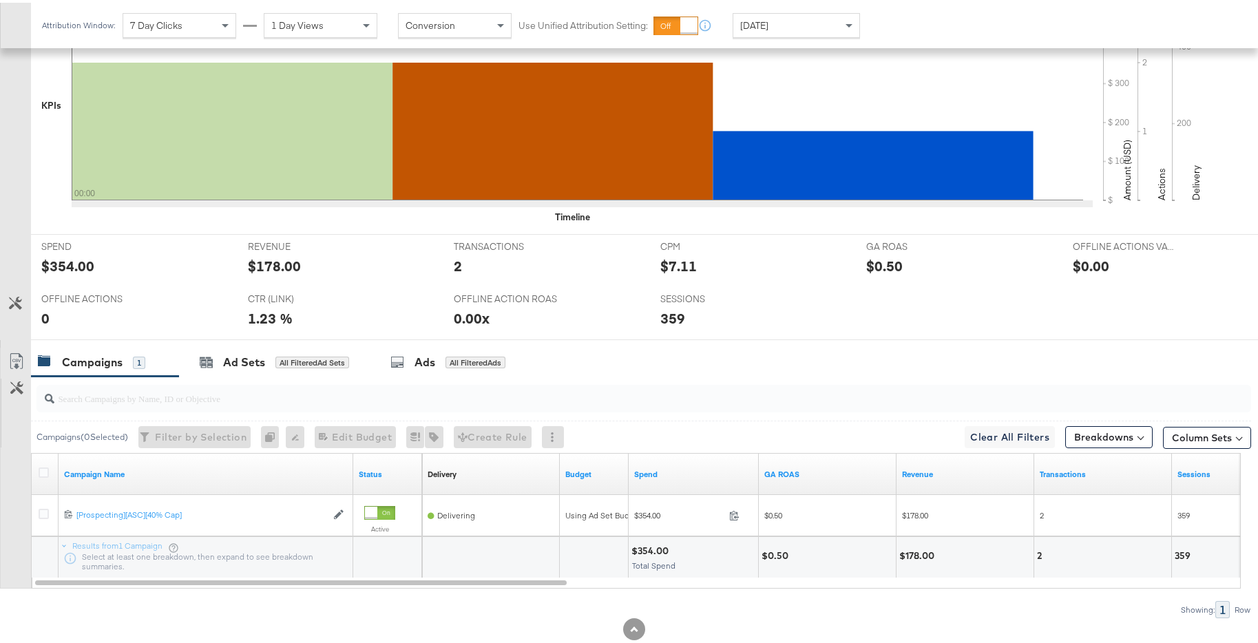
scroll to position [461, 0]
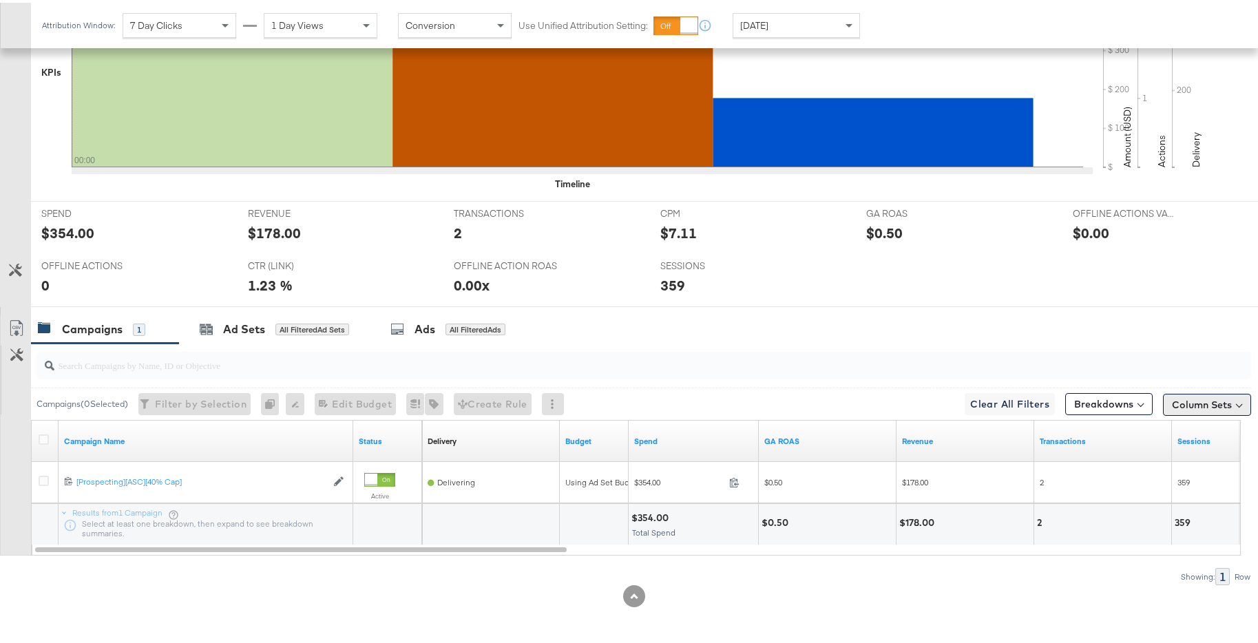
click at [1202, 407] on button "Column Sets" at bounding box center [1207, 402] width 88 height 22
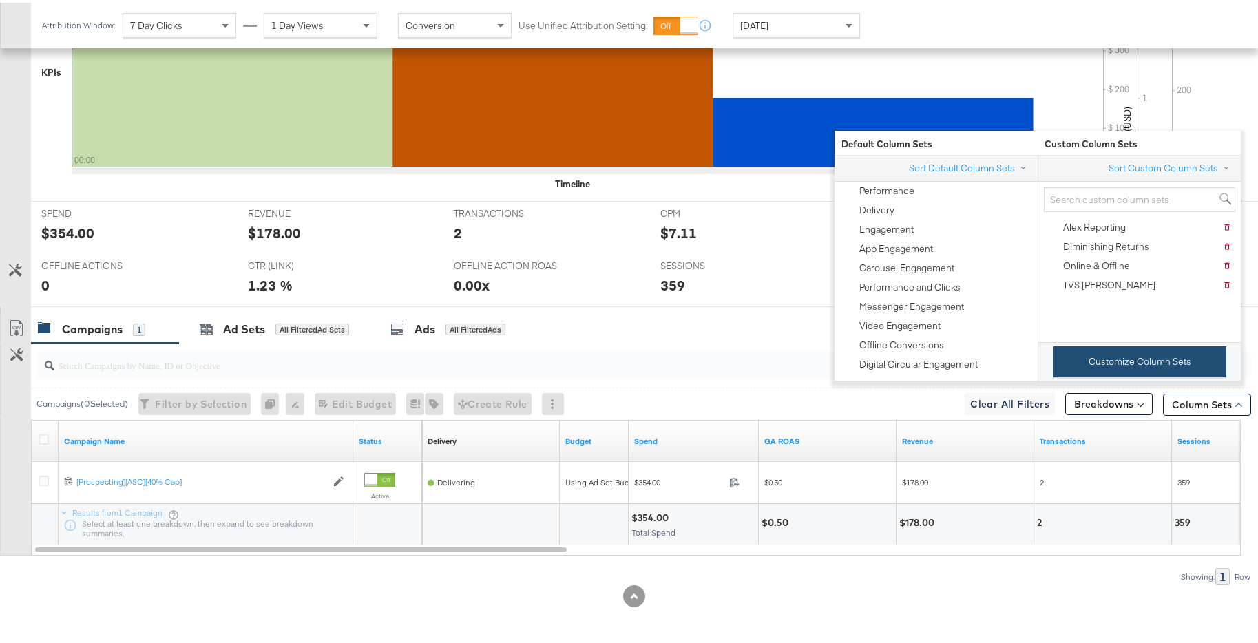
click at [1155, 372] on button "Customize Column Sets" at bounding box center [1140, 359] width 173 height 31
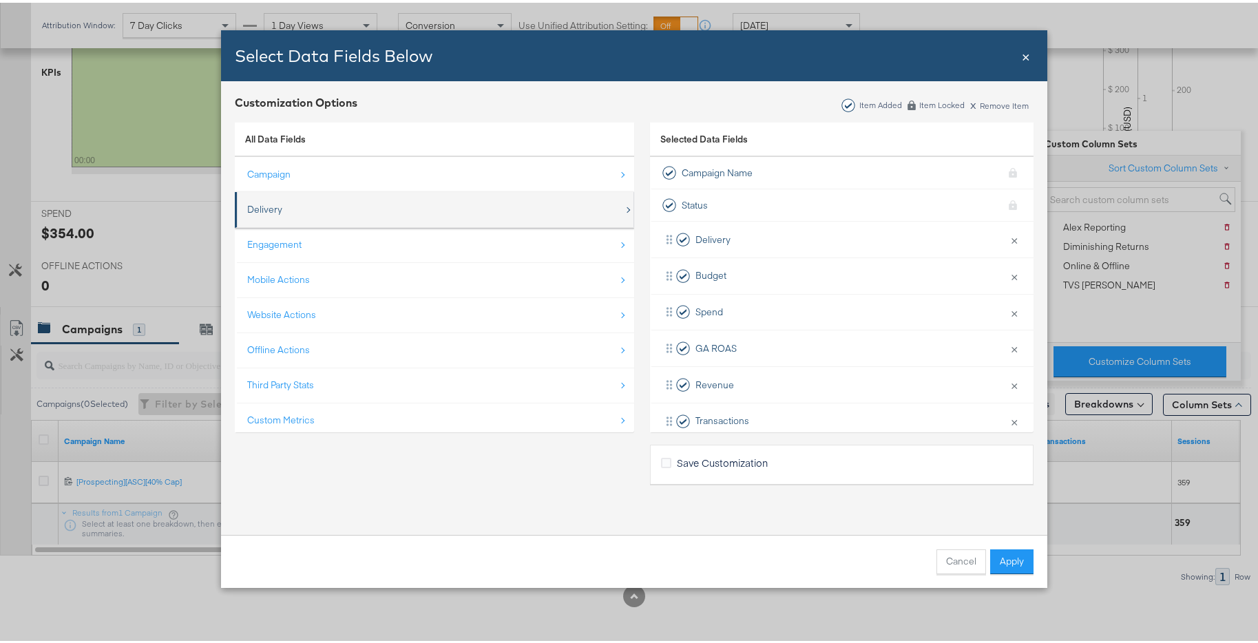
click at [335, 211] on div "Delivery" at bounding box center [435, 207] width 377 height 28
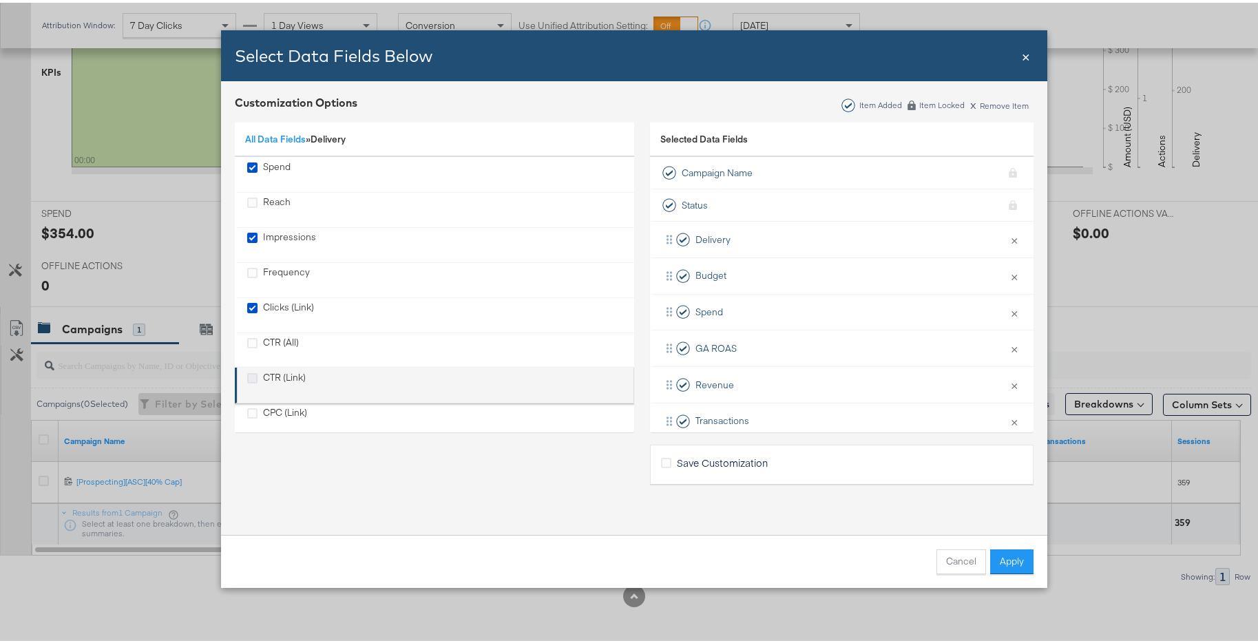
click at [249, 374] on icon "CTR (Link)" at bounding box center [252, 376] width 10 height 10
click at [0, 0] on input "CTR (Link)" at bounding box center [0, 0] width 0 height 0
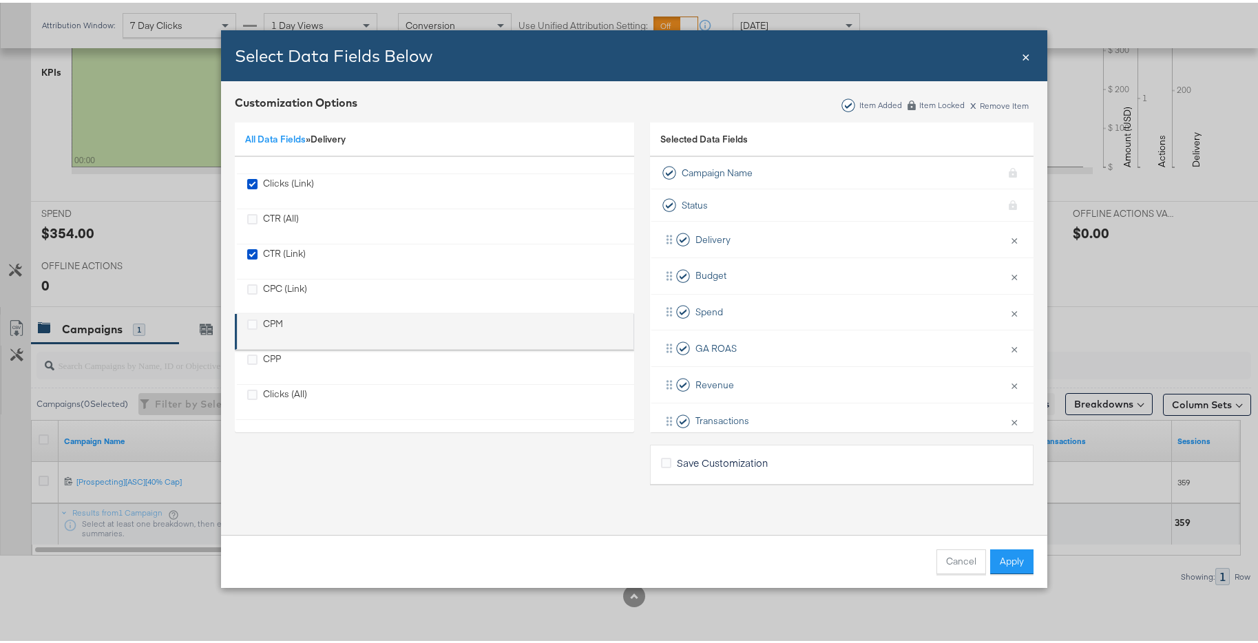
scroll to position [125, 0]
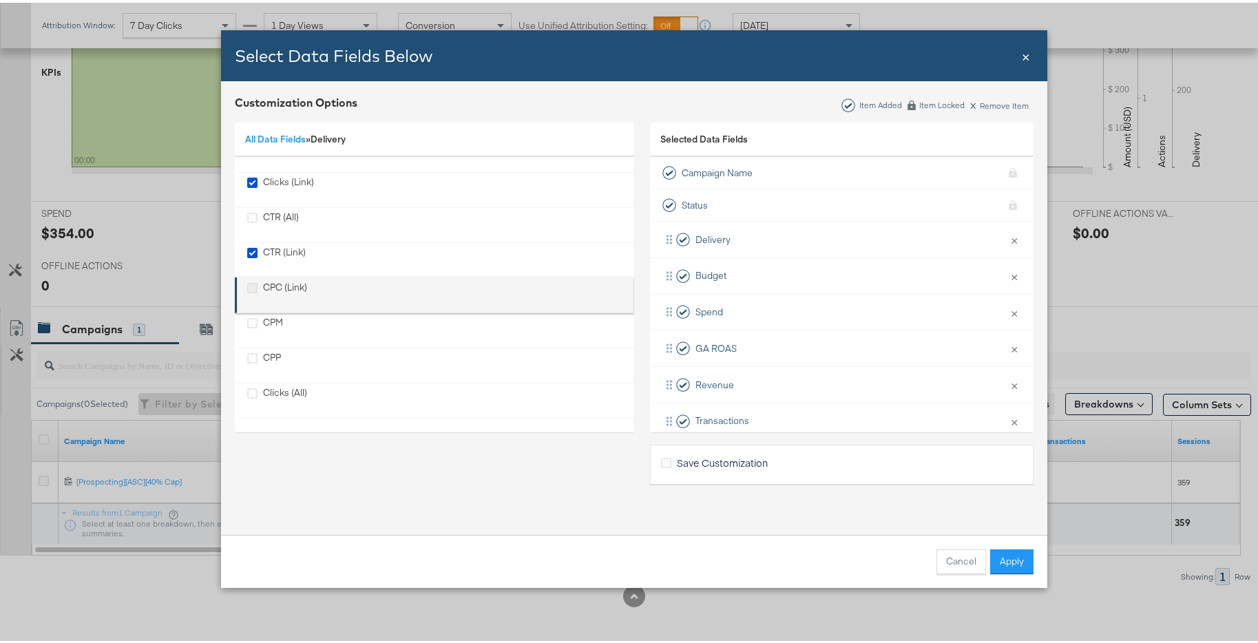
click at [248, 285] on icon "CPC (Link)" at bounding box center [252, 285] width 10 height 10
click at [0, 0] on input "CPC (Link)" at bounding box center [0, 0] width 0 height 0
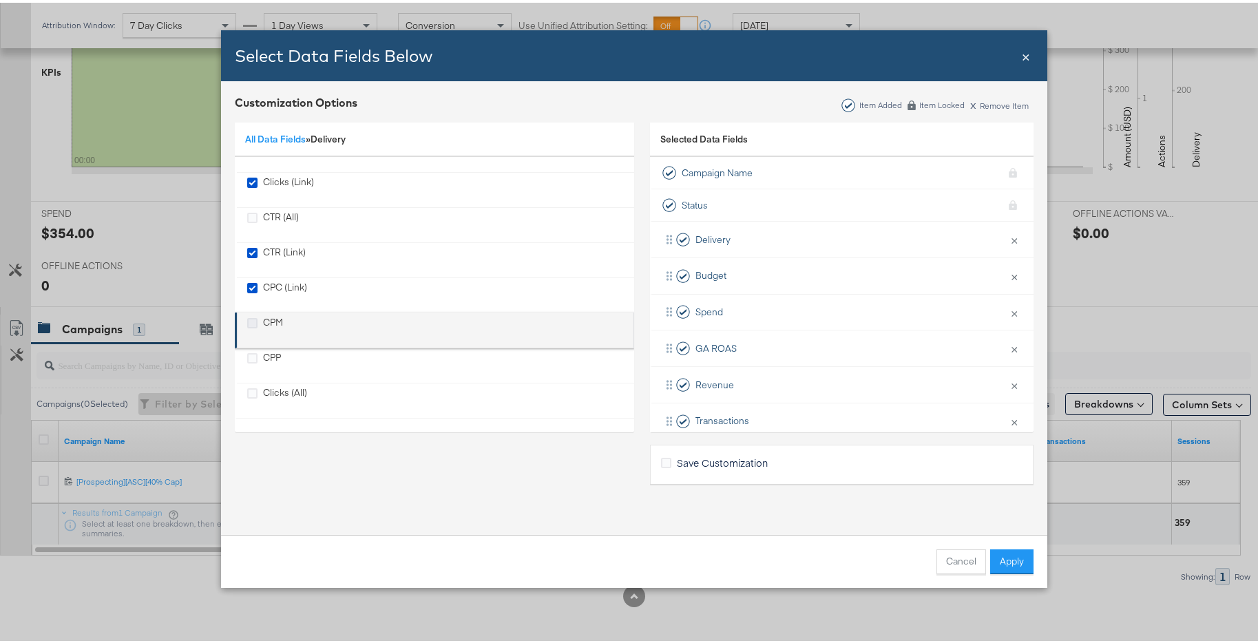
click at [245, 315] on li "CPM" at bounding box center [434, 328] width 399 height 36
click at [248, 322] on icon "CPM" at bounding box center [252, 320] width 10 height 10
click at [0, 0] on input "CPM" at bounding box center [0, 0] width 0 height 0
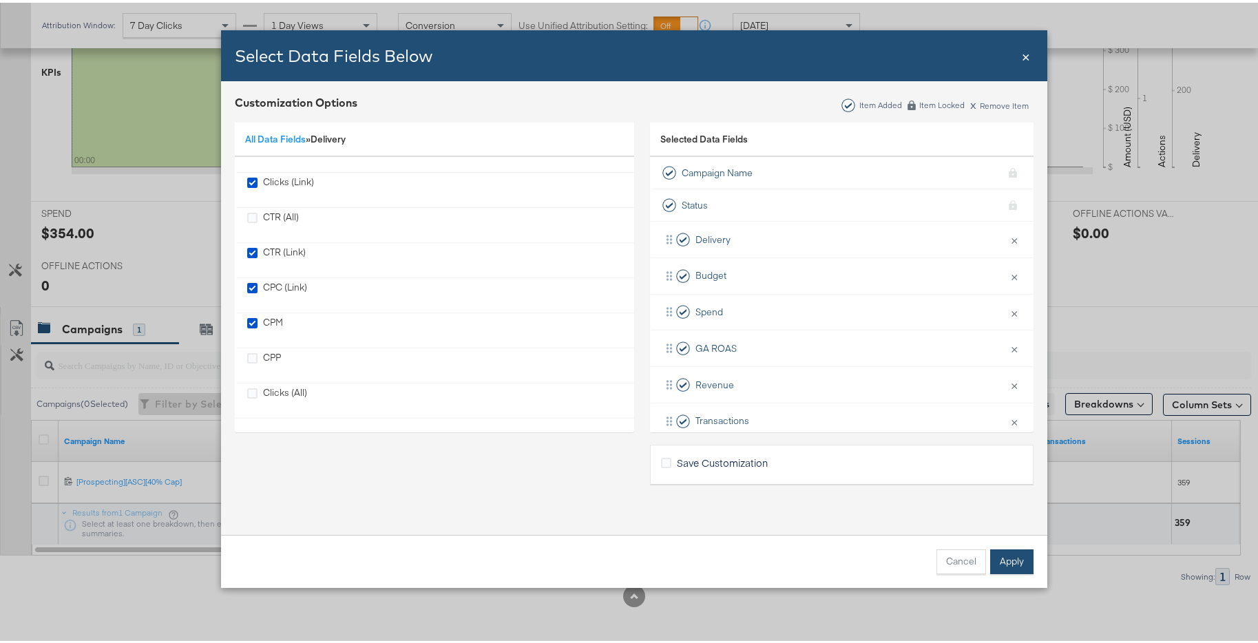
click at [992, 569] on button "Apply" at bounding box center [1011, 559] width 43 height 25
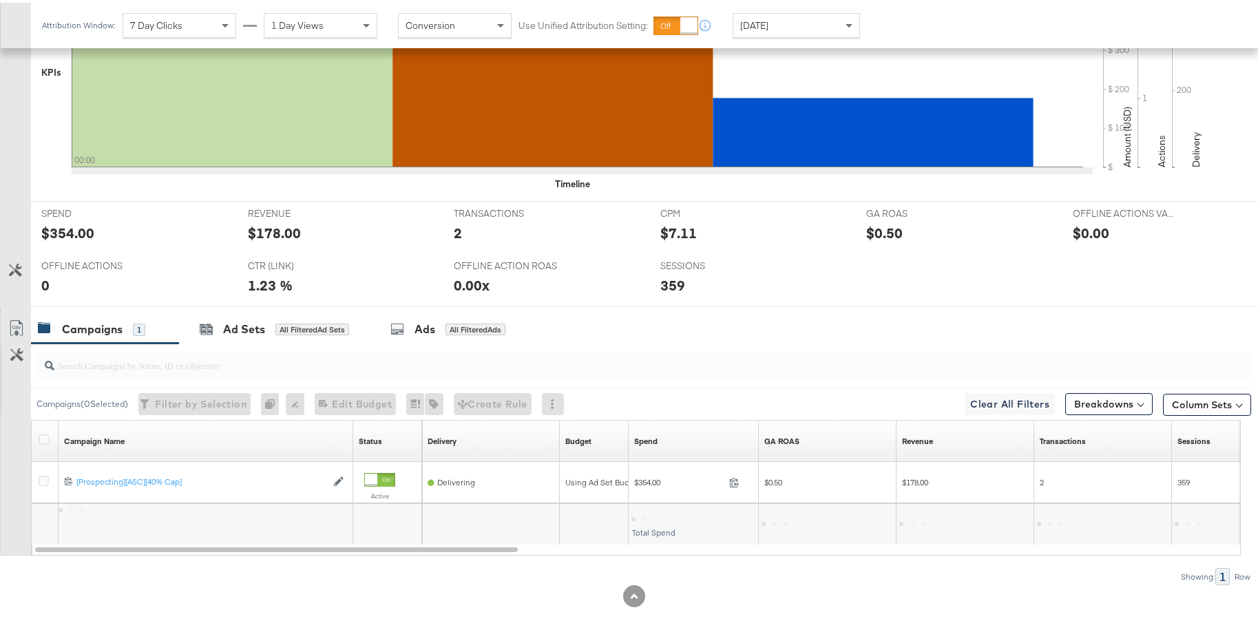
scroll to position [20, 0]
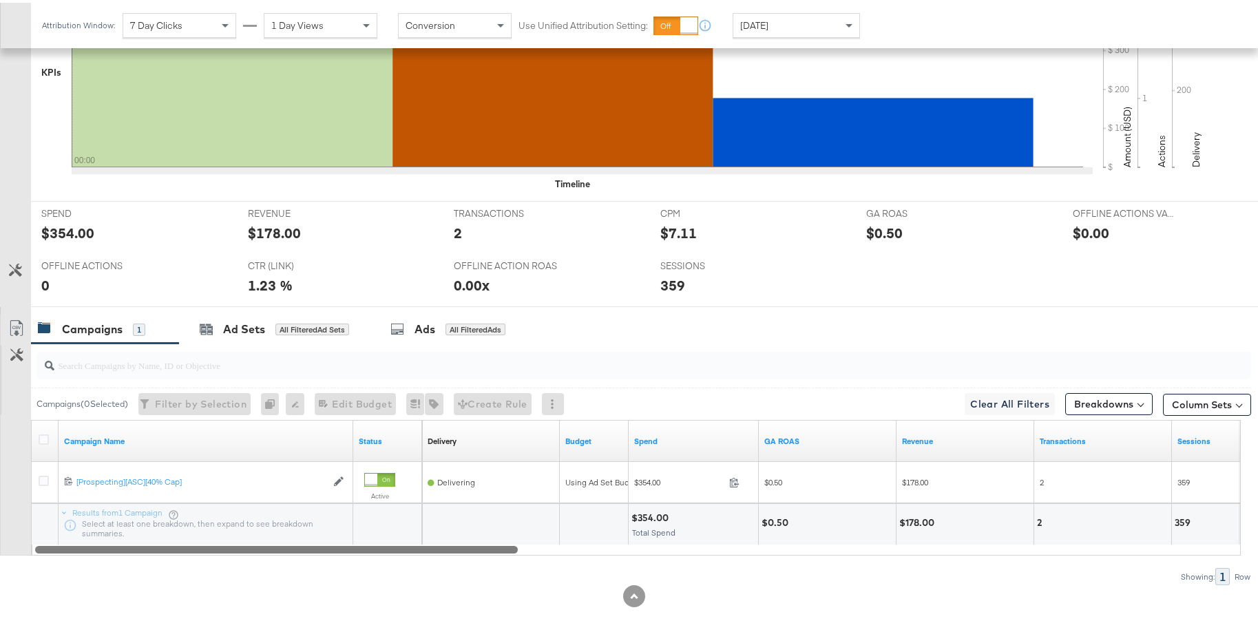
drag, startPoint x: 497, startPoint y: 549, endPoint x: 355, endPoint y: 508, distance: 147.6
click at [355, 508] on div "Campaign Name Status Delivery Sorting Unavailable Budget Spend [GEOGRAPHIC_DATA…" at bounding box center [636, 485] width 1210 height 136
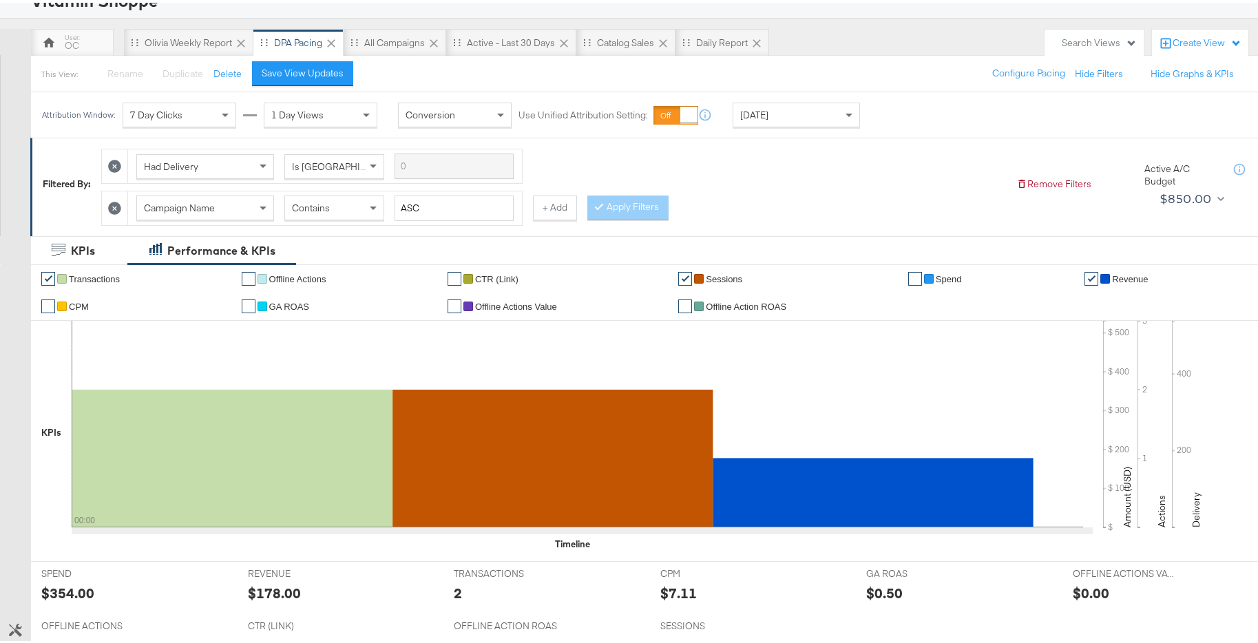
scroll to position [17, 0]
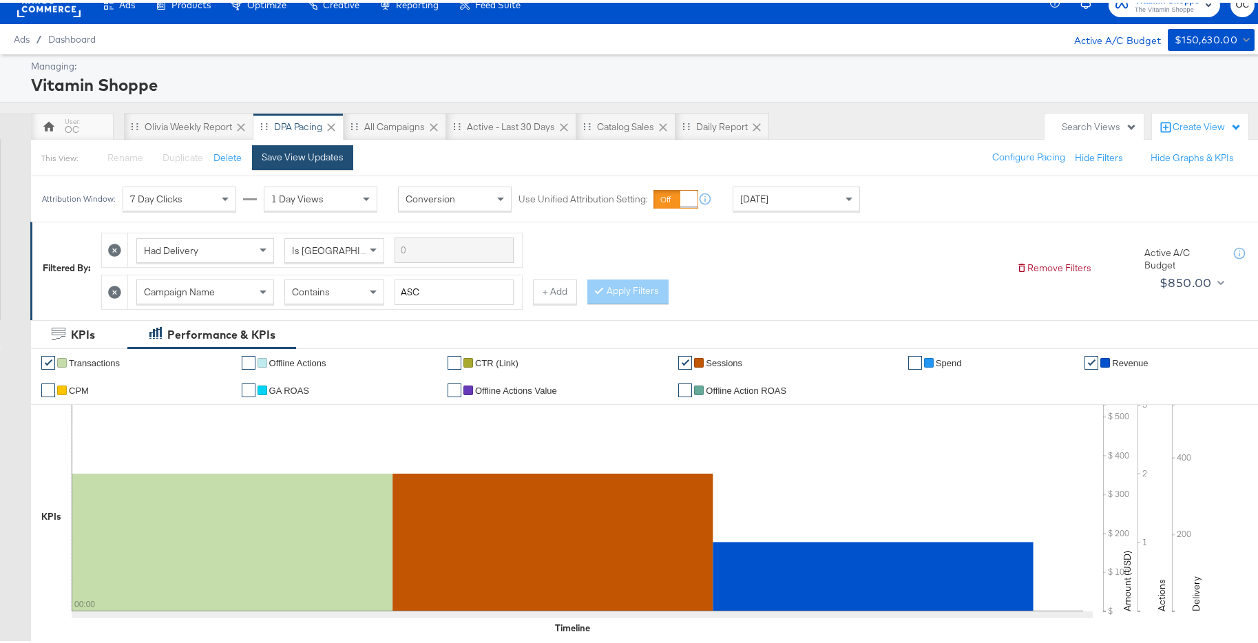
click at [333, 157] on div "Save View Updates" at bounding box center [303, 154] width 82 height 13
drag, startPoint x: 453, startPoint y: 286, endPoint x: 388, endPoint y: 287, distance: 65.4
click at [388, 287] on div "Campaign Name Contains ASC" at bounding box center [324, 289] width 377 height 25
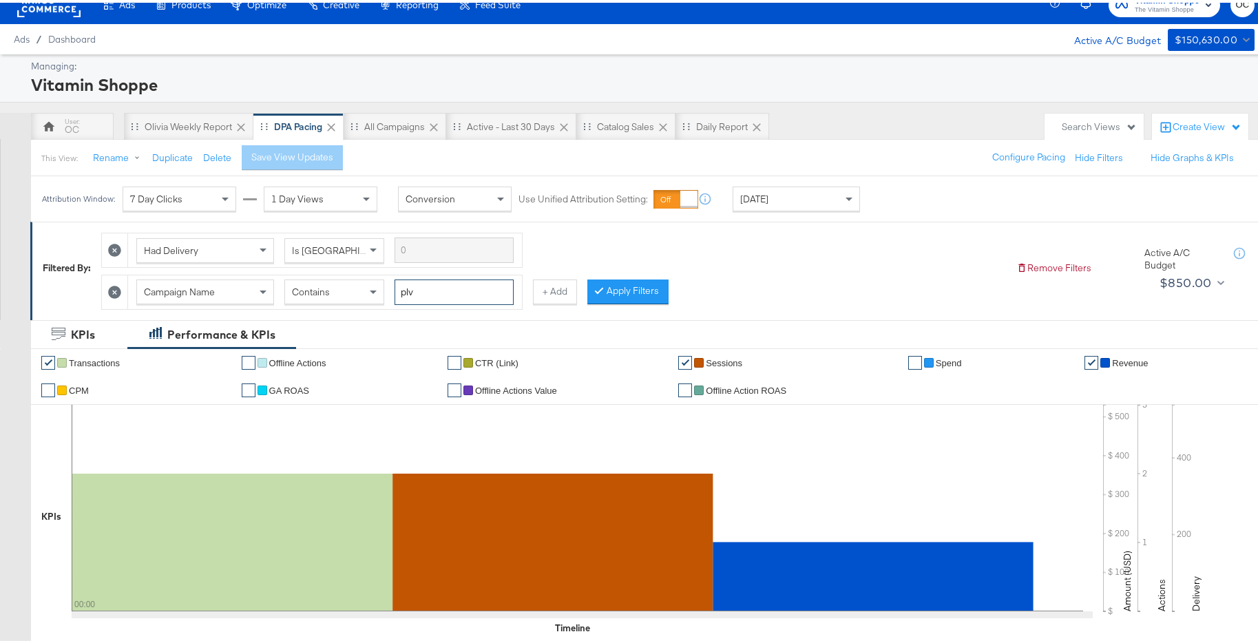
type input "plv"
click at [354, 287] on div "Contains" at bounding box center [334, 289] width 98 height 23
click at [637, 287] on button "Apply Filters" at bounding box center [627, 289] width 81 height 25
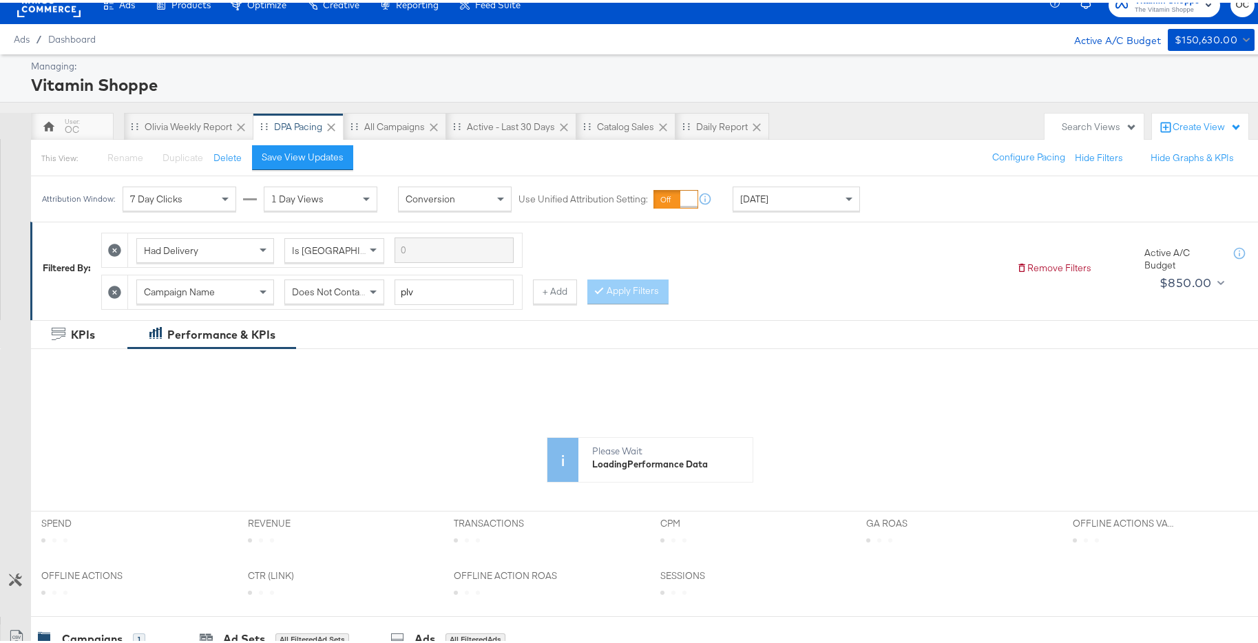
click at [790, 185] on div "[DATE]" at bounding box center [797, 196] width 126 height 23
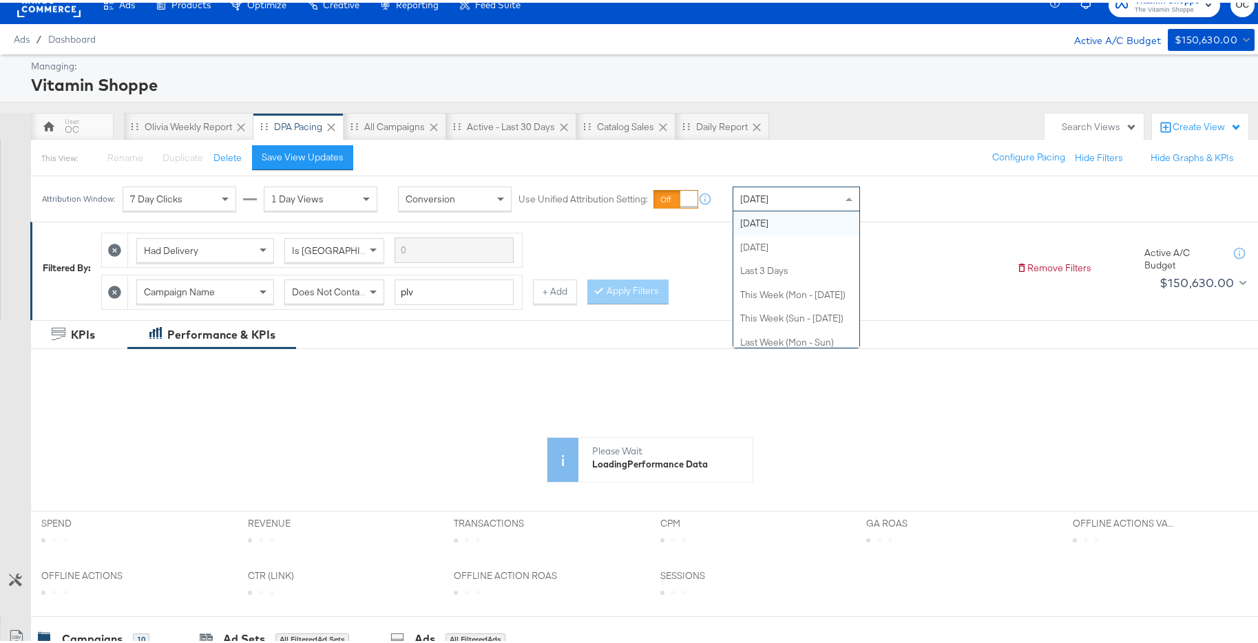
scroll to position [0, 0]
click at [921, 202] on strong "to" at bounding box center [915, 201] width 12 height 10
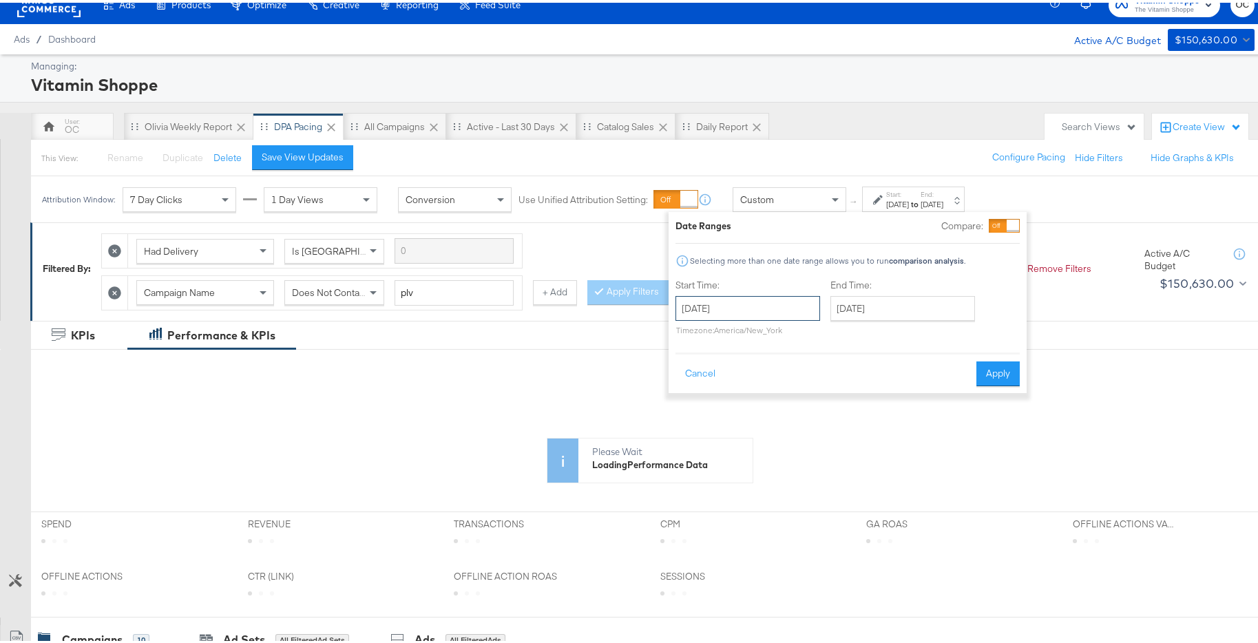
click at [729, 310] on input "[DATE]" at bounding box center [748, 305] width 145 height 25
click at [681, 342] on span "‹" at bounding box center [690, 334] width 21 height 21
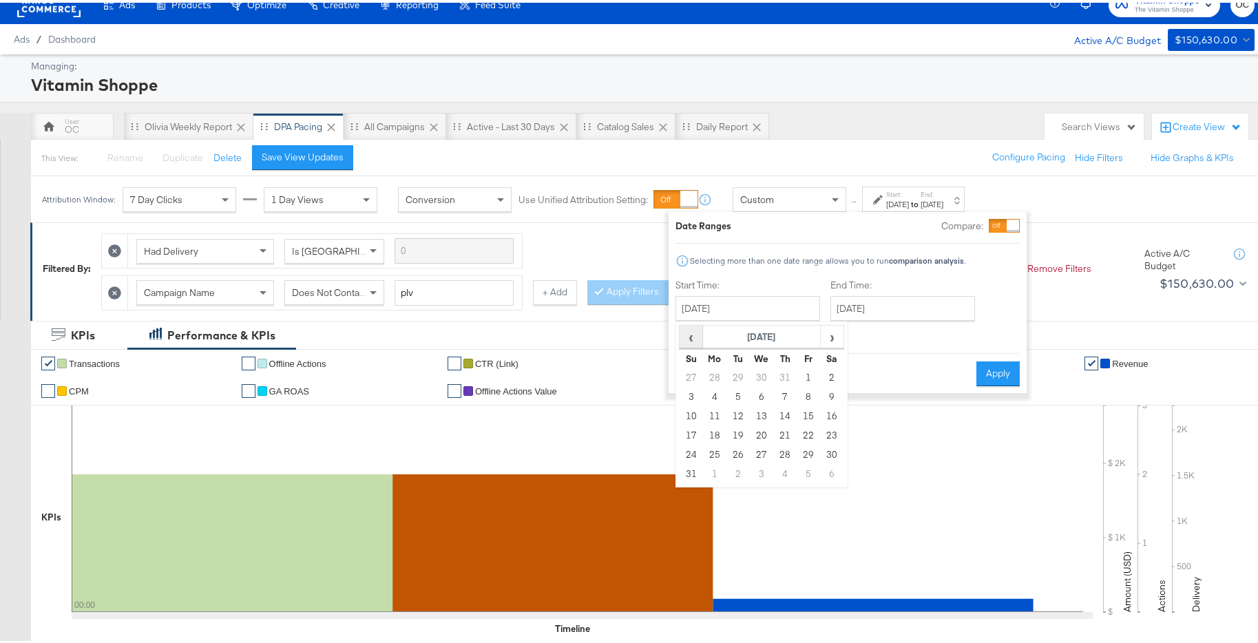
click at [681, 342] on span "‹" at bounding box center [690, 334] width 21 height 21
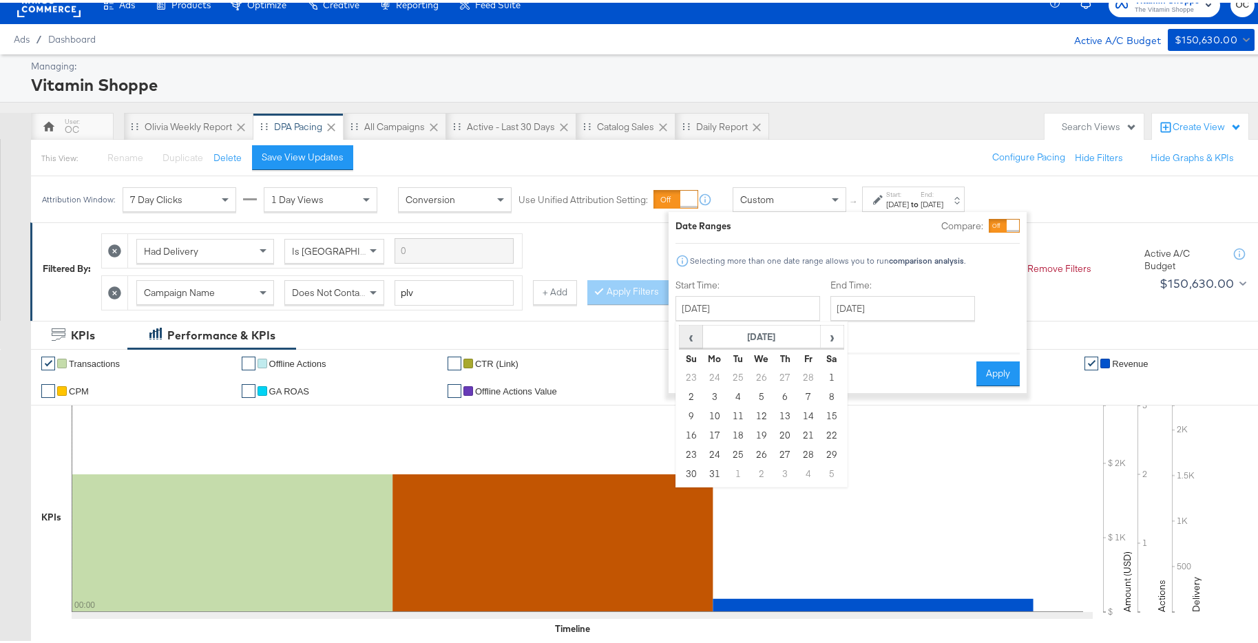
click at [681, 342] on span "‹" at bounding box center [690, 334] width 21 height 21
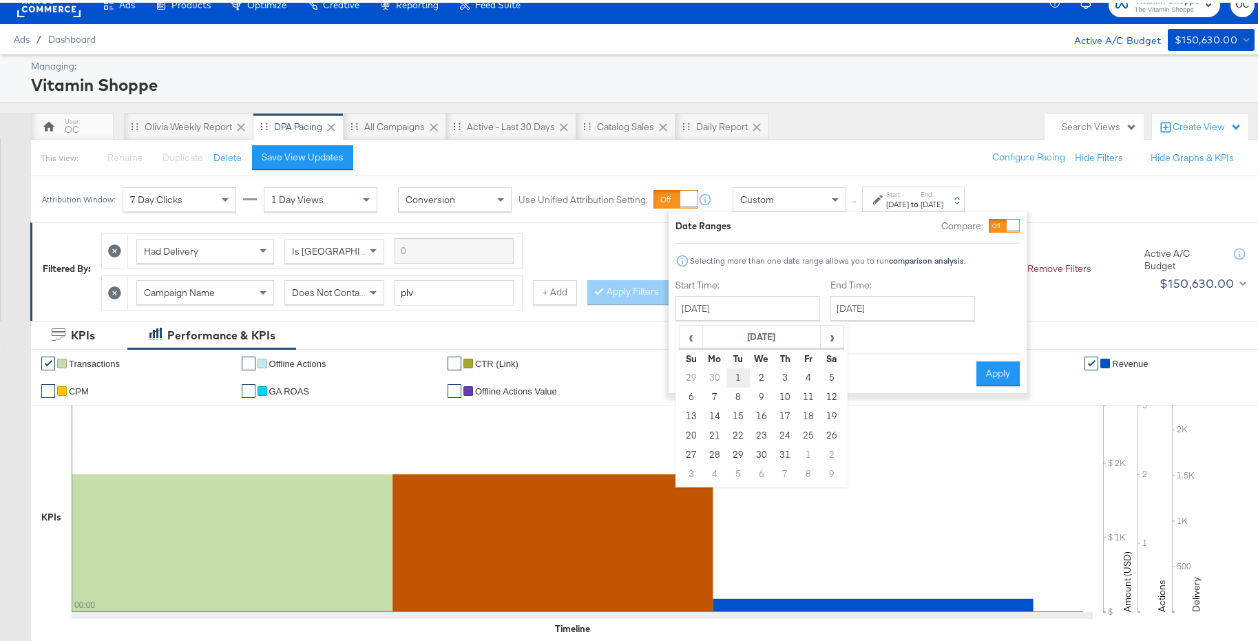
click at [737, 372] on td "1" at bounding box center [738, 375] width 23 height 19
type input "[DATE]"
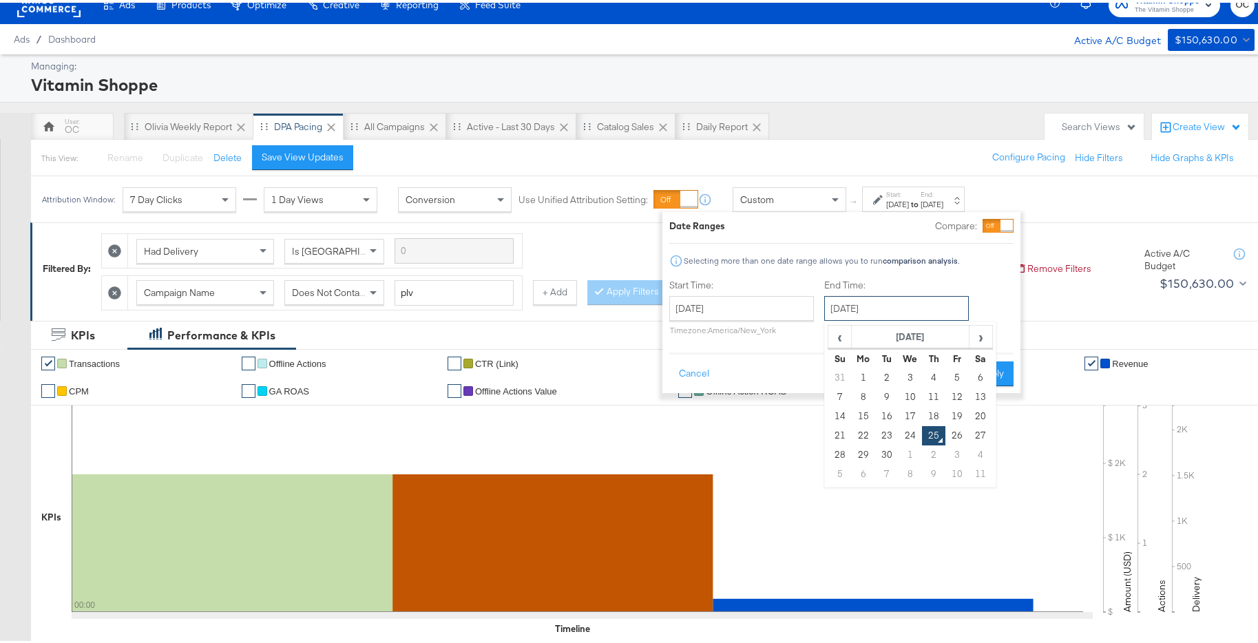
click at [867, 313] on input "[DATE]" at bounding box center [896, 305] width 145 height 25
click at [838, 340] on span "‹" at bounding box center [839, 334] width 21 height 21
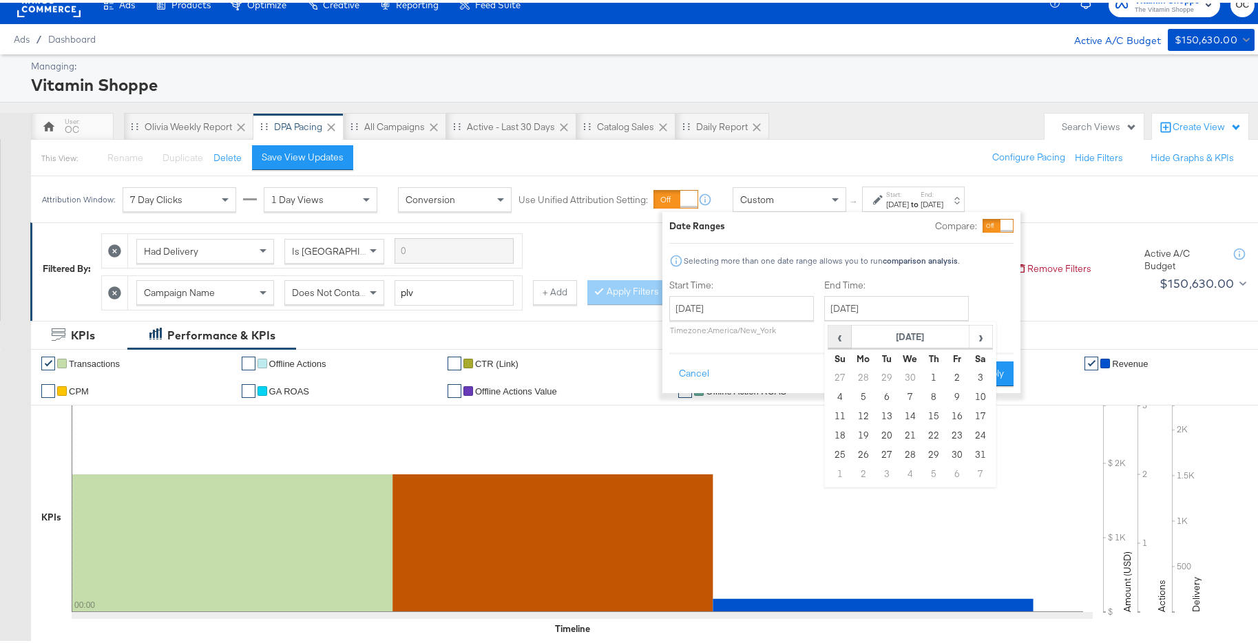
click at [838, 340] on span "‹" at bounding box center [839, 334] width 21 height 21
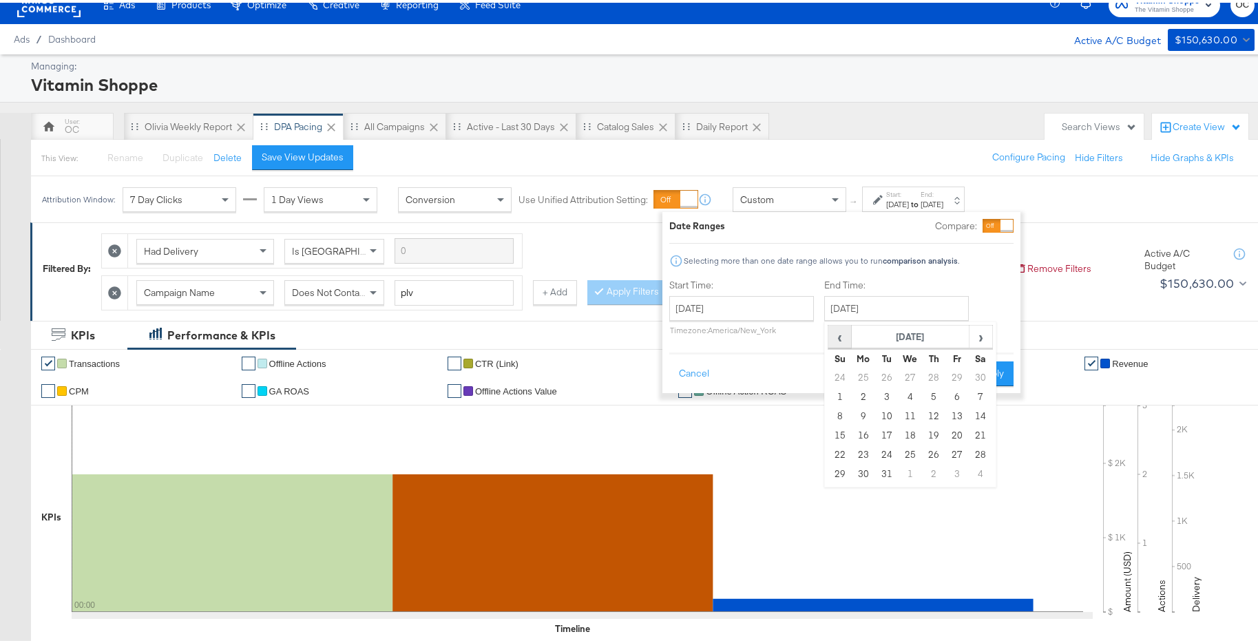
click at [838, 340] on span "‹" at bounding box center [839, 334] width 21 height 21
click at [934, 446] on td "31" at bounding box center [933, 452] width 23 height 19
type input "[DATE]"
click at [972, 386] on div "Date Ranges Compare: Selecting more than one date range allows you to run compa…" at bounding box center [840, 299] width 358 height 181
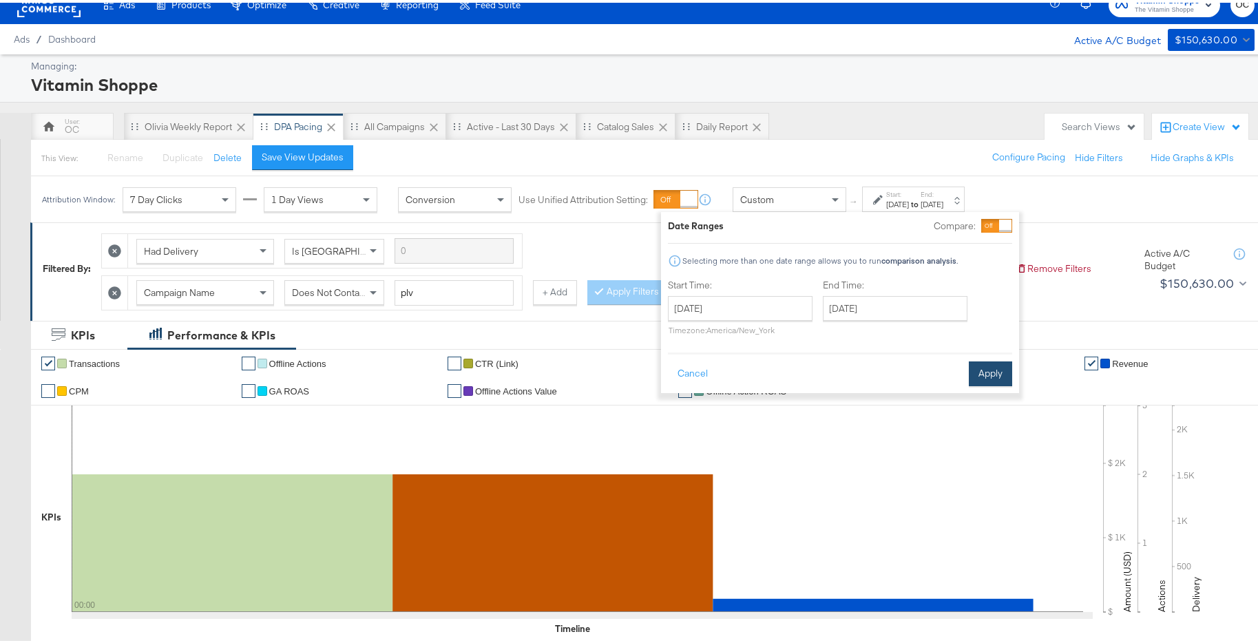
click at [979, 375] on button "Apply" at bounding box center [990, 371] width 43 height 25
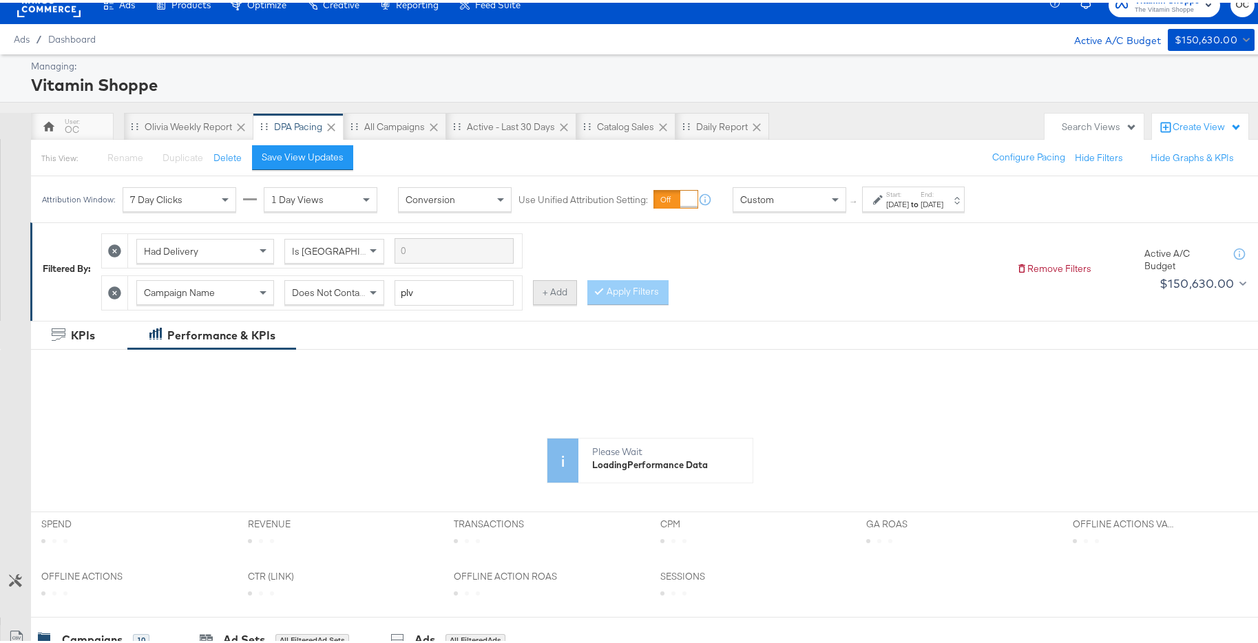
click at [563, 294] on button "+ Add" at bounding box center [555, 290] width 44 height 25
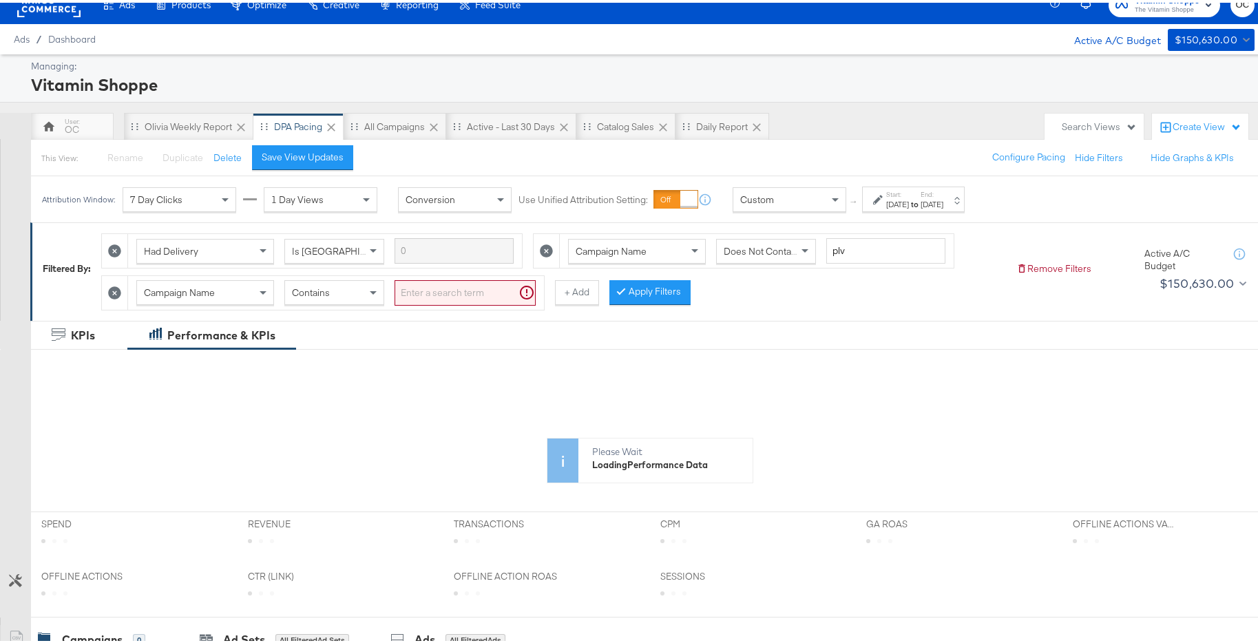
click at [366, 298] on div "Contains" at bounding box center [334, 289] width 98 height 23
click at [441, 300] on input "search" at bounding box center [465, 290] width 141 height 25
type input "opp"
click at [590, 295] on button "Apply Filters" at bounding box center [627, 290] width 81 height 25
click at [545, 295] on button "+ Add" at bounding box center [555, 290] width 44 height 25
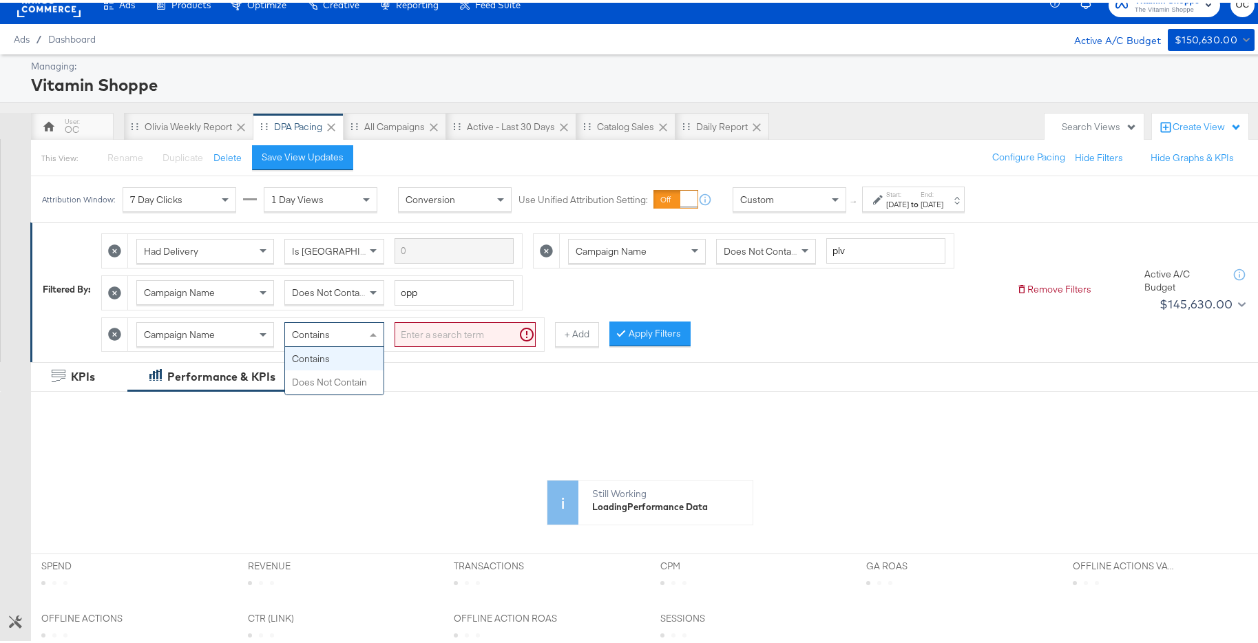
click at [353, 342] on div "Contains" at bounding box center [334, 331] width 98 height 23
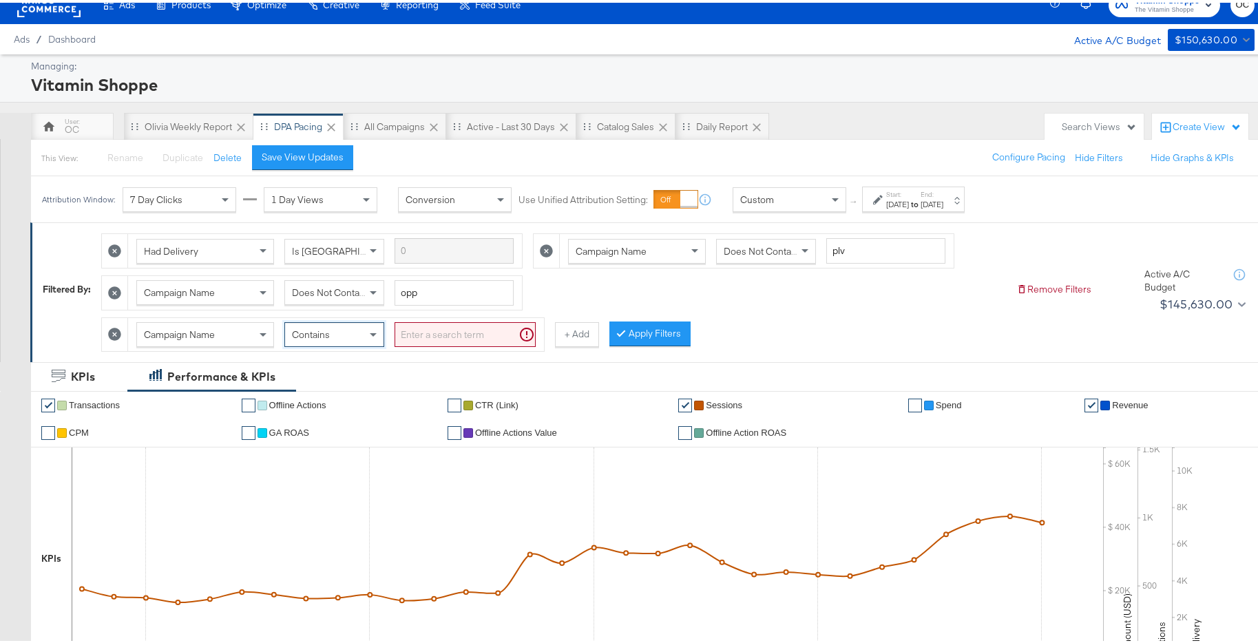
click at [324, 324] on div "Contains" at bounding box center [334, 331] width 98 height 23
click at [428, 337] on input "search" at bounding box center [465, 332] width 141 height 25
type input "whole health"
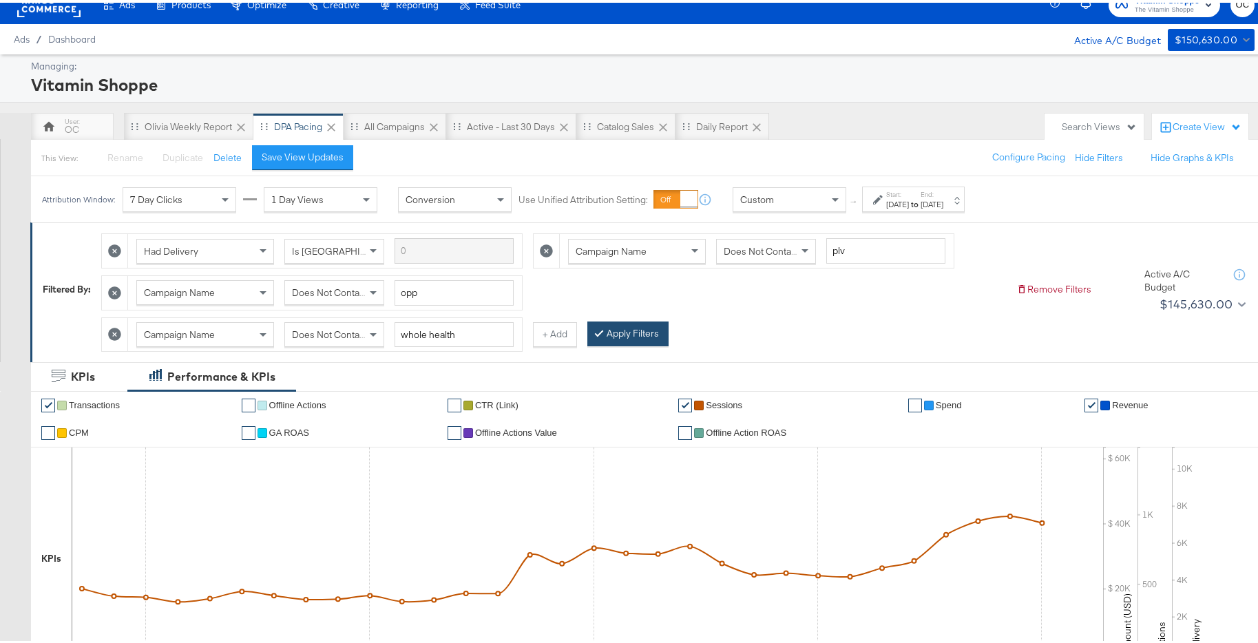
click at [659, 330] on button "Apply Filters" at bounding box center [627, 331] width 81 height 25
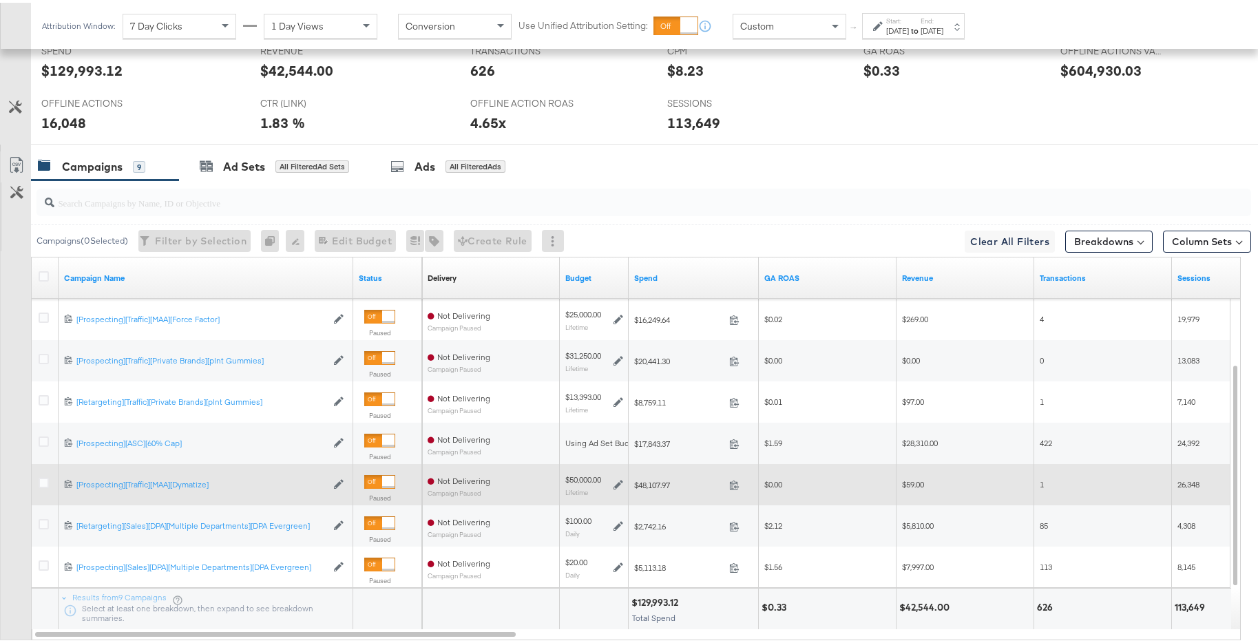
scroll to position [751, 0]
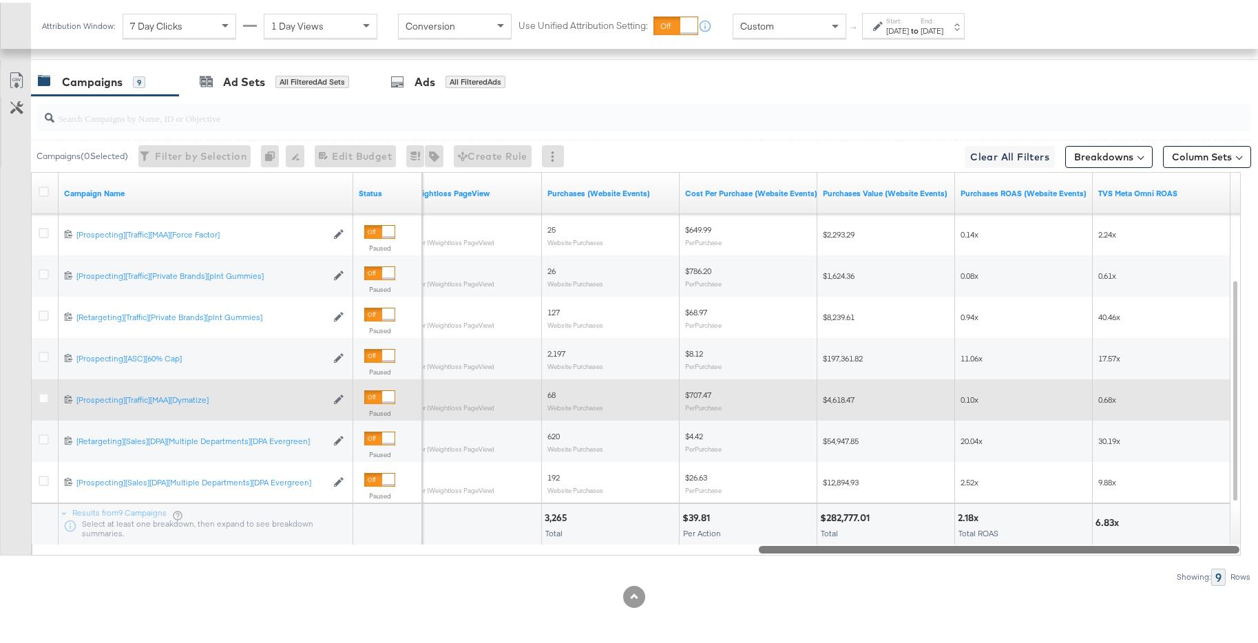
drag, startPoint x: 500, startPoint y: 545, endPoint x: 1424, endPoint y: 539, distance: 923.6
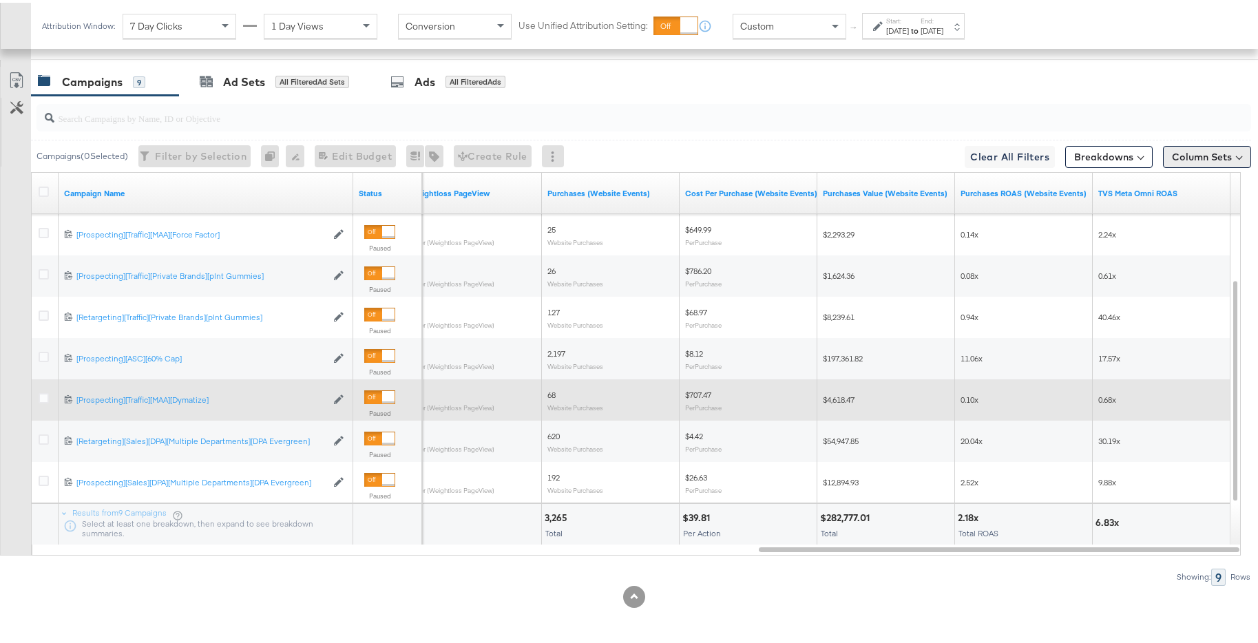
click at [1178, 156] on button "Column Sets" at bounding box center [1207, 154] width 88 height 22
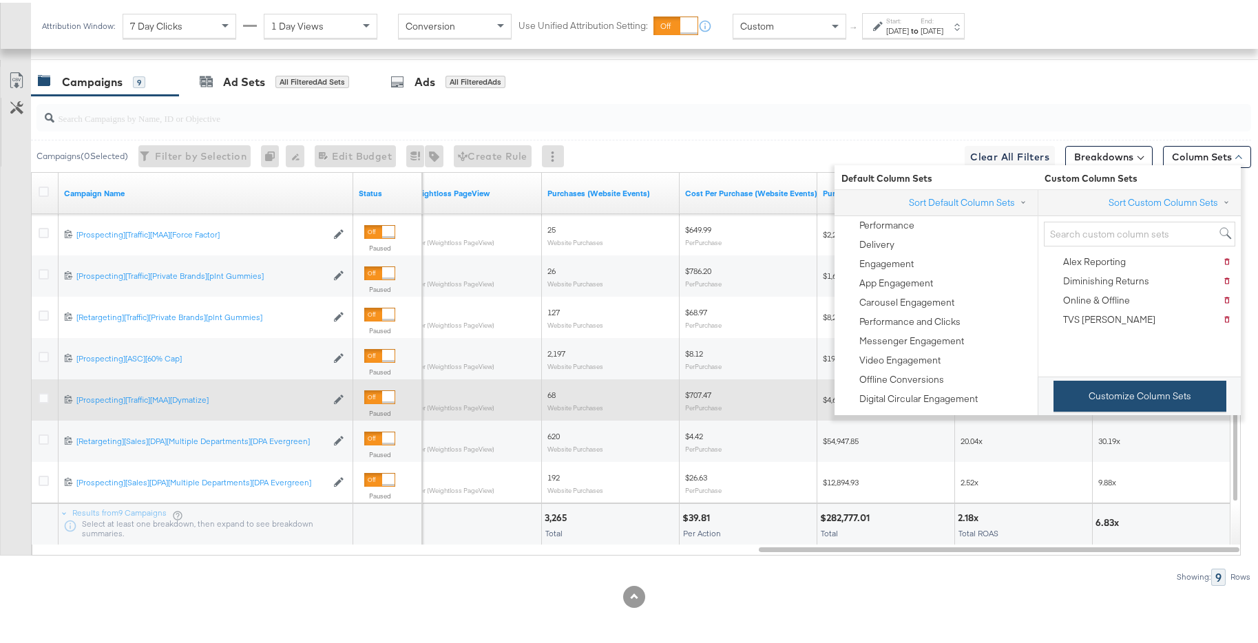
click at [1154, 403] on button "Customize Column Sets" at bounding box center [1140, 393] width 173 height 31
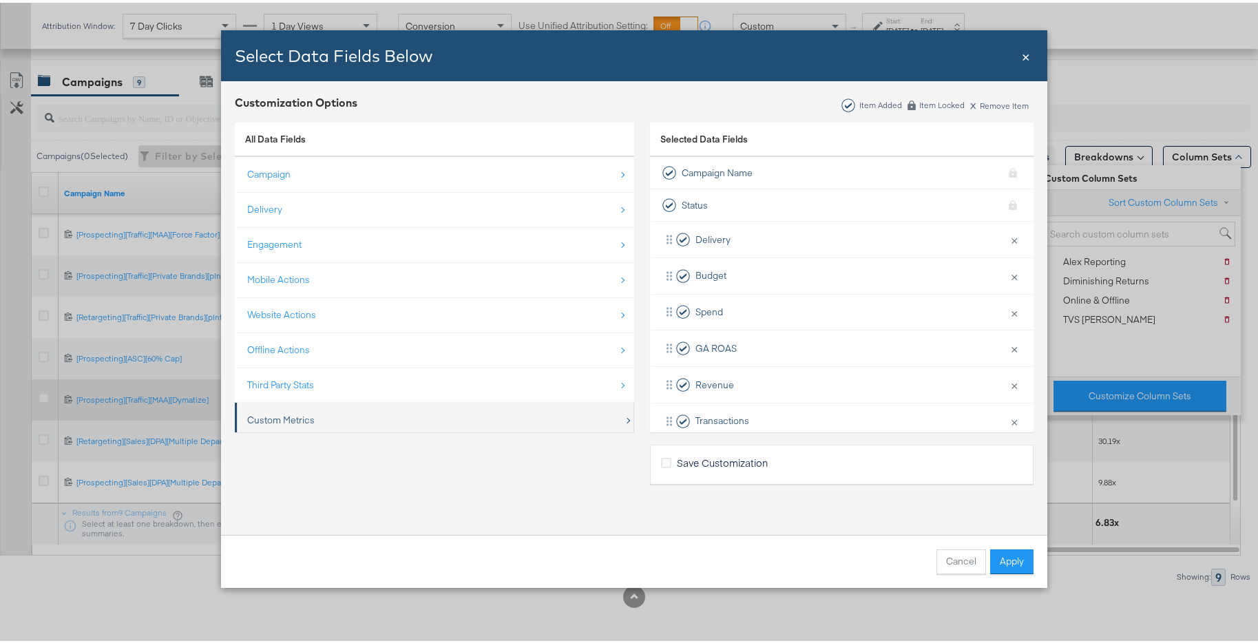
click at [364, 424] on div "Custom Metrics" at bounding box center [435, 418] width 377 height 28
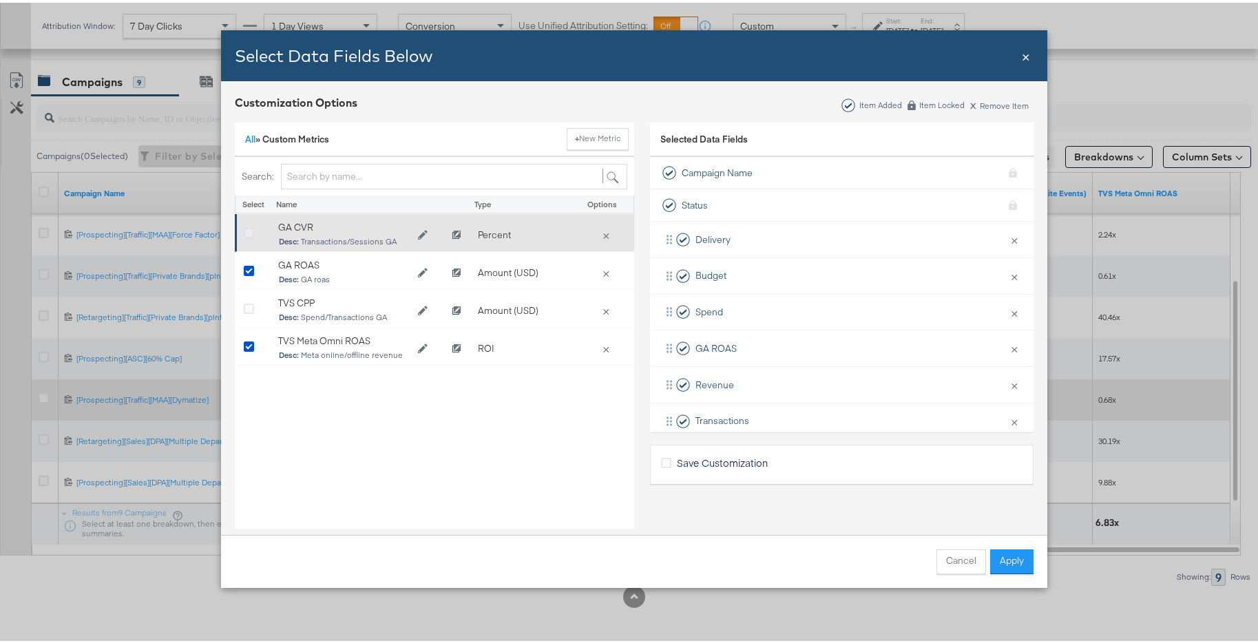
click at [245, 233] on icon "Bulk Add Locations Modal" at bounding box center [249, 231] width 10 height 10
click at [0, 0] on input "Bulk Add Locations Modal" at bounding box center [0, 0] width 0 height 0
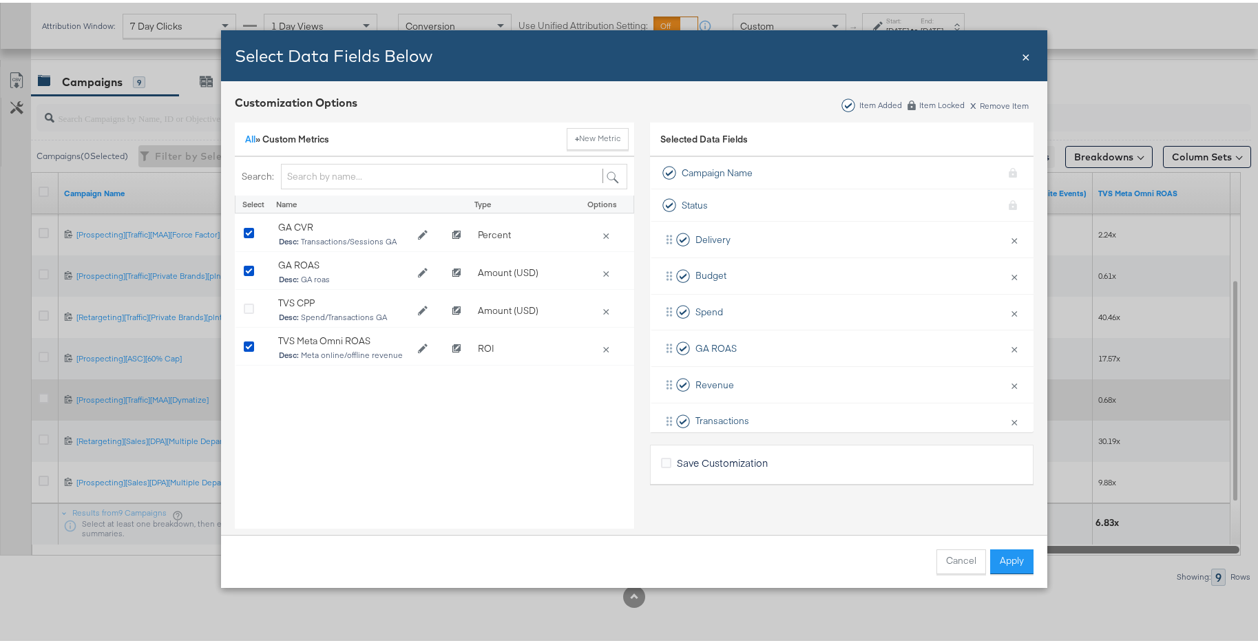
click at [998, 552] on button "Apply" at bounding box center [1011, 559] width 43 height 25
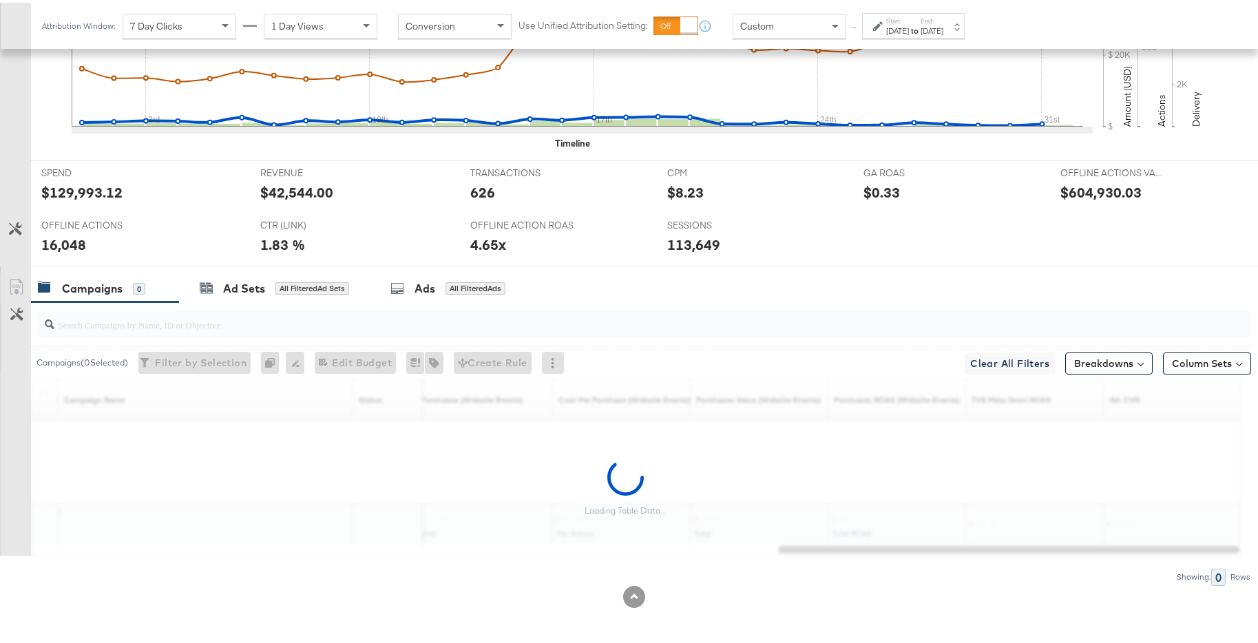
scroll to position [545, 0]
drag, startPoint x: 1027, startPoint y: 550, endPoint x: 1207, endPoint y: 537, distance: 180.9
click at [1216, 540] on div "Customize KPIs Export as CSV Loading Table Data... Campaign Name Sorting Unavai…" at bounding box center [625, 464] width 1251 height 177
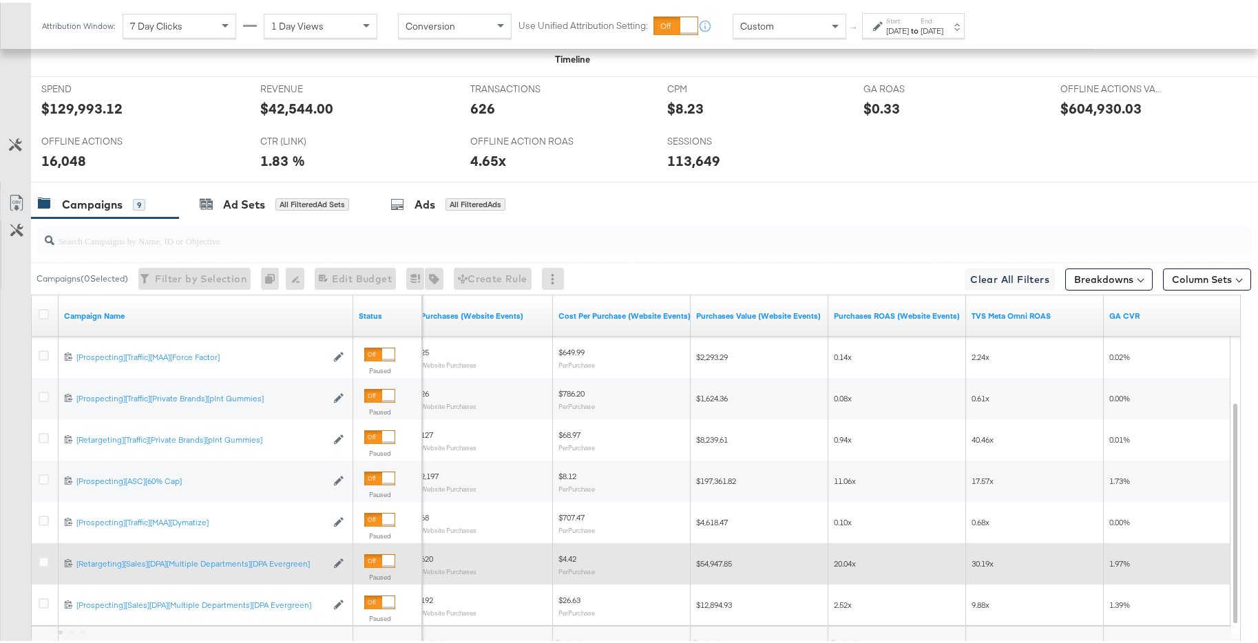
scroll to position [751, 0]
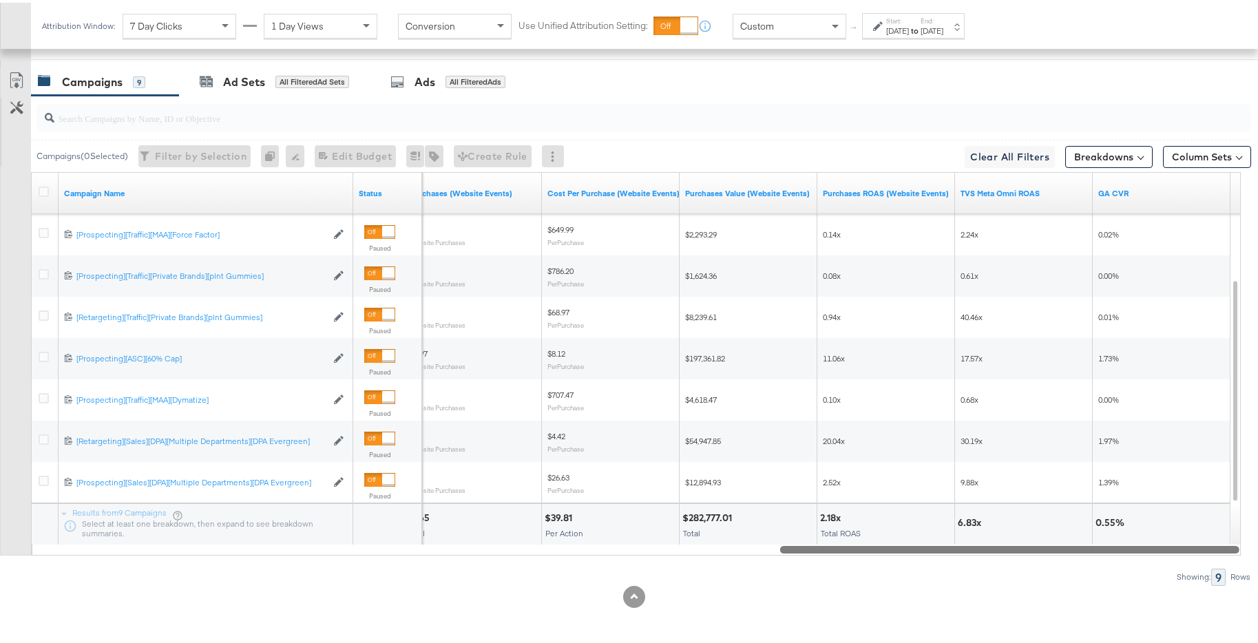
drag, startPoint x: 924, startPoint y: 550, endPoint x: 1132, endPoint y: 561, distance: 207.6
click at [1132, 561] on div "Campaigns ( 0 Selected) Filter by Selection Filter 0 campaigns 0 Rename 0 campa…" at bounding box center [625, 338] width 1251 height 490
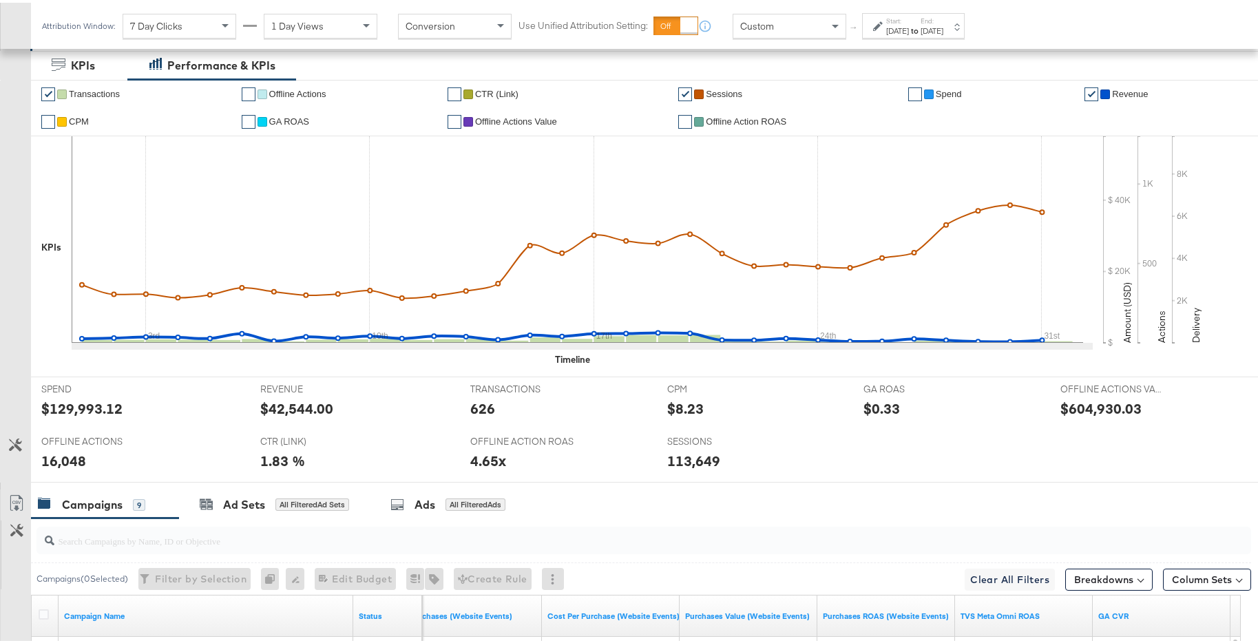
scroll to position [197, 0]
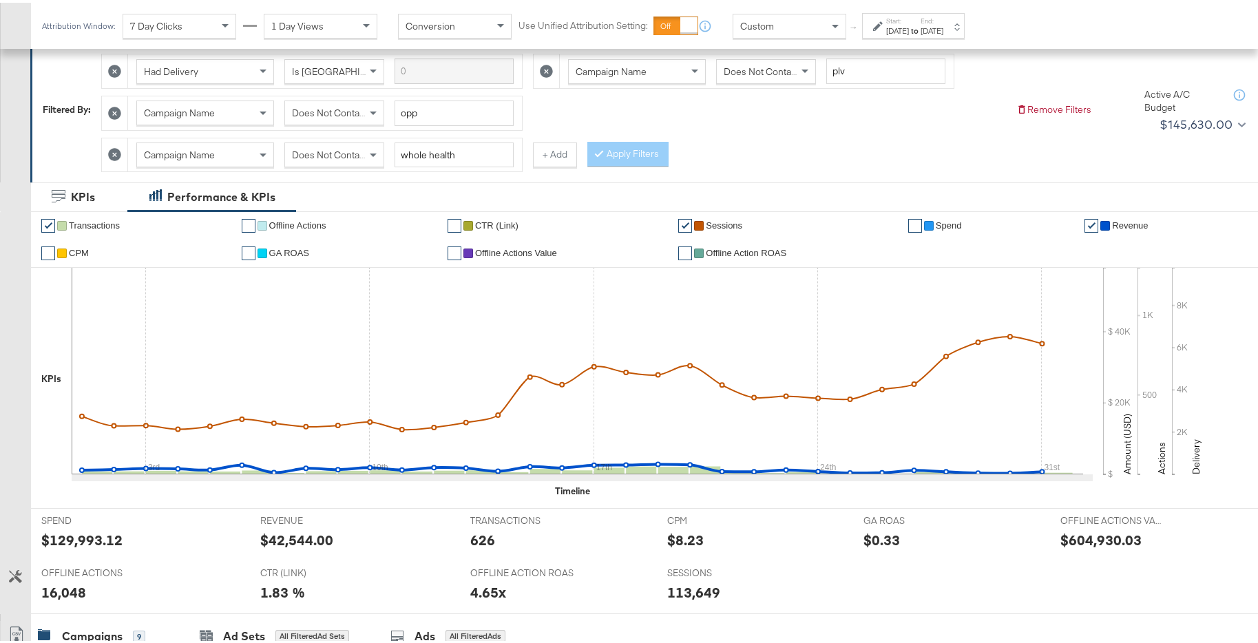
click at [909, 32] on div "[DATE]" at bounding box center [897, 28] width 23 height 11
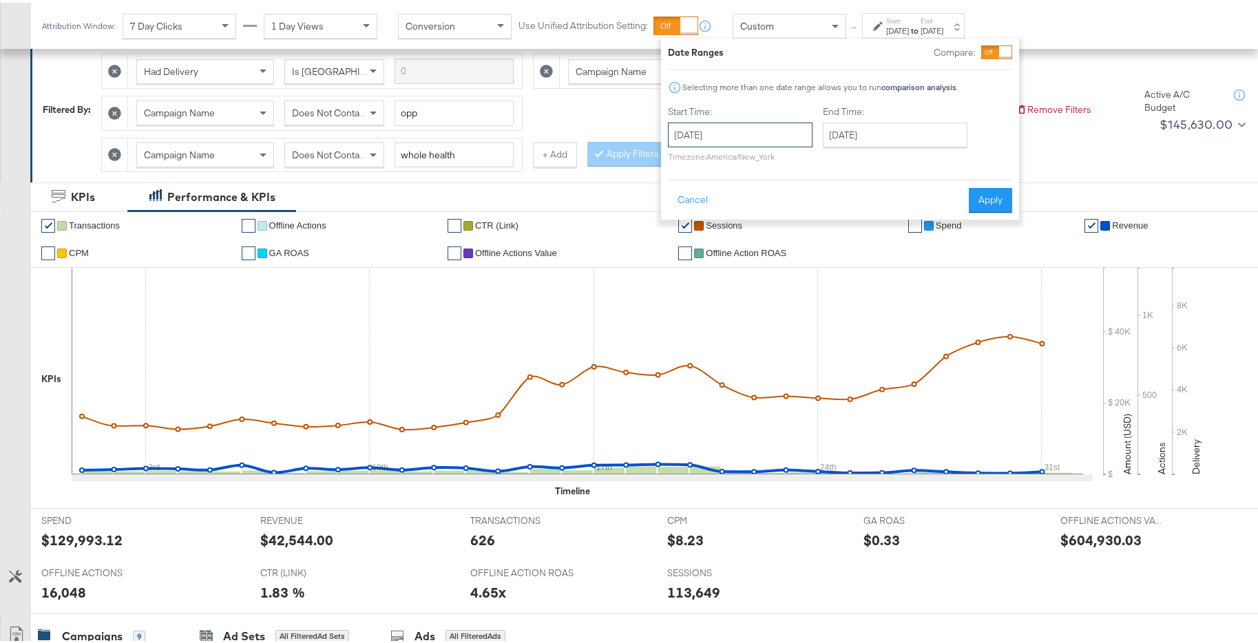
click at [808, 132] on input "[DATE]" at bounding box center [740, 132] width 145 height 25
click at [824, 153] on span "›" at bounding box center [824, 160] width 21 height 21
click at [794, 200] on td "1" at bounding box center [800, 201] width 23 height 19
type input "[DATE]"
click at [900, 130] on input "[DATE]" at bounding box center [893, 132] width 145 height 25
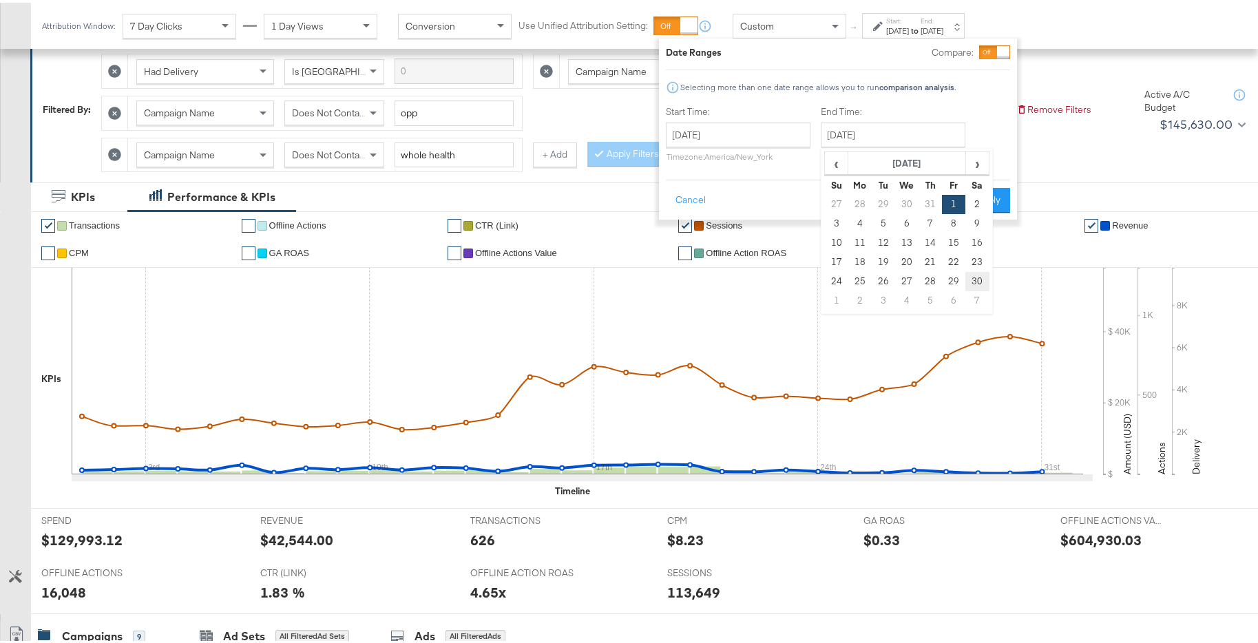
click at [975, 281] on td "30" at bounding box center [977, 278] width 23 height 19
type input "[DATE]"
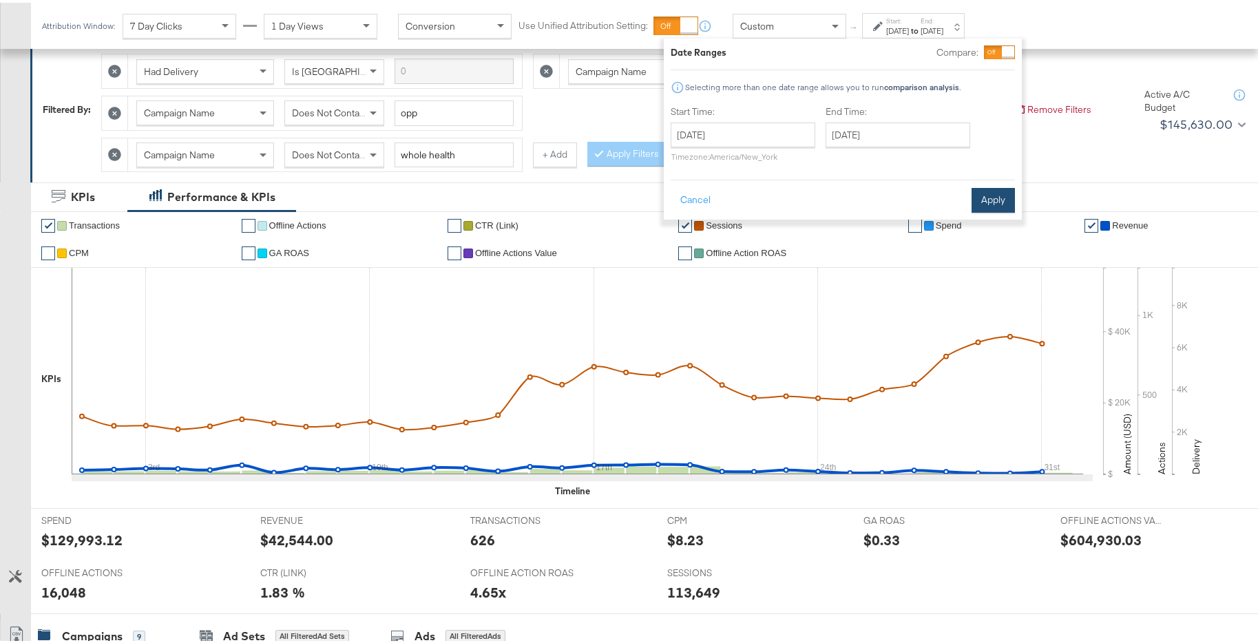
click at [995, 204] on button "Apply" at bounding box center [993, 197] width 43 height 25
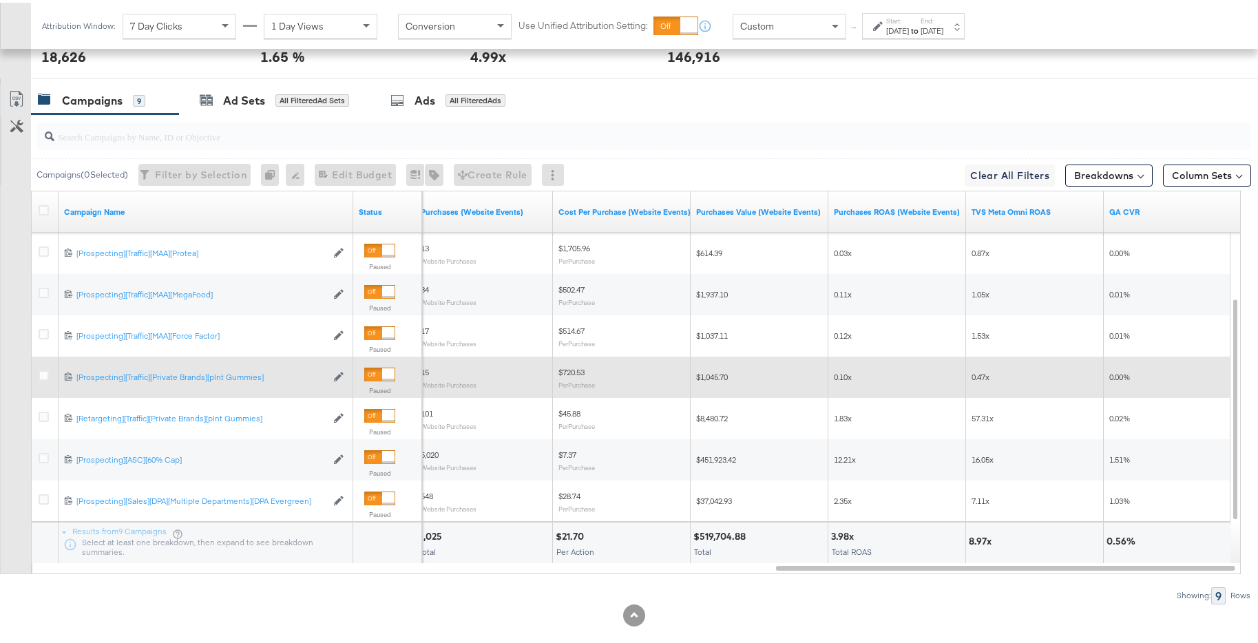
scroll to position [751, 0]
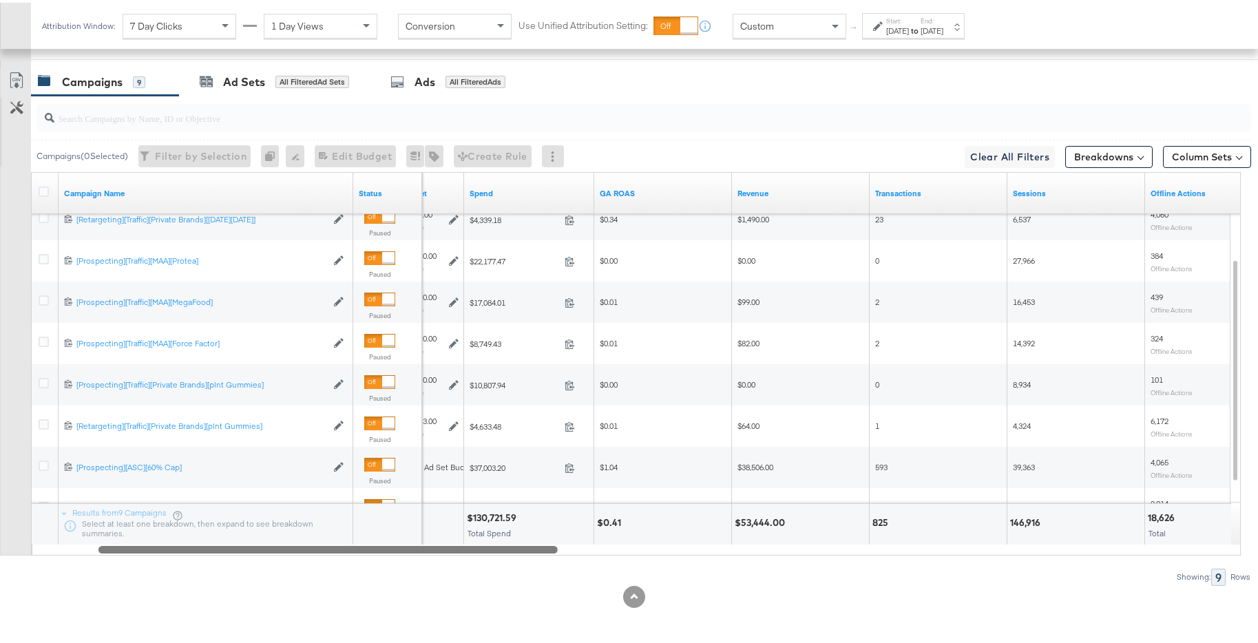
drag, startPoint x: 1003, startPoint y: 545, endPoint x: 276, endPoint y: 507, distance: 727.6
click at [276, 507] on div "Campaign Name Status Budget Spend GA ROAS Revenue Transactions Sessions Offline…" at bounding box center [636, 361] width 1210 height 384
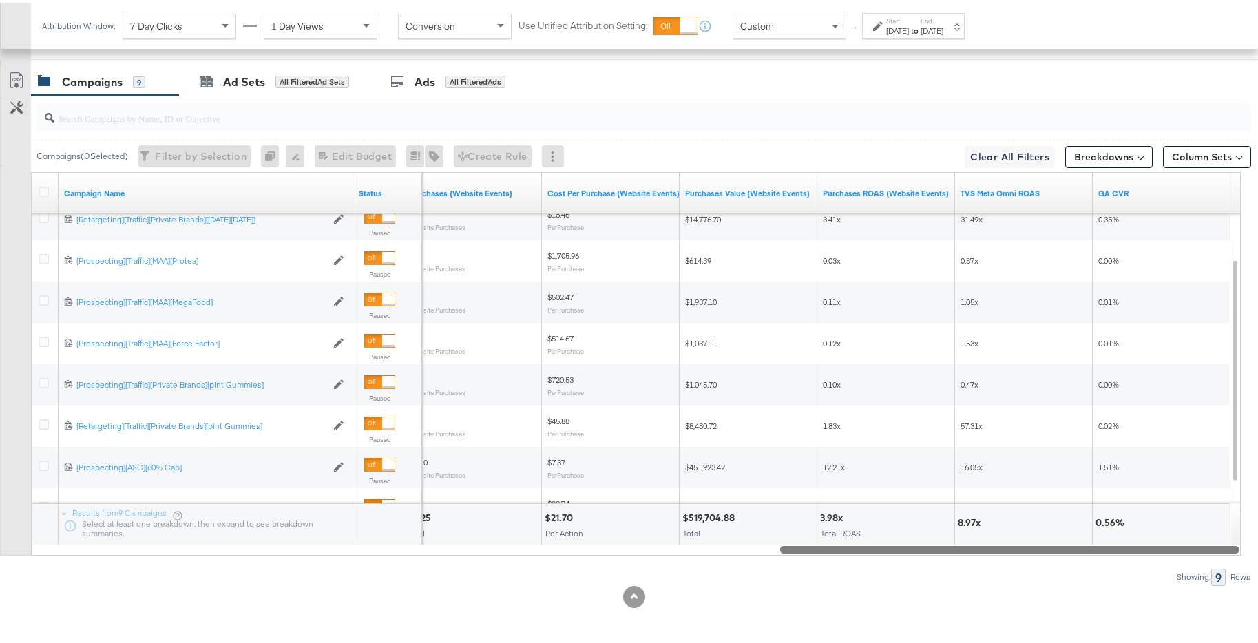
drag, startPoint x: 486, startPoint y: 549, endPoint x: 1228, endPoint y: 506, distance: 743.7
click at [1228, 506] on div "Campaign Name Status Purchases (Website Events) Cost Per Purchase (Website Even…" at bounding box center [636, 361] width 1210 height 384
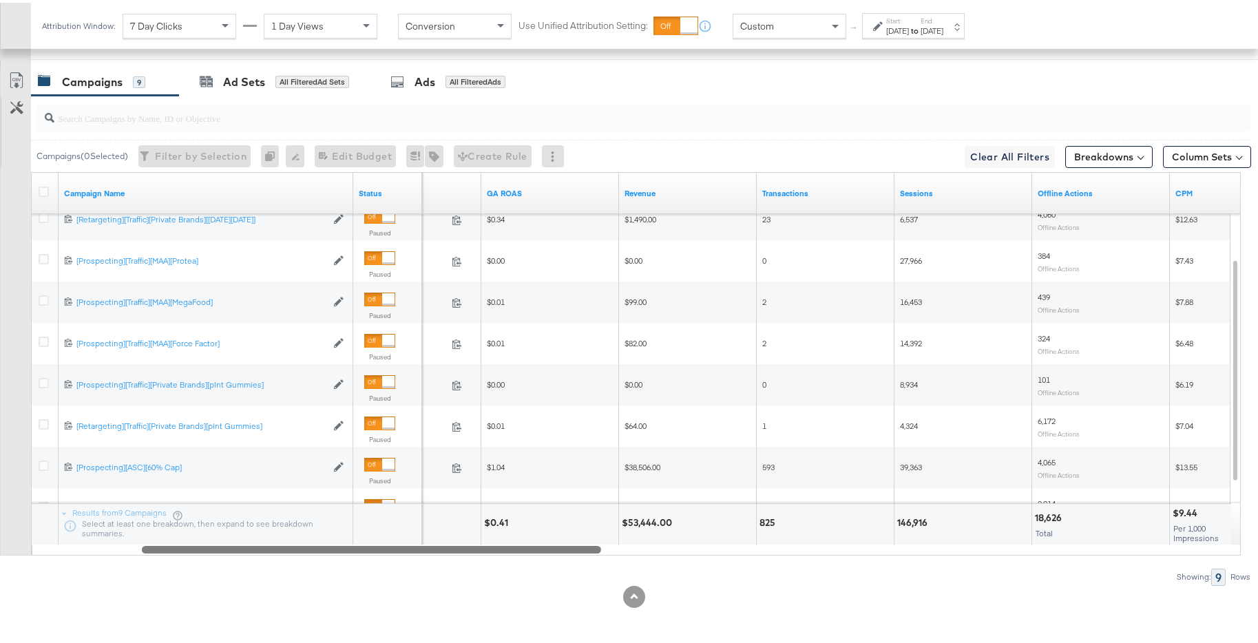
drag, startPoint x: 1103, startPoint y: 548, endPoint x: 587, endPoint y: 516, distance: 517.5
click at [465, 503] on div "Campaign Name Status Spend GA ROAS Revenue Transactions Sessions Offline Action…" at bounding box center [636, 361] width 1210 height 384
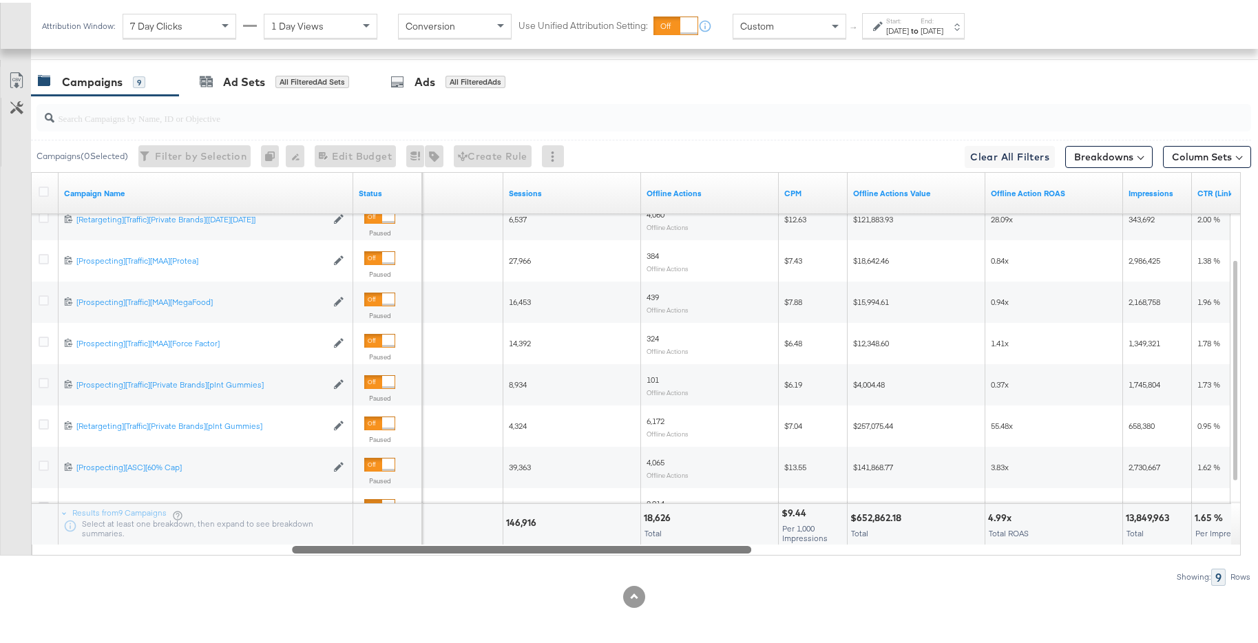
drag, startPoint x: 592, startPoint y: 546, endPoint x: 694, endPoint y: 536, distance: 103.1
click at [694, 536] on div "Campaign Name Status Transactions Sessions Offline Actions CPM Offline Actions …" at bounding box center [636, 361] width 1210 height 384
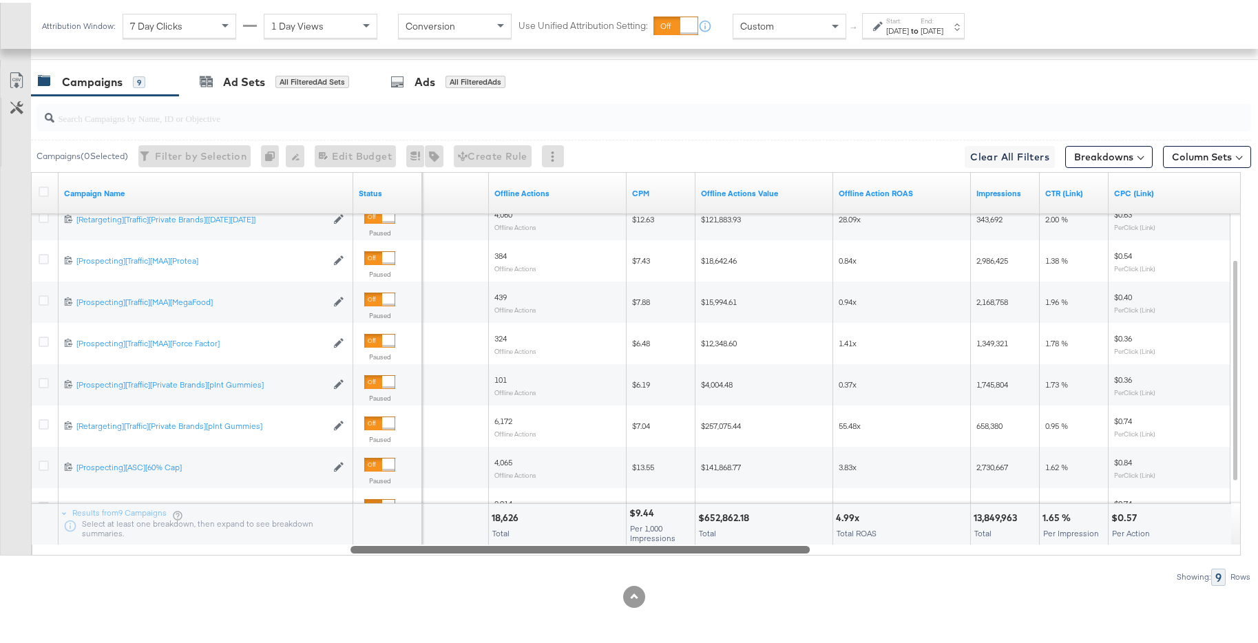
drag, startPoint x: 741, startPoint y: 551, endPoint x: 800, endPoint y: 548, distance: 58.6
click at [800, 548] on div at bounding box center [580, 547] width 459 height 12
click at [944, 25] on div "[DATE]" at bounding box center [932, 28] width 23 height 11
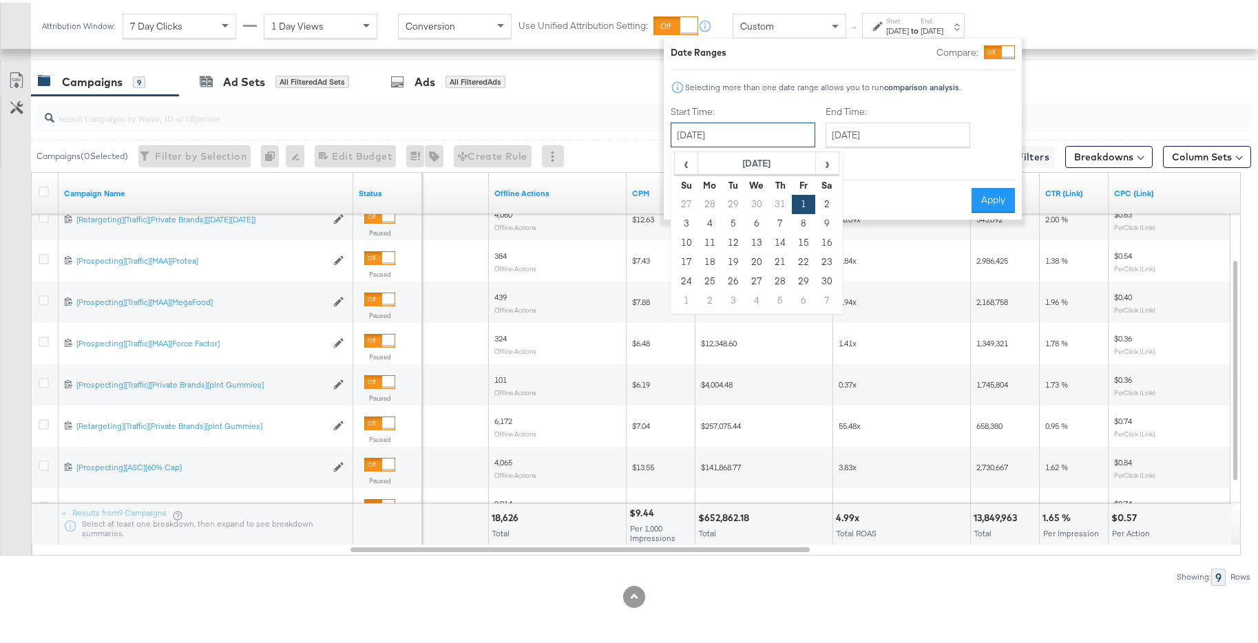
click at [792, 132] on input "[DATE]" at bounding box center [743, 132] width 145 height 25
click at [819, 165] on span "›" at bounding box center [827, 160] width 21 height 21
click at [684, 222] on td "1" at bounding box center [686, 220] width 23 height 19
type input "[DATE]"
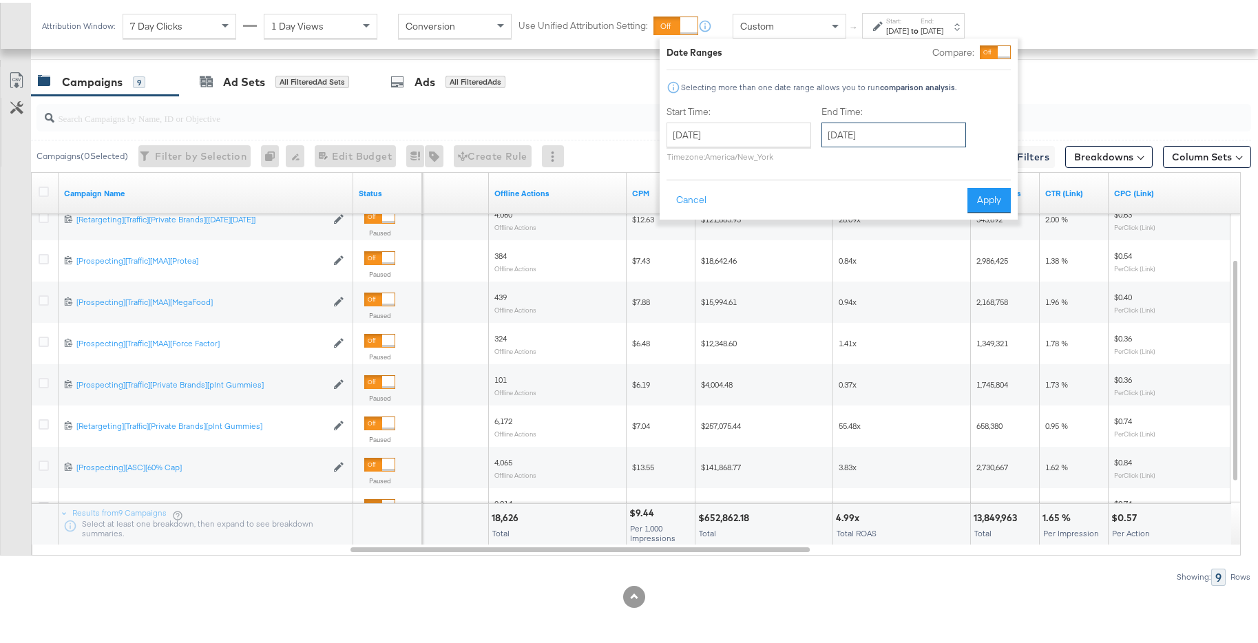
click at [865, 132] on input "[DATE]" at bounding box center [894, 132] width 145 height 25
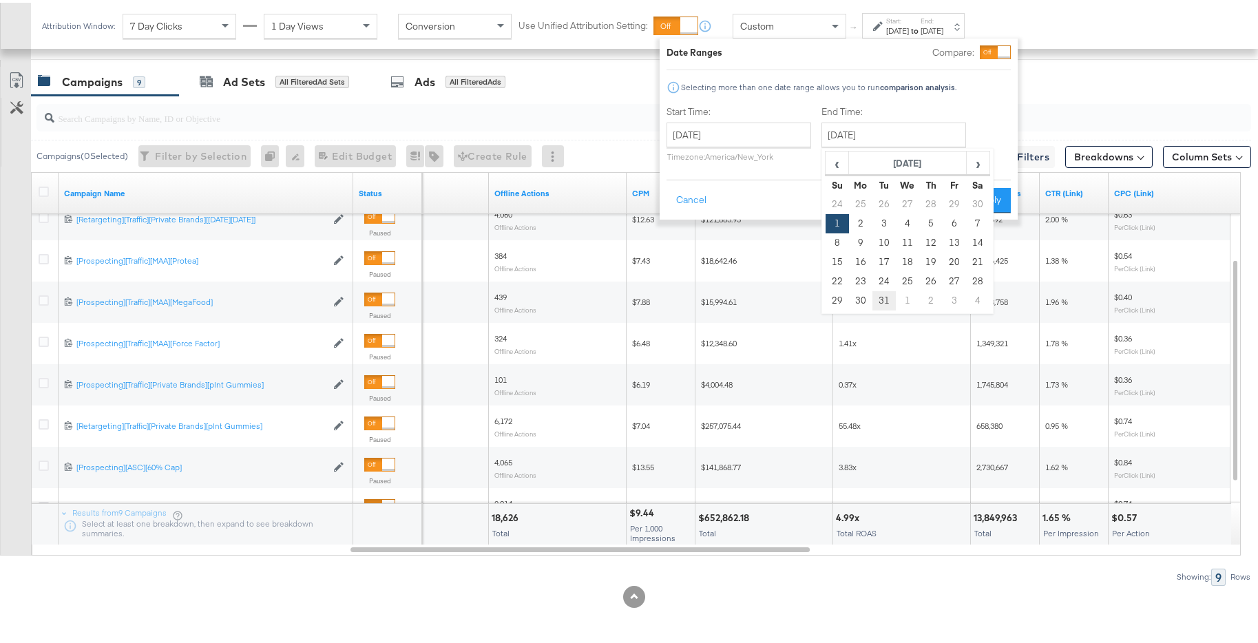
click at [888, 299] on td "31" at bounding box center [884, 298] width 23 height 19
type input "December 31st 2024"
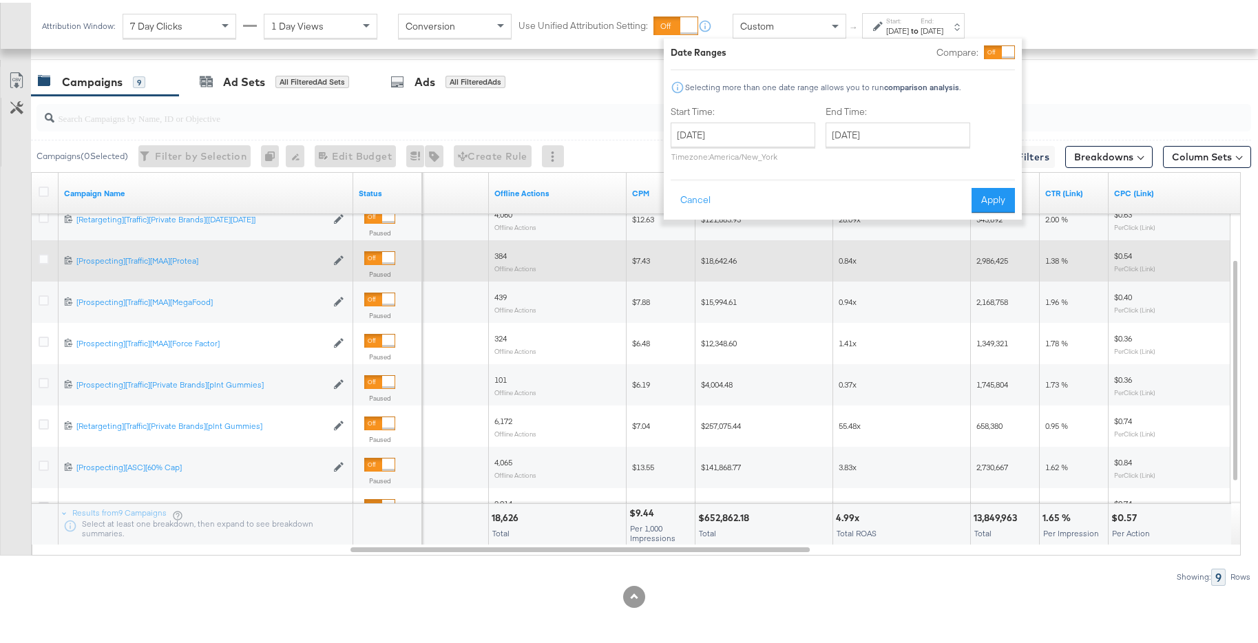
click at [990, 197] on button "Apply" at bounding box center [993, 197] width 43 height 25
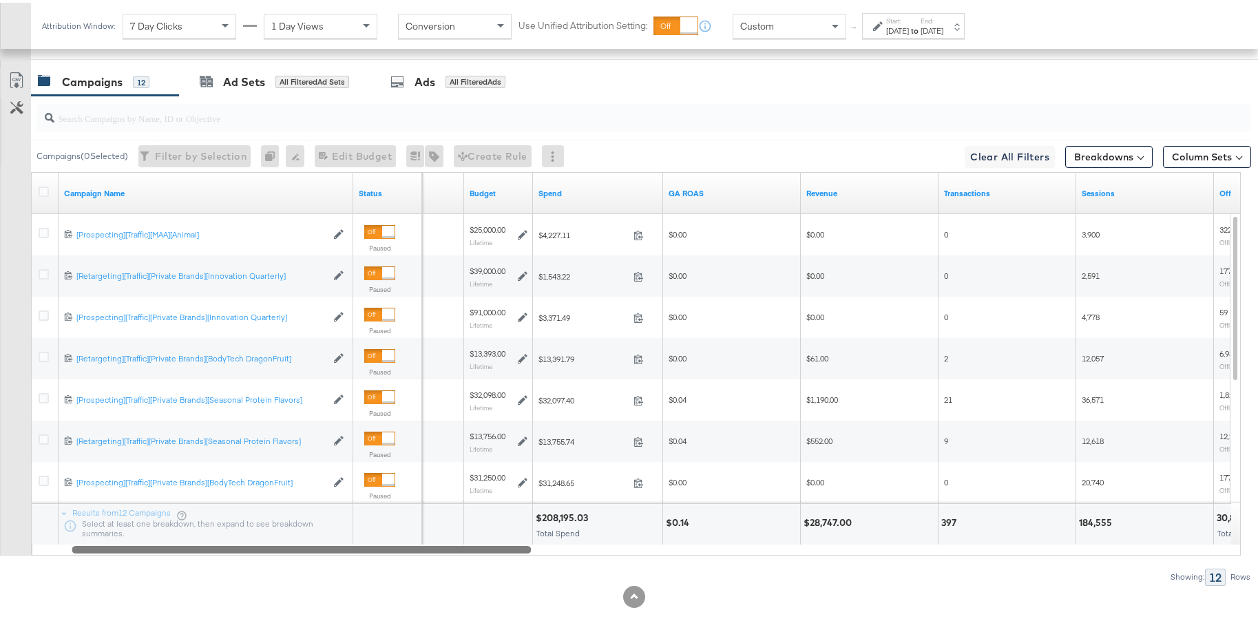
drag, startPoint x: 807, startPoint y: 549, endPoint x: 514, endPoint y: 543, distance: 292.1
click at [514, 543] on div at bounding box center [301, 547] width 459 height 12
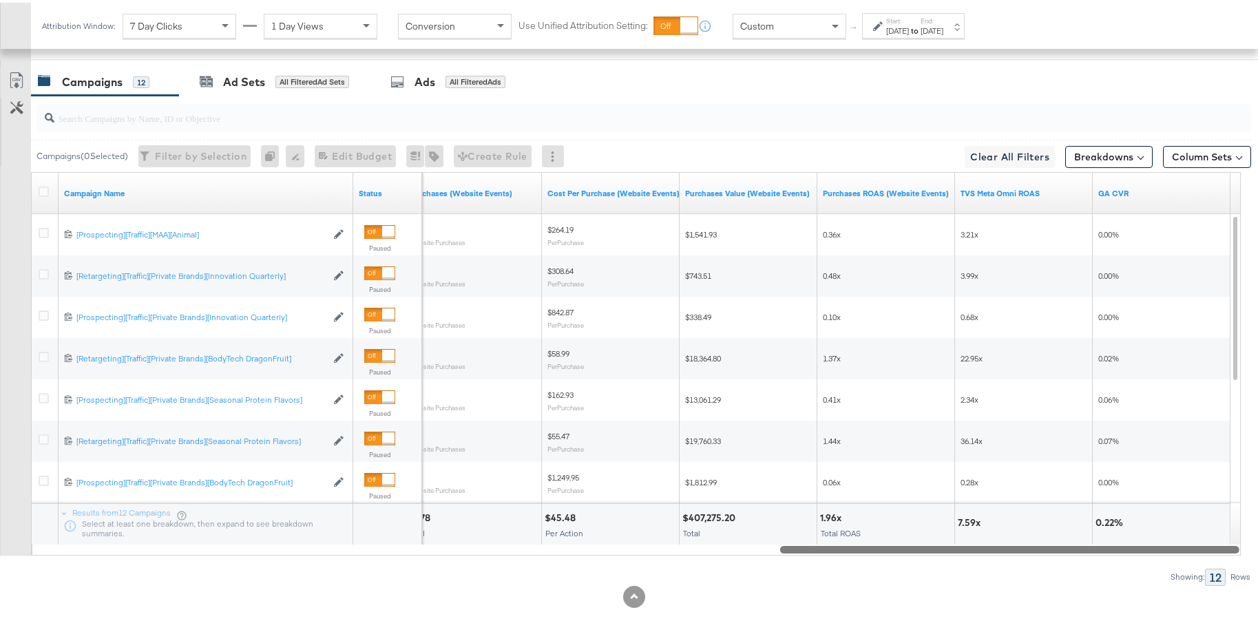
drag, startPoint x: 537, startPoint y: 553, endPoint x: 1253, endPoint y: 496, distance: 717.9
click at [1253, 496] on div "KPIs Performance & KPIs Customize KPIs ✔ Transactions ✔ Offline Actions ✔ CTR (…" at bounding box center [634, 134] width 1269 height 1018
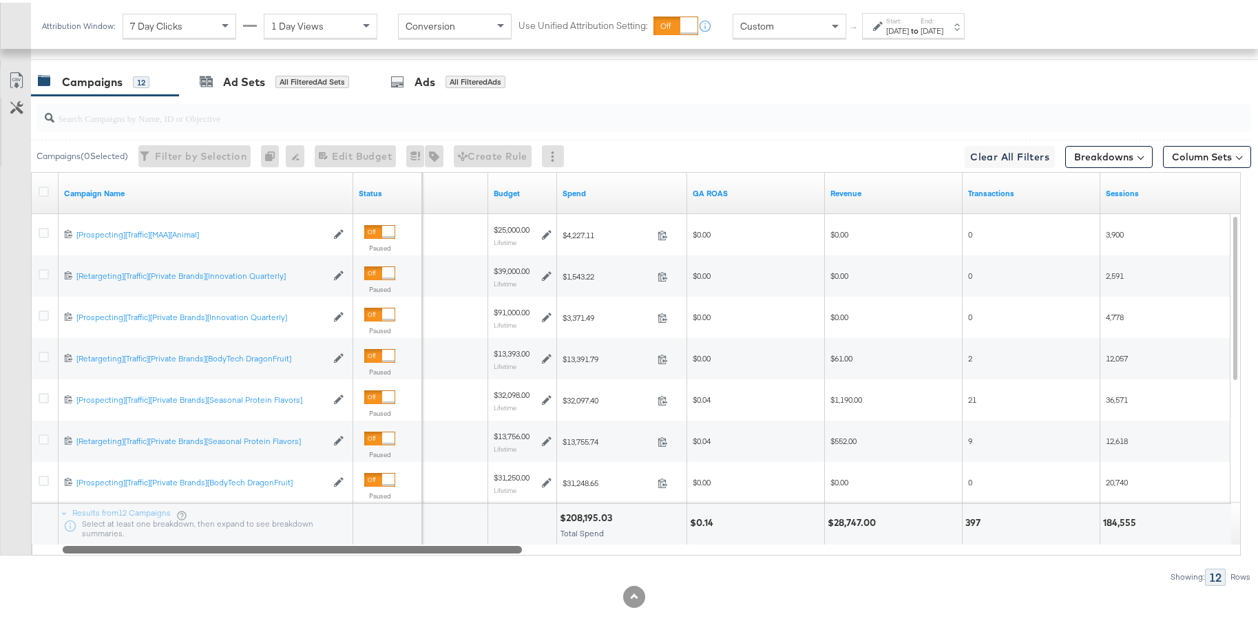
drag, startPoint x: 972, startPoint y: 546, endPoint x: 254, endPoint y: 530, distance: 717.8
click at [254, 530] on div "Campaign Name Status Delivery Sorting Unavailable Budget Spend GA ROAS Revenue …" at bounding box center [636, 361] width 1210 height 384
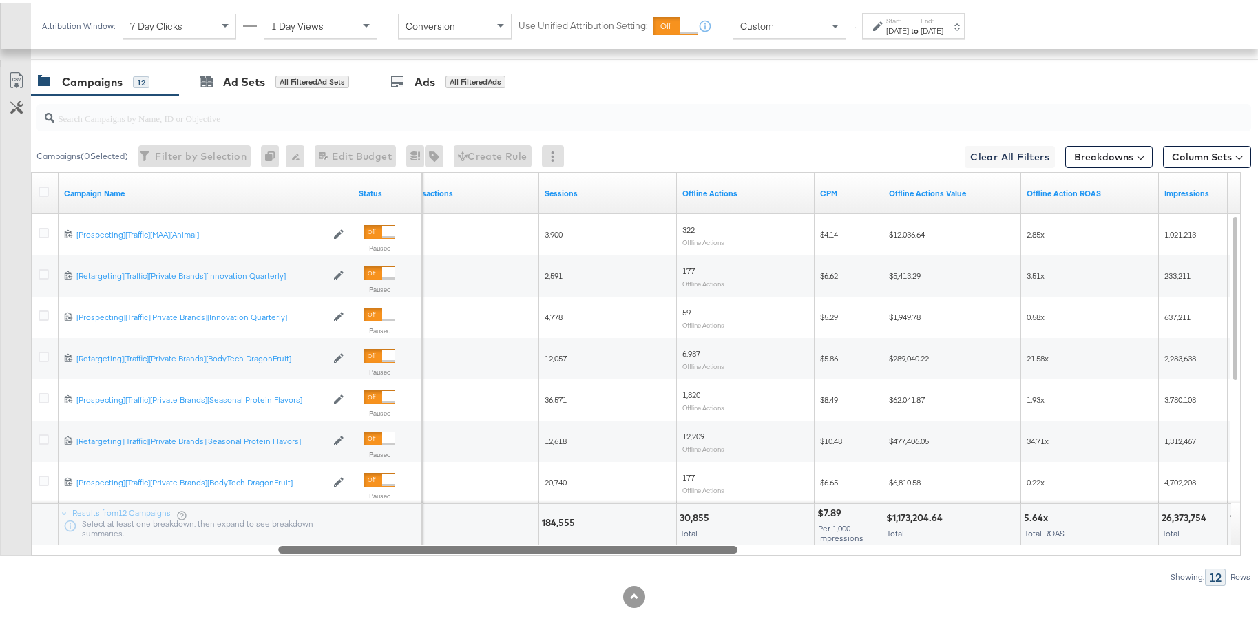
drag, startPoint x: 504, startPoint y: 549, endPoint x: 680, endPoint y: 534, distance: 176.9
click at [680, 534] on div "Campaign Name Status Transactions Sessions Offline Actions CPM Offline Actions …" at bounding box center [636, 361] width 1210 height 384
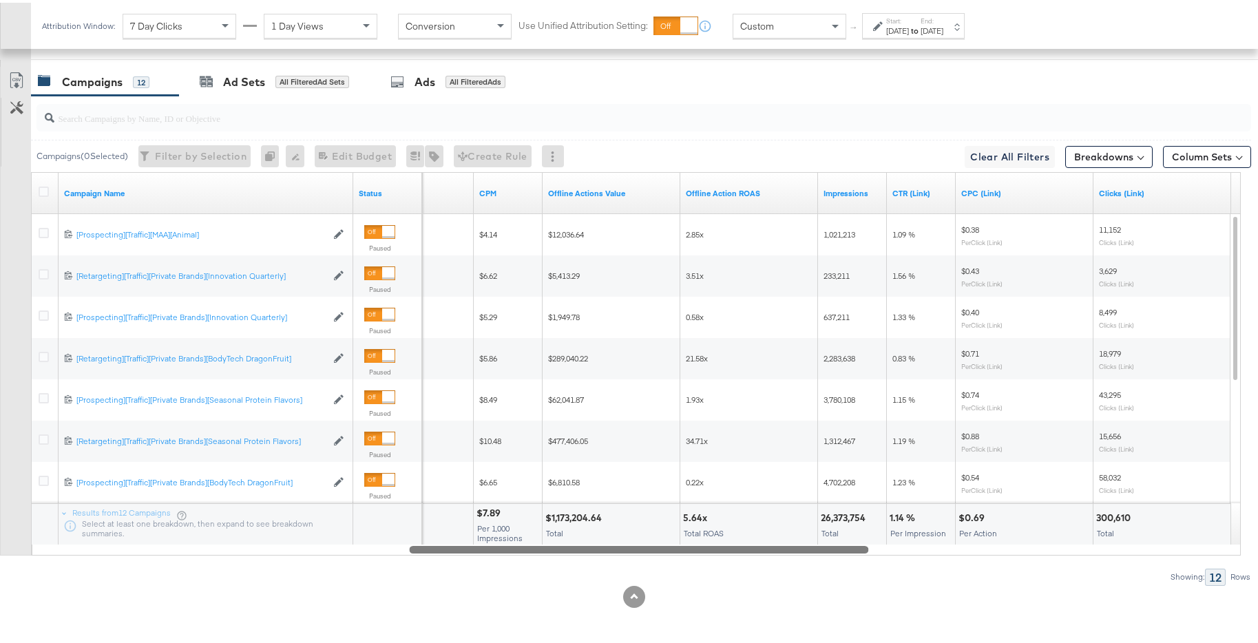
drag, startPoint x: 737, startPoint y: 548, endPoint x: 861, endPoint y: 543, distance: 124.1
click at [861, 543] on div at bounding box center [638, 547] width 459 height 12
click at [944, 26] on div "Dec 31st 2024" at bounding box center [932, 28] width 23 height 11
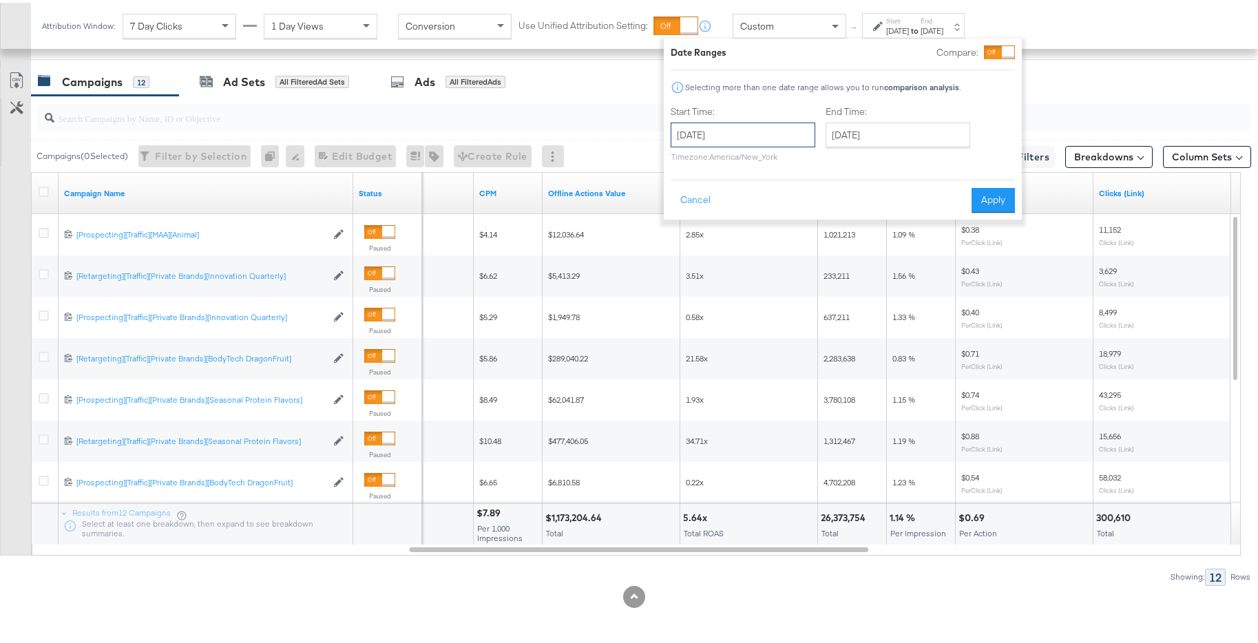
click at [790, 139] on input "December 1st 2024" at bounding box center [743, 132] width 145 height 25
click at [827, 165] on span "›" at bounding box center [827, 160] width 21 height 21
click at [762, 202] on td "1" at bounding box center [756, 201] width 23 height 19
type input "January 1st 2025"
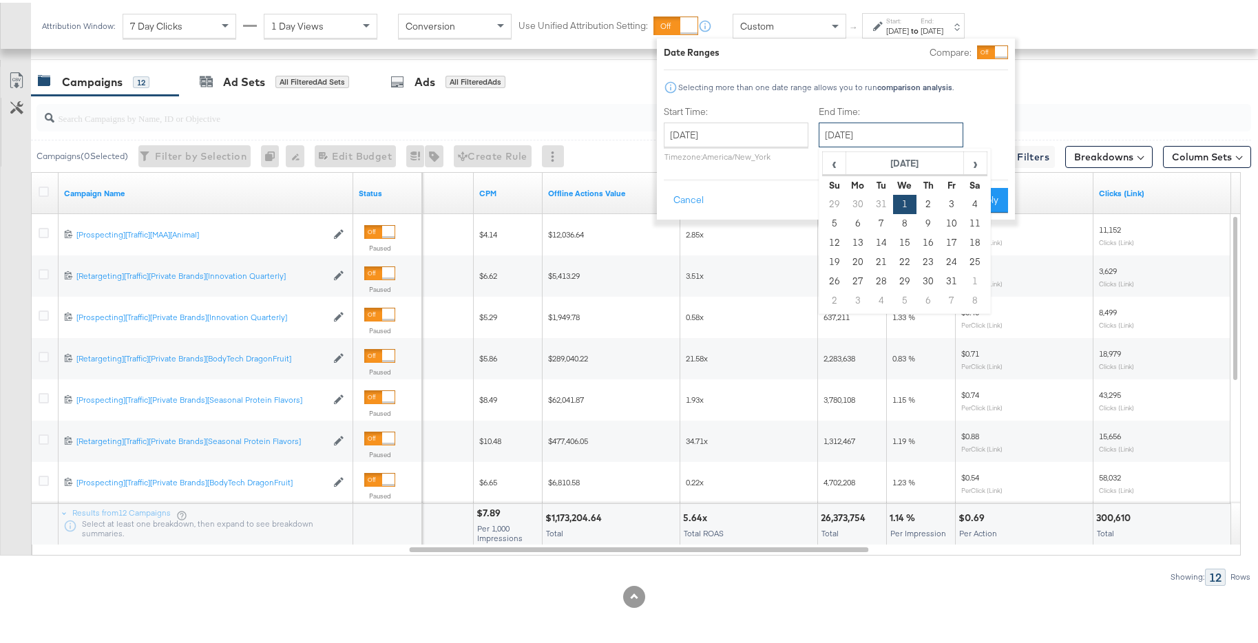
click at [913, 126] on input "January 1st 2025" at bounding box center [891, 132] width 145 height 25
click at [950, 278] on td "31" at bounding box center [951, 278] width 23 height 19
type input "January 31st 2025"
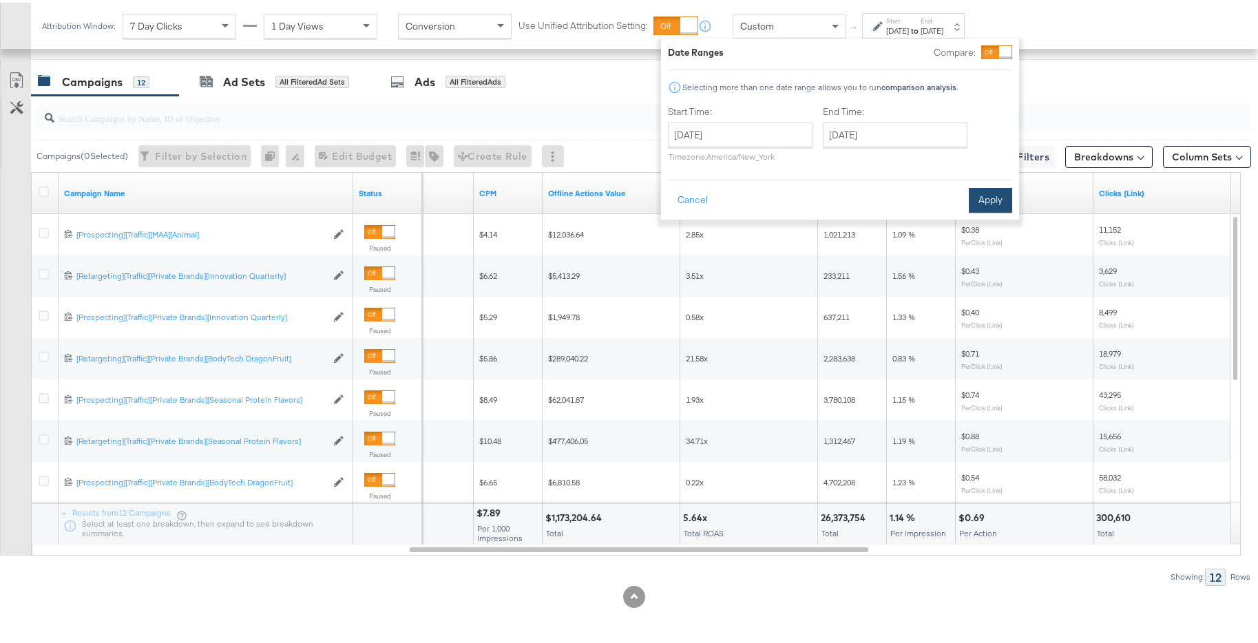
click at [1001, 194] on button "Apply" at bounding box center [990, 197] width 43 height 25
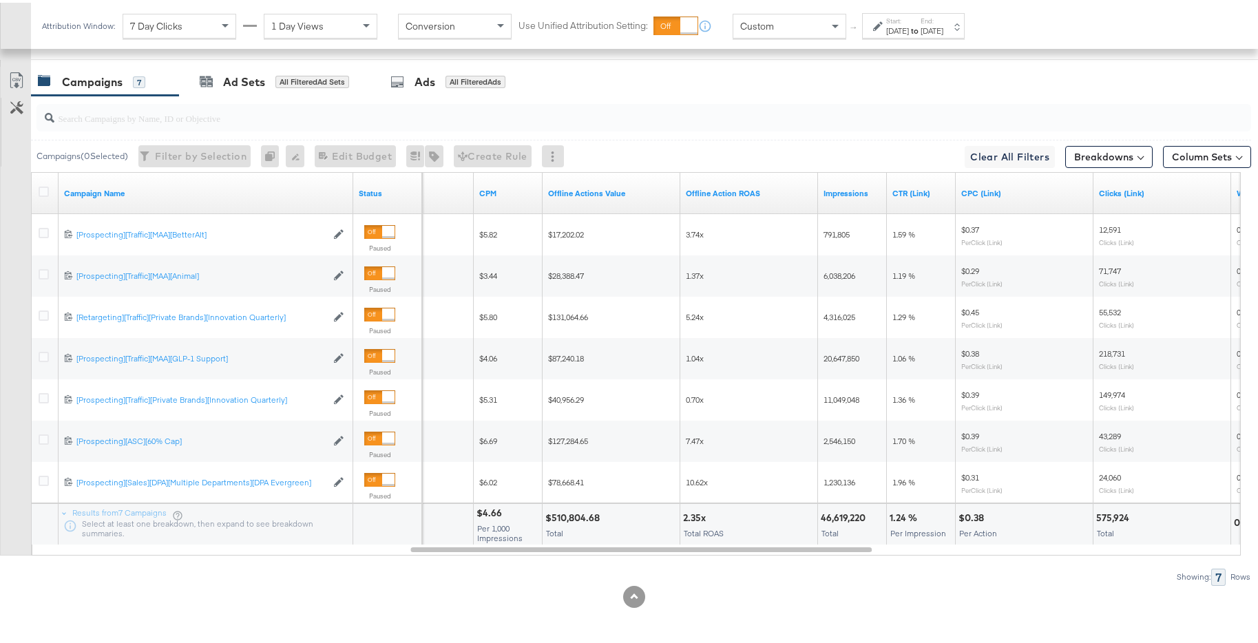
click at [944, 30] on div "Jan 31st 2025" at bounding box center [932, 28] width 23 height 11
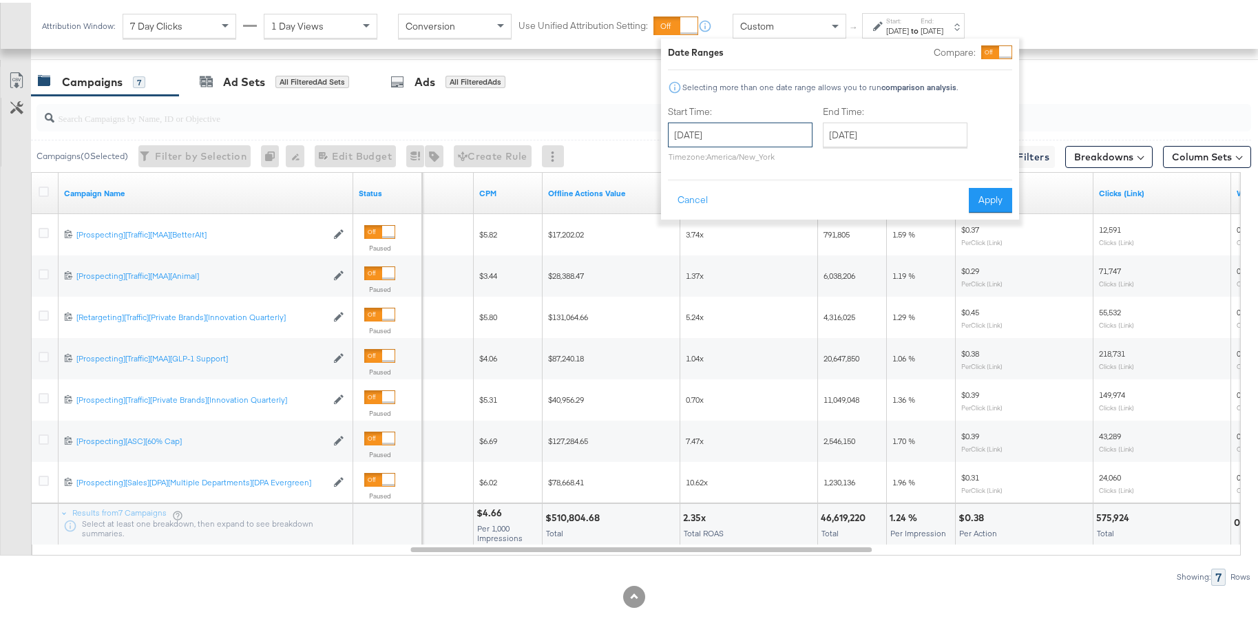
click at [789, 133] on input "January 1st 2025" at bounding box center [740, 132] width 145 height 25
click at [691, 161] on span "‹" at bounding box center [683, 160] width 21 height 21
